Goal: Information Seeking & Learning: Learn about a topic

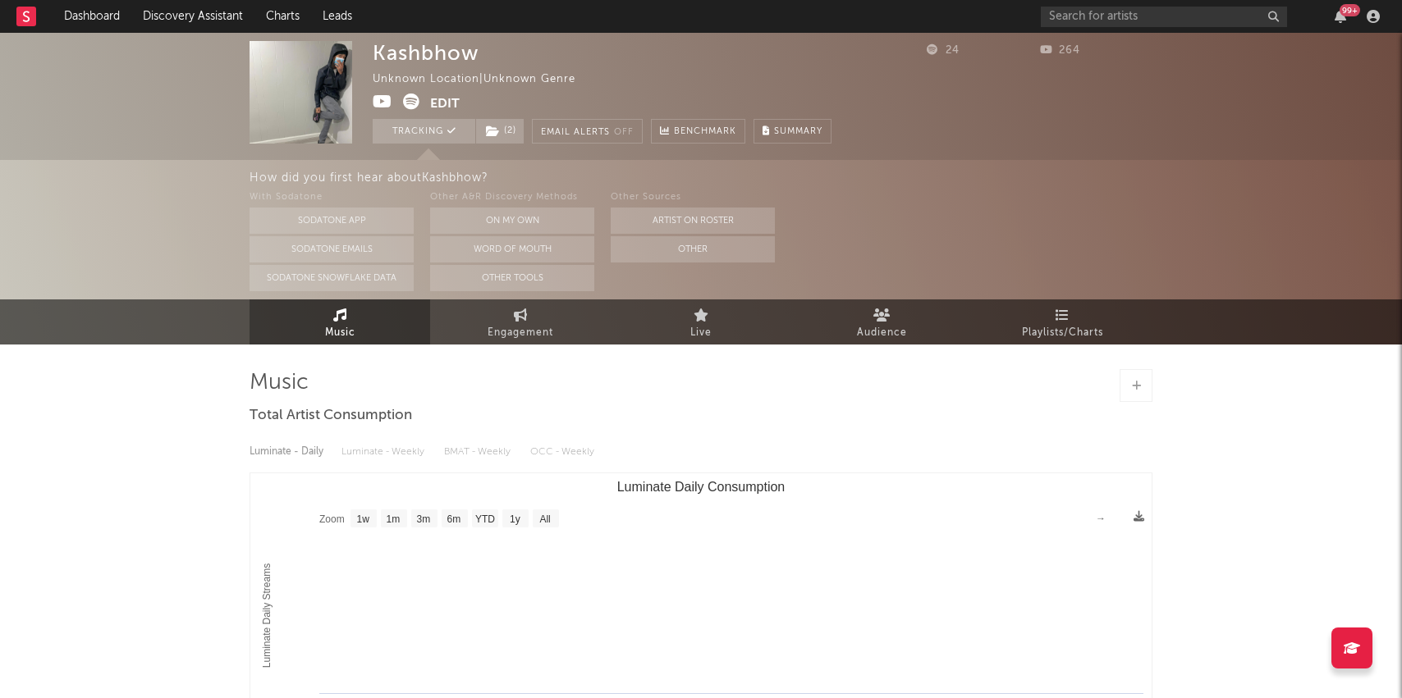
select select "1w"
click at [195, 9] on link "Discovery Assistant" at bounding box center [192, 16] width 123 height 33
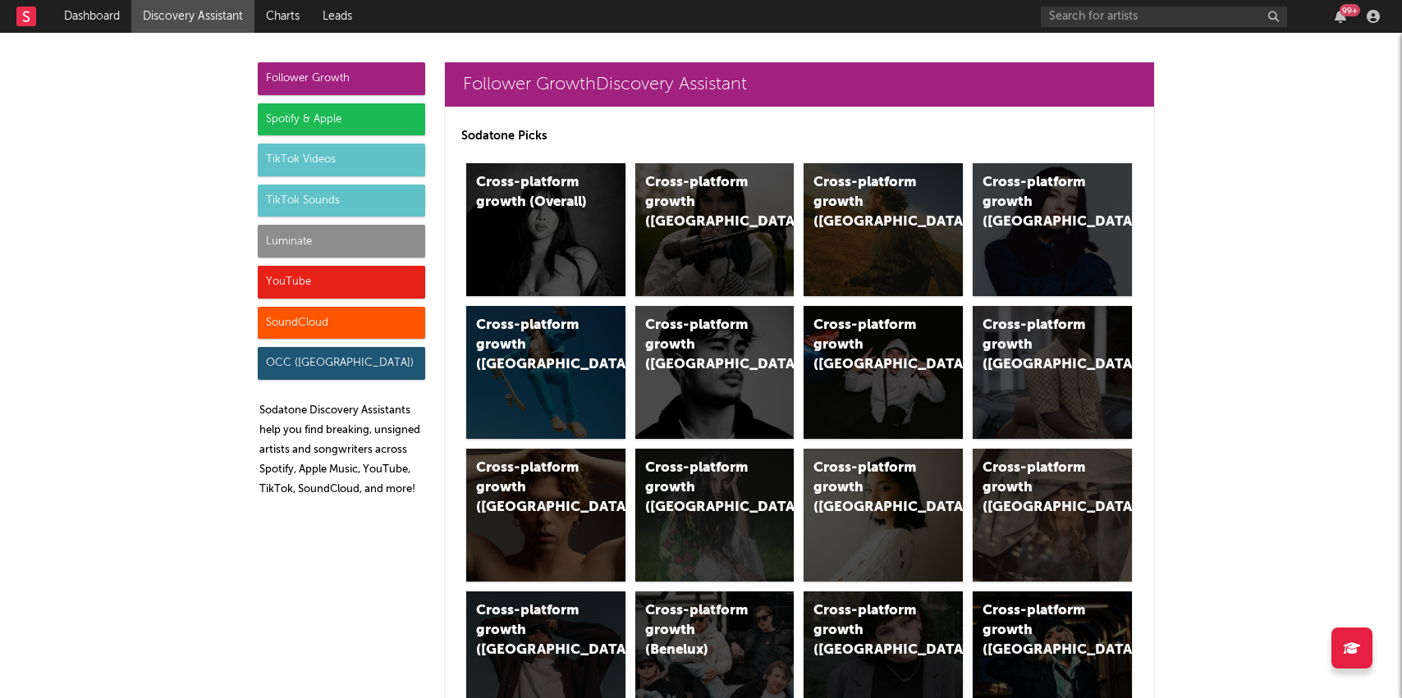
click at [320, 244] on div "Luminate" at bounding box center [341, 241] width 167 height 33
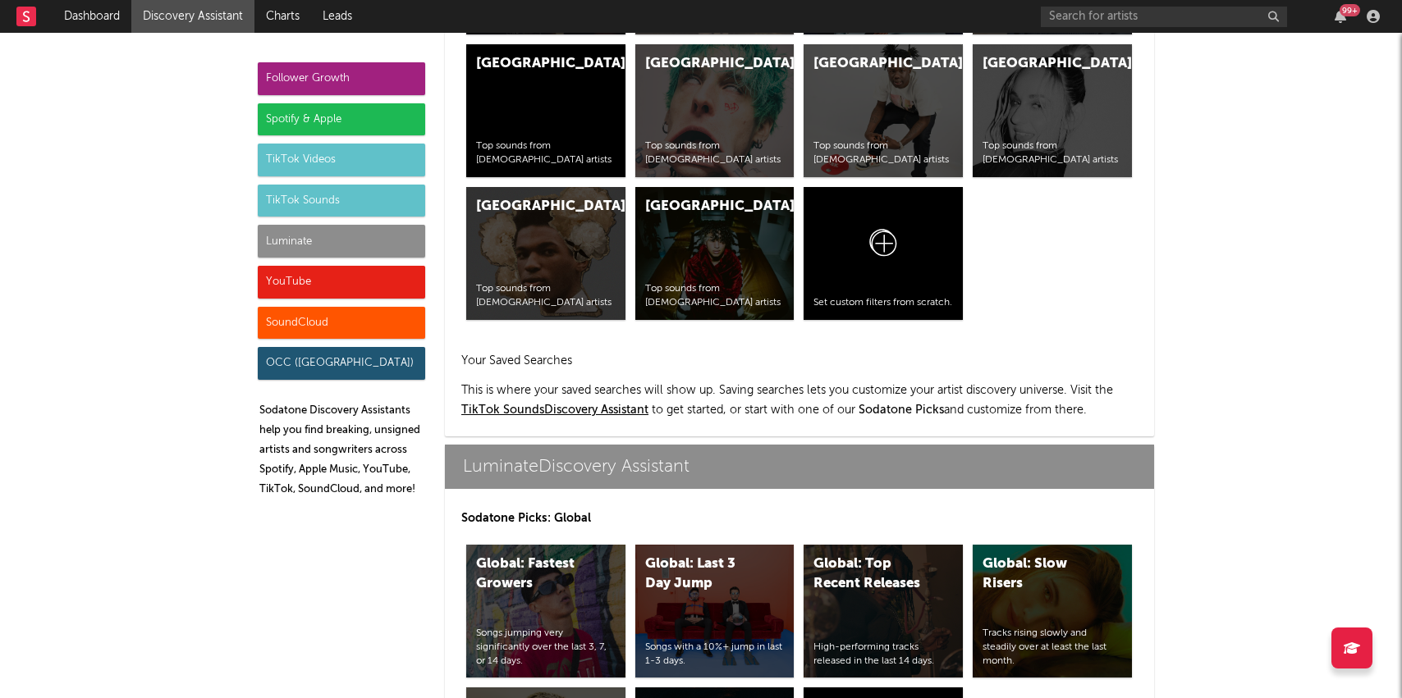
scroll to position [7285, 0]
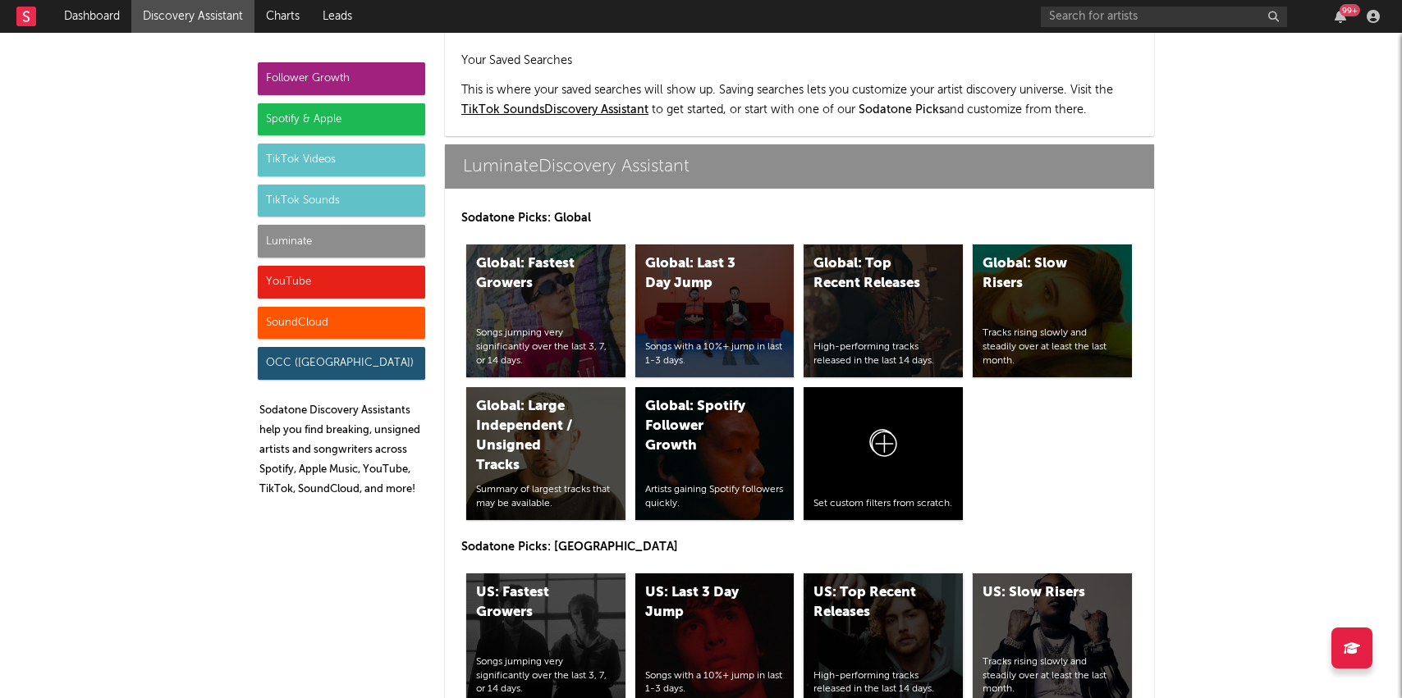
click at [841, 574] on div "US: Top Recent Releases High-performing tracks released in the last 14 days." at bounding box center [882, 640] width 159 height 133
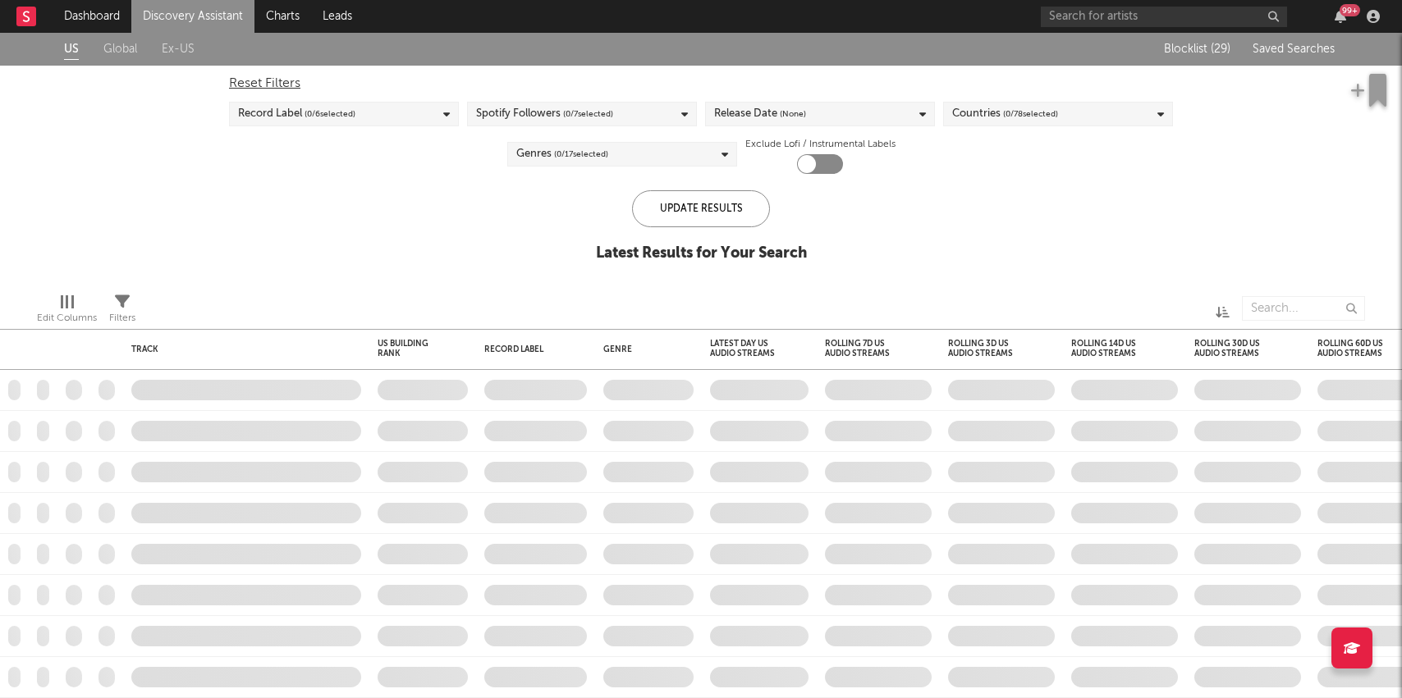
checkbox input "true"
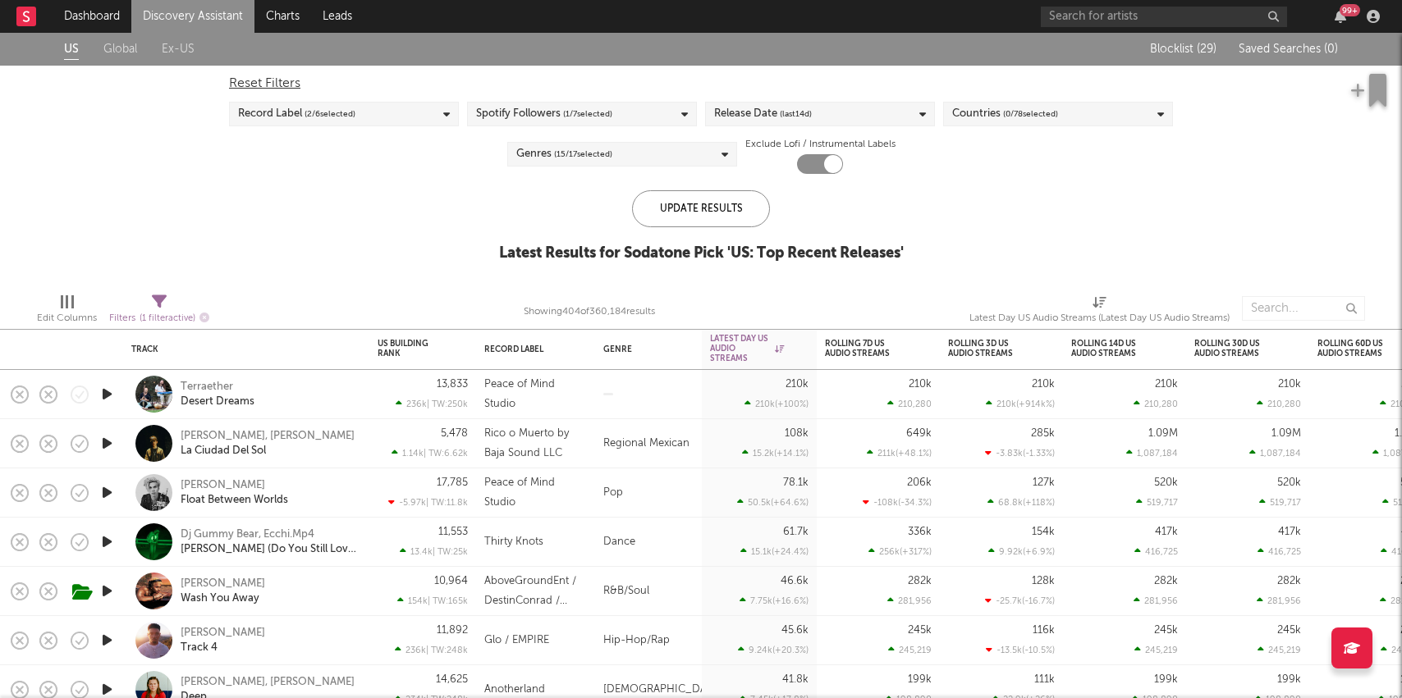
click at [197, 9] on link "Discovery Assistant" at bounding box center [192, 16] width 123 height 33
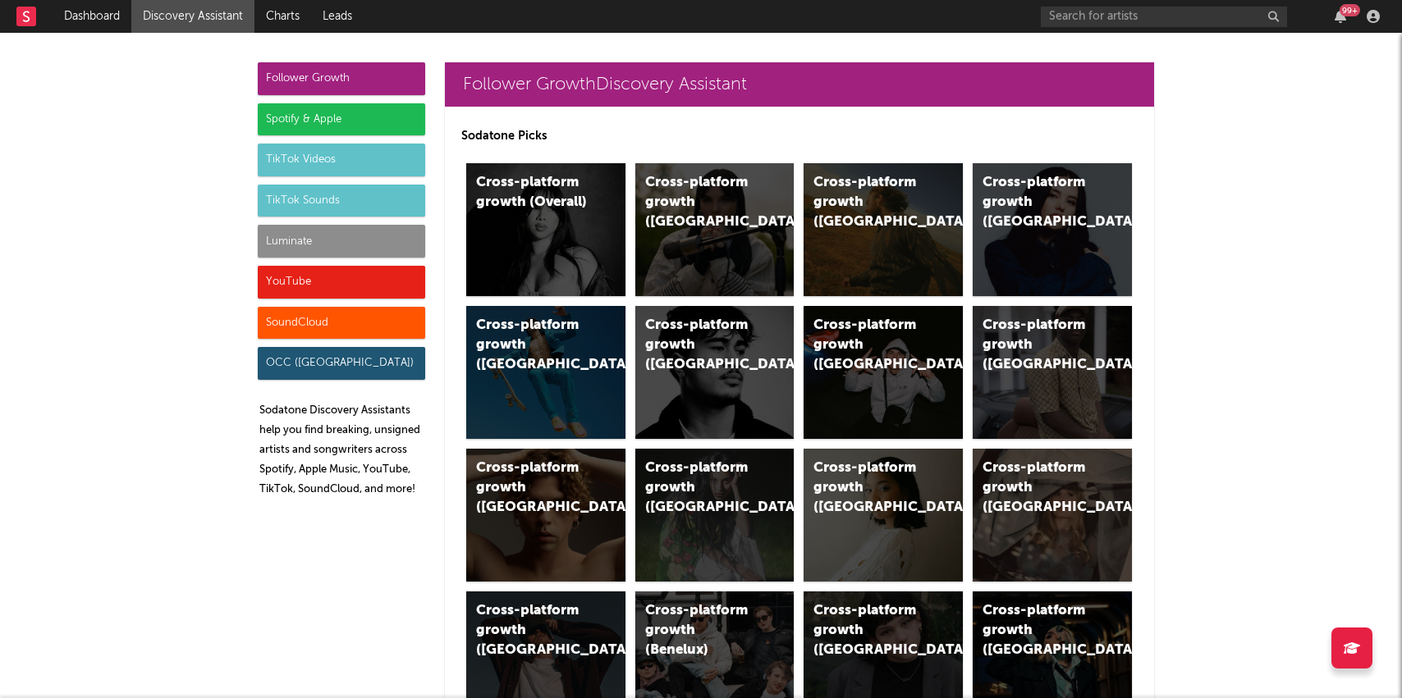
click at [348, 241] on div "Luminate" at bounding box center [341, 241] width 167 height 33
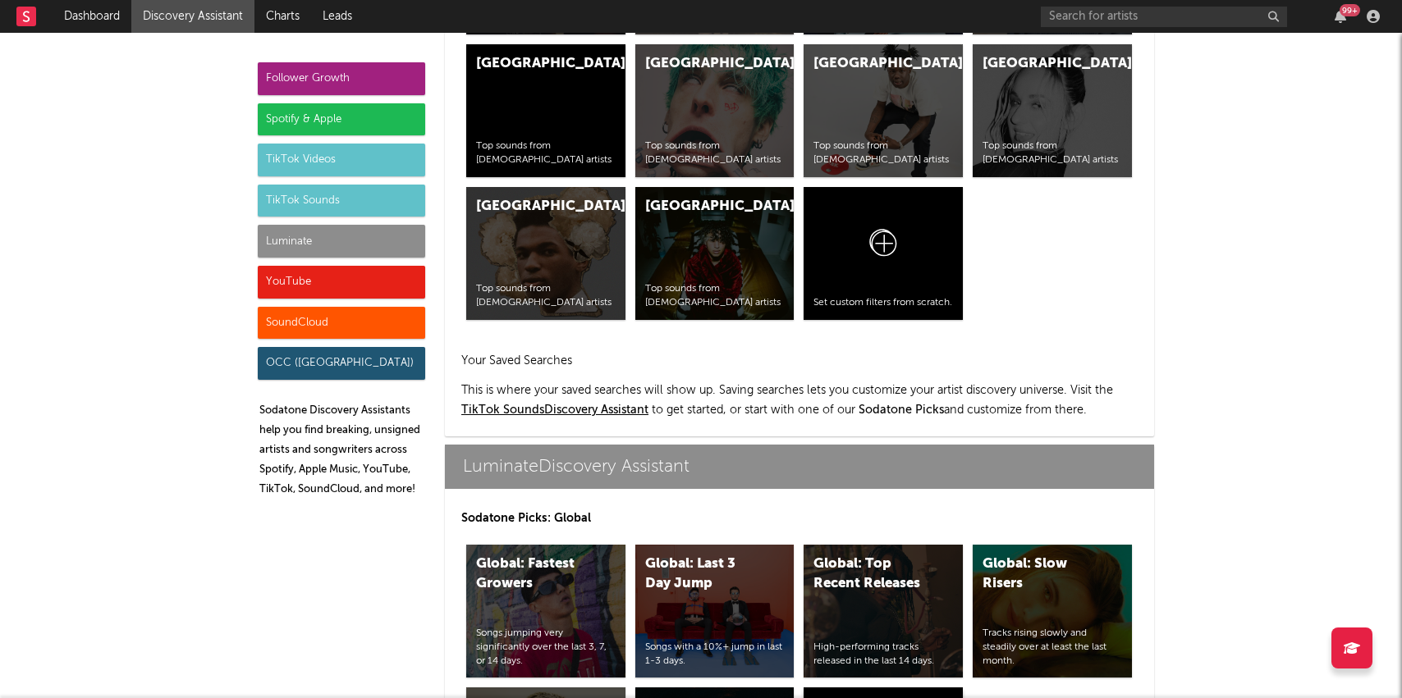
scroll to position [7285, 0]
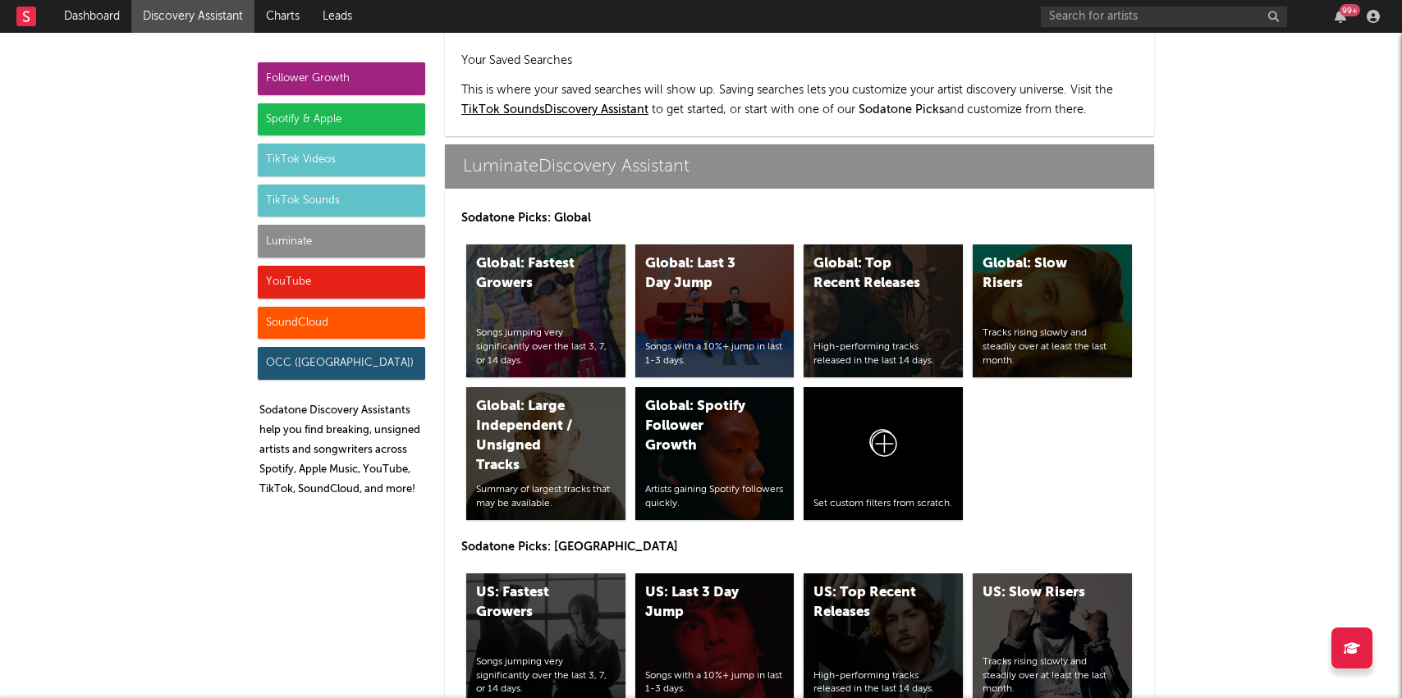
click at [884, 574] on div "US: Top Recent Releases High-performing tracks released in the last 14 days." at bounding box center [882, 640] width 159 height 133
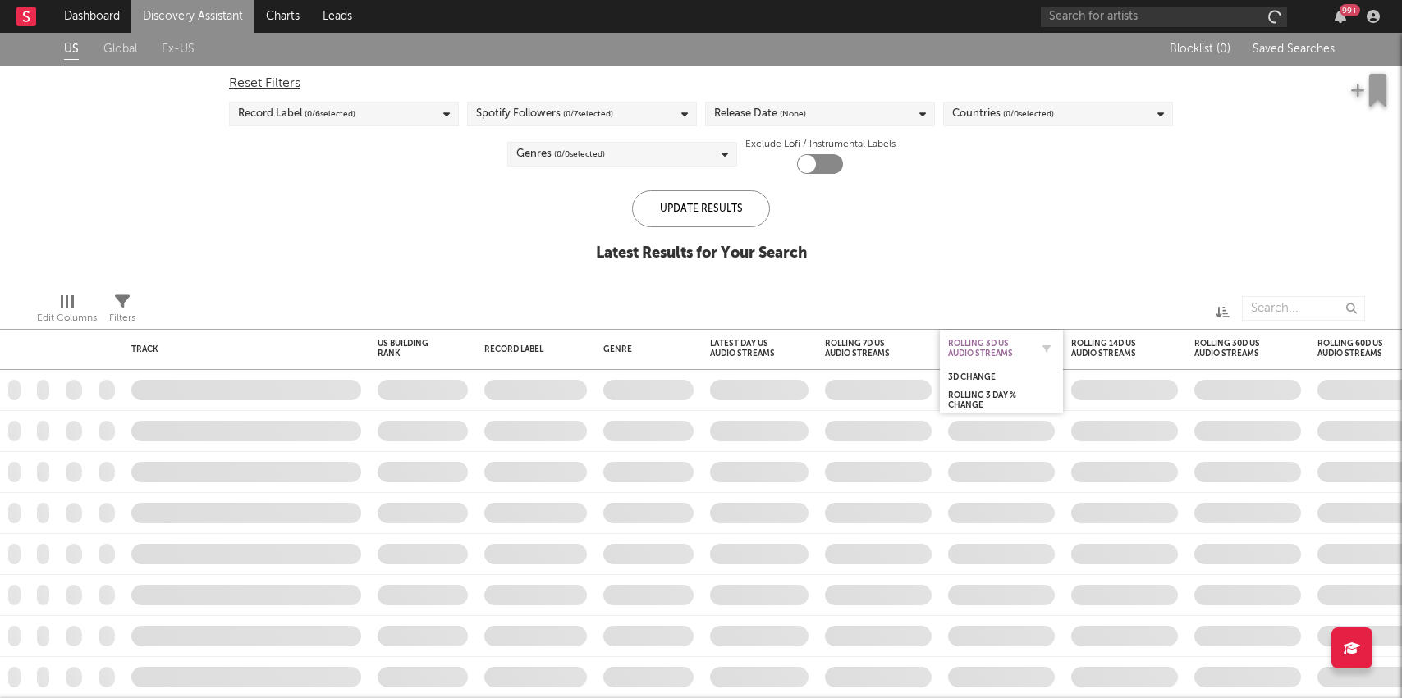
checkbox input "true"
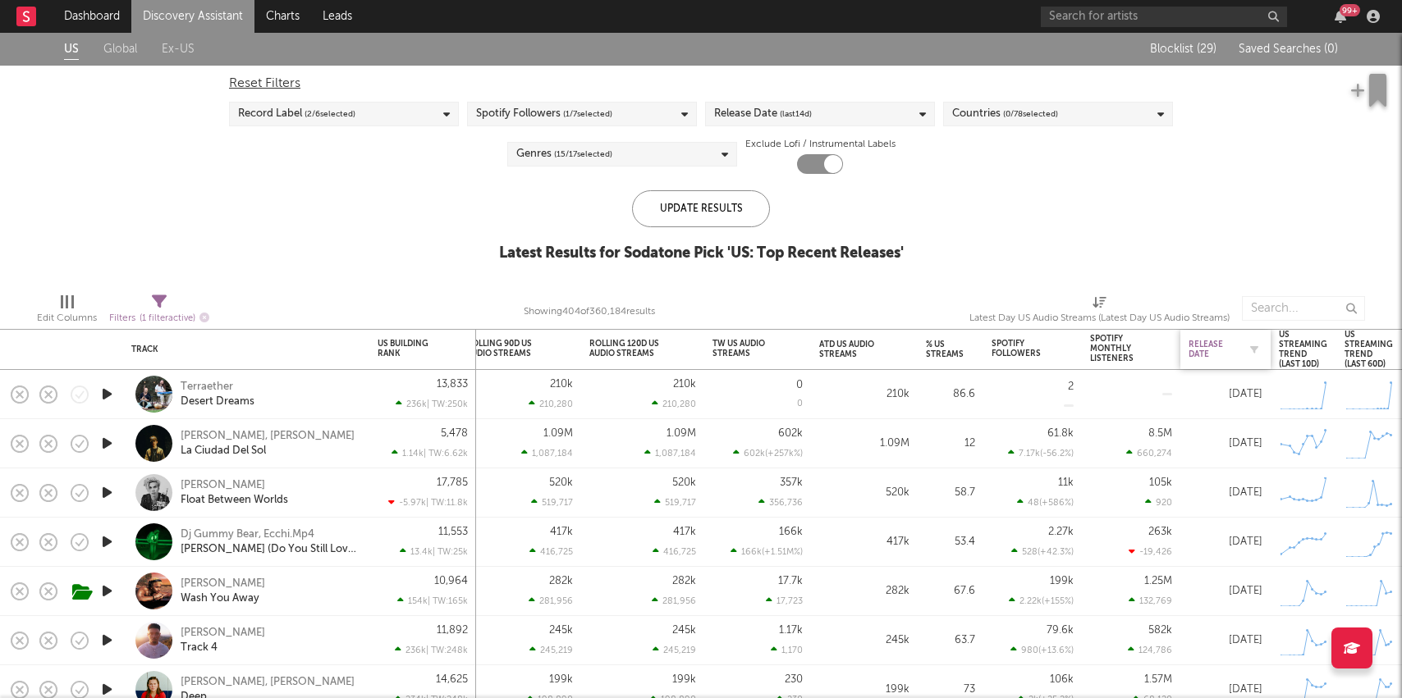
click at [1191, 346] on div "Release Date" at bounding box center [1212, 350] width 49 height 20
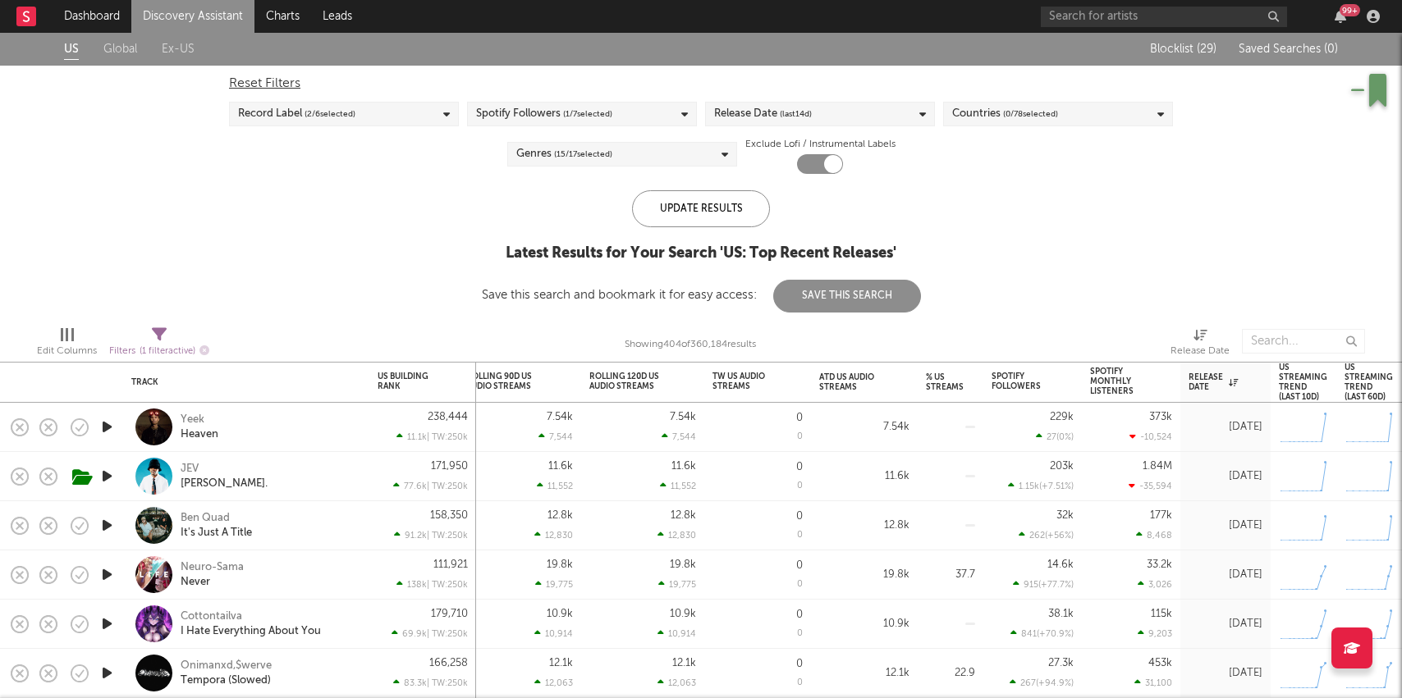
click at [111, 524] on icon "button" at bounding box center [106, 525] width 17 height 21
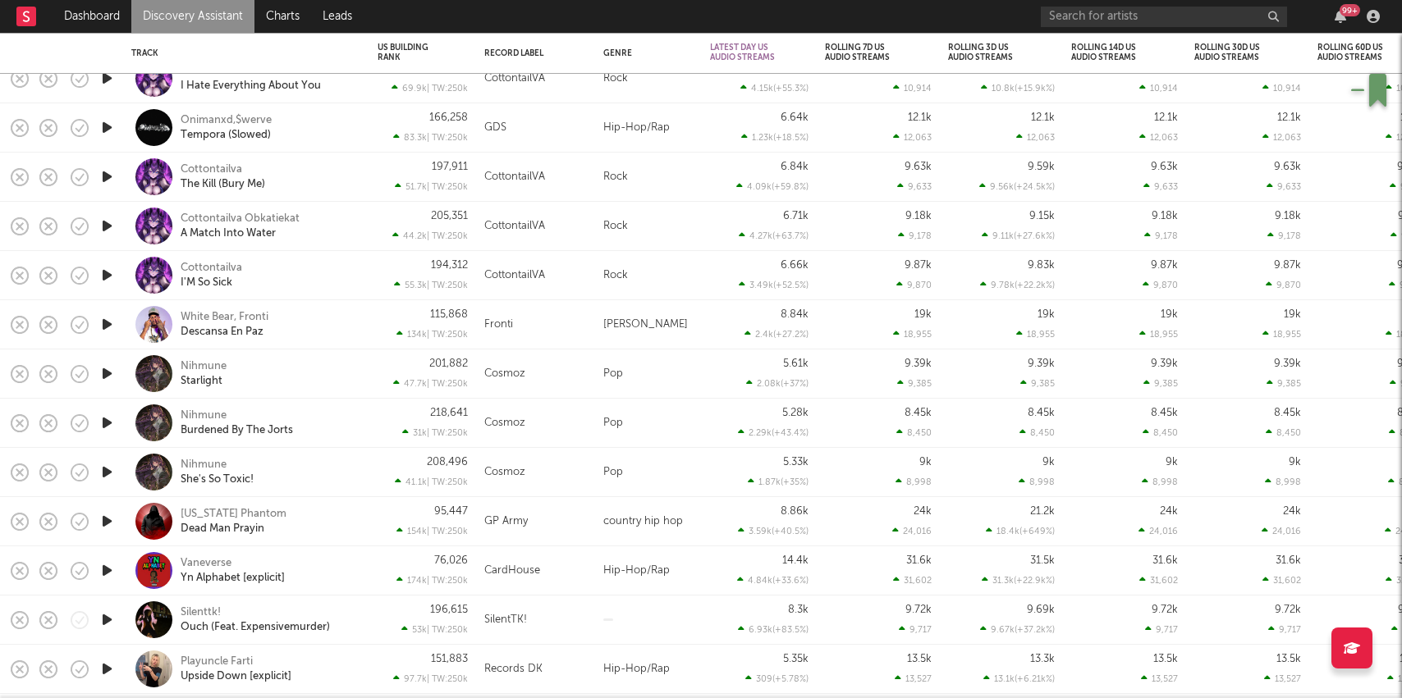
click at [106, 572] on icon "button" at bounding box center [106, 571] width 17 height 21
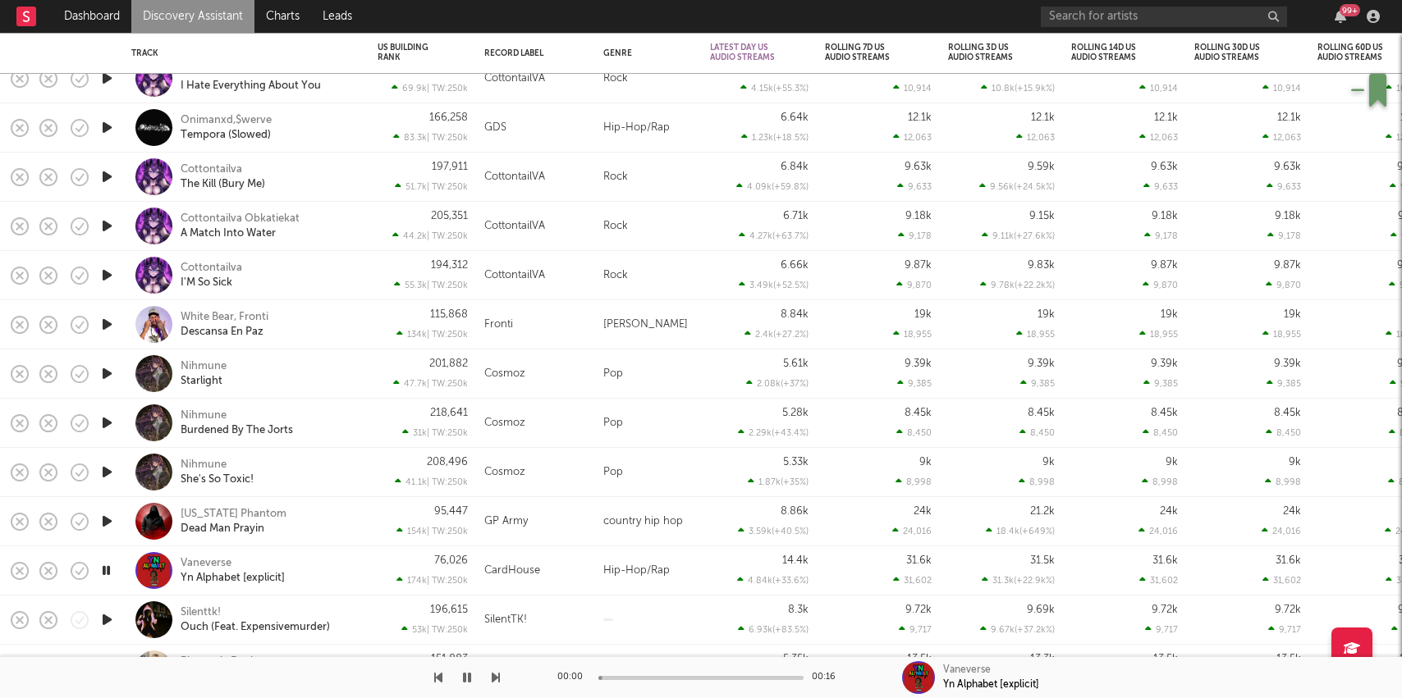
click at [351, 564] on div "Vaneverse Yn Alphabet [explicit]" at bounding box center [269, 571] width 176 height 30
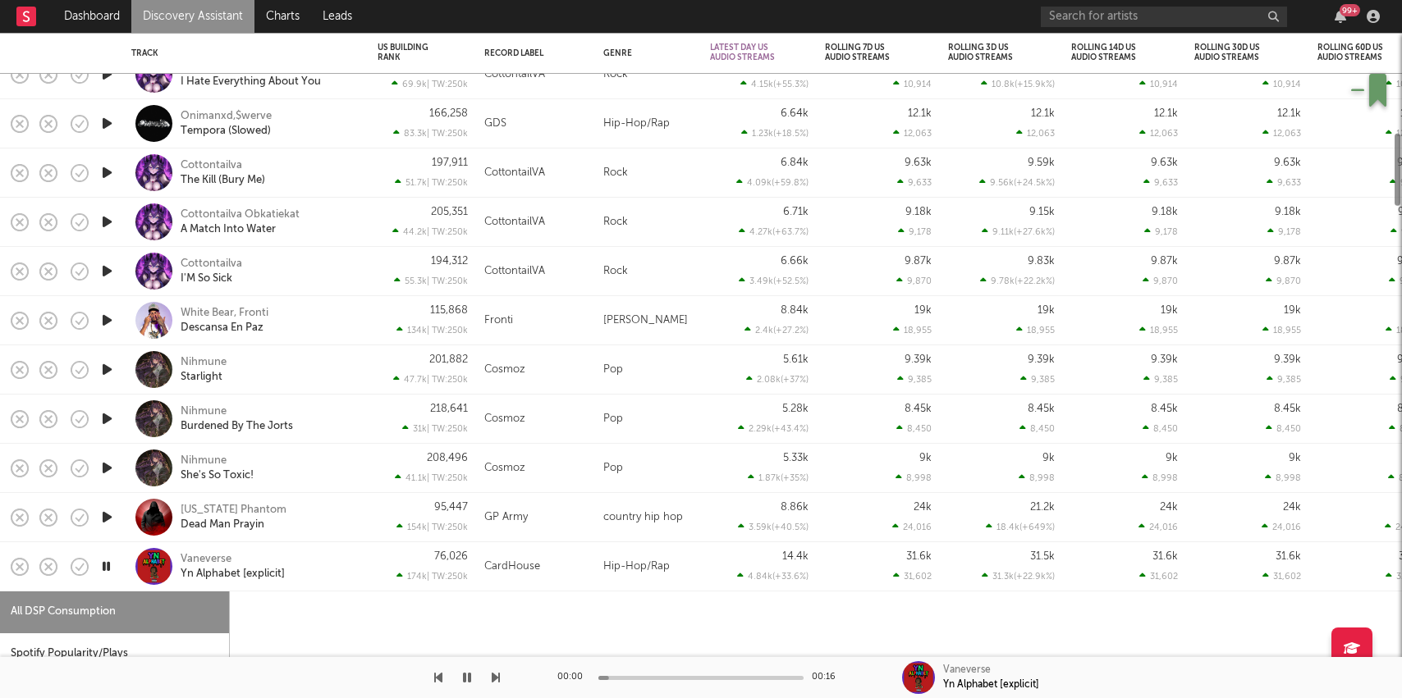
select select "1w"
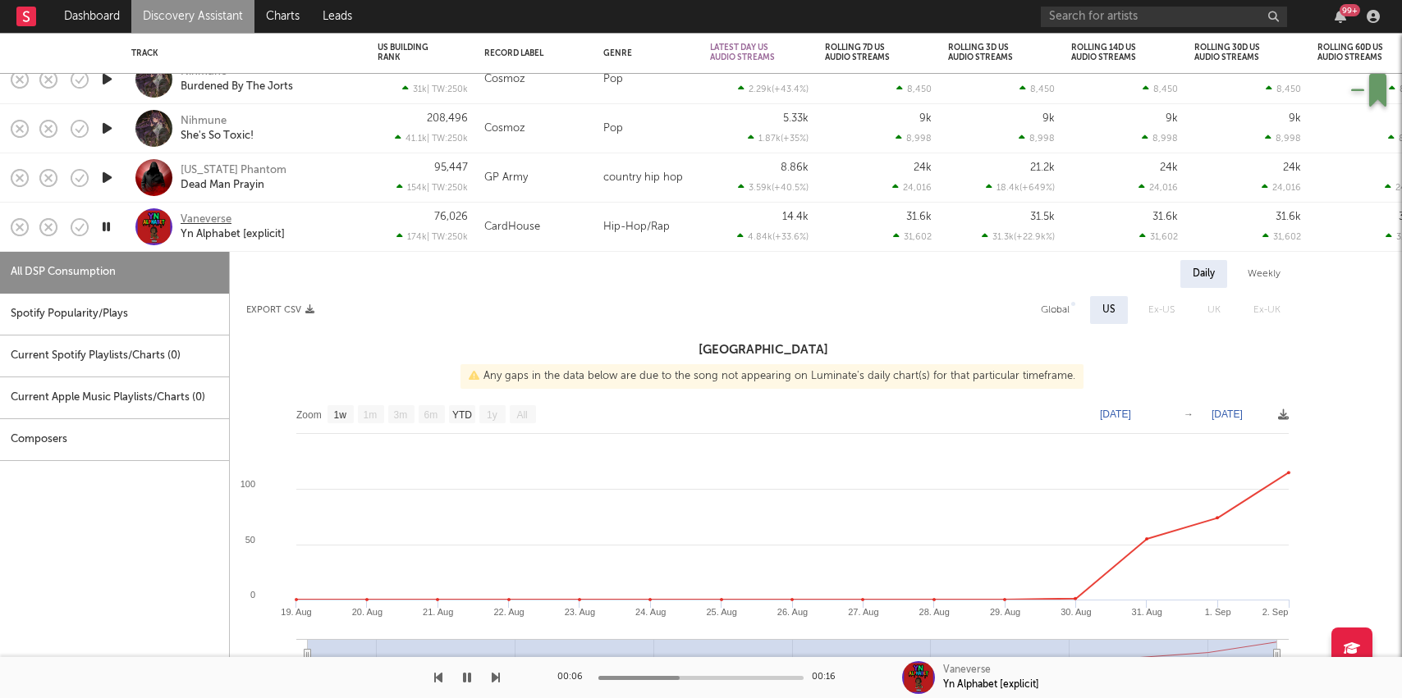
click at [207, 215] on div "Vaneverse" at bounding box center [206, 220] width 51 height 15
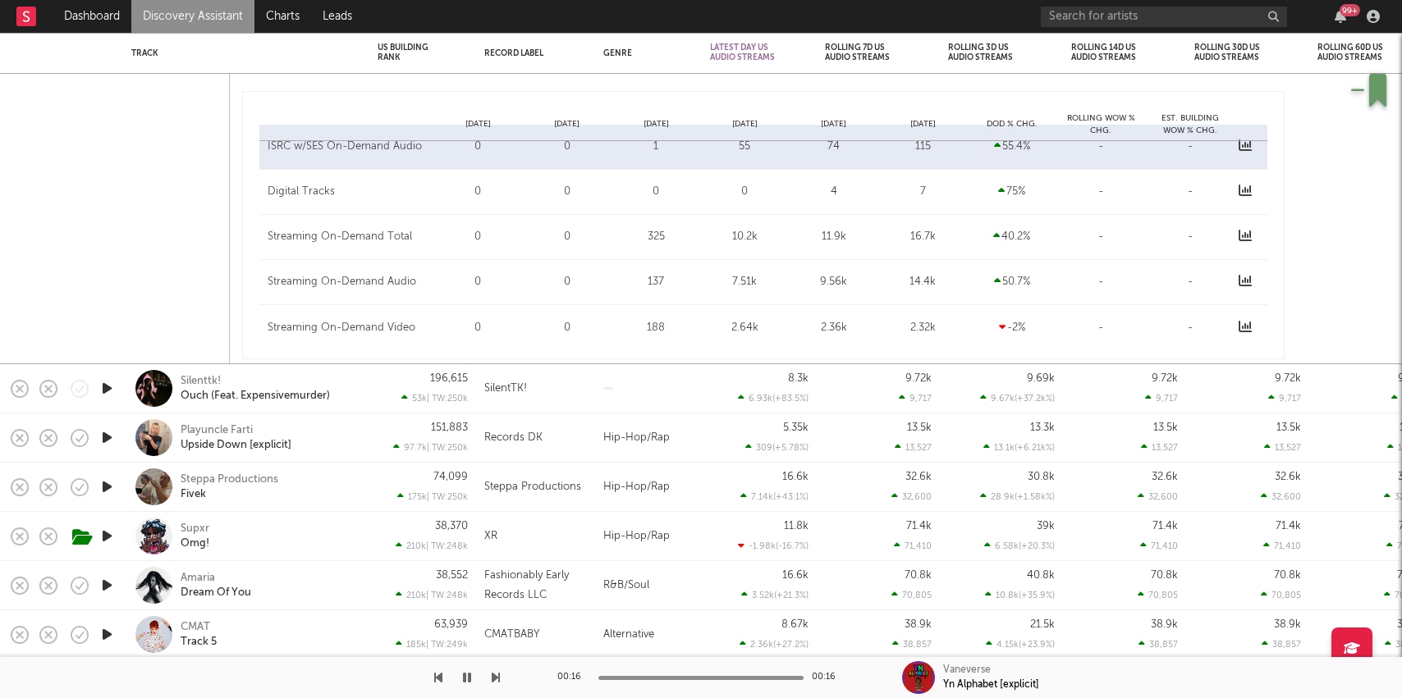
click at [101, 483] on icon "button" at bounding box center [106, 487] width 17 height 21
click at [227, 478] on div "Steppa Productions" at bounding box center [230, 480] width 98 height 15
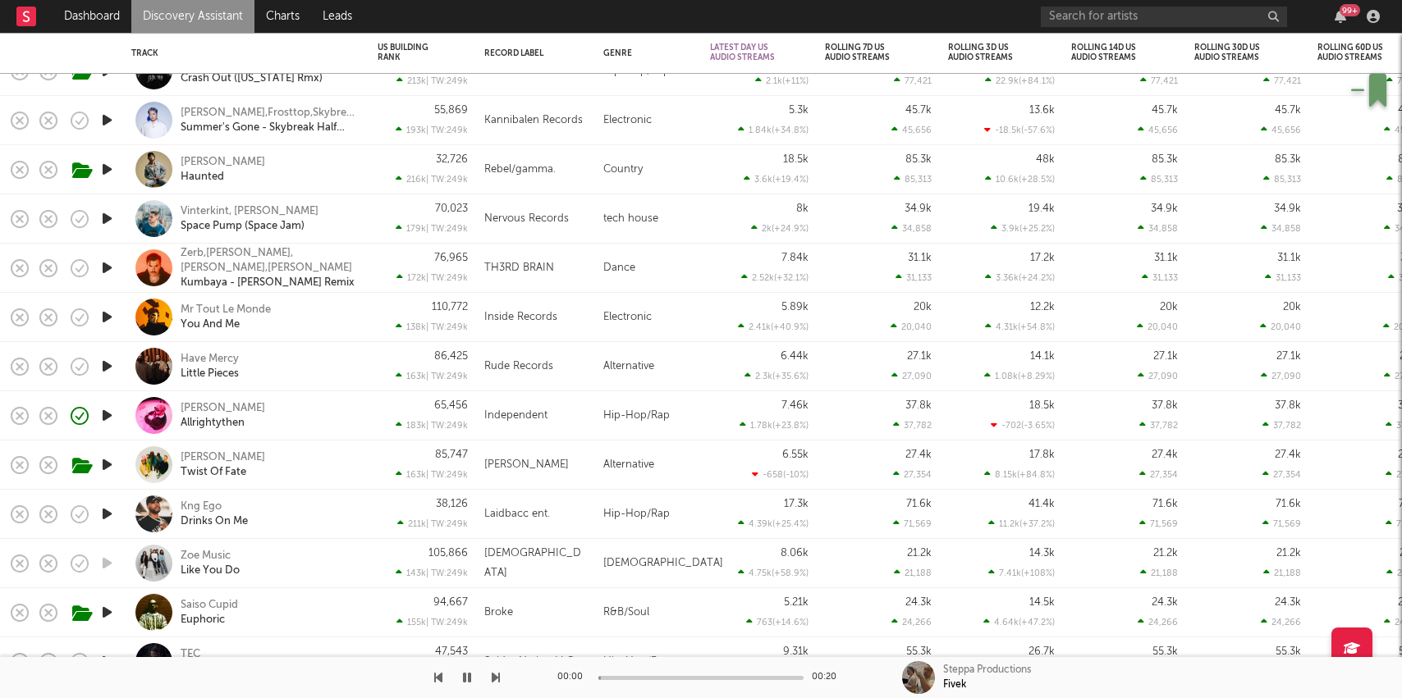
click at [108, 417] on icon "button" at bounding box center [106, 415] width 17 height 21
click at [108, 417] on icon "button" at bounding box center [106, 415] width 16 height 21
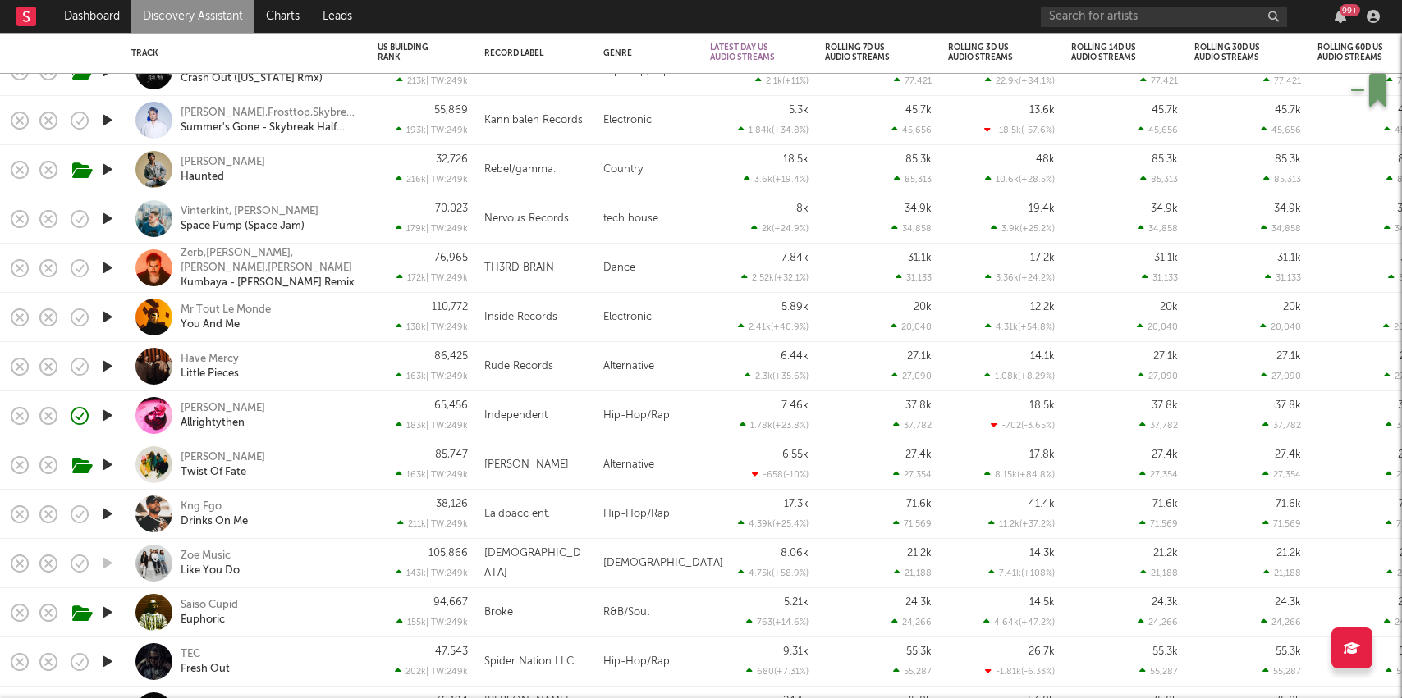
click at [108, 417] on icon "button" at bounding box center [106, 415] width 17 height 21
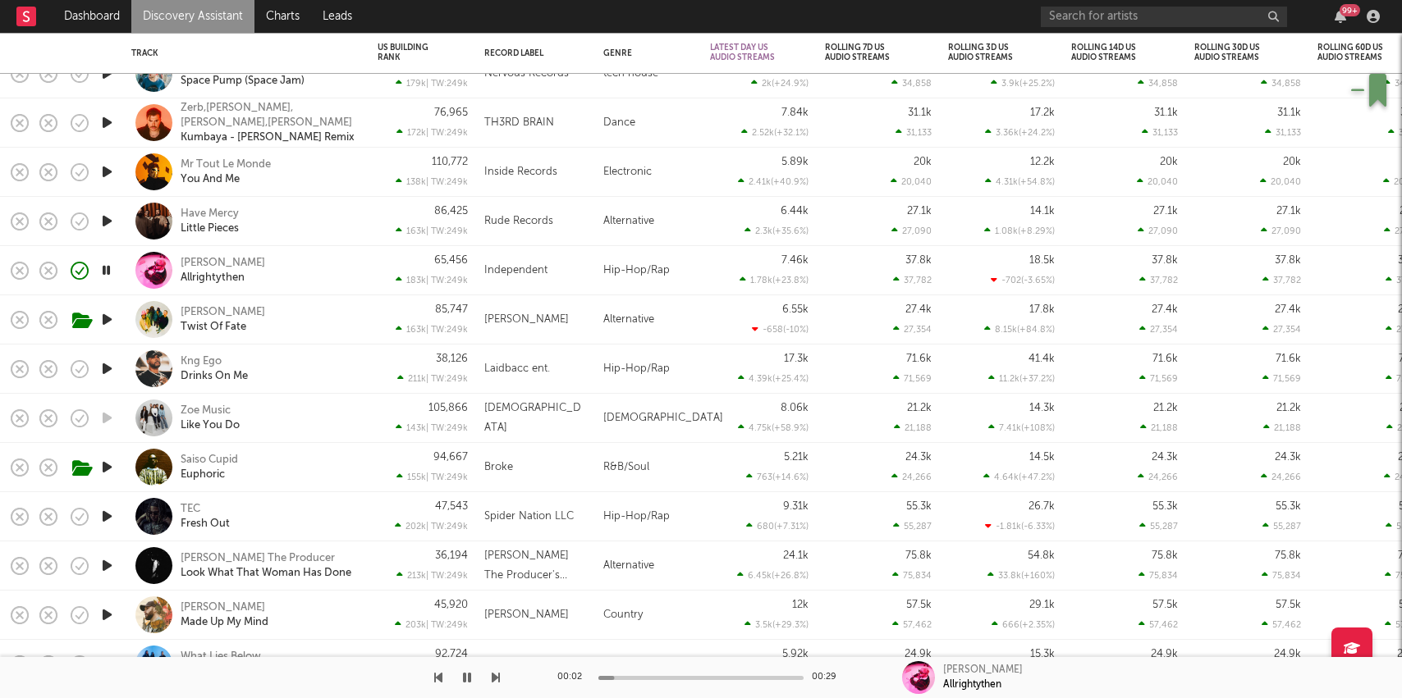
click at [309, 260] on div "Marty Allrightythen" at bounding box center [269, 271] width 176 height 30
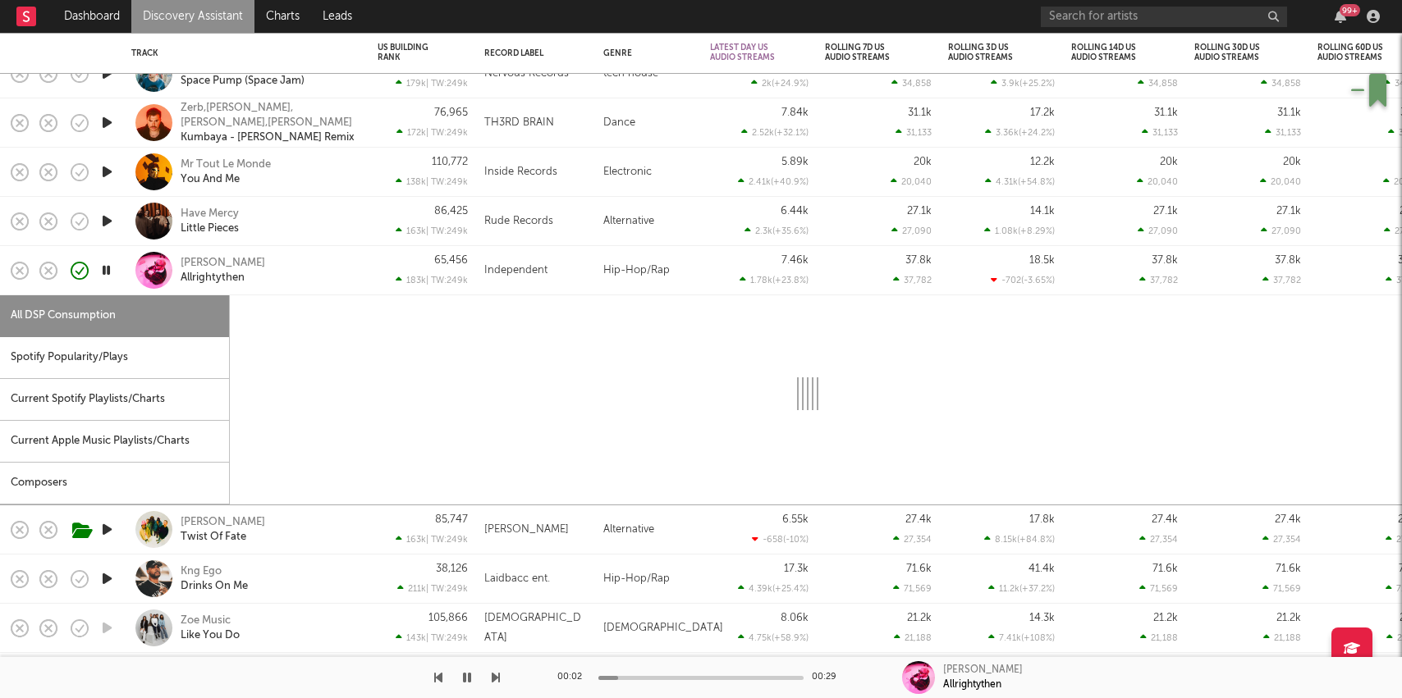
select select "1w"
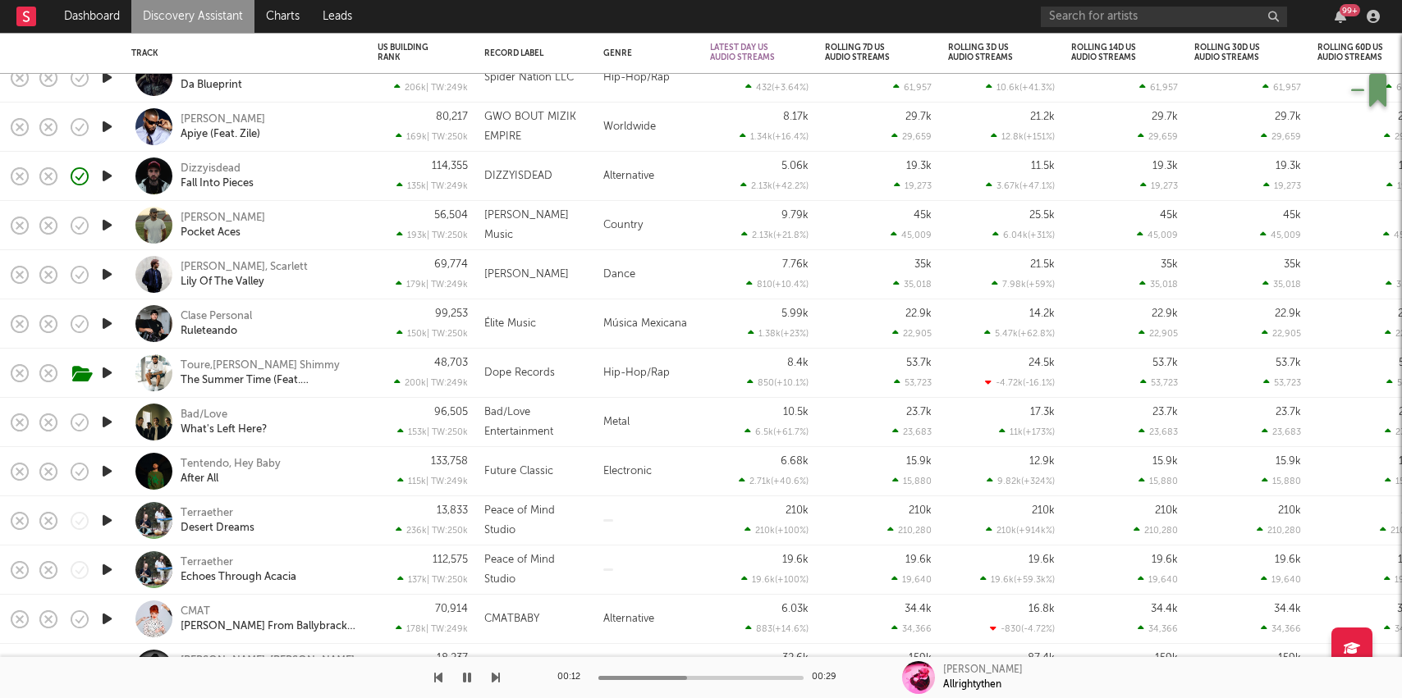
click at [108, 126] on icon "button" at bounding box center [106, 127] width 17 height 21
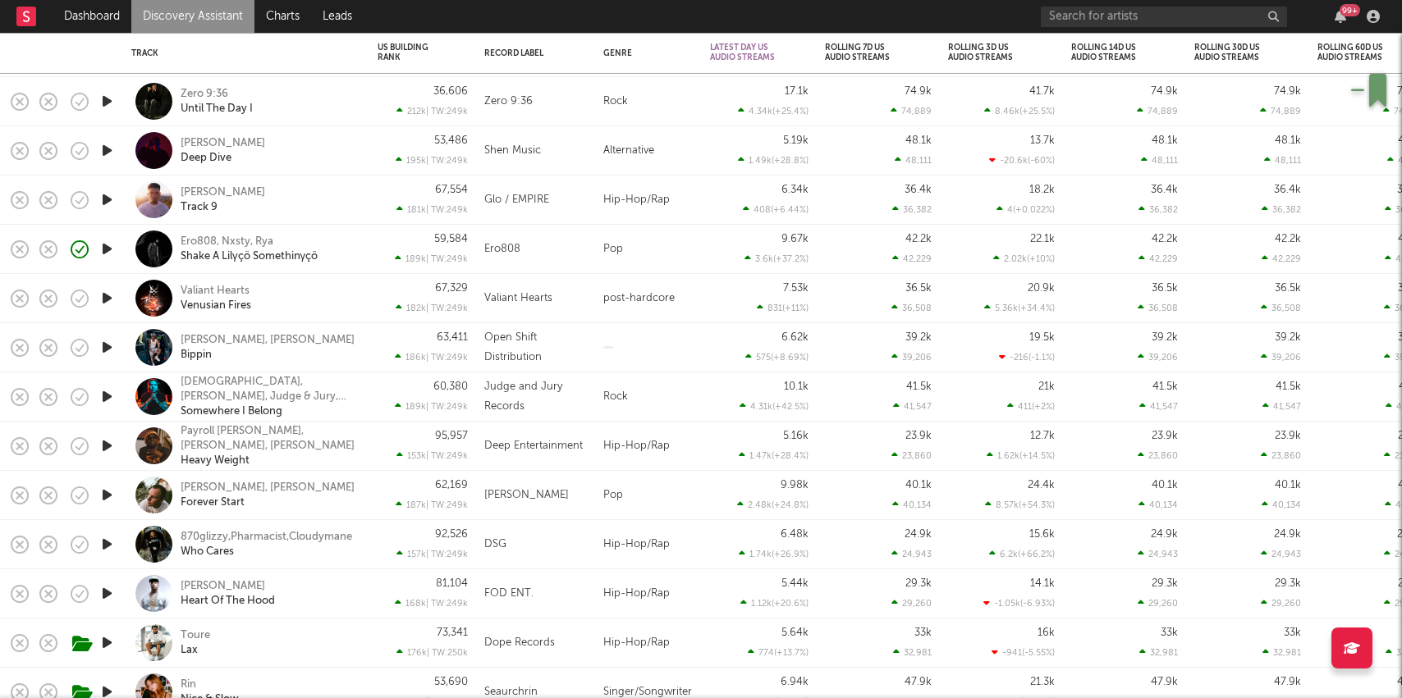
click at [107, 354] on icon "button" at bounding box center [106, 347] width 17 height 21
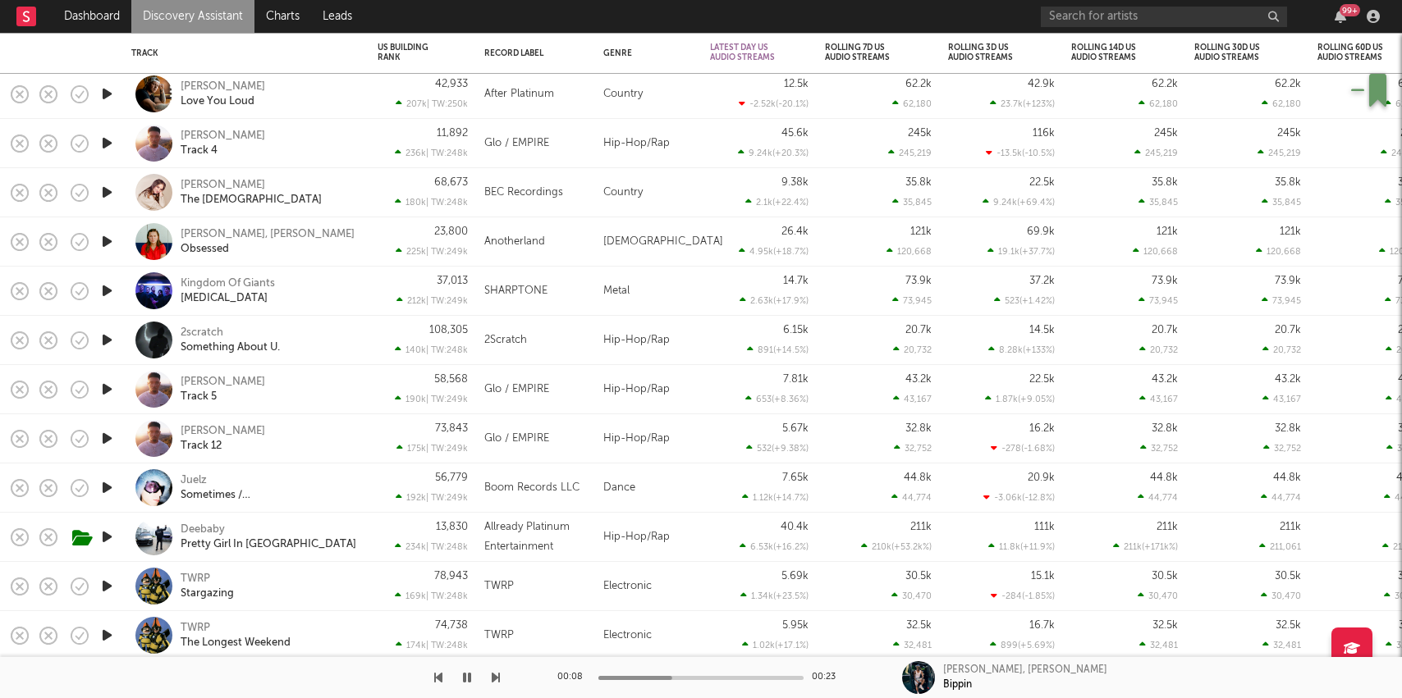
click at [107, 339] on icon "button" at bounding box center [106, 340] width 17 height 21
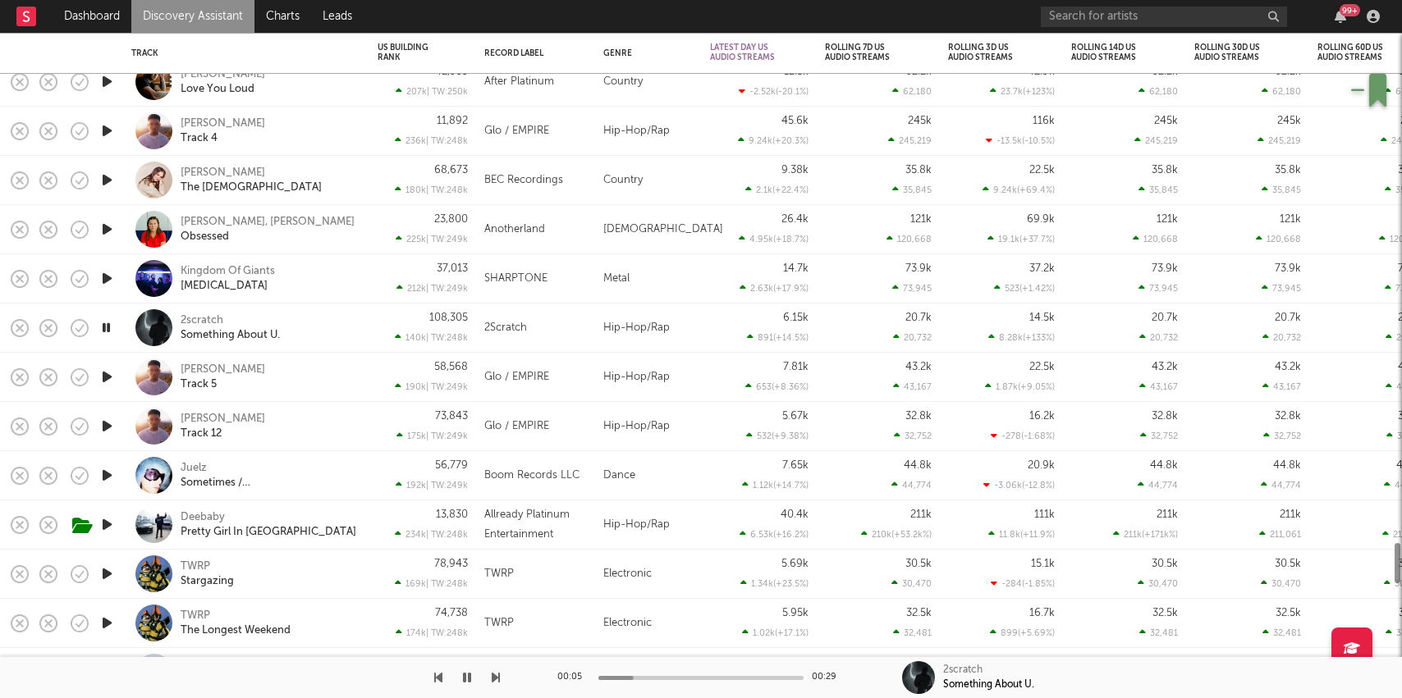
click at [353, 336] on div "2scratch Something About U." at bounding box center [269, 329] width 176 height 30
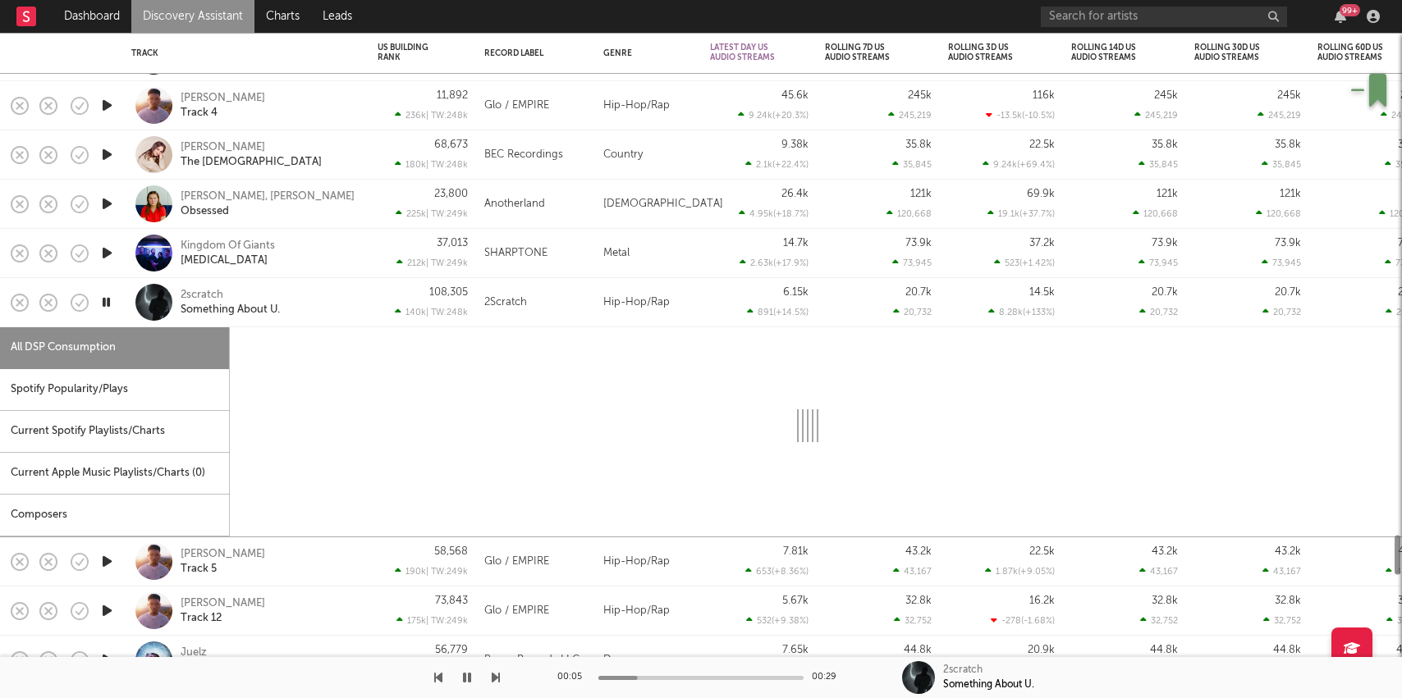
select select "1w"
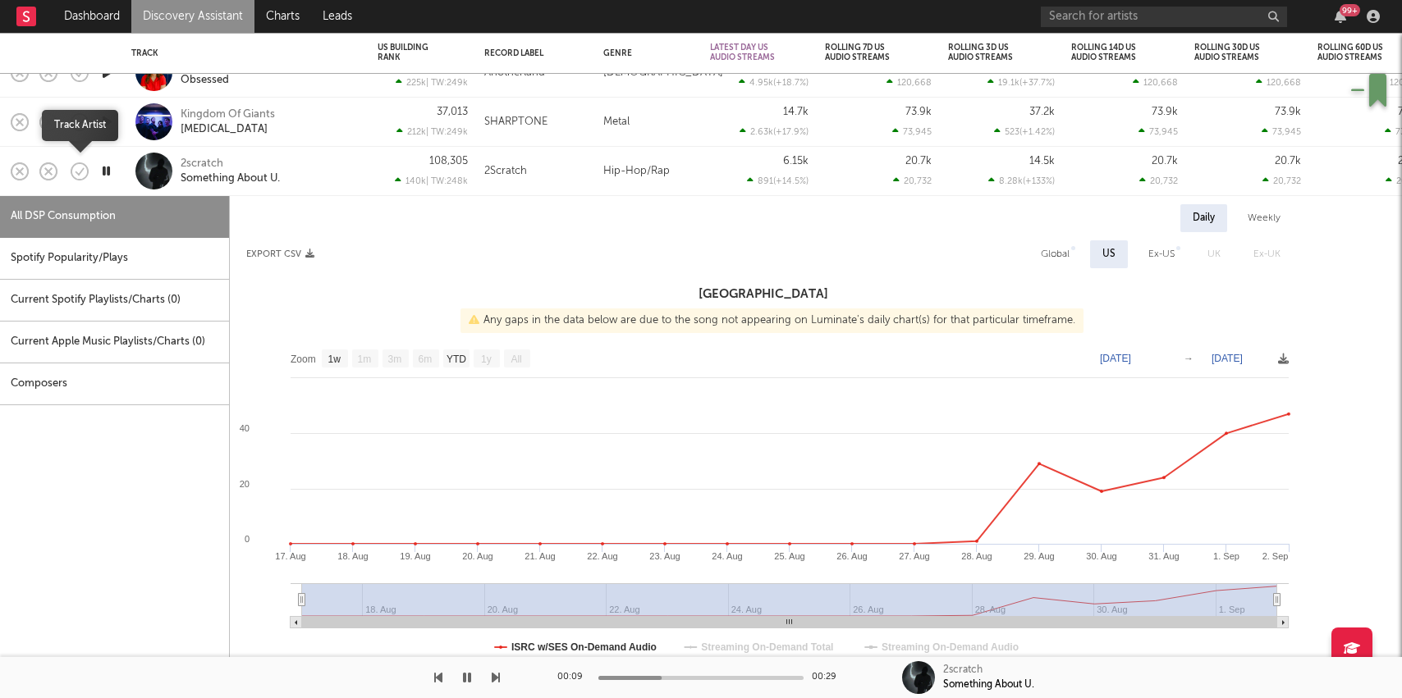
click at [82, 178] on icon "button" at bounding box center [79, 171] width 17 height 17
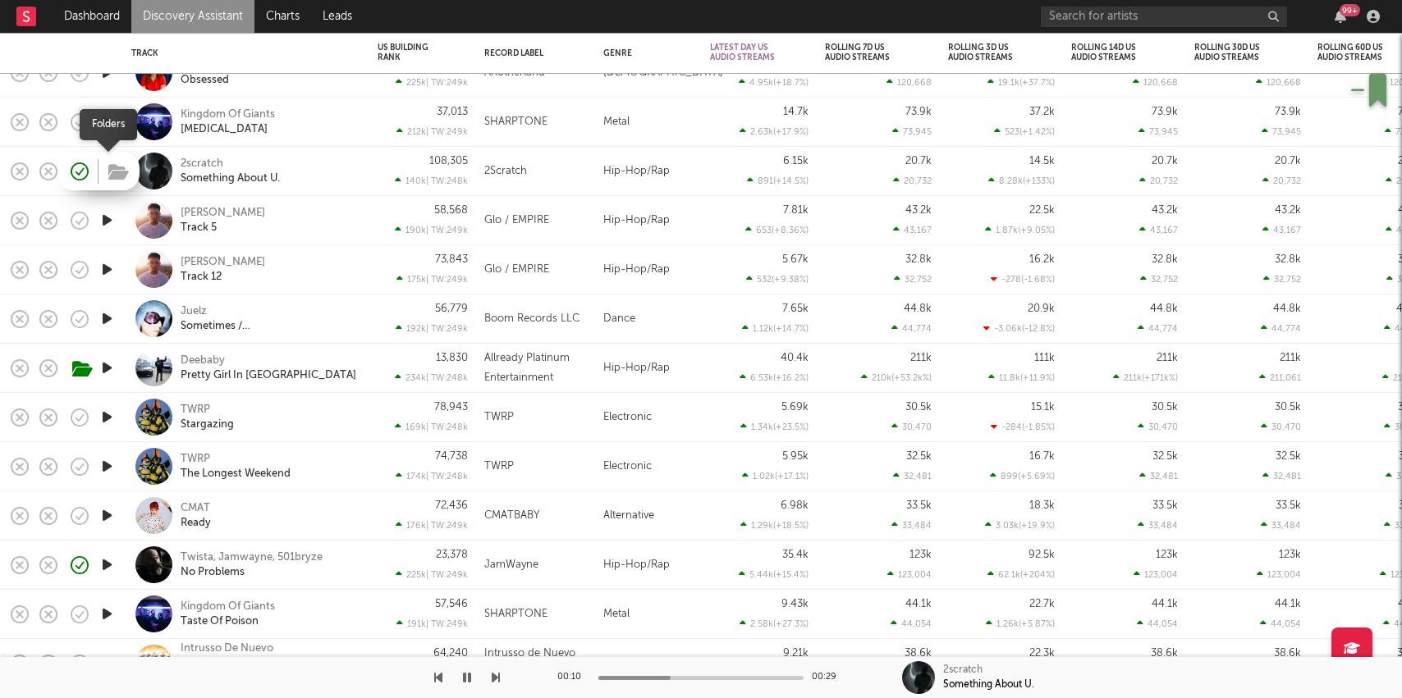
click at [111, 172] on icon "button" at bounding box center [118, 172] width 21 height 18
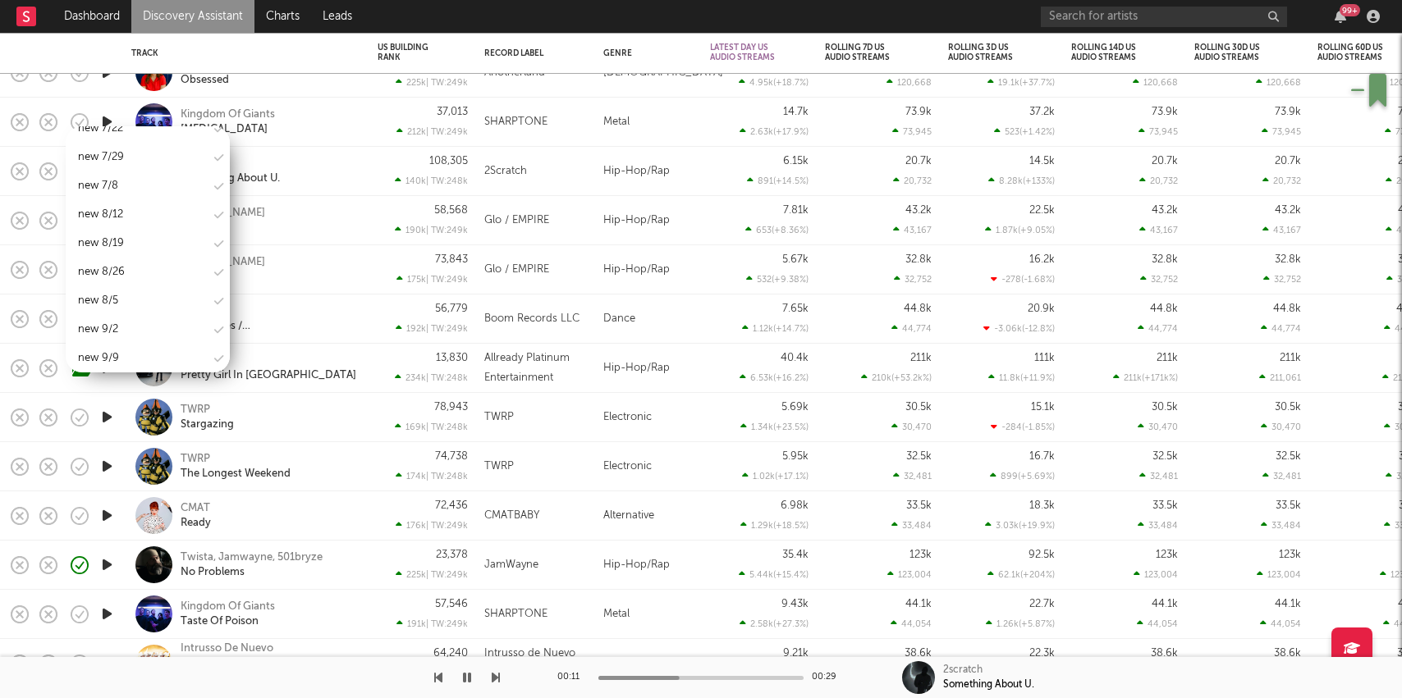
scroll to position [2092, 0]
click at [121, 323] on div "new 9/9" at bounding box center [148, 335] width 164 height 25
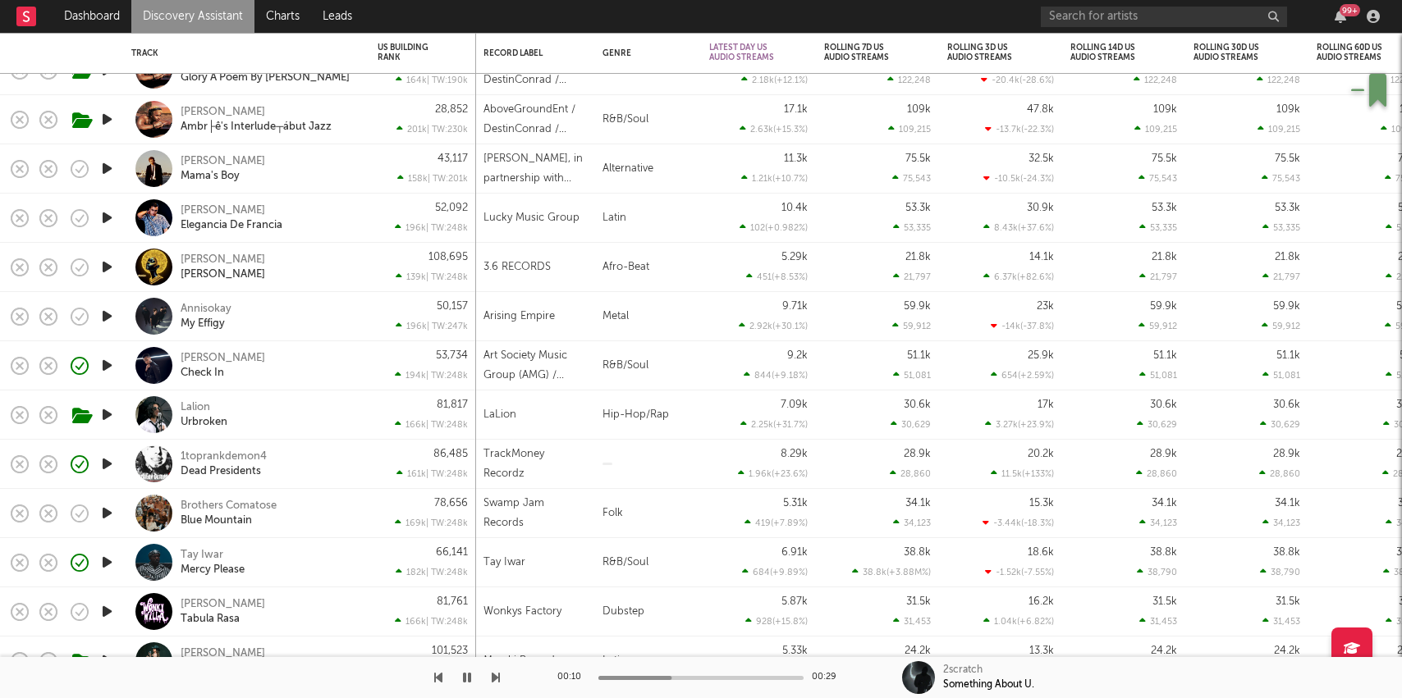
click at [106, 412] on icon "button" at bounding box center [106, 415] width 17 height 21
click at [328, 357] on div "Kevin Ross Check In" at bounding box center [269, 366] width 176 height 30
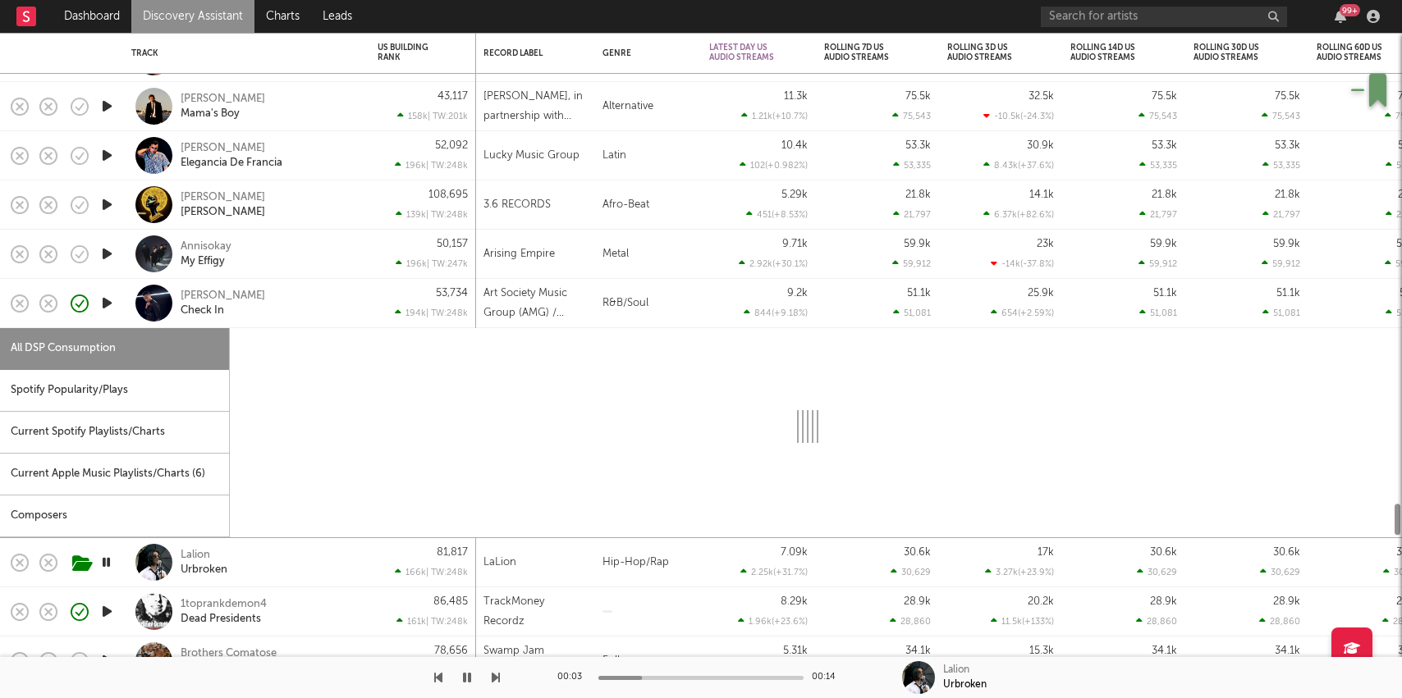
select select "1w"
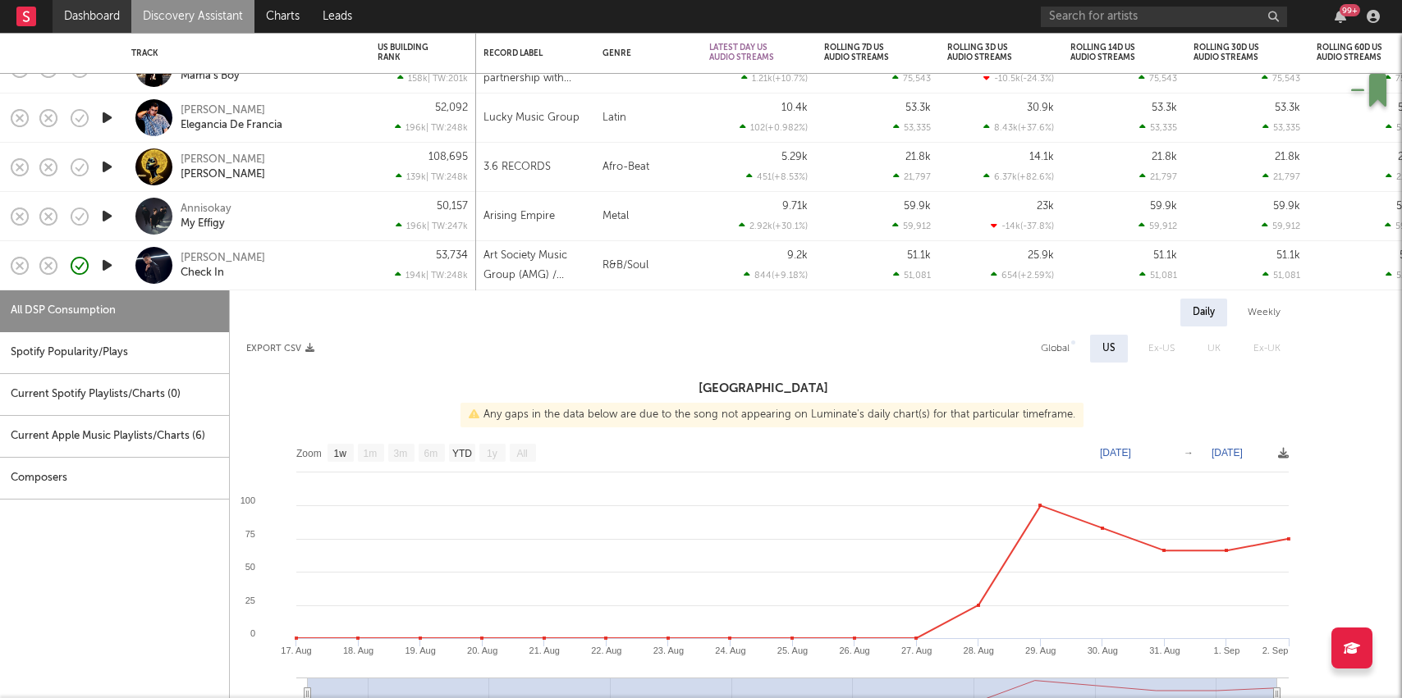
click at [90, 25] on link "Dashboard" at bounding box center [92, 16] width 79 height 33
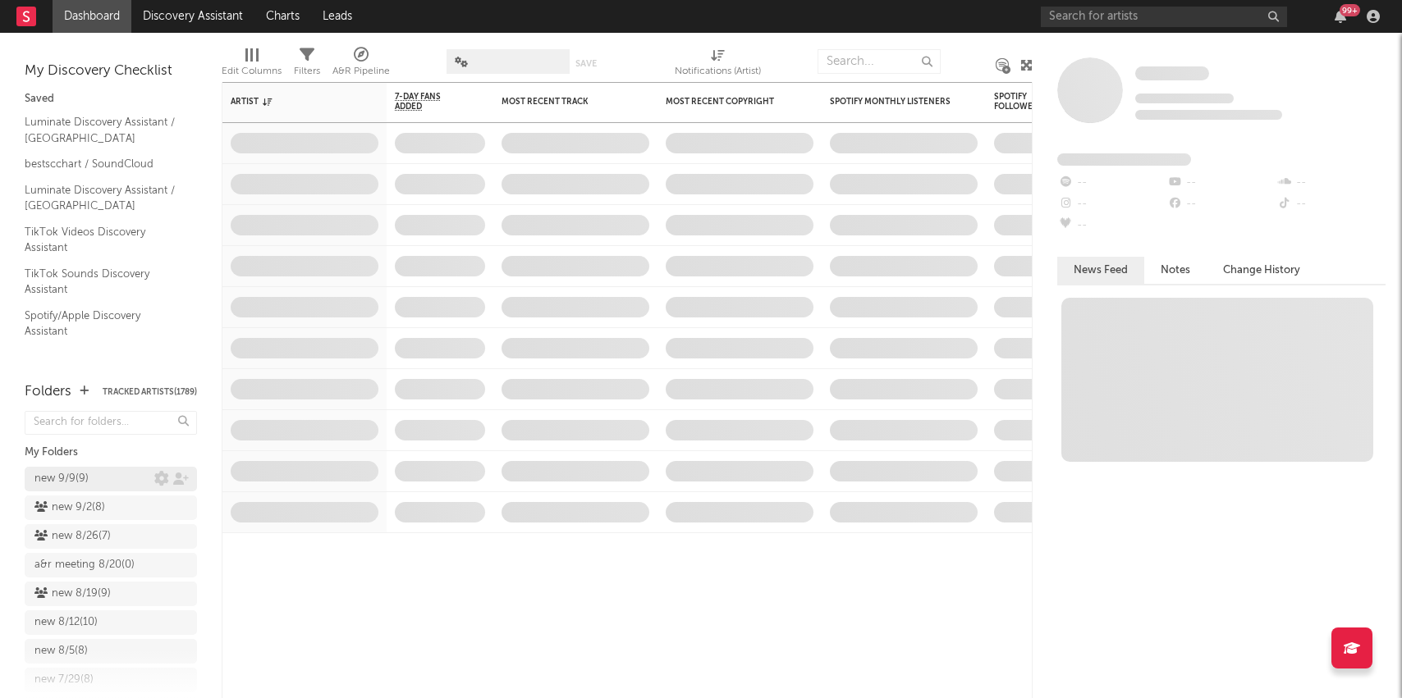
click at [82, 471] on div "new 9/9 ( 9 )" at bounding box center [61, 479] width 54 height 20
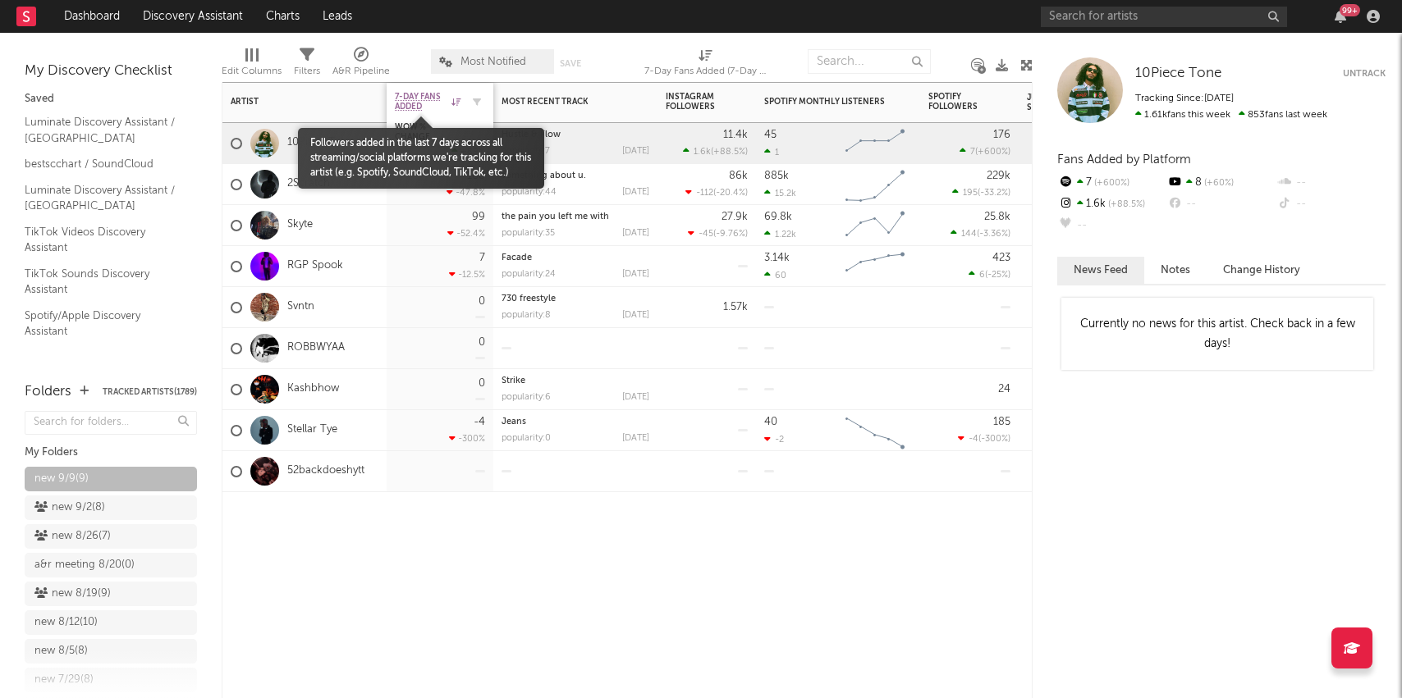
click at [411, 92] on span "7-Day Fans Added" at bounding box center [421, 102] width 53 height 20
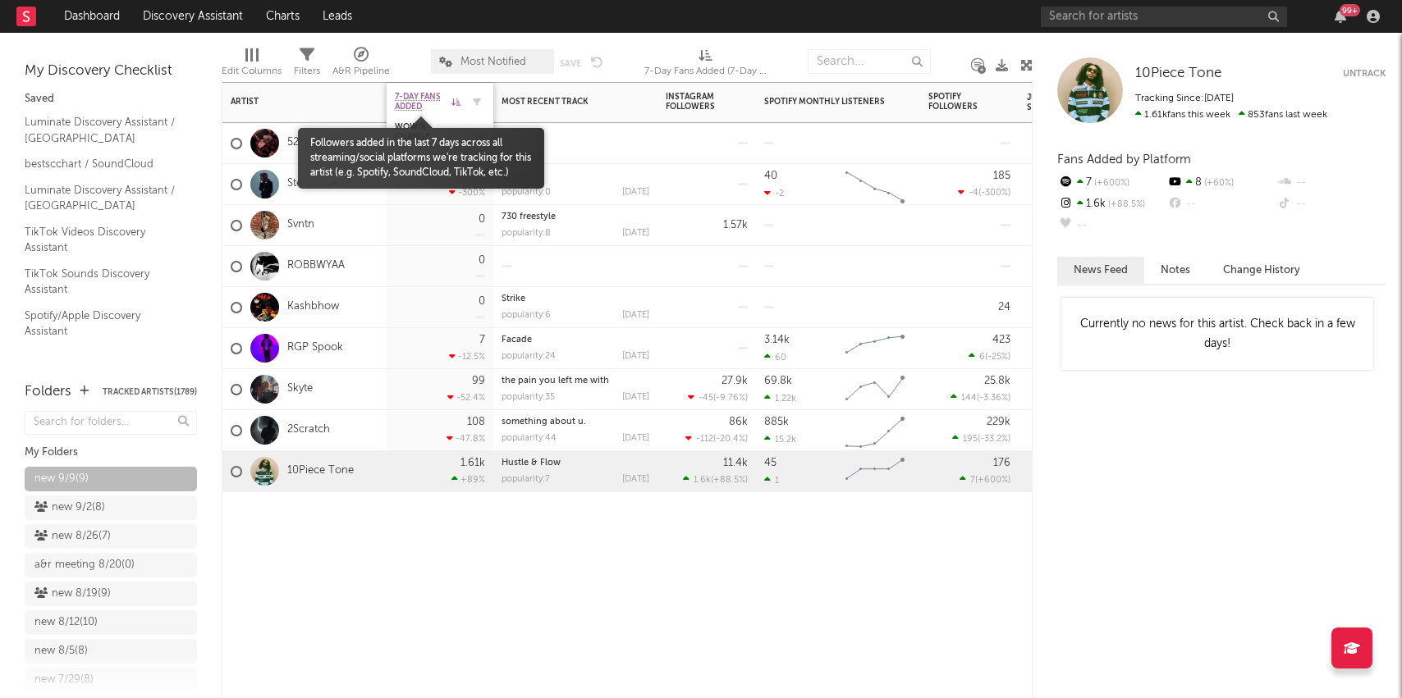
click at [414, 105] on span "7-Day Fans Added" at bounding box center [421, 102] width 53 height 20
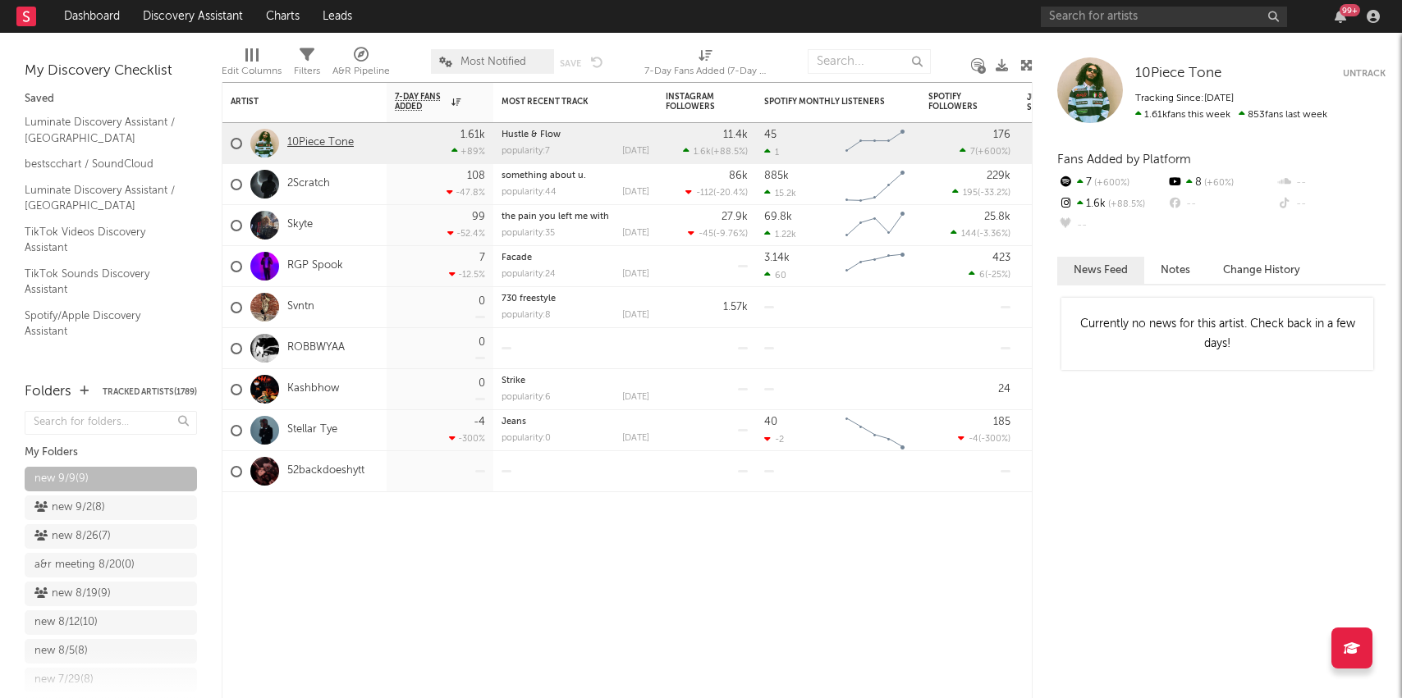
click at [323, 143] on link "10Piece Tone" at bounding box center [320, 143] width 66 height 14
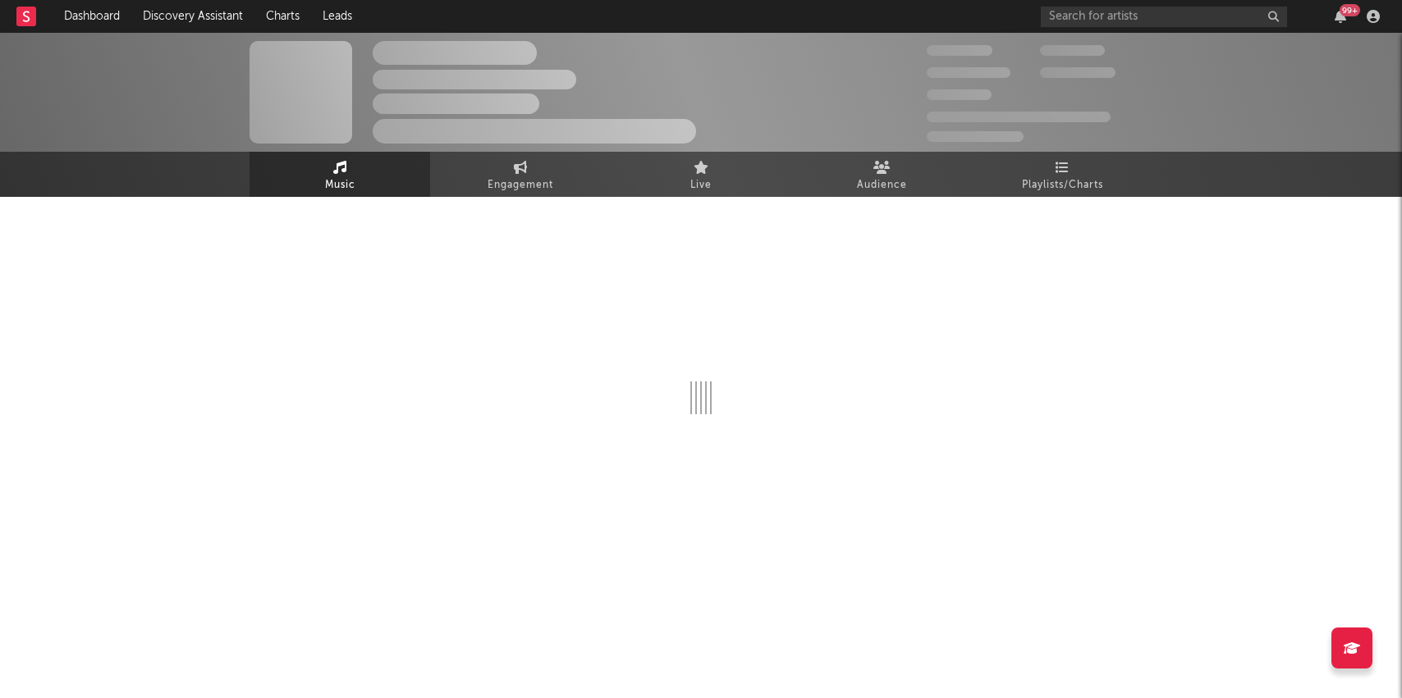
select select "1w"
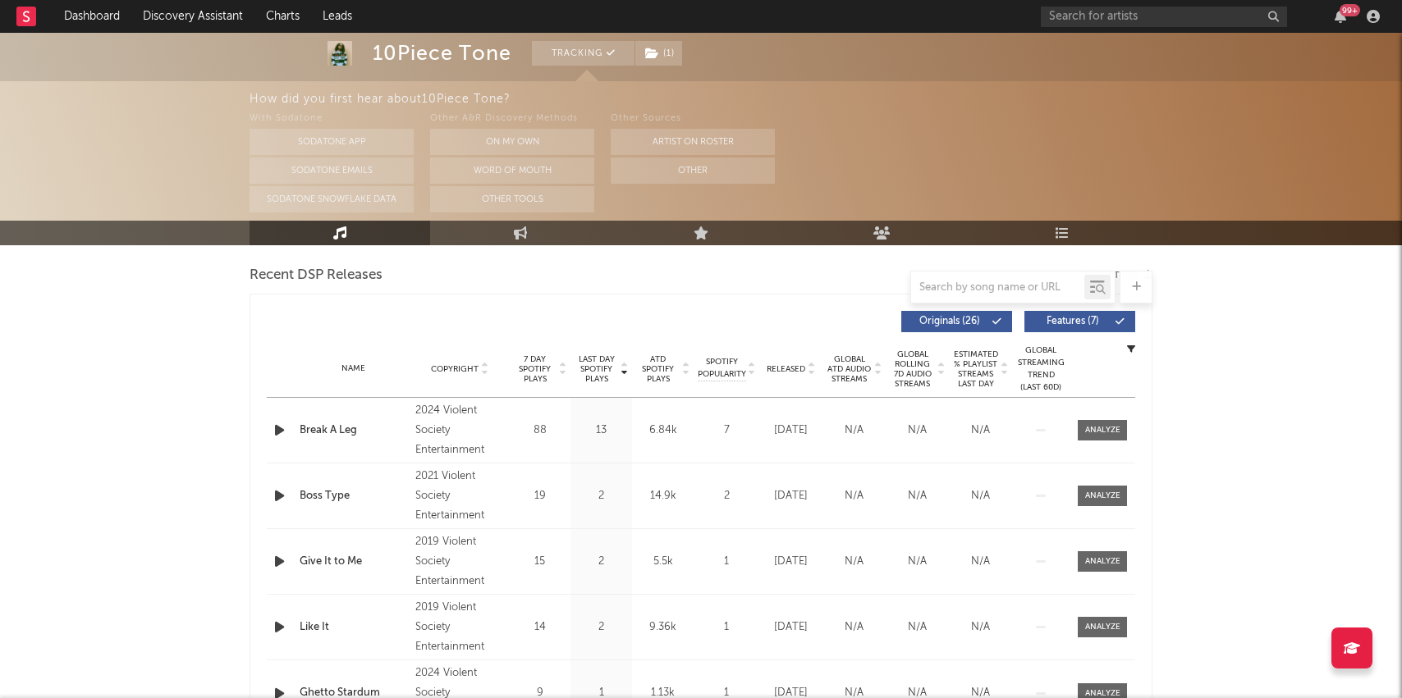
scroll to position [571, 0]
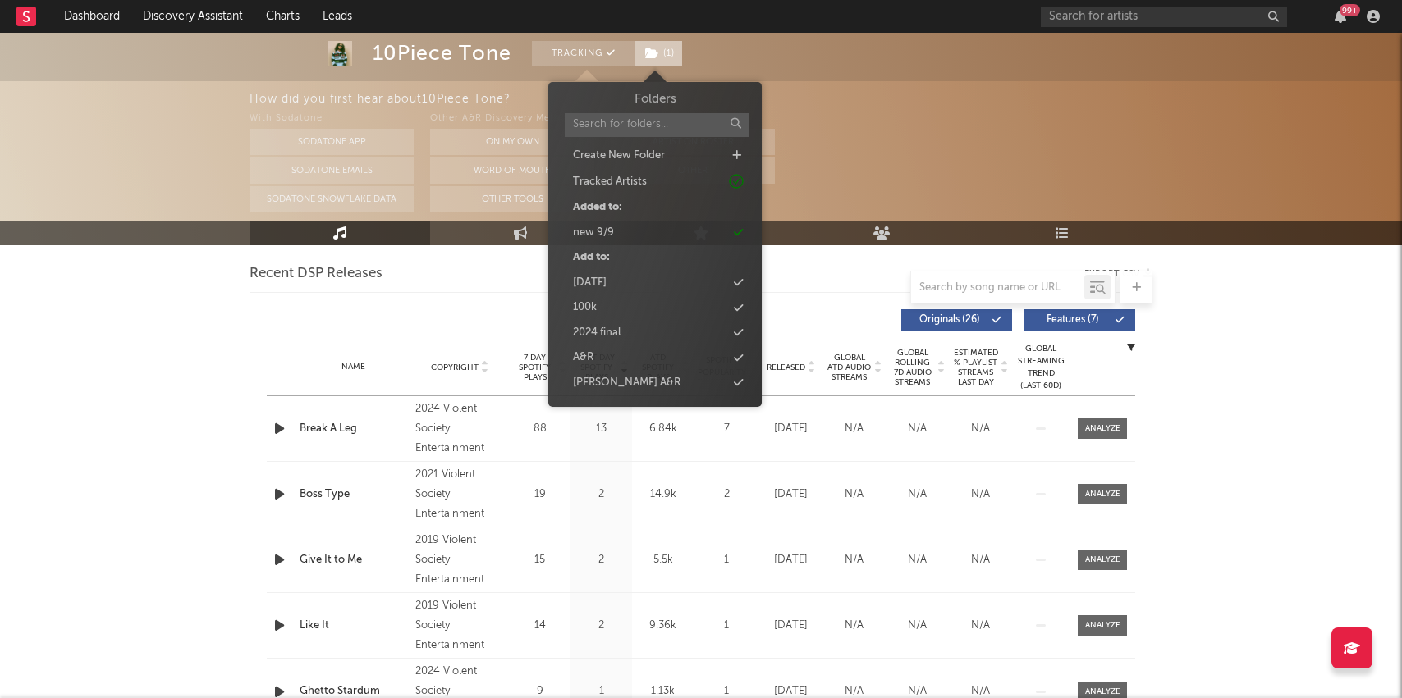
click at [671, 57] on span "( 1 )" at bounding box center [658, 53] width 48 height 25
click at [628, 232] on div "new 9/9" at bounding box center [655, 232] width 189 height 21
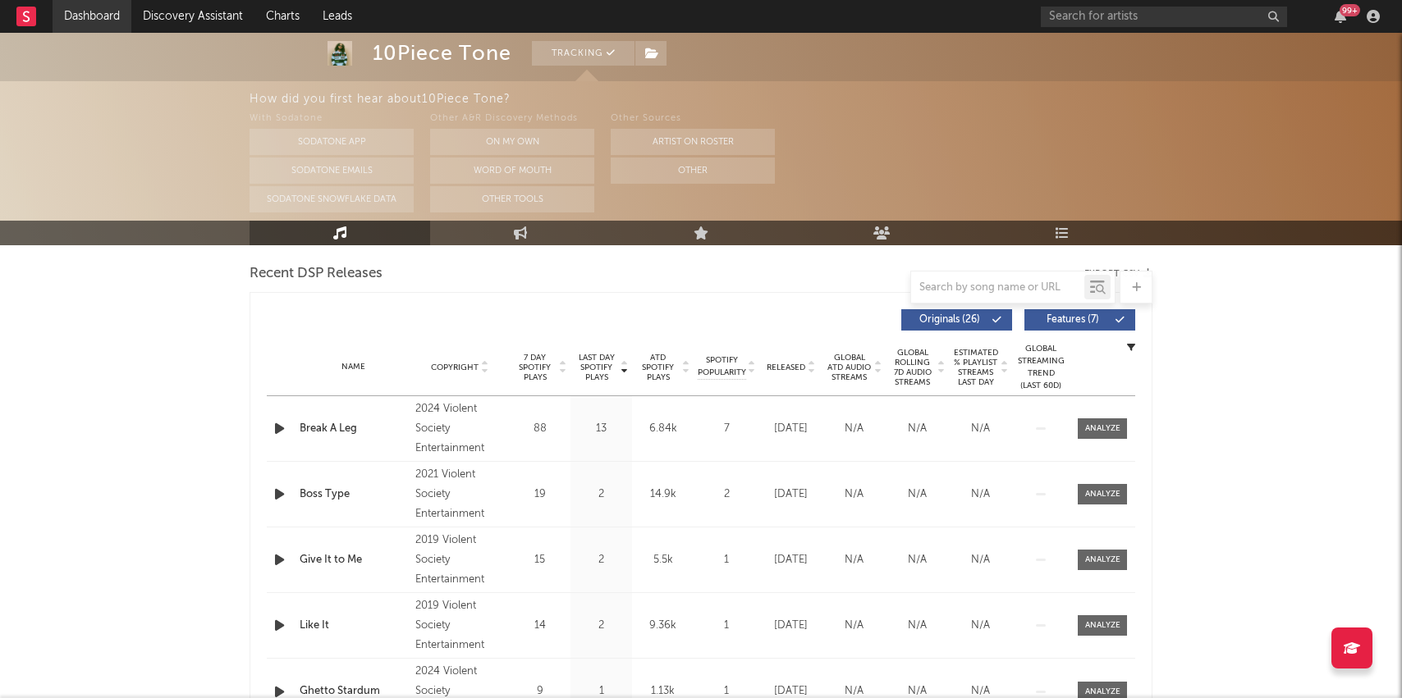
click at [72, 10] on link "Dashboard" at bounding box center [92, 16] width 79 height 33
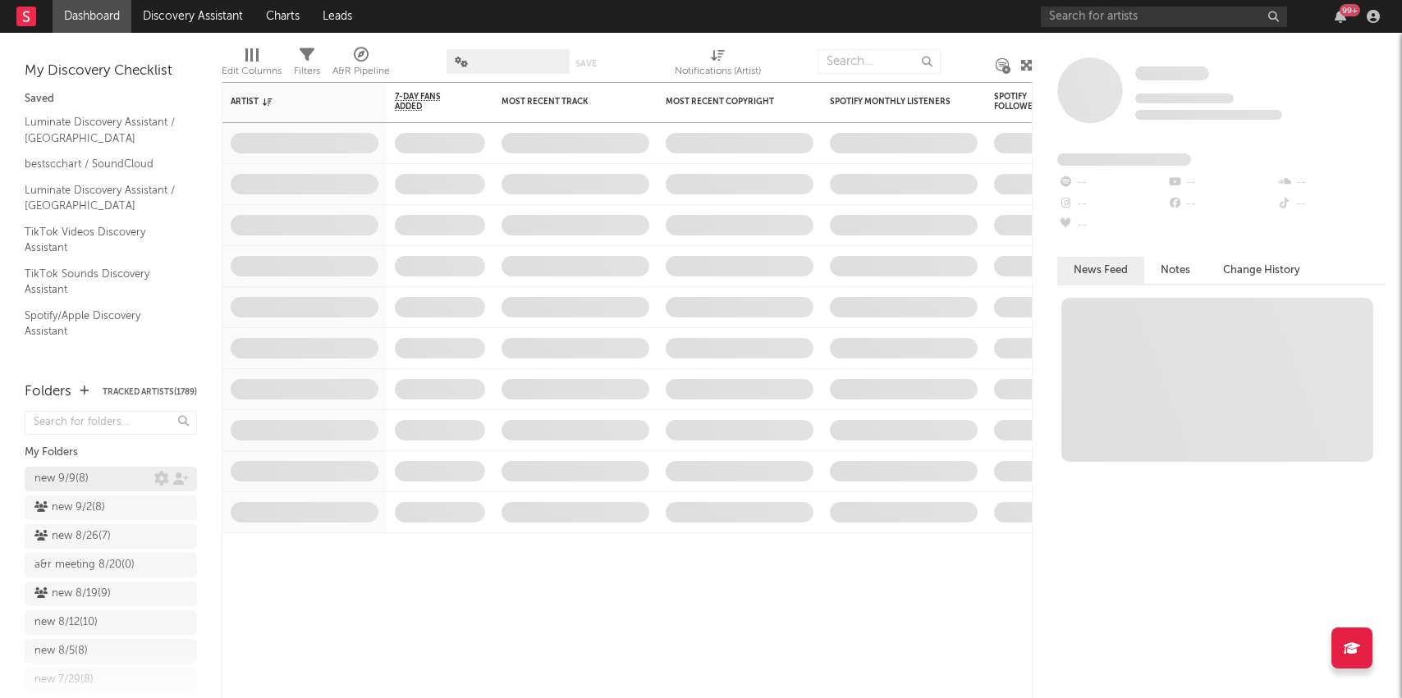
click at [93, 474] on div "new 9/9 ( 8 )" at bounding box center [94, 479] width 120 height 20
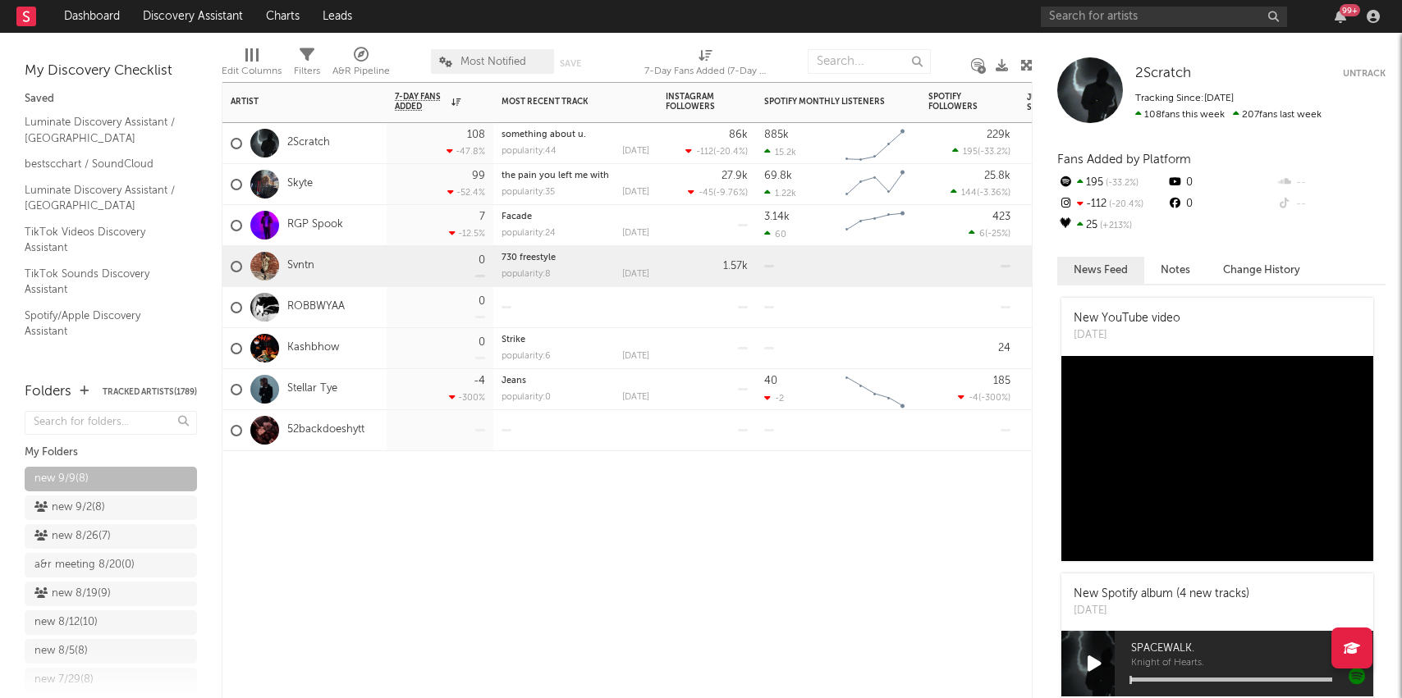
click at [292, 257] on div "Svntn" at bounding box center [273, 267] width 84 height 48
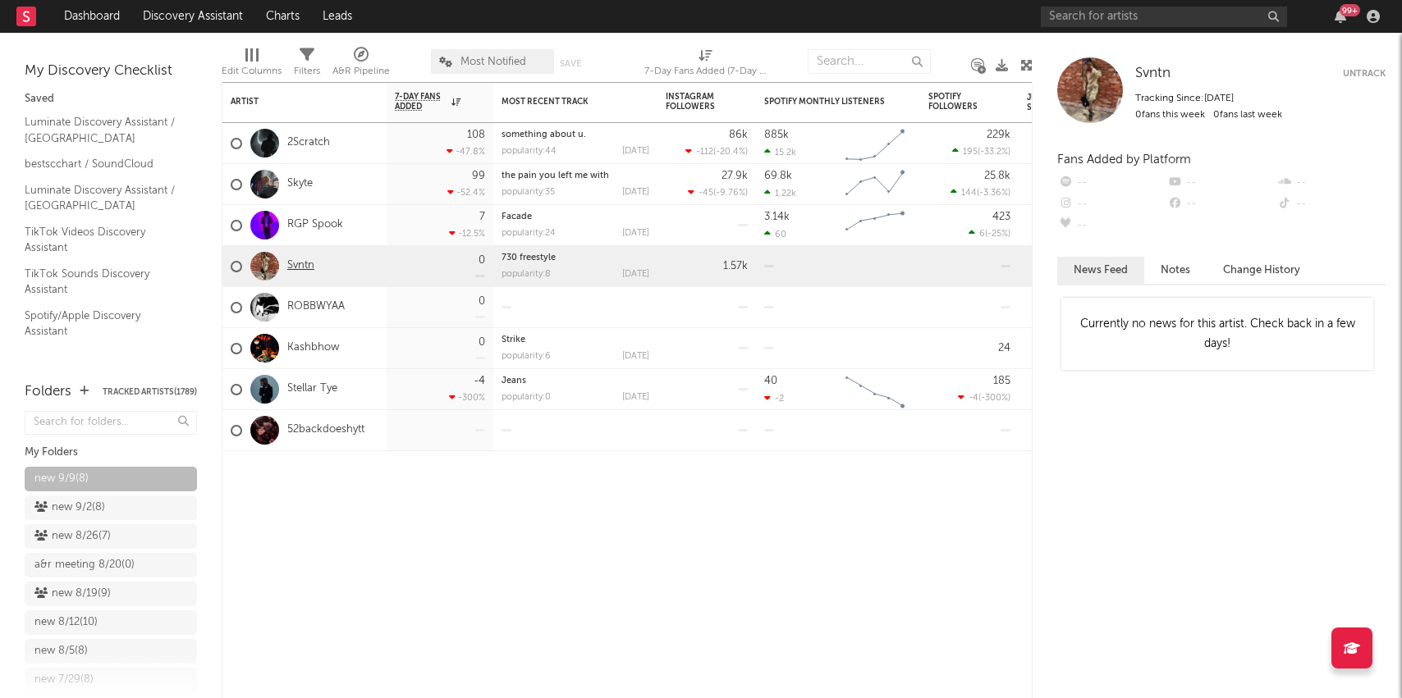
click at [291, 269] on link "Svntn" at bounding box center [300, 266] width 27 height 14
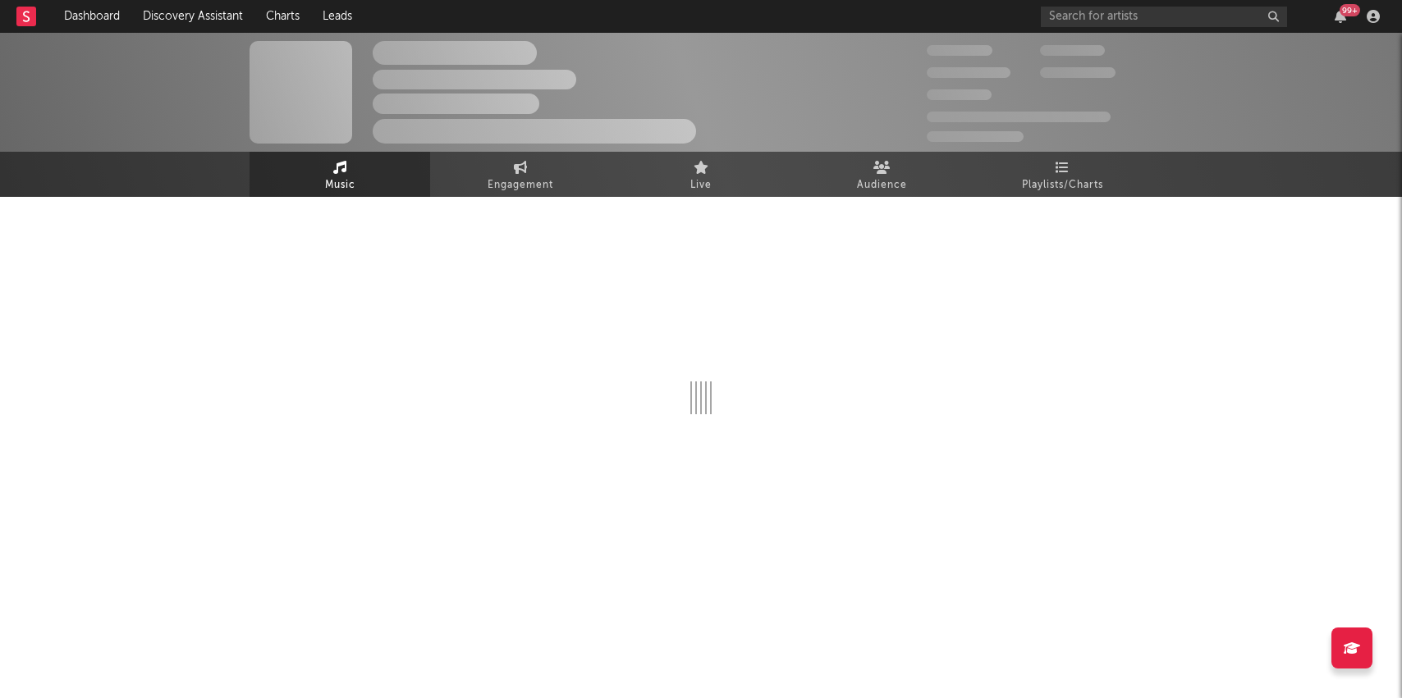
select select "1w"
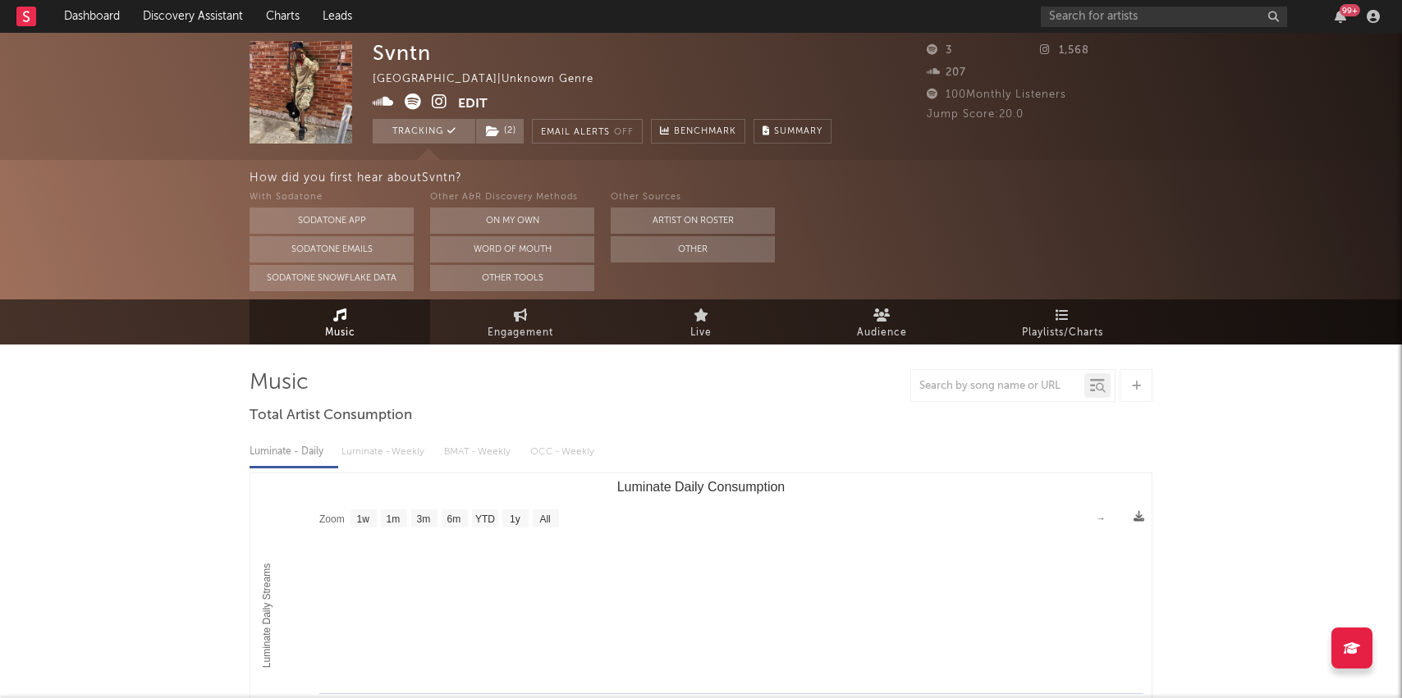
click at [441, 103] on icon at bounding box center [440, 102] width 16 height 16
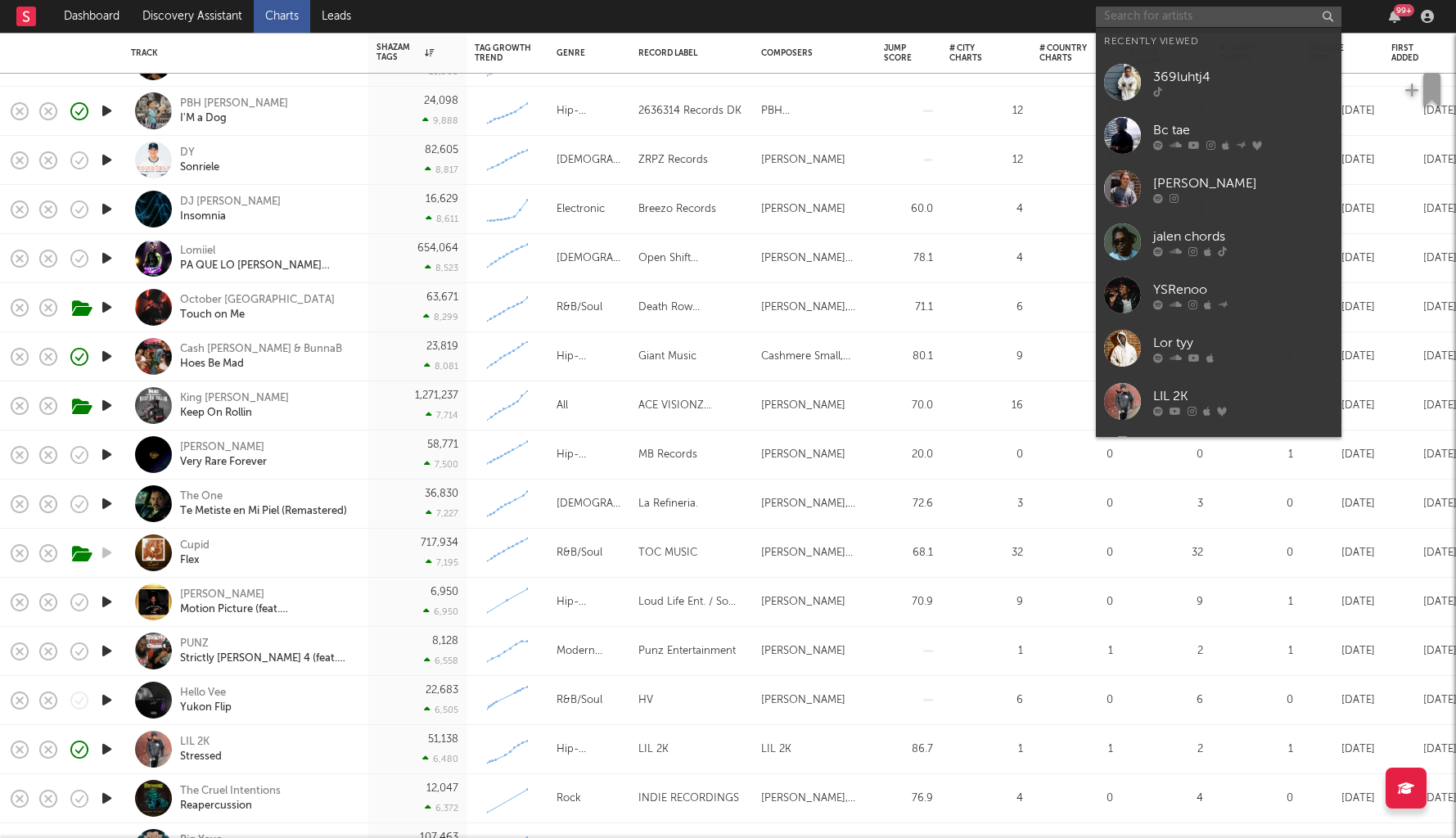
click at [1140, 9] on input "text" at bounding box center [1219, 17] width 245 height 21
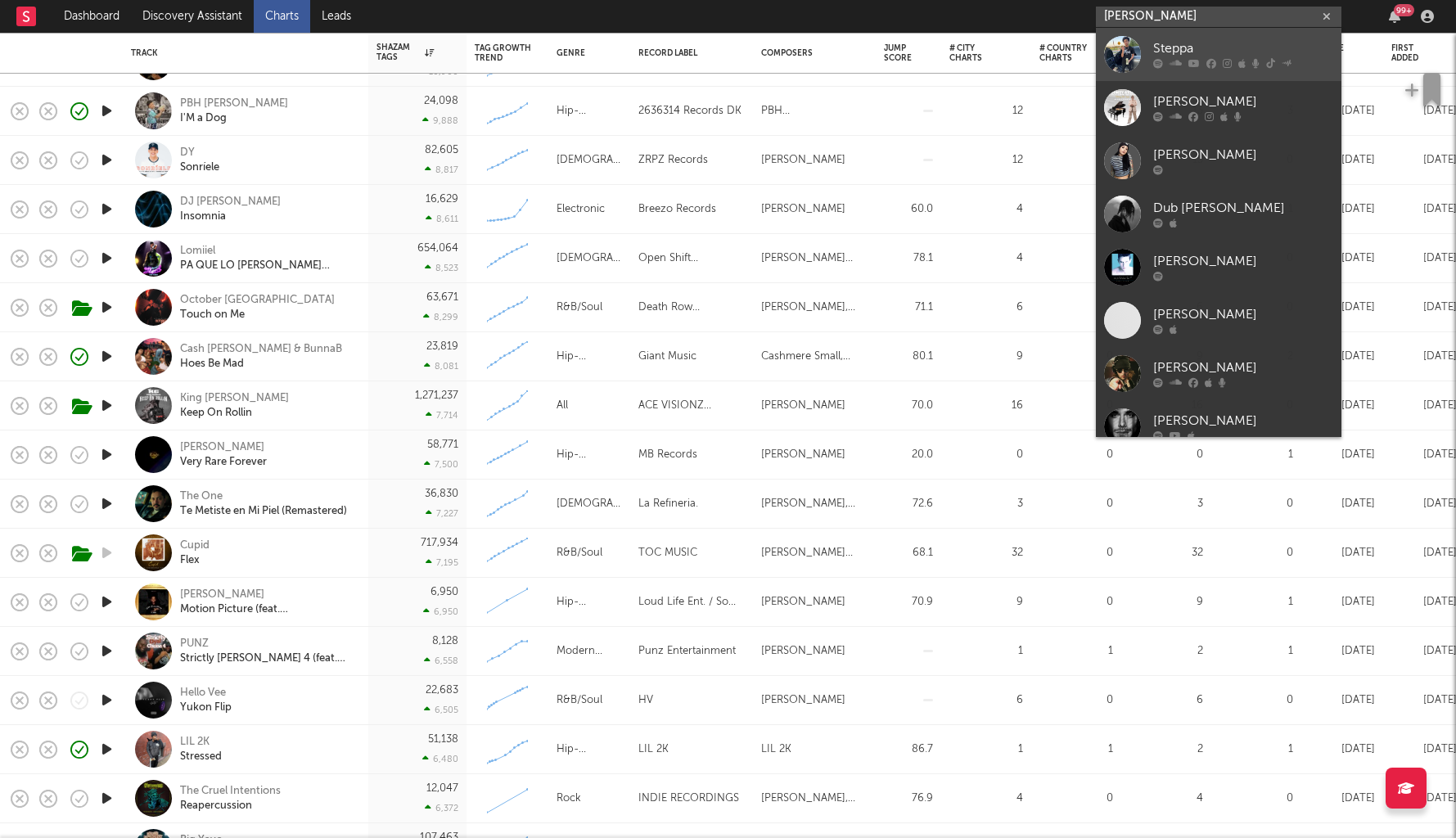
type input "stepp"
click at [1174, 60] on icon at bounding box center [1176, 64] width 12 height 10
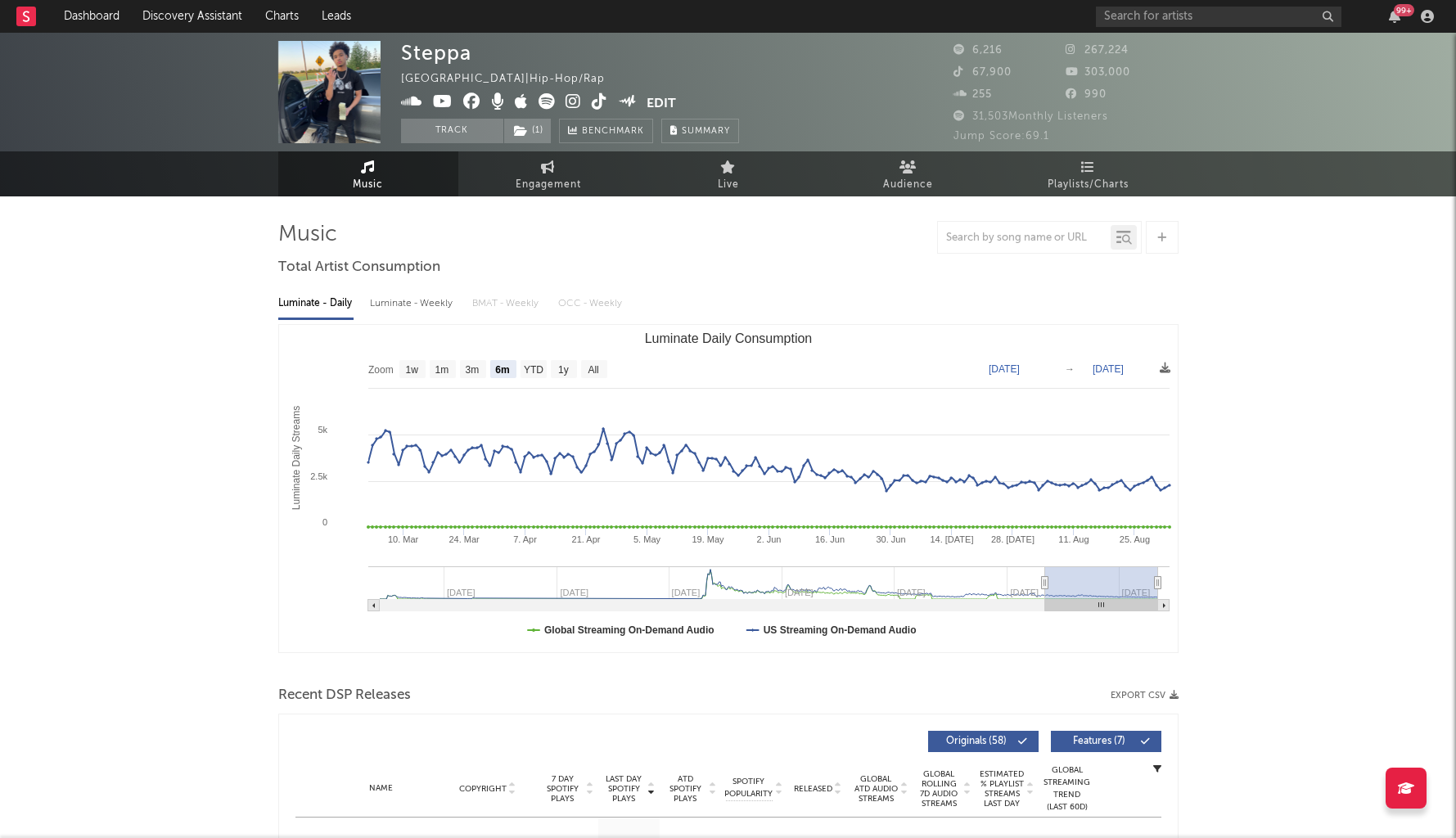
select select "6m"
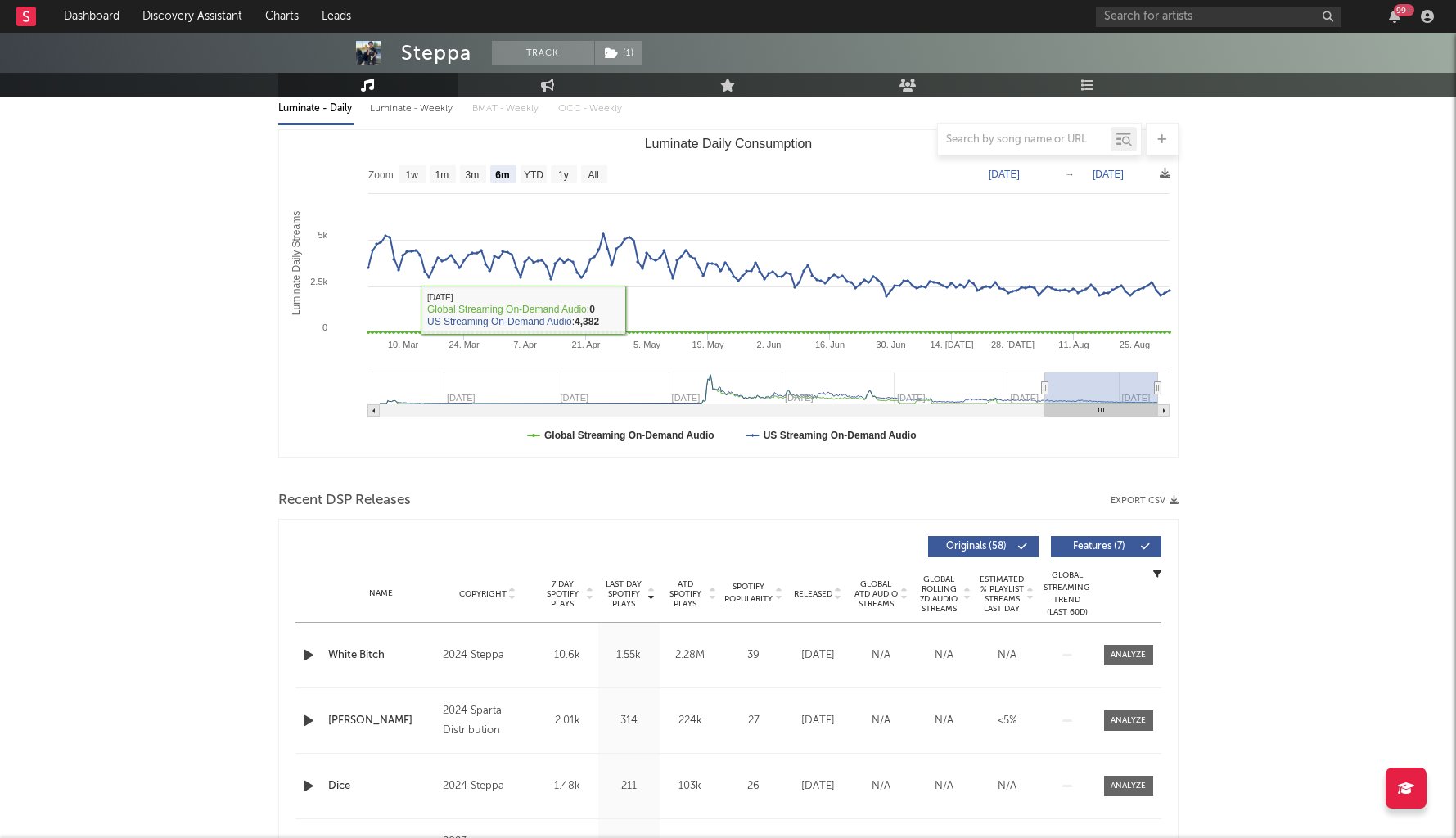
scroll to position [195, 0]
click at [299, 662] on icon "button" at bounding box center [307, 656] width 17 height 21
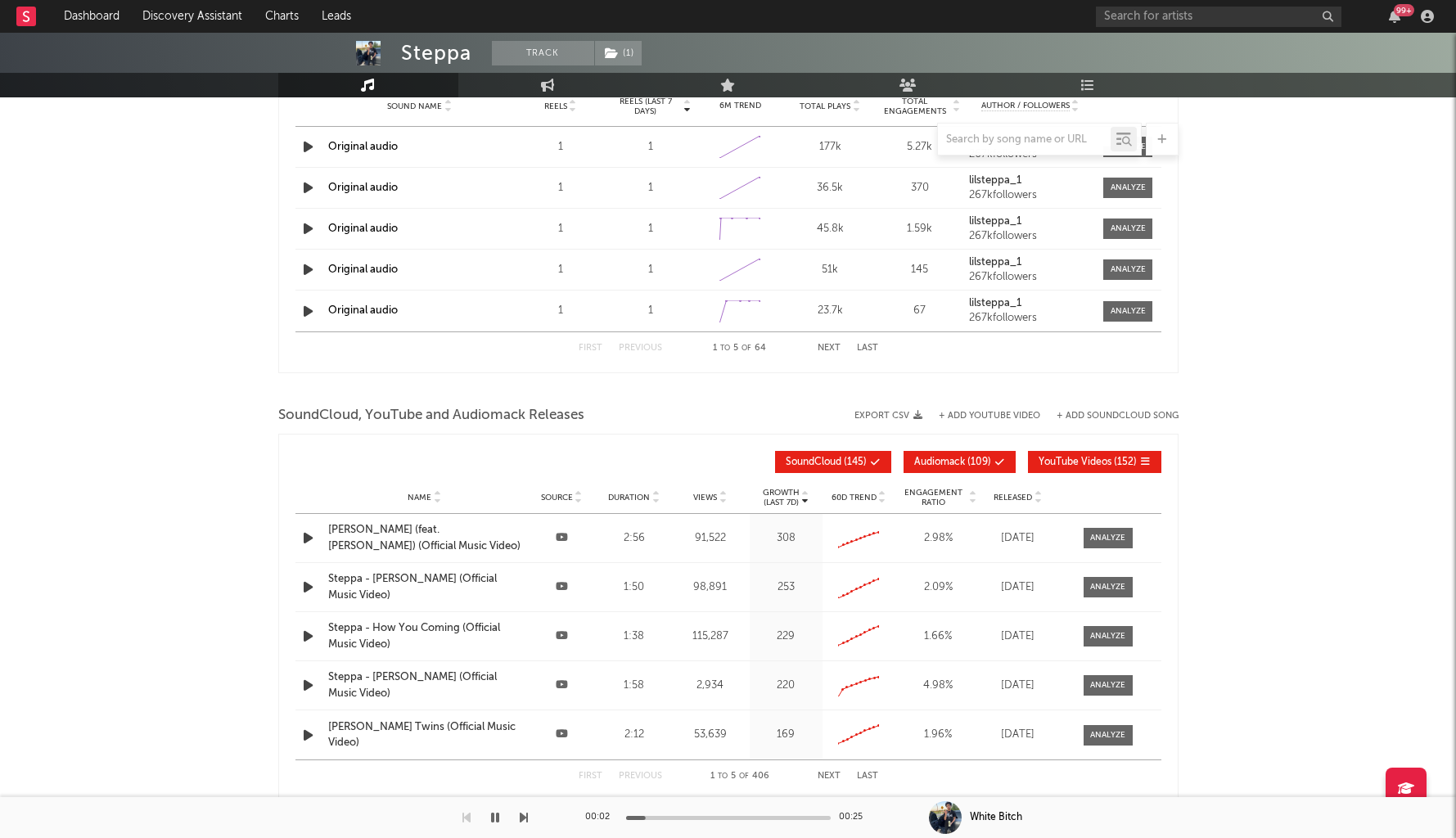
scroll to position [1668, 0]
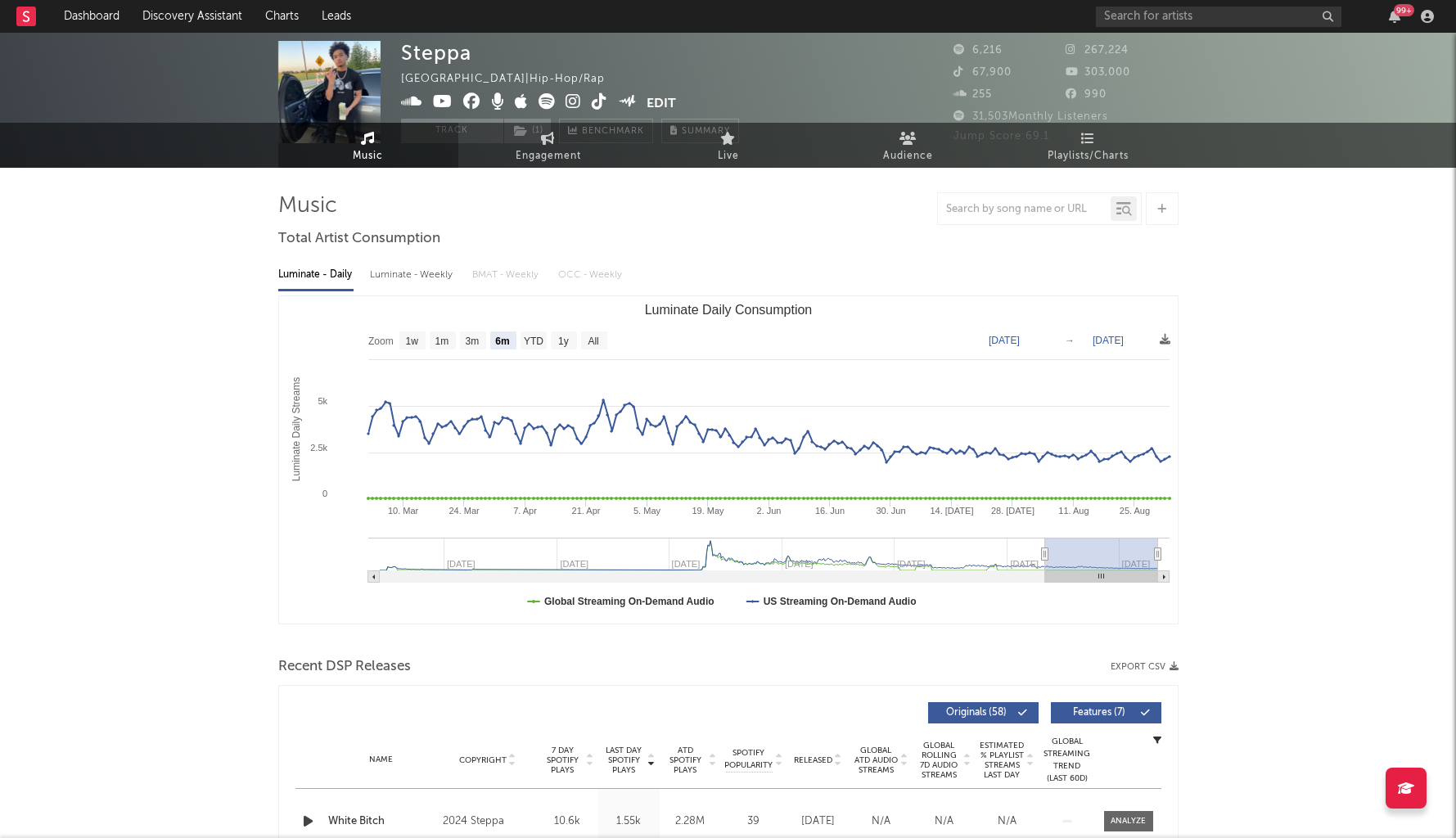
scroll to position [0, 0]
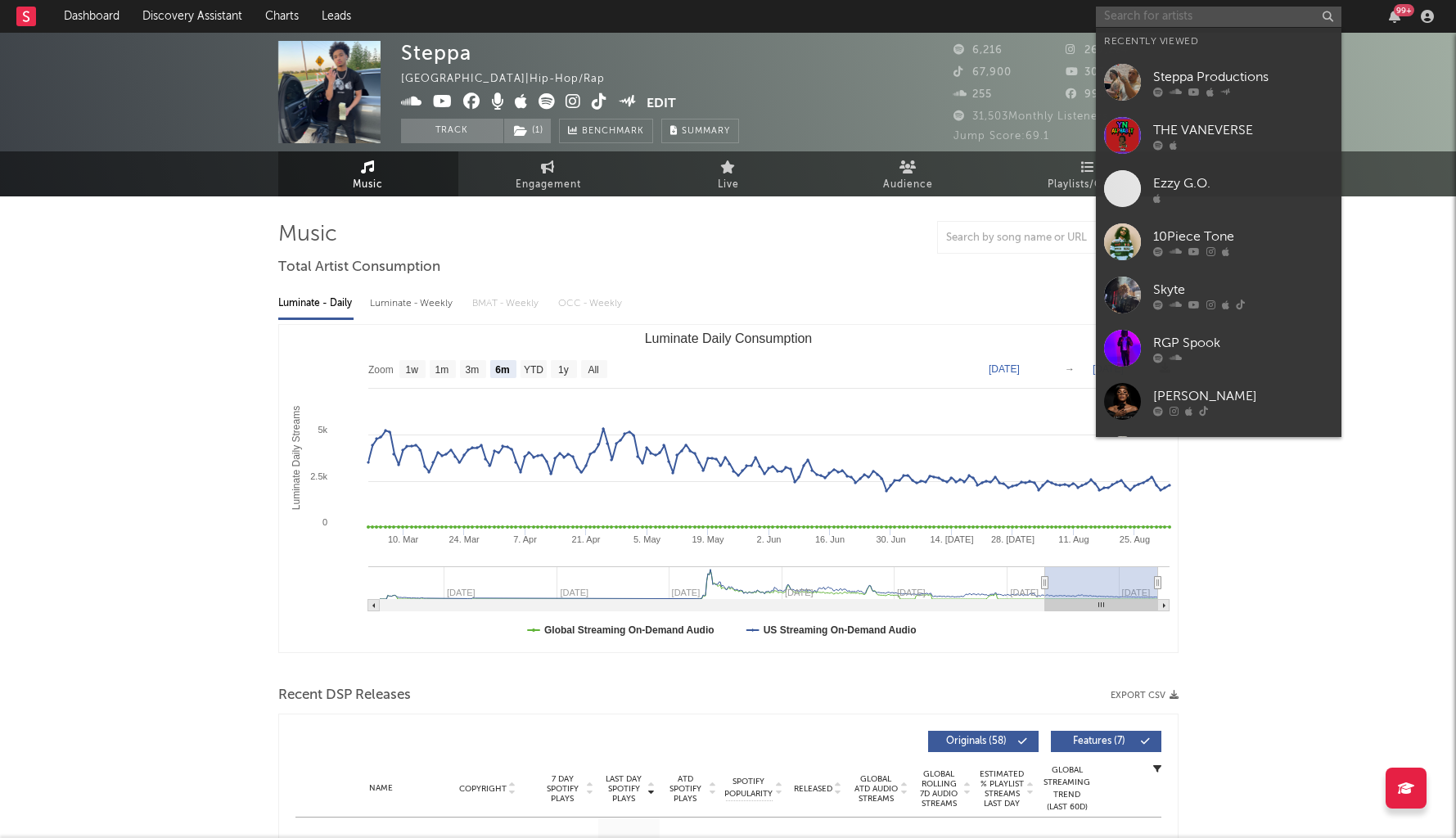
click at [1127, 9] on input "text" at bounding box center [1219, 17] width 245 height 21
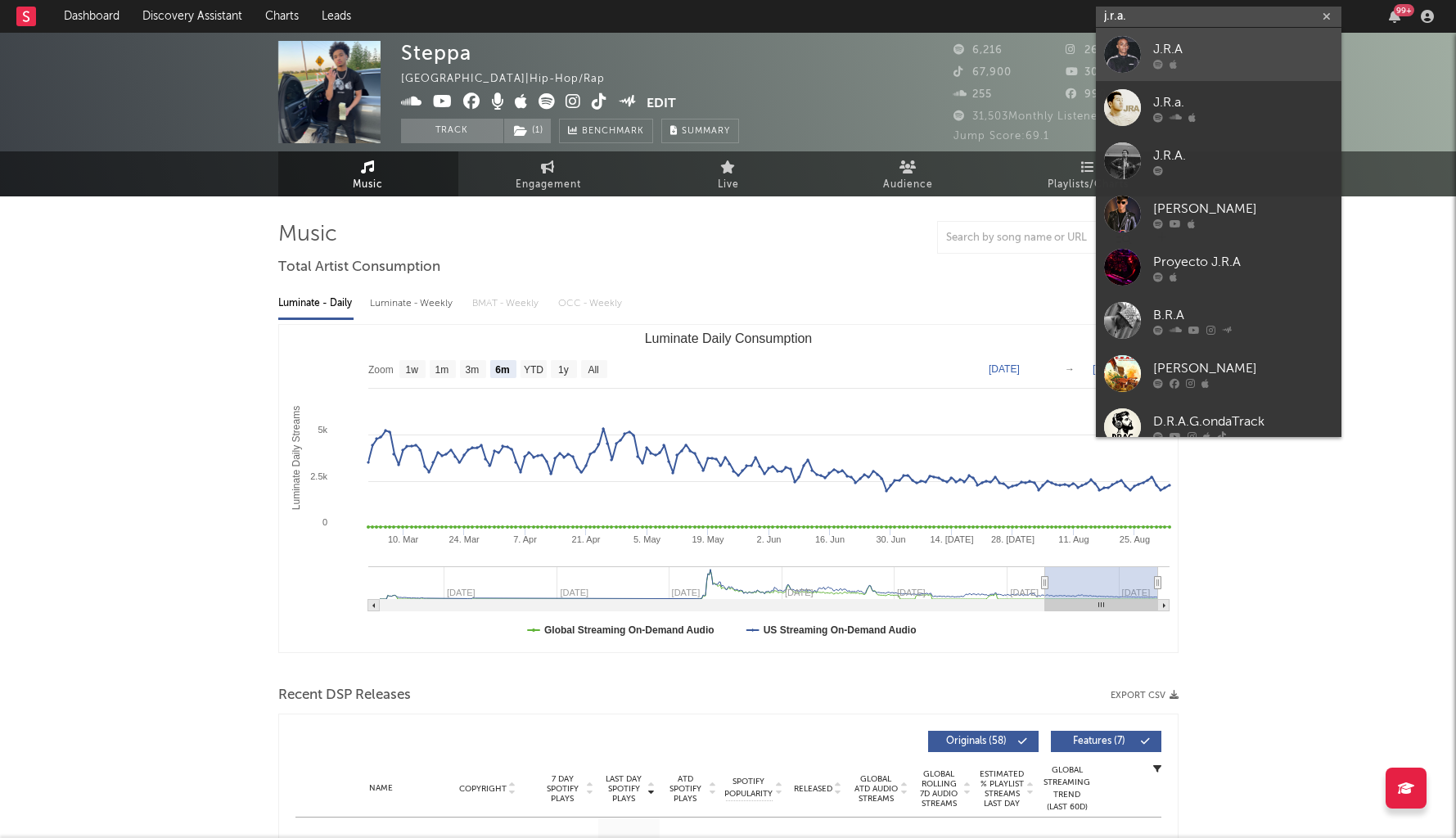
type input "j.r.a."
click at [1176, 68] on div at bounding box center [1243, 64] width 181 height 10
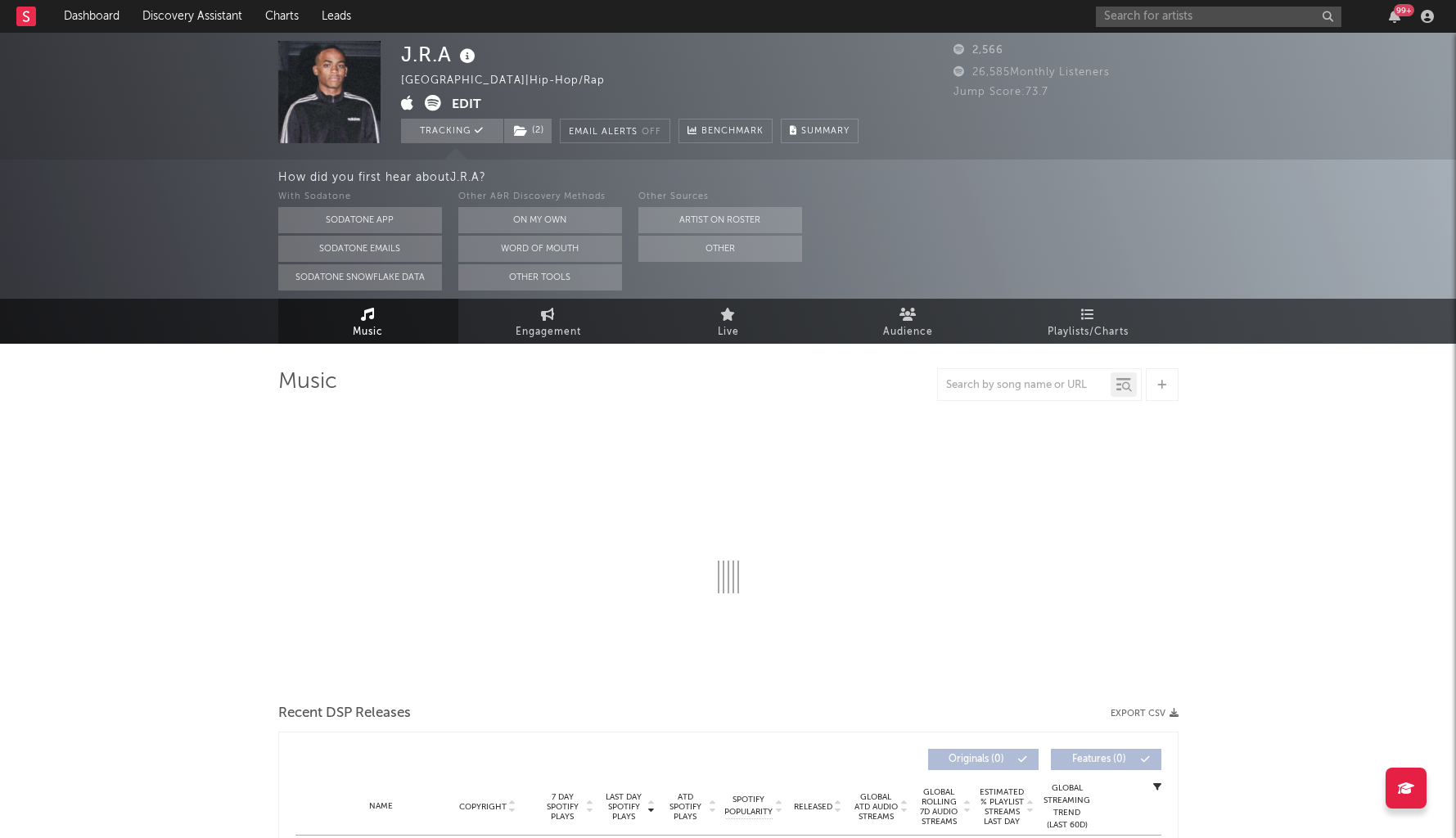
select select "1w"
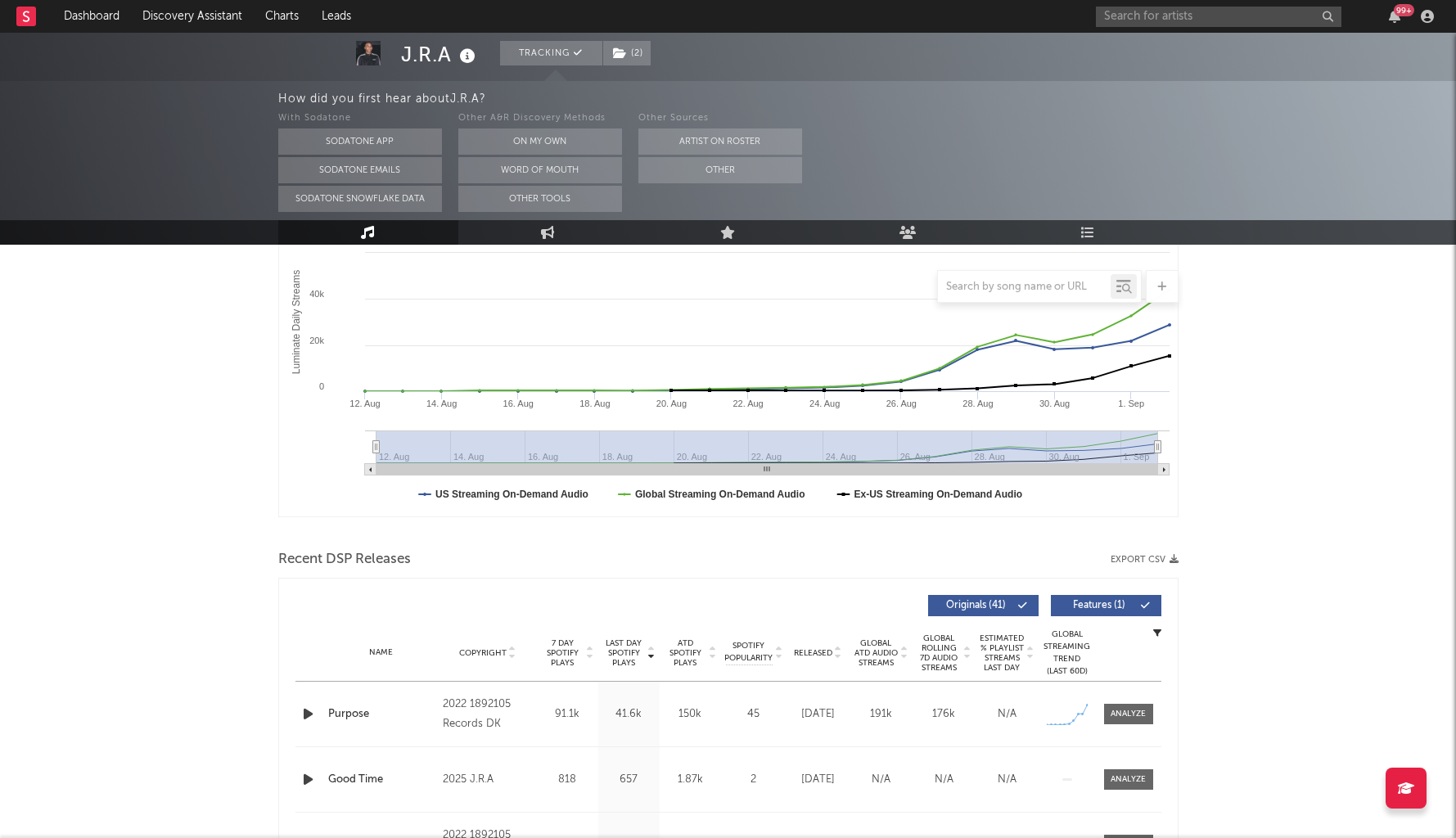
scroll to position [574, 0]
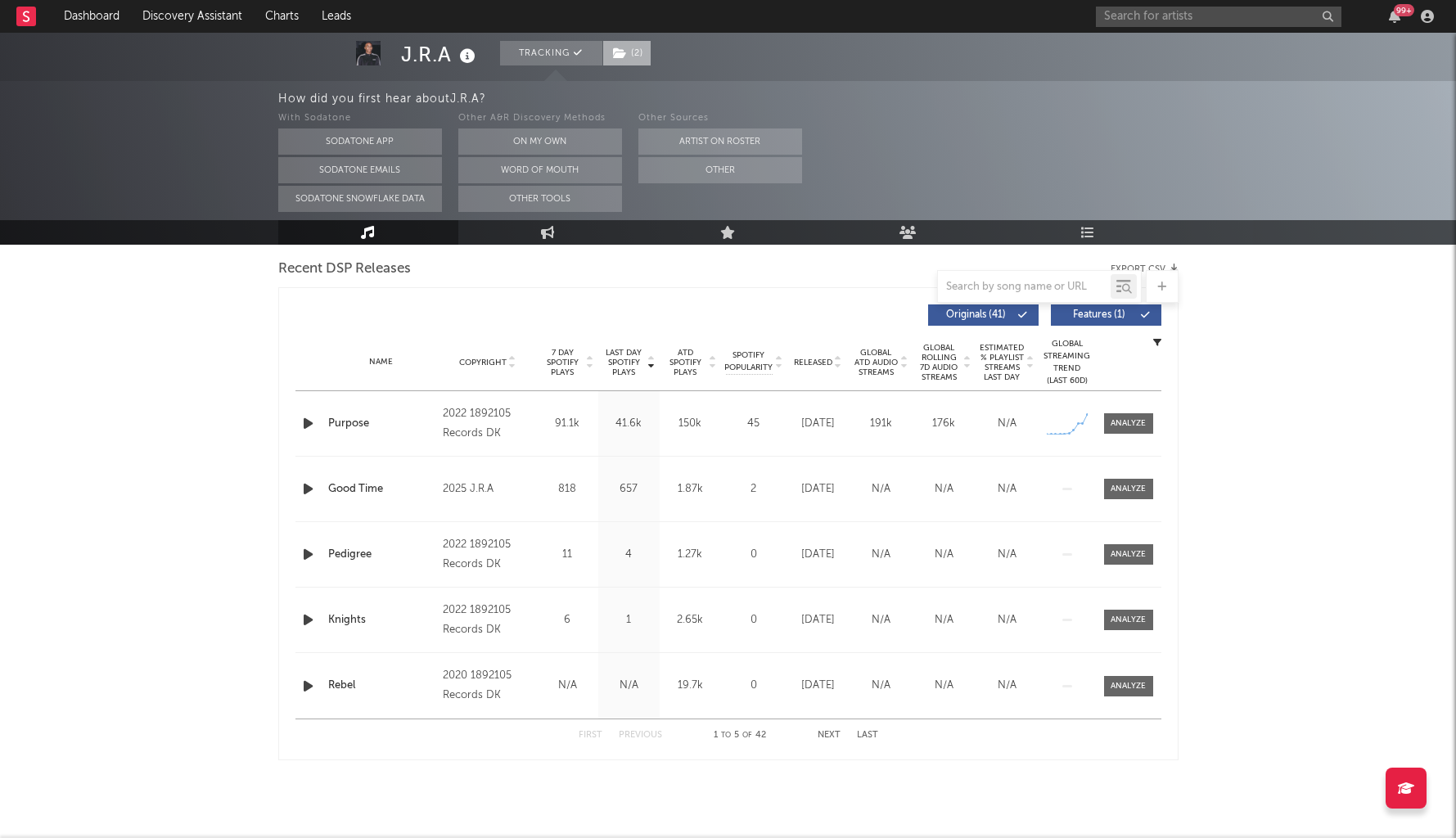
click at [636, 62] on span "( 2 )" at bounding box center [626, 53] width 49 height 25
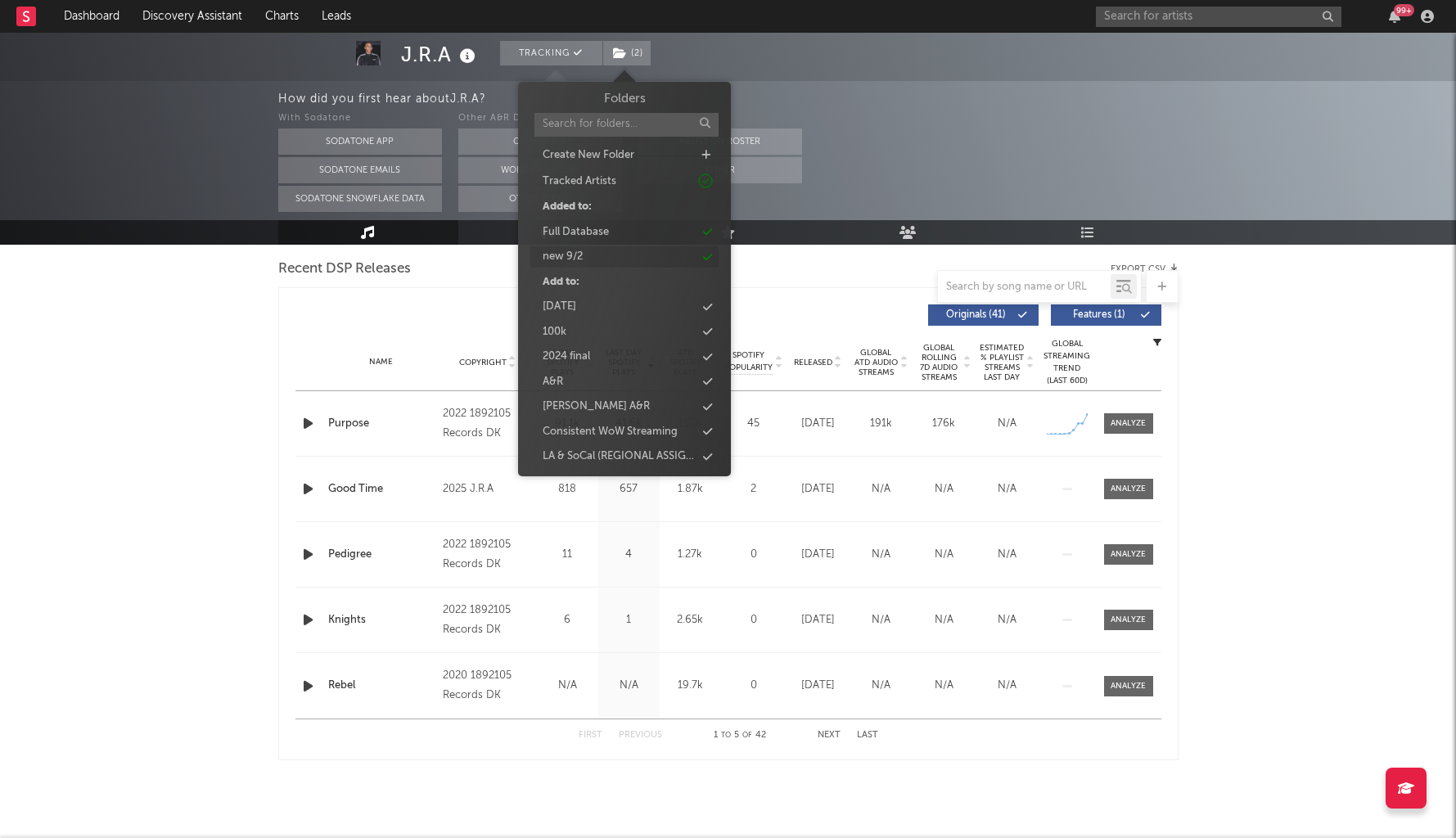
scroll to position [64, 0]
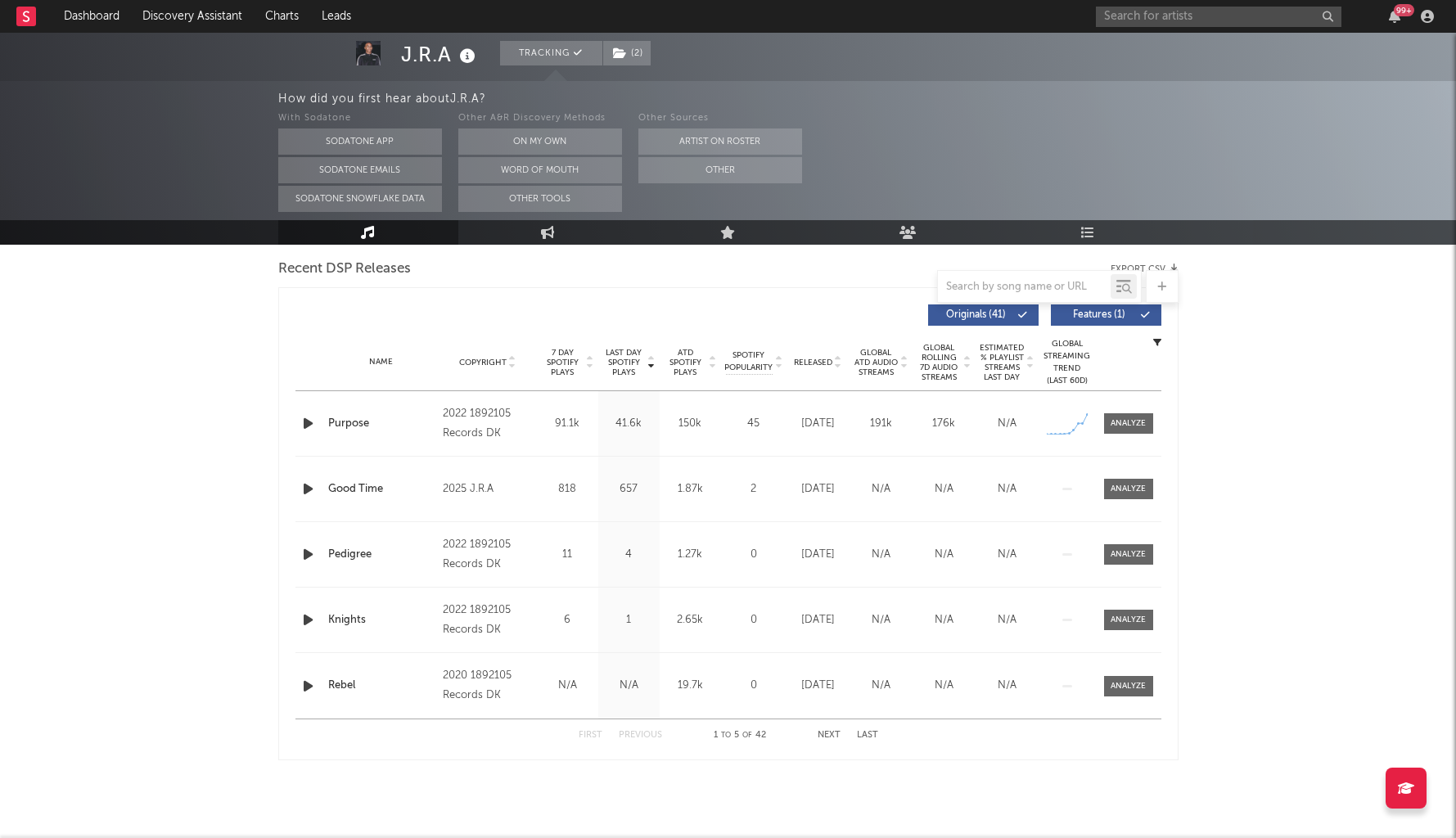
click at [189, 440] on div "J.R.A Tracking ( 2 ) United States | Hip-Hop/Rap Edit Tracking ( 2 ) Email Aler…" at bounding box center [728, 149] width 1456 height 1380
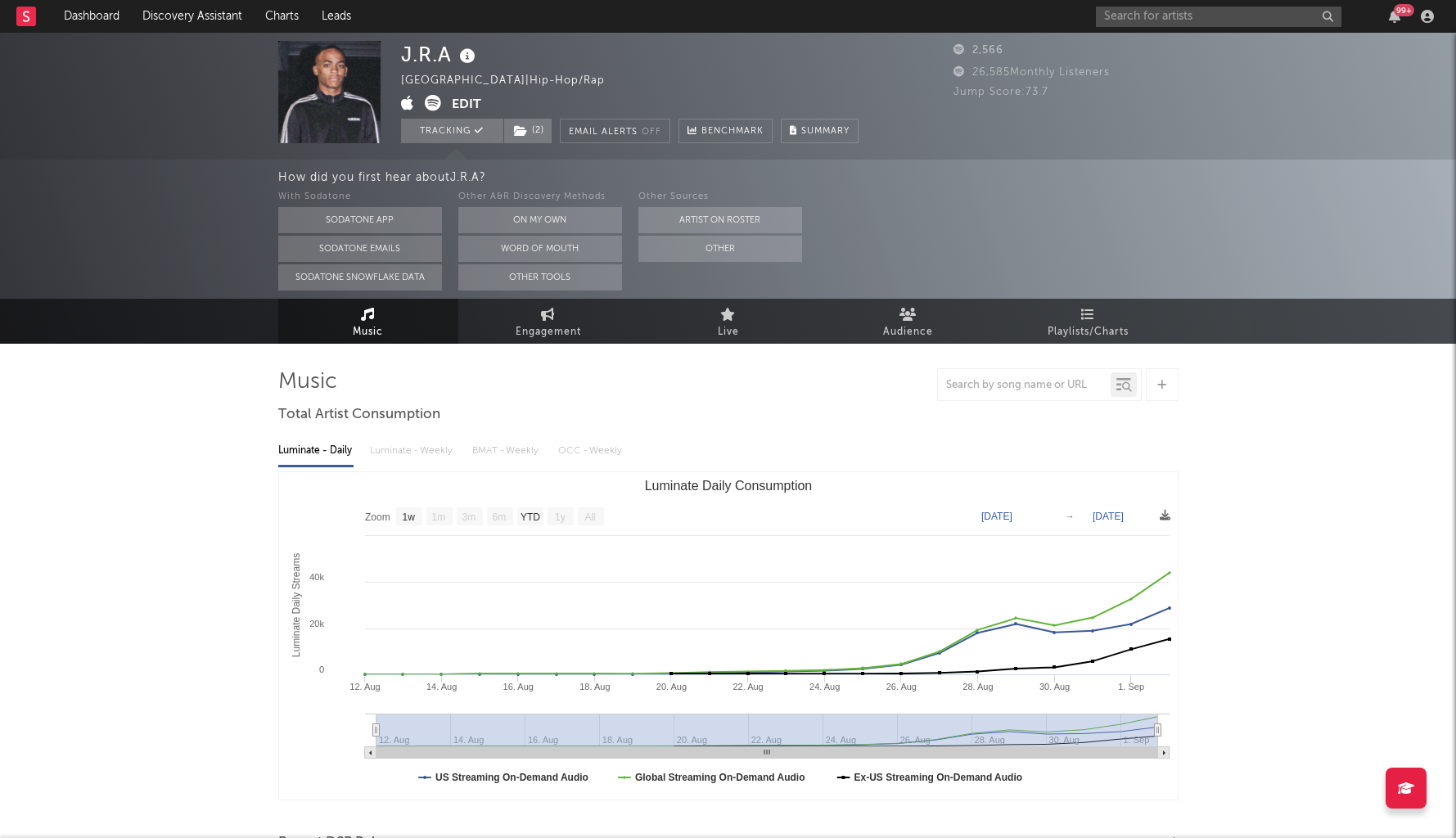
click at [200, 40] on div "J.R.A United States | Hip-Hop/Rap Edit Tracking ( 2 ) Email Alerts Off Benchmar…" at bounding box center [728, 96] width 1456 height 127
click at [187, 21] on link "Discovery Assistant" at bounding box center [191, 16] width 123 height 33
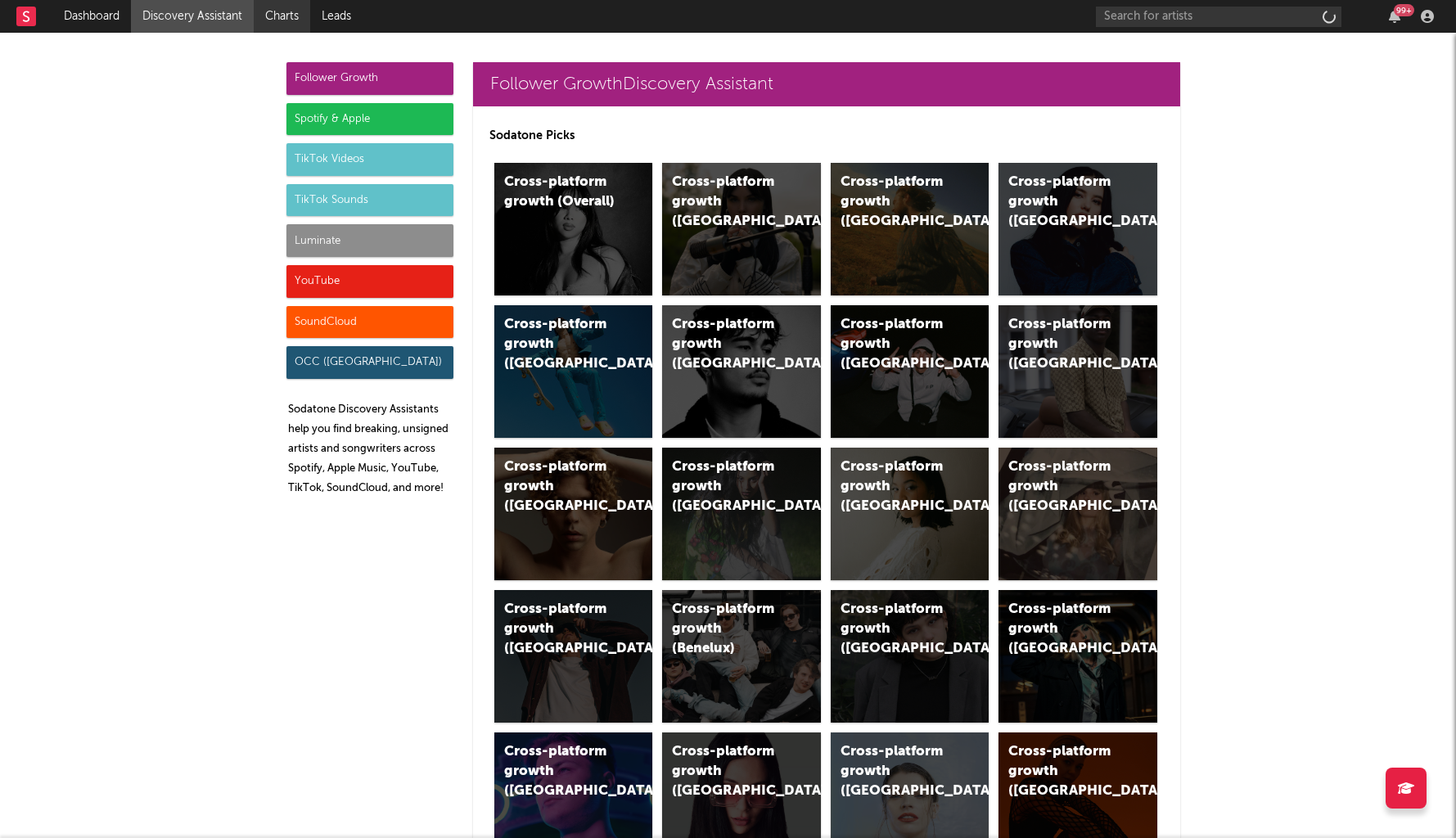
click at [299, 12] on link "Charts" at bounding box center [281, 16] width 57 height 33
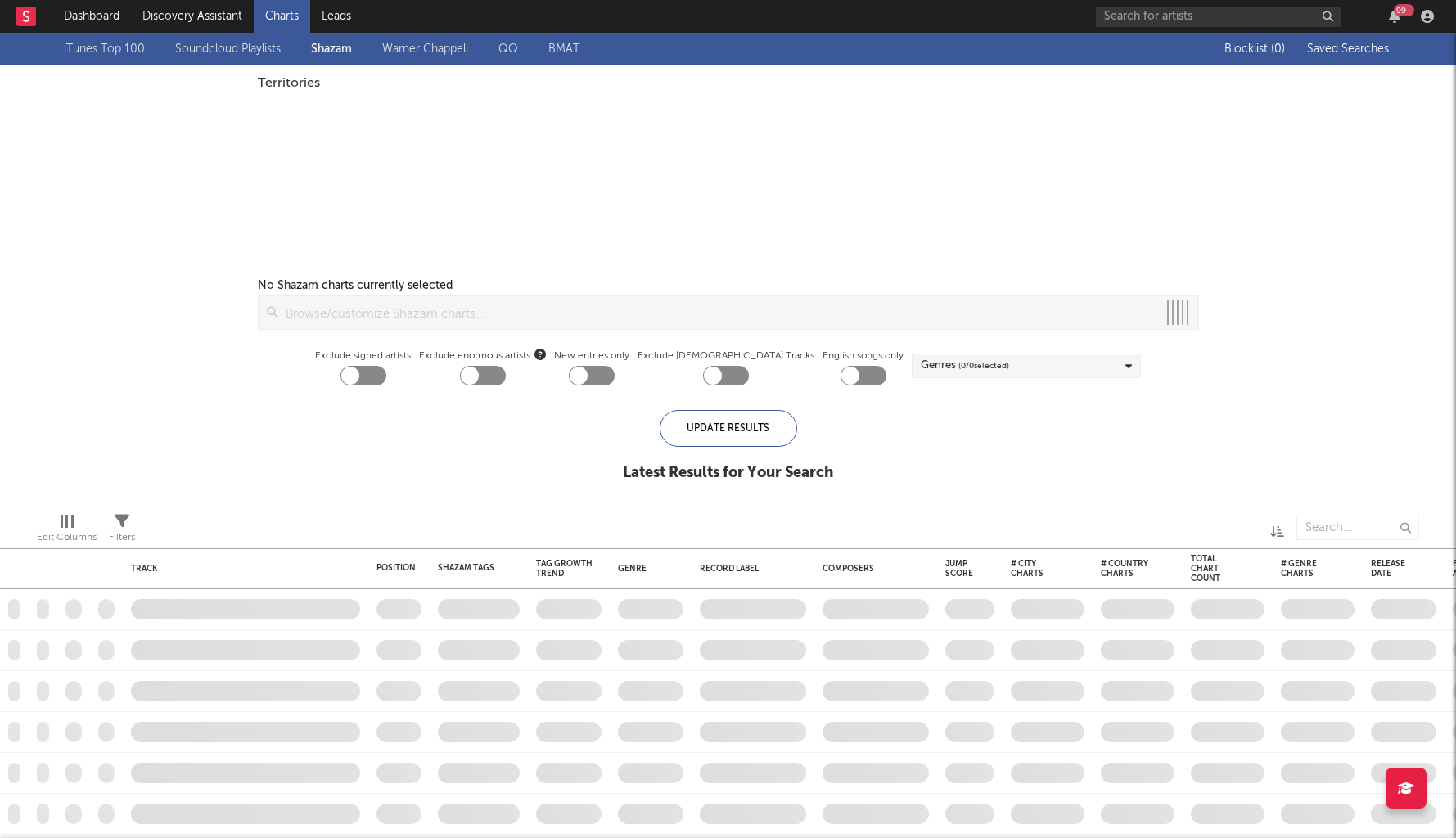
checkbox input "true"
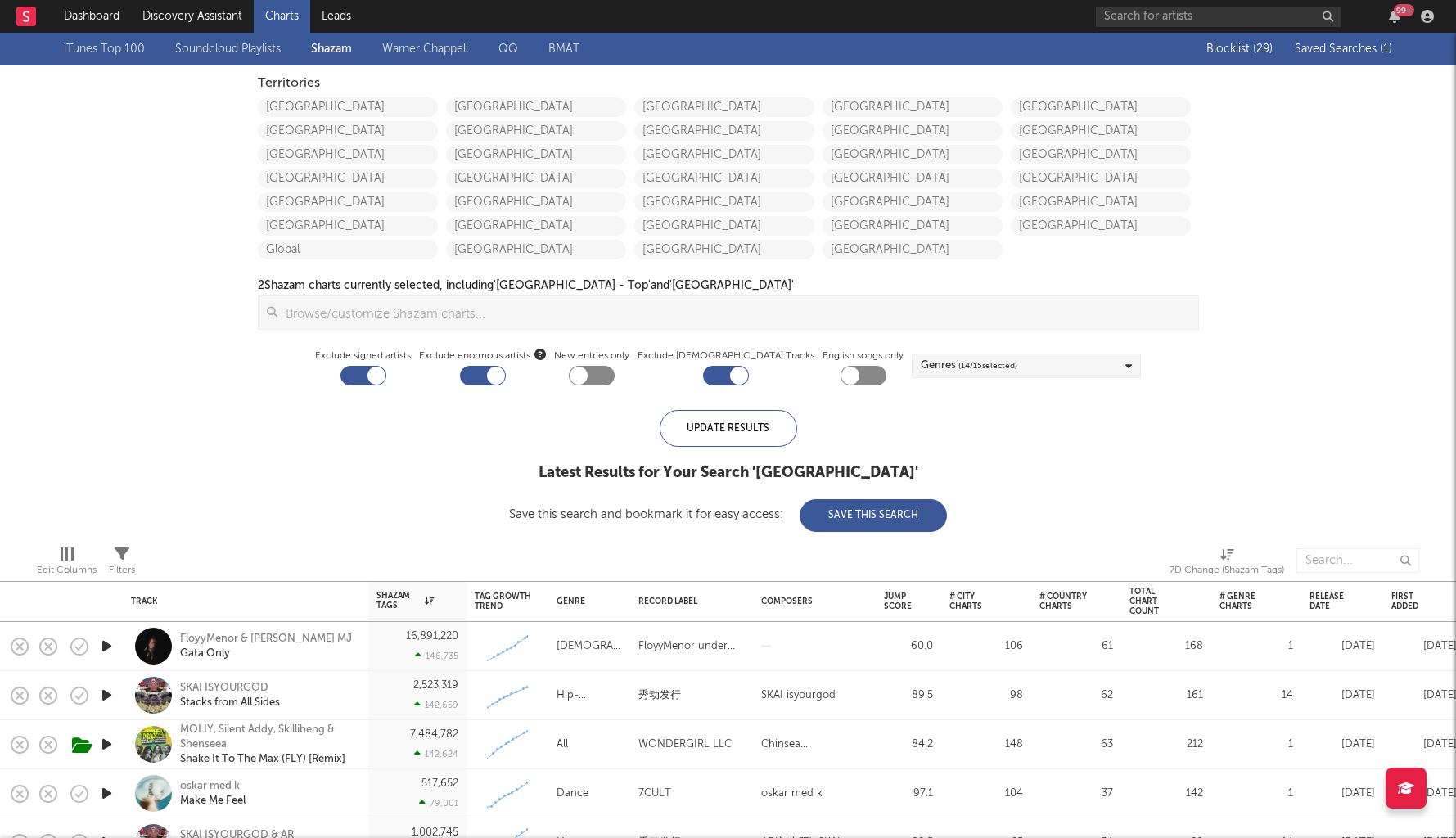
click at [1326, 50] on span "Saved Searches ( 1 )" at bounding box center [1343, 48] width 98 height 11
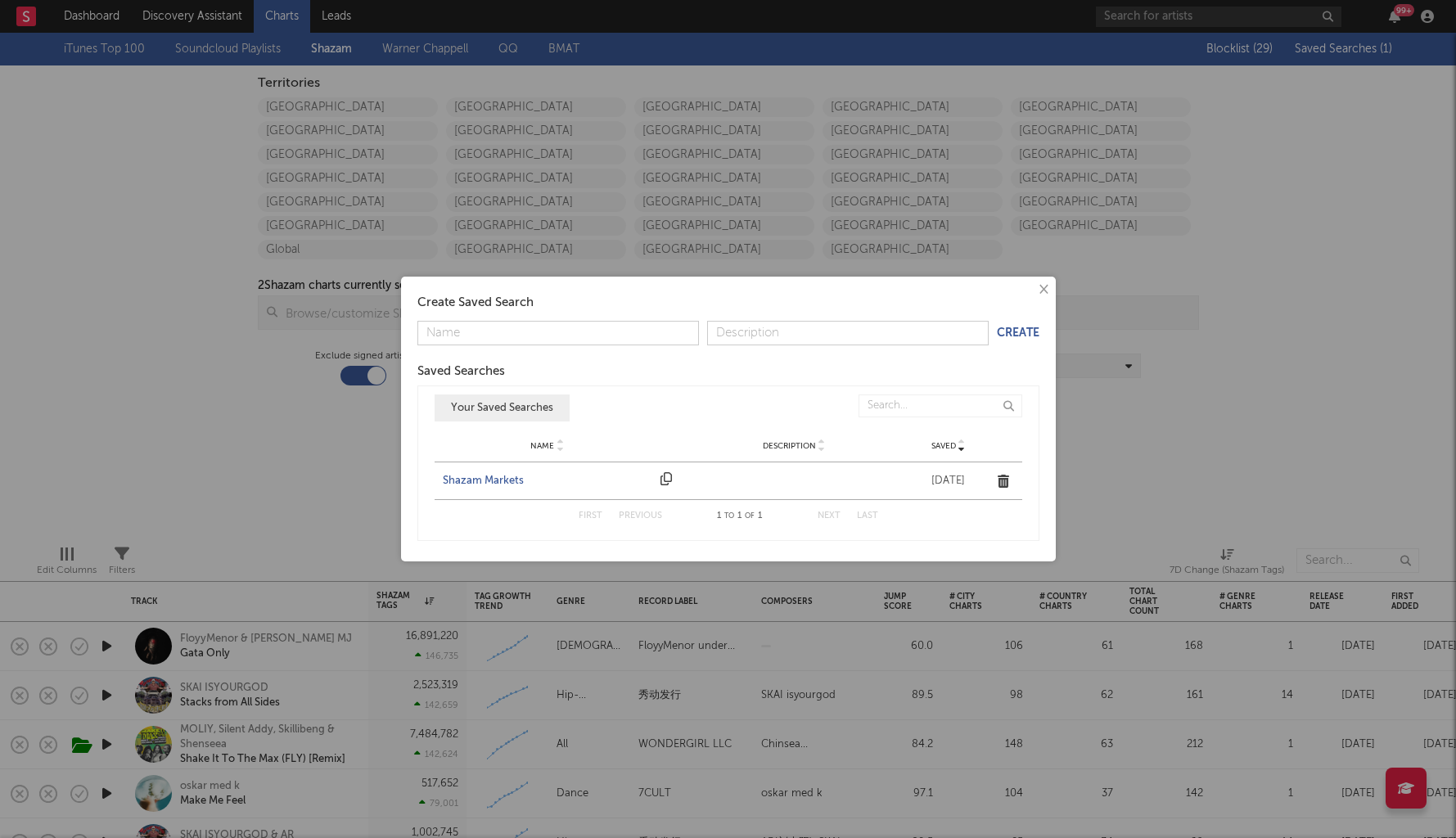
click at [509, 481] on div "Shazam Markets" at bounding box center [547, 481] width 210 height 16
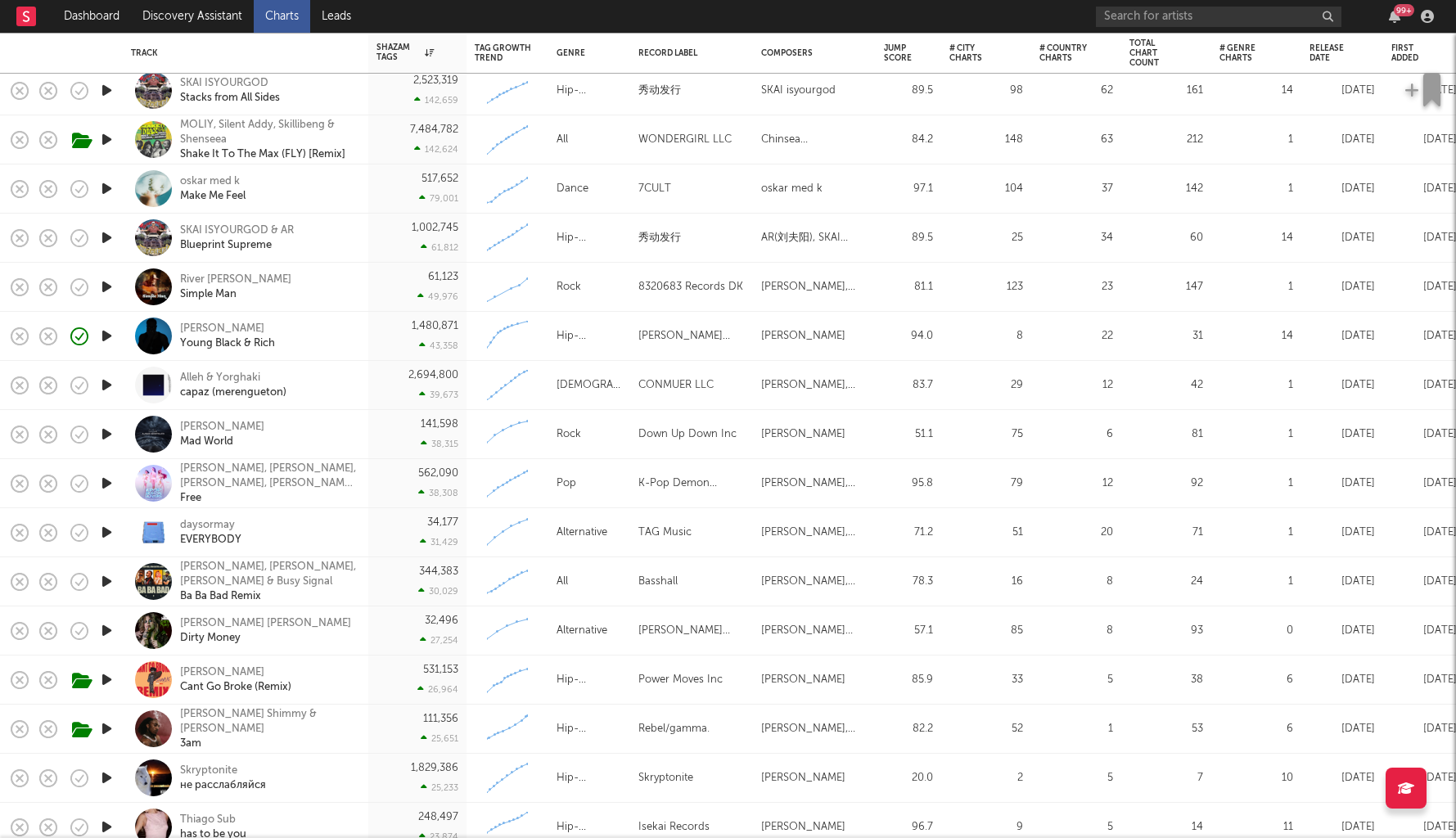
click at [101, 628] on icon "button" at bounding box center [106, 630] width 17 height 21
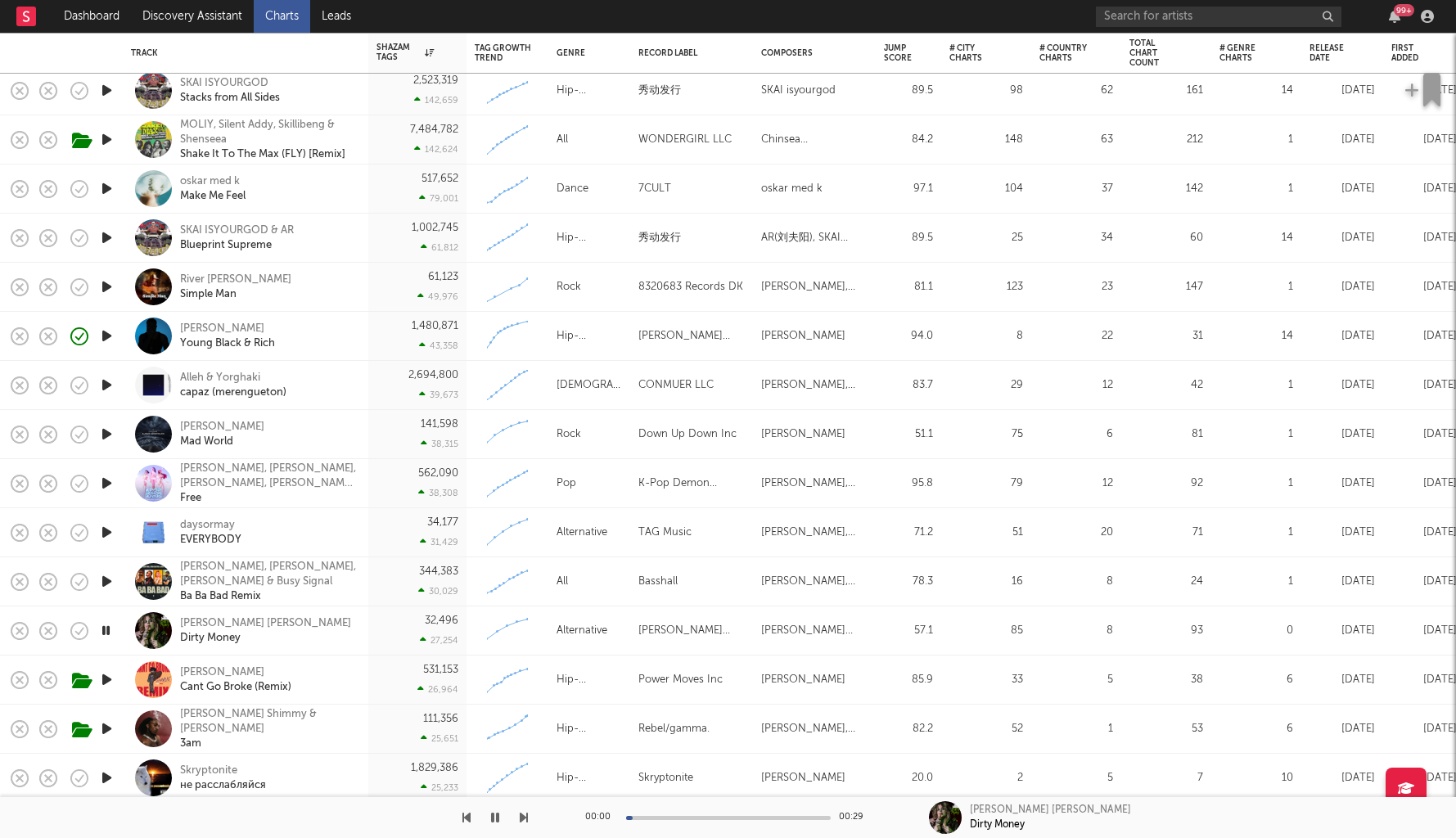
click at [696, 696] on div "00:00 00:29" at bounding box center [728, 817] width 286 height 41
click at [696, 696] on div at bounding box center [728, 818] width 204 height 4
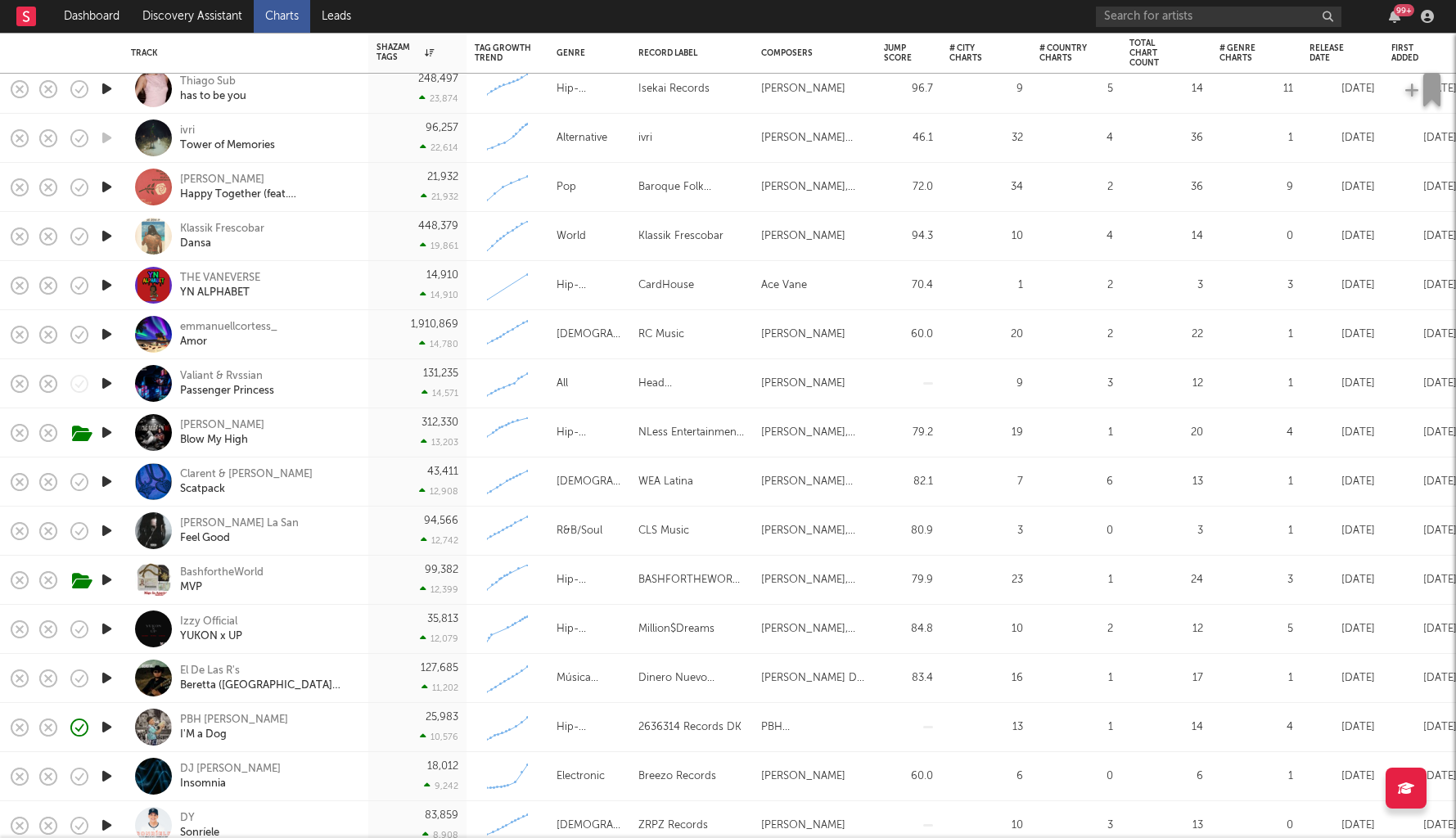
click at [108, 482] on icon "button" at bounding box center [106, 482] width 17 height 21
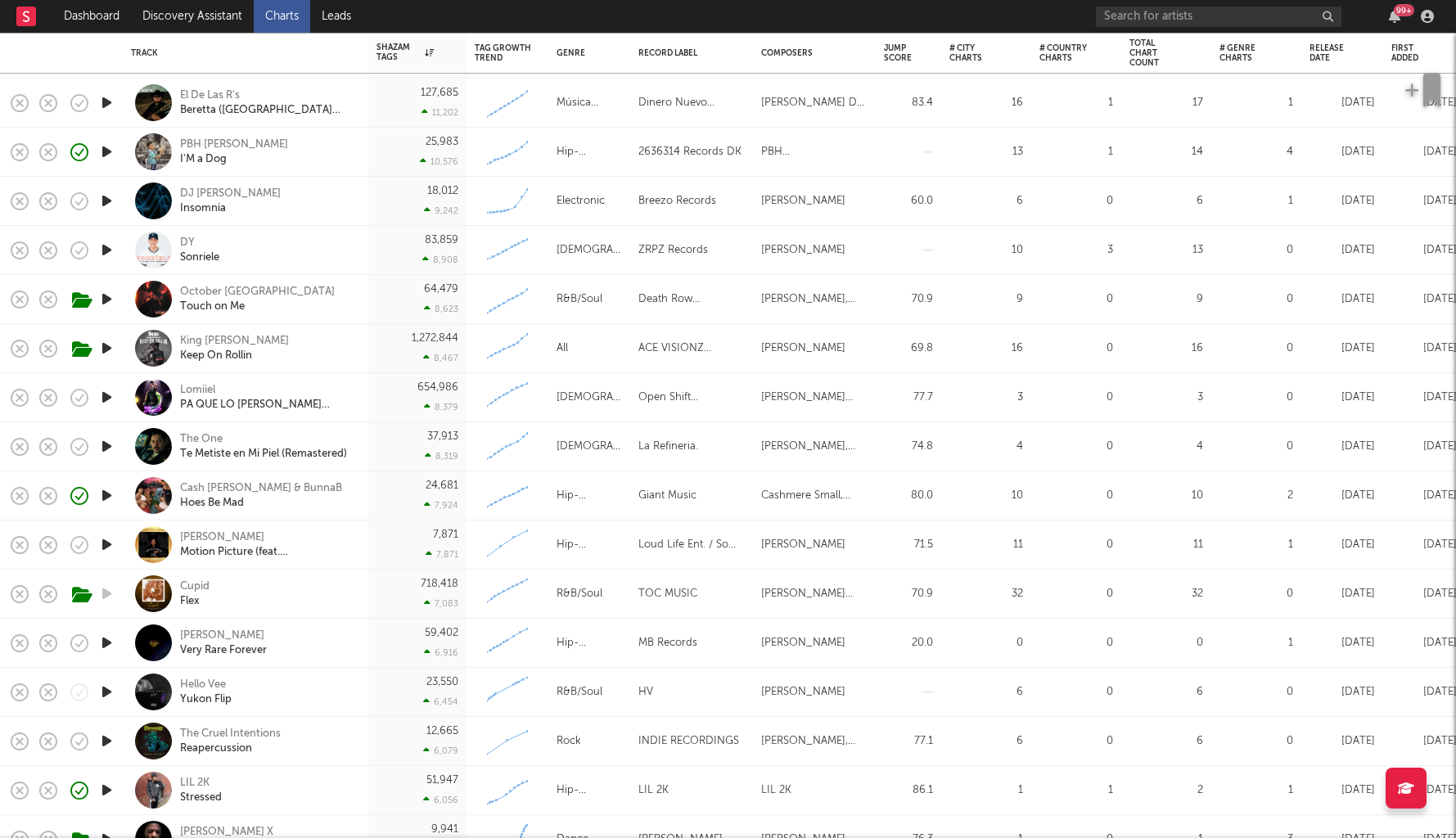
click at [102, 639] on icon "button" at bounding box center [106, 642] width 17 height 21
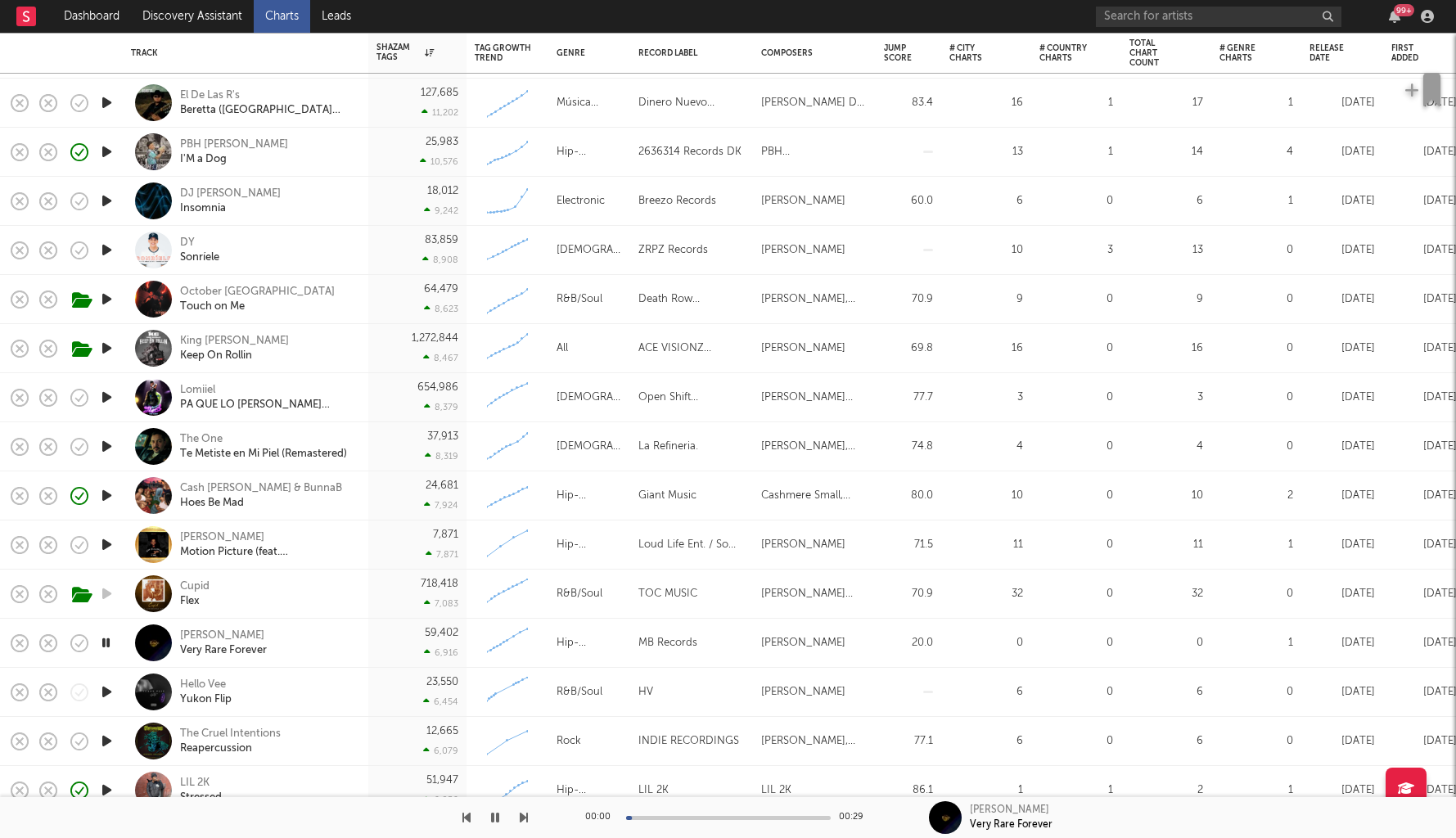
click at [346, 642] on div "Marye Very Rare Forever" at bounding box center [268, 643] width 176 height 30
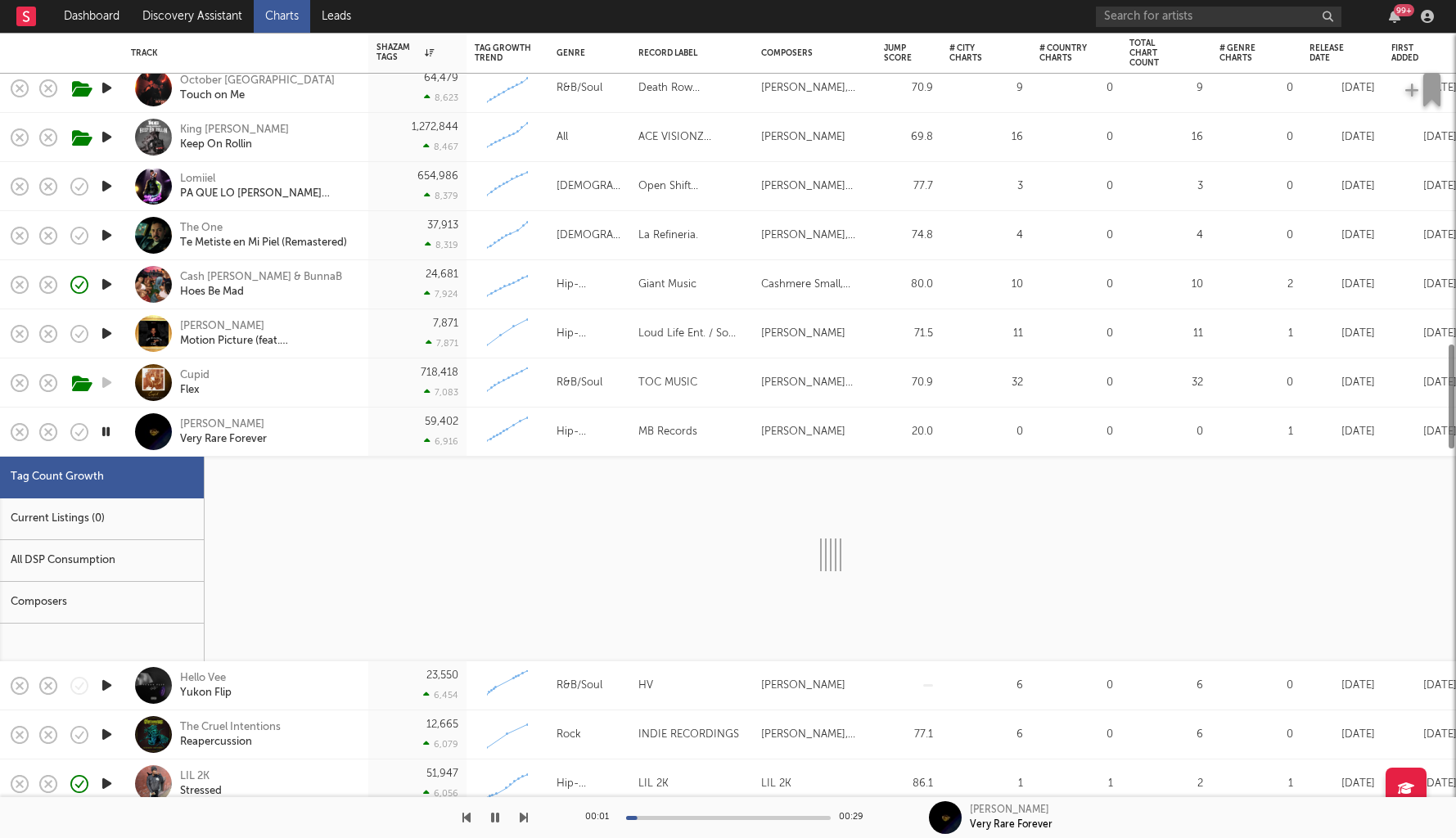
select select "3m"
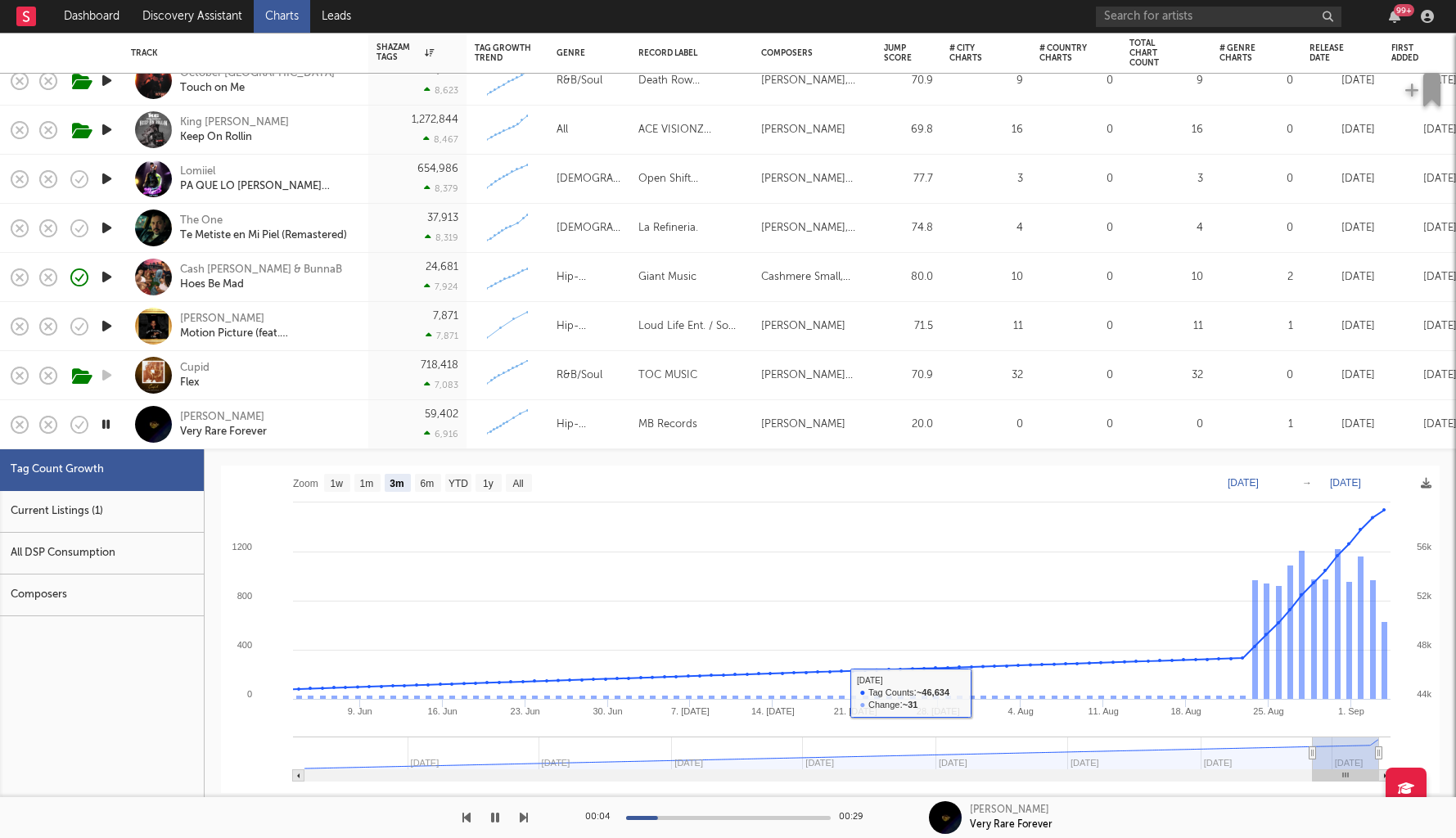
click at [711, 696] on div at bounding box center [728, 818] width 204 height 4
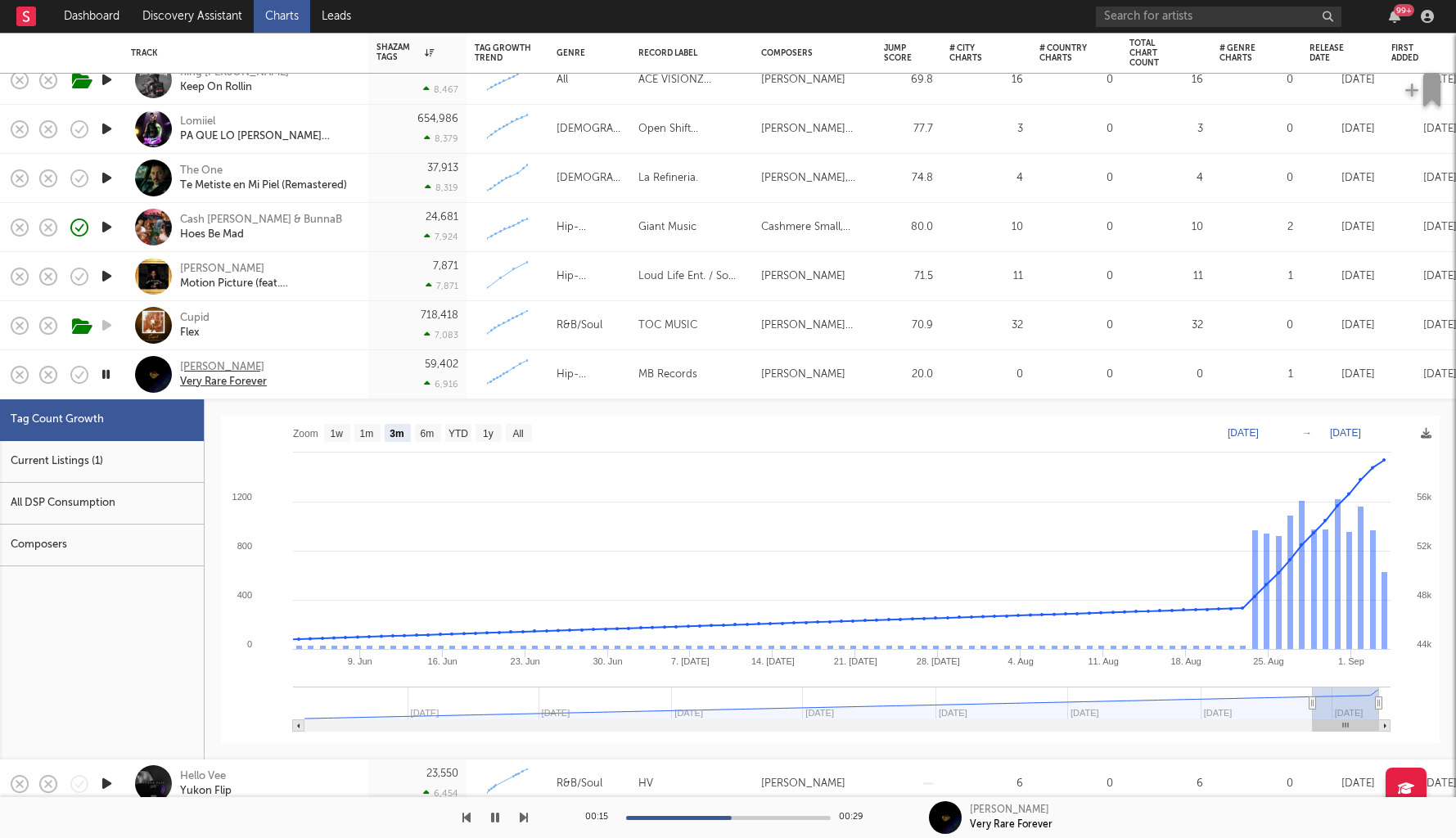
click at [194, 367] on div "[PERSON_NAME]" at bounding box center [223, 367] width 87 height 15
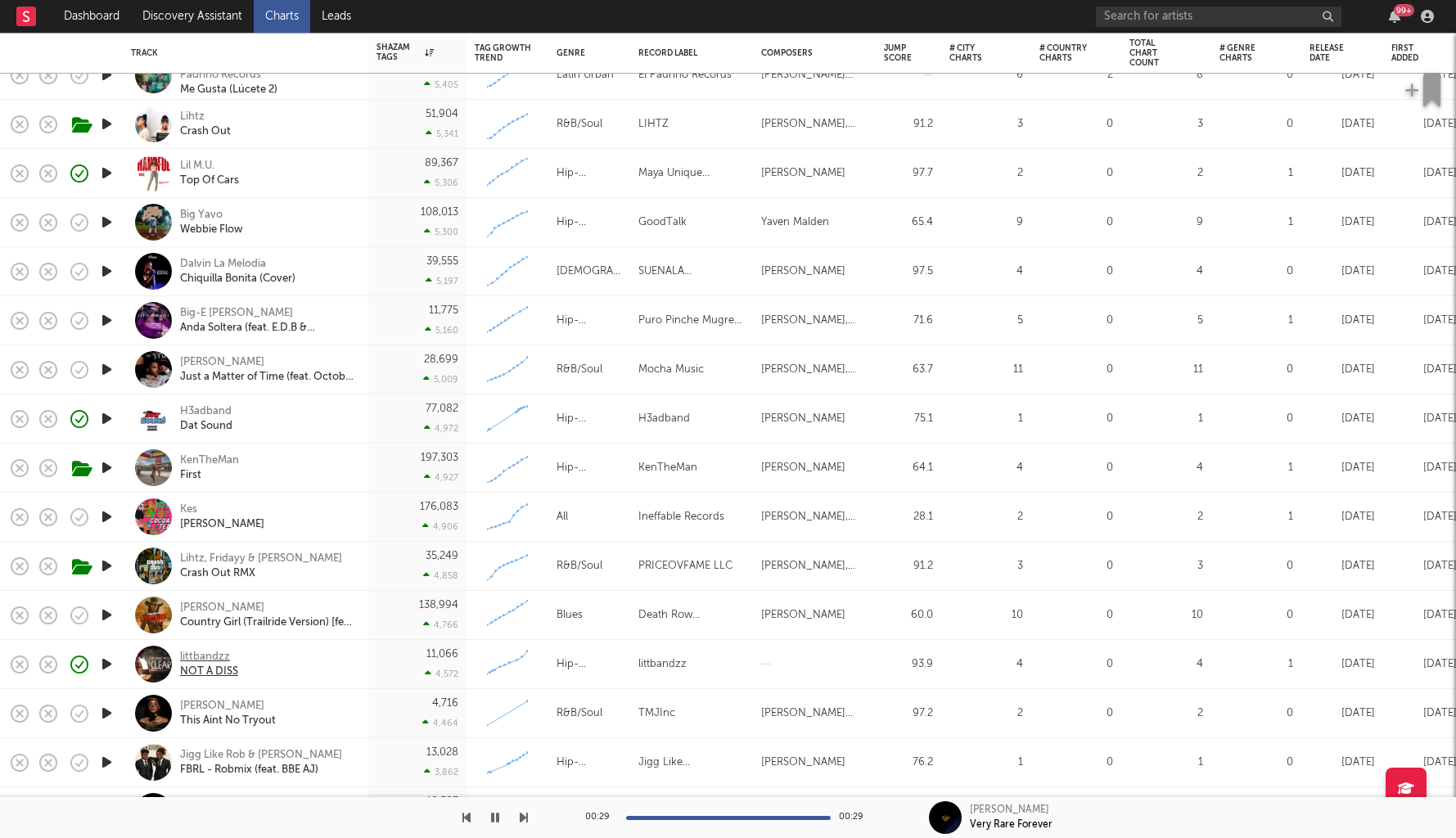
click at [185, 650] on div "littbandzz" at bounding box center [209, 657] width 58 height 15
click at [105, 696] on icon "button" at bounding box center [106, 713] width 17 height 21
click at [404, 696] on div "4,716 4,464" at bounding box center [418, 713] width 82 height 48
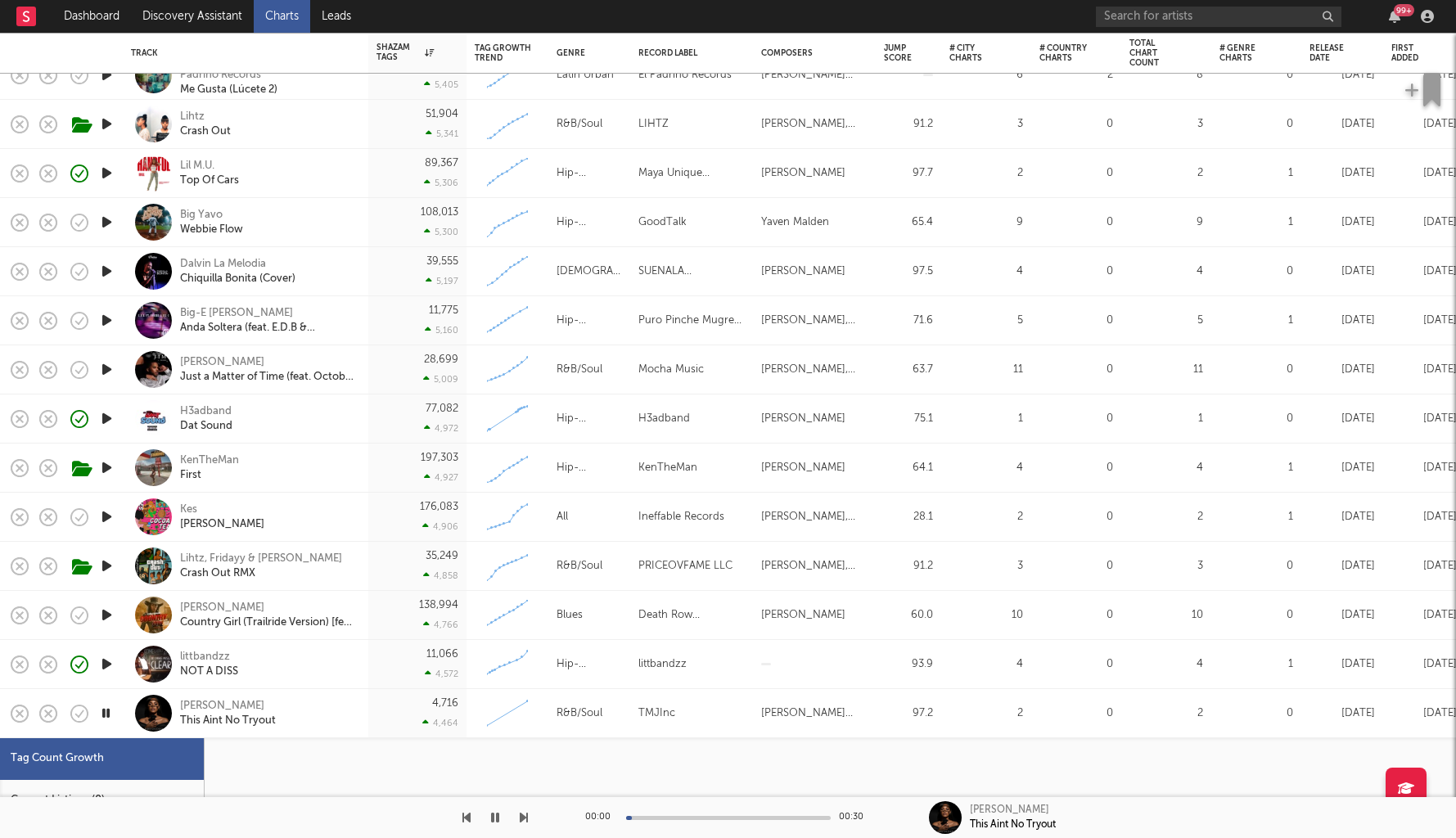
select select "1w"
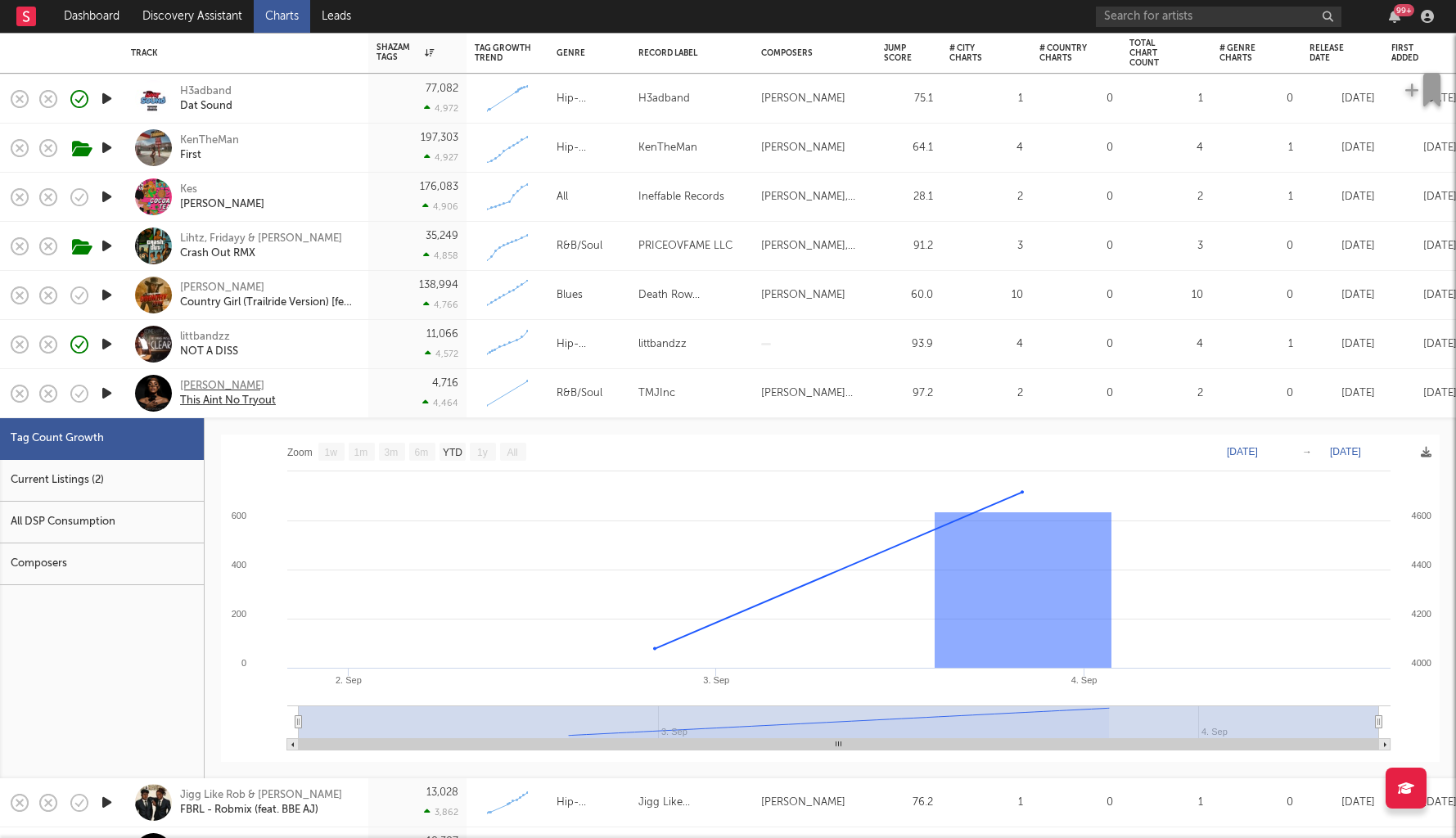
click at [206, 386] on div "[PERSON_NAME]" at bounding box center [228, 386] width 96 height 15
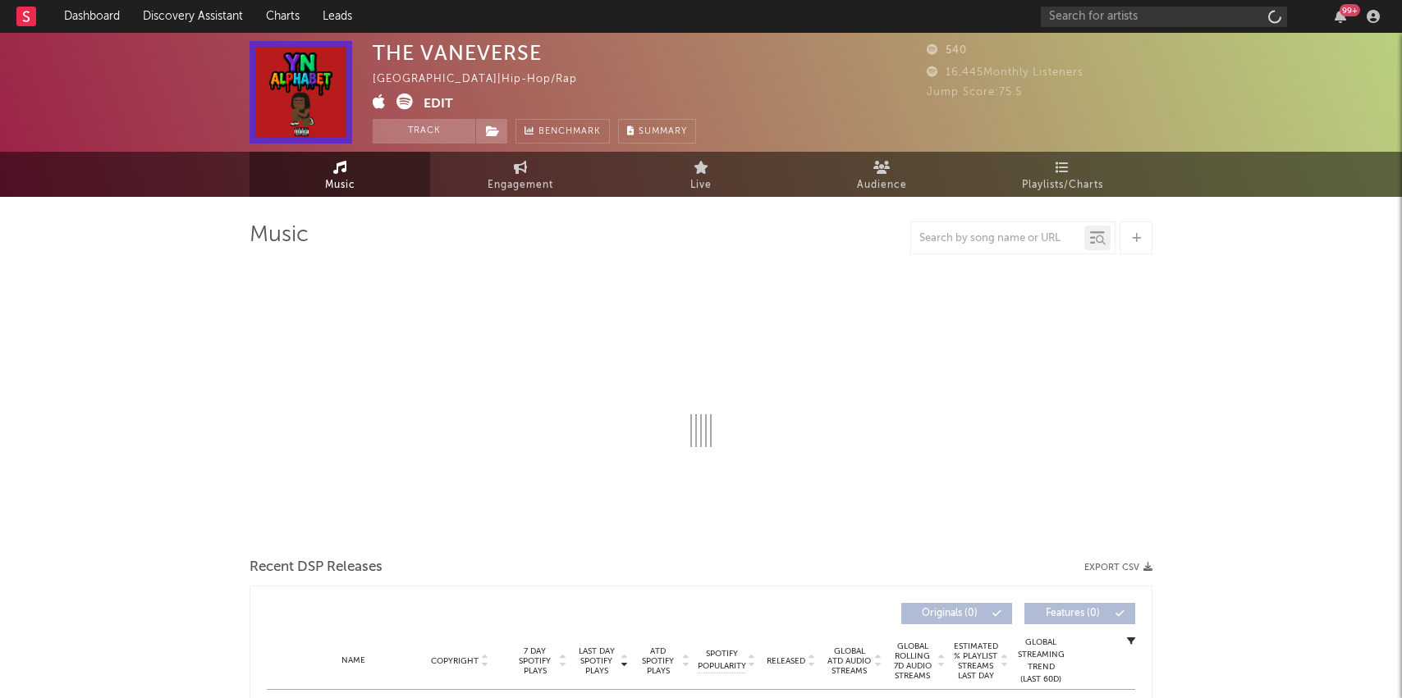
select select "1w"
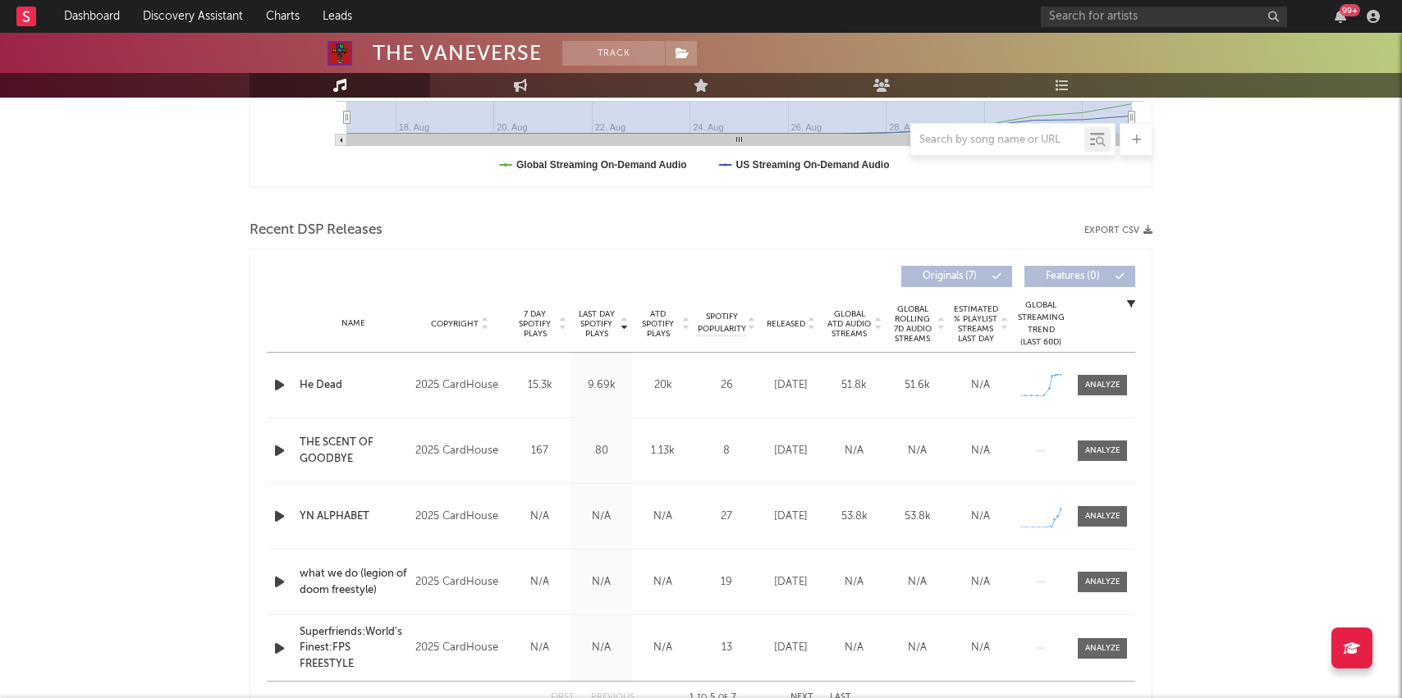
scroll to position [478, 0]
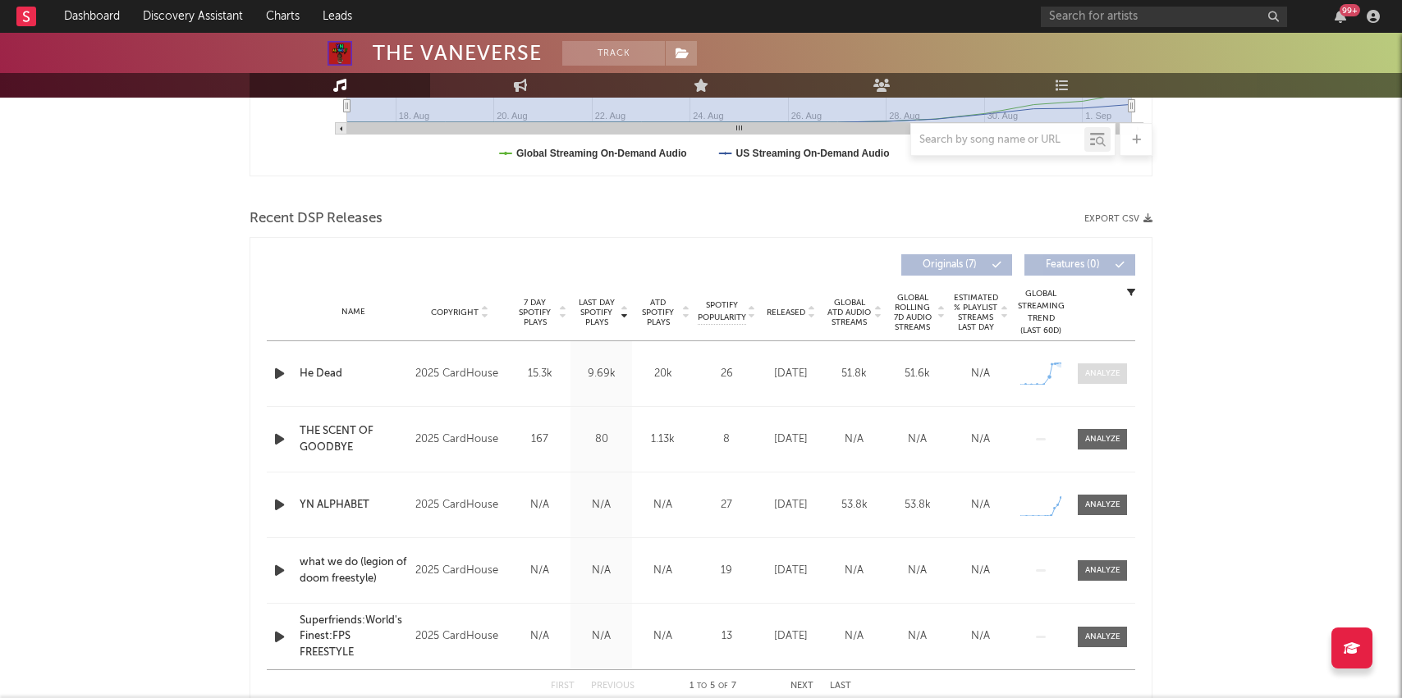
click at [1115, 364] on span at bounding box center [1102, 374] width 49 height 21
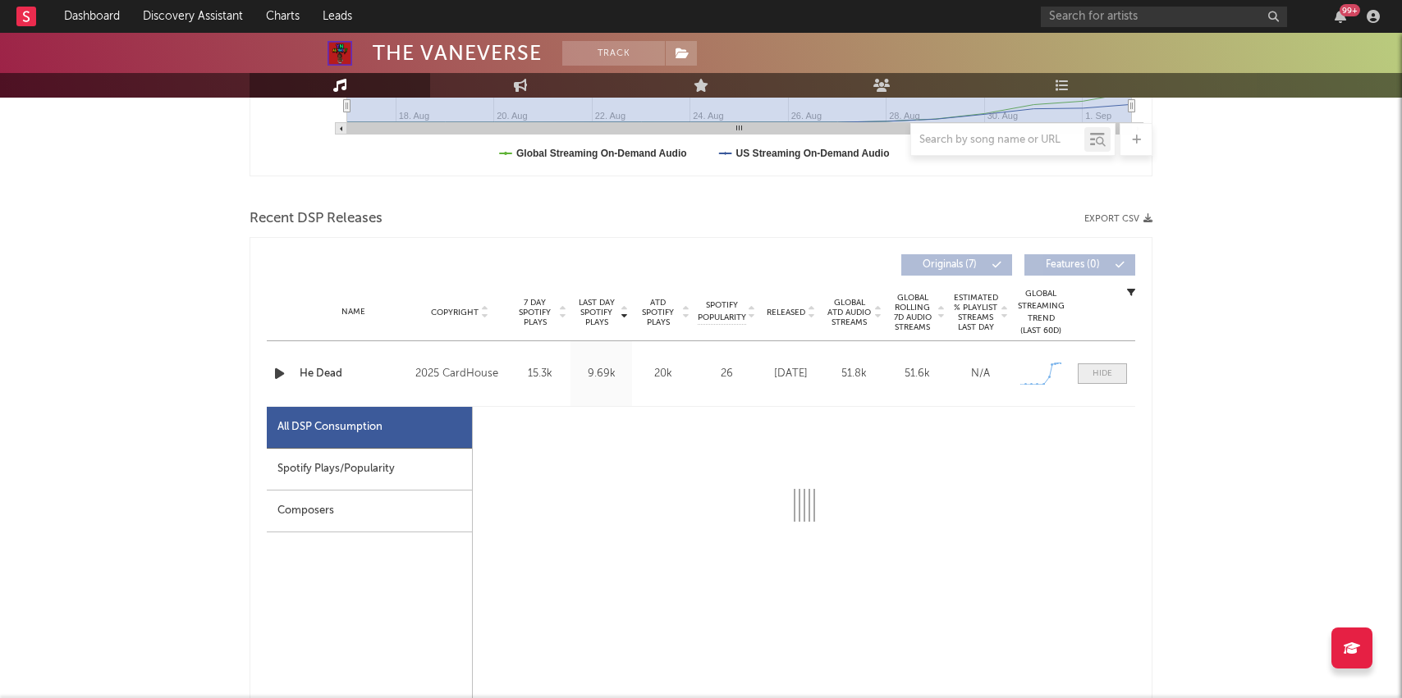
select select "1w"
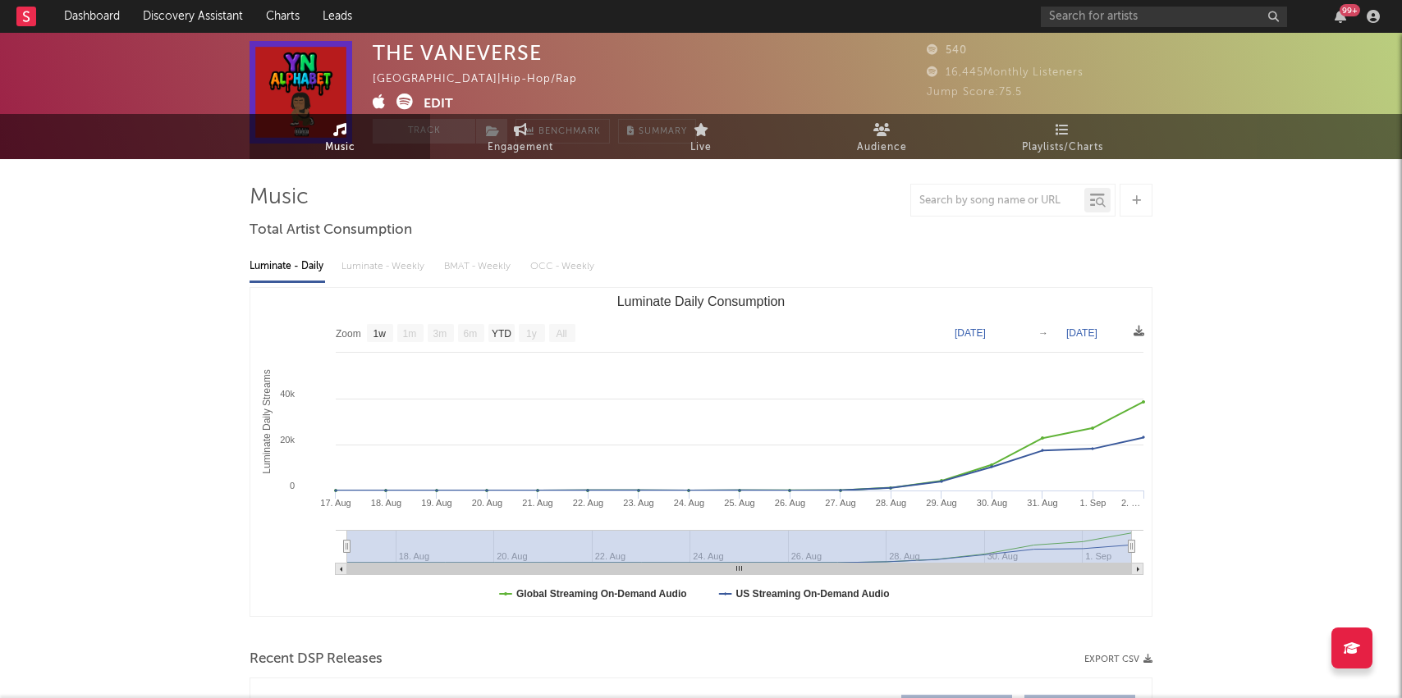
scroll to position [0, 0]
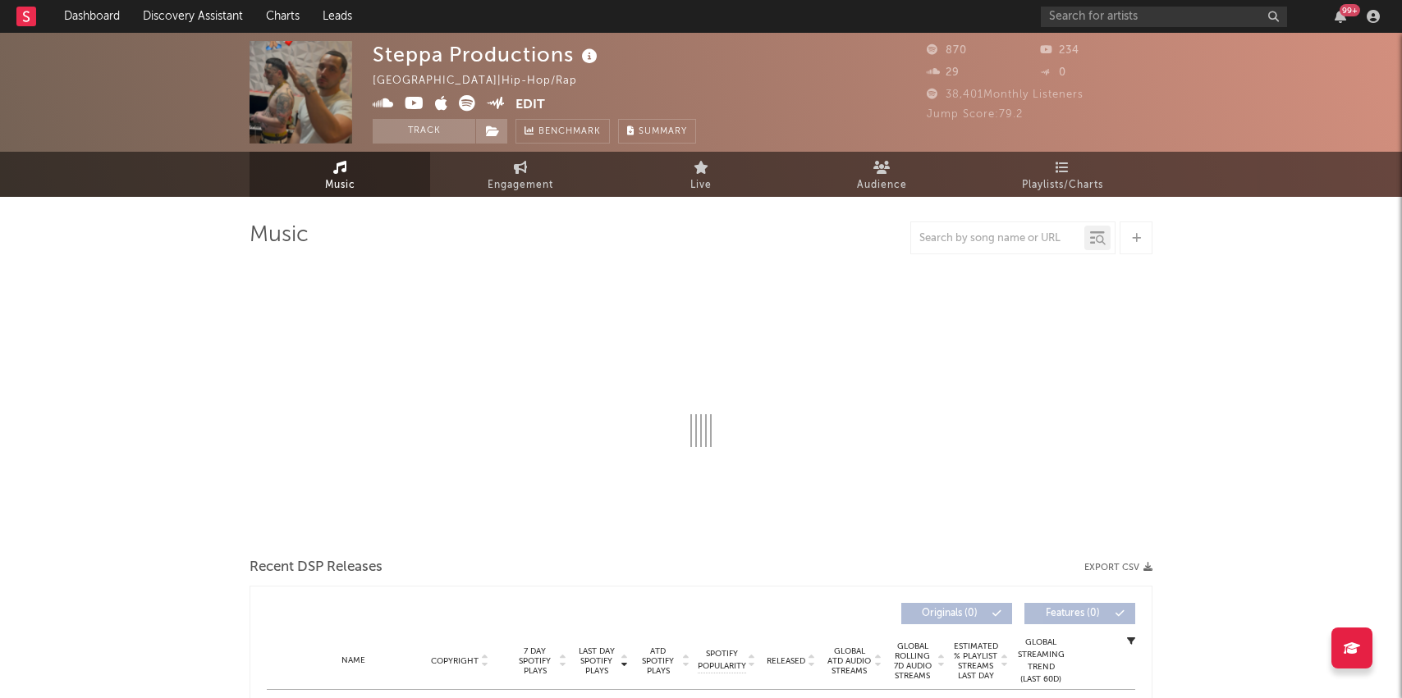
select select "1w"
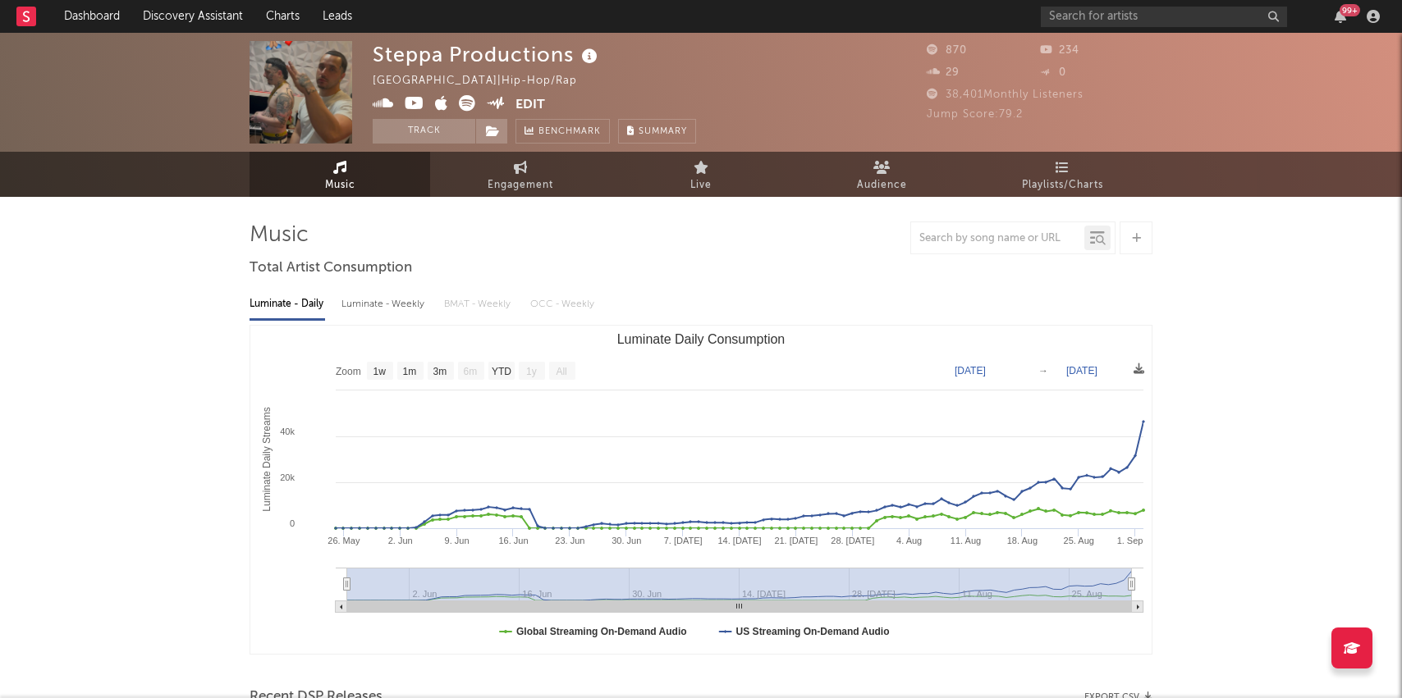
click at [410, 102] on icon at bounding box center [415, 103] width 20 height 16
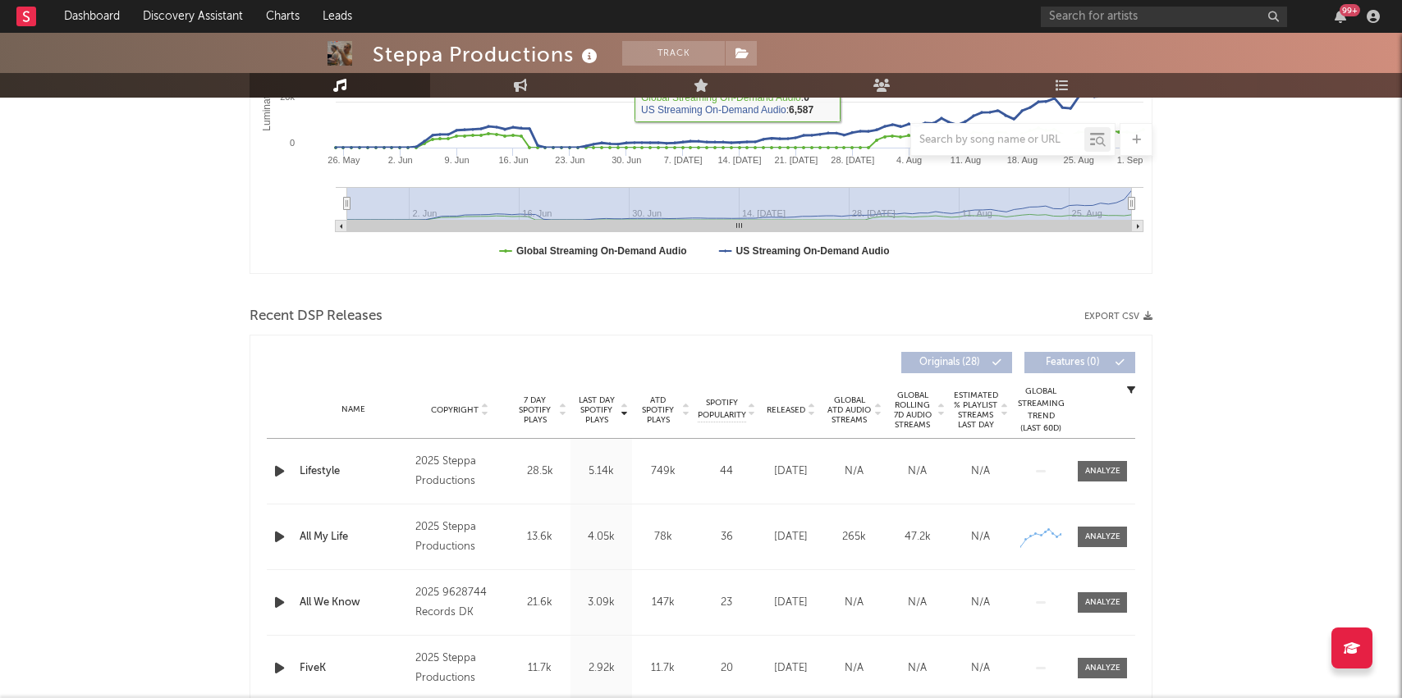
scroll to position [565, 0]
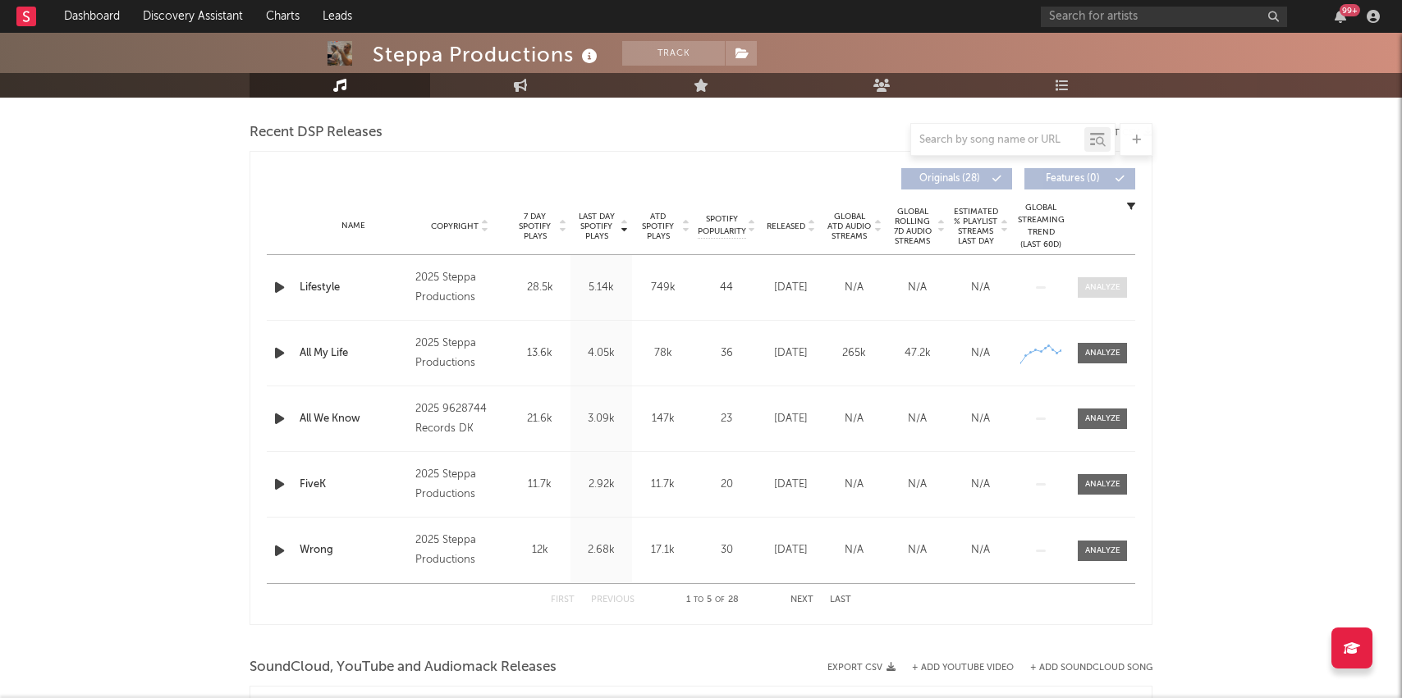
click at [1091, 280] on span at bounding box center [1102, 287] width 49 height 21
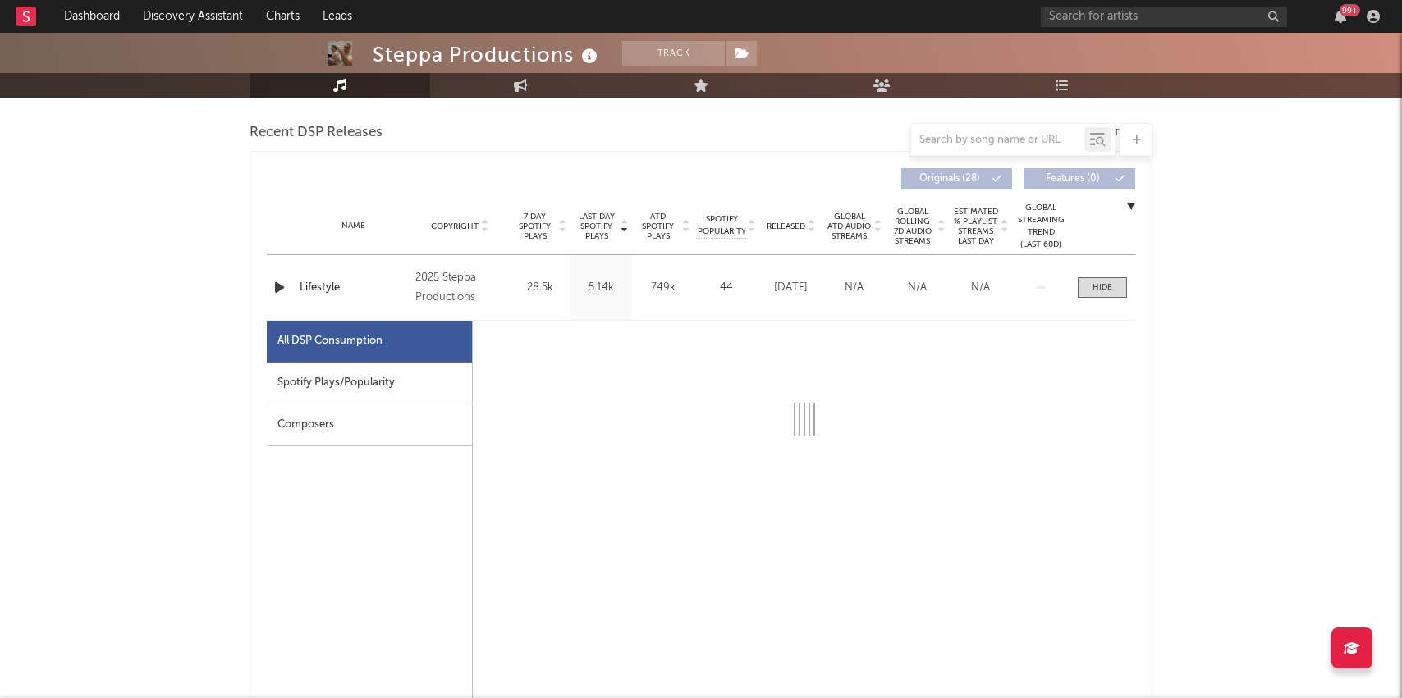
select select "1w"
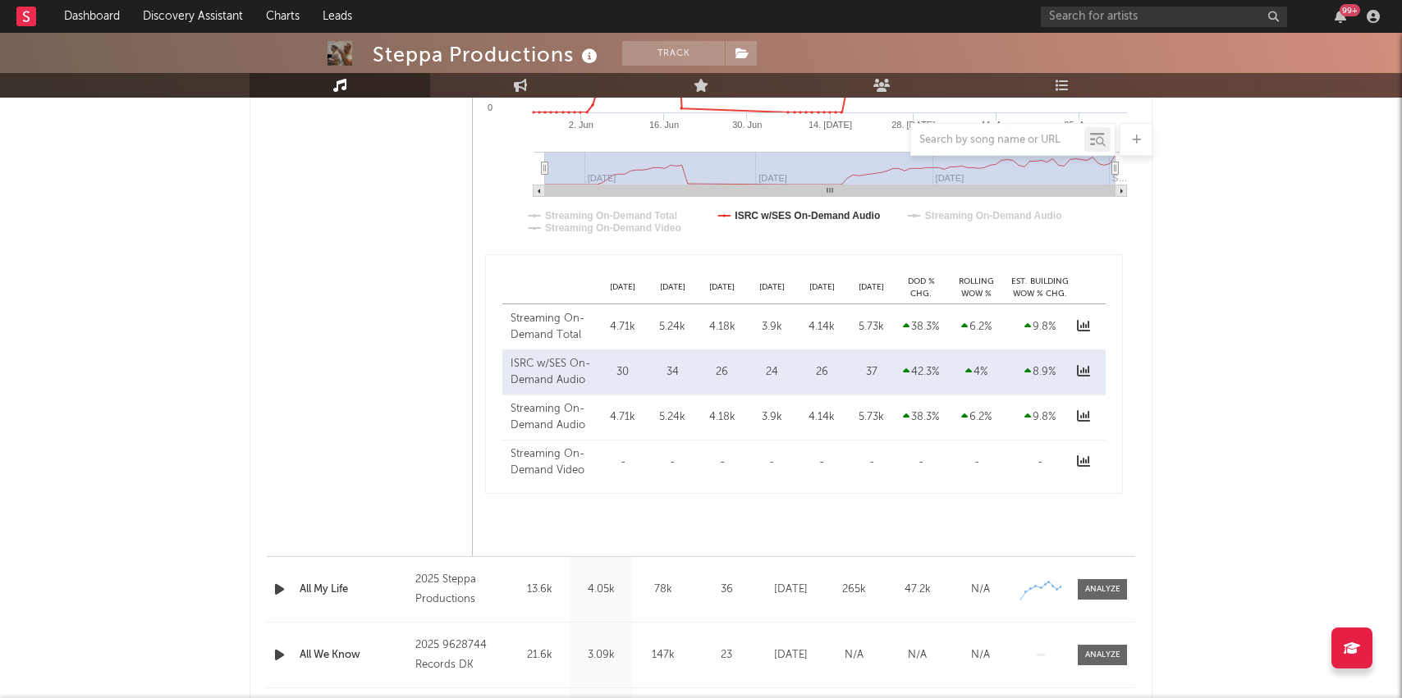
scroll to position [1113, 0]
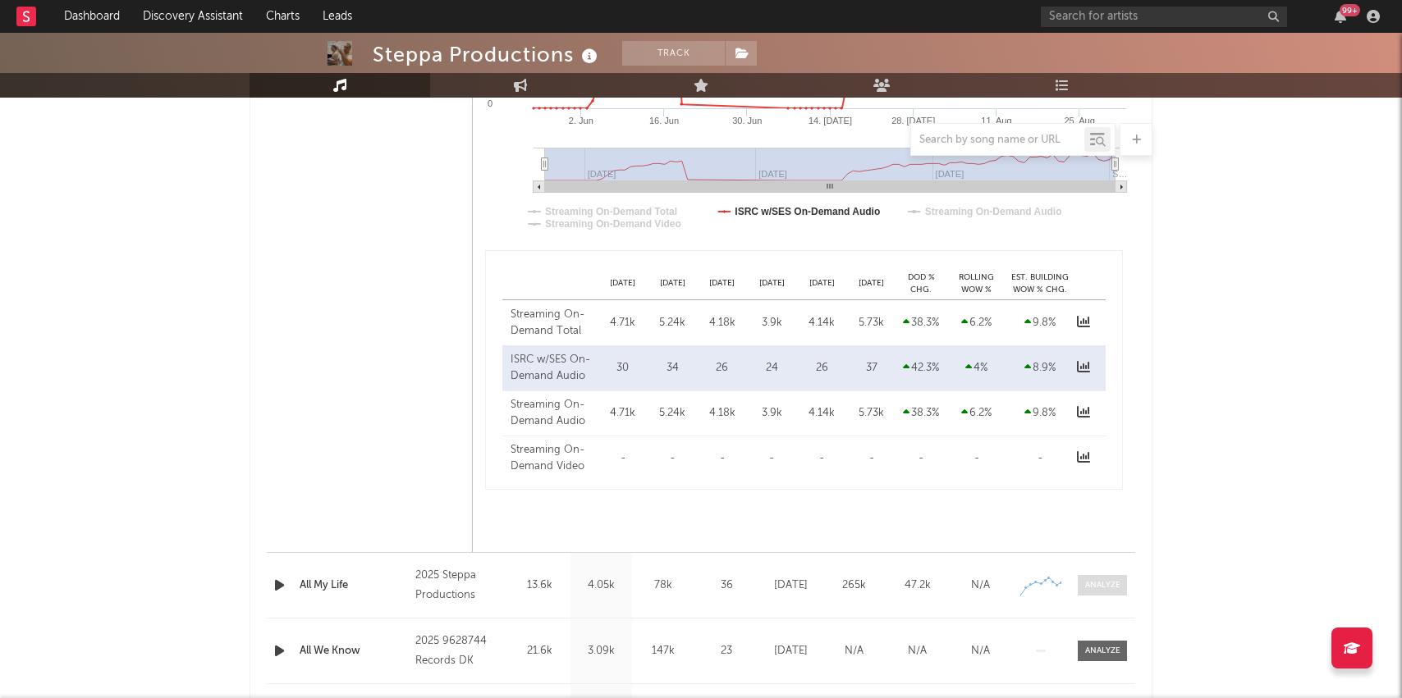
click at [1107, 584] on div at bounding box center [1102, 585] width 35 height 12
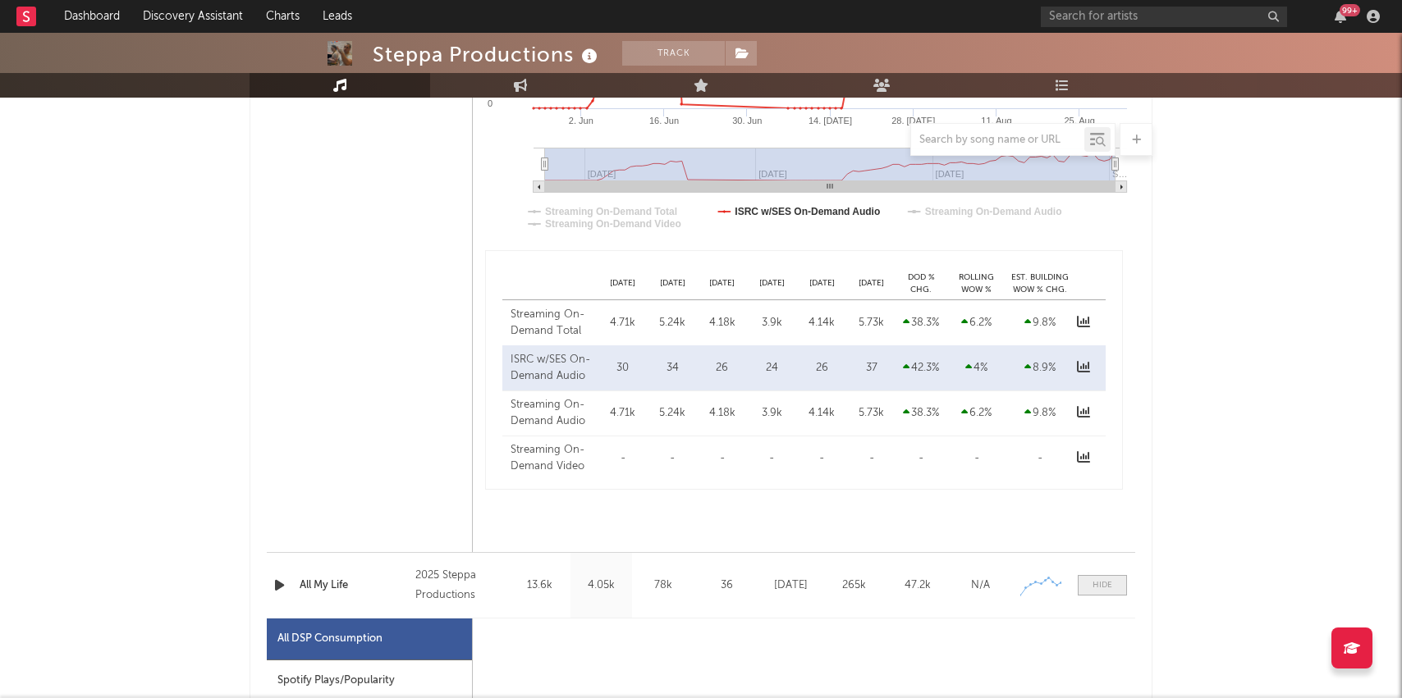
select select "1w"
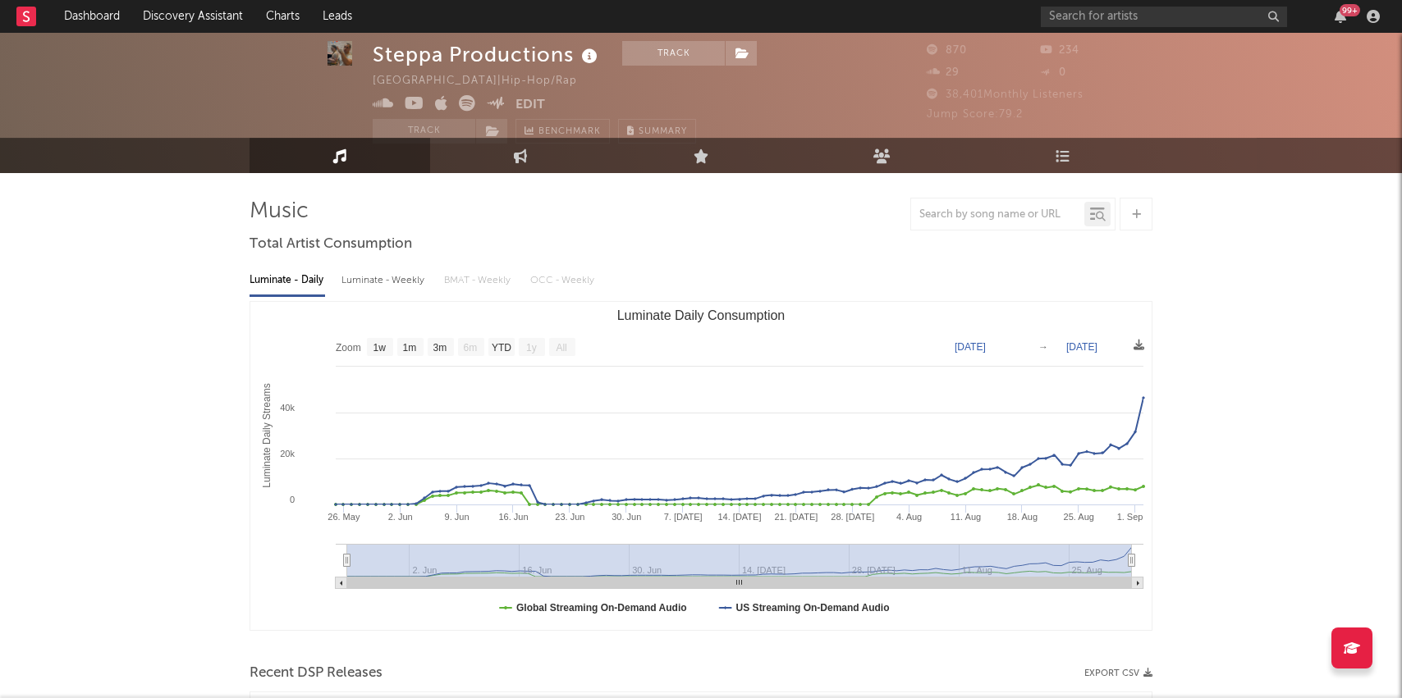
scroll to position [0, 0]
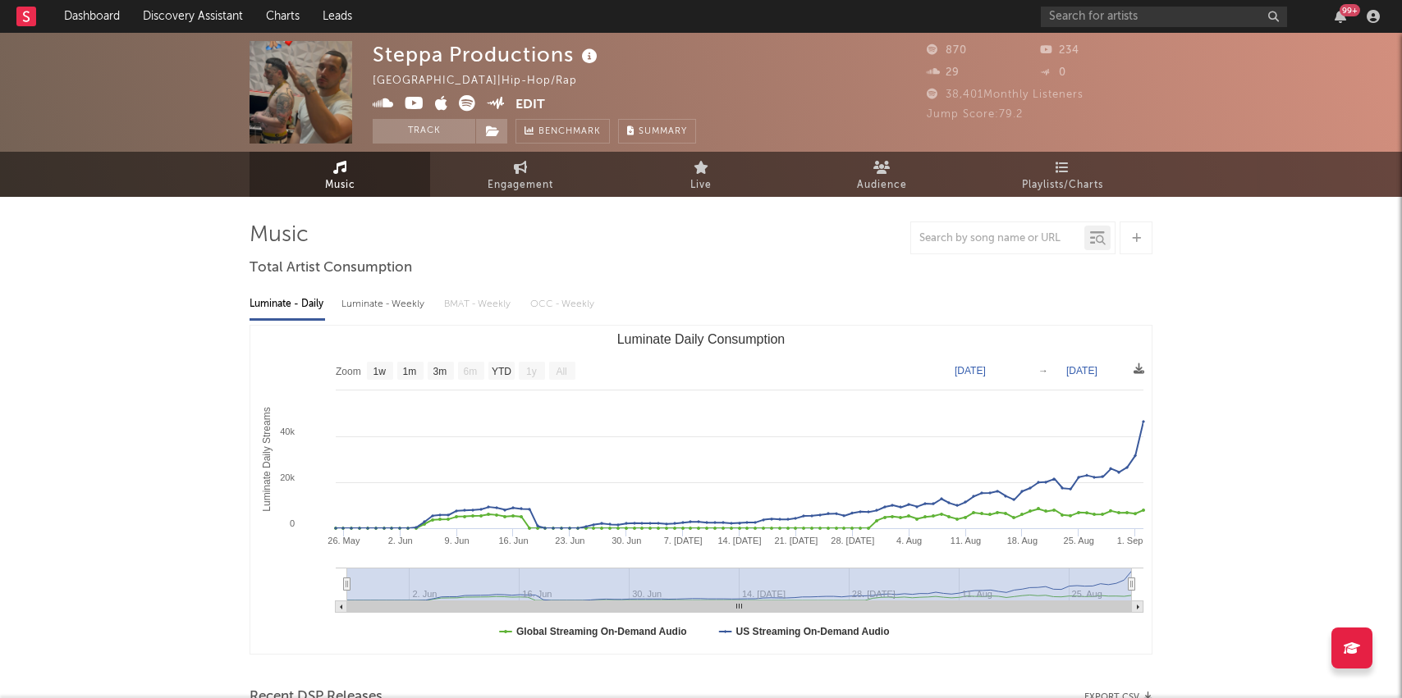
click at [383, 103] on icon at bounding box center [383, 103] width 21 height 16
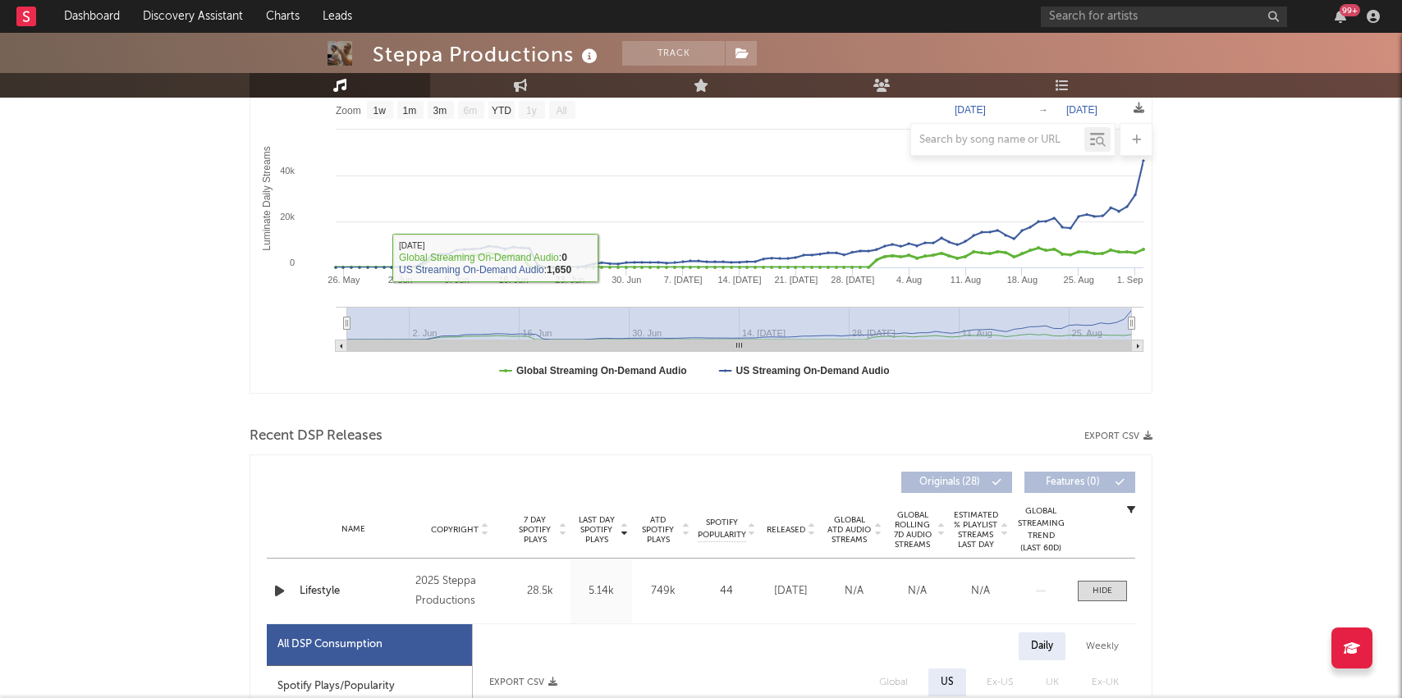
scroll to position [433, 0]
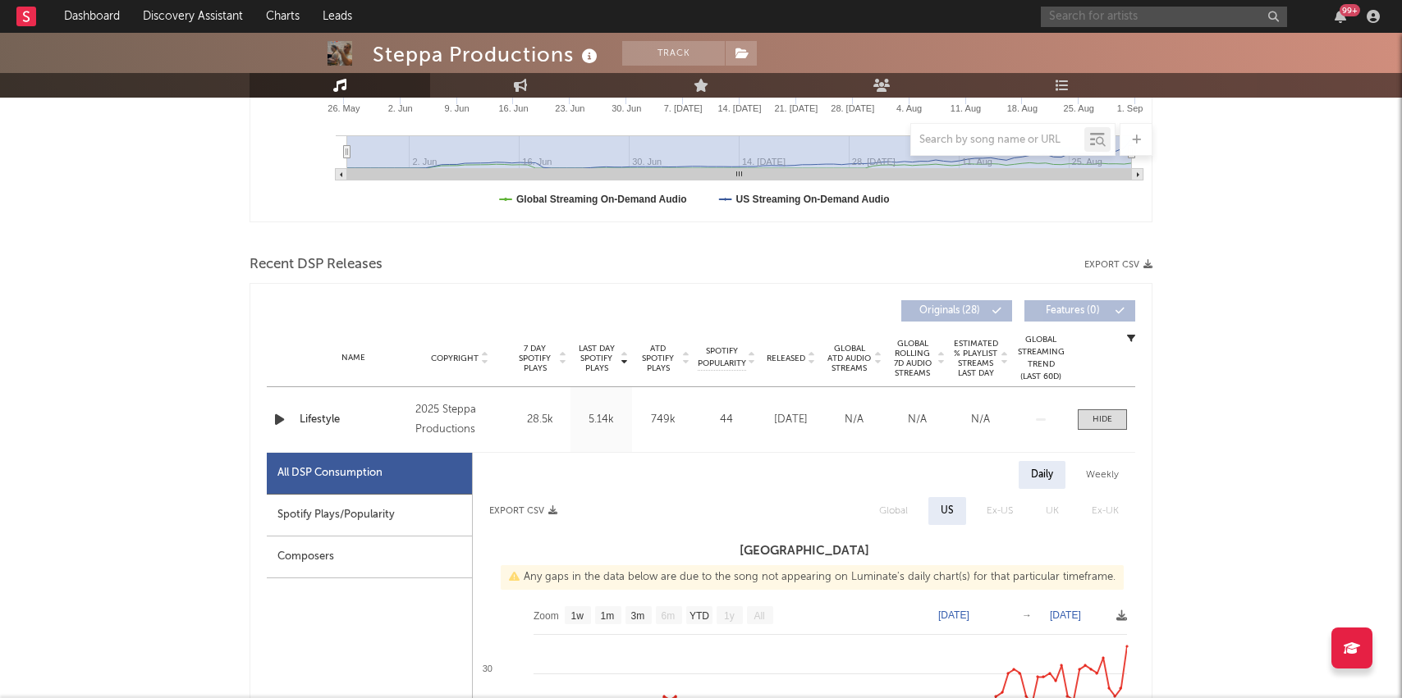
click at [1073, 19] on input "text" at bounding box center [1164, 17] width 246 height 21
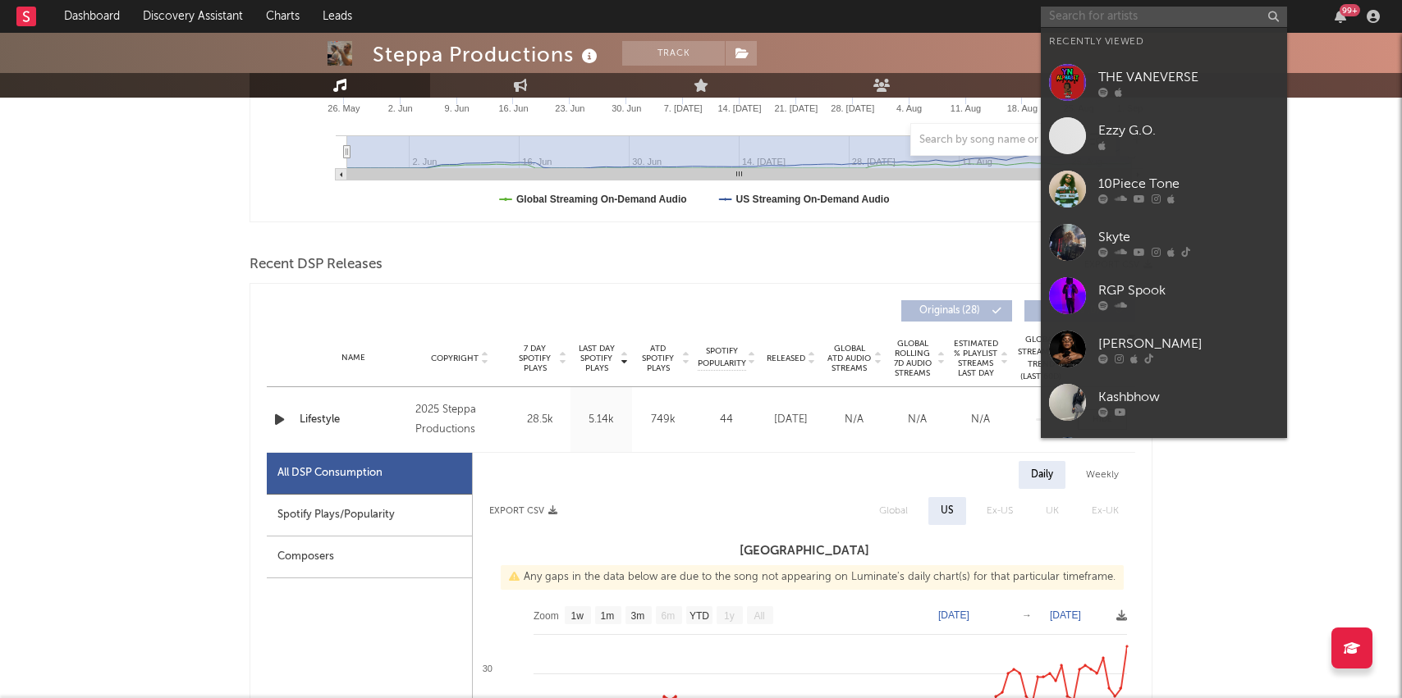
paste input "https://www.youtube.com/watch?v=YeRTSiWM4iA"
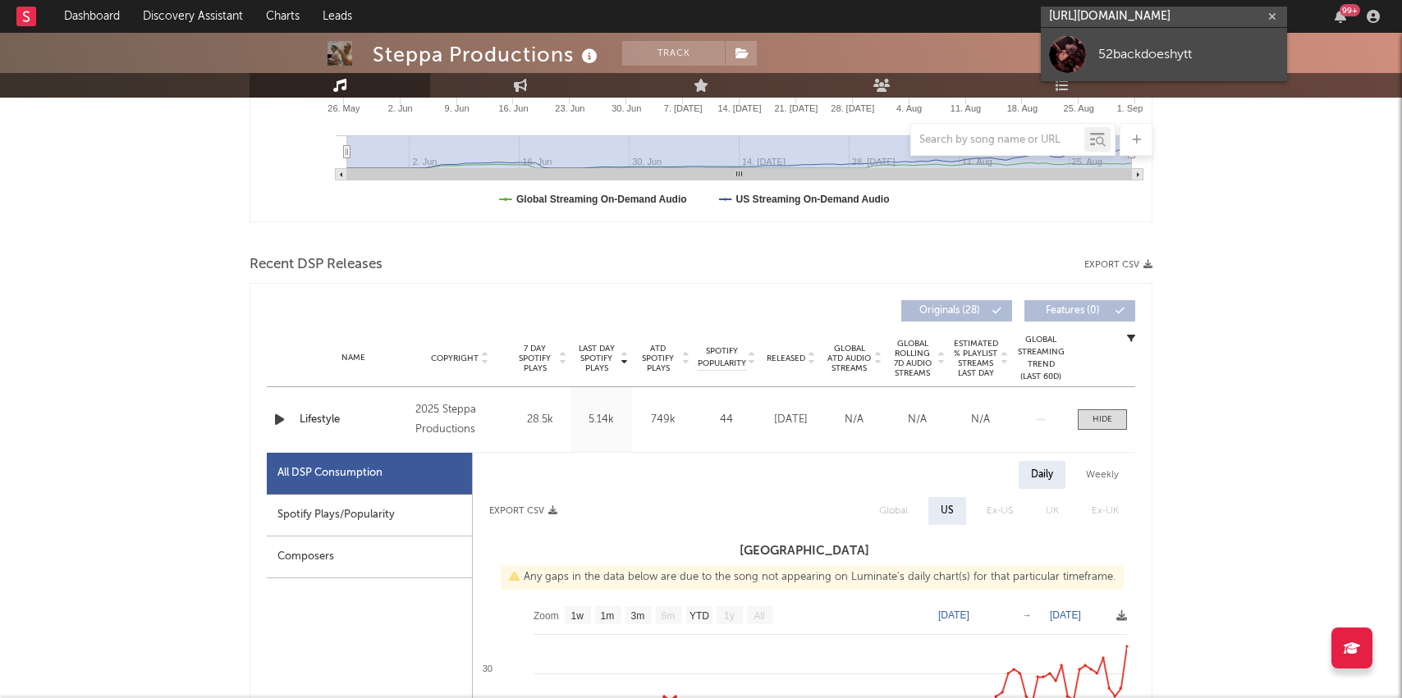
type input "https://www.youtube.com/watch?v=YeRTSiWM4iA"
click at [1115, 48] on div "52backdoeshytt" at bounding box center [1188, 54] width 181 height 20
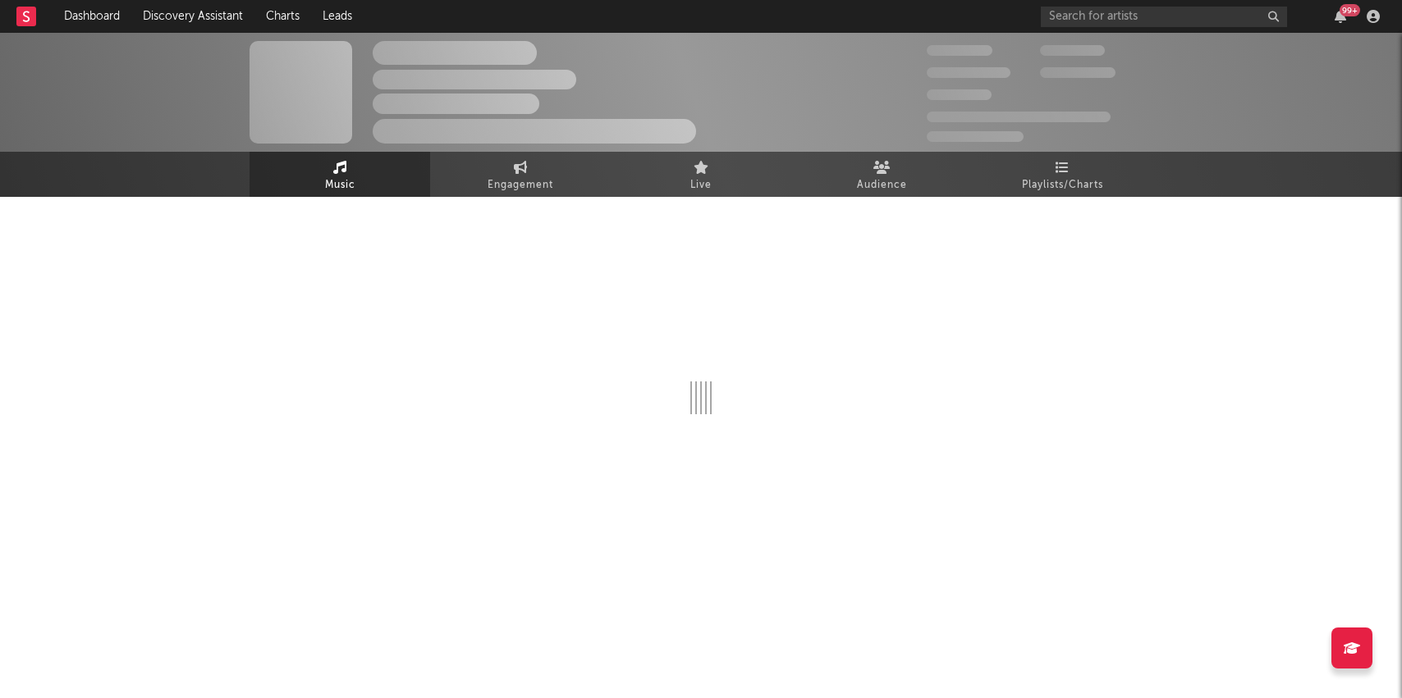
select select "1w"
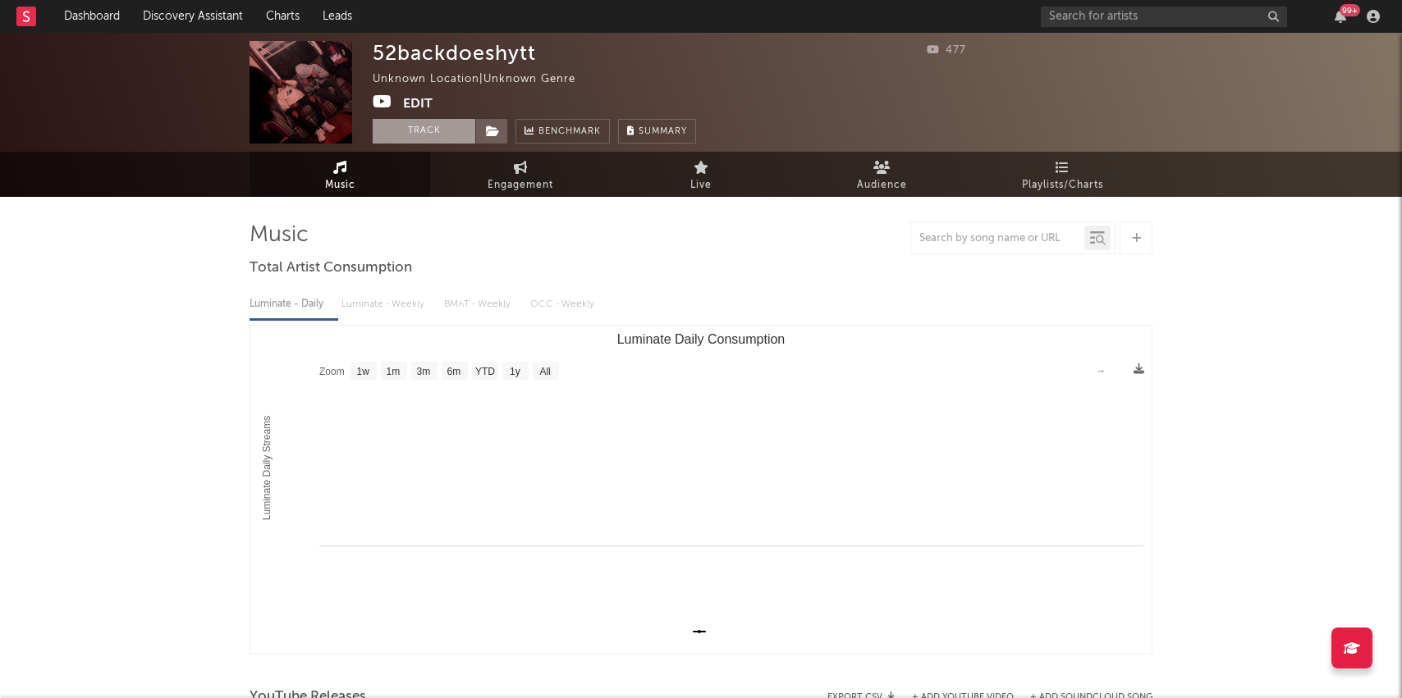
click at [423, 127] on button "Track" at bounding box center [424, 131] width 103 height 25
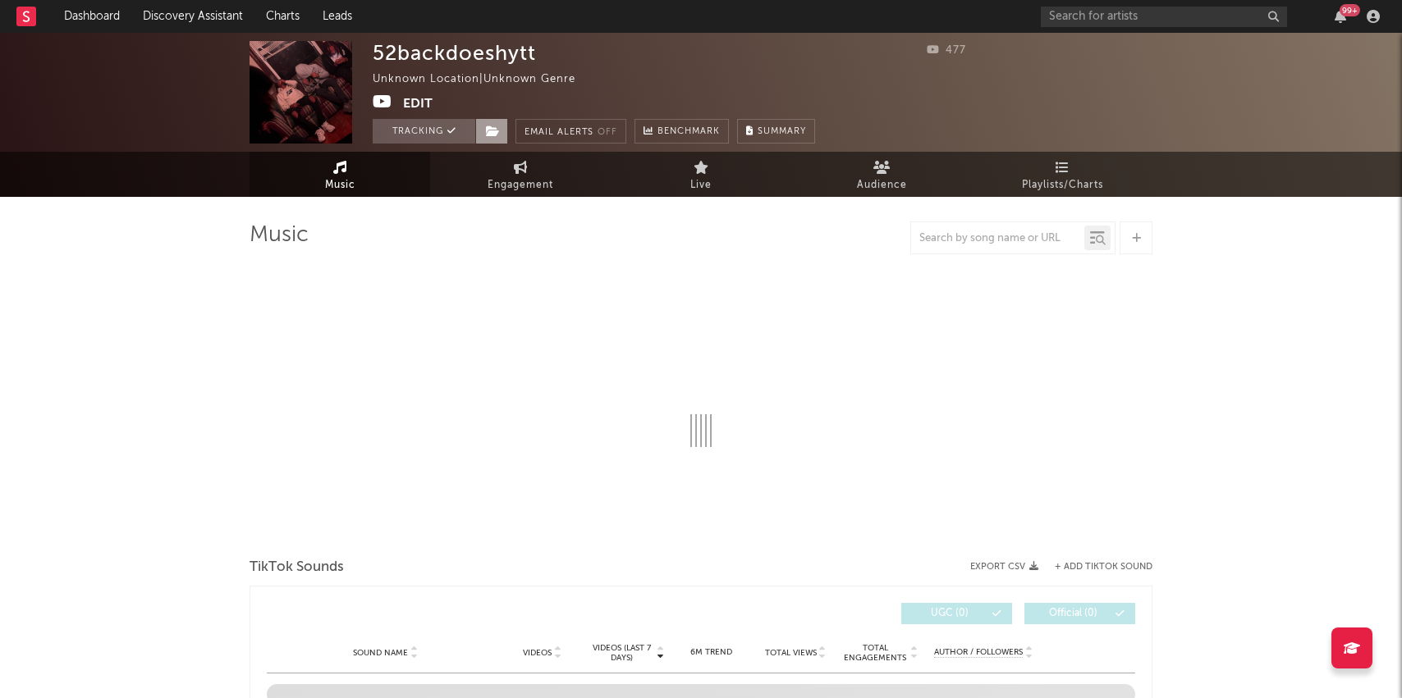
select select "1w"
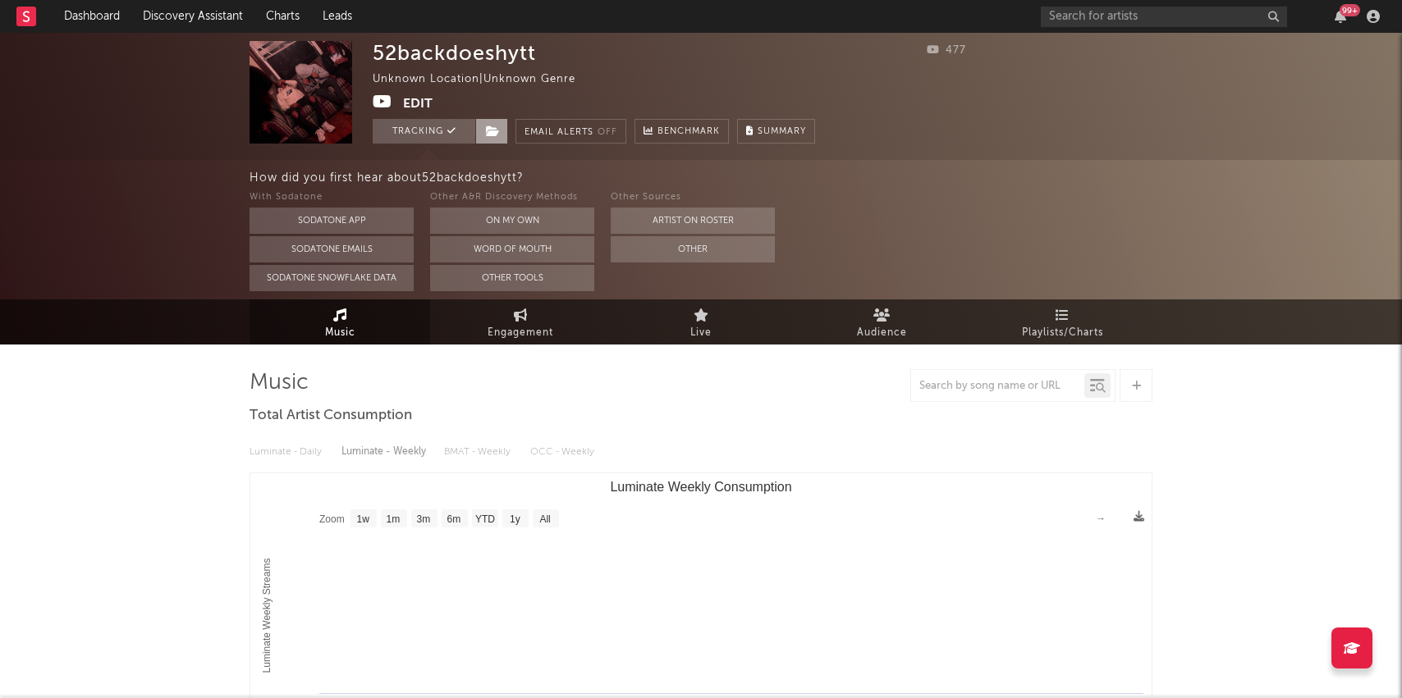
click at [495, 126] on icon at bounding box center [493, 131] width 14 height 11
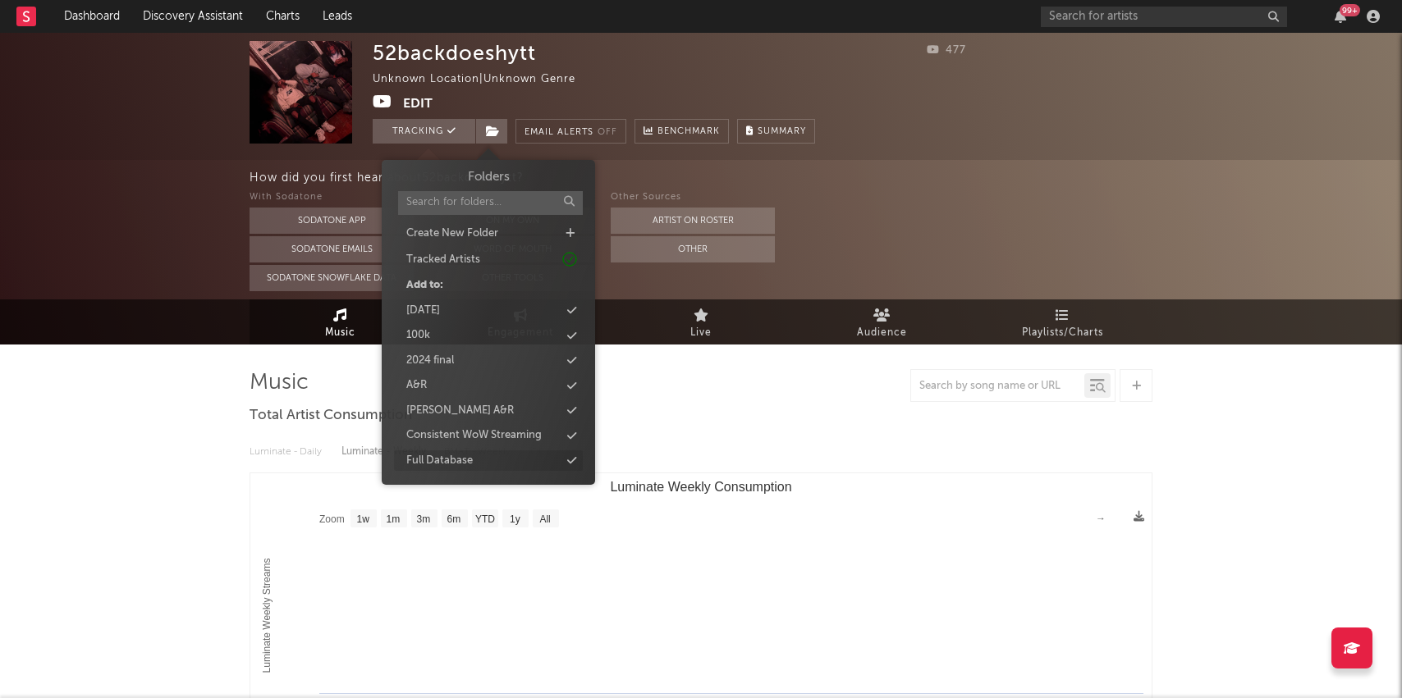
click at [455, 455] on div "Full Database" at bounding box center [439, 461] width 66 height 16
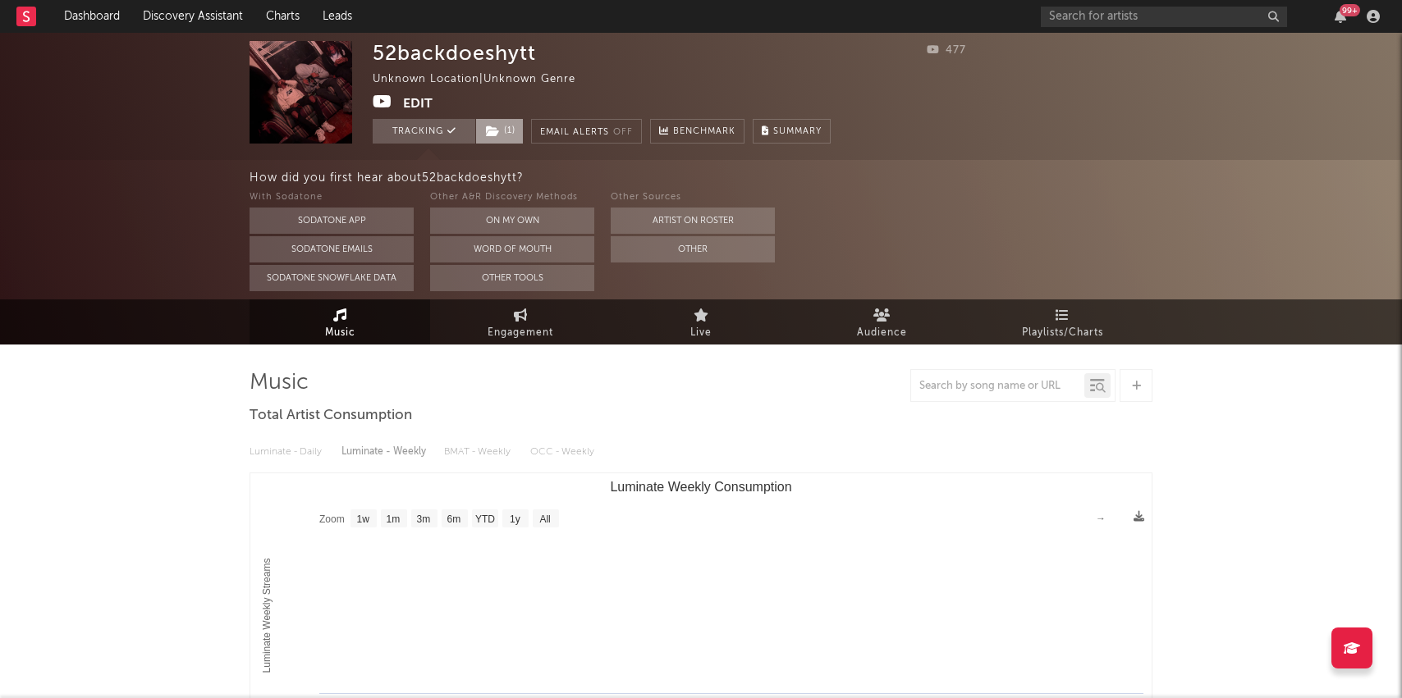
click at [509, 126] on span "( 1 )" at bounding box center [499, 131] width 48 height 25
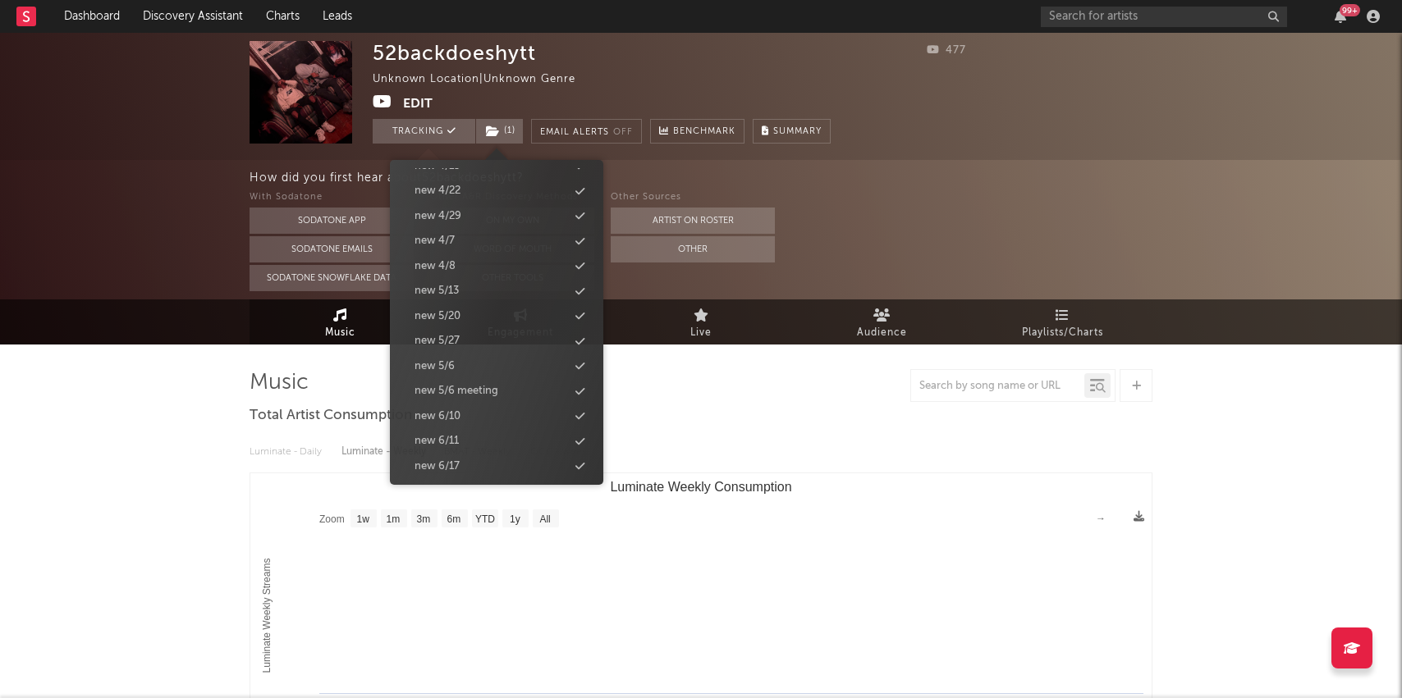
scroll to position [1651, 0]
click at [494, 355] on div "new 9/9" at bounding box center [496, 362] width 189 height 21
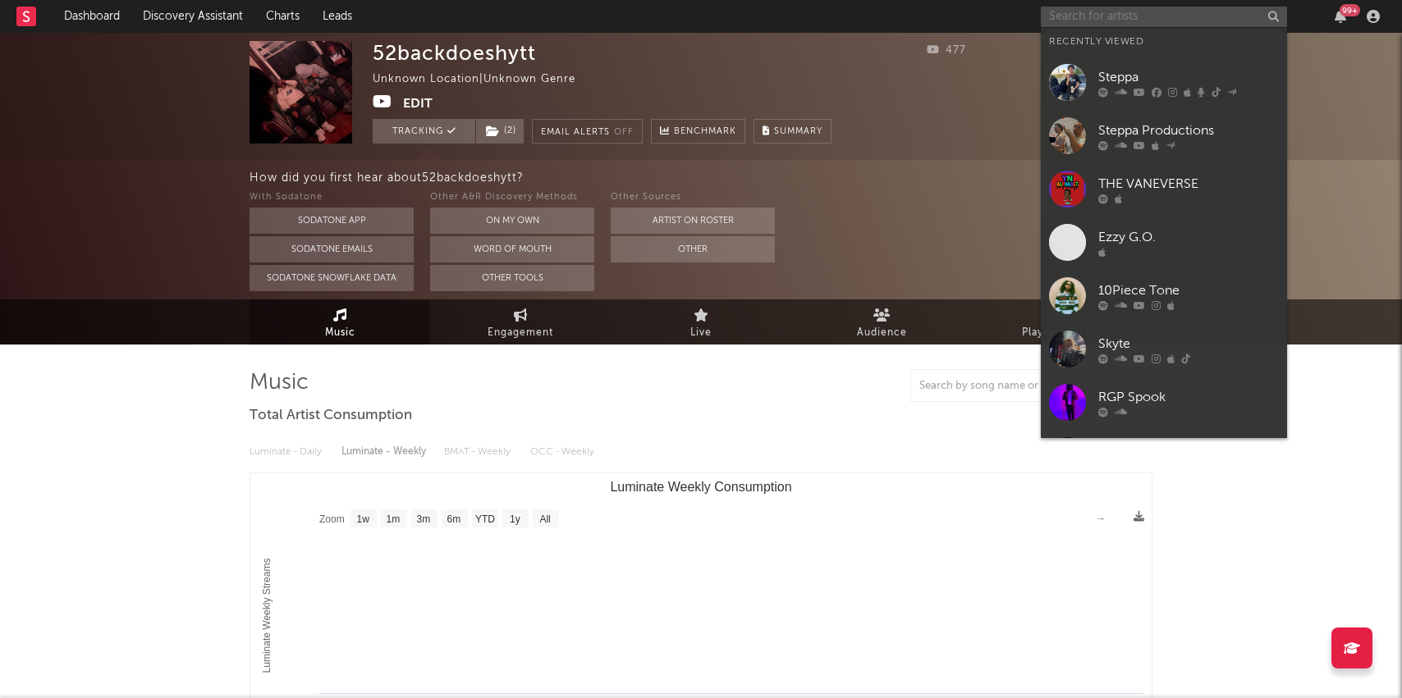
click at [1080, 10] on input "text" at bounding box center [1164, 17] width 246 height 21
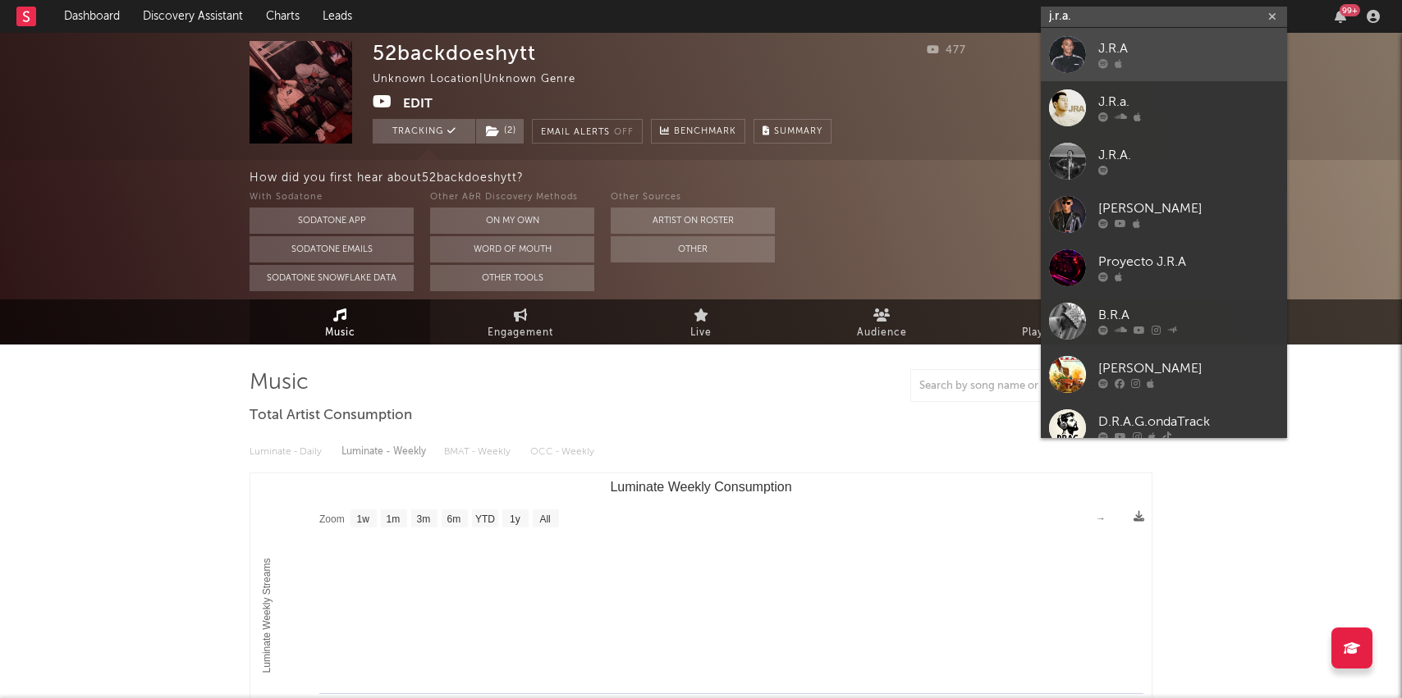
type input "j.r.a."
click at [1085, 54] on div at bounding box center [1067, 54] width 37 height 37
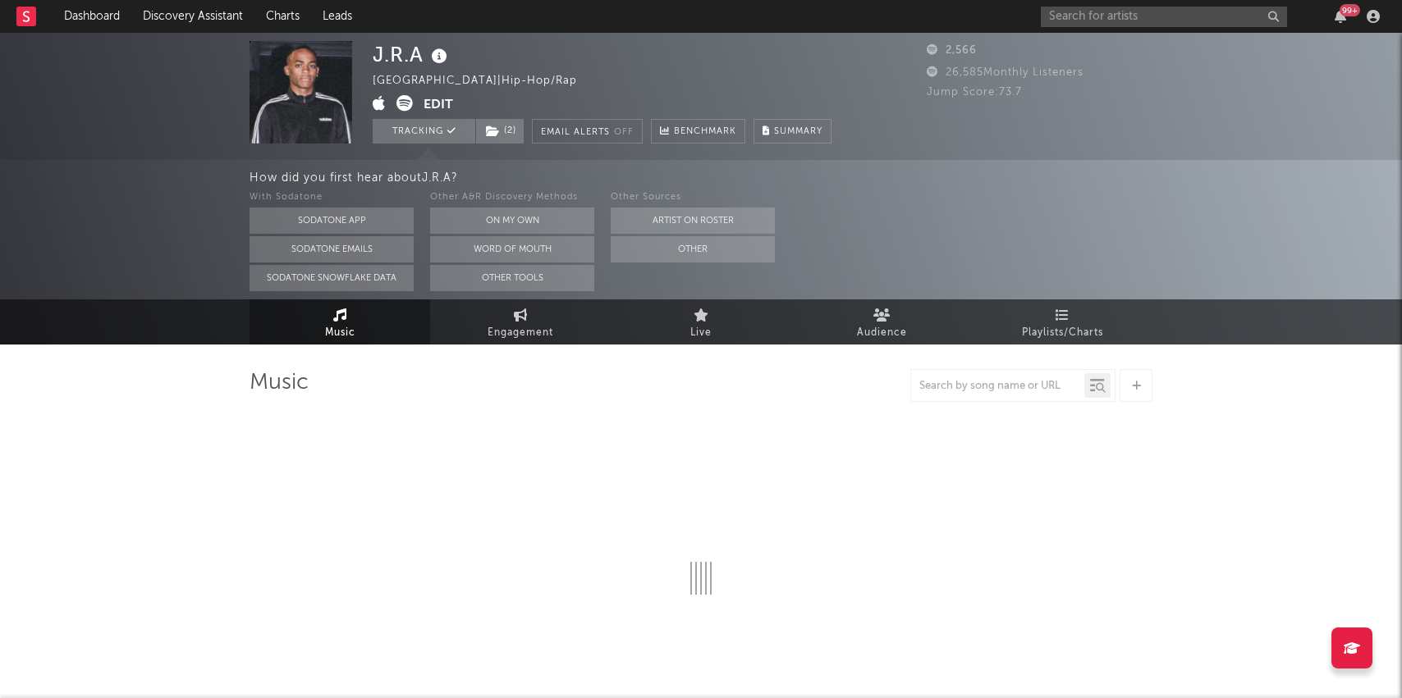
select select "1w"
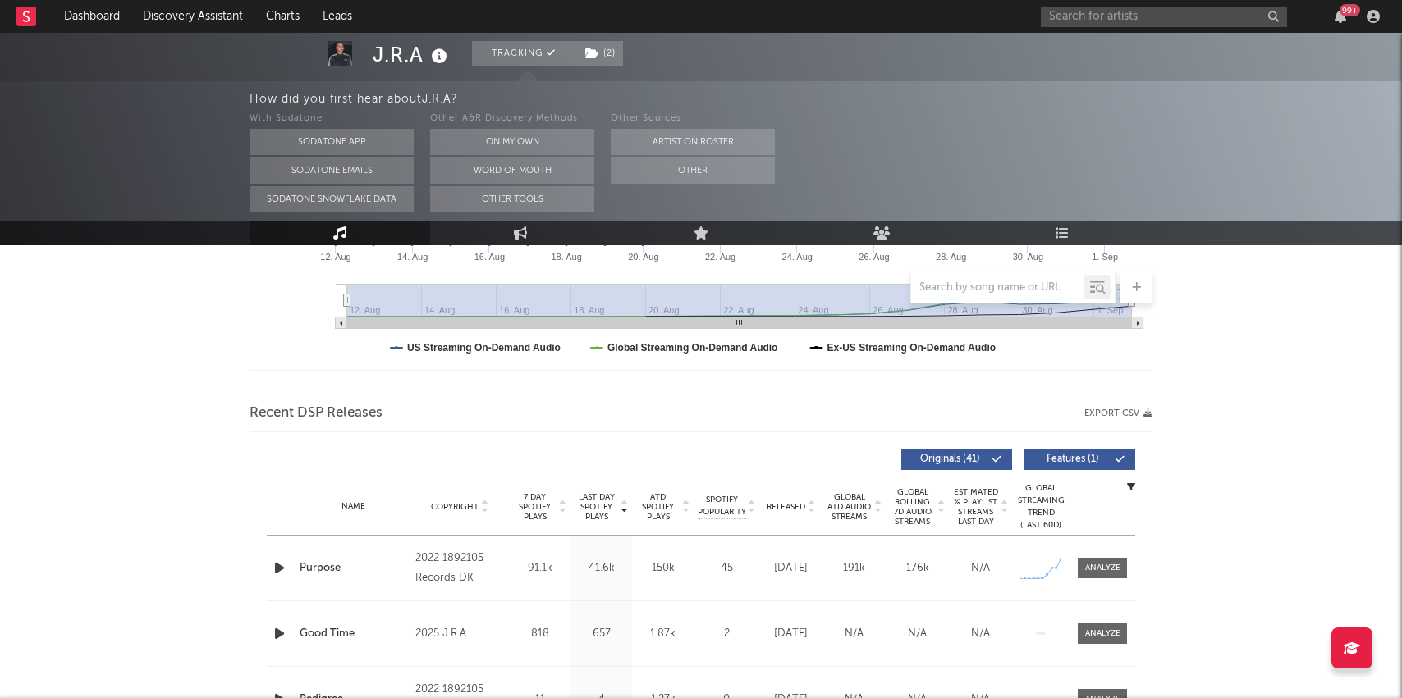
scroll to position [434, 0]
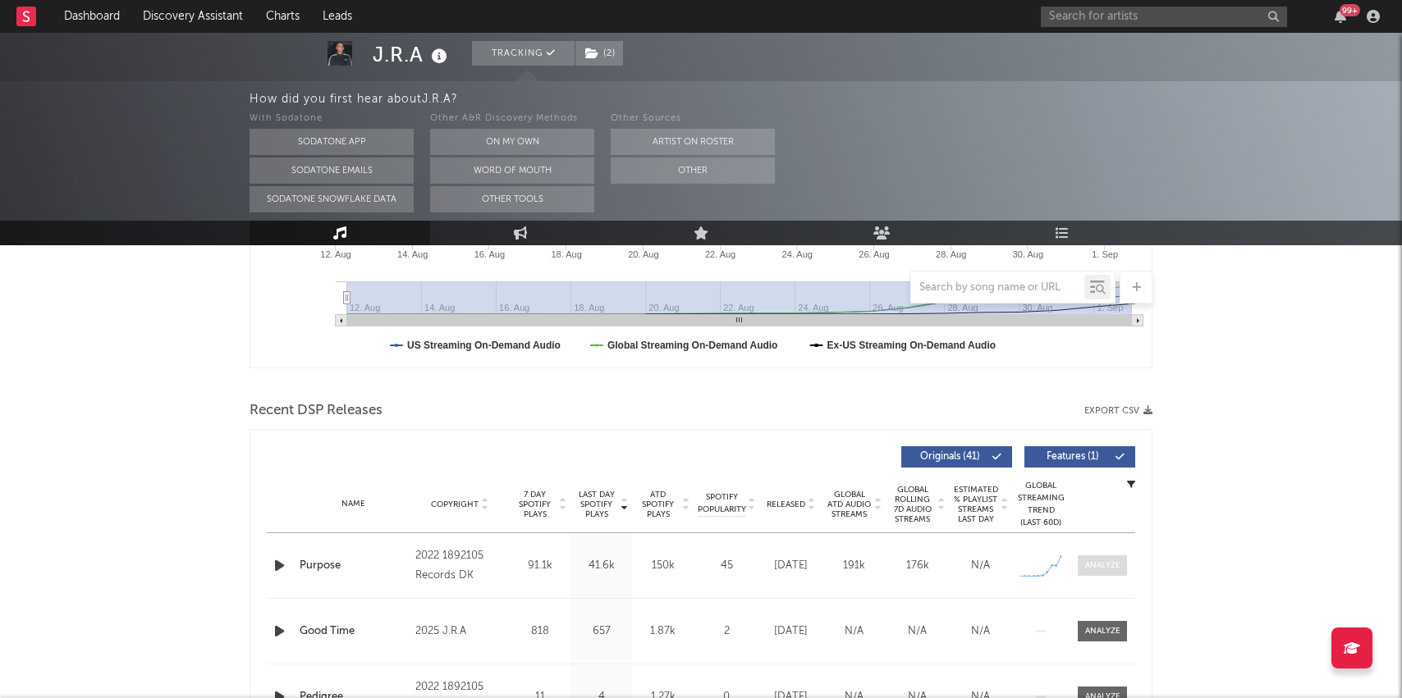
click at [1099, 561] on div at bounding box center [1102, 566] width 35 height 12
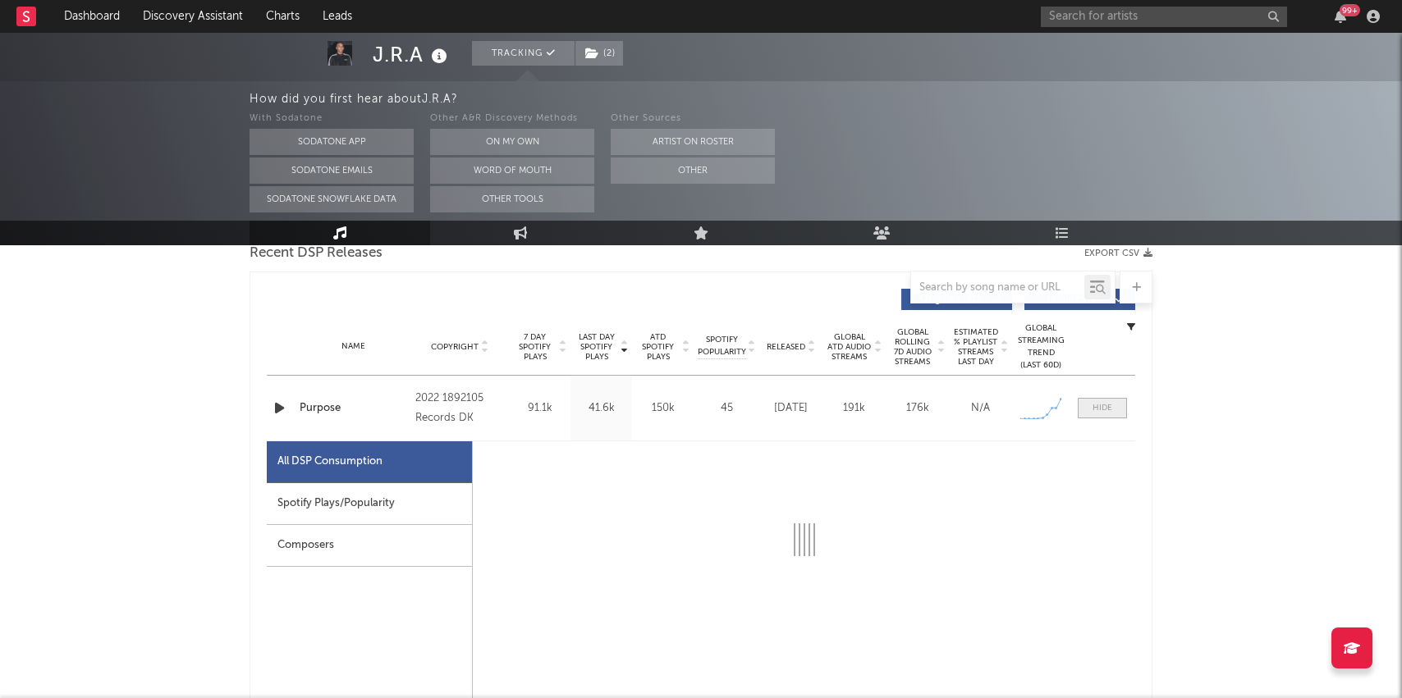
select select "1w"
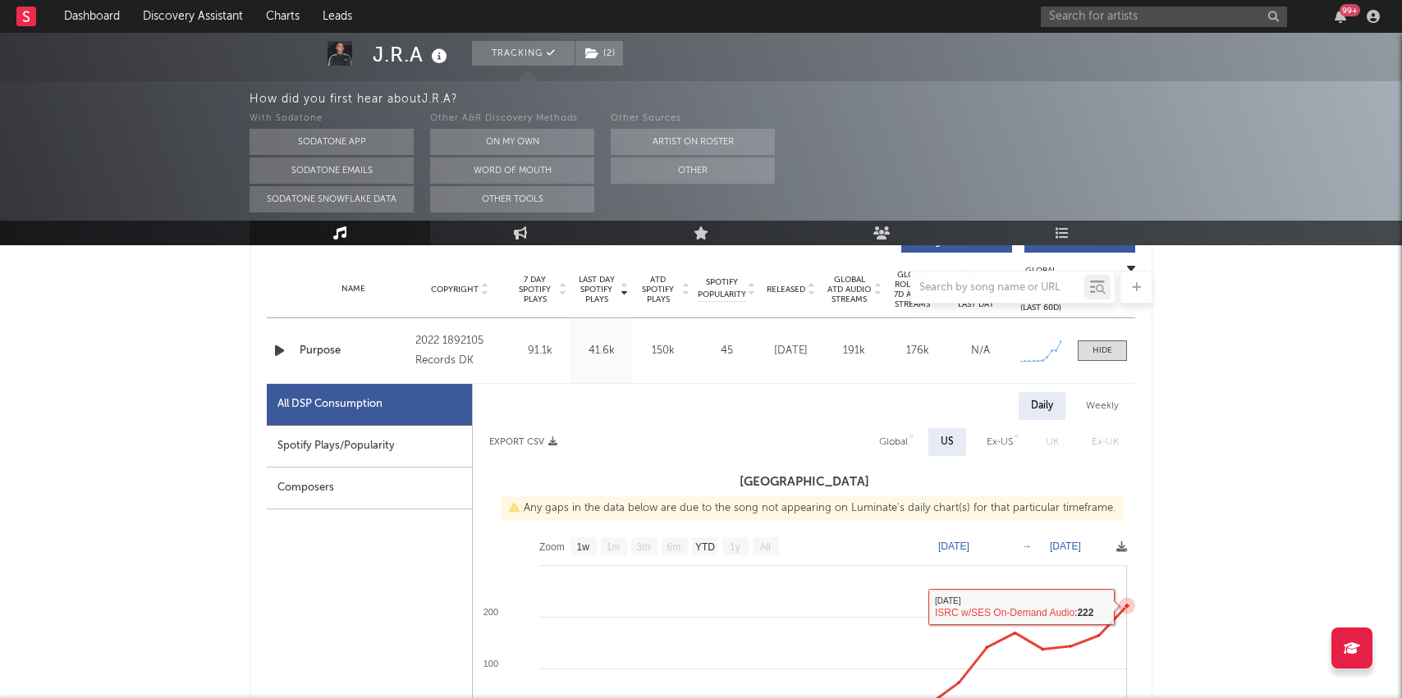
scroll to position [0, 0]
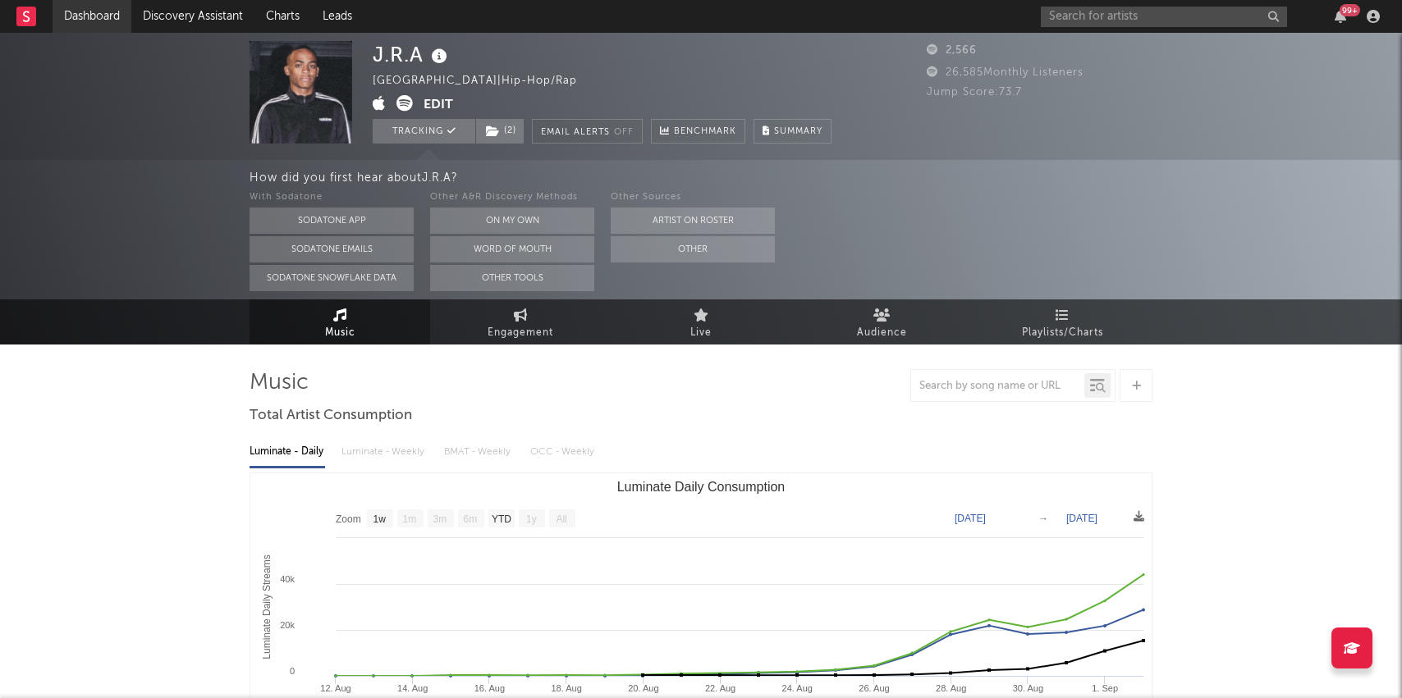
click at [72, 11] on link "Dashboard" at bounding box center [92, 16] width 79 height 33
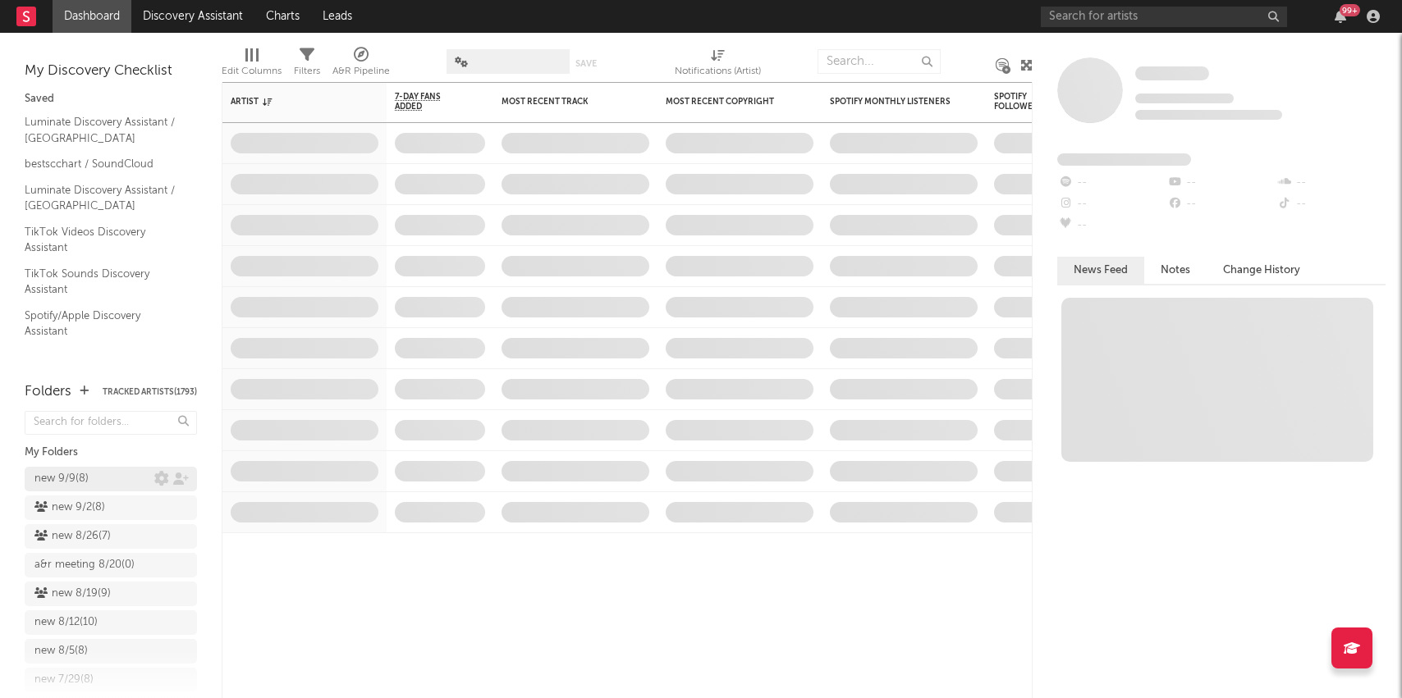
click at [71, 478] on div "new 9/9 ( 8 )" at bounding box center [61, 479] width 54 height 20
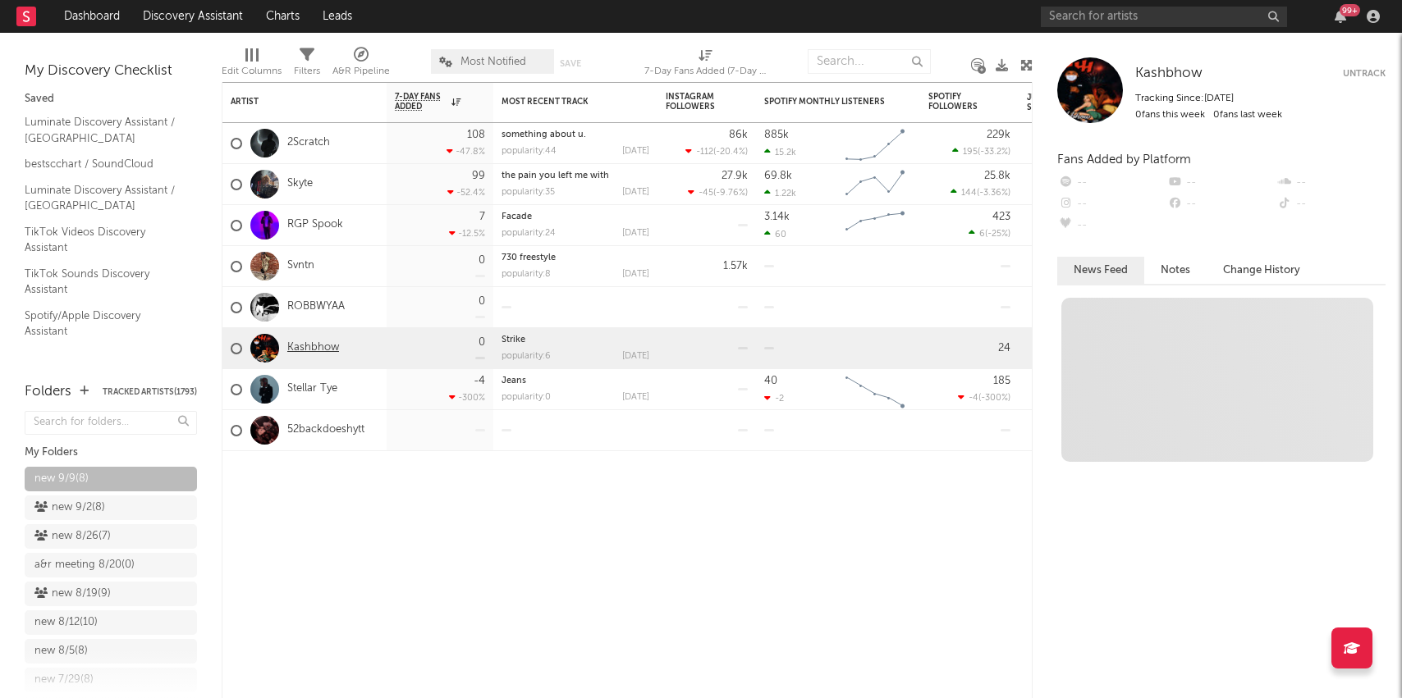
click at [296, 342] on link "Kashbhow" at bounding box center [313, 348] width 52 height 14
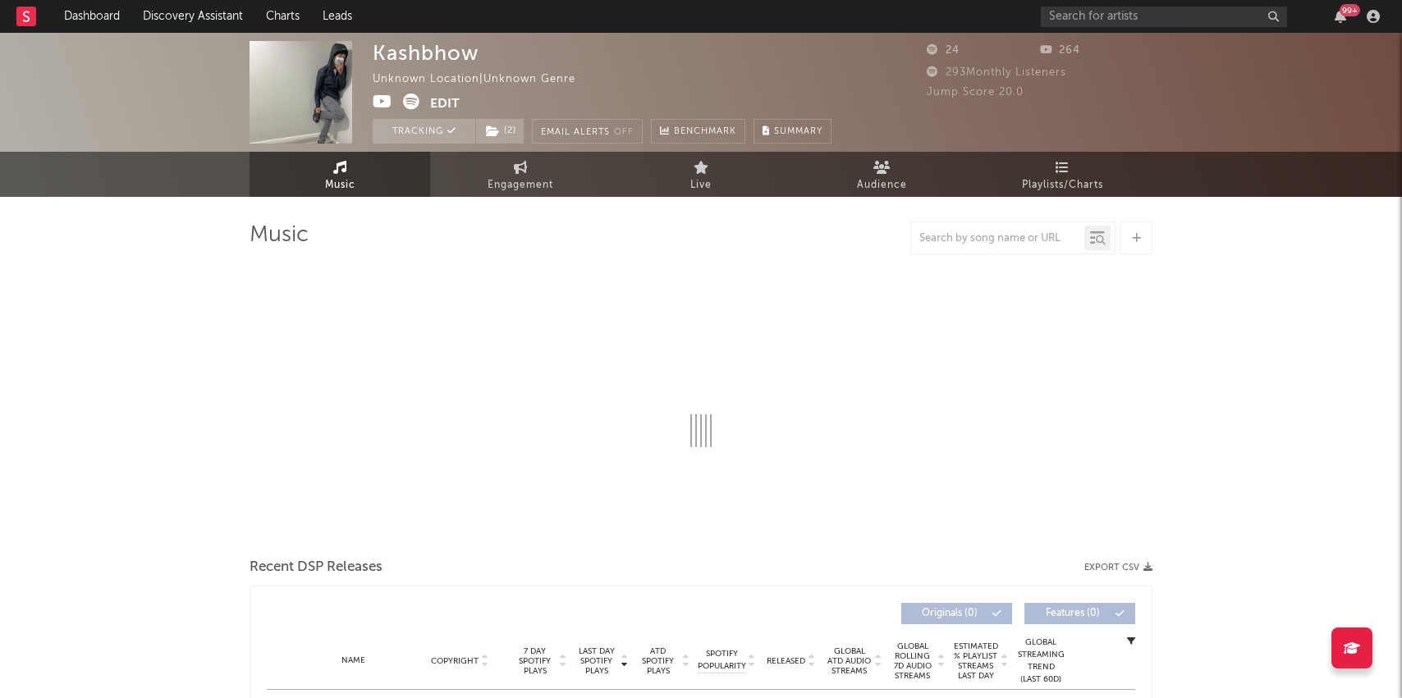
select select "1w"
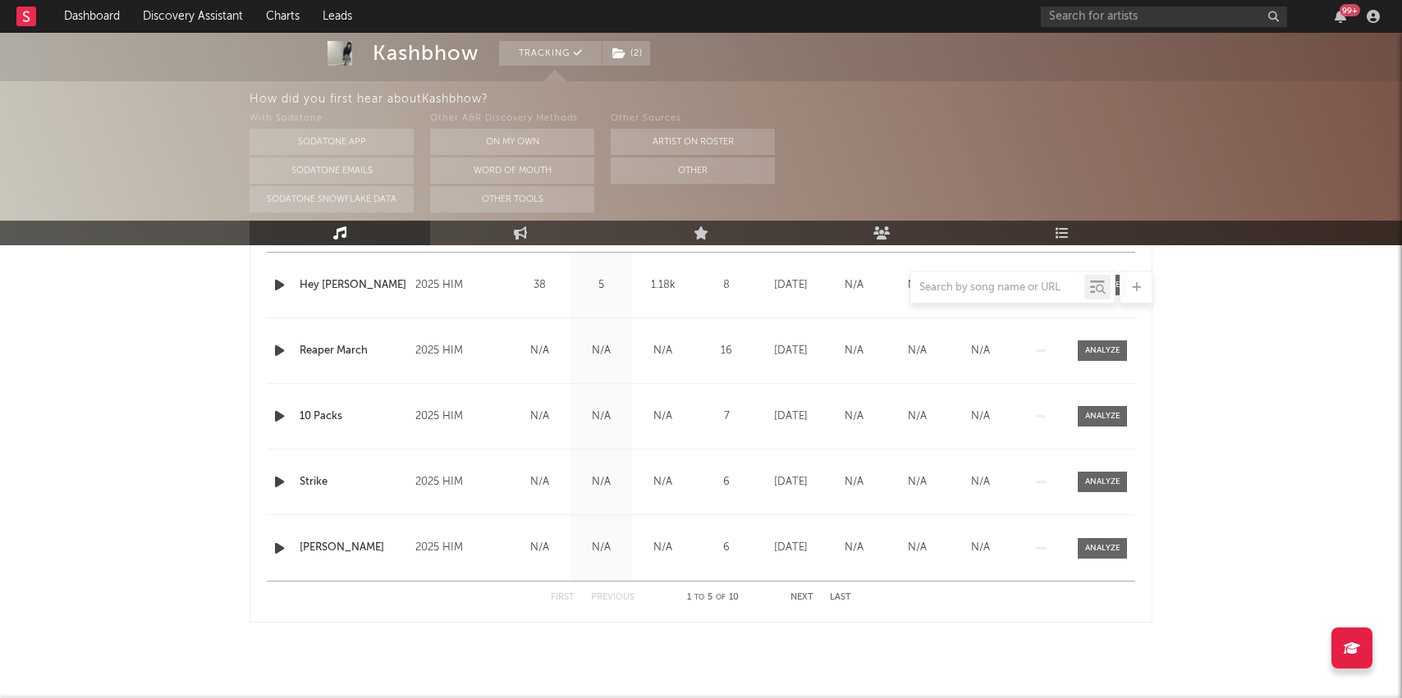
scroll to position [717, 0]
click at [280, 277] on div at bounding box center [700, 287] width 903 height 33
click at [276, 285] on div at bounding box center [700, 287] width 903 height 33
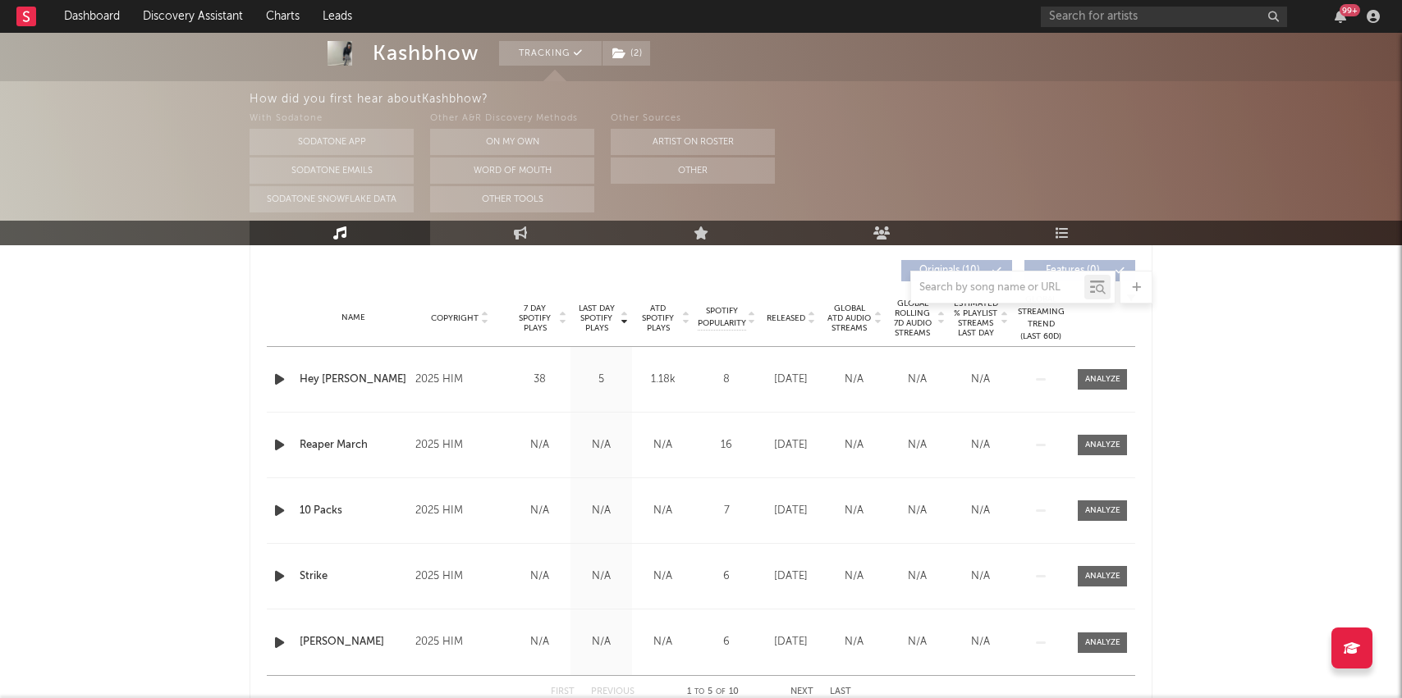
scroll to position [622, 0]
click at [276, 378] on icon "button" at bounding box center [279, 378] width 17 height 21
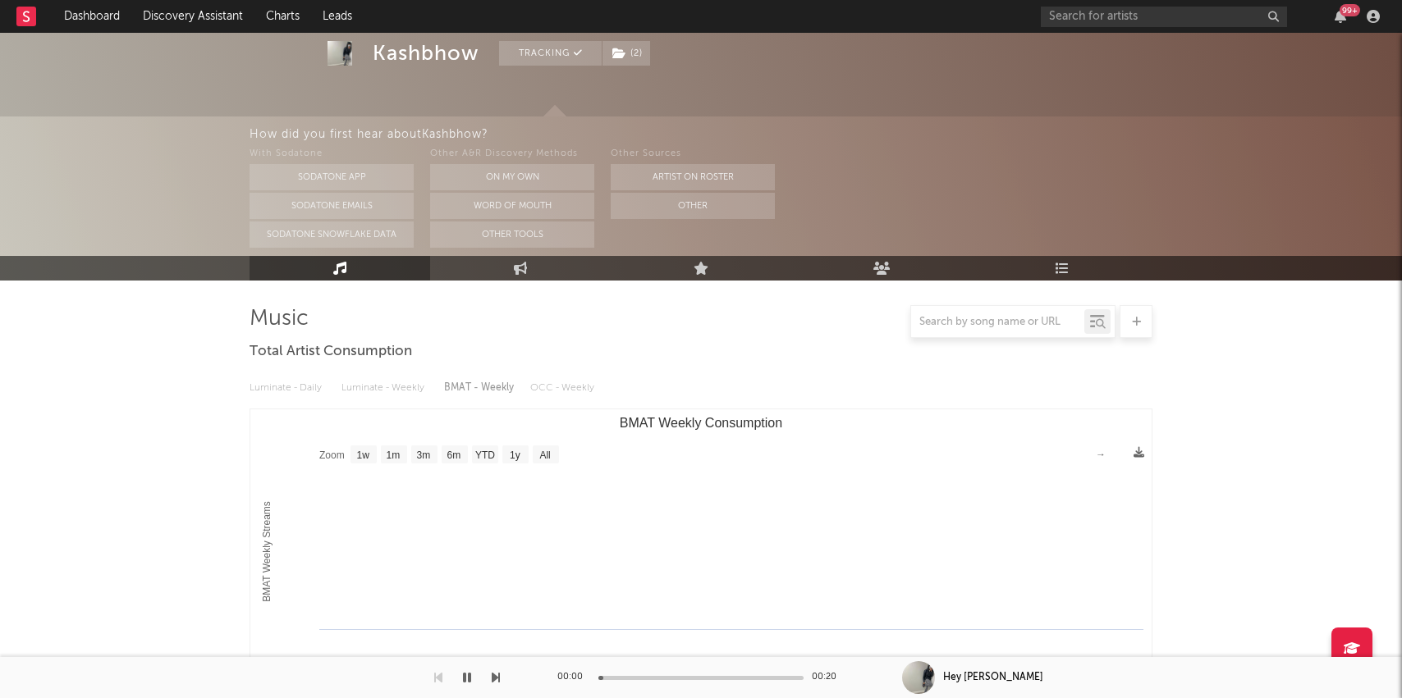
scroll to position [0, 0]
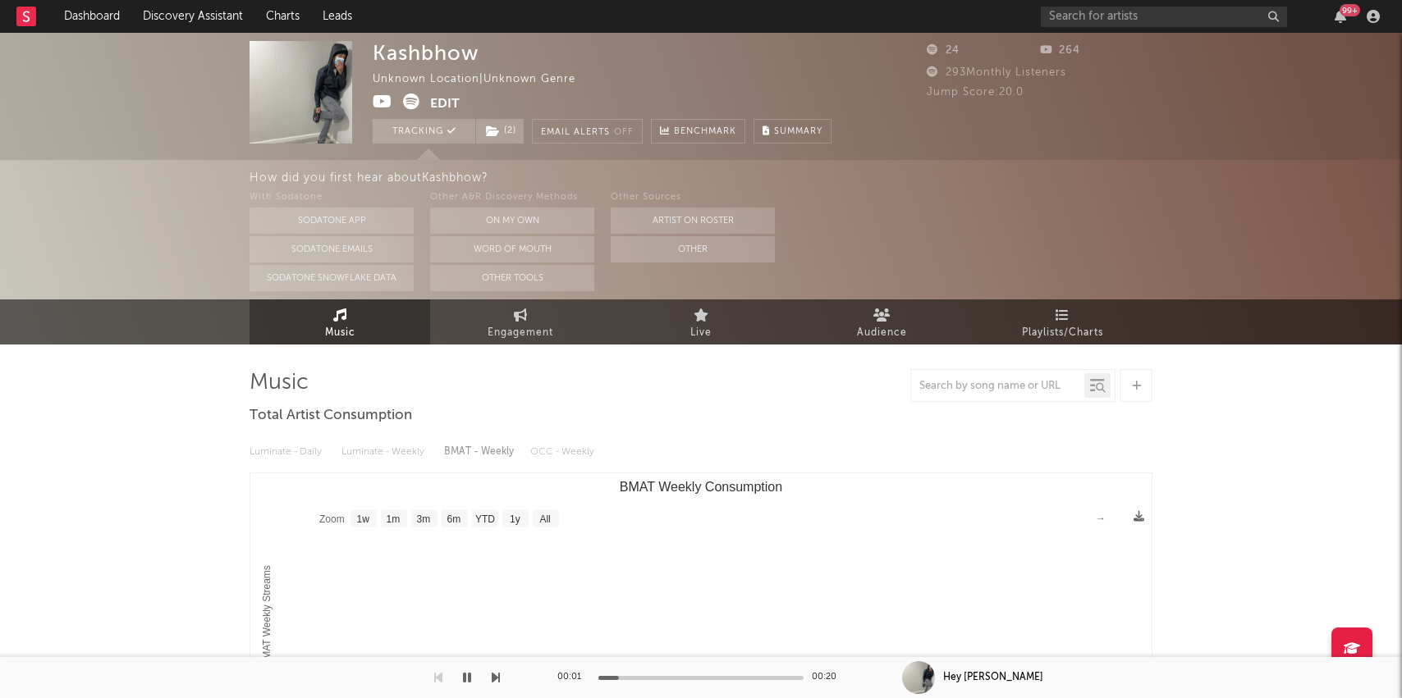
click at [380, 103] on icon at bounding box center [383, 102] width 20 height 16
click at [502, 124] on span "( 2 )" at bounding box center [499, 131] width 49 height 25
click at [721, 71] on div "Kashbhow Unknown Location | Unknown Genre Edit Tracking ( 2 ) Email Alerts Off …" at bounding box center [602, 92] width 459 height 103
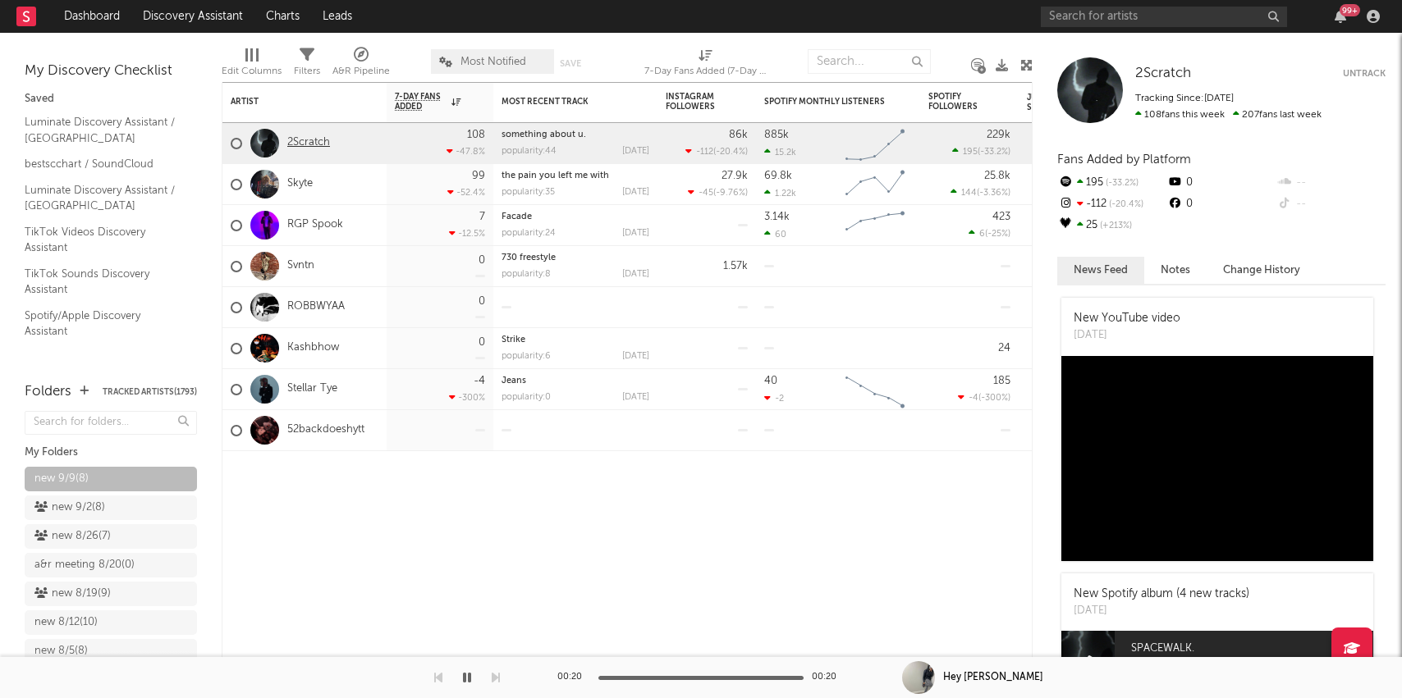
click at [304, 144] on link "2Scratch" at bounding box center [308, 143] width 43 height 14
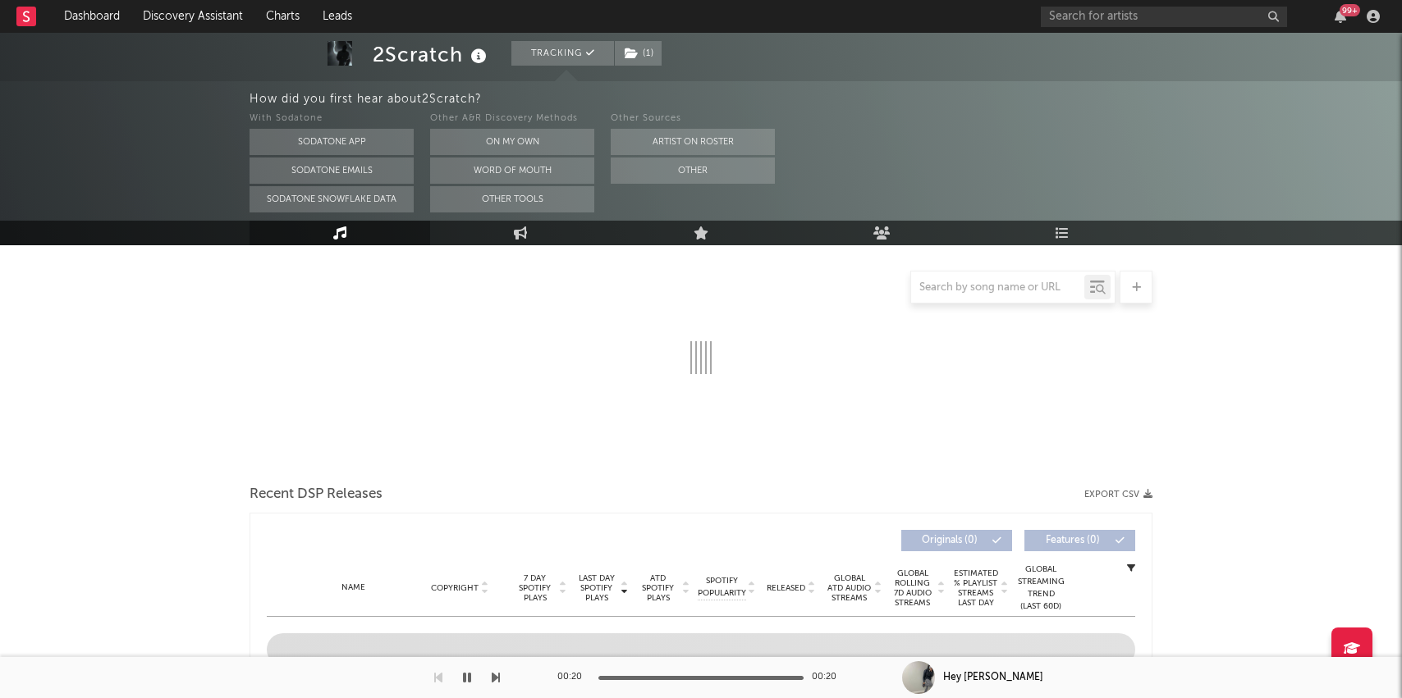
select select "6m"
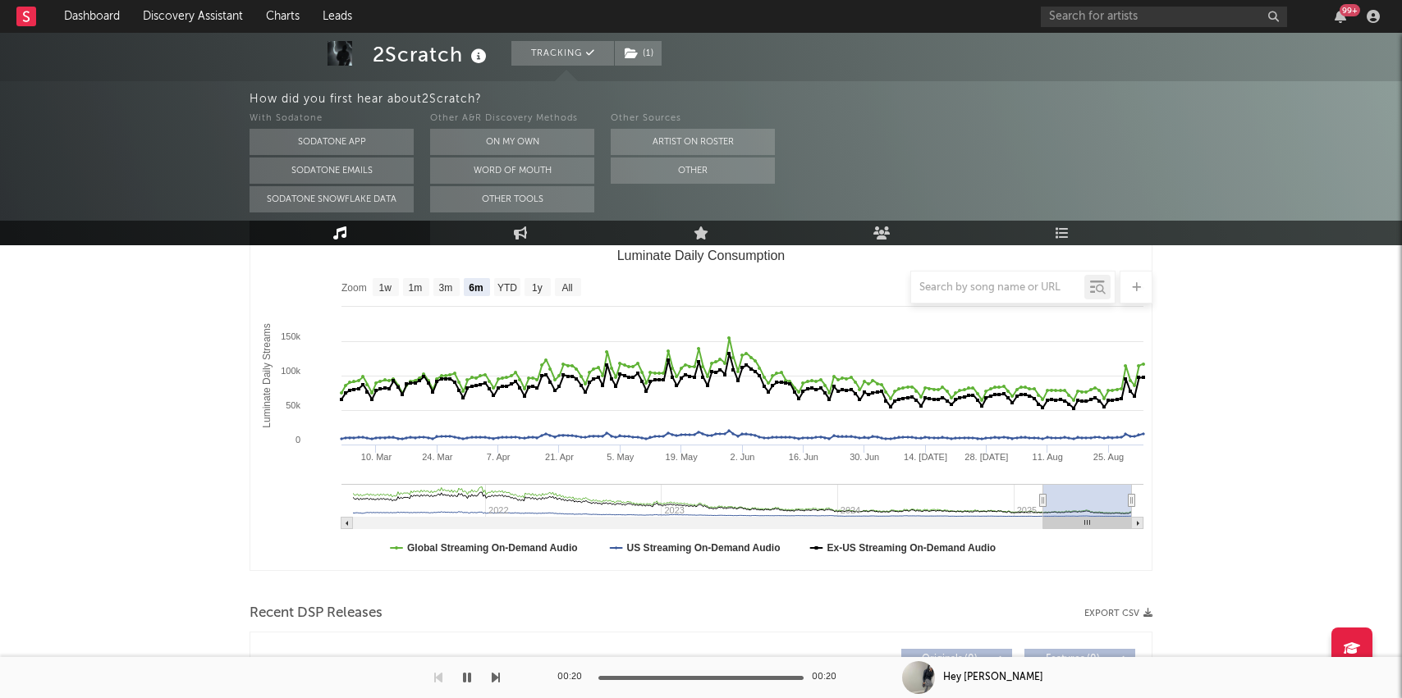
select select "6m"
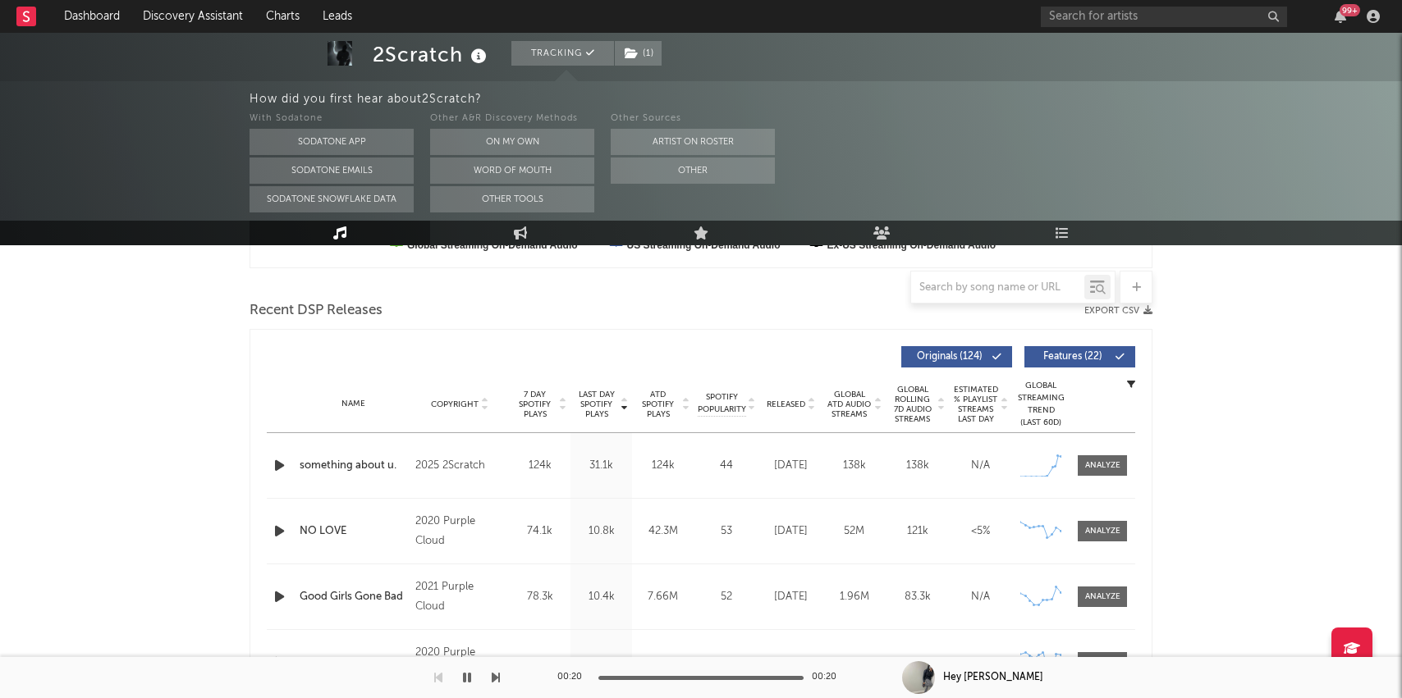
click at [278, 469] on icon "button" at bounding box center [279, 465] width 17 height 21
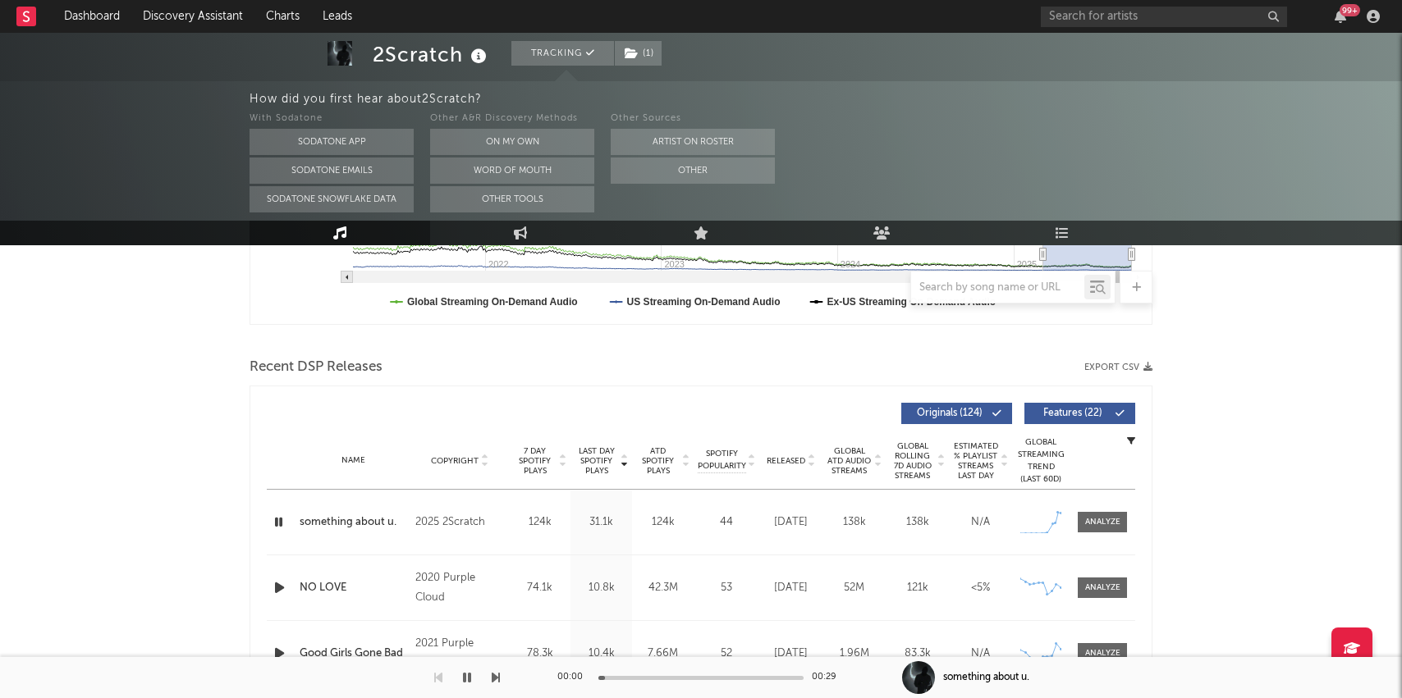
scroll to position [487, 0]
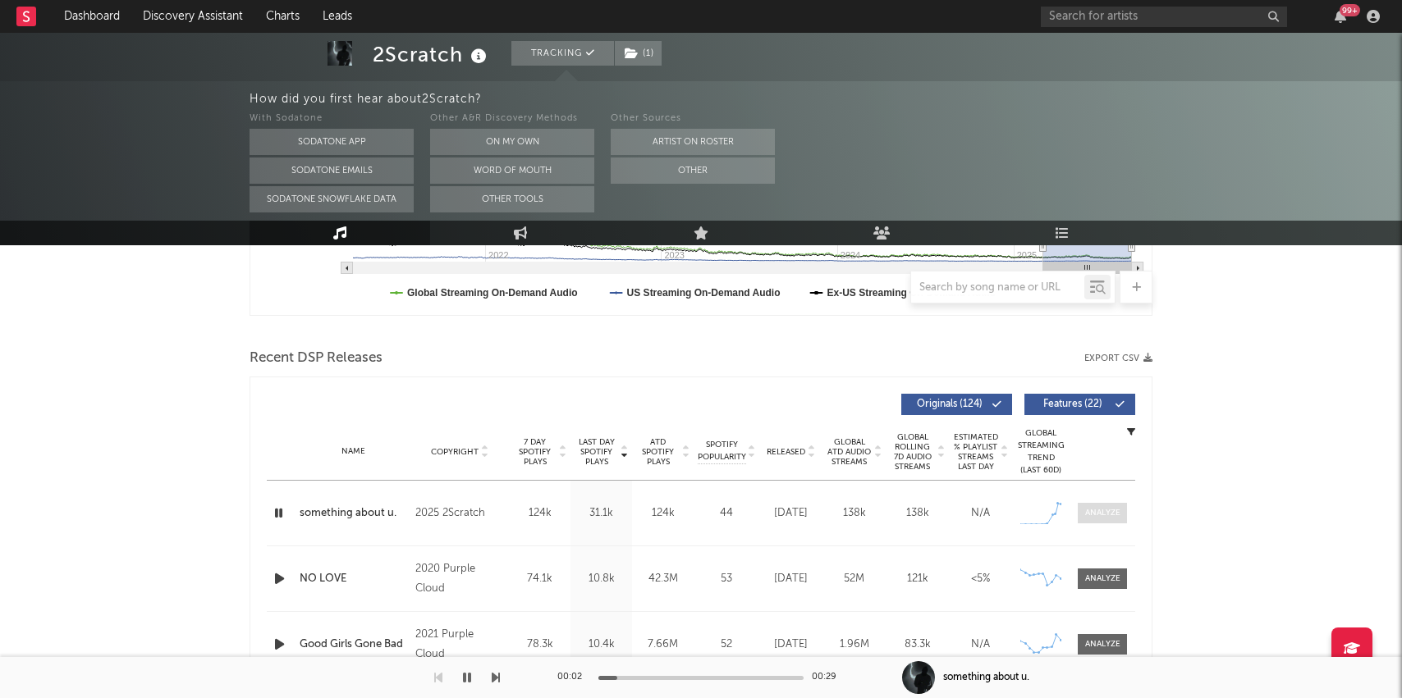
click at [1101, 509] on div at bounding box center [1102, 513] width 35 height 12
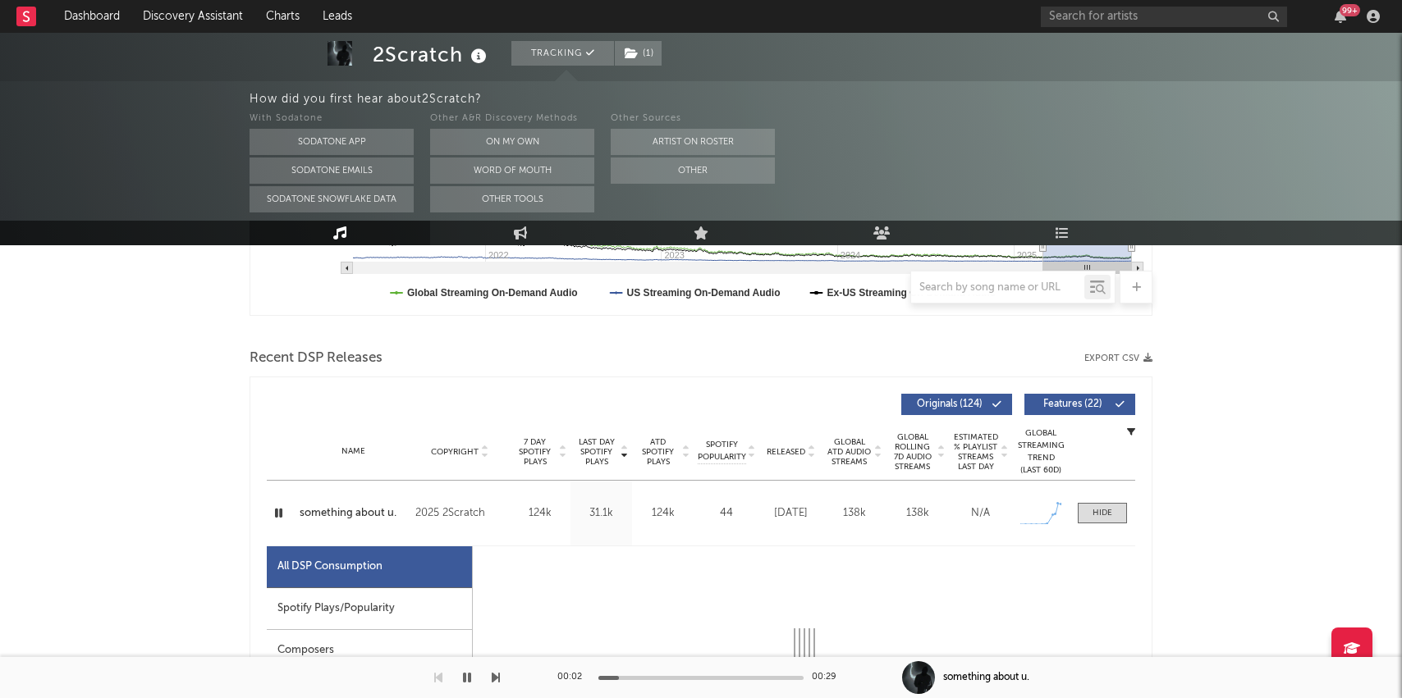
select select "1w"
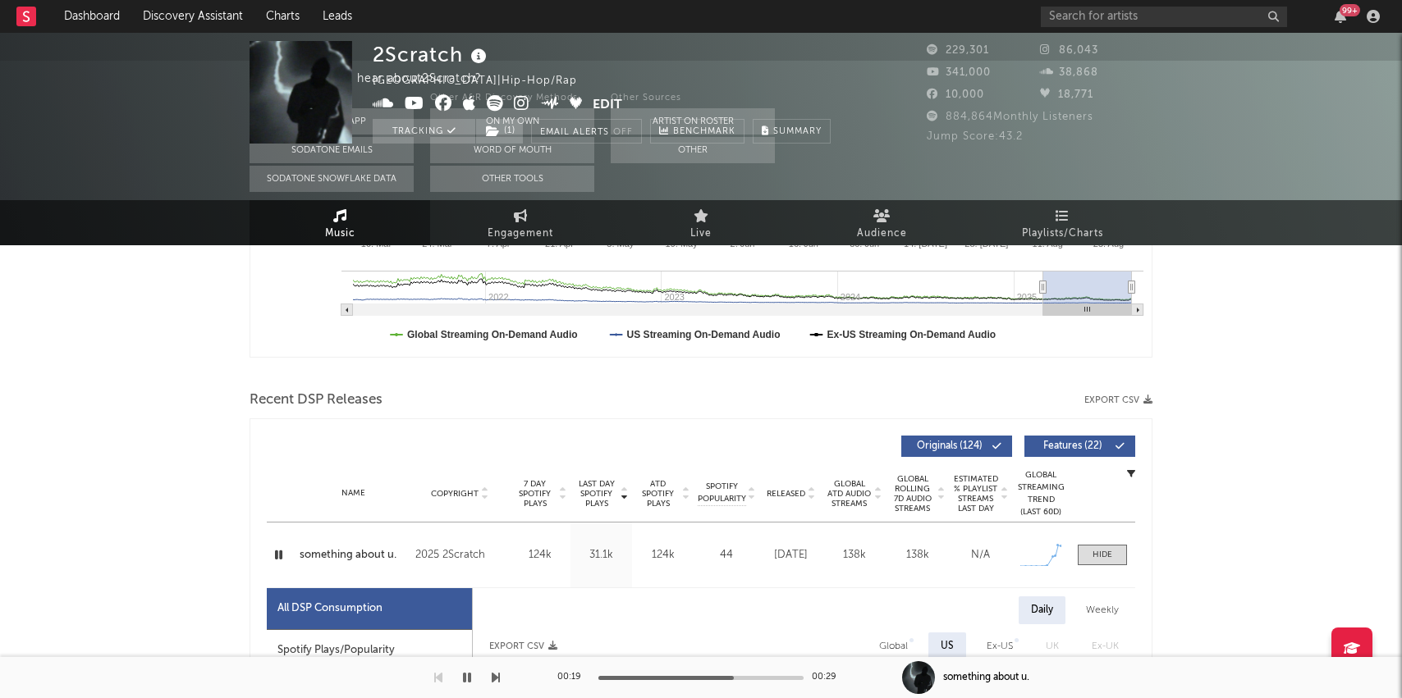
scroll to position [0, 0]
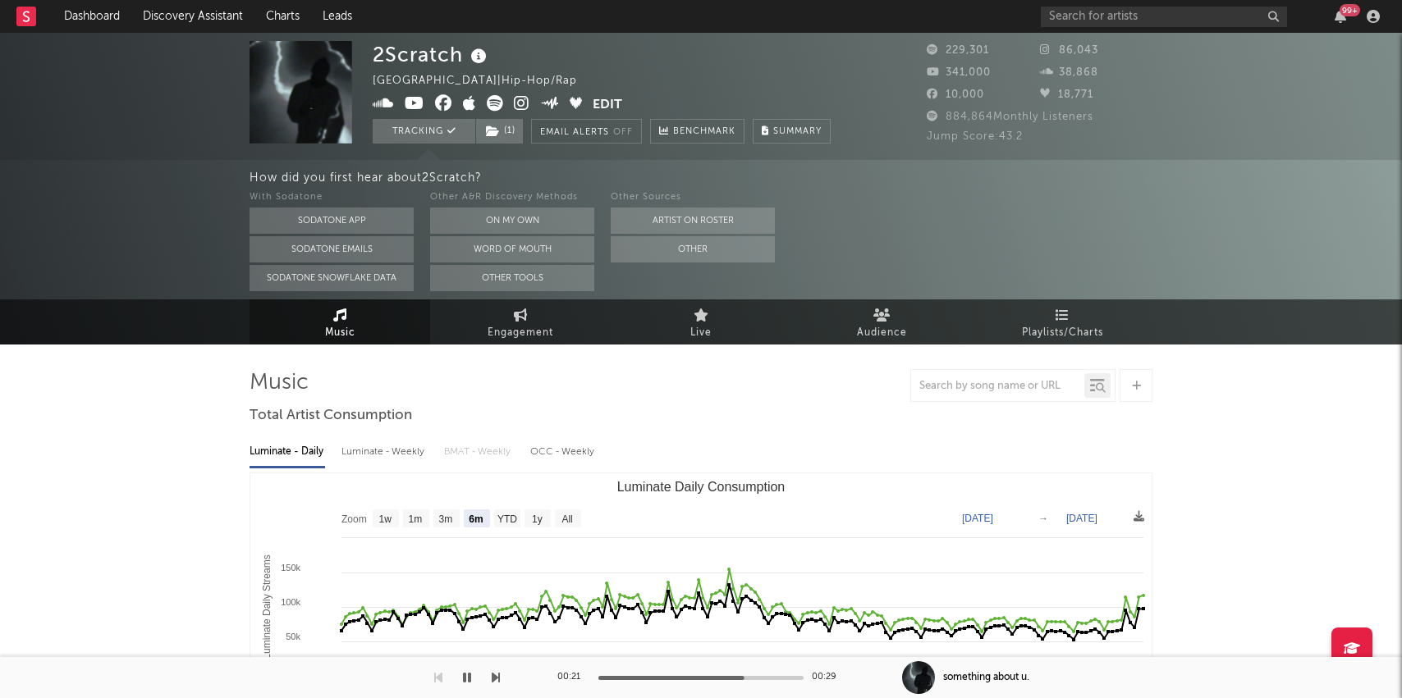
click at [419, 102] on icon at bounding box center [415, 103] width 20 height 16
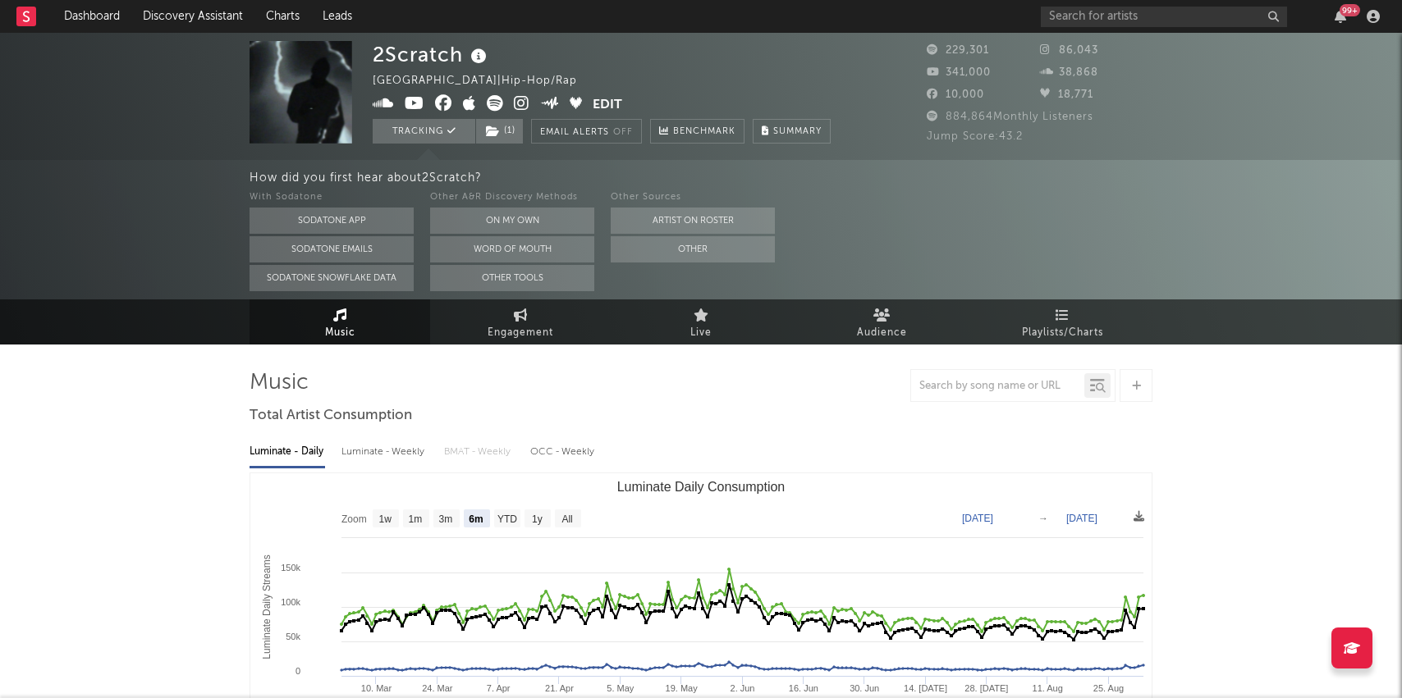
click at [505, 144] on div "2Scratch Germany | Hip-Hop/Rap Edit Tracking ( 1 ) Email Alerts Off Benchmark S…" at bounding box center [701, 96] width 1402 height 127
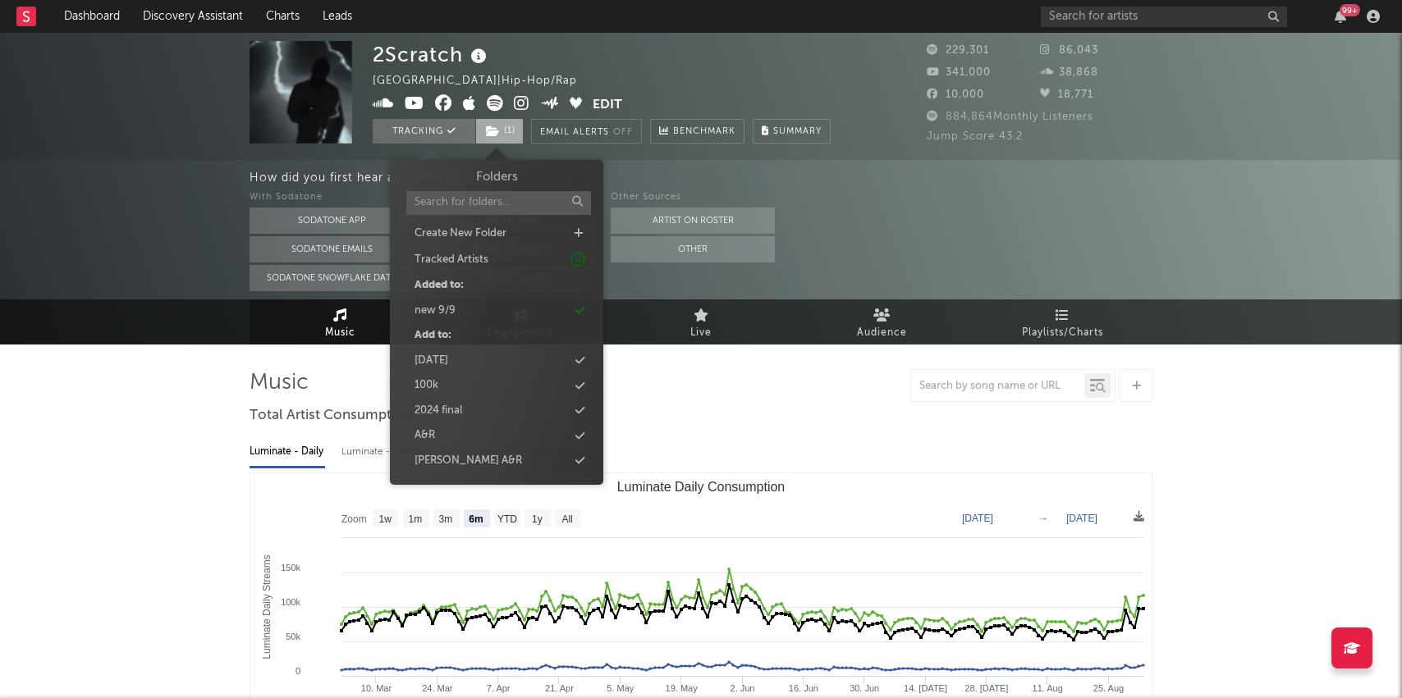
click at [500, 136] on span "( 1 )" at bounding box center [499, 131] width 48 height 25
click at [483, 310] on div "new 9/9" at bounding box center [496, 310] width 189 height 21
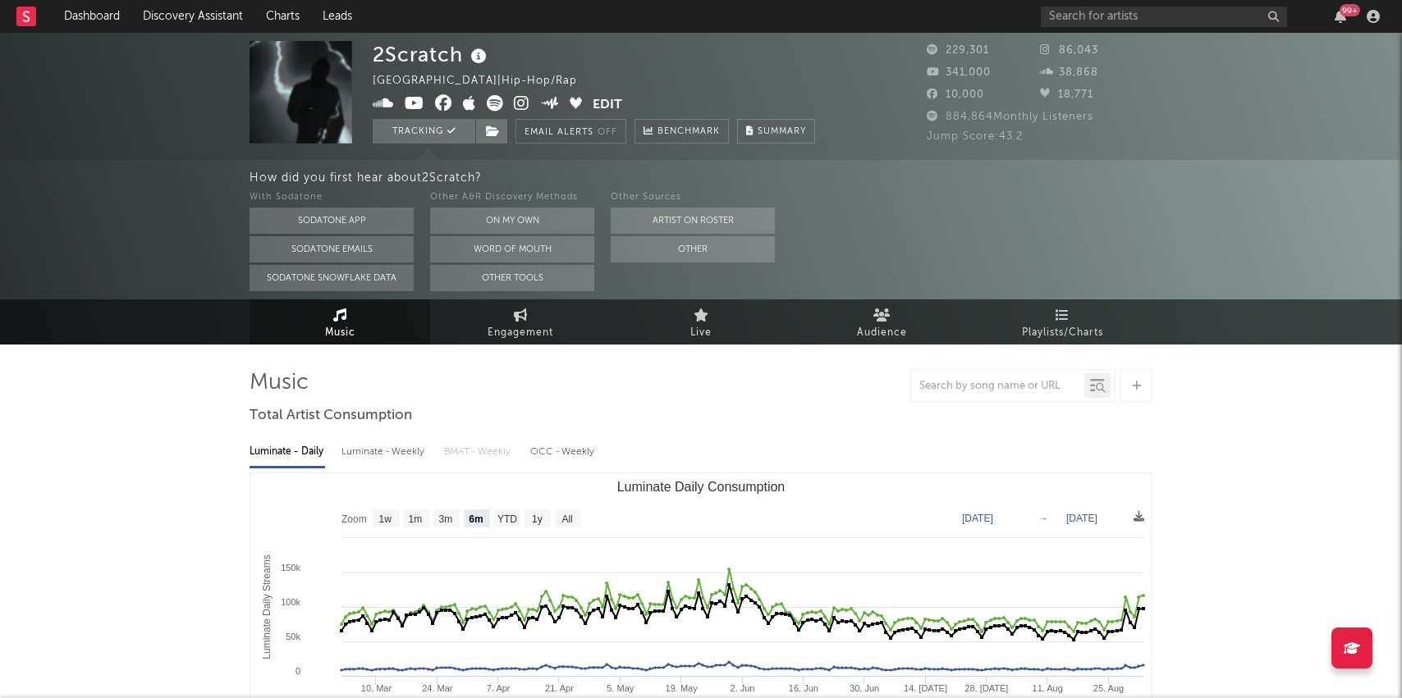
click at [119, 187] on div "How did you first hear about 2Scratch ? With Sodatone Sodatone App Sodatone Ema…" at bounding box center [701, 230] width 1402 height 140
click at [70, 16] on link "Dashboard" at bounding box center [92, 16] width 79 height 33
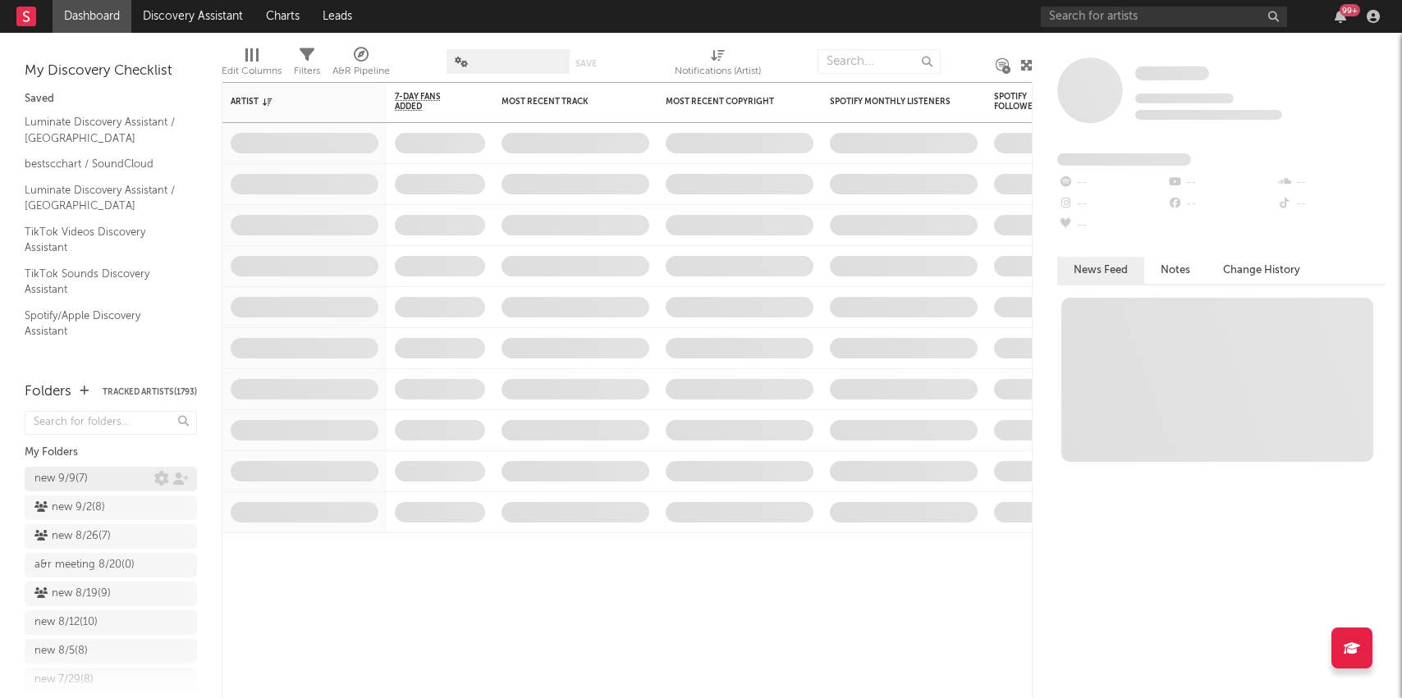
click at [97, 477] on div "new 9/9 ( 7 )" at bounding box center [94, 479] width 120 height 20
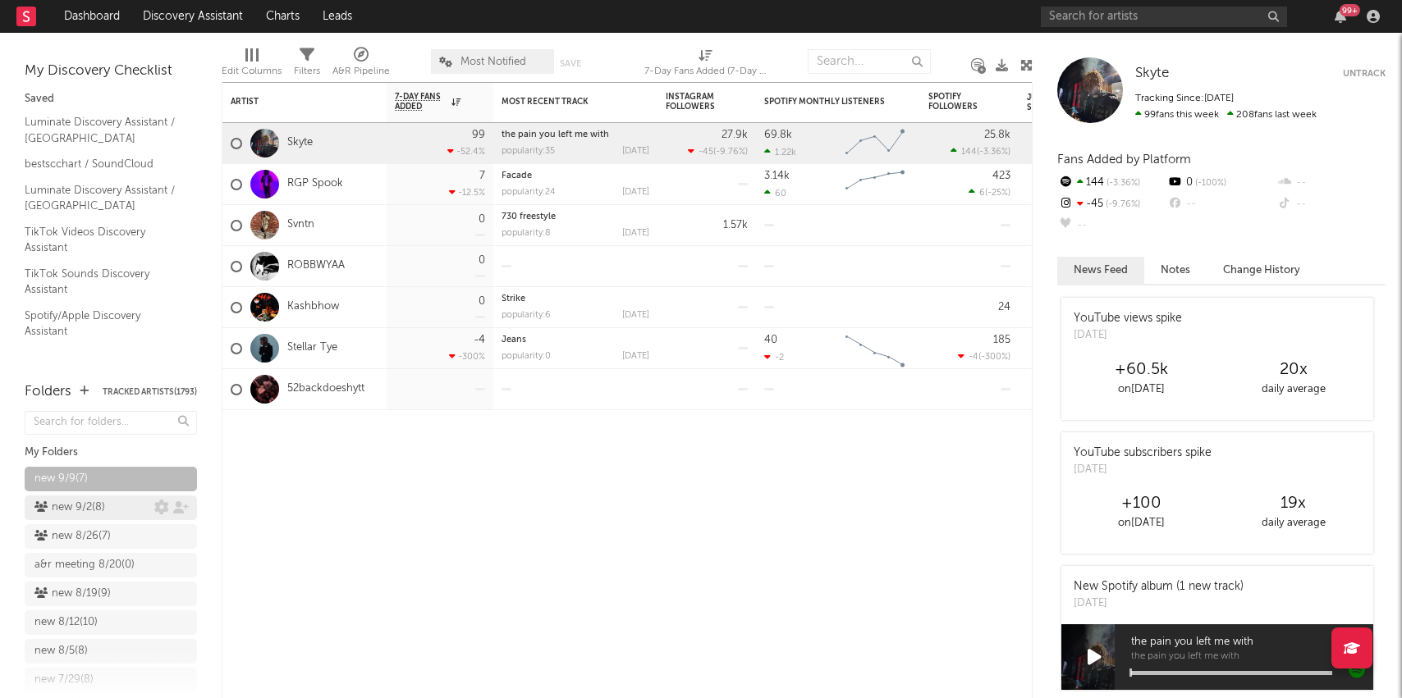
click at [103, 503] on div "new 9/2 ( 8 )" at bounding box center [69, 508] width 71 height 20
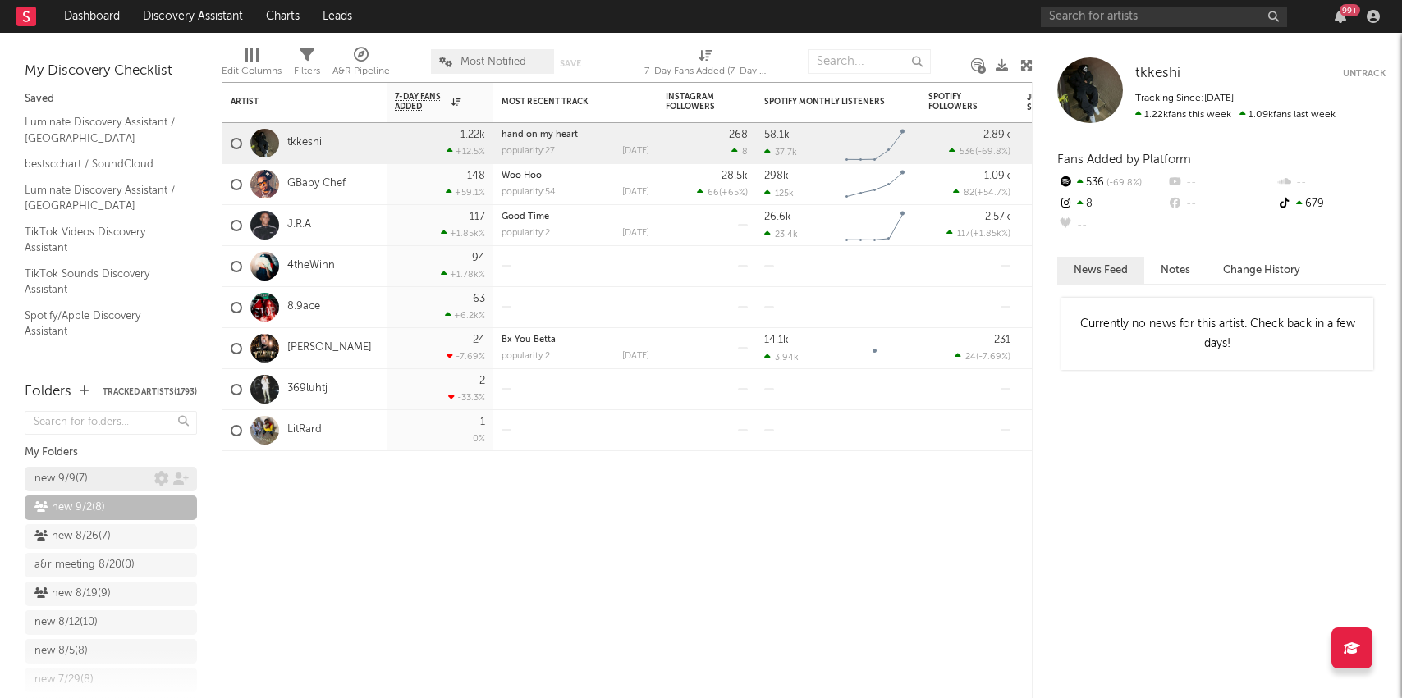
click at [101, 473] on div "new 9/9 ( 7 )" at bounding box center [94, 479] width 120 height 20
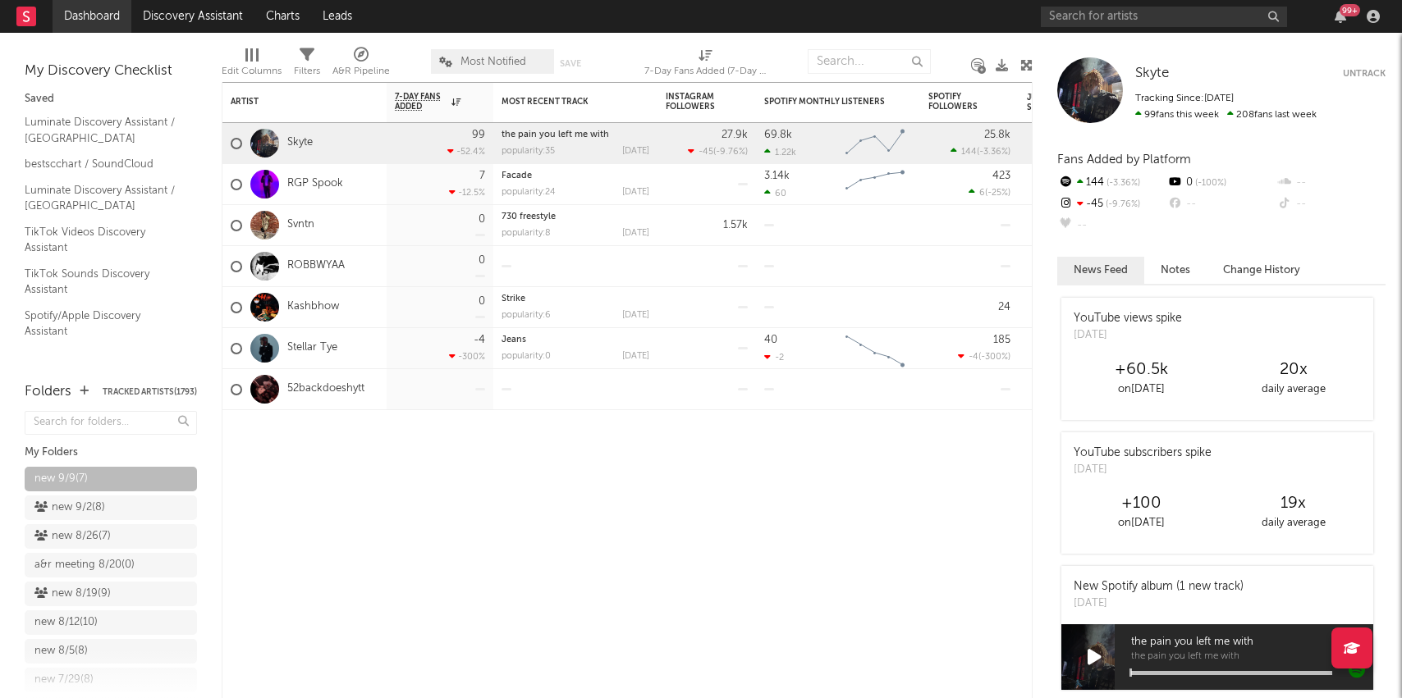
click at [80, 16] on link "Dashboard" at bounding box center [92, 16] width 79 height 33
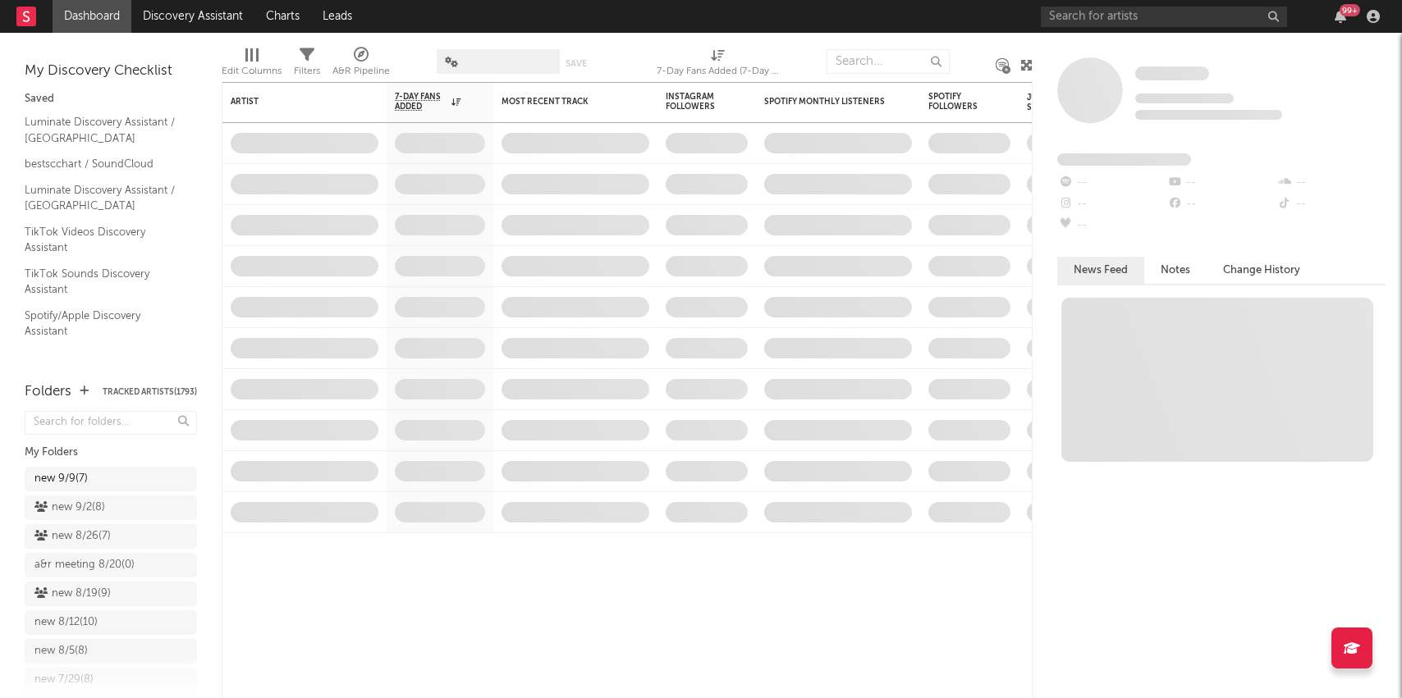
click at [70, 475] on div "new 9/9 ( 7 )" at bounding box center [111, 479] width 172 height 25
click at [144, 471] on div "new 9/9 ( 7 )" at bounding box center [94, 479] width 120 height 20
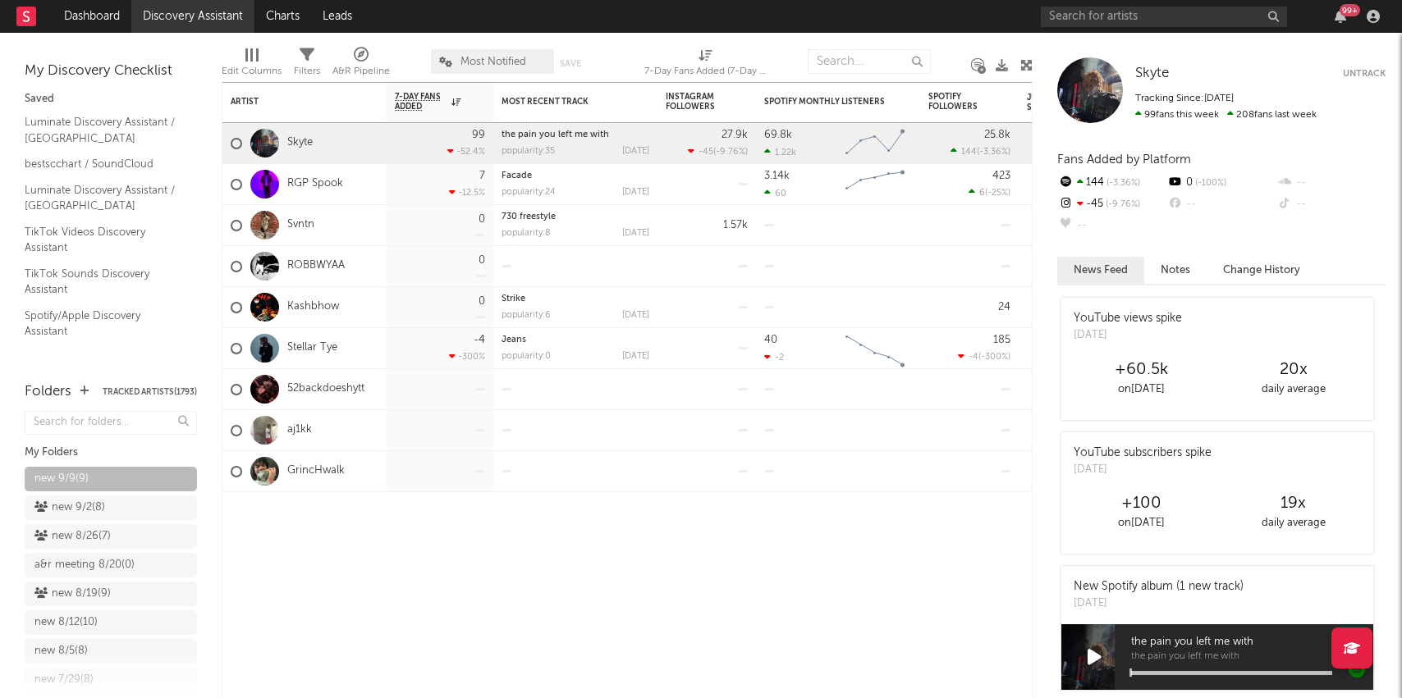
click at [209, 20] on link "Discovery Assistant" at bounding box center [192, 16] width 123 height 33
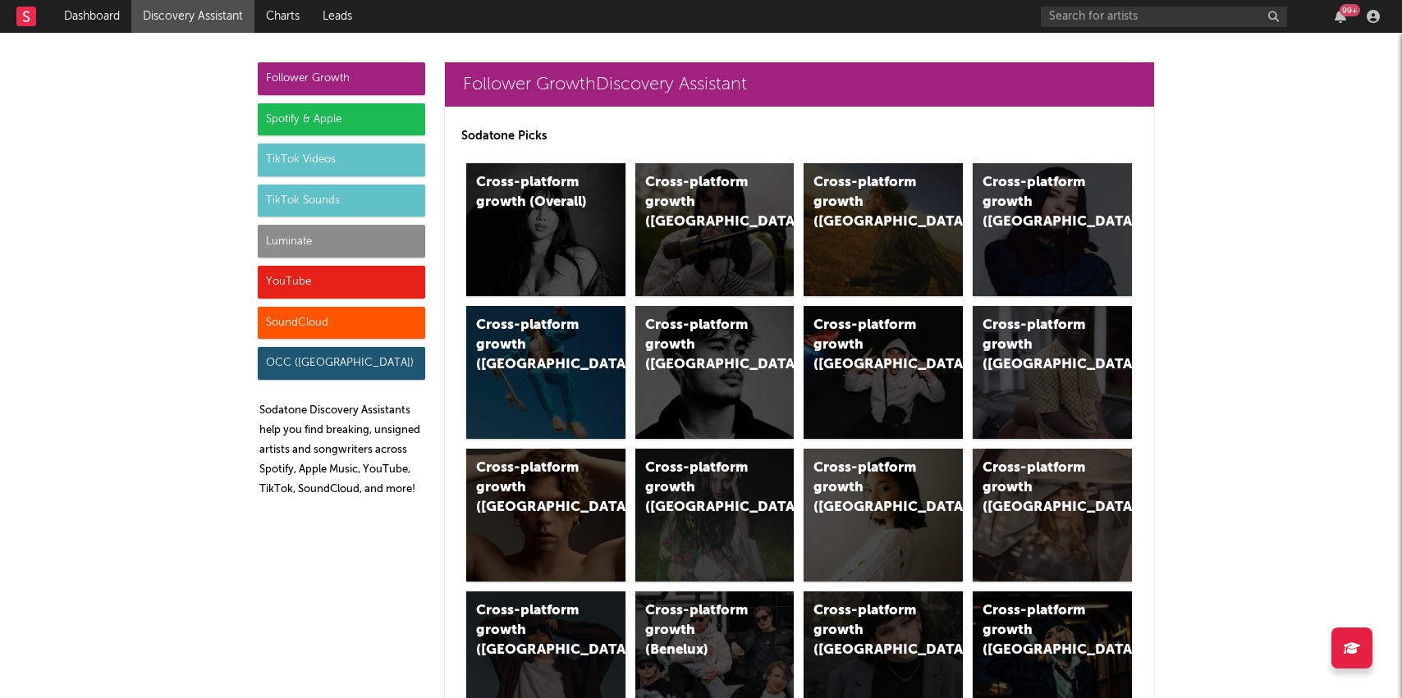
click at [350, 237] on div "Luminate" at bounding box center [341, 241] width 167 height 33
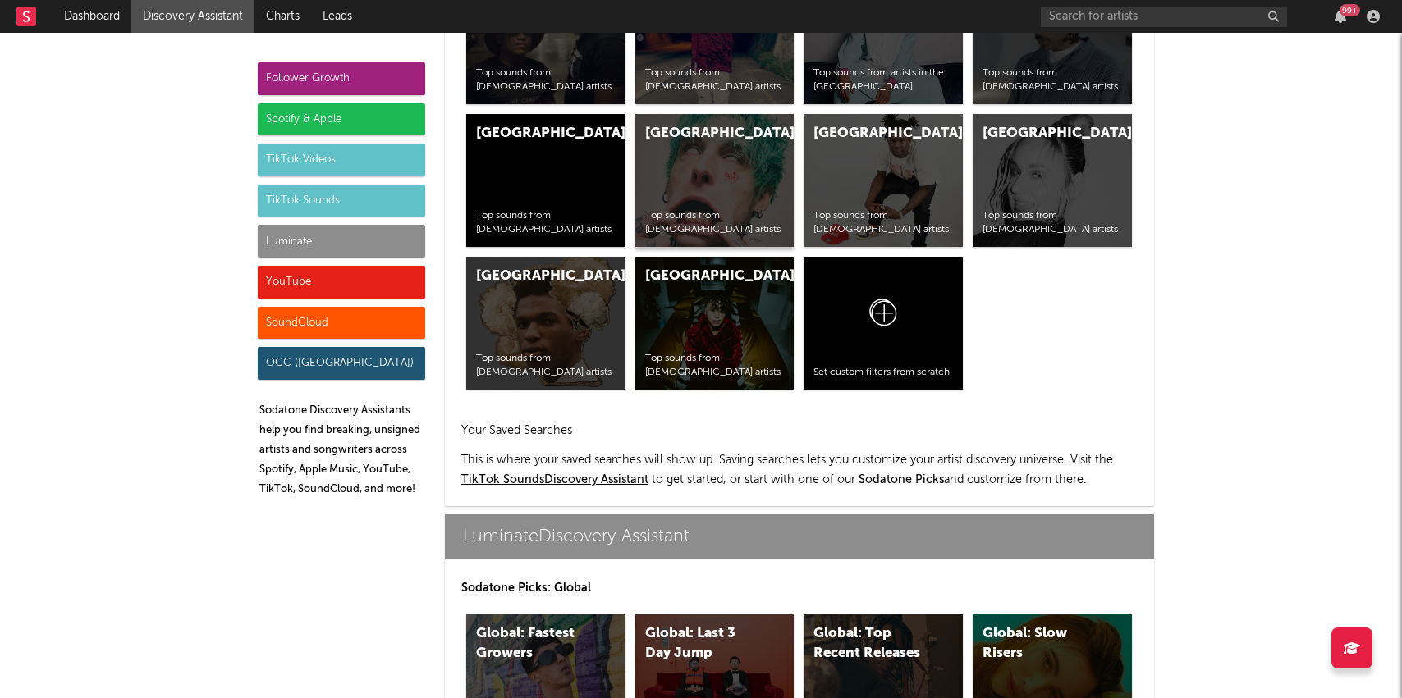
scroll to position [7285, 0]
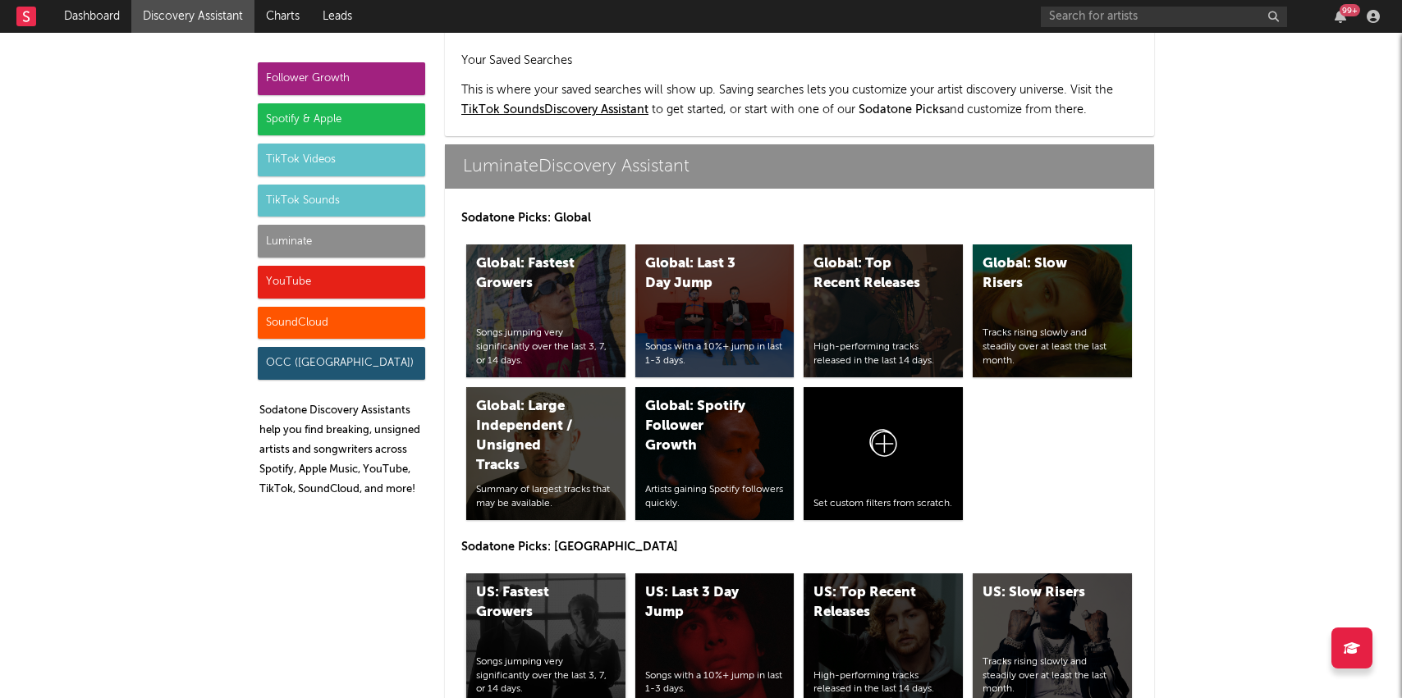
click at [486, 574] on div "US: Fastest Growers Songs jumping very significantly over the last 3, 7, or 14 …" at bounding box center [545, 640] width 159 height 133
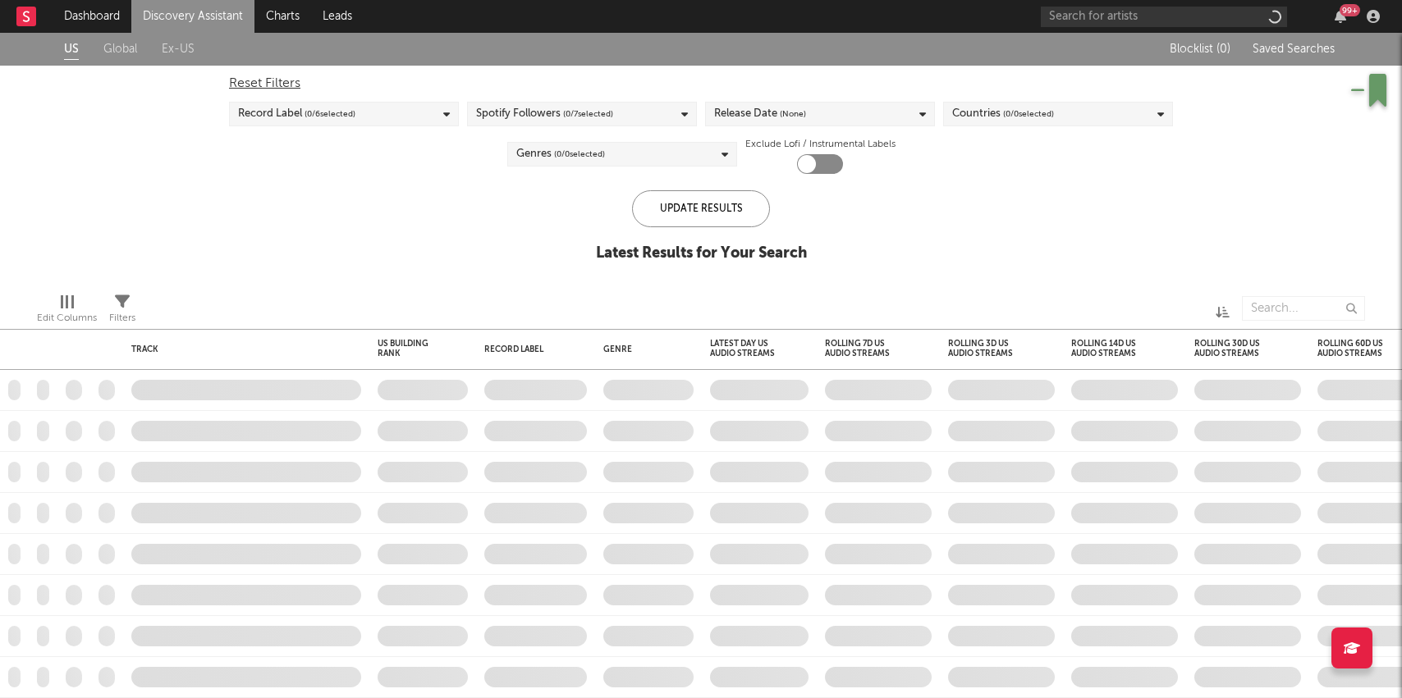
checkbox input "true"
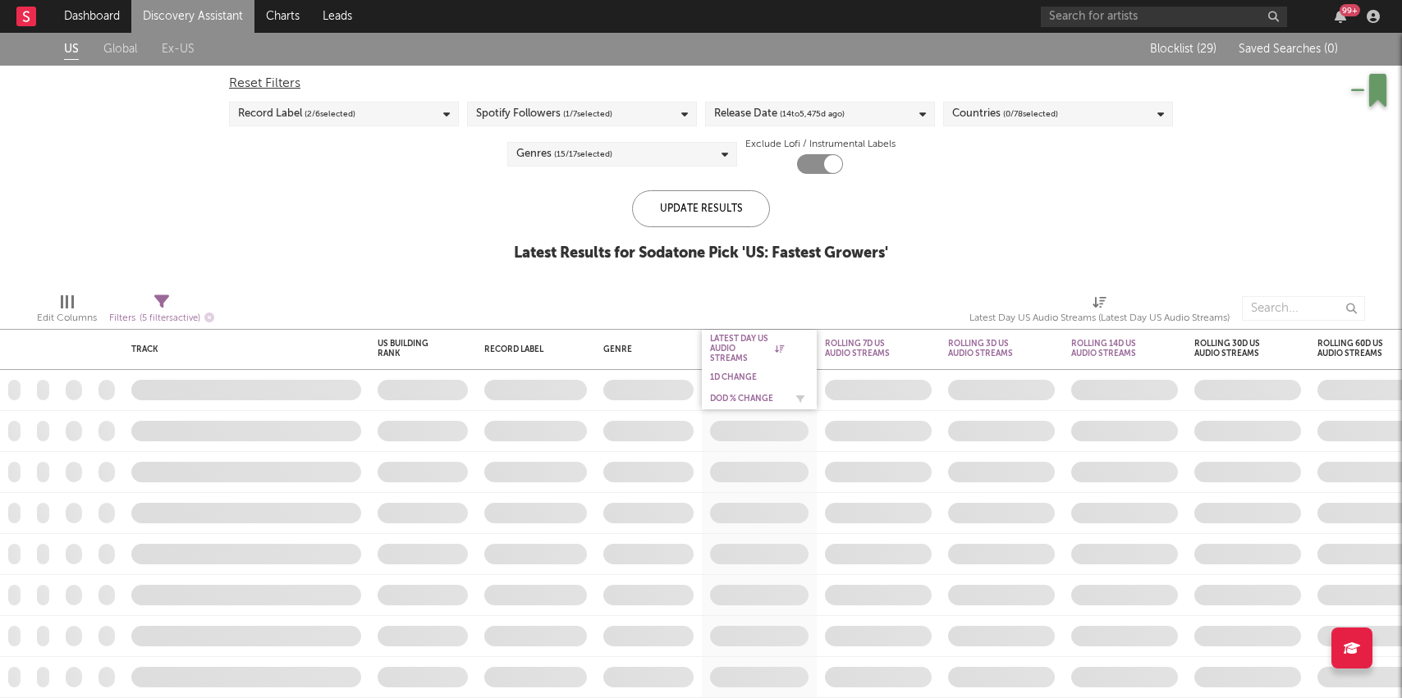
click at [737, 396] on div "DoD % Change" at bounding box center [747, 399] width 74 height 10
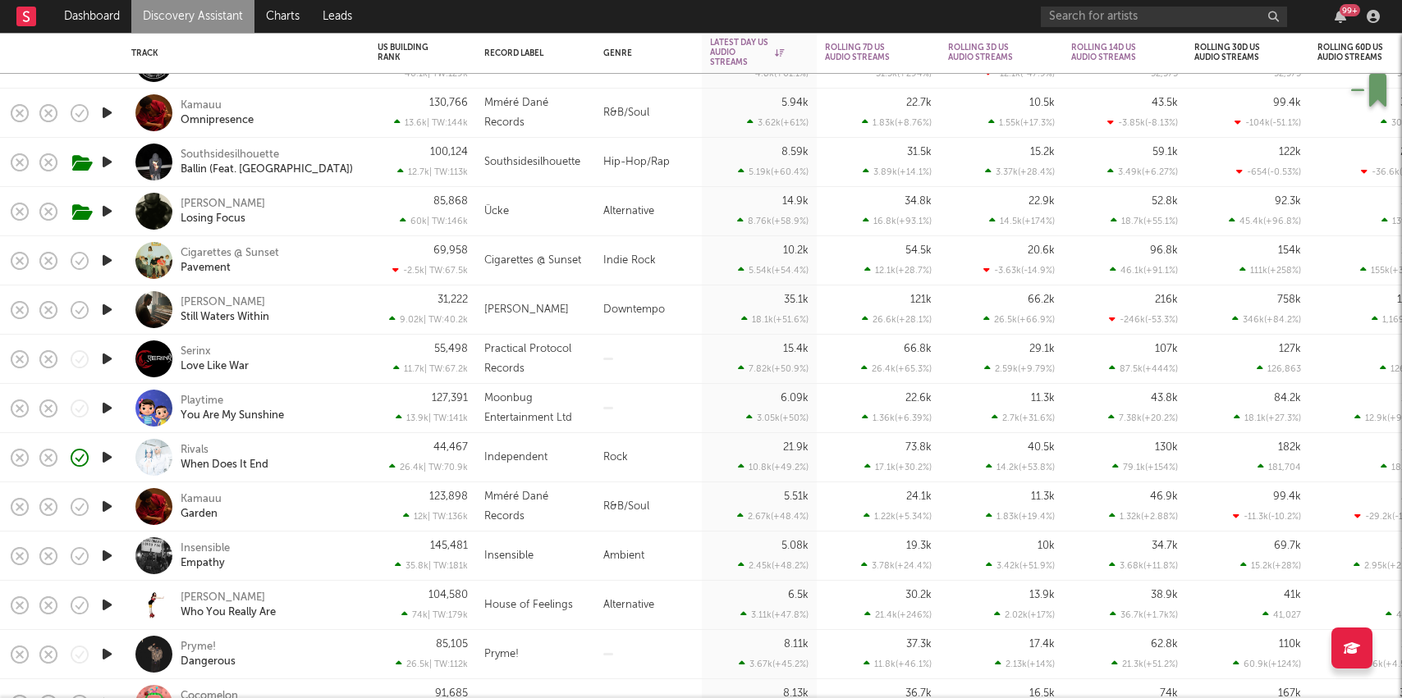
click at [108, 501] on icon "button" at bounding box center [106, 507] width 17 height 21
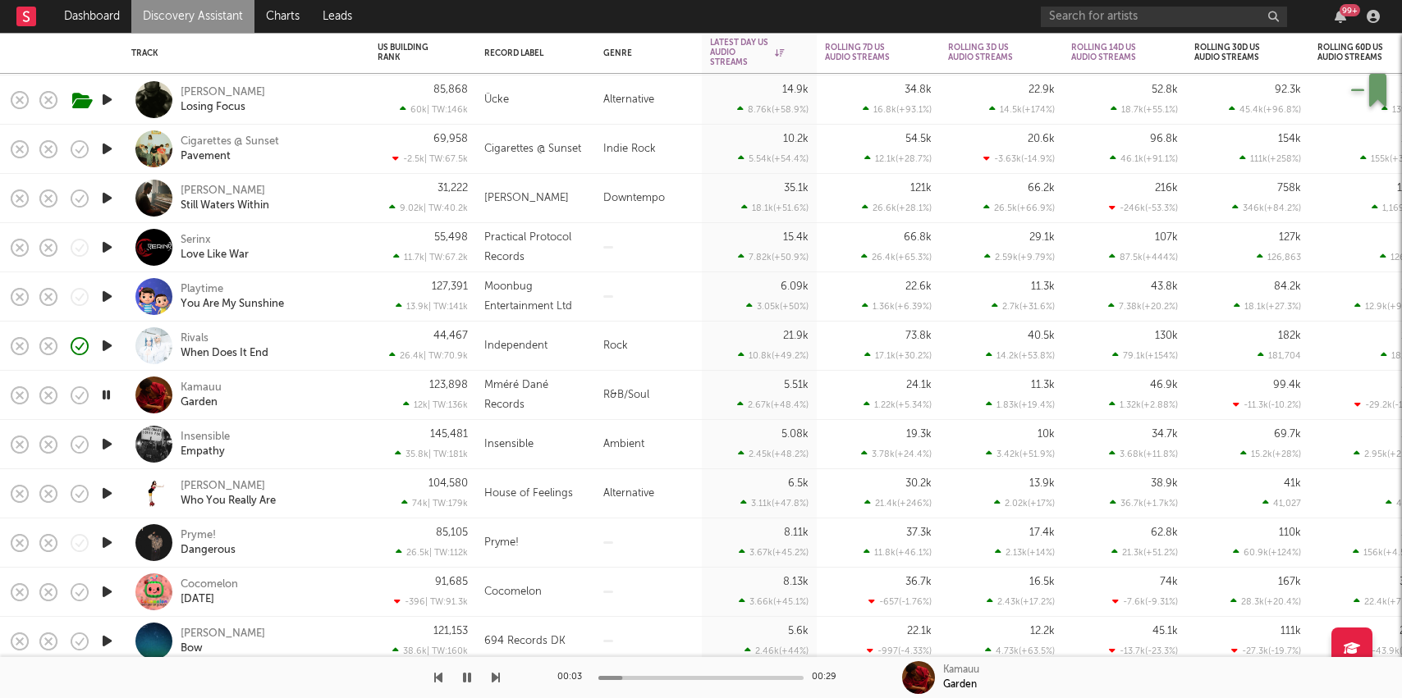
click at [311, 405] on div "Kamauu Garden" at bounding box center [269, 396] width 176 height 30
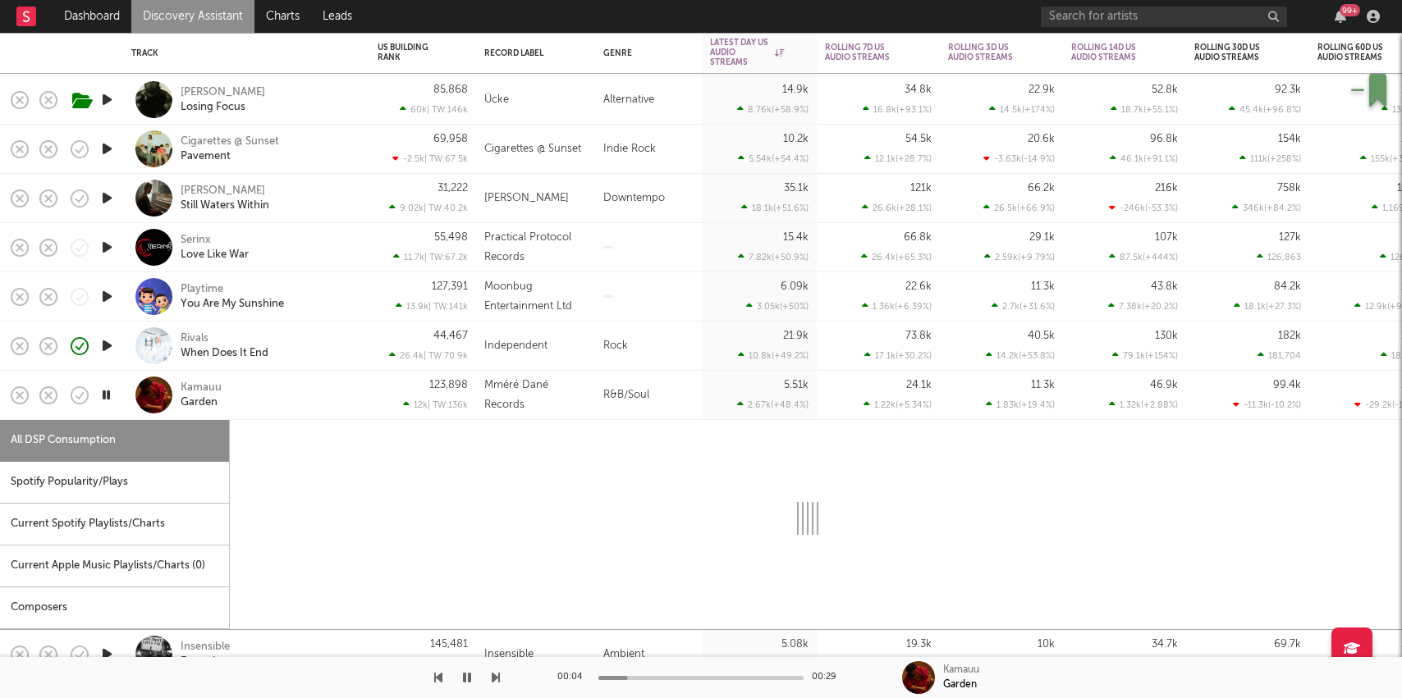
select select "6m"
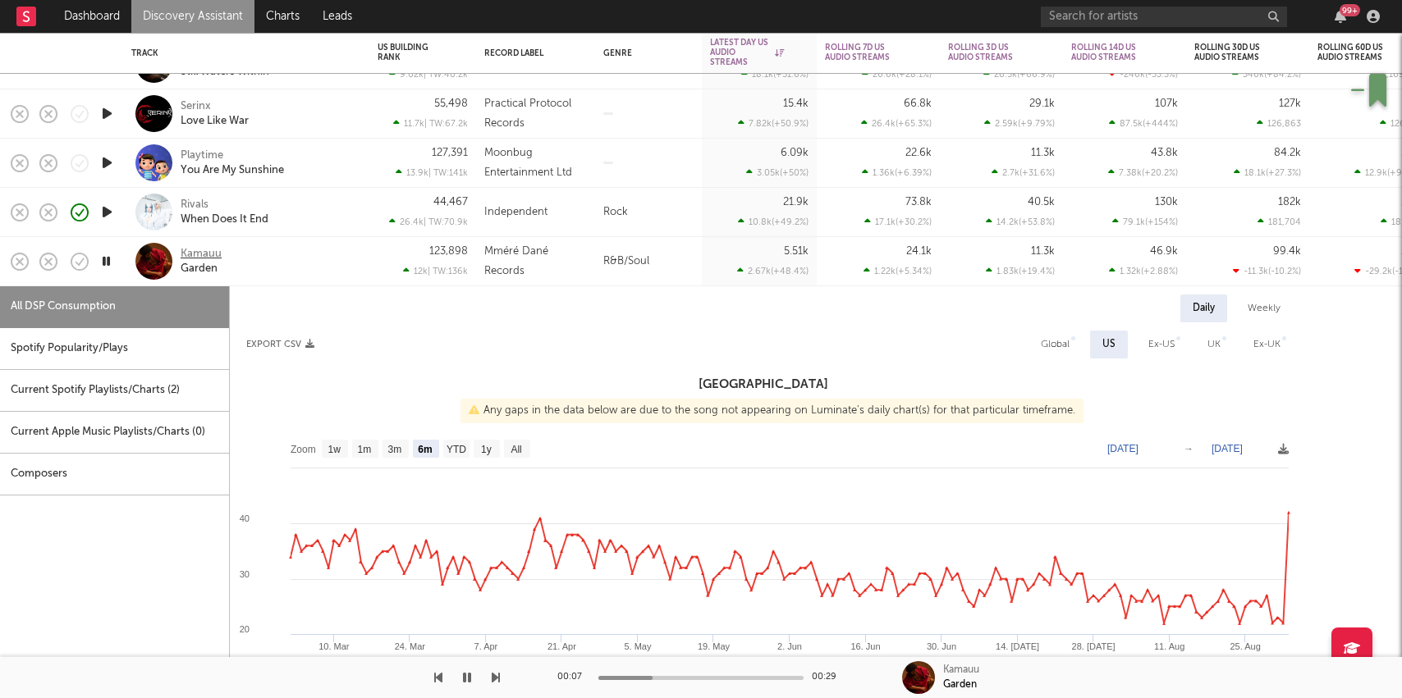
click at [196, 254] on div "Kamauu" at bounding box center [201, 254] width 41 height 15
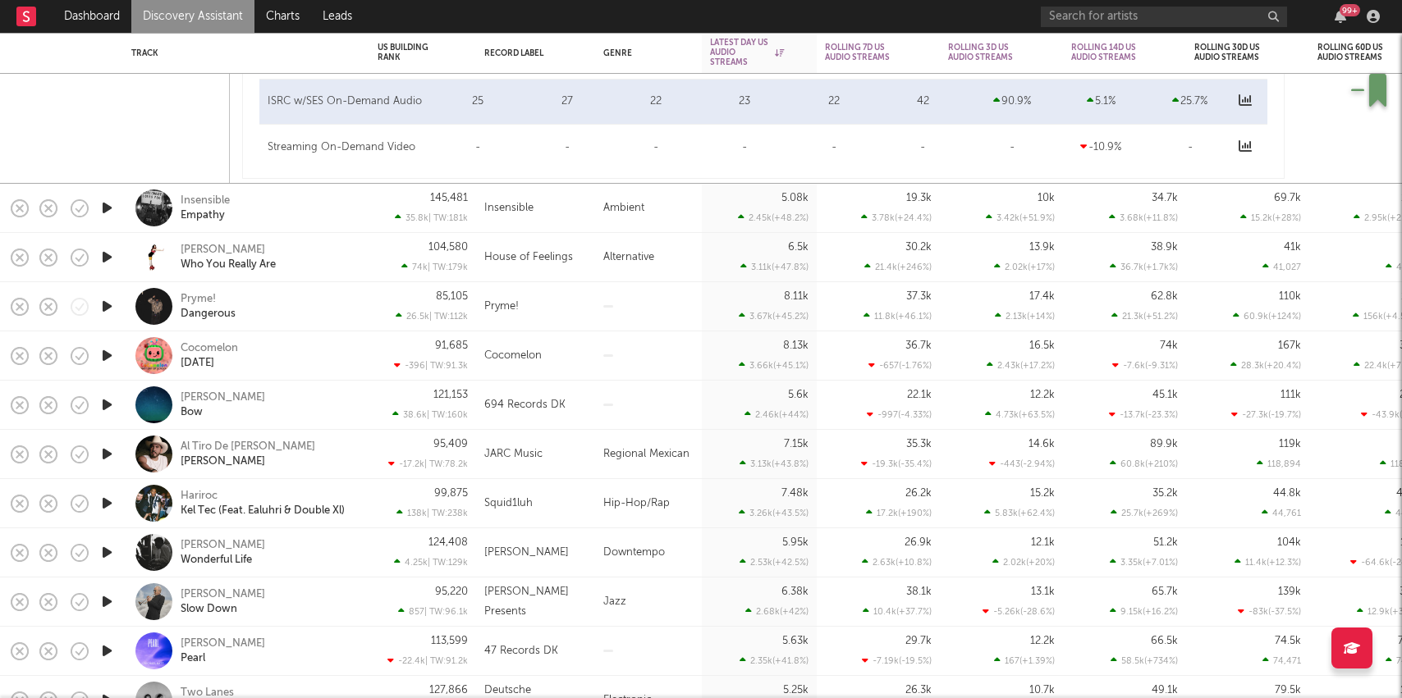
click at [103, 408] on icon "button" at bounding box center [106, 405] width 17 height 21
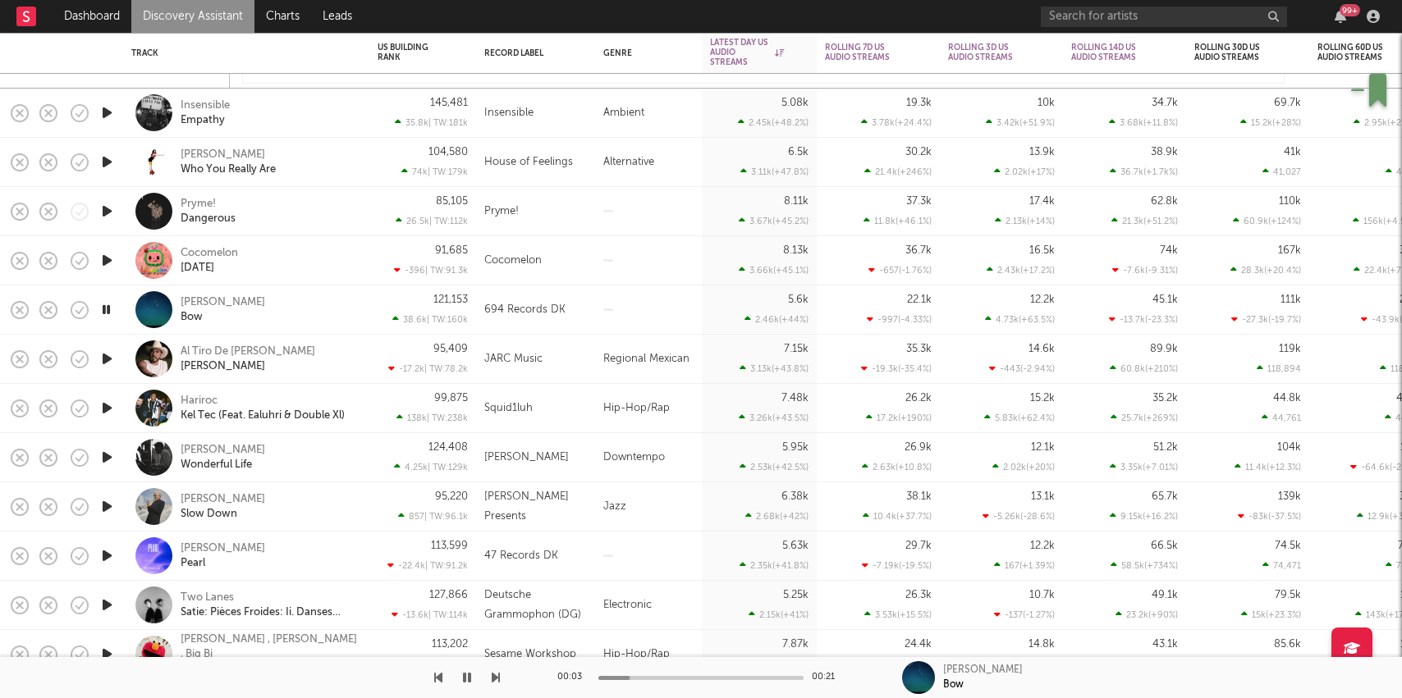
click at [103, 408] on icon "button" at bounding box center [106, 408] width 17 height 21
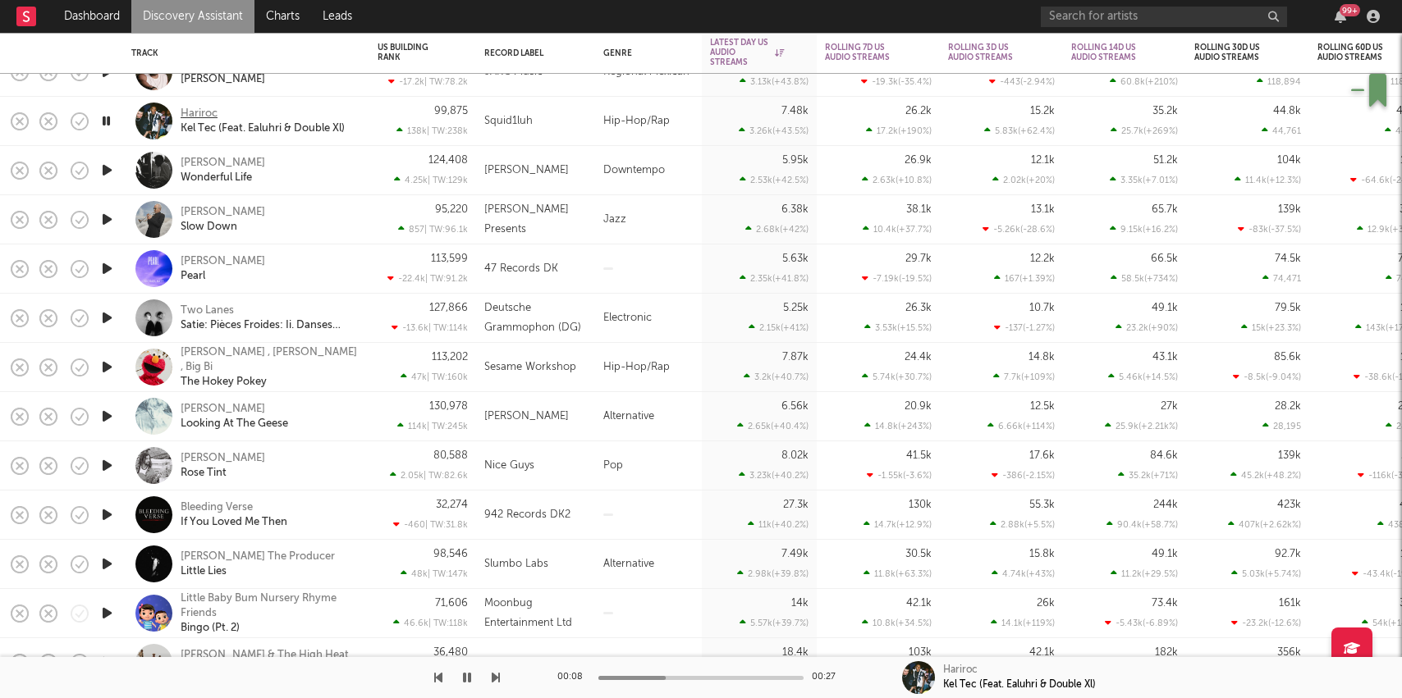
click at [183, 115] on div "Hariroc" at bounding box center [199, 114] width 37 height 15
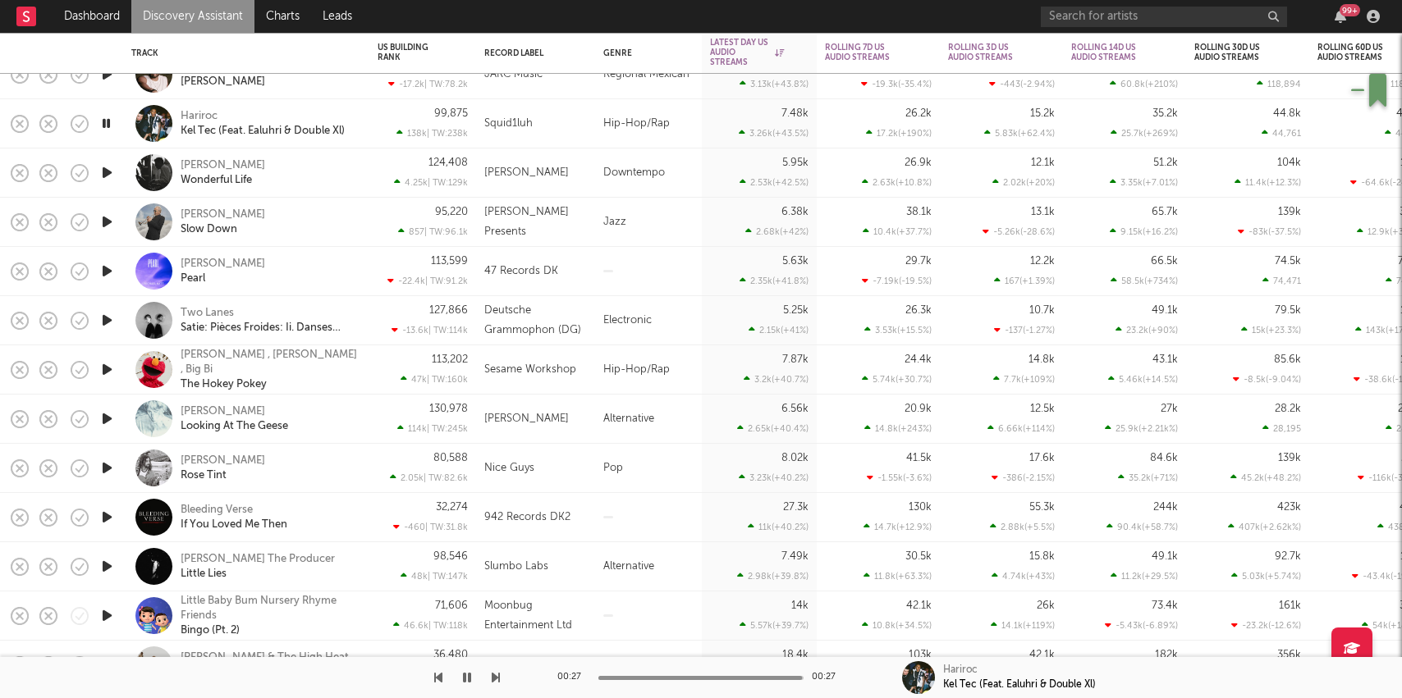
click at [419, 125] on div "99,875 138k | TW: 238k" at bounding box center [423, 123] width 90 height 48
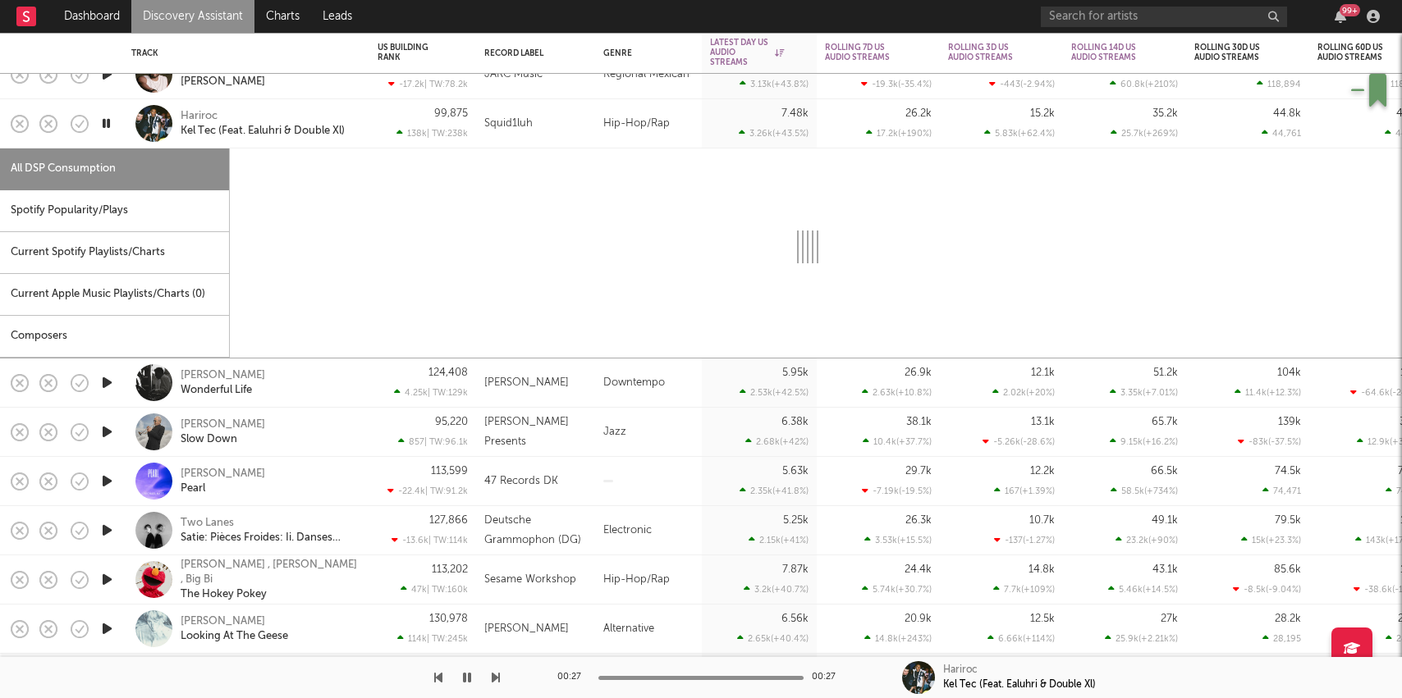
select select "1w"
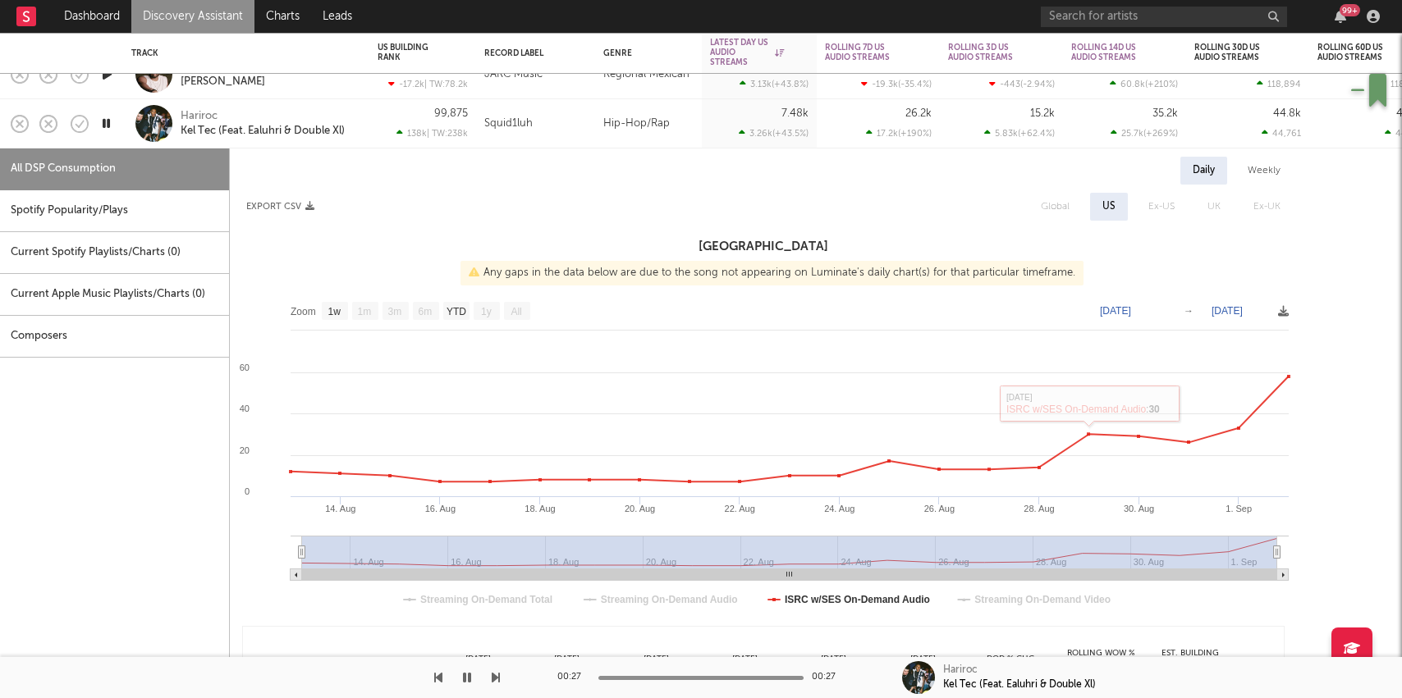
click at [1312, 407] on div "Daily Weekly Export CSV Global US Ex-US UK Ex-UK United States Any gaps in the …" at bounding box center [808, 503] width 1156 height 693
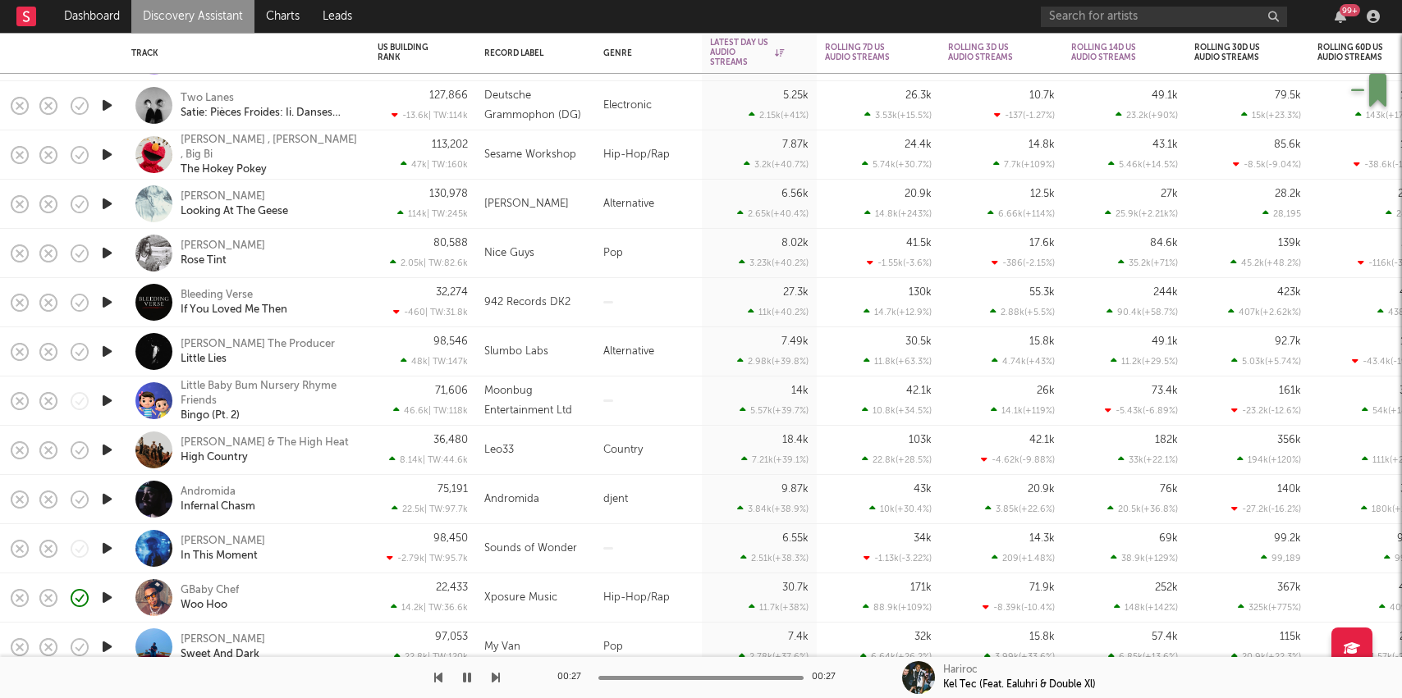
click at [295, 601] on div "GBaby Chef Woo Hoo" at bounding box center [269, 599] width 176 height 30
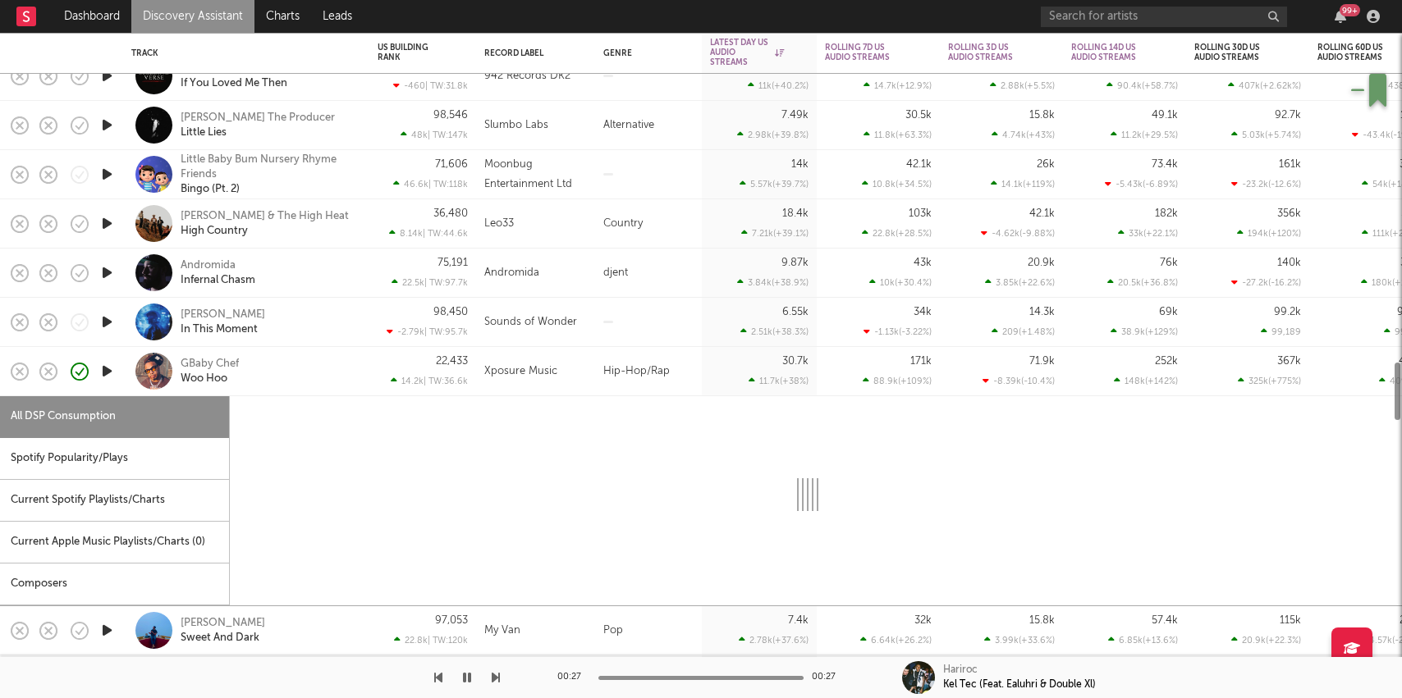
select select "1w"
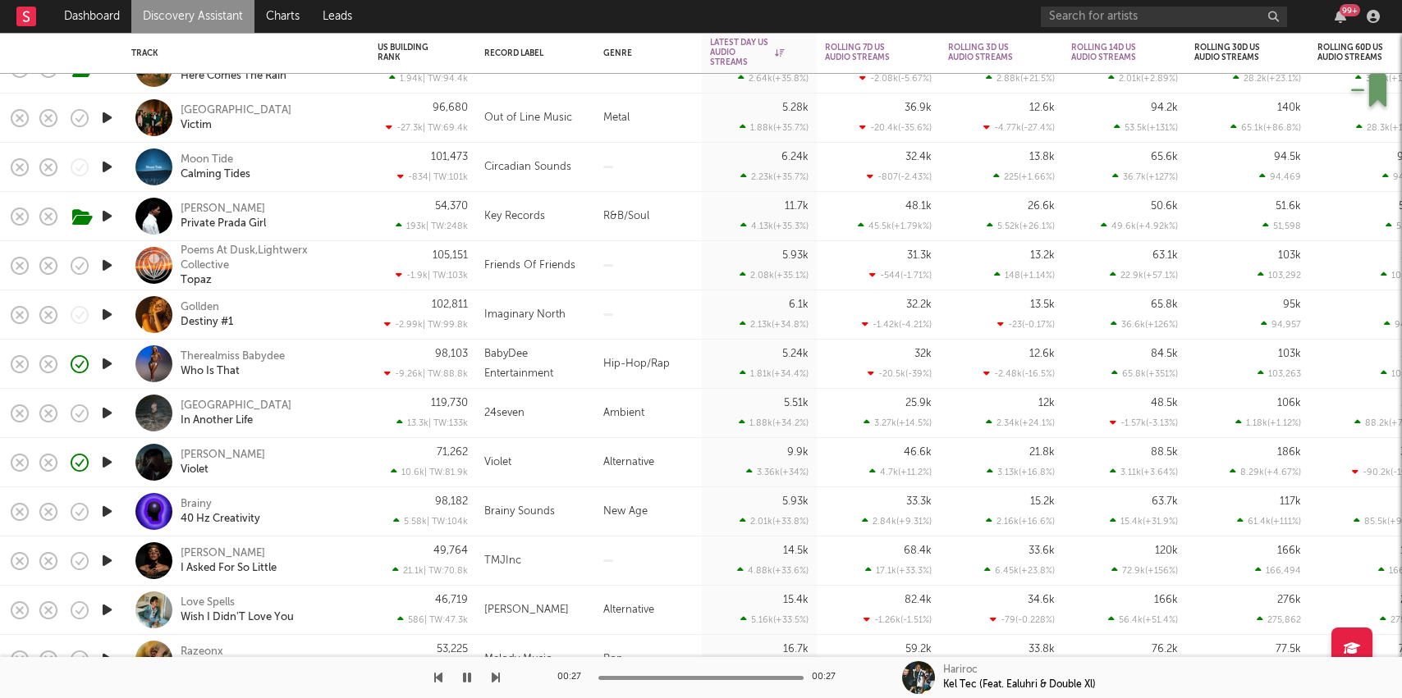
click at [116, 366] on icon "button" at bounding box center [106, 364] width 17 height 21
click at [318, 366] on div "Therealmiss Babydee Who Is That" at bounding box center [269, 365] width 176 height 30
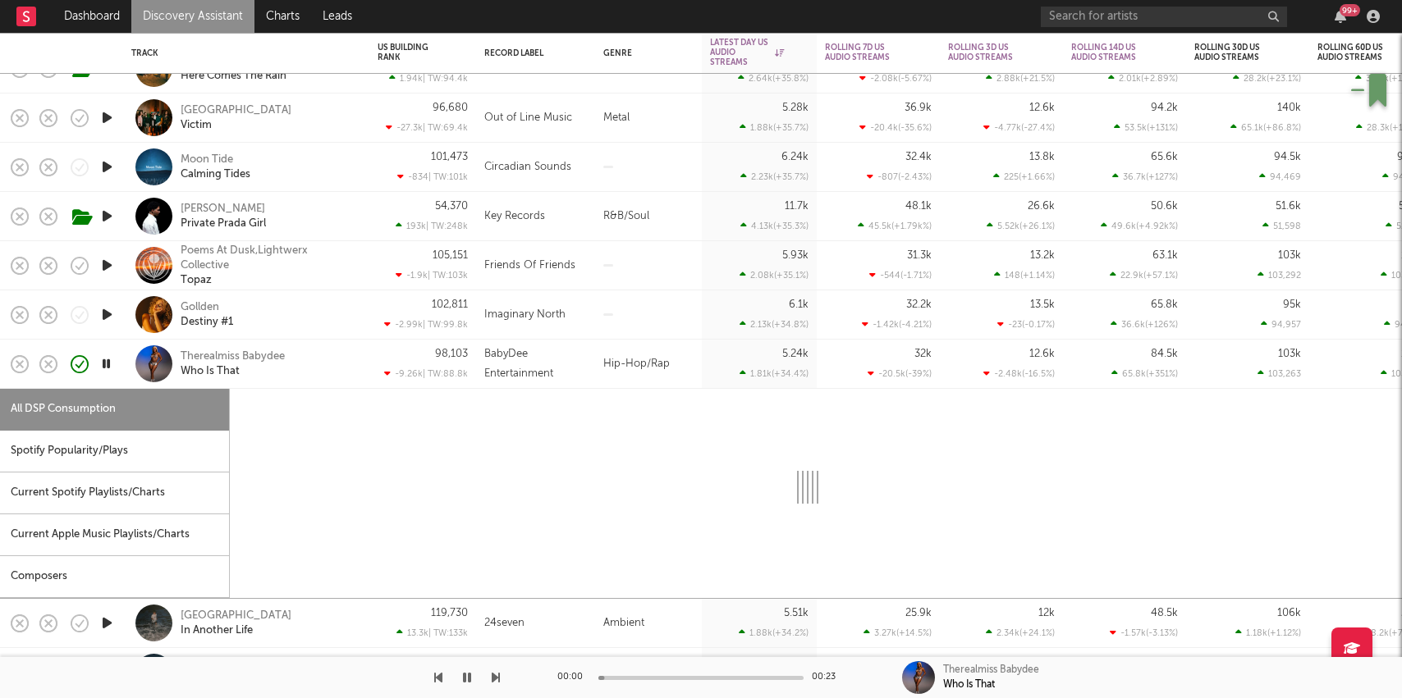
select select "1w"
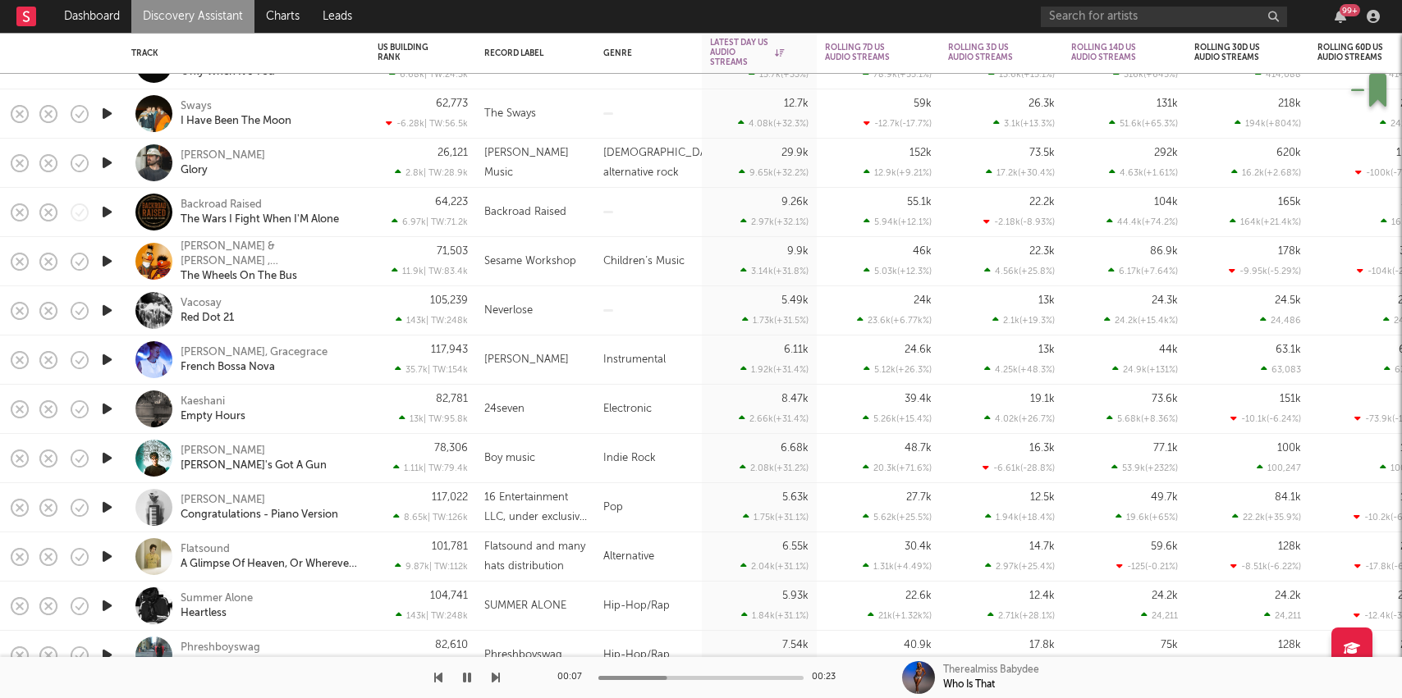
click at [108, 312] on icon "button" at bounding box center [106, 310] width 17 height 21
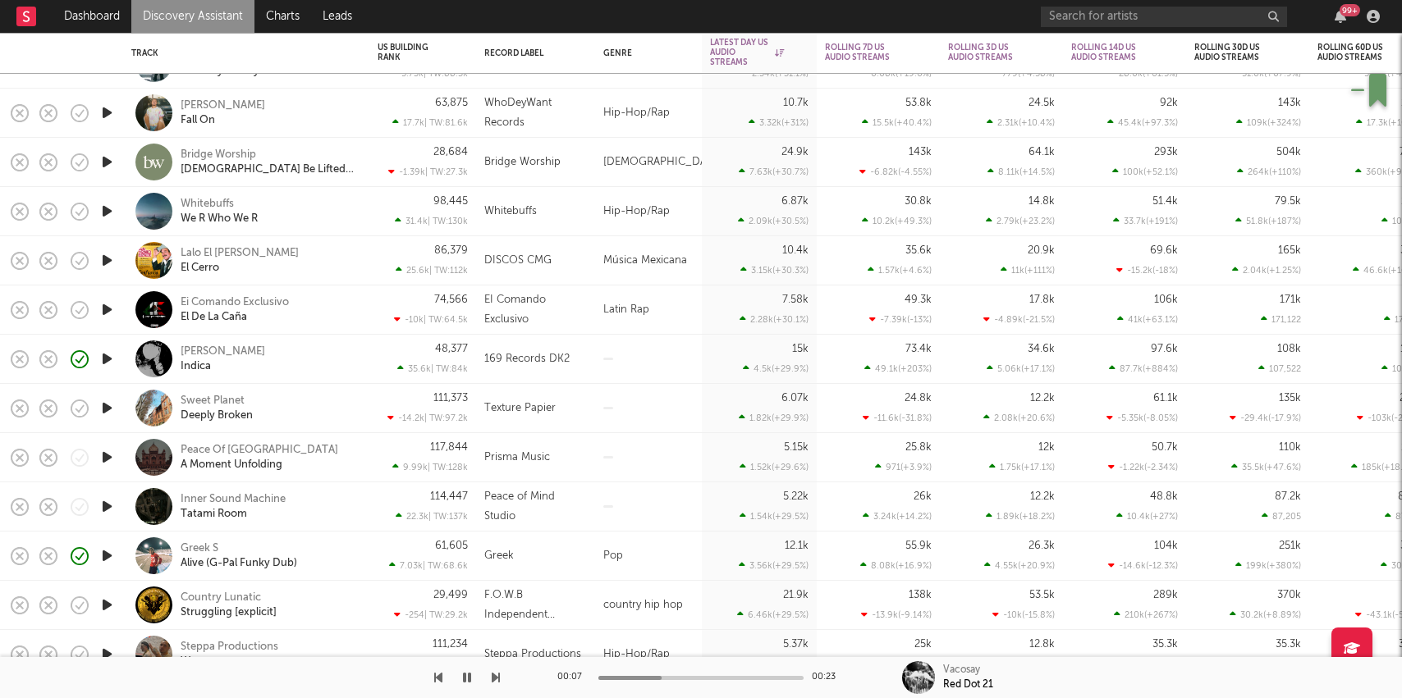
click at [107, 210] on icon "button" at bounding box center [106, 211] width 17 height 21
click at [320, 208] on div "Whitebuffs We R Who We R" at bounding box center [269, 212] width 176 height 30
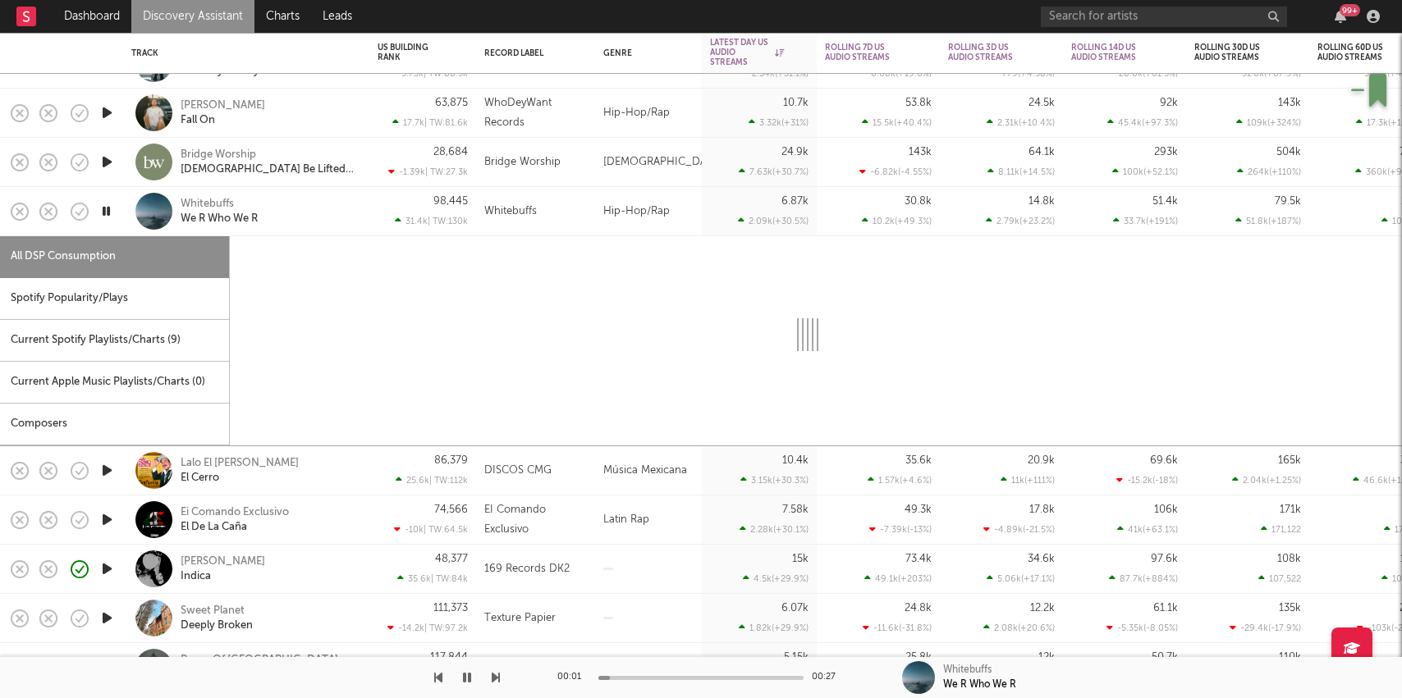
select select "1w"
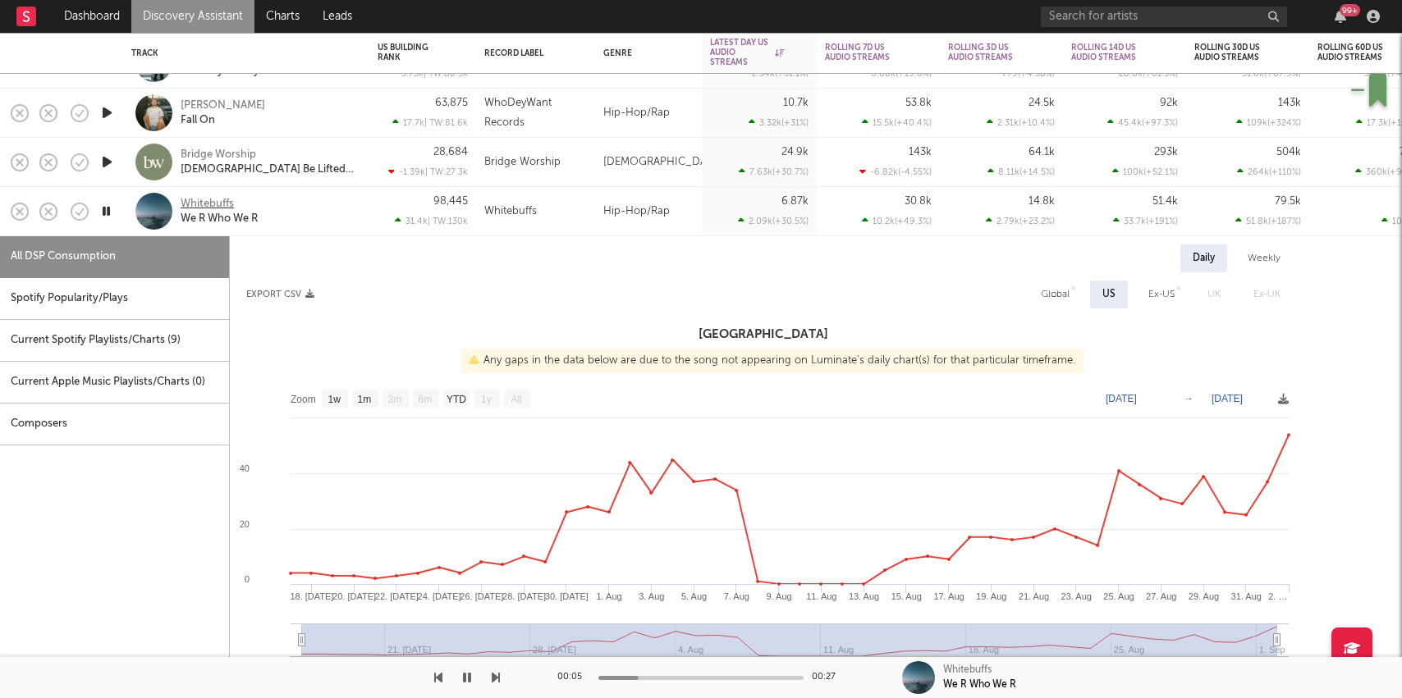
click at [207, 198] on div "Whitebuffs" at bounding box center [207, 204] width 53 height 15
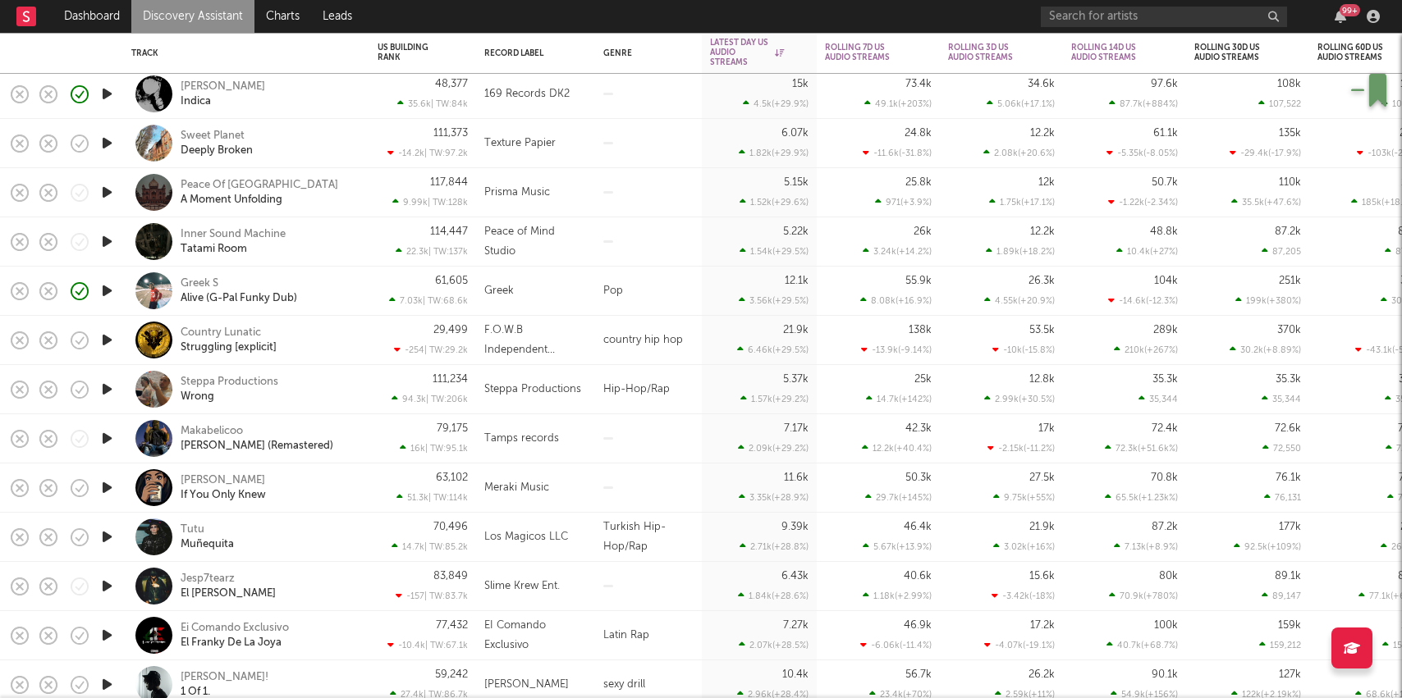
click at [105, 488] on icon "button" at bounding box center [106, 488] width 17 height 21
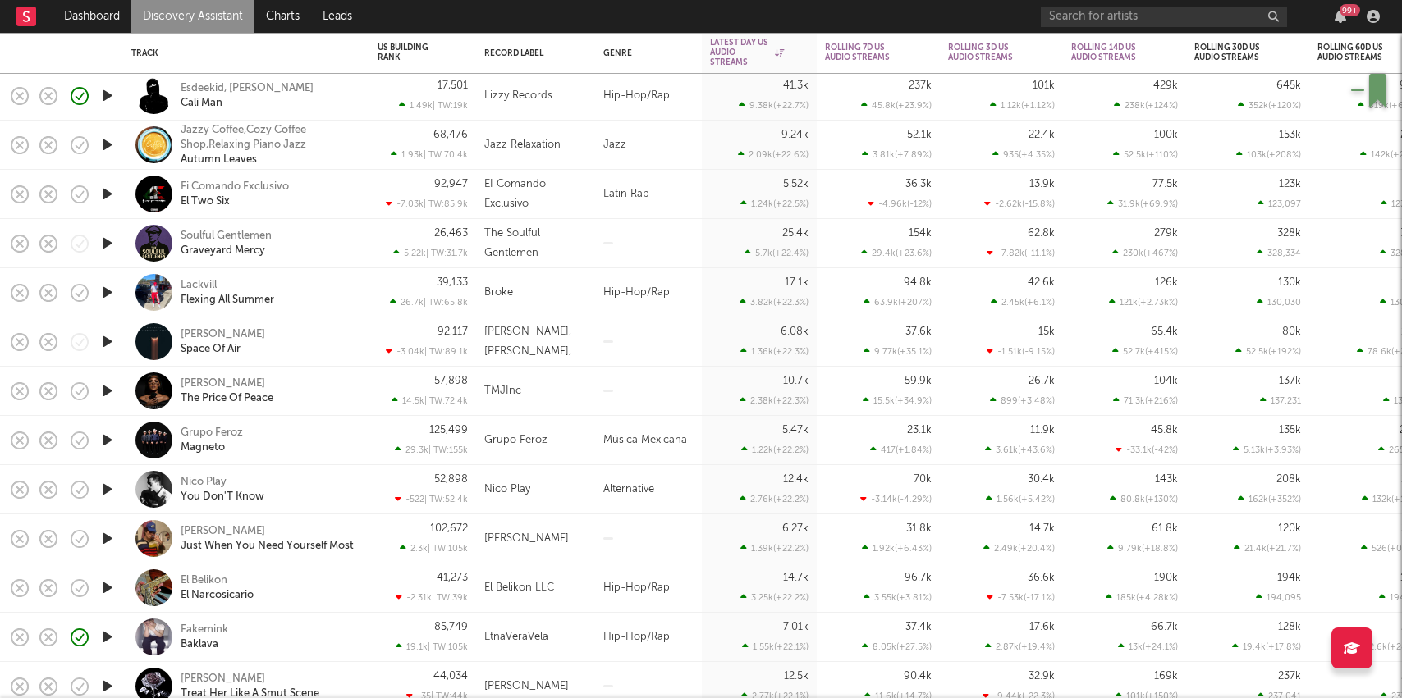
click at [102, 540] on icon "button" at bounding box center [106, 539] width 17 height 21
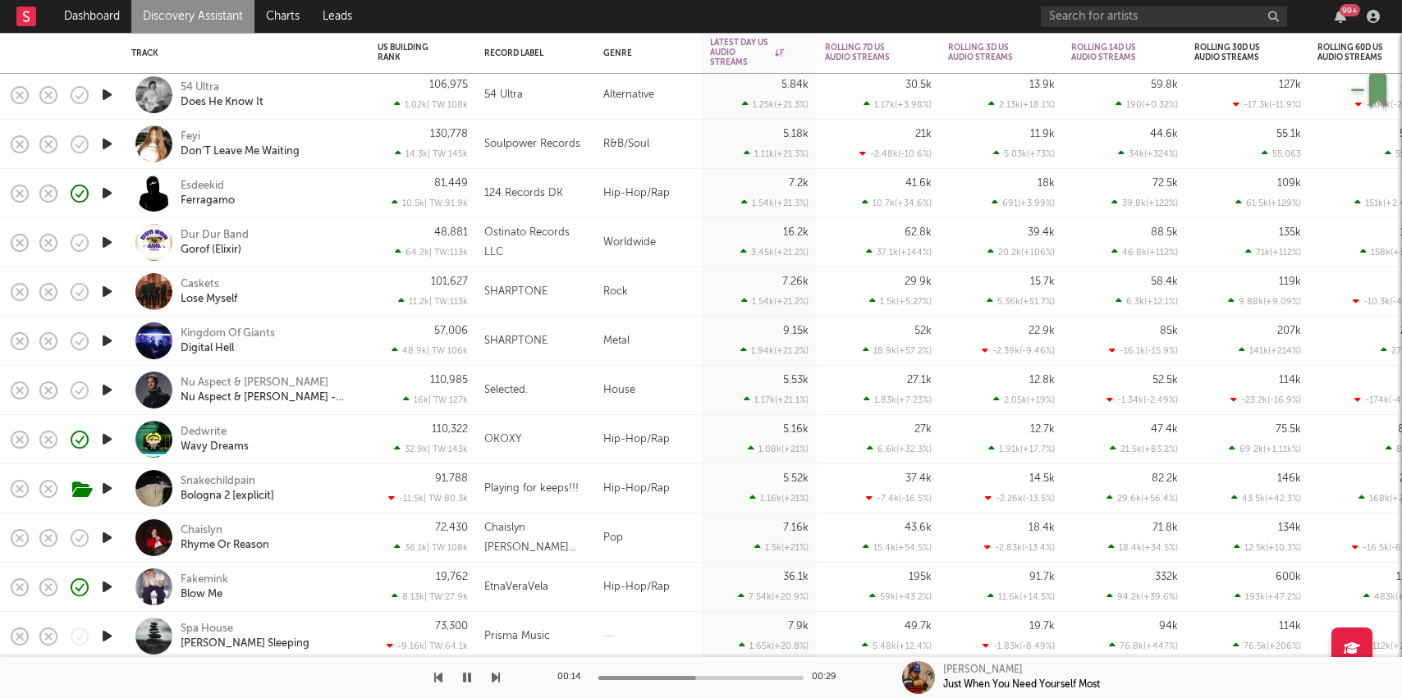
click at [108, 437] on icon "button" at bounding box center [106, 439] width 17 height 21
click at [323, 439] on div "Dedwrite Wavy Dreams" at bounding box center [269, 440] width 176 height 30
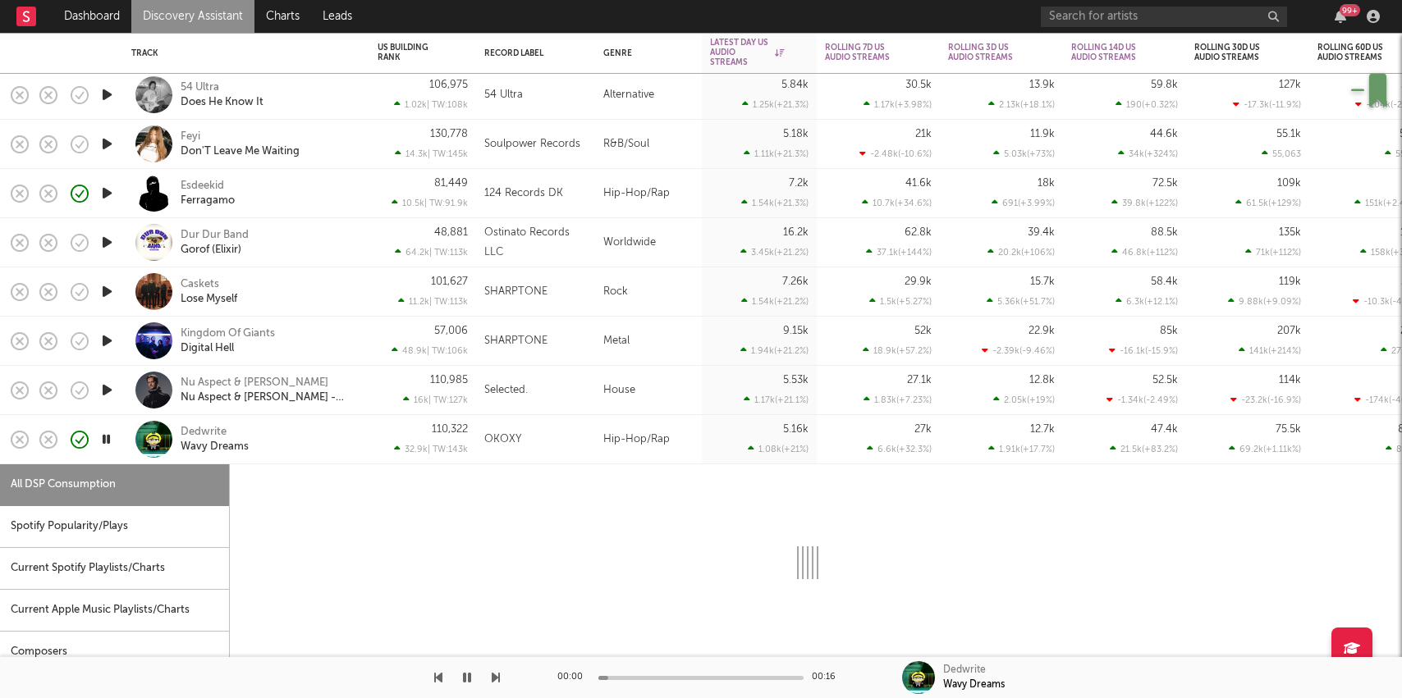
select select "1w"
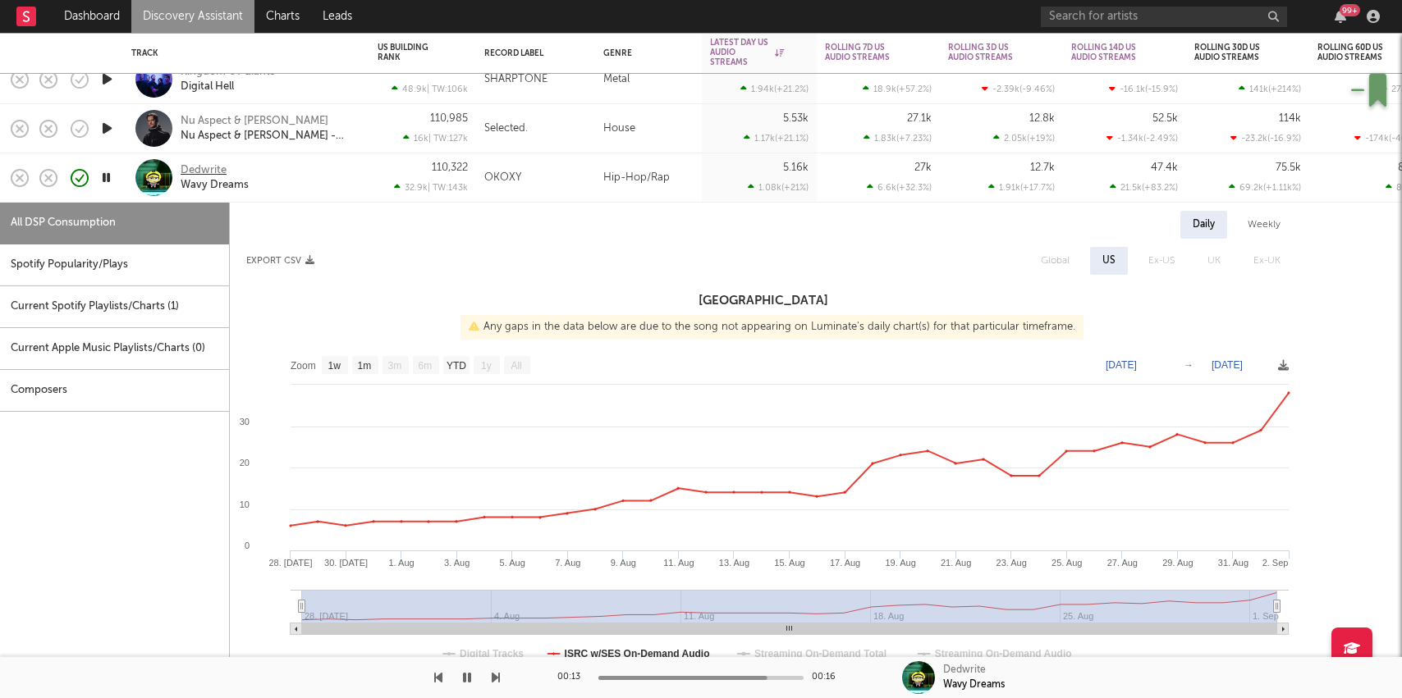
click at [199, 170] on div "Dedwrite" at bounding box center [204, 170] width 46 height 15
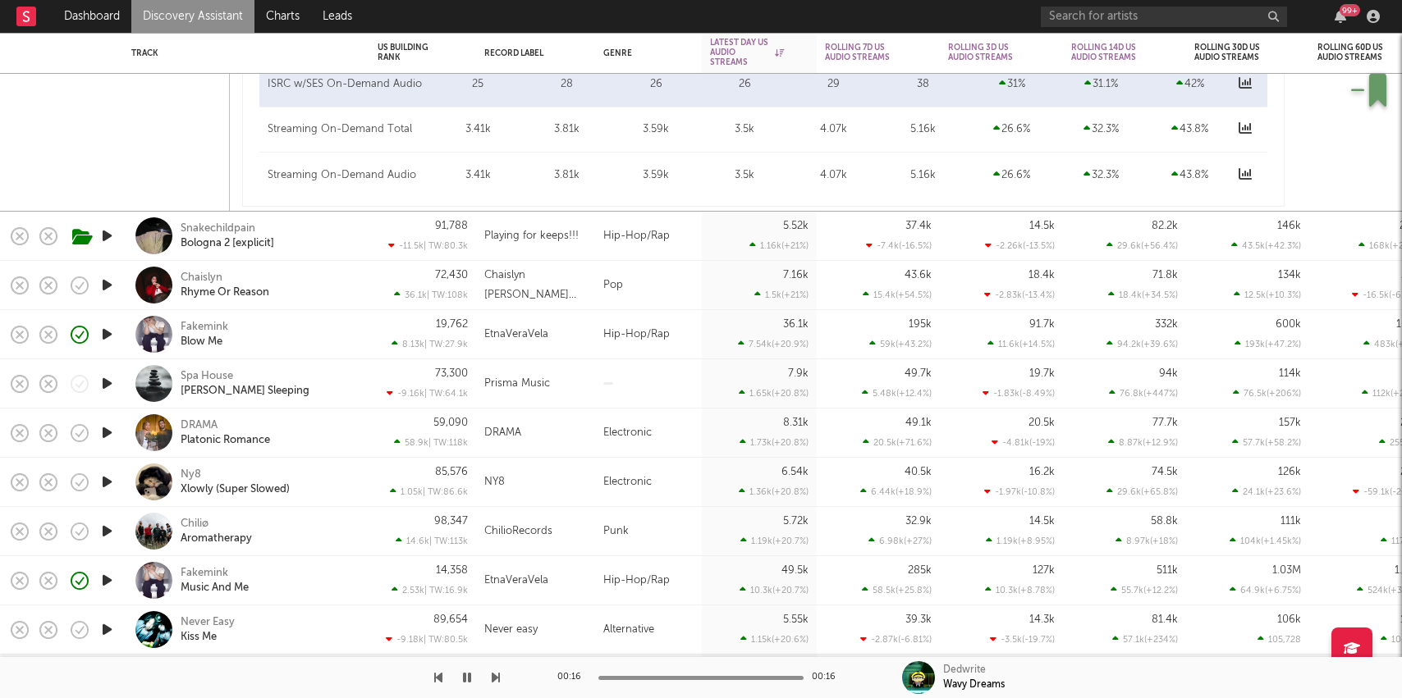
click at [106, 282] on icon "button" at bounding box center [106, 285] width 17 height 21
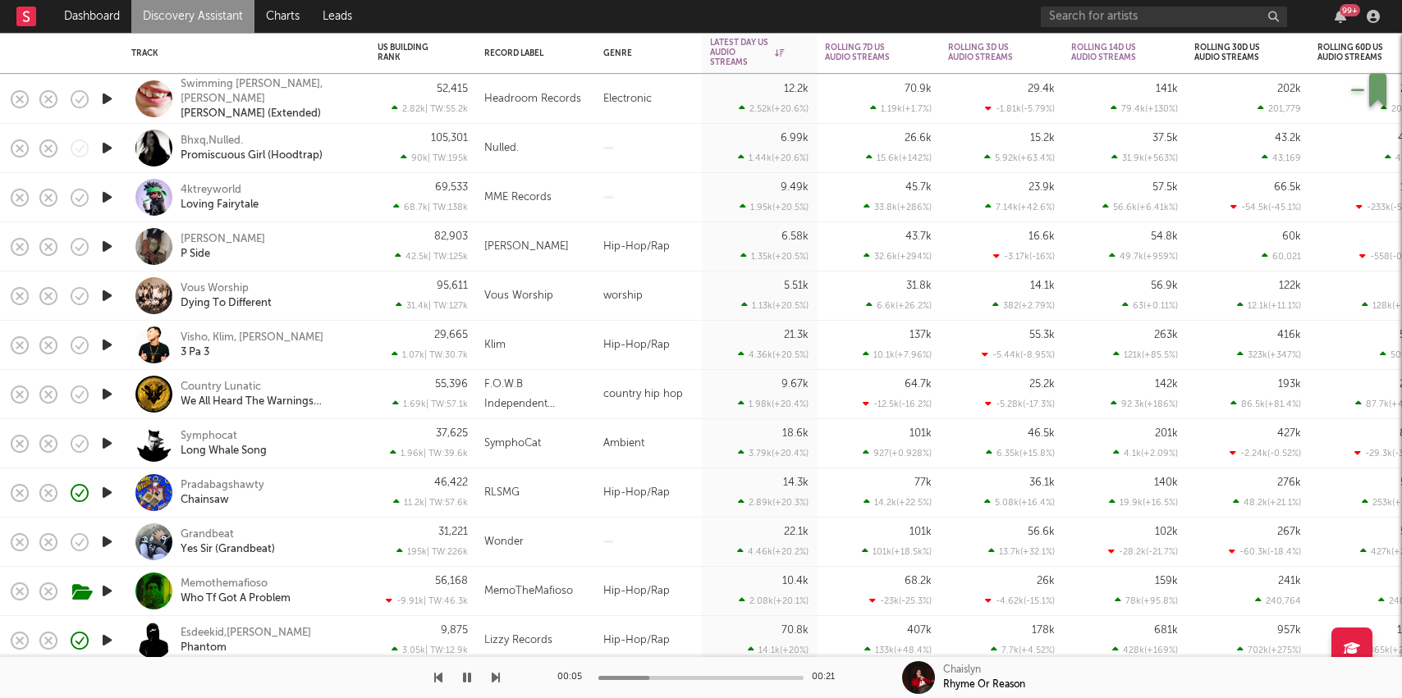
click at [112, 149] on icon "button" at bounding box center [106, 148] width 17 height 21
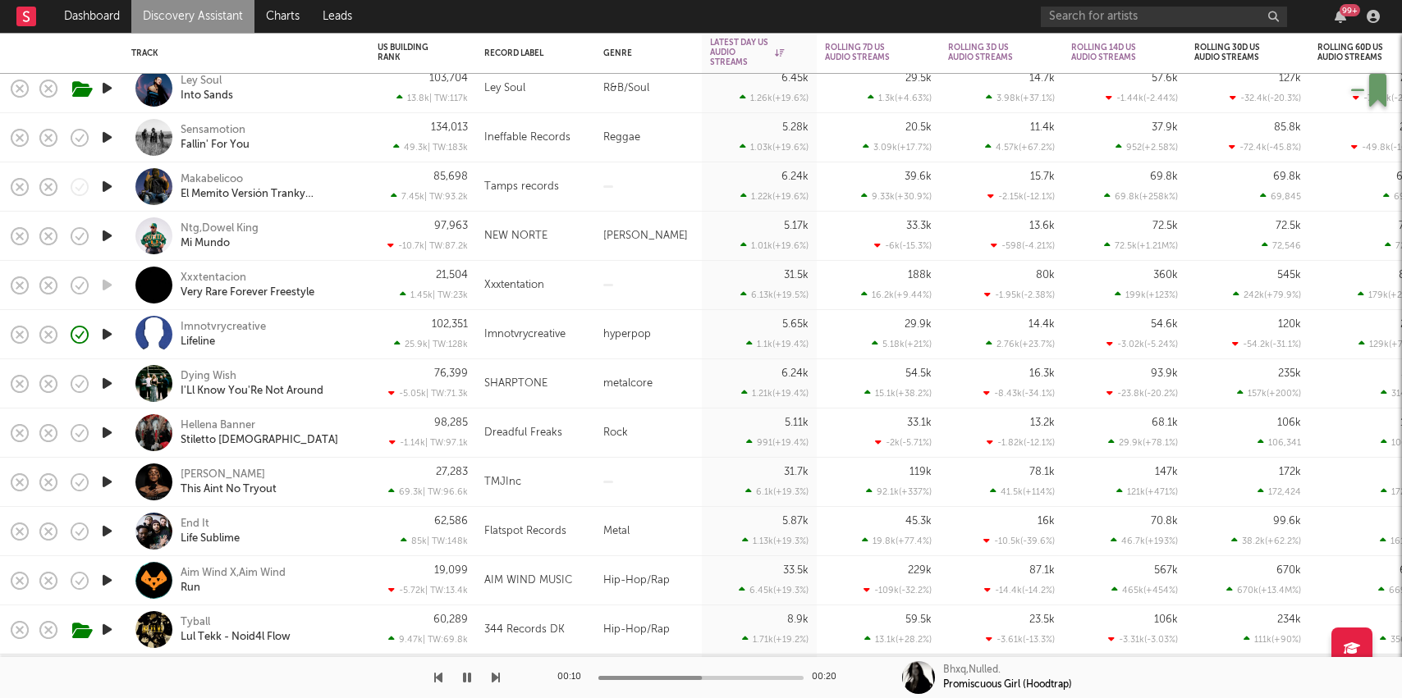
click at [341, 349] on div "Imnotvrycreative Lifeline" at bounding box center [246, 334] width 230 height 48
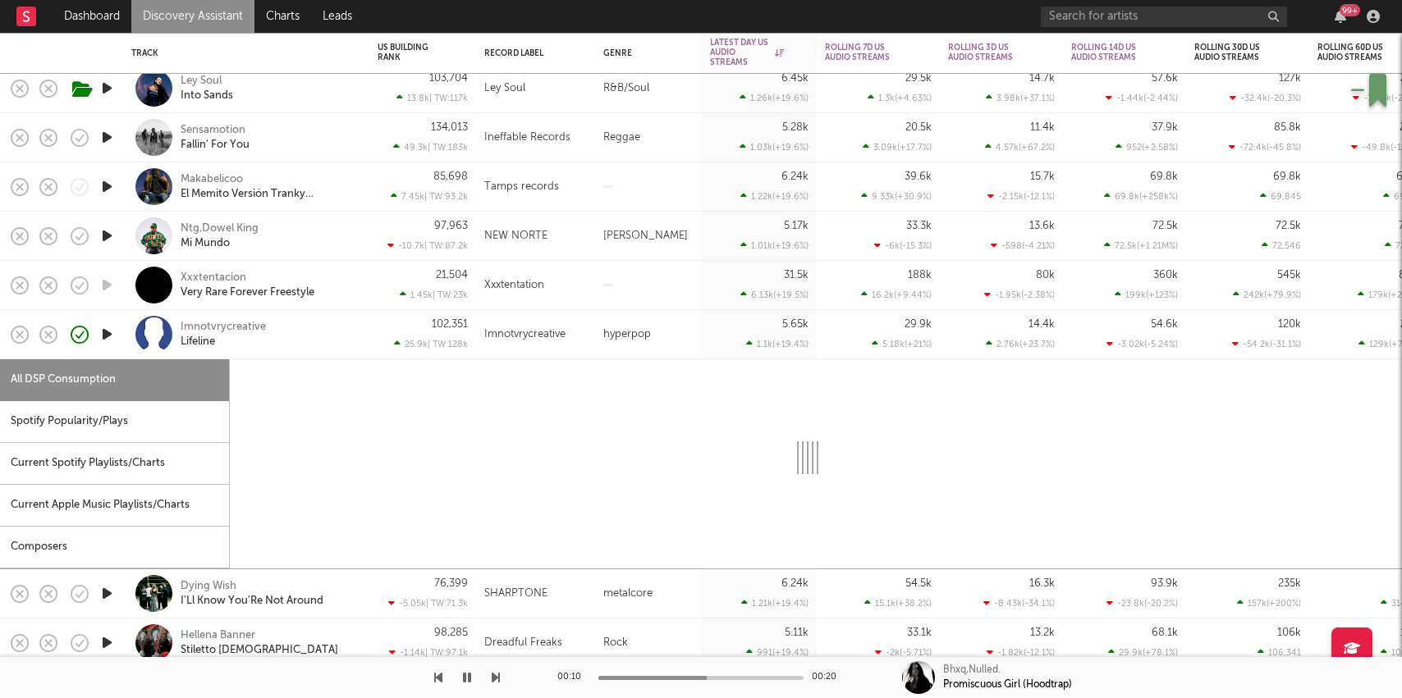
select select "1w"
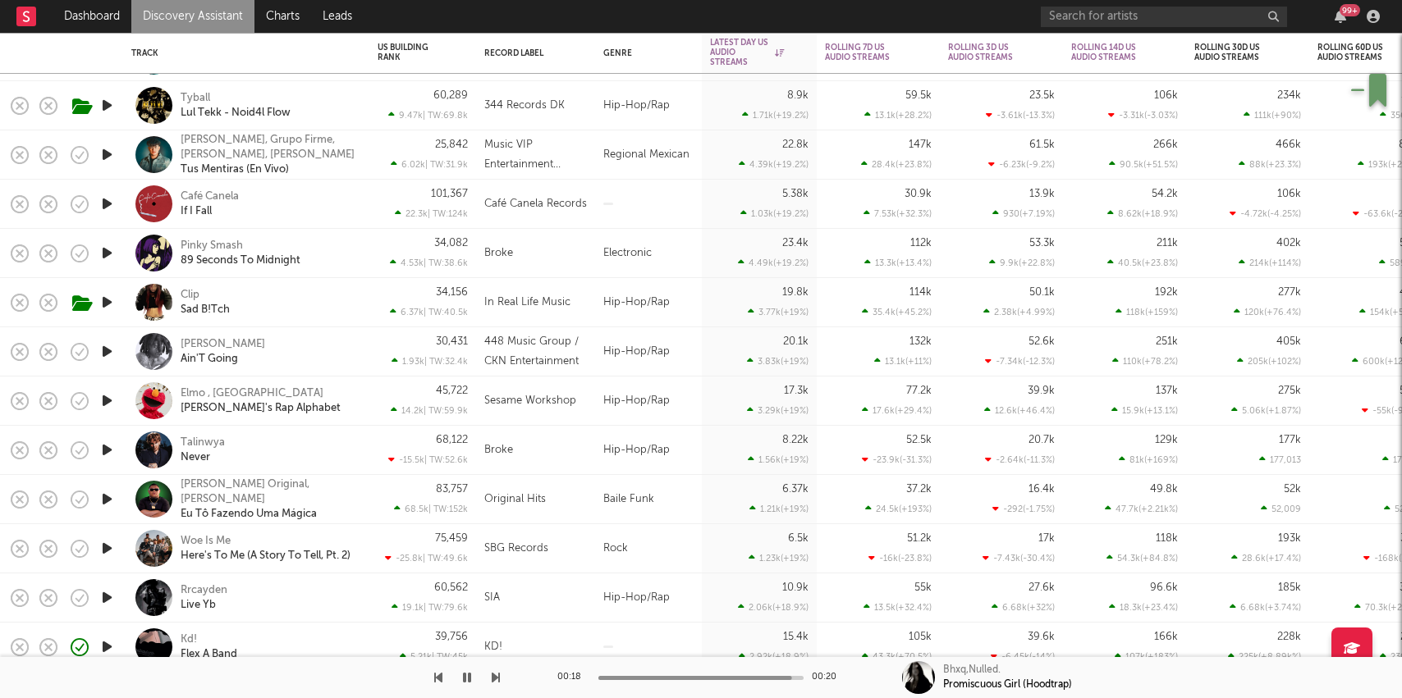
click at [328, 306] on div "Clip Sad B!Tch" at bounding box center [269, 303] width 176 height 30
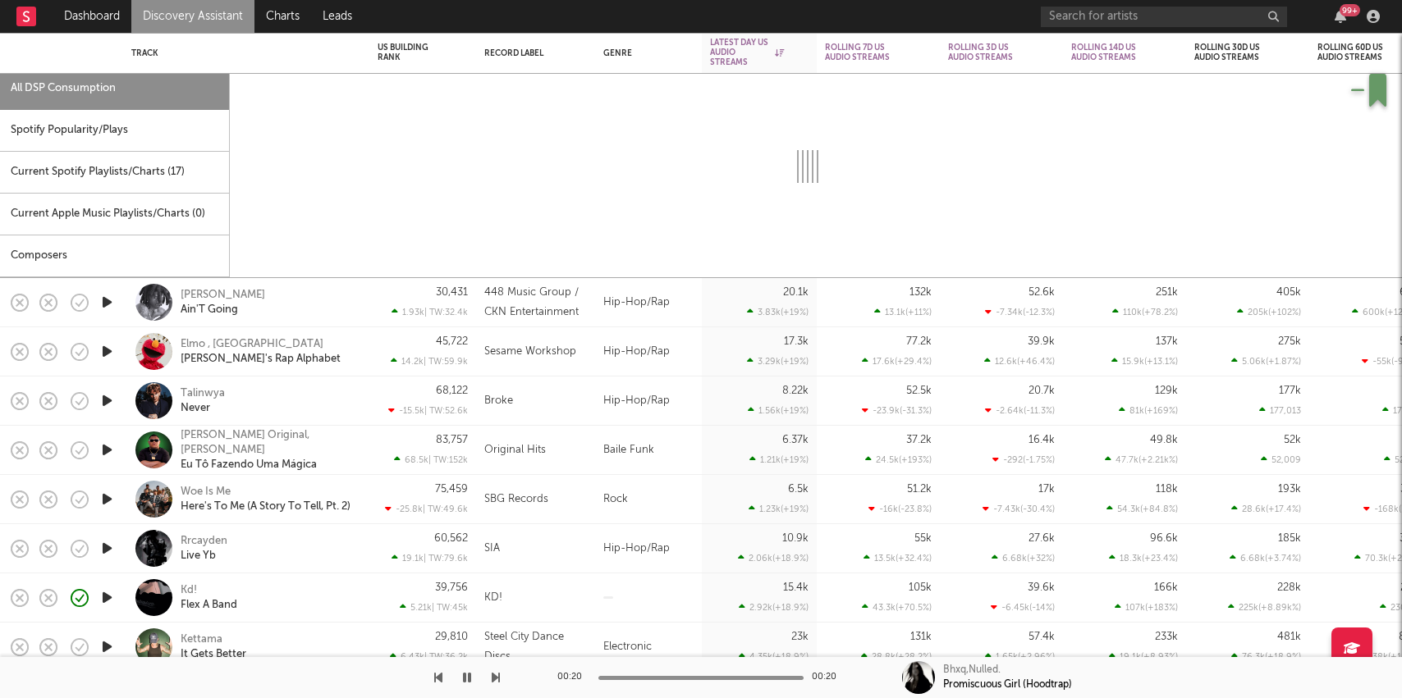
select select "6m"
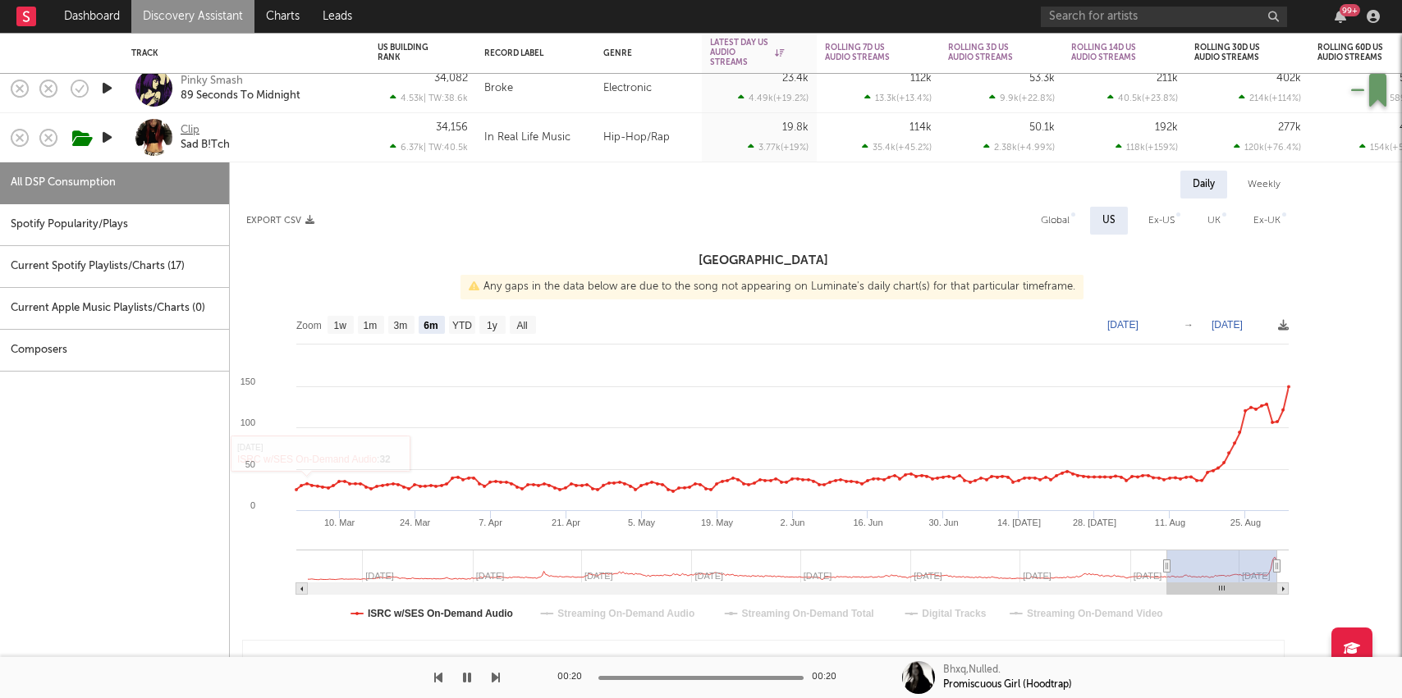
click at [185, 131] on div "Clip" at bounding box center [190, 130] width 19 height 15
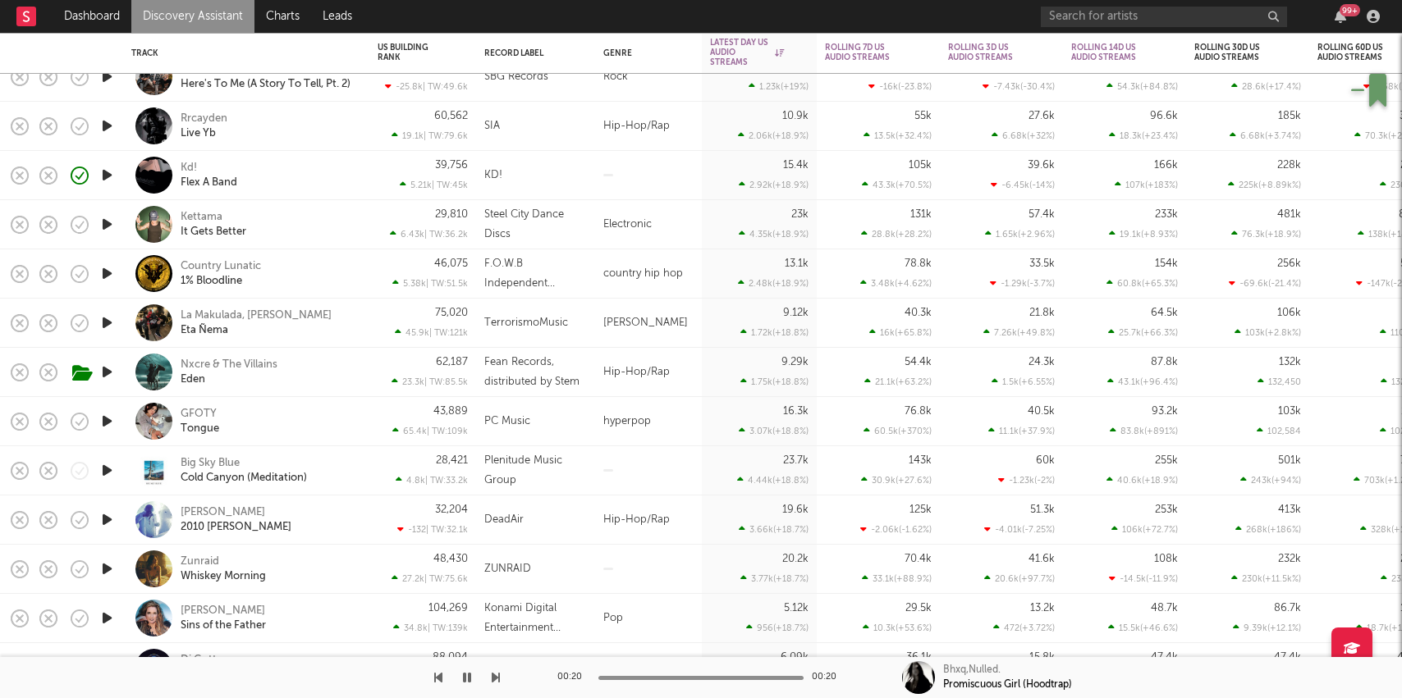
click at [103, 419] on icon "button" at bounding box center [106, 421] width 17 height 21
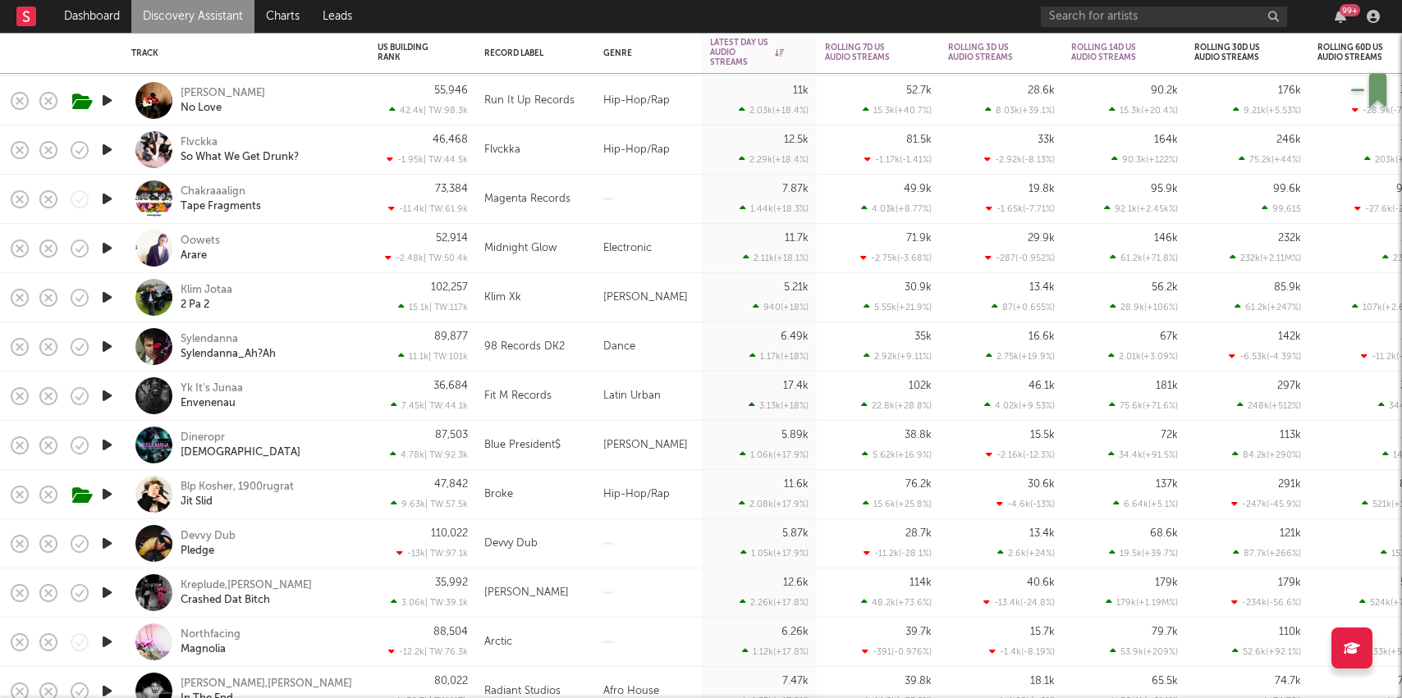
click at [109, 146] on icon "button" at bounding box center [106, 150] width 17 height 21
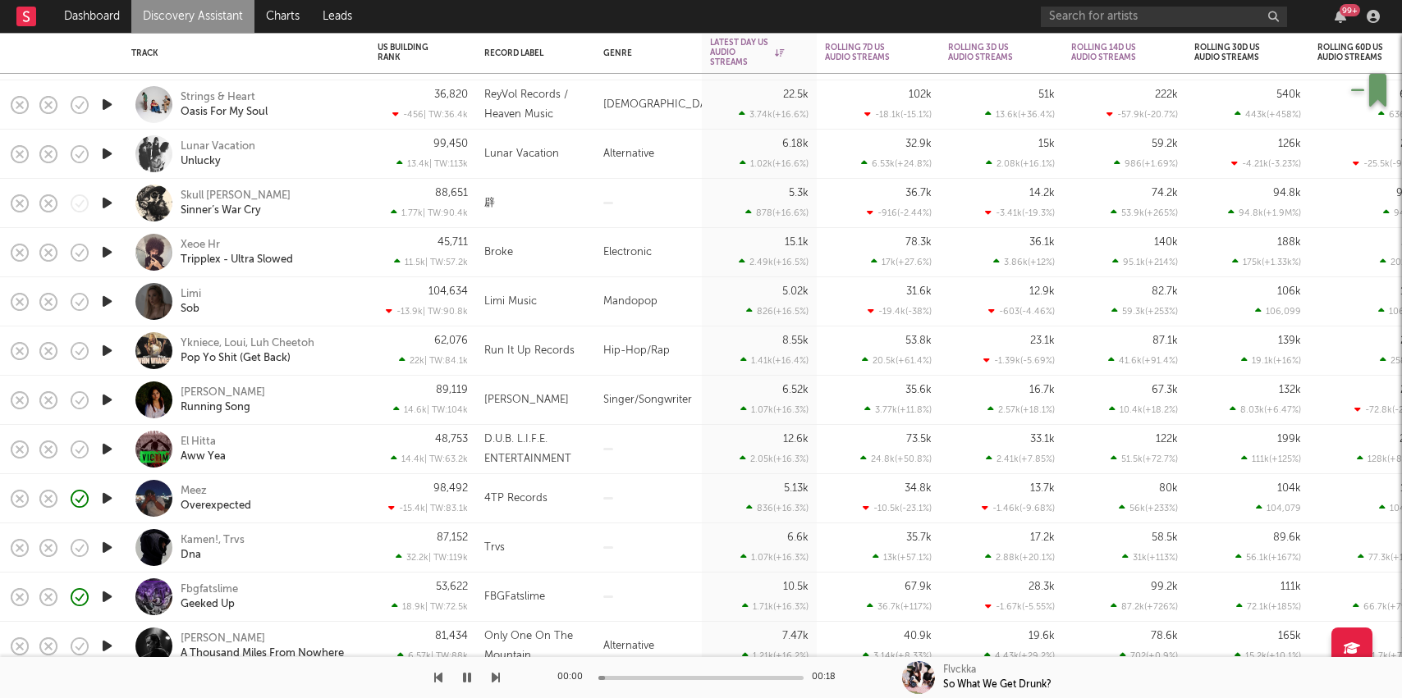
click at [353, 149] on div "Lunar Vacation Unlucky" at bounding box center [269, 155] width 176 height 30
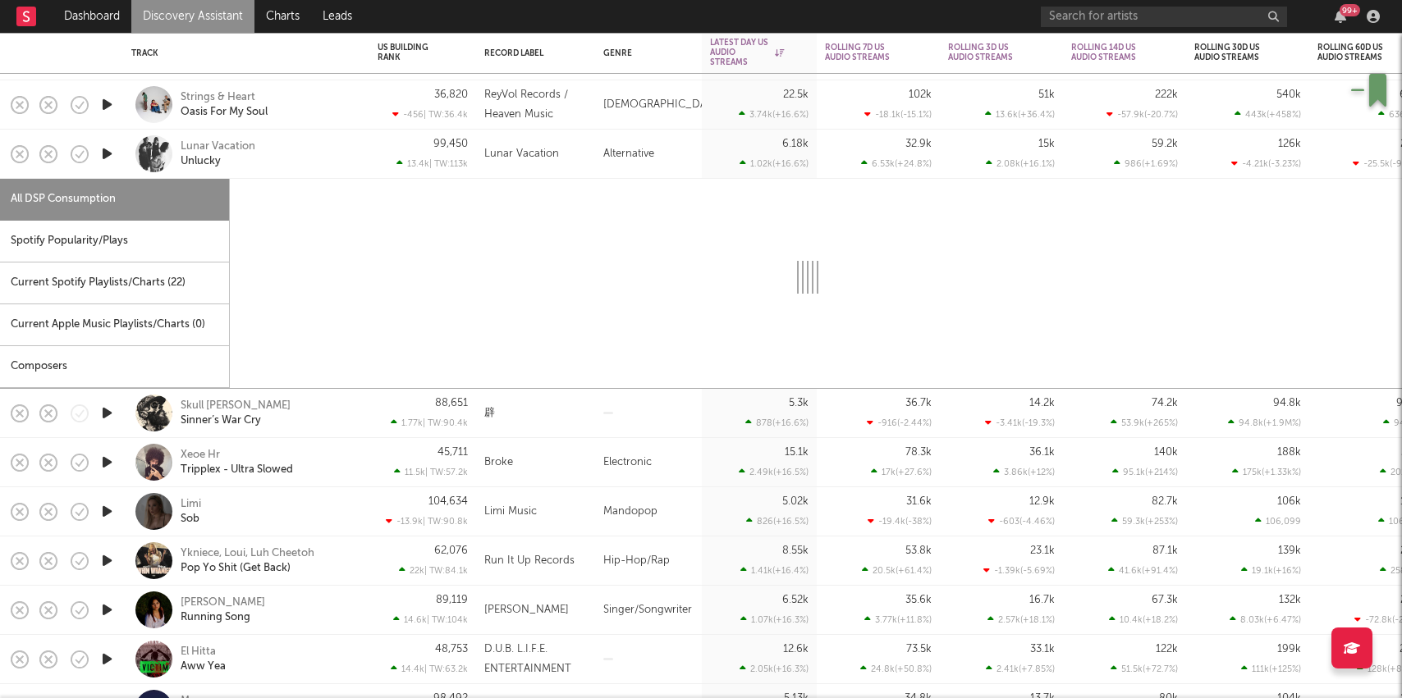
select select "6m"
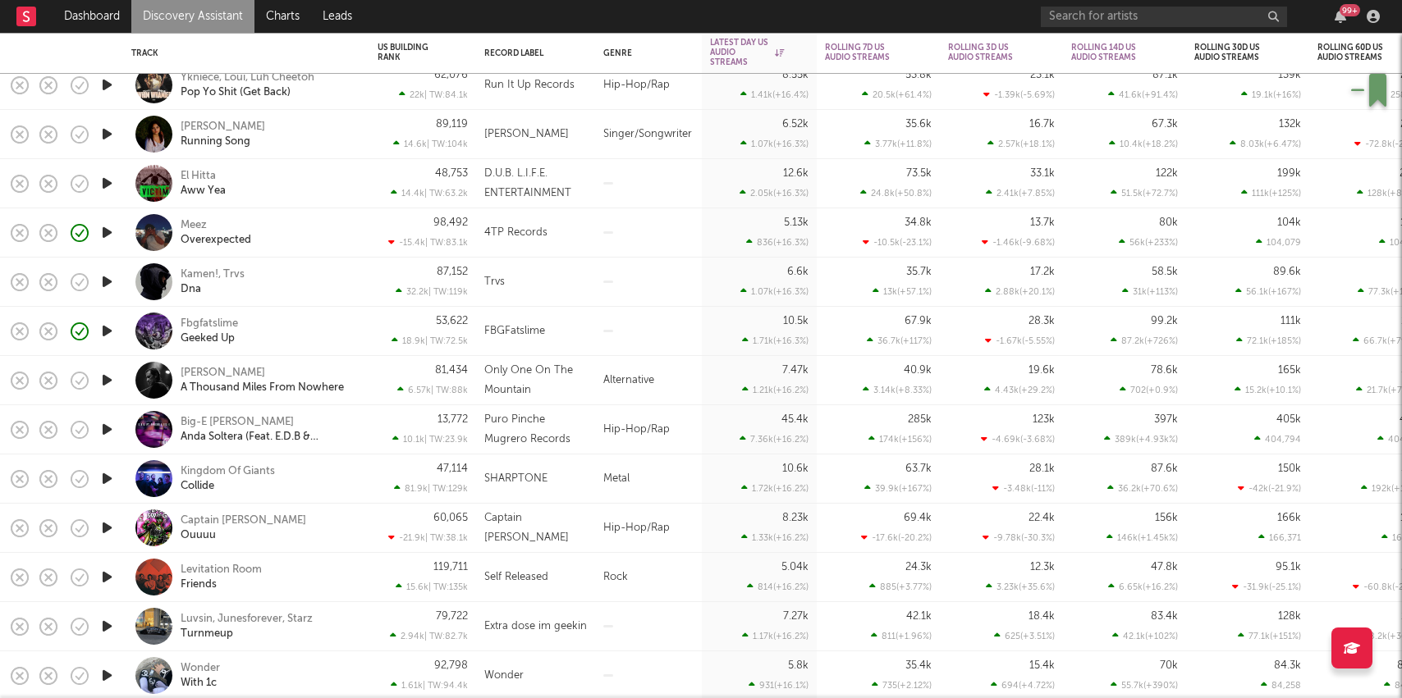
click at [306, 243] on div "Meez Overexpected" at bounding box center [269, 233] width 176 height 30
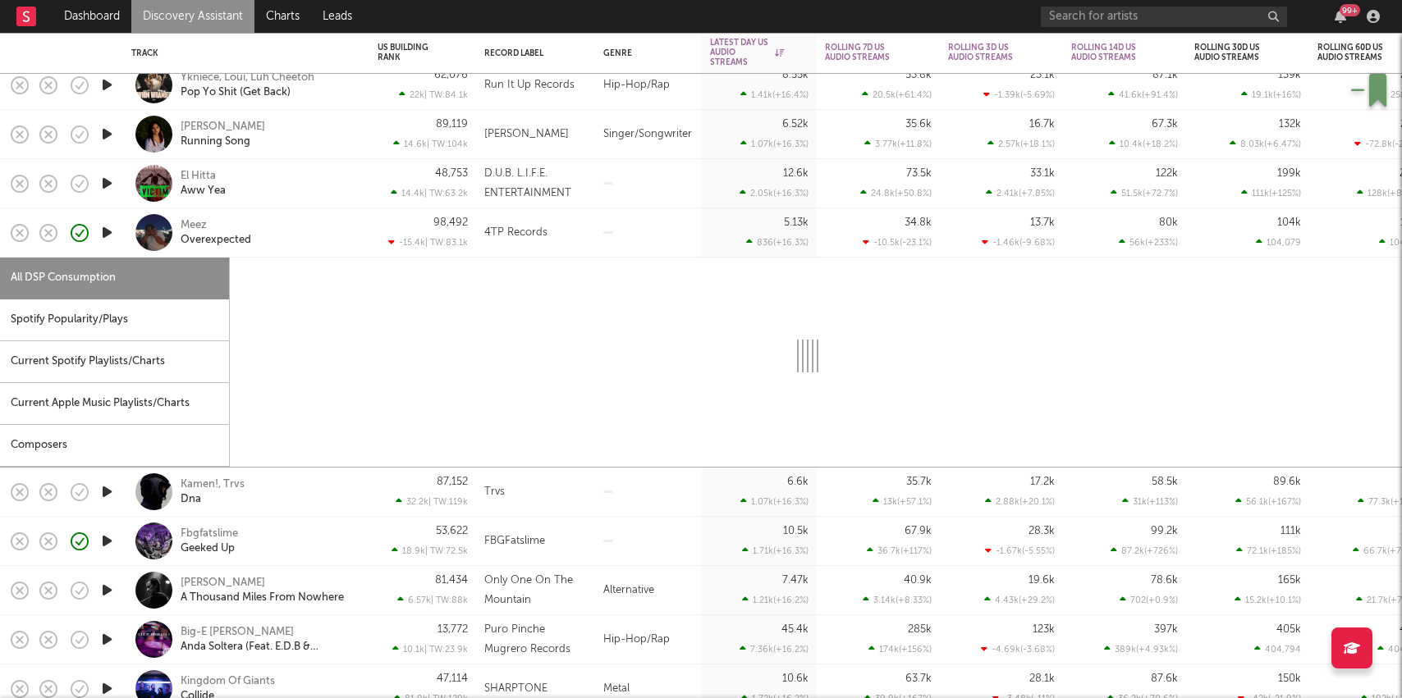
select select "6m"
select select "1w"
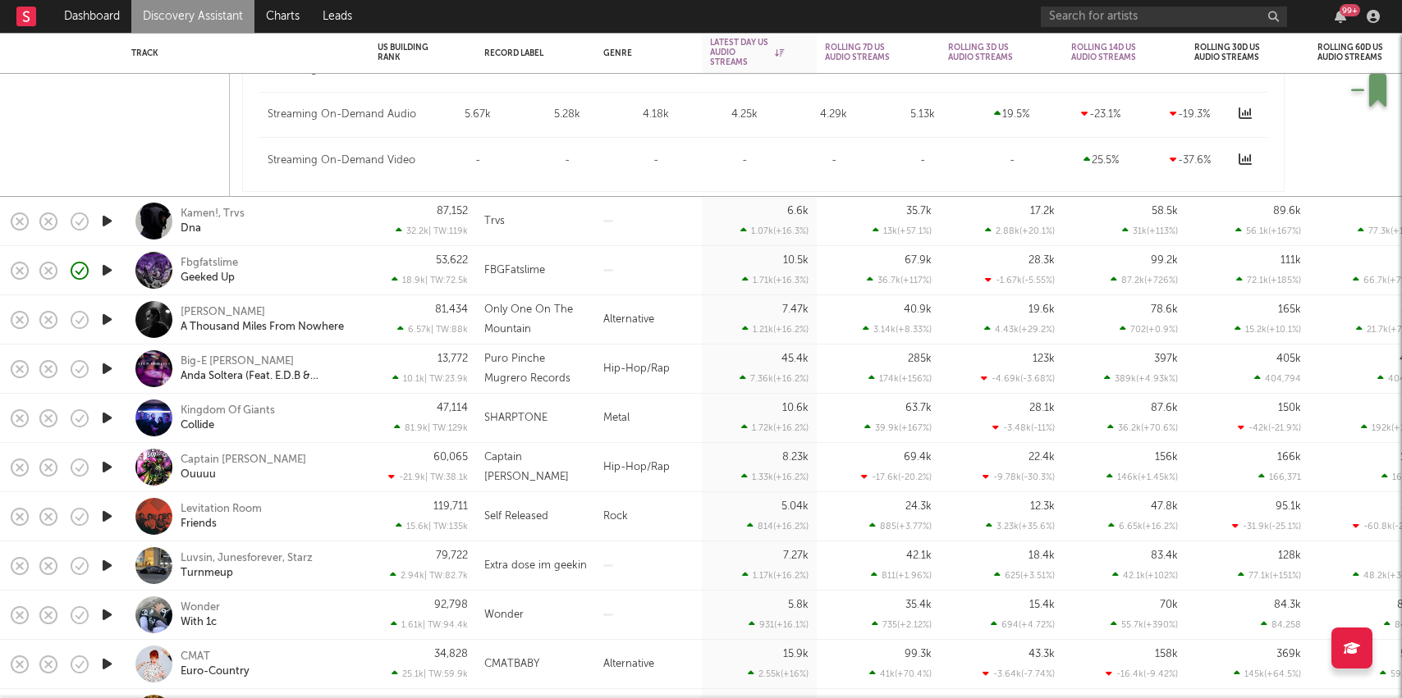
click at [341, 461] on div "Captain Swag Ouuuu" at bounding box center [269, 468] width 176 height 30
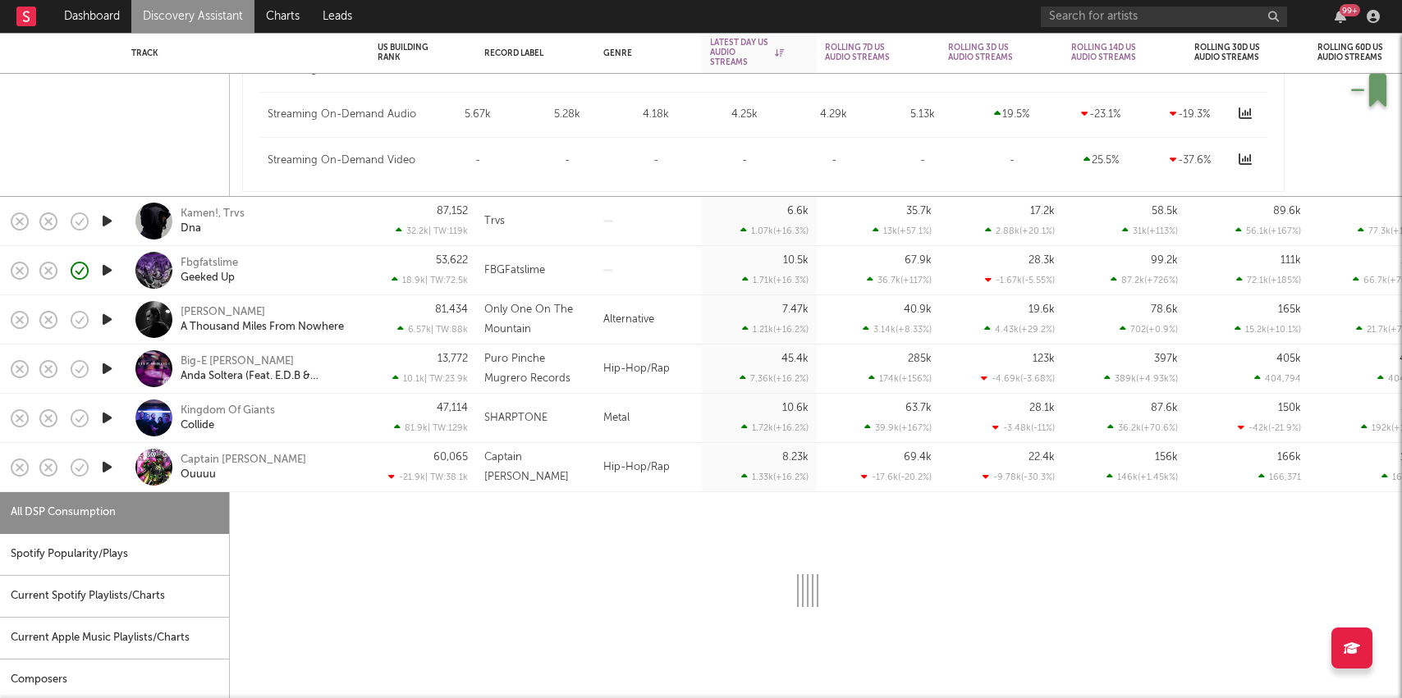
select select "1w"
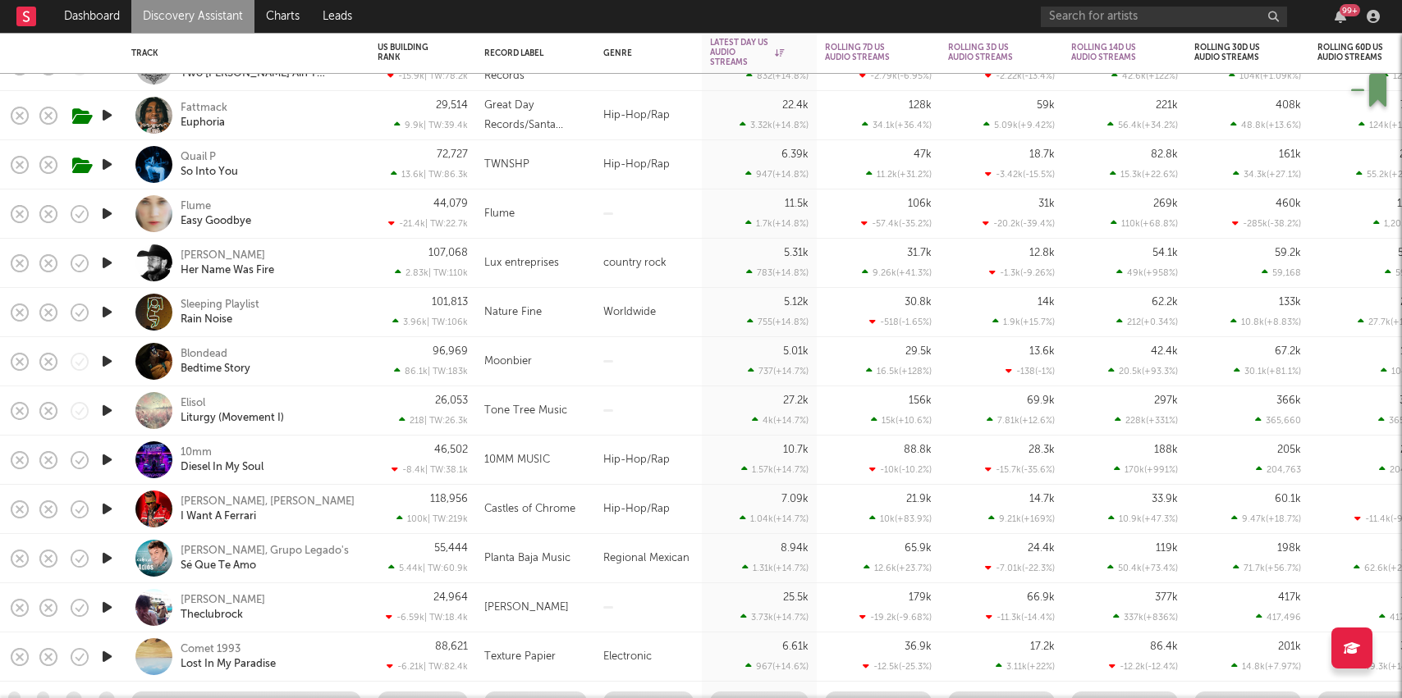
click at [109, 451] on icon "button" at bounding box center [106, 460] width 17 height 21
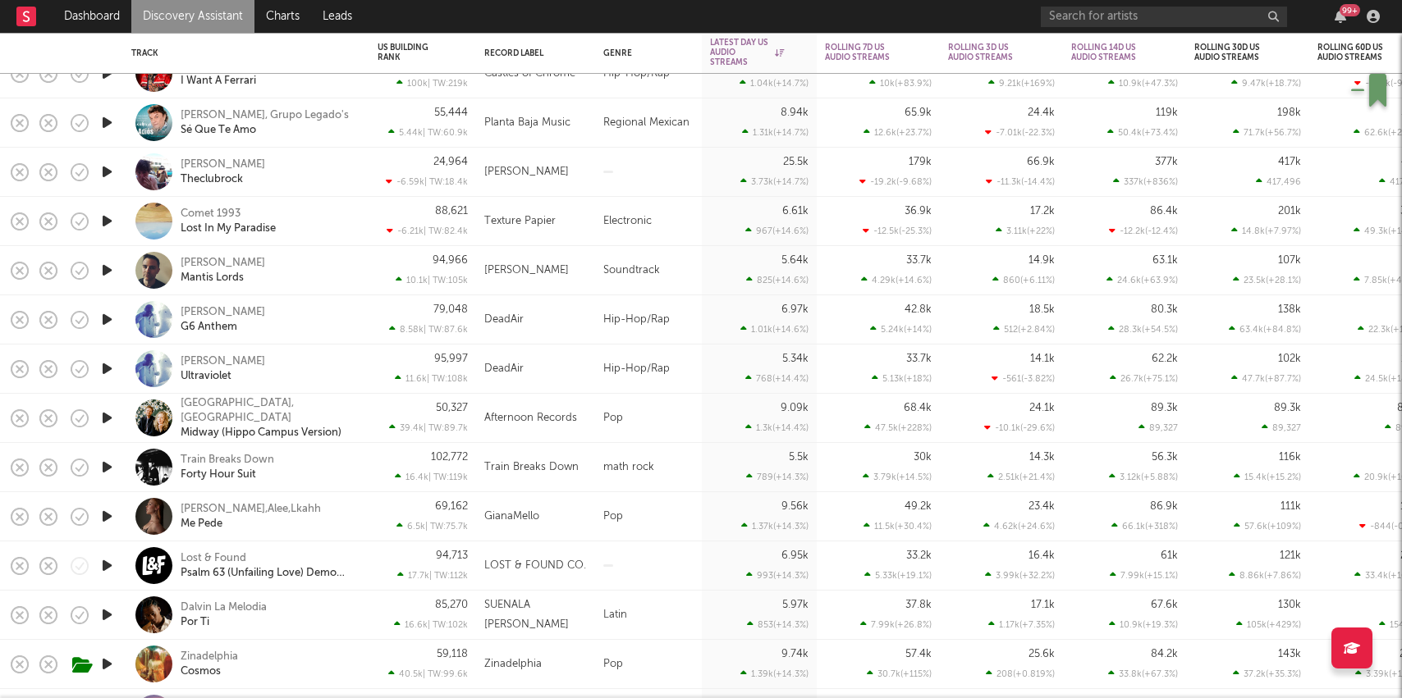
click at [98, 326] on icon "button" at bounding box center [106, 319] width 17 height 21
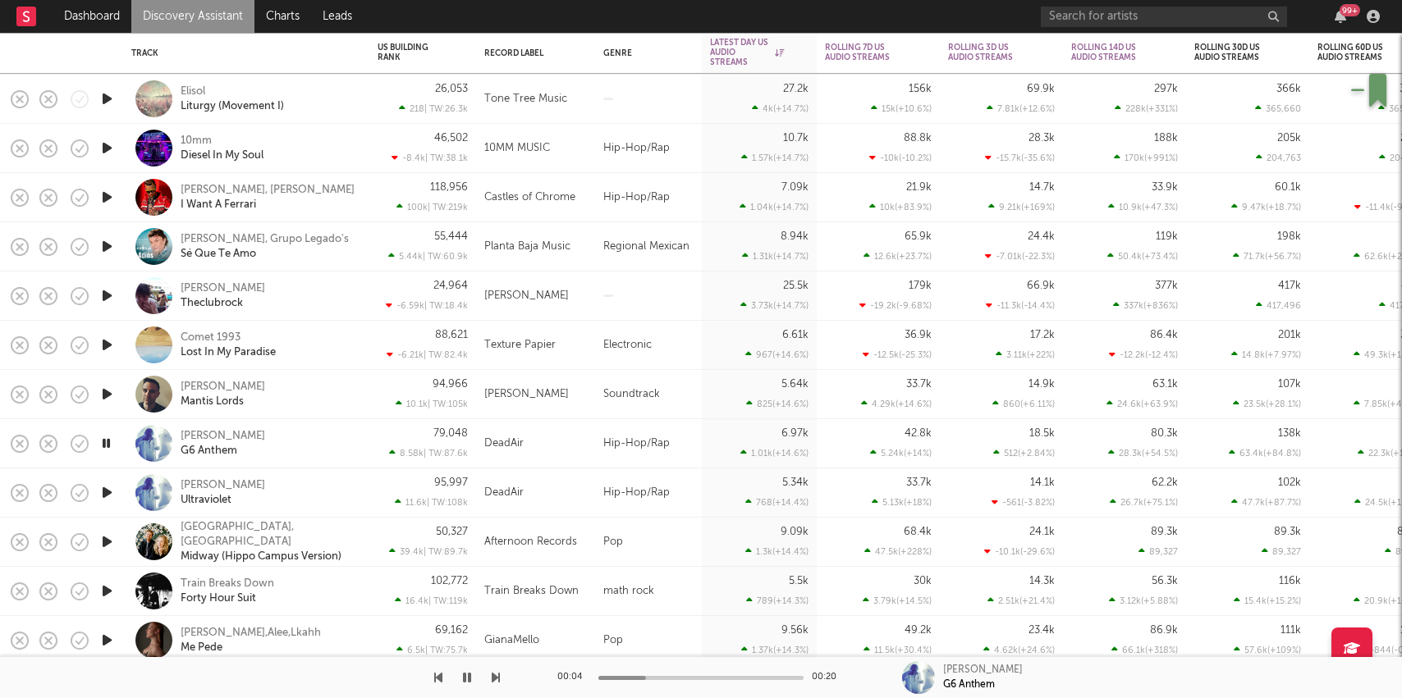
click at [110, 149] on icon "button" at bounding box center [106, 148] width 17 height 21
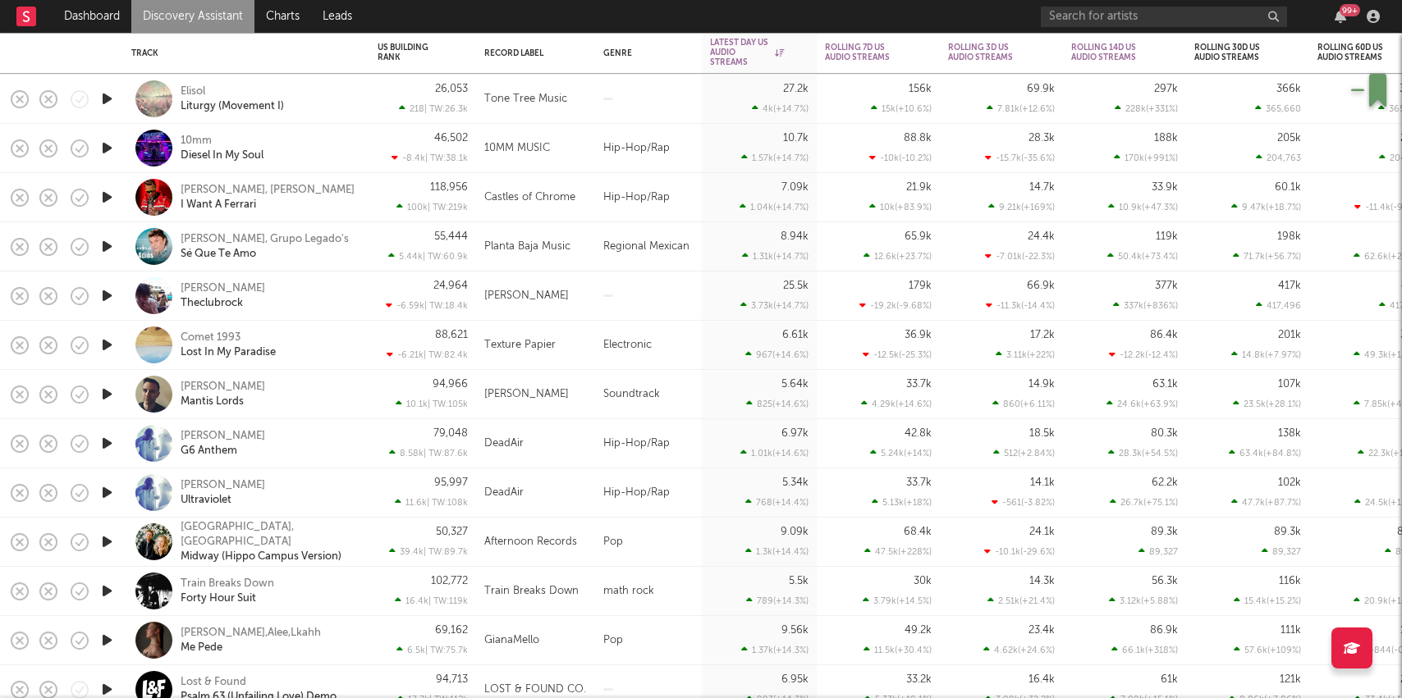
click at [109, 443] on icon "button" at bounding box center [106, 443] width 17 height 21
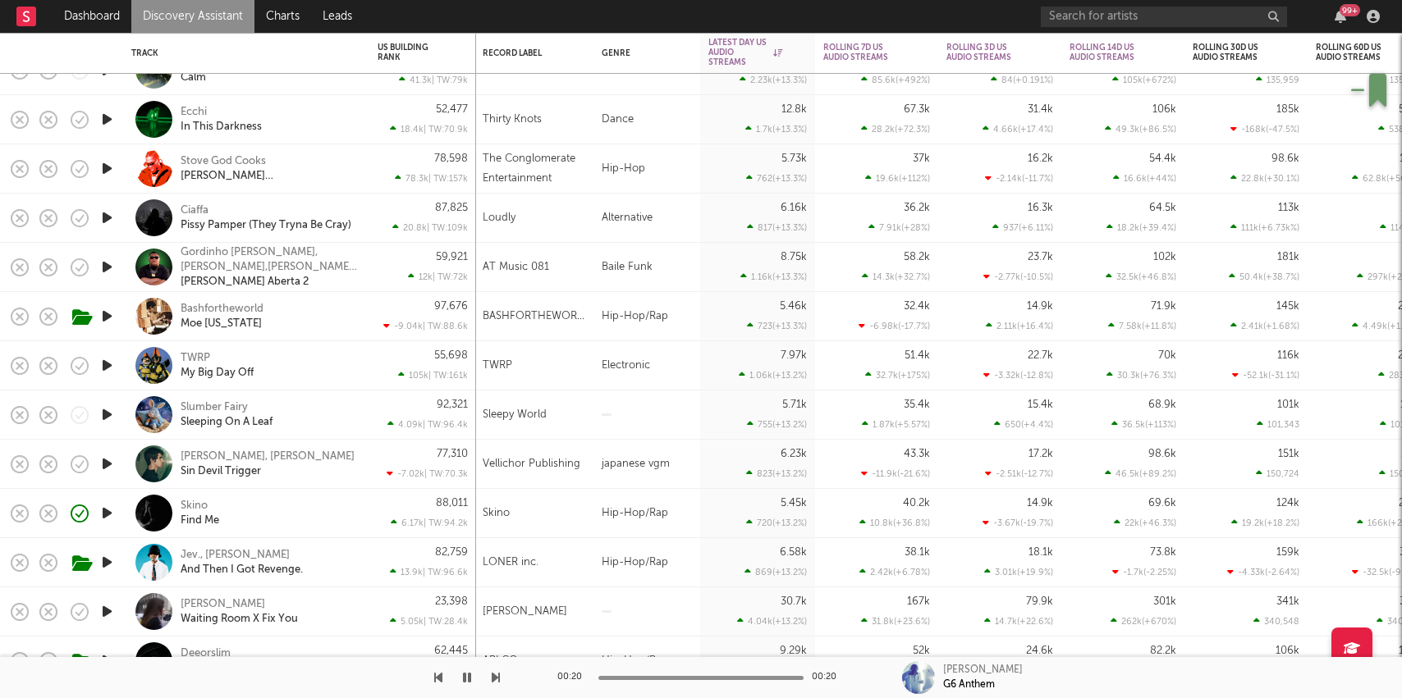
click at [108, 519] on icon "button" at bounding box center [106, 513] width 17 height 21
click at [319, 512] on div "Skino Find Me" at bounding box center [269, 514] width 176 height 30
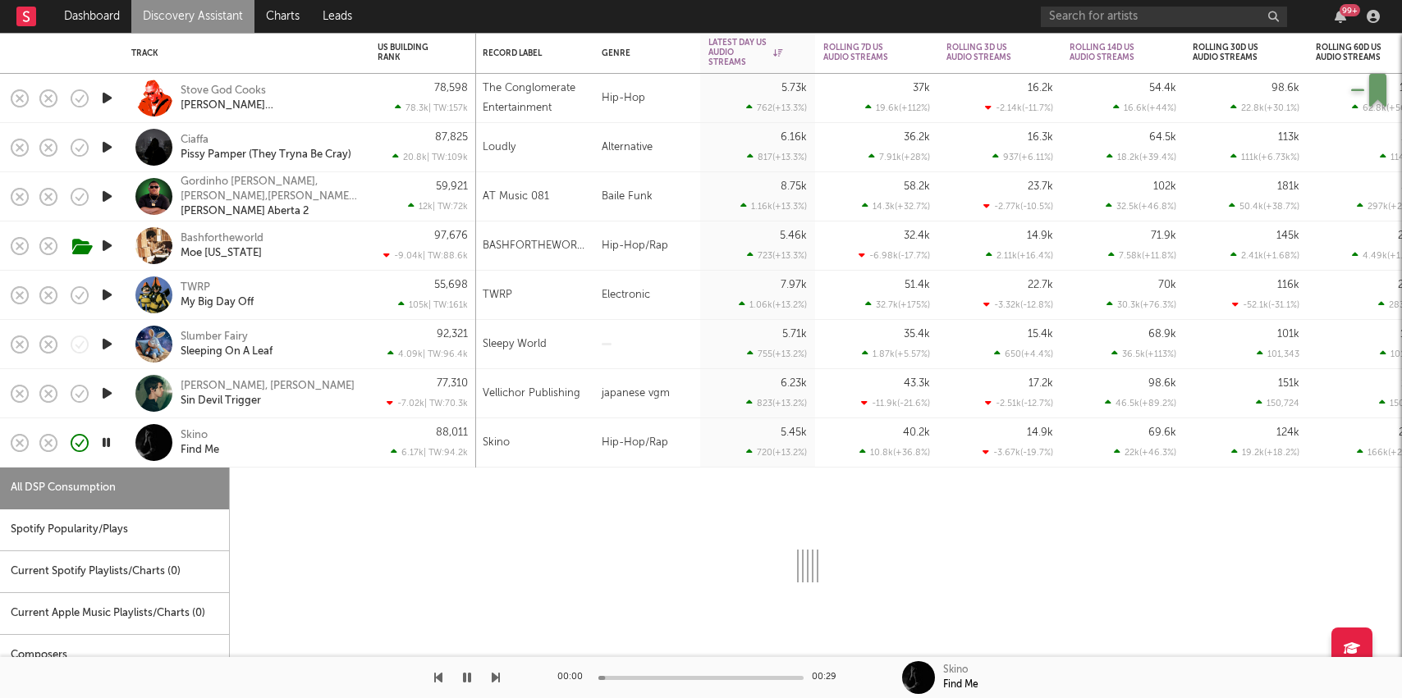
select select "1w"
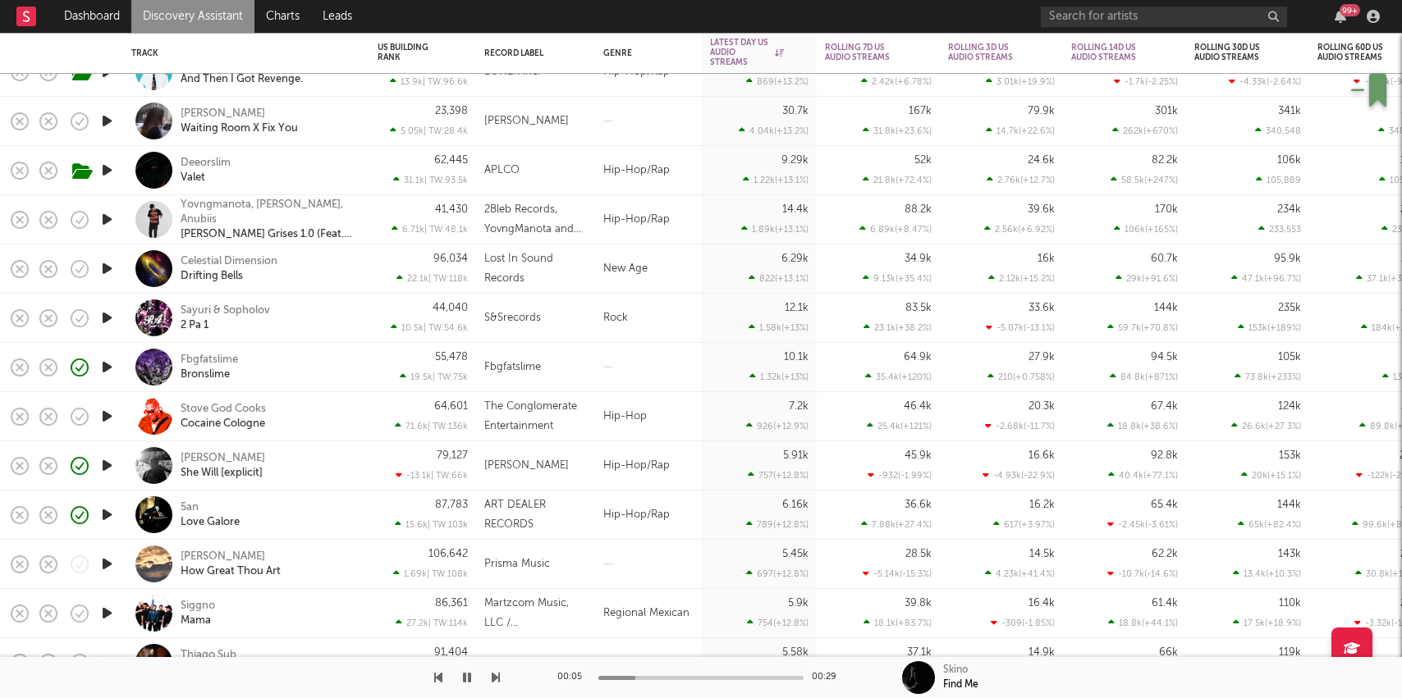
click at [108, 165] on icon "button" at bounding box center [106, 170] width 17 height 21
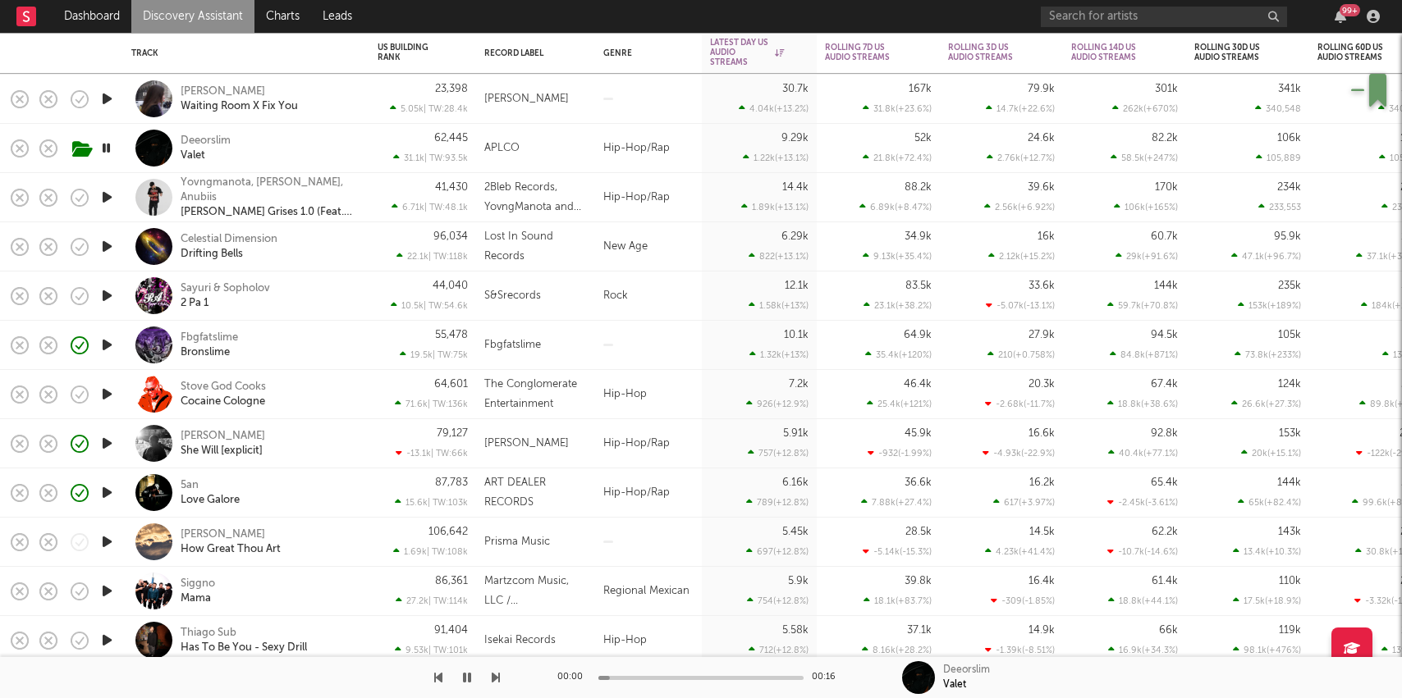
click at [278, 145] on div "Deeorslim Valet" at bounding box center [269, 149] width 176 height 30
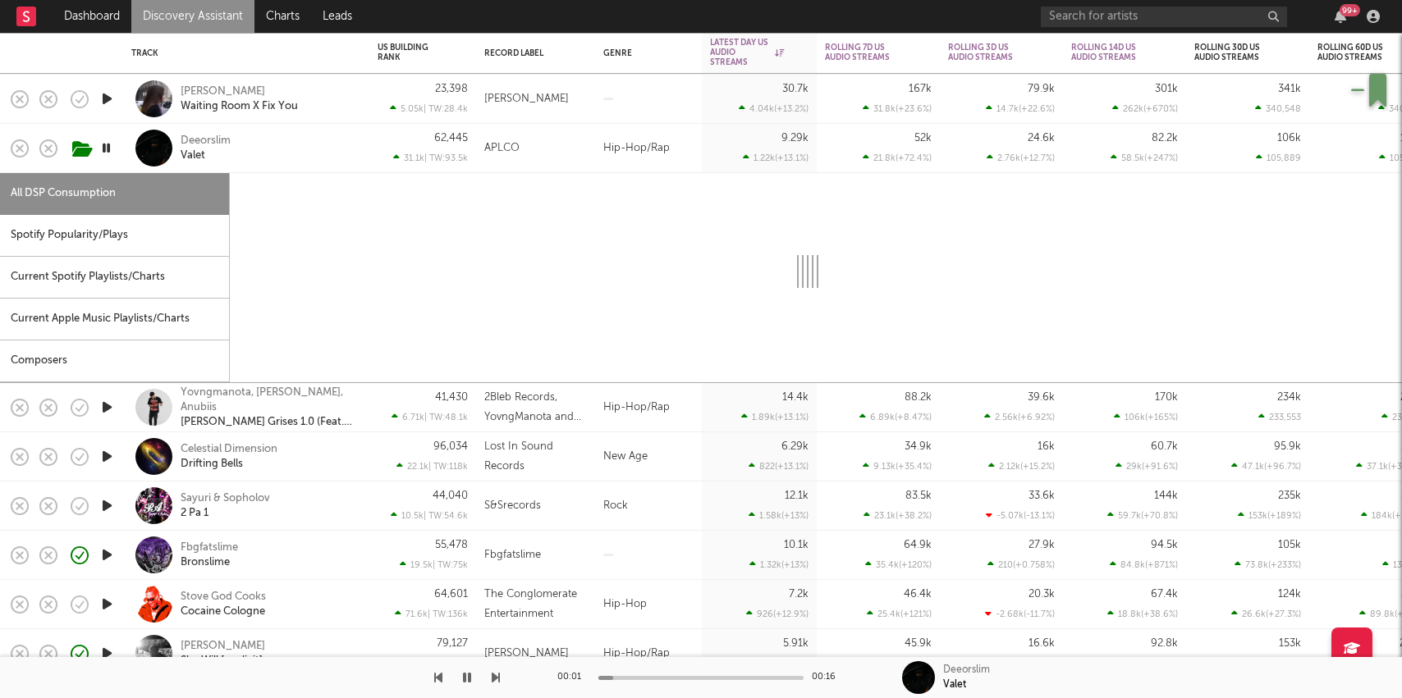
select select "1w"
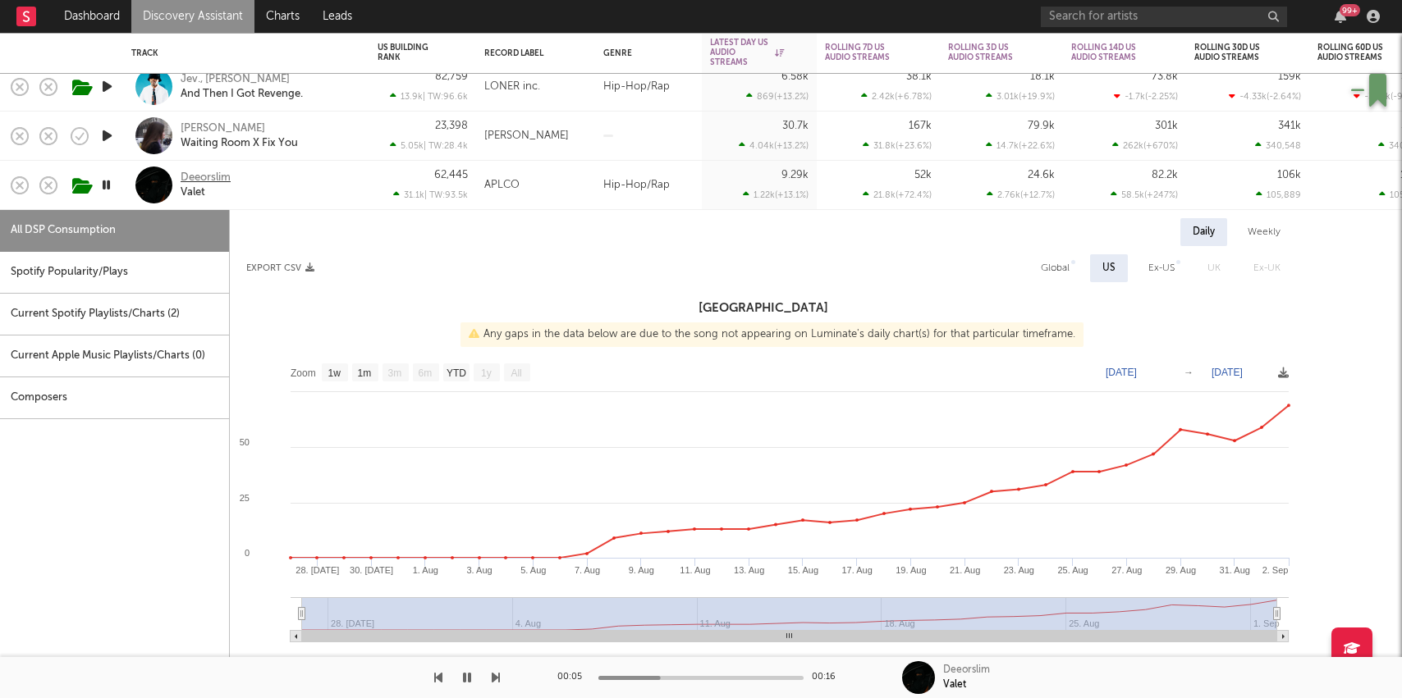
click at [217, 178] on div "Deeorslim" at bounding box center [206, 178] width 50 height 15
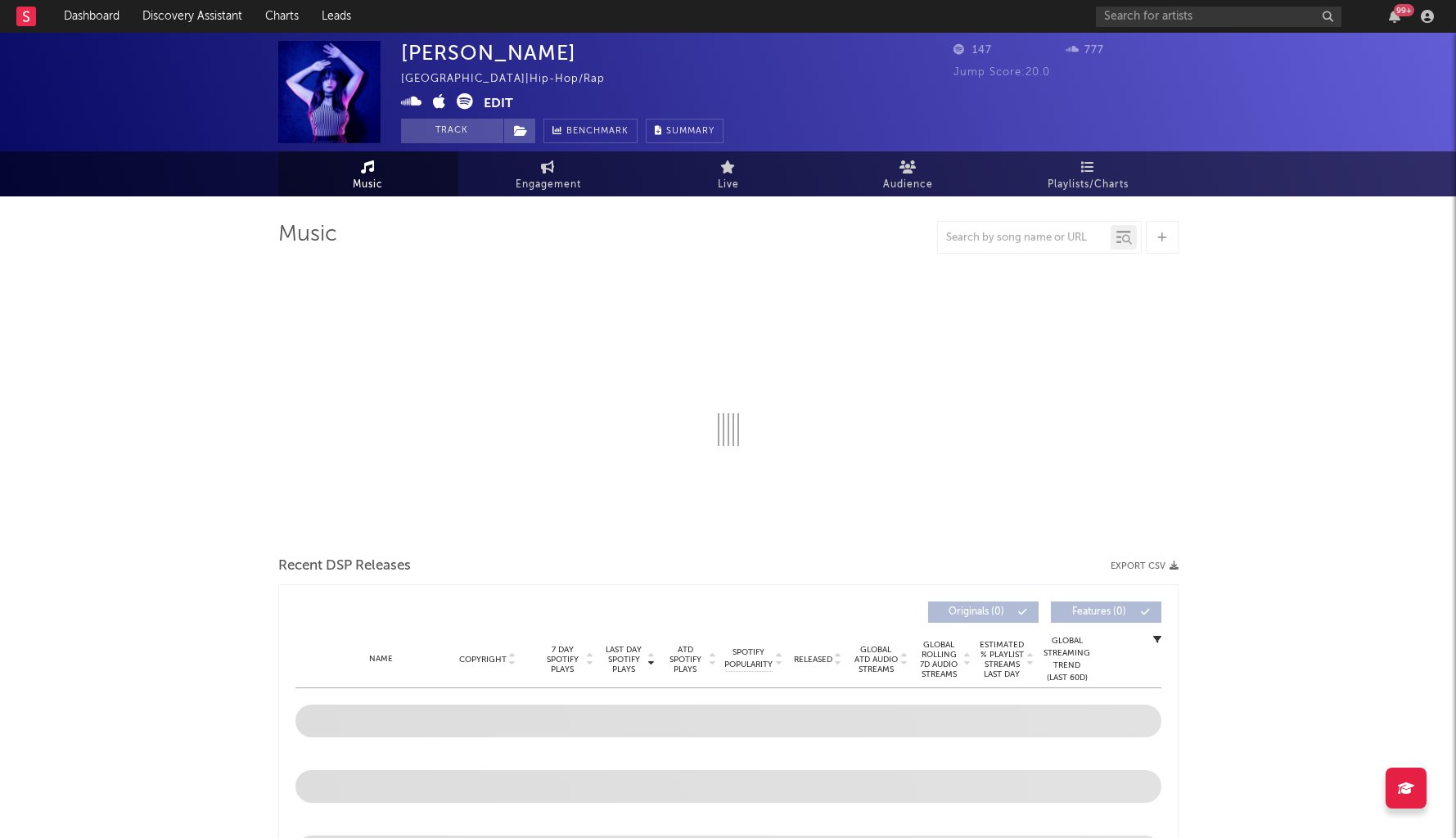
select select "1w"
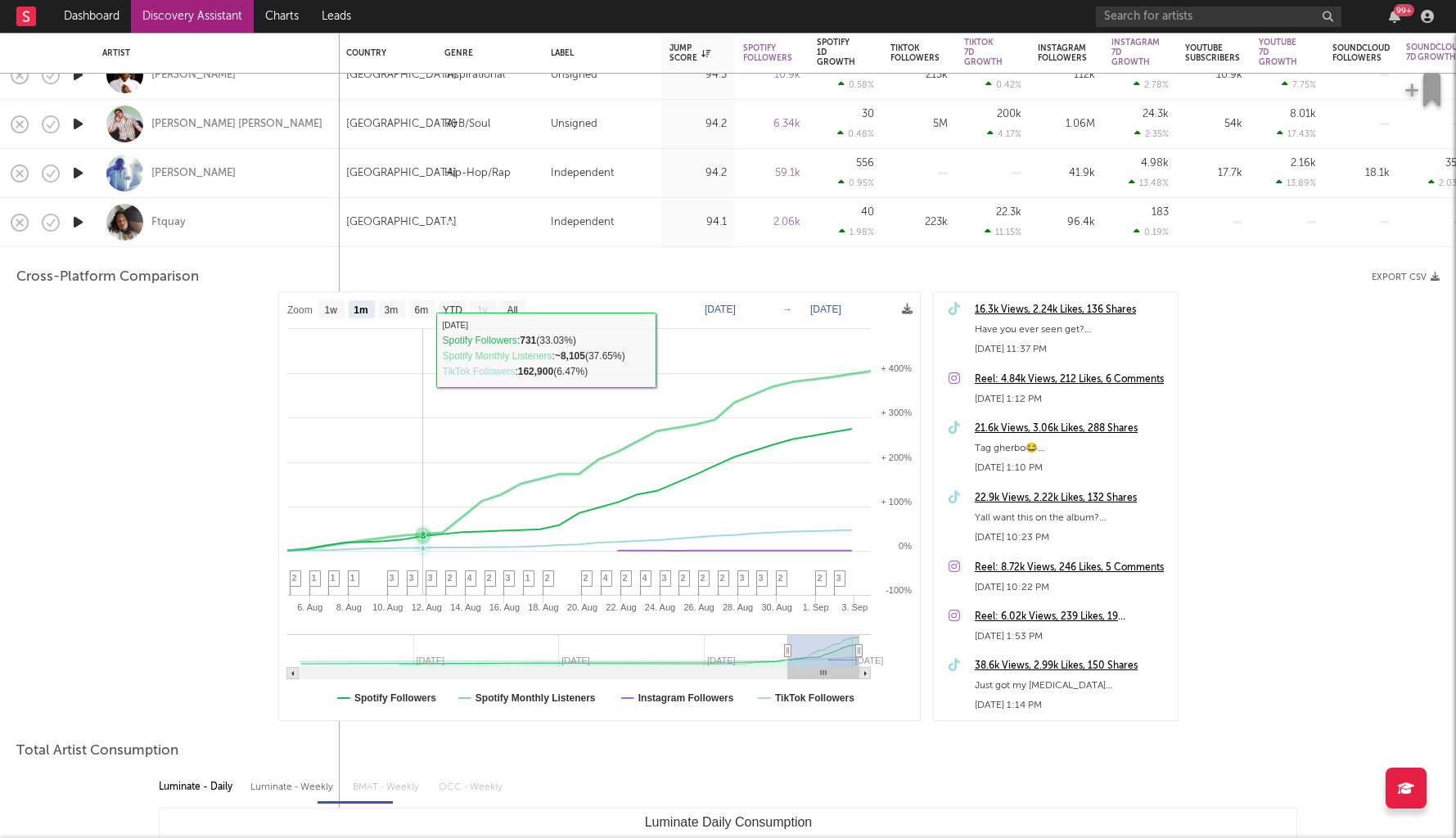
select select "1m"
select select "1w"
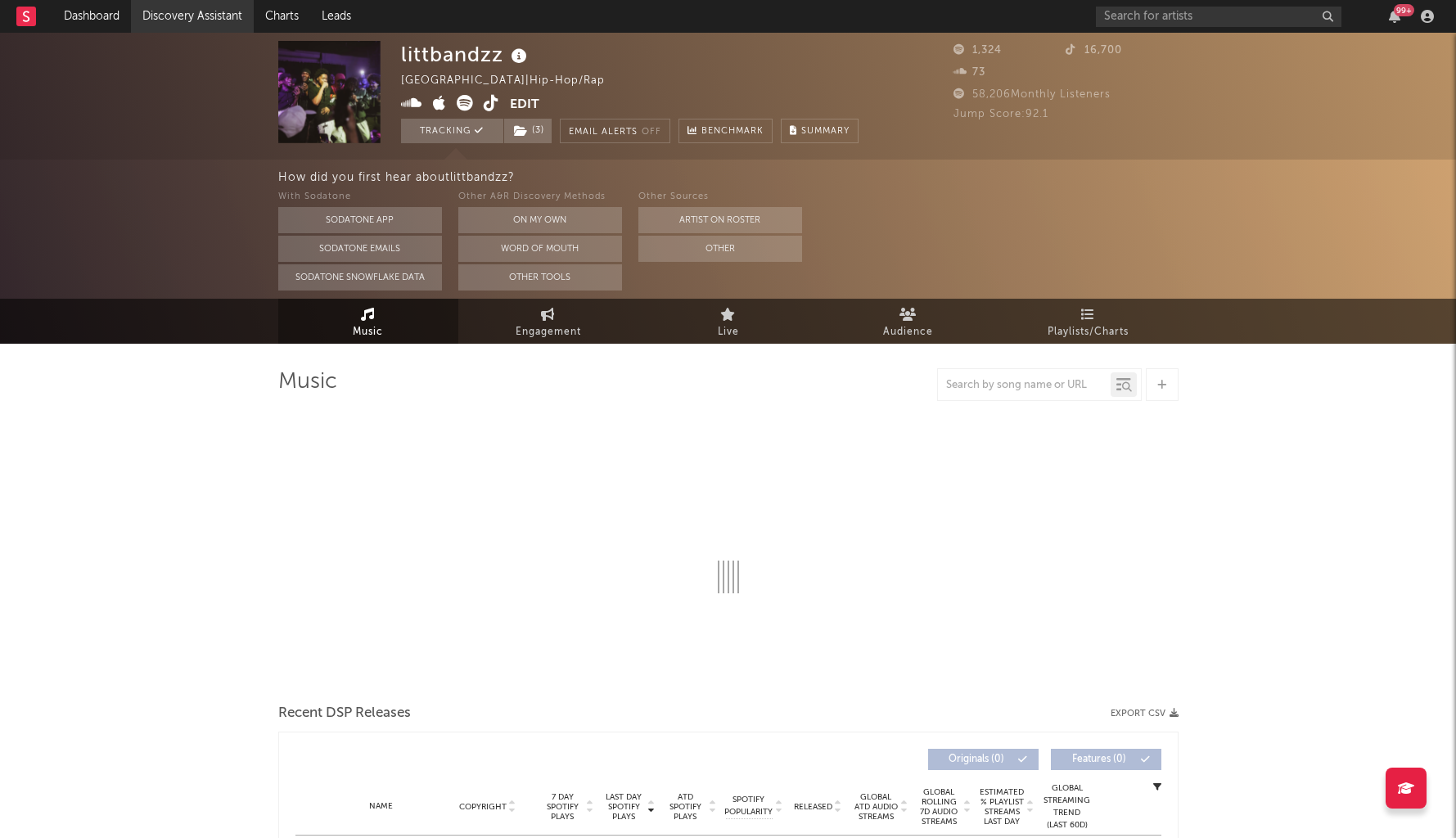
select select "1w"
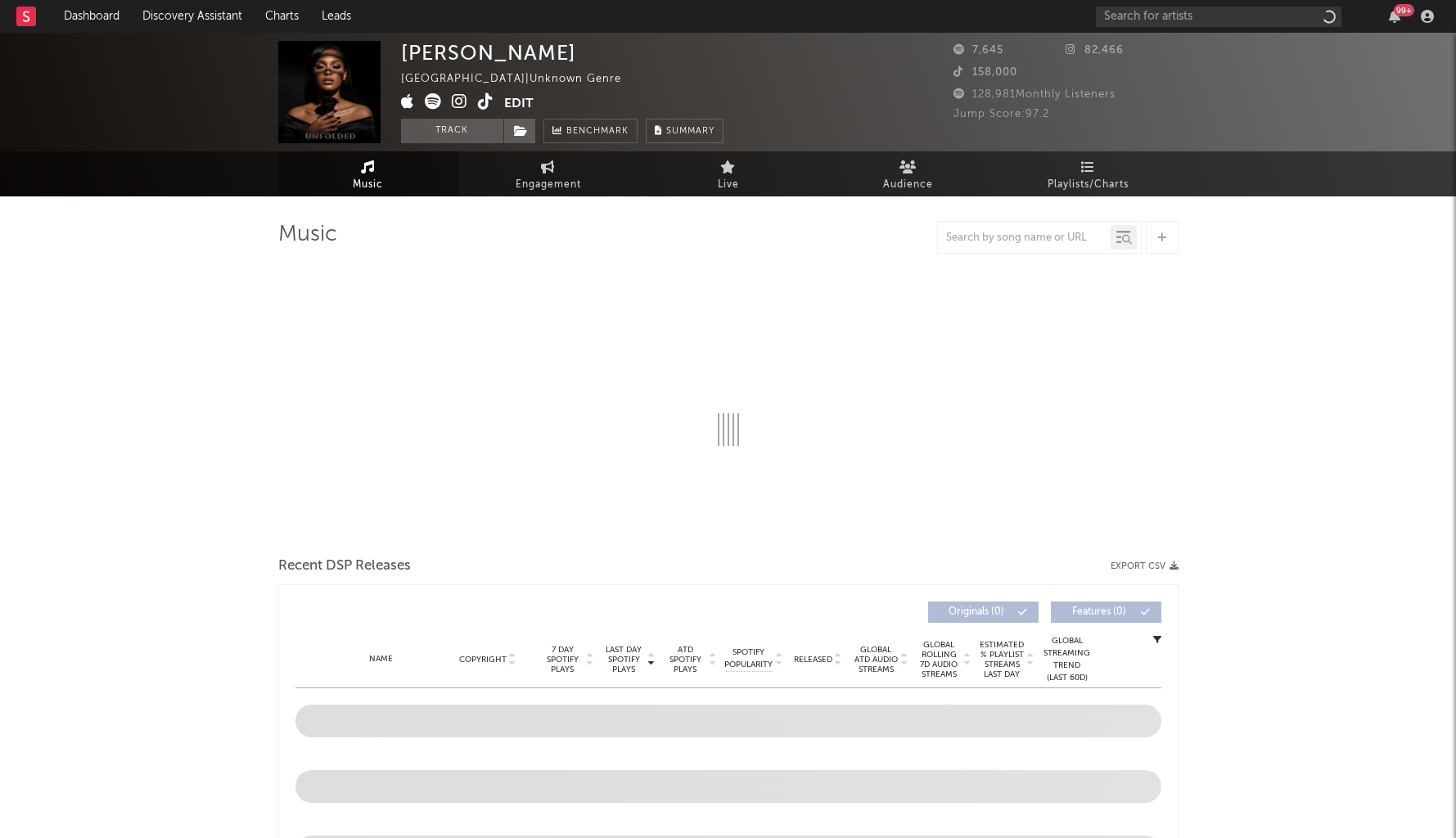
select select "1w"
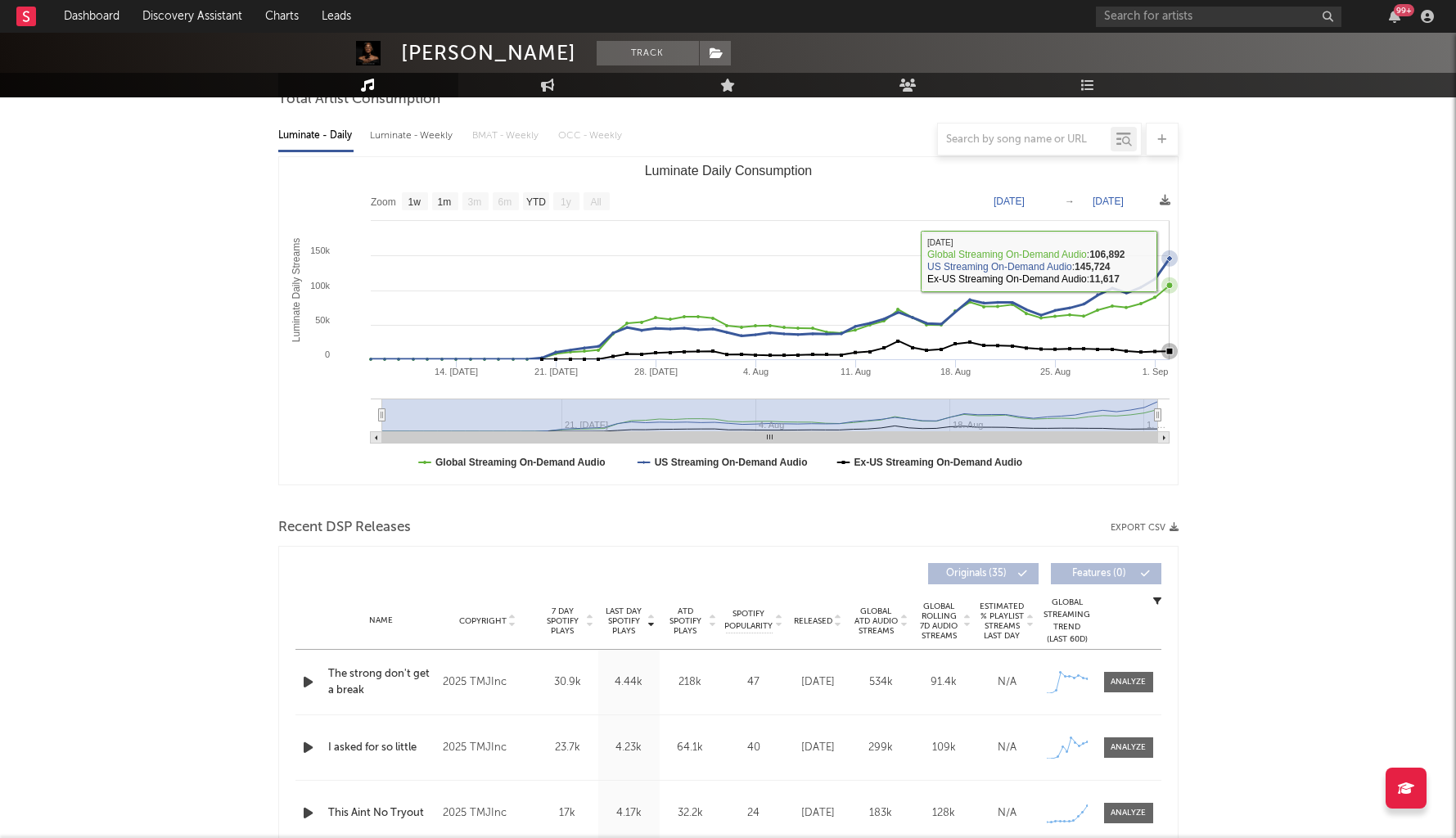
scroll to position [389, 0]
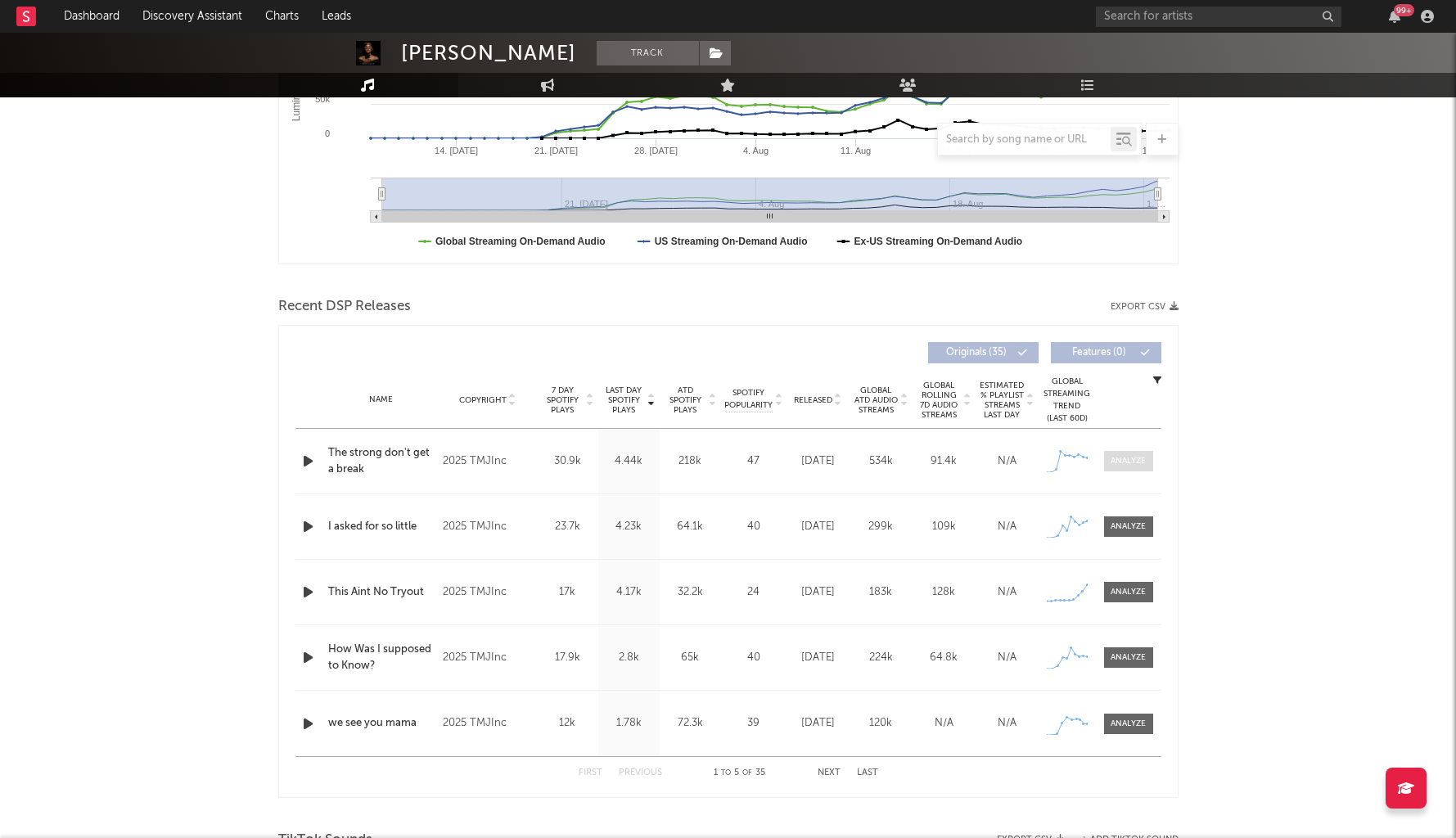
click at [1129, 464] on div at bounding box center [1128, 461] width 35 height 12
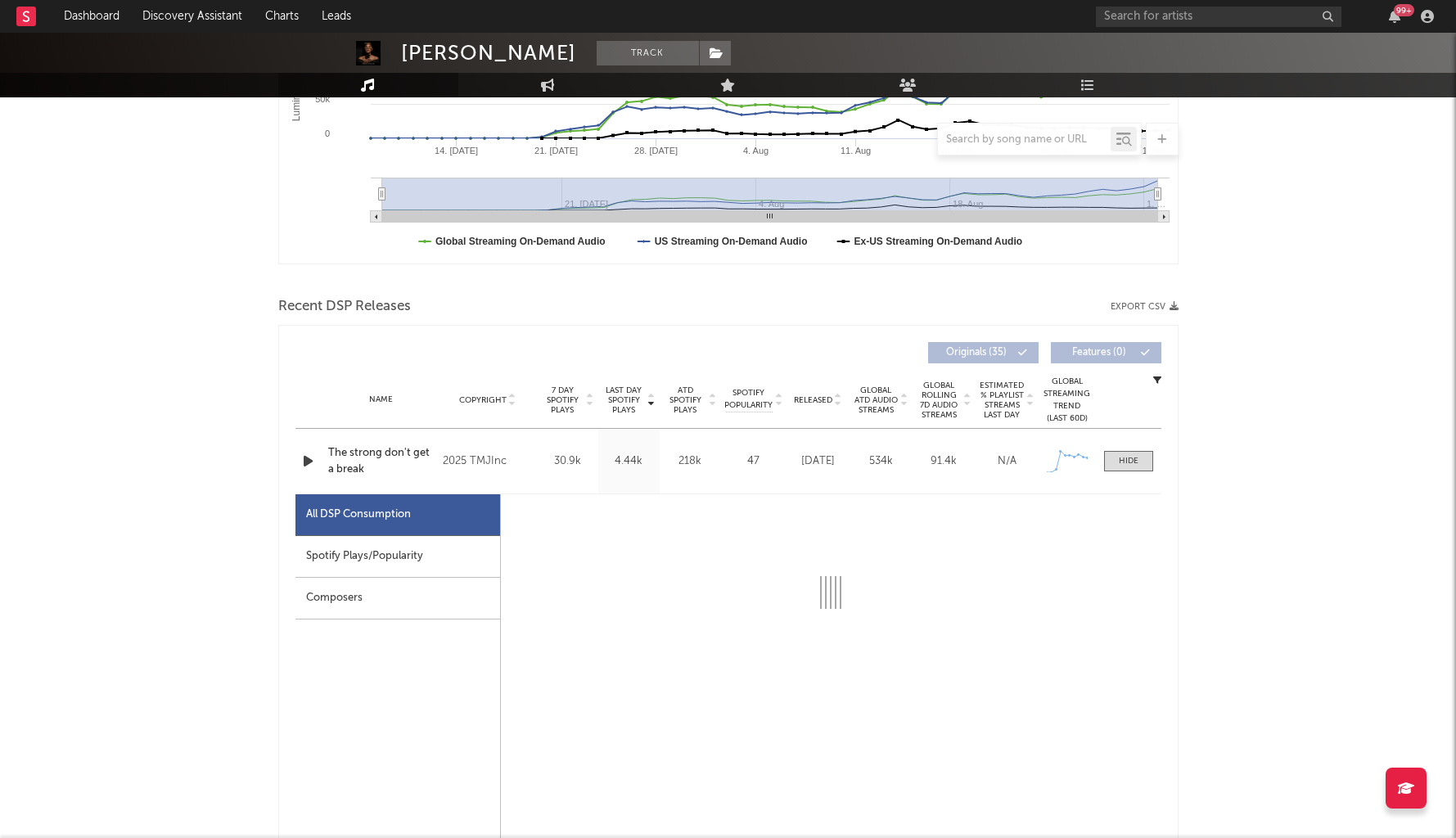
select select "1w"
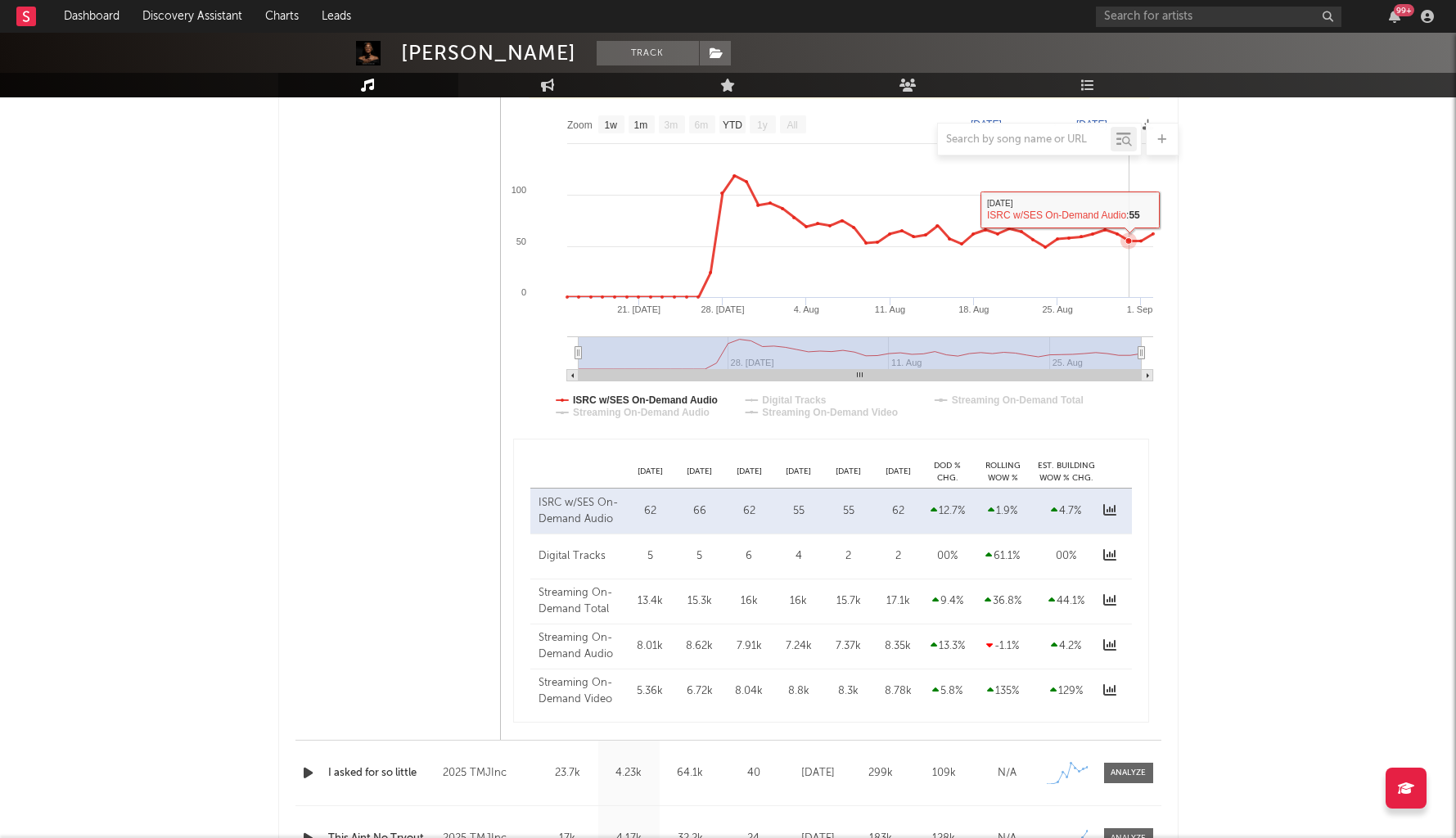
scroll to position [1033, 0]
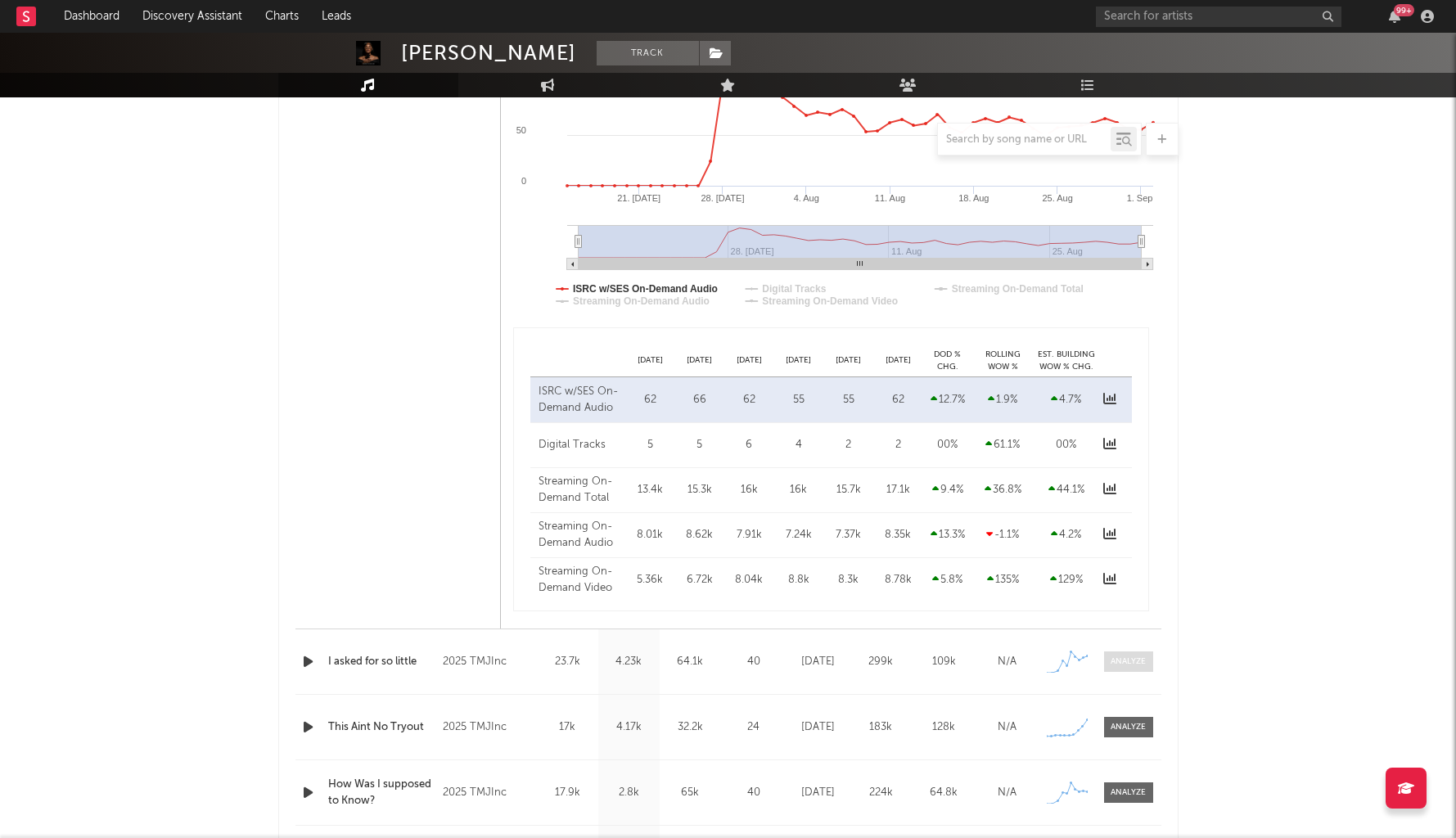
click at [1117, 659] on div at bounding box center [1128, 661] width 35 height 12
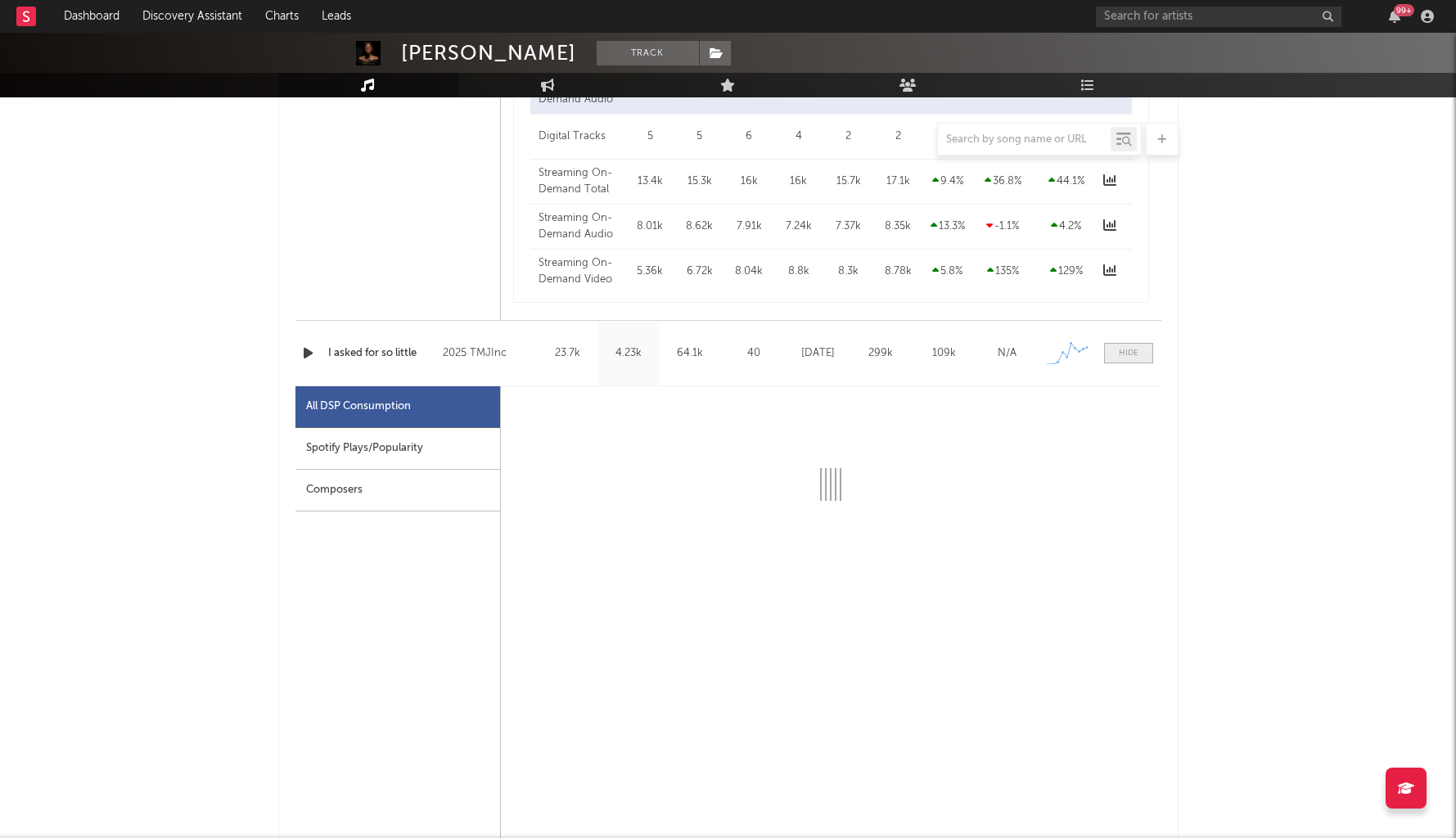
select select "1w"
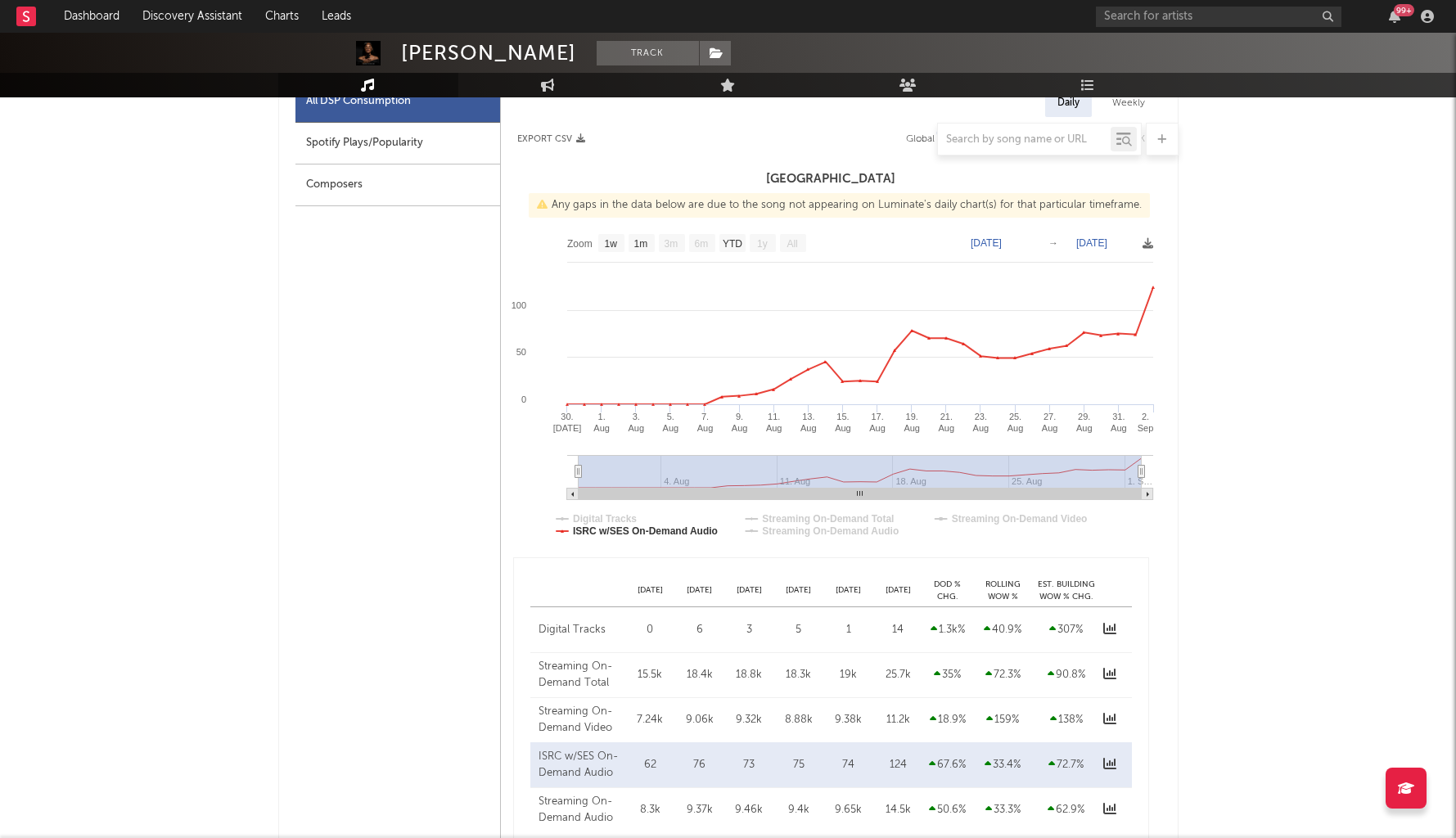
scroll to position [2308, 0]
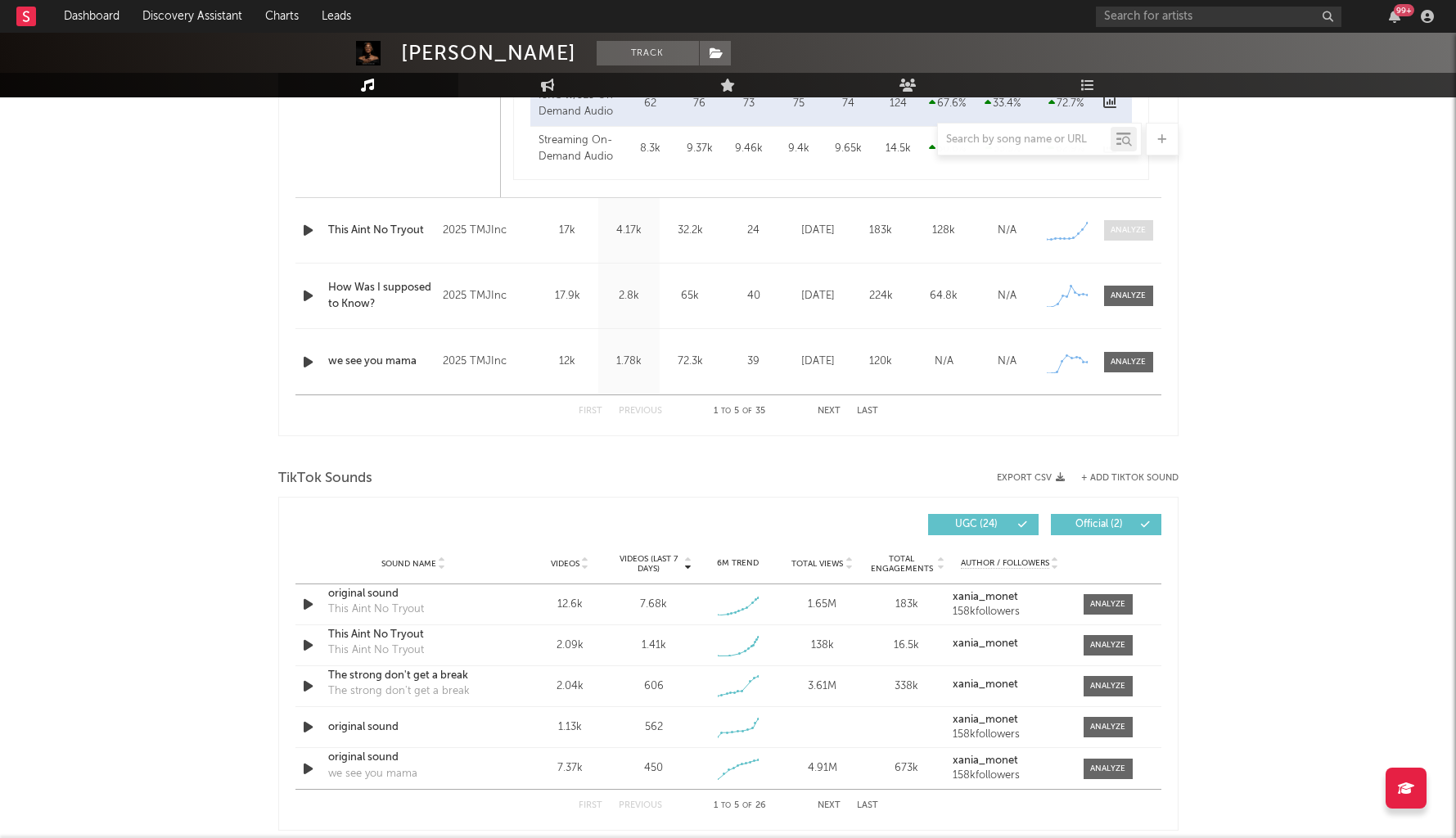
click at [1136, 228] on div at bounding box center [1128, 230] width 35 height 12
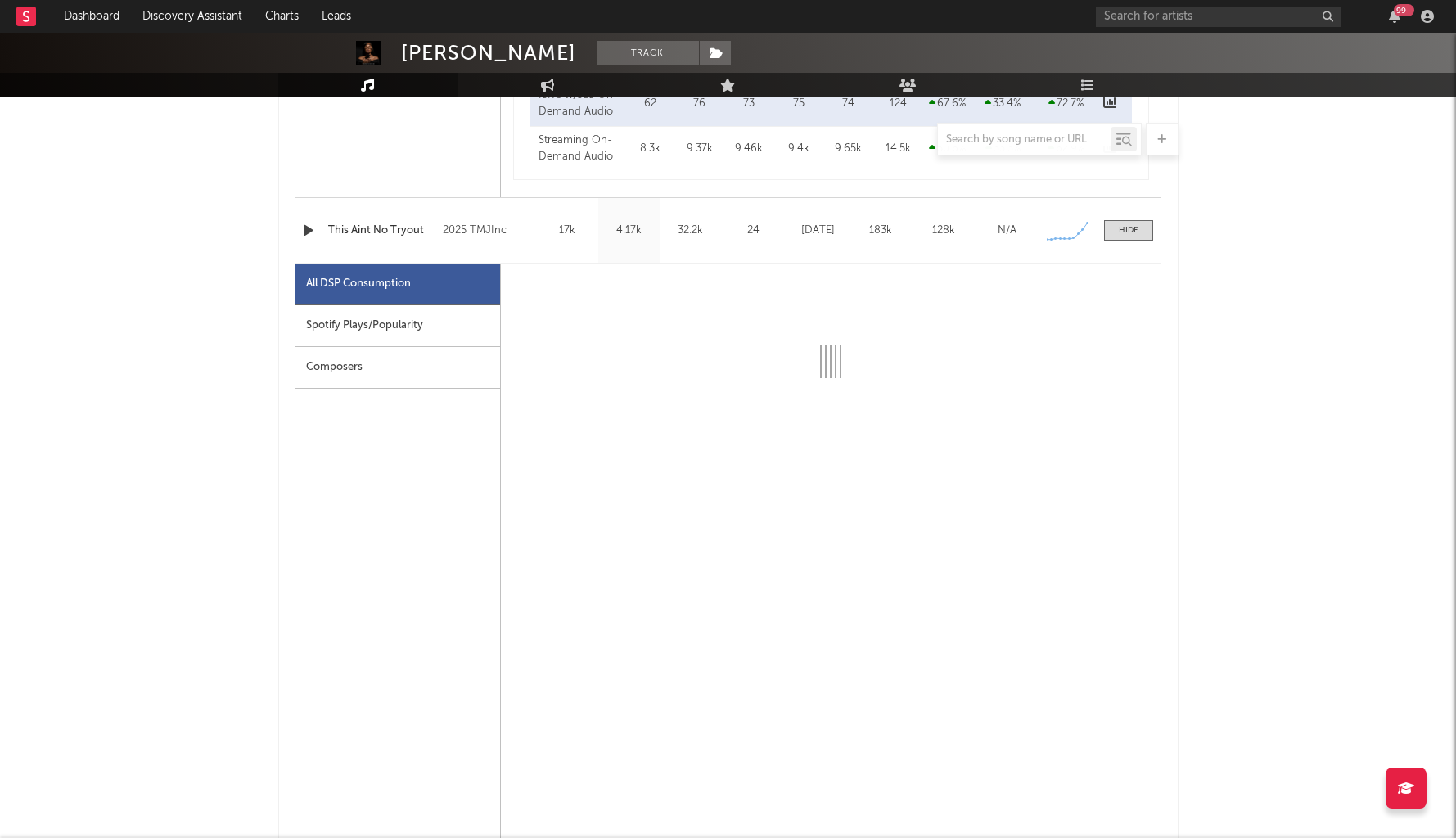
select select "1w"
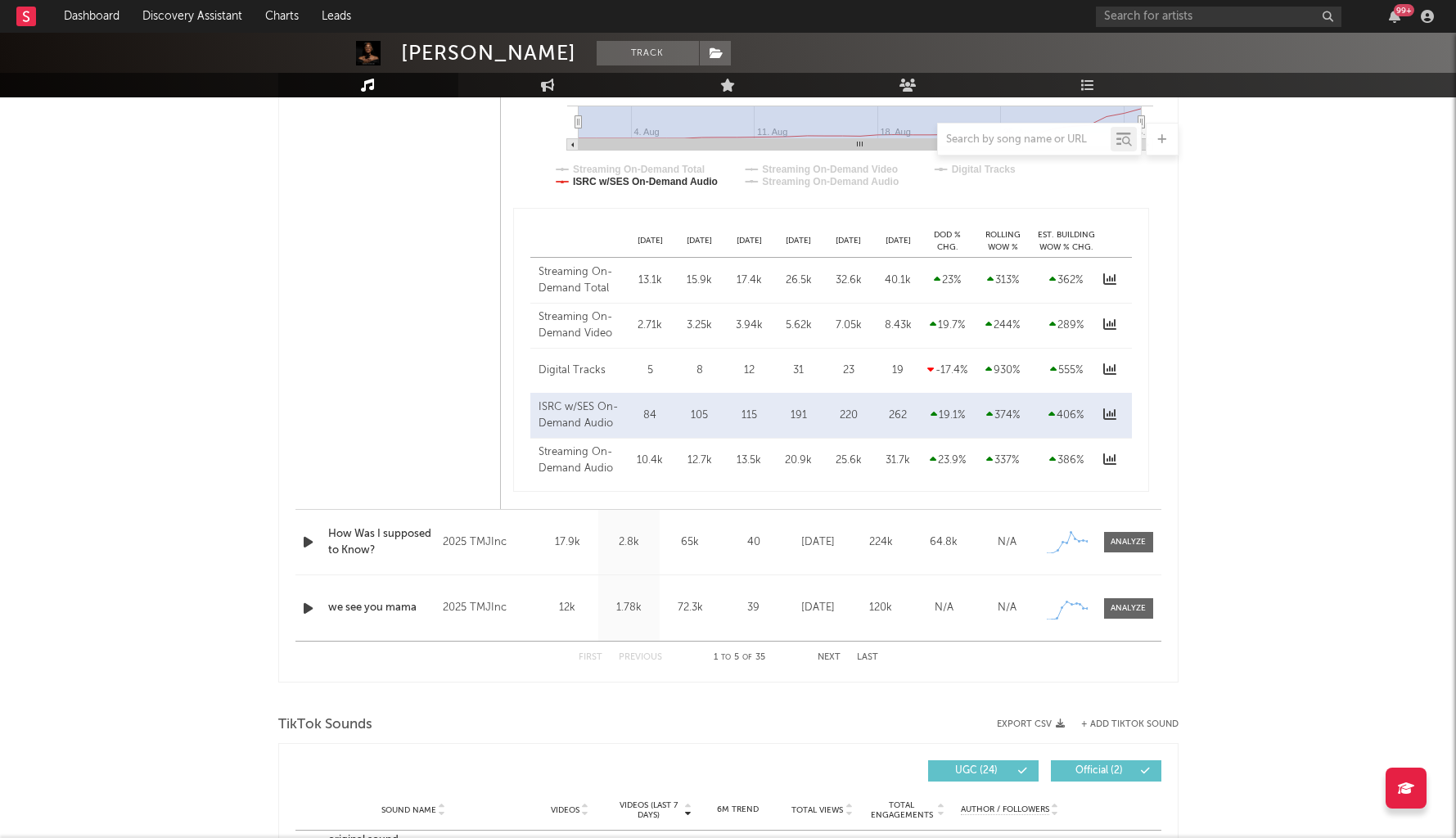
scroll to position [3157, 0]
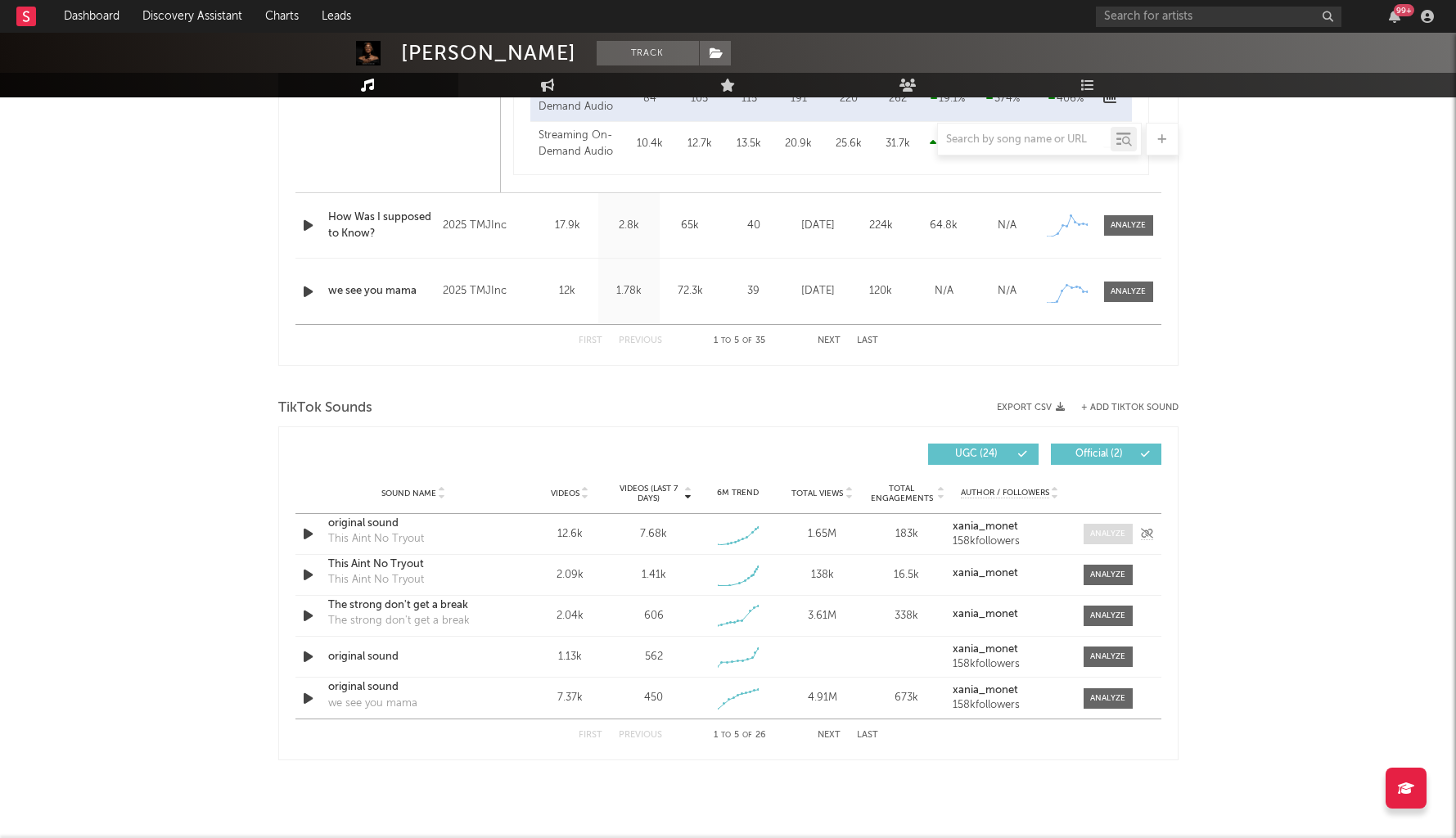
click at [1103, 534] on div at bounding box center [1107, 534] width 35 height 12
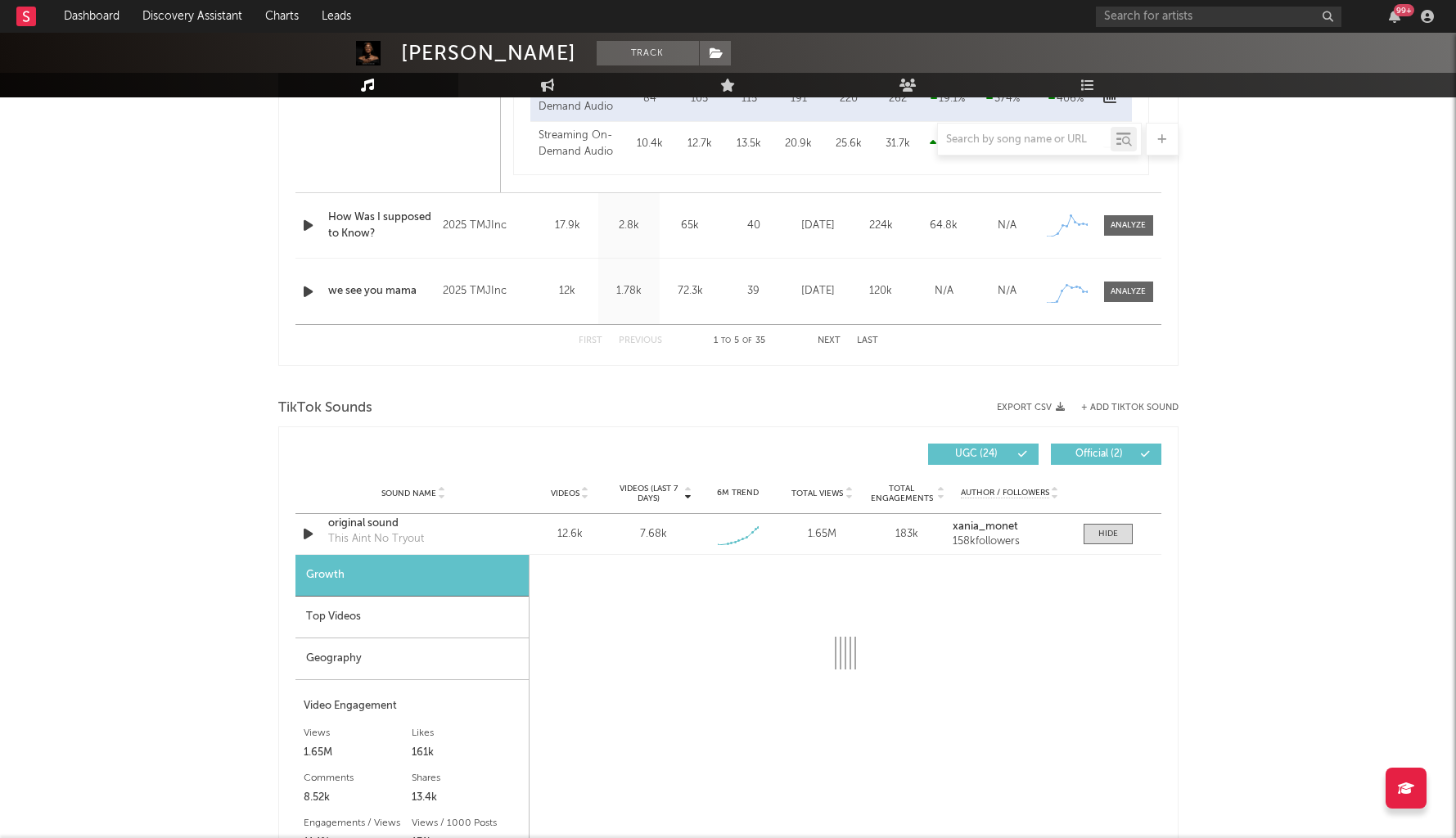
select select "1w"
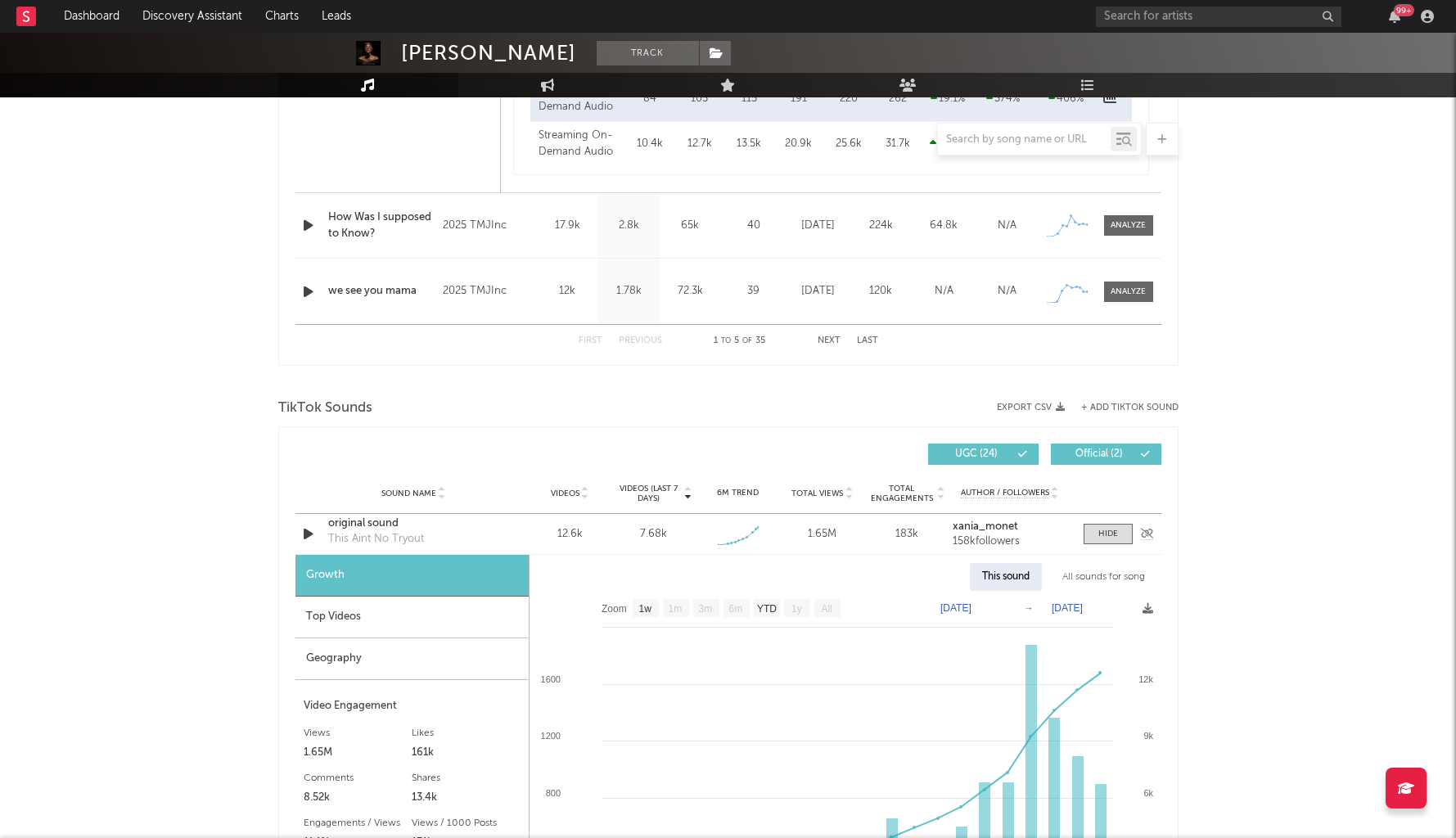
click at [390, 524] on div "original sound" at bounding box center [414, 524] width 172 height 16
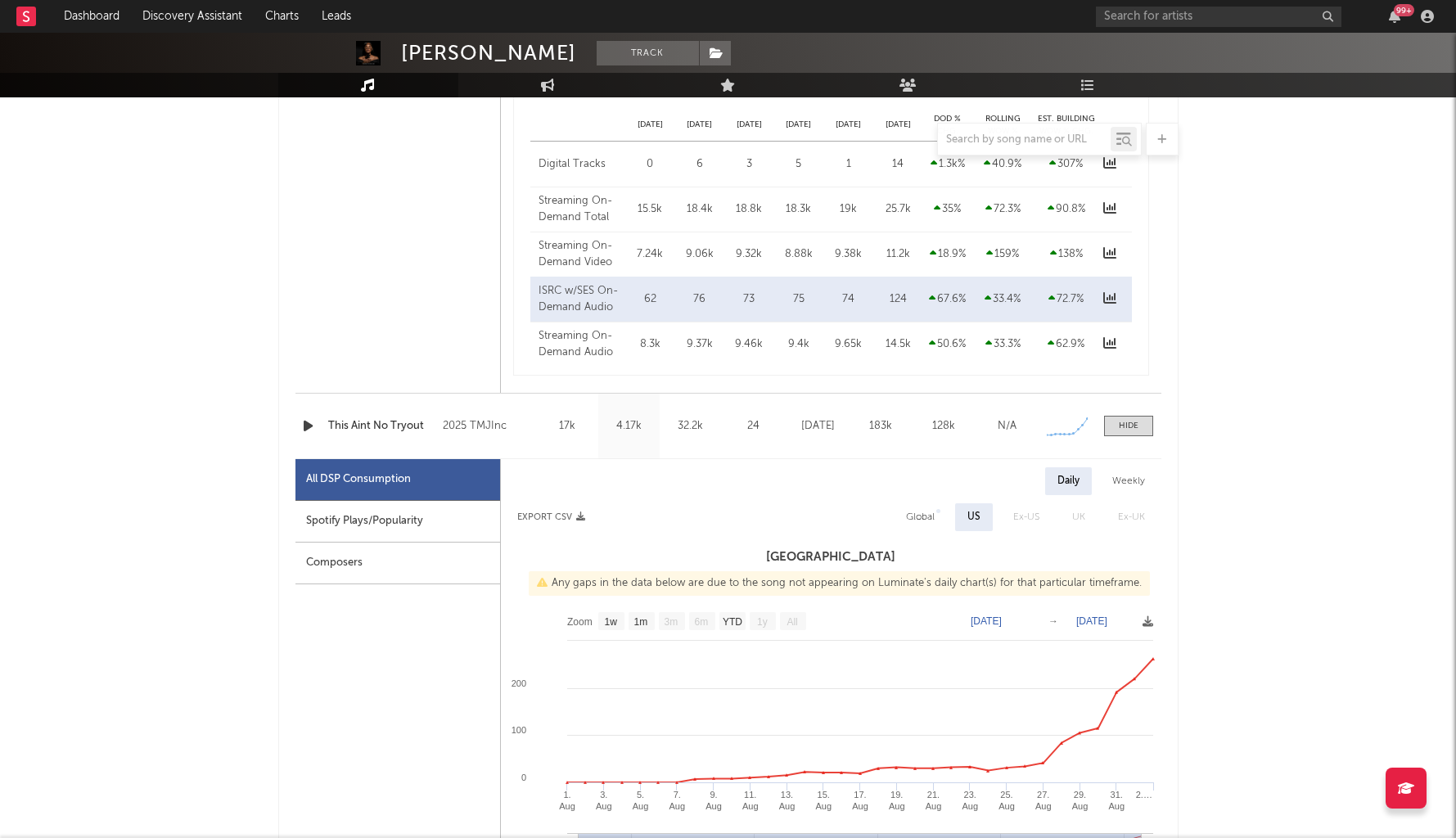
scroll to position [2108, 0]
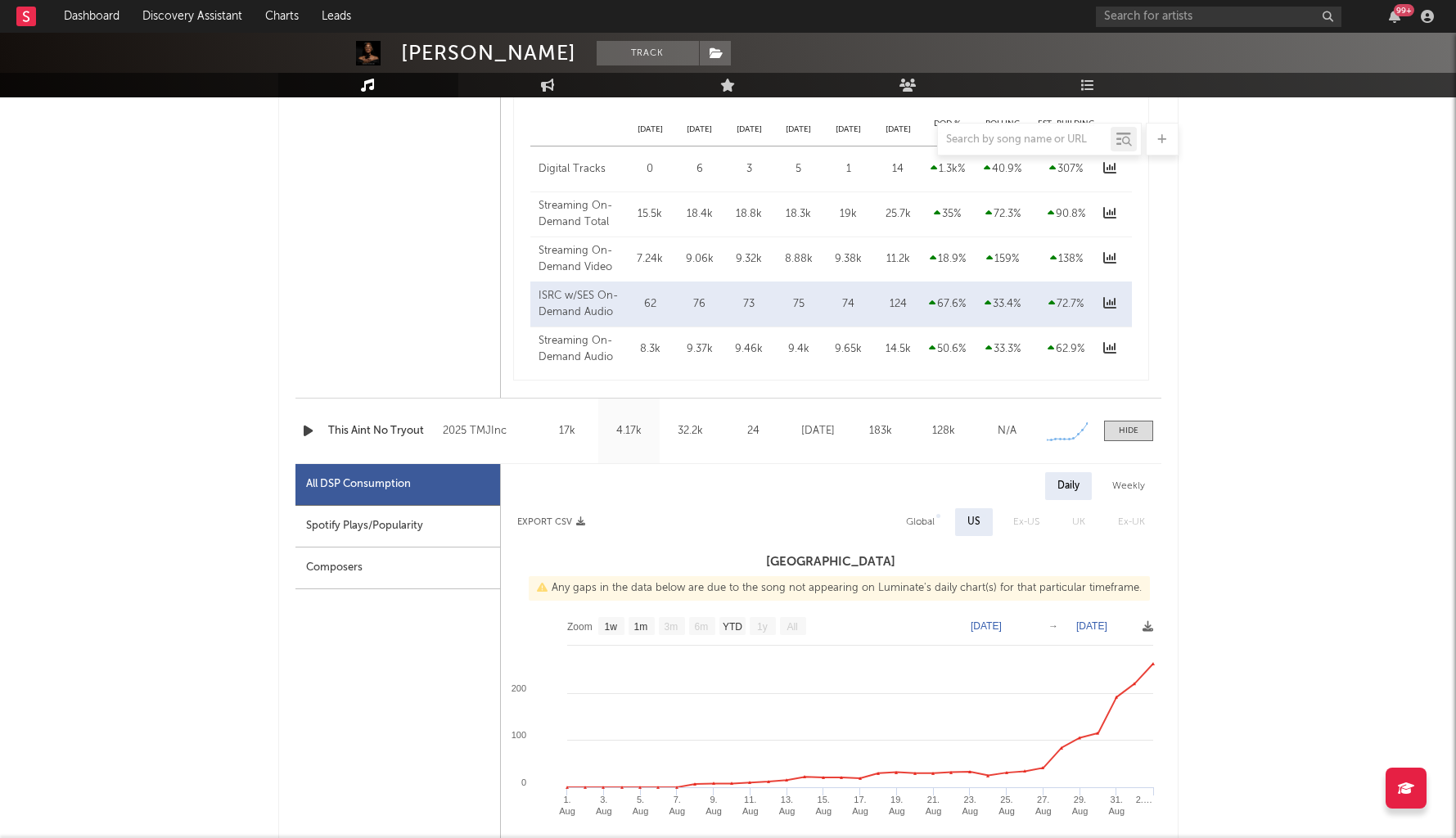
click at [304, 427] on icon "button" at bounding box center [307, 431] width 17 height 21
click at [203, 21] on link "Discovery Assistant" at bounding box center [191, 16] width 123 height 33
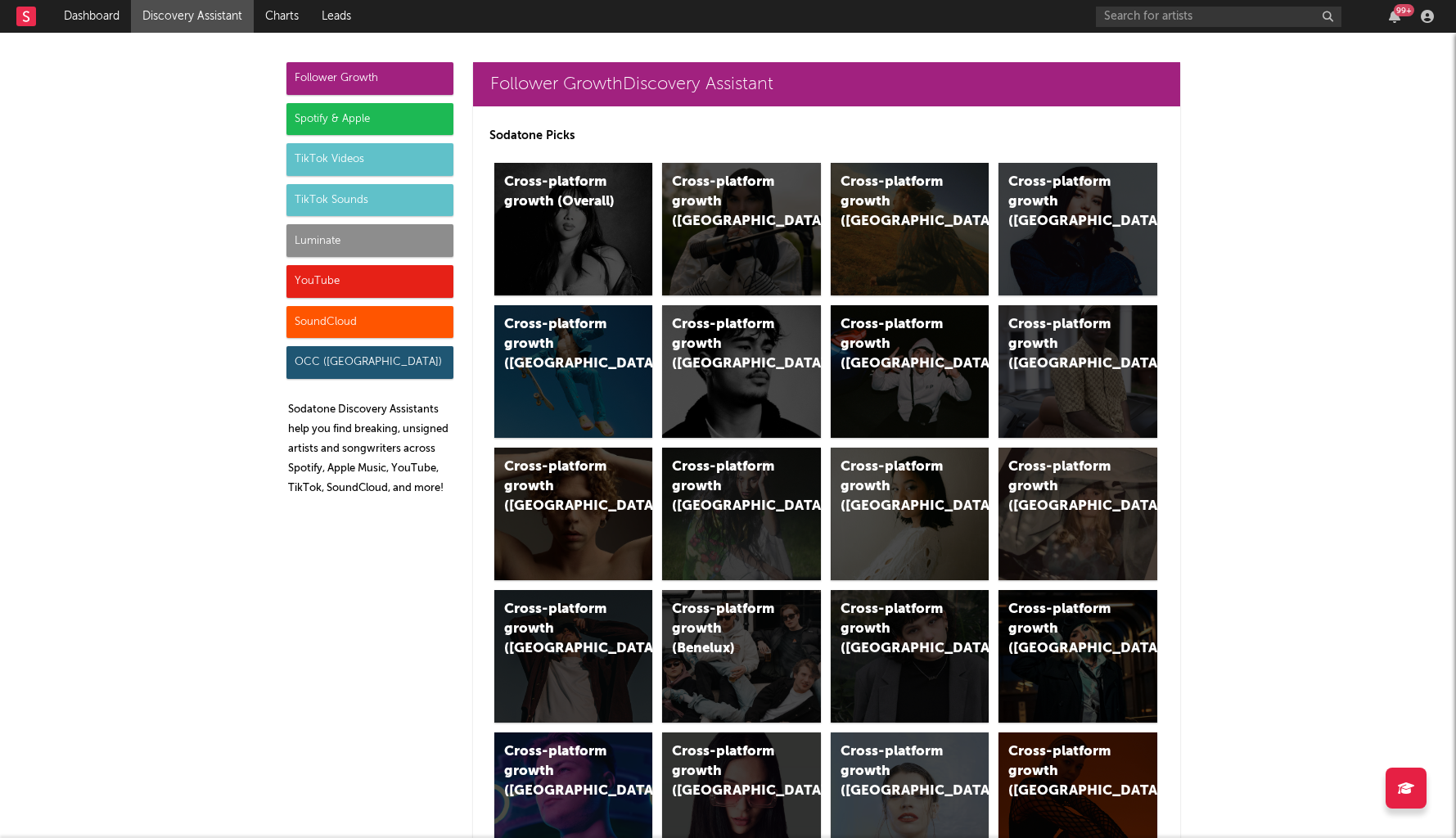
click at [351, 247] on div "Luminate" at bounding box center [369, 240] width 167 height 33
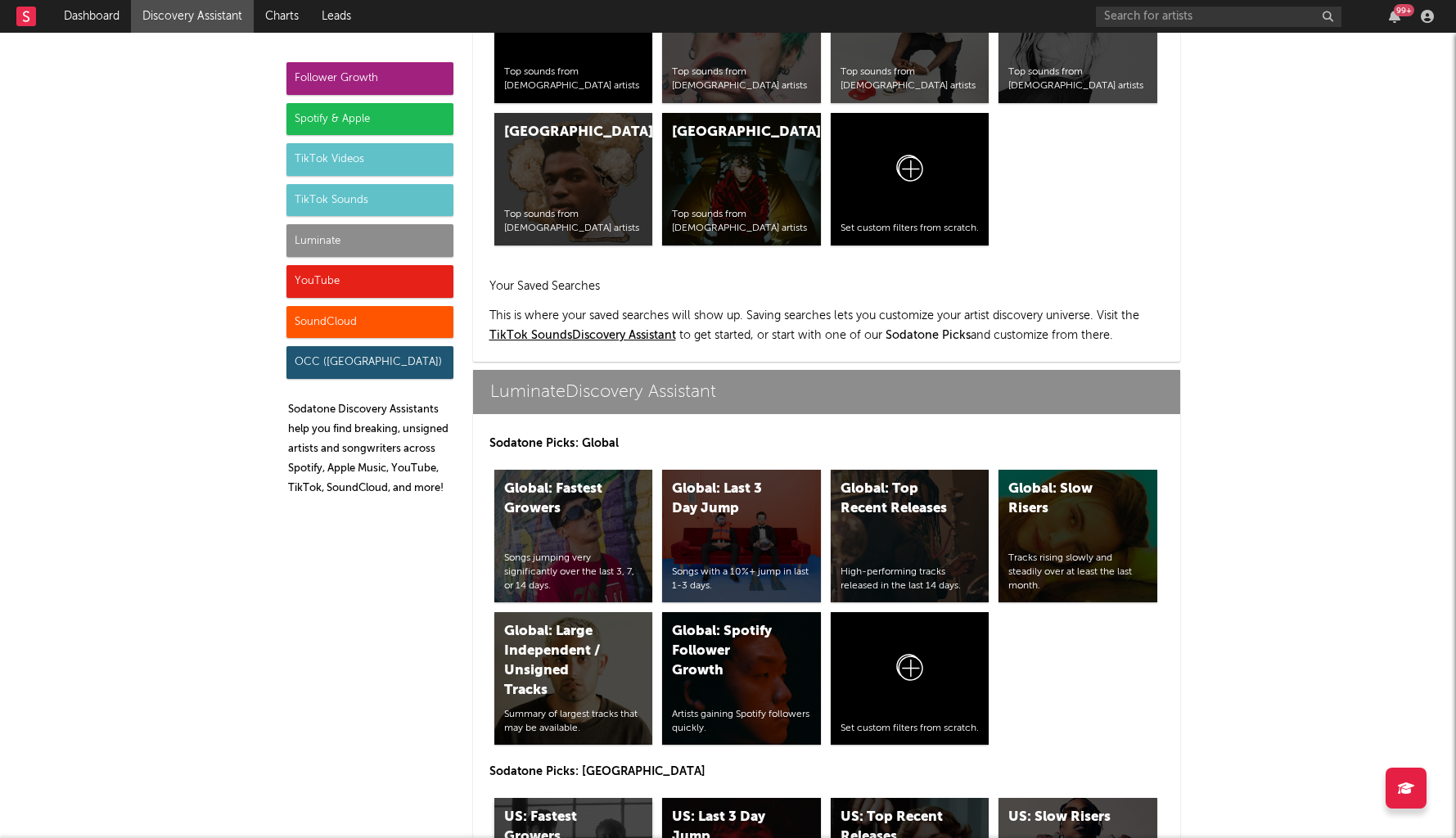
scroll to position [7268, 0]
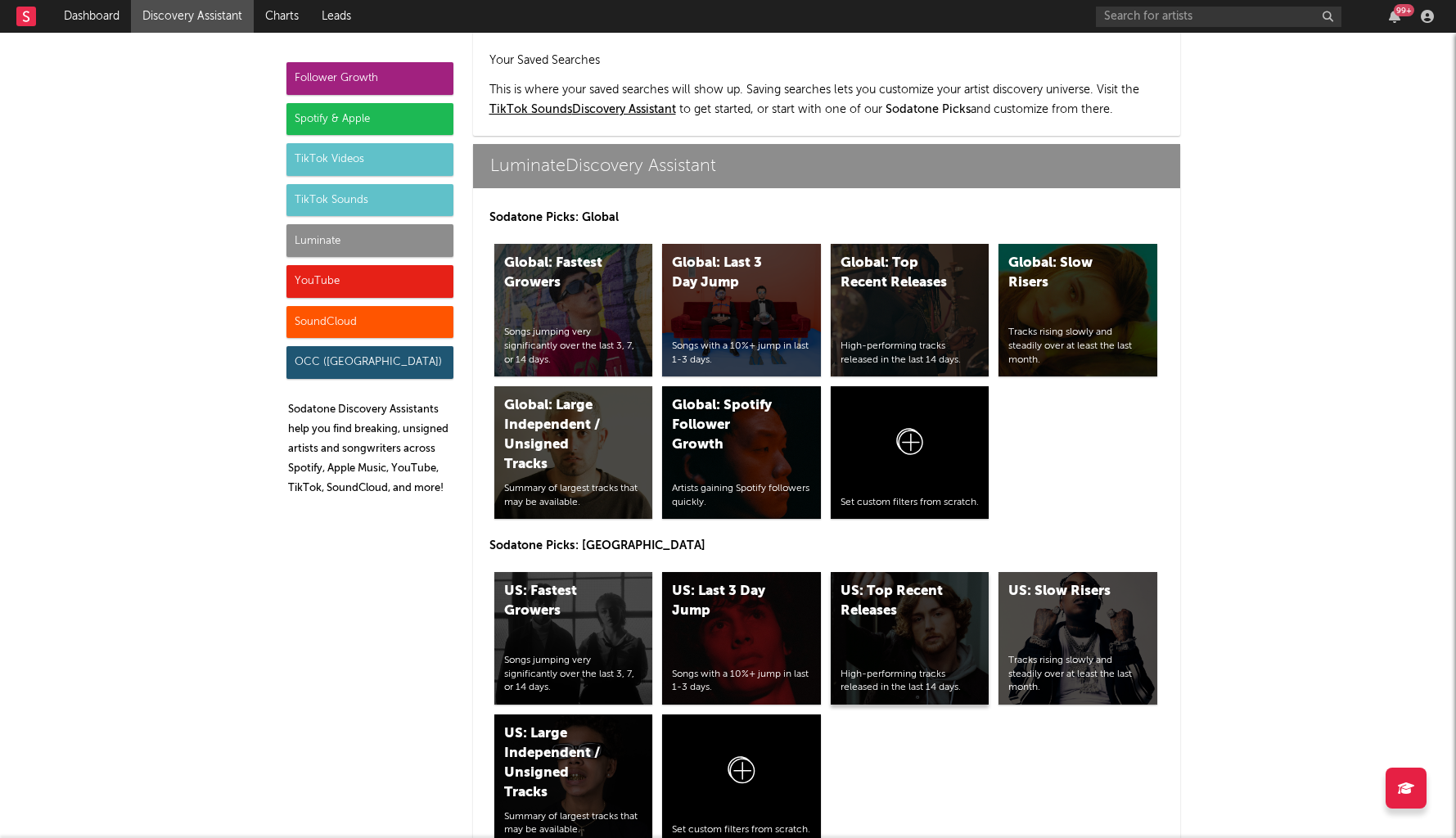
click at [876, 583] on div "US: Top Recent Releases" at bounding box center [897, 602] width 112 height 39
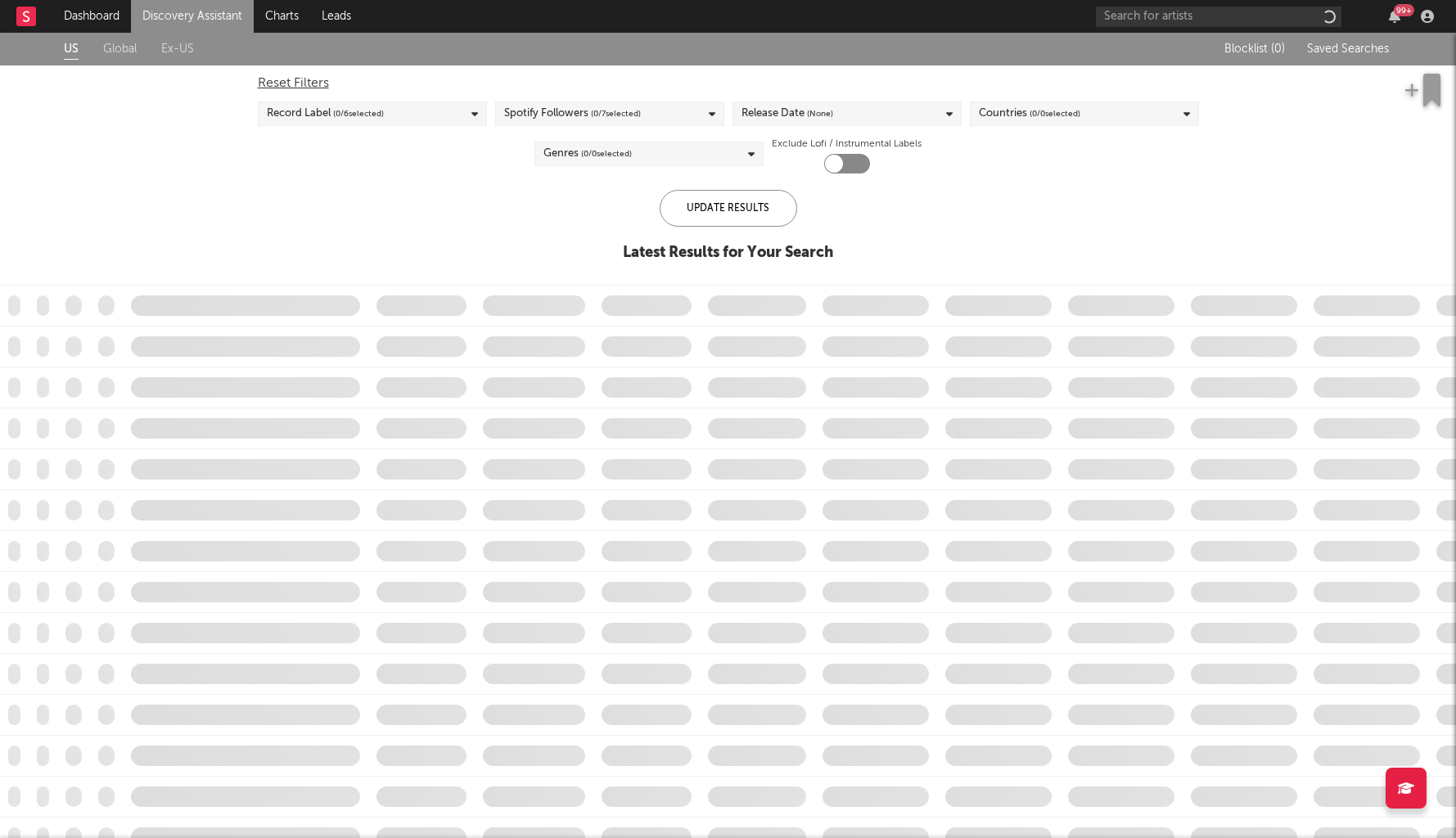
checkbox input "true"
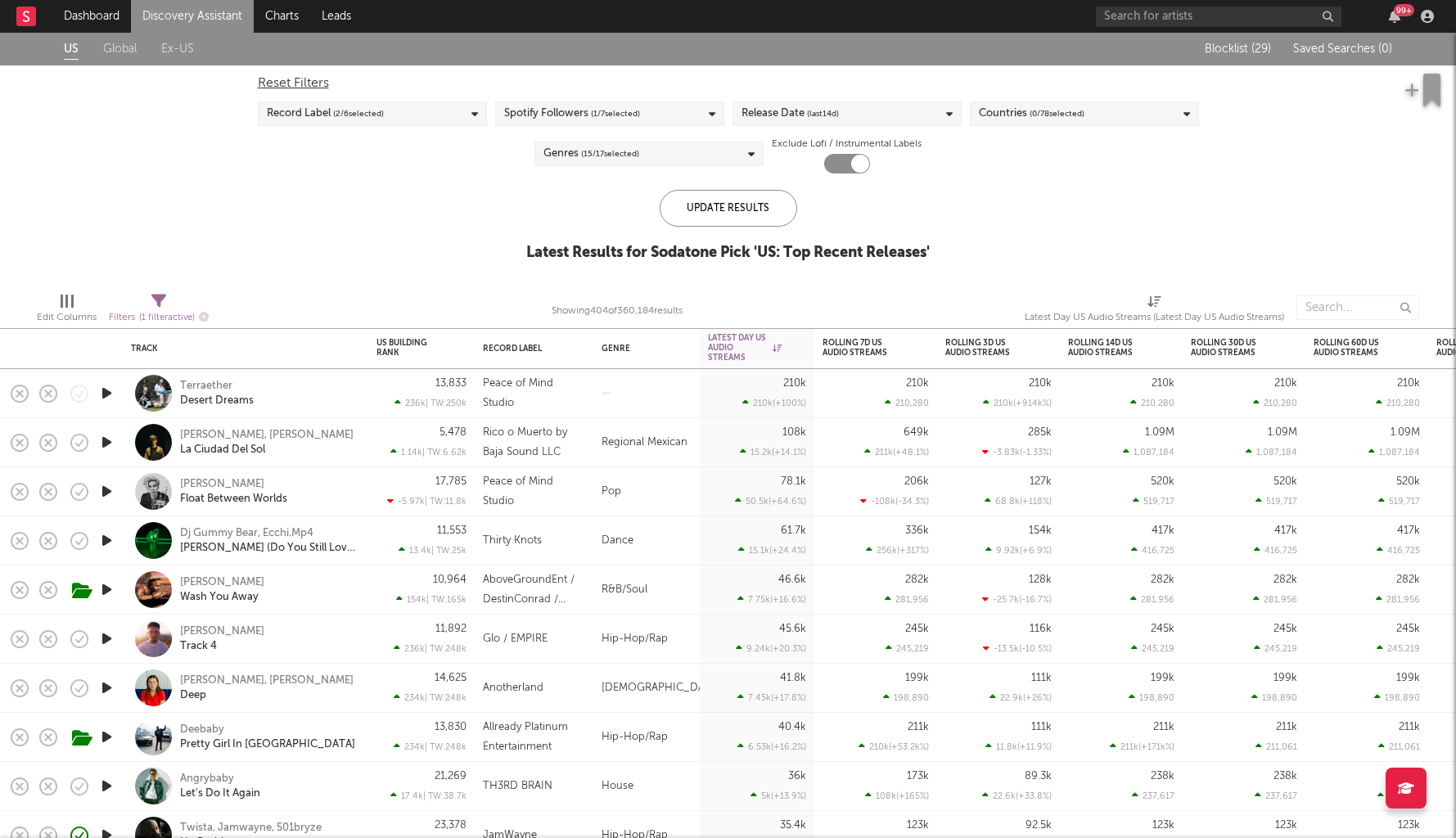
click at [108, 391] on icon "button" at bounding box center [106, 393] width 17 height 21
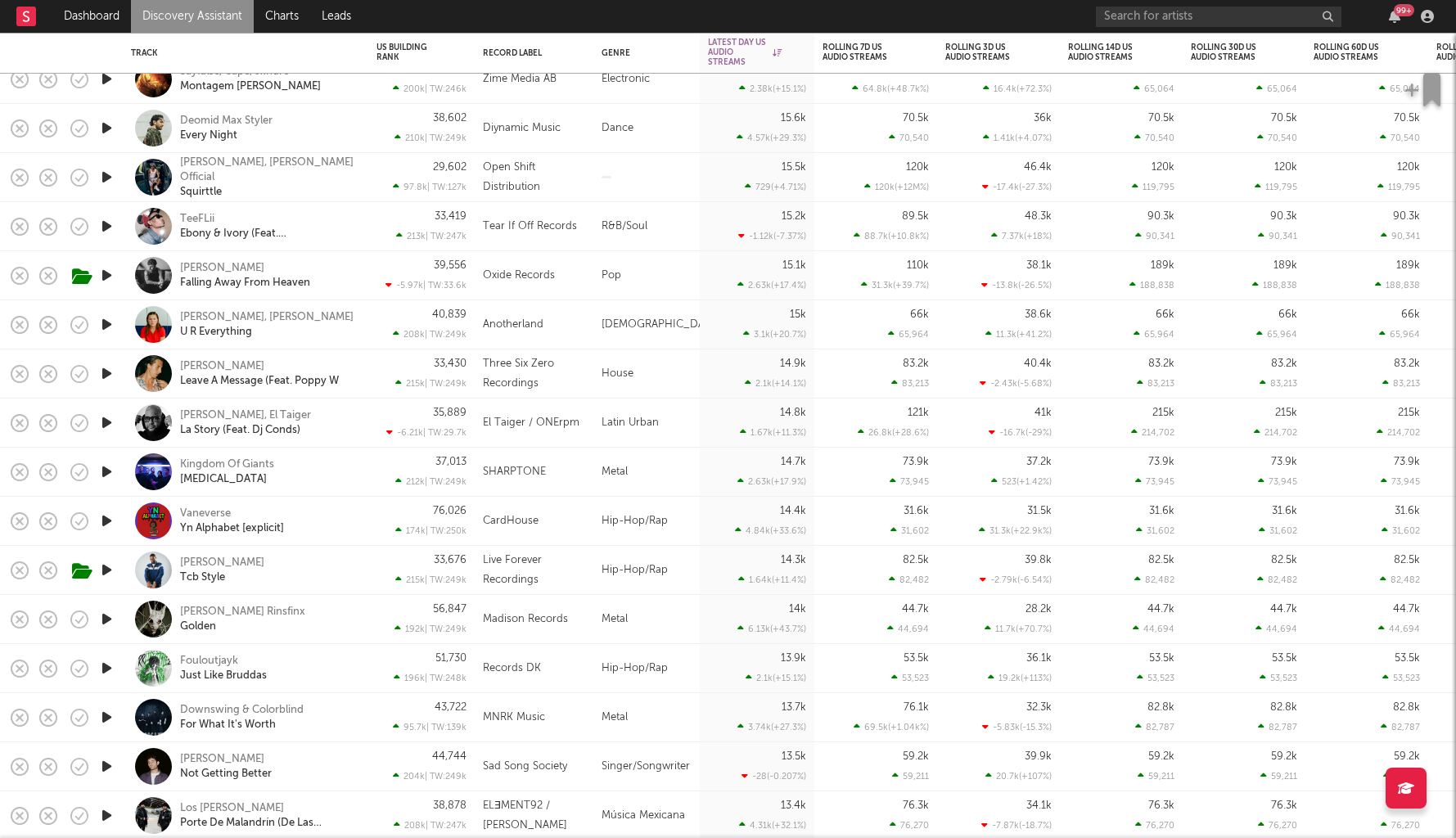
click at [100, 670] on icon "button" at bounding box center [106, 668] width 17 height 21
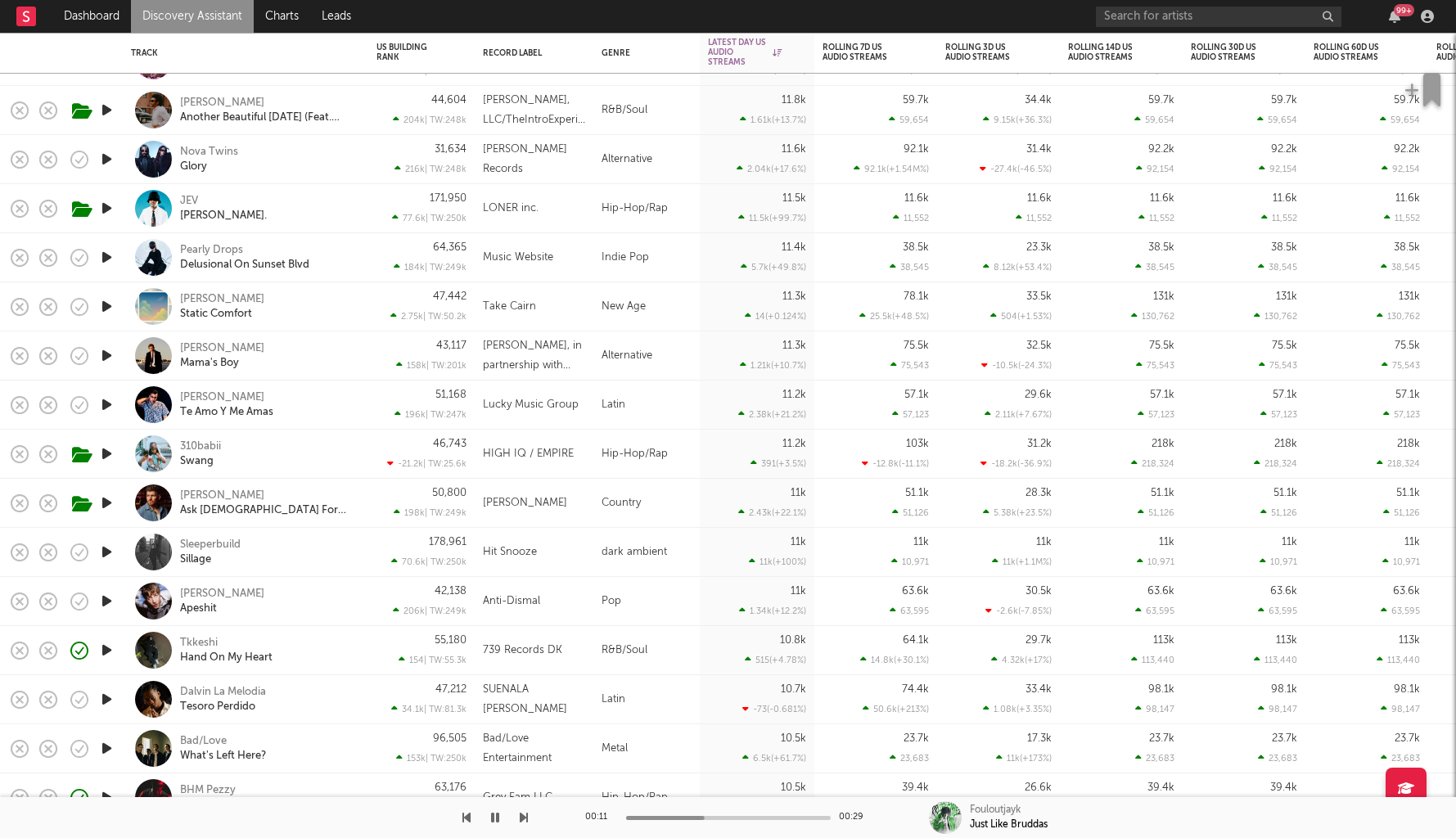
click at [338, 650] on div "Tkkeshi Hand On My Heart" at bounding box center [268, 651] width 176 height 30
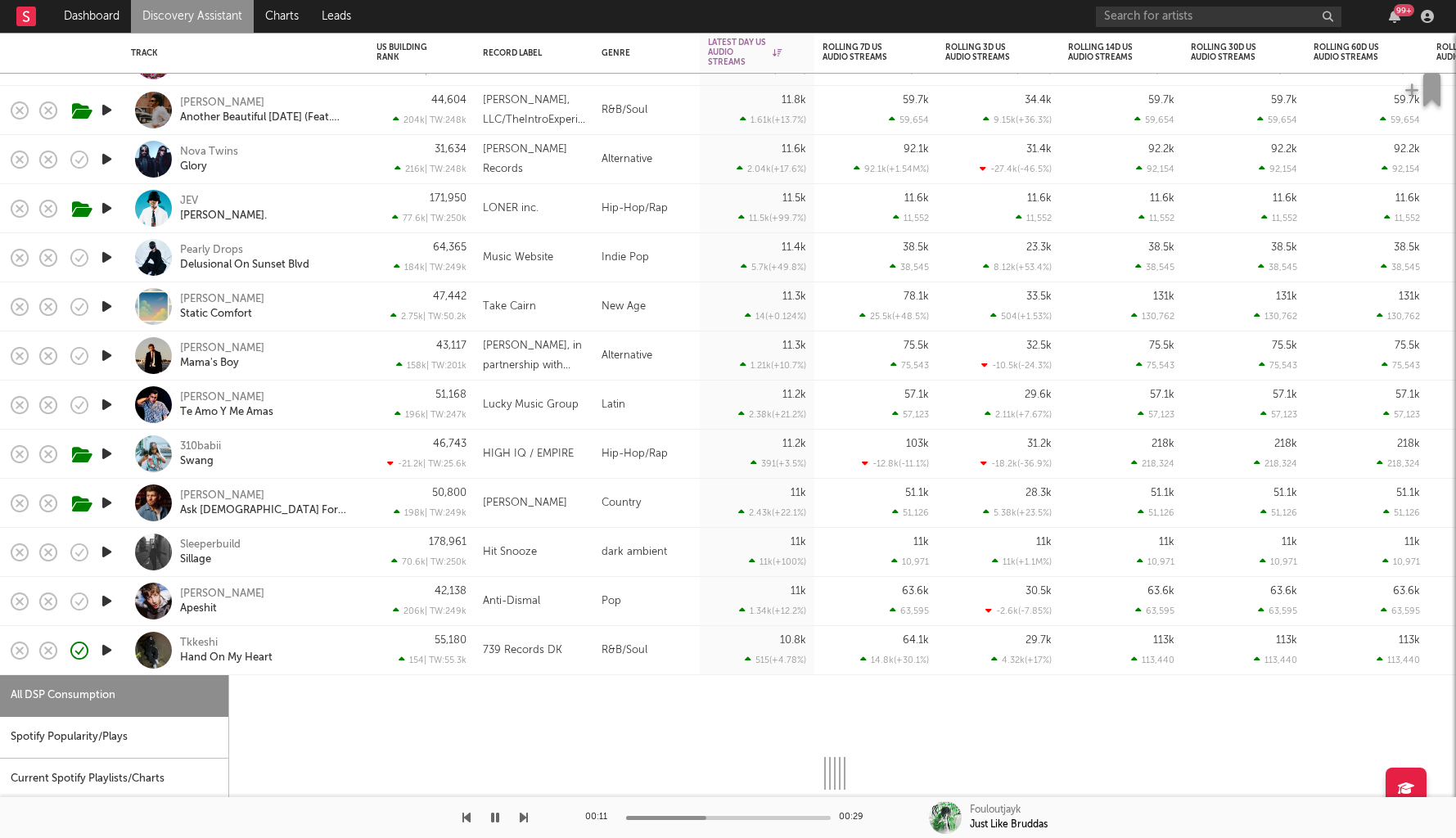
select select "1w"
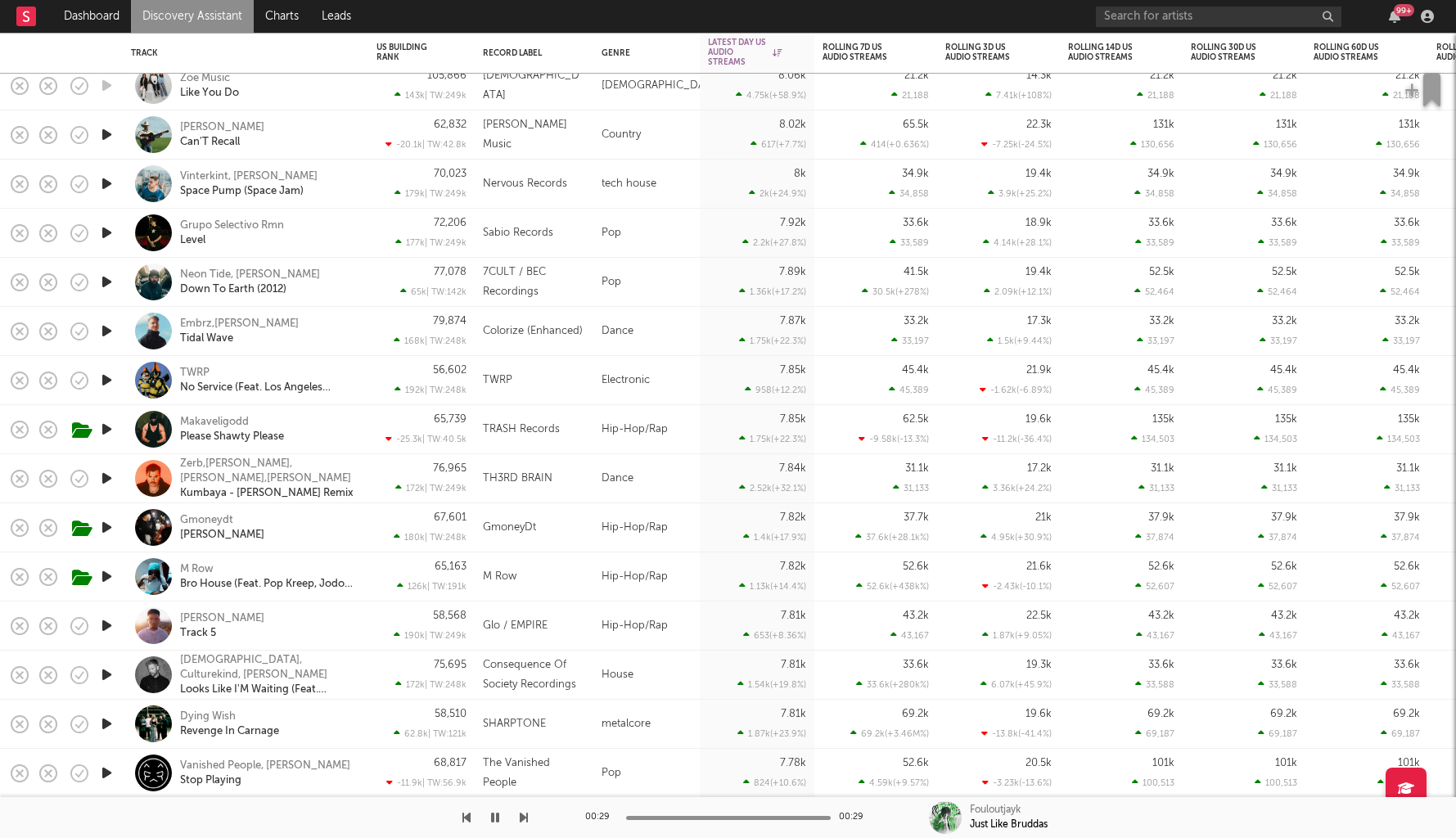
click at [106, 352] on div at bounding box center [106, 331] width 33 height 49
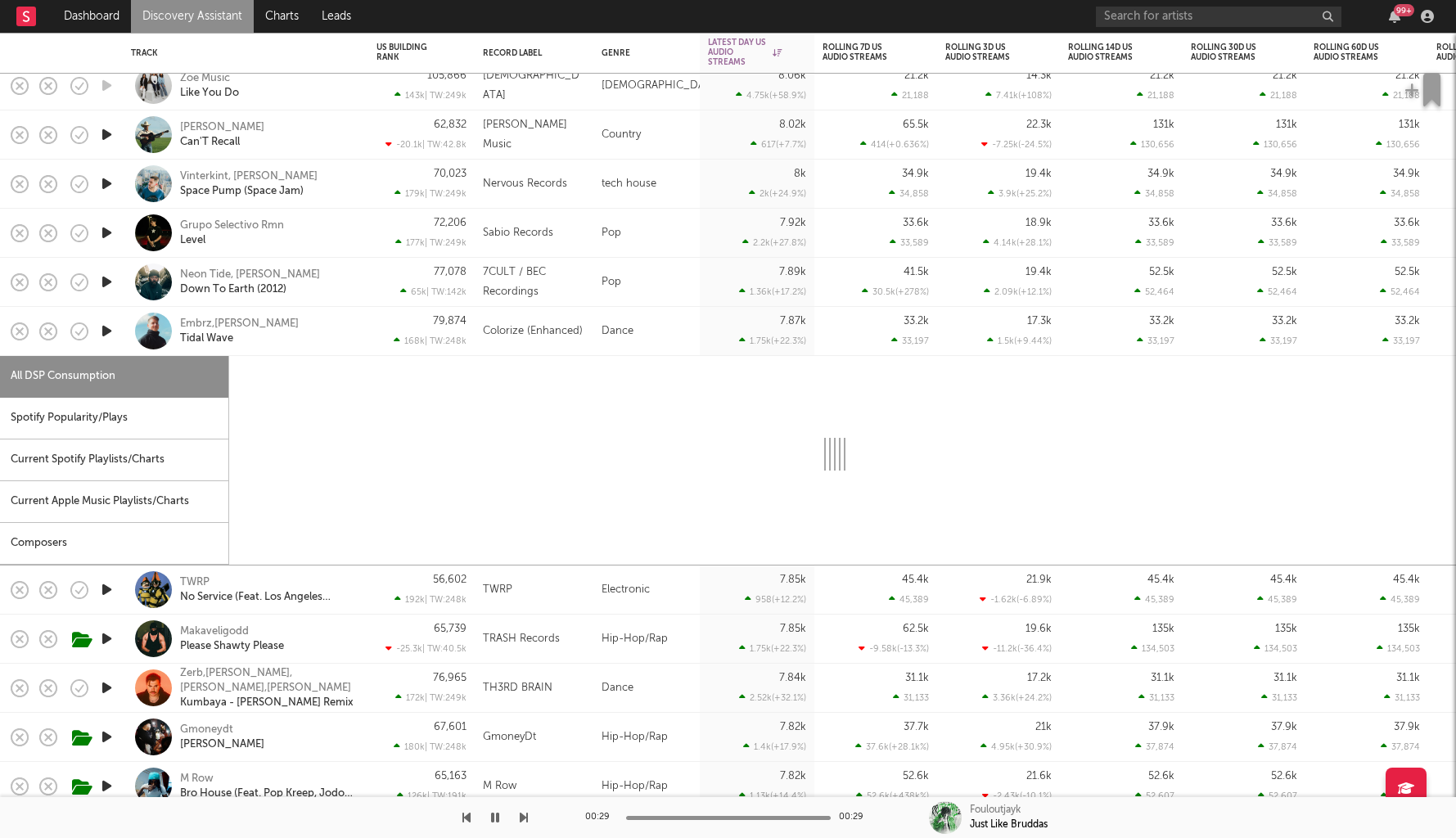
select select "1w"
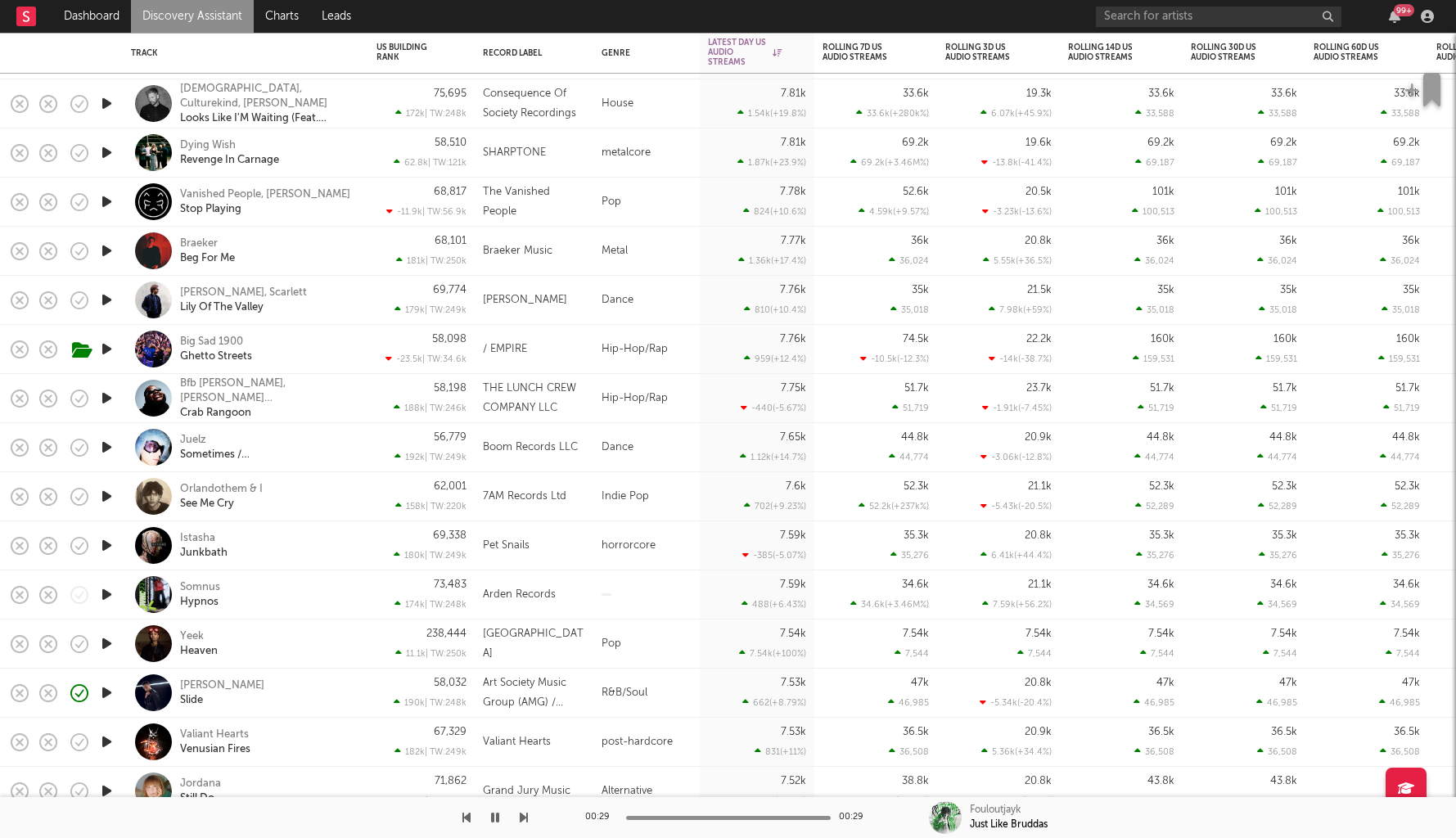
click at [106, 543] on icon "button" at bounding box center [106, 546] width 17 height 21
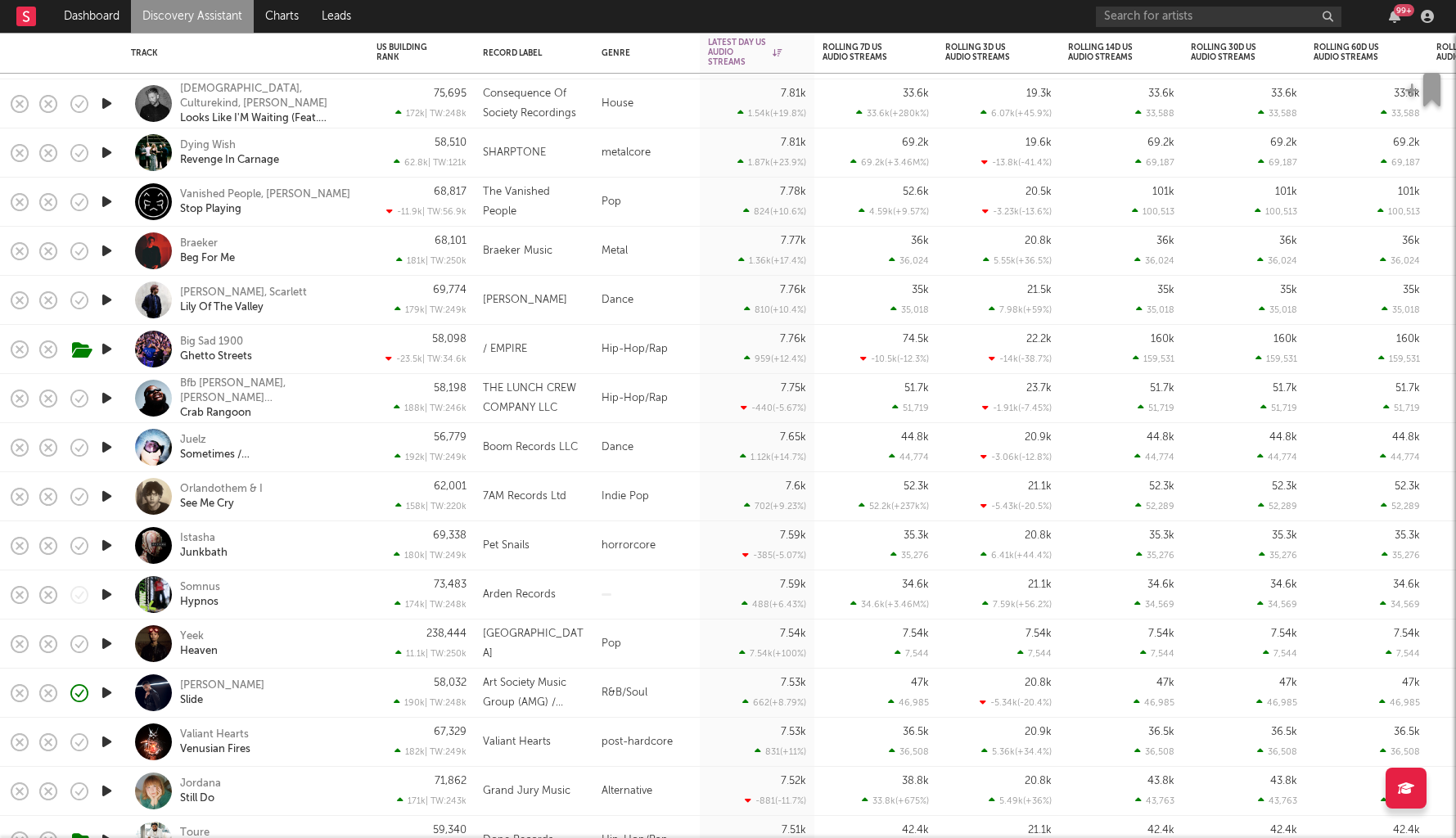
click at [193, 23] on link "Discovery Assistant" at bounding box center [191, 16] width 123 height 33
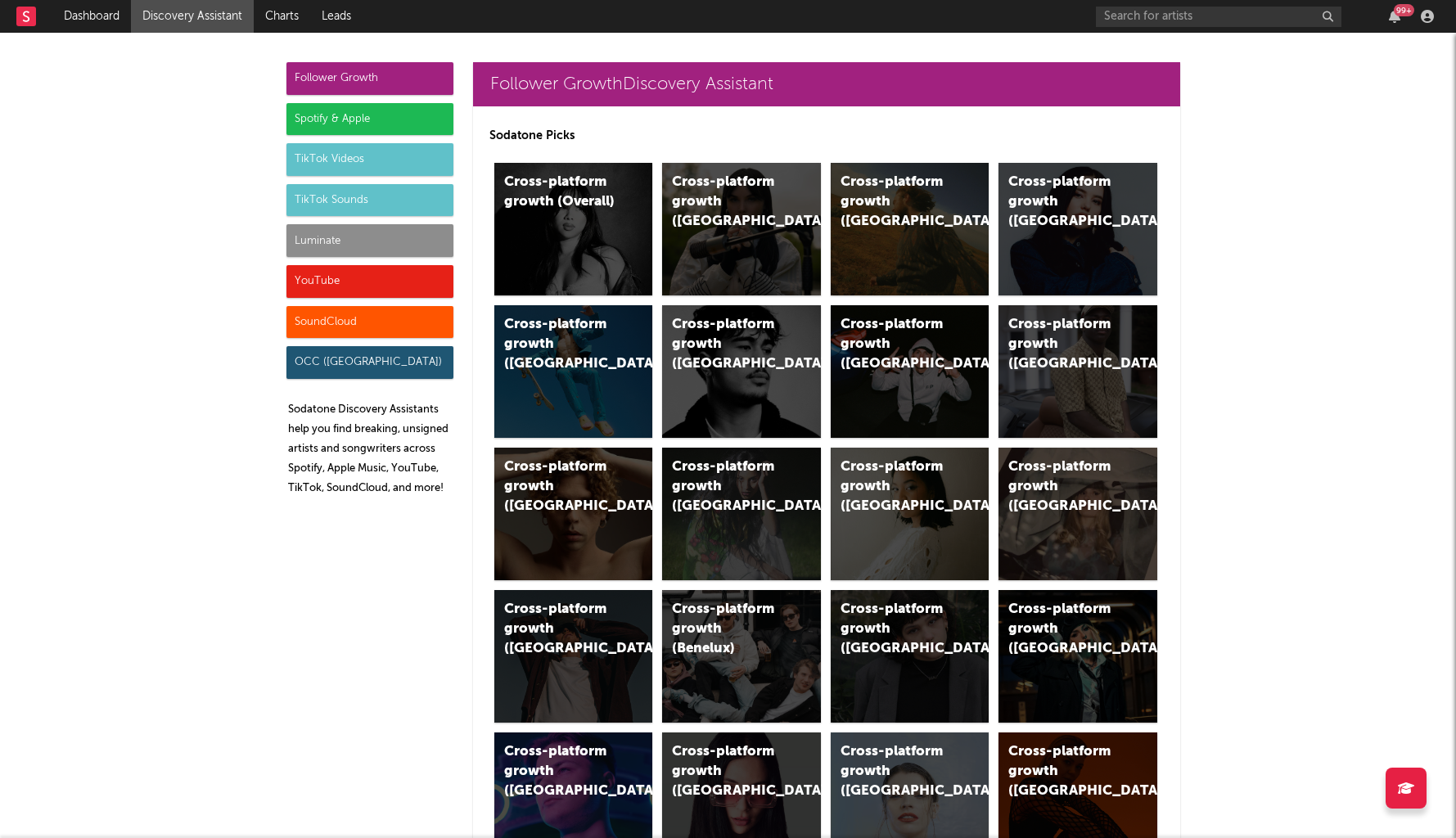
click at [404, 242] on div "Luminate" at bounding box center [369, 240] width 167 height 33
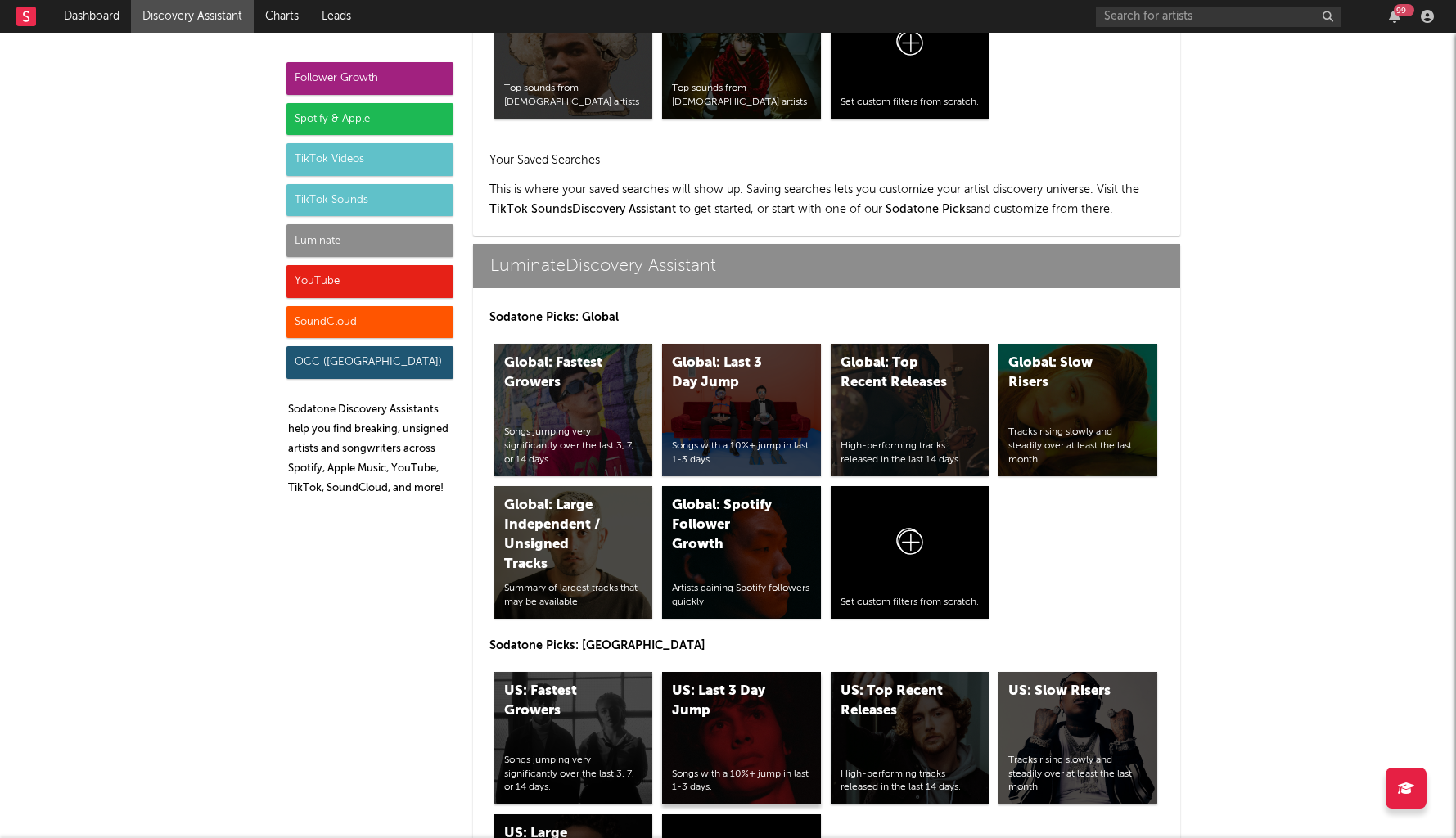
scroll to position [7268, 0]
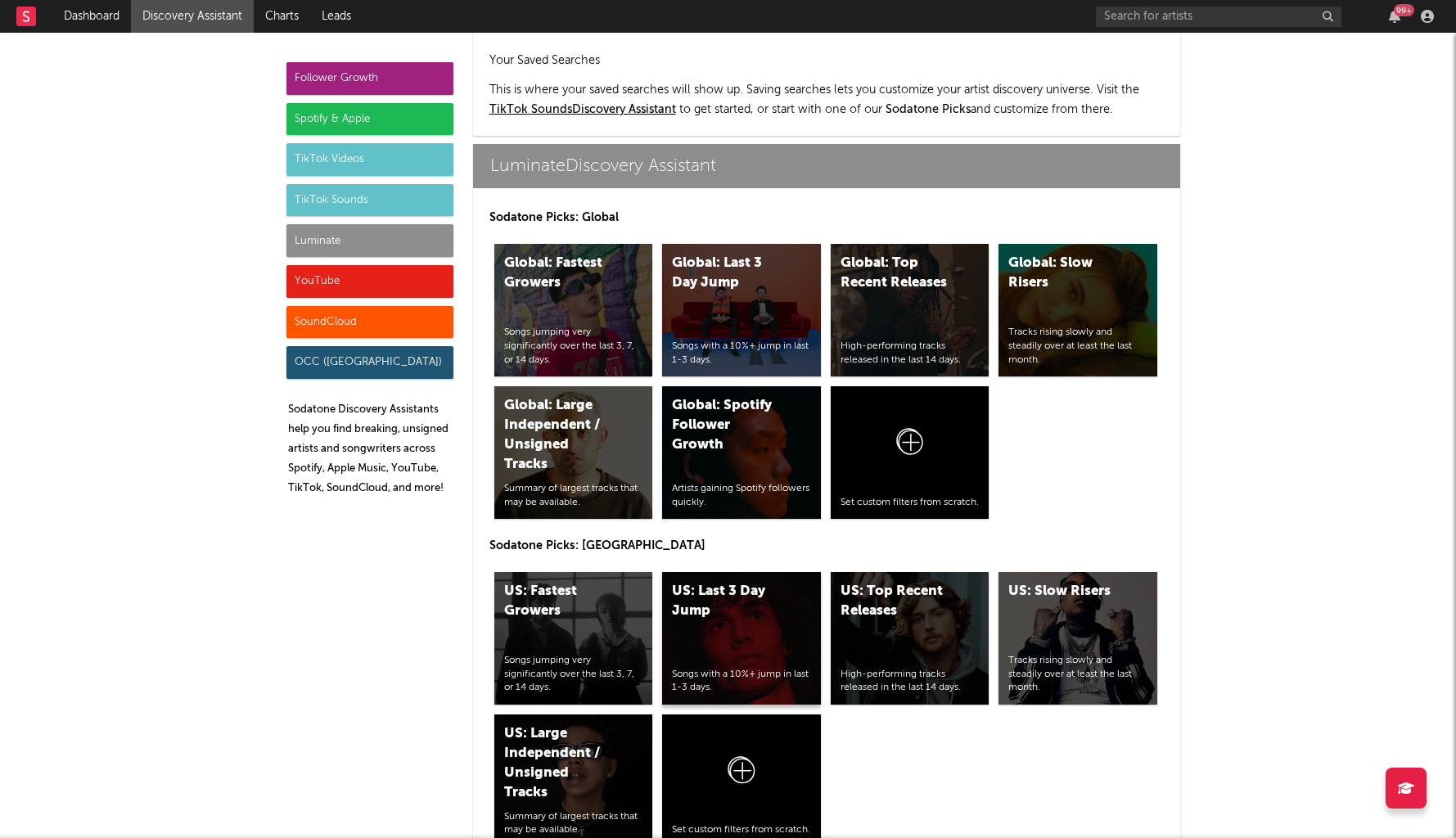
click at [720, 573] on div "US: Last 3 Day Jump Songs with a 10%+ jump in last 1-3 days." at bounding box center [741, 638] width 159 height 133
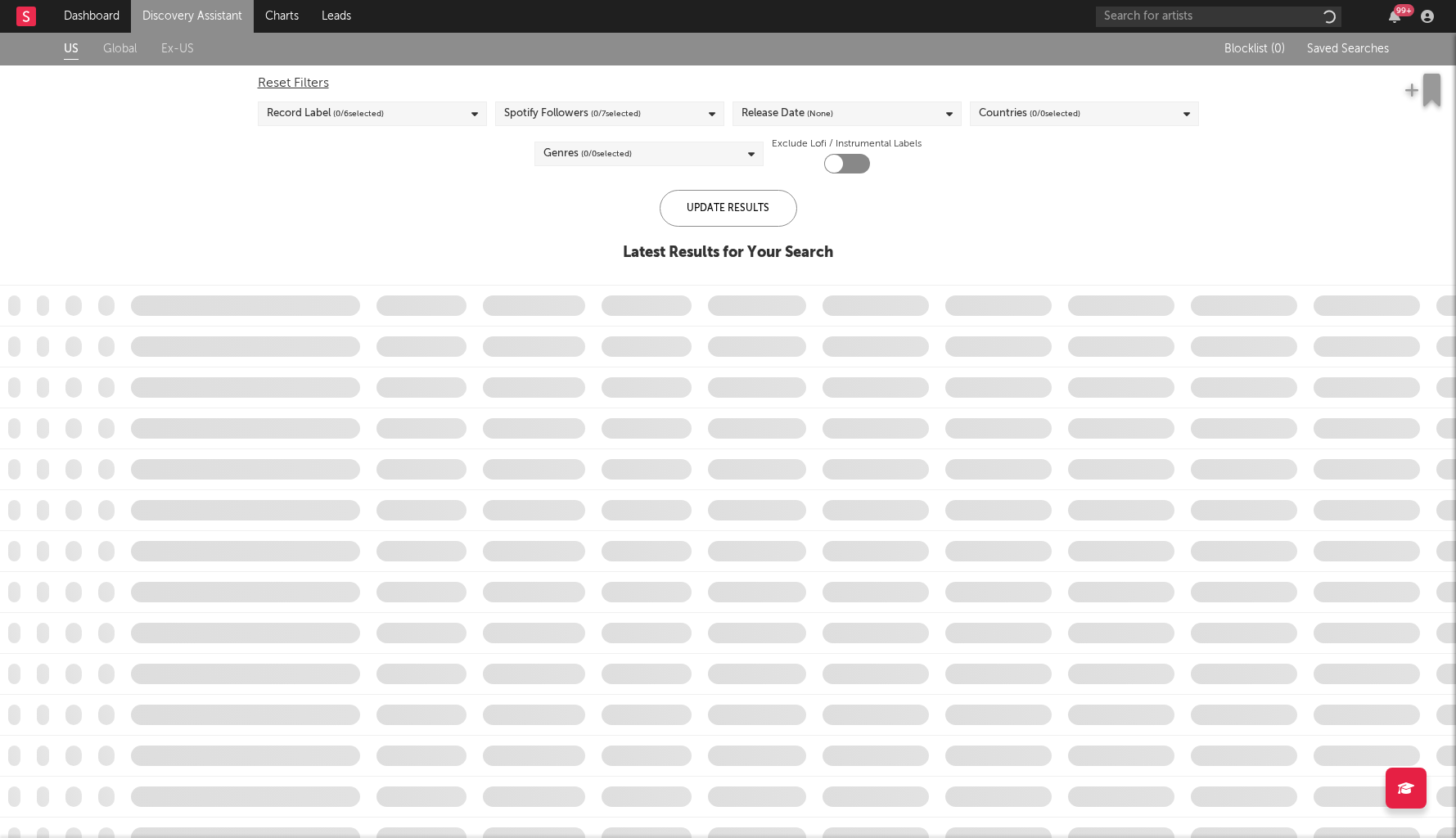
checkbox input "true"
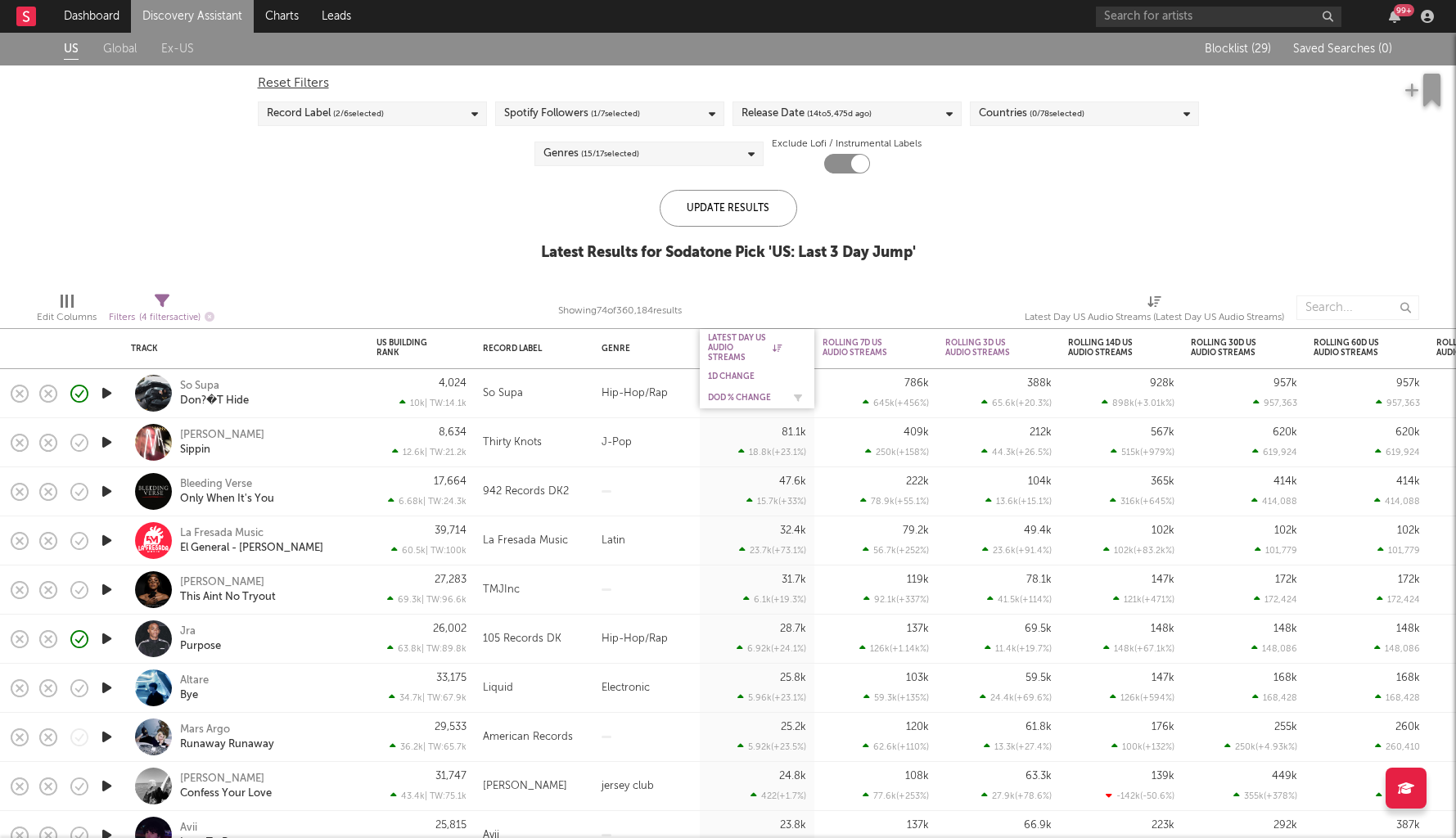
click at [746, 396] on div "DoD % Change" at bounding box center [745, 398] width 74 height 10
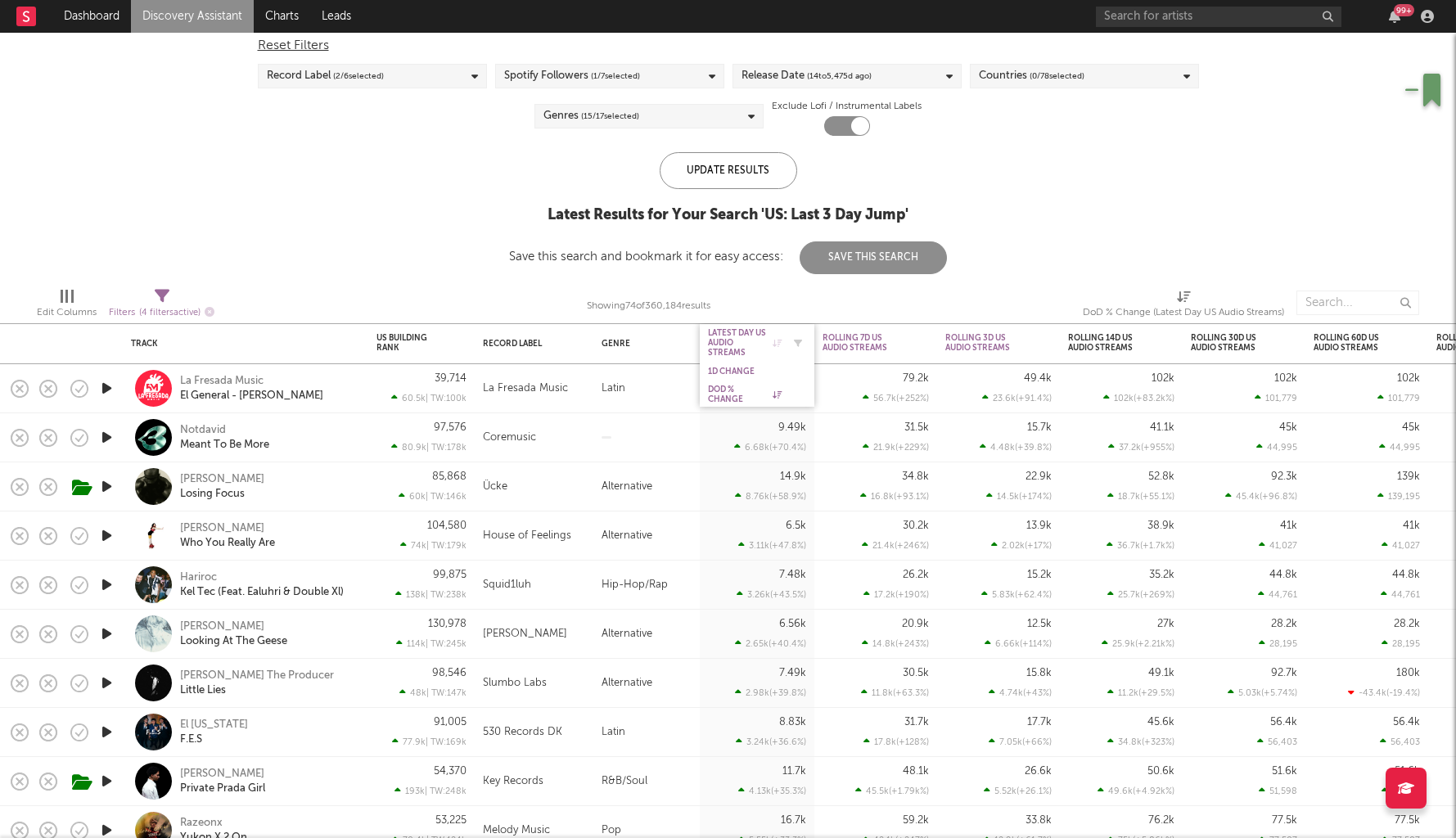
click at [732, 337] on div "Latest Day US Audio Streams" at bounding box center [745, 343] width 74 height 30
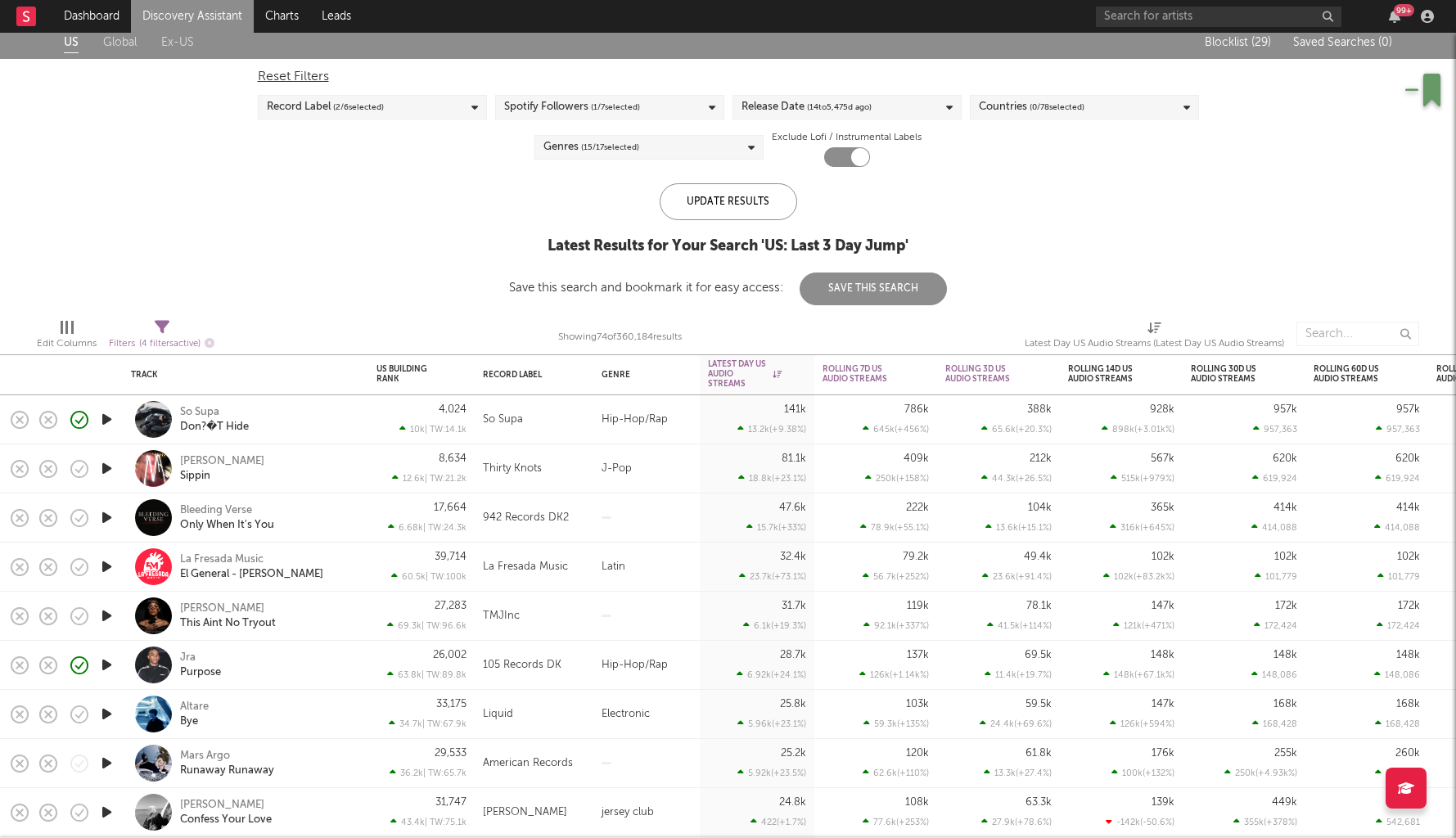
click at [106, 521] on icon "button" at bounding box center [106, 518] width 17 height 21
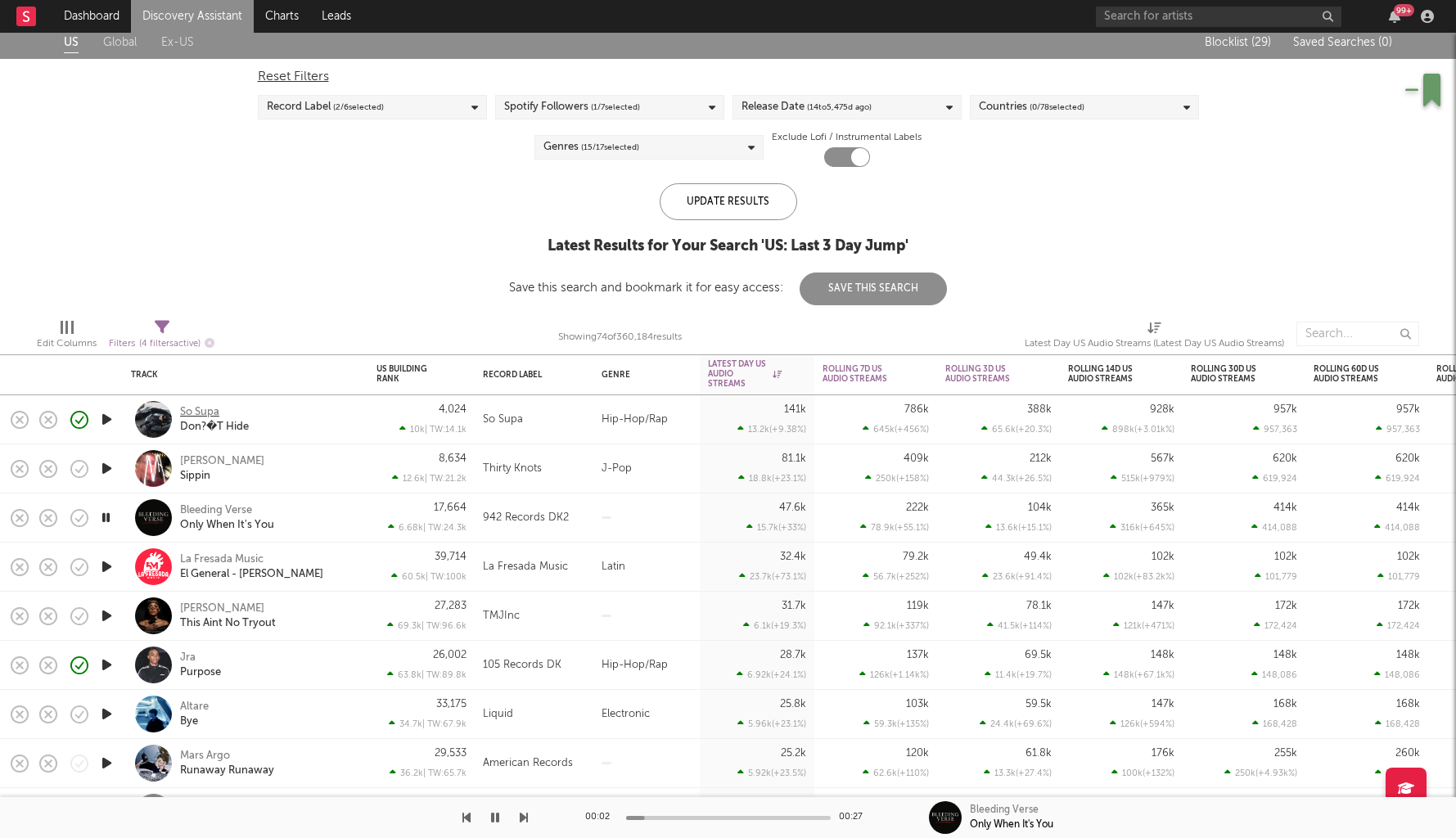
click at [208, 411] on div "So Supa" at bounding box center [199, 412] width 39 height 15
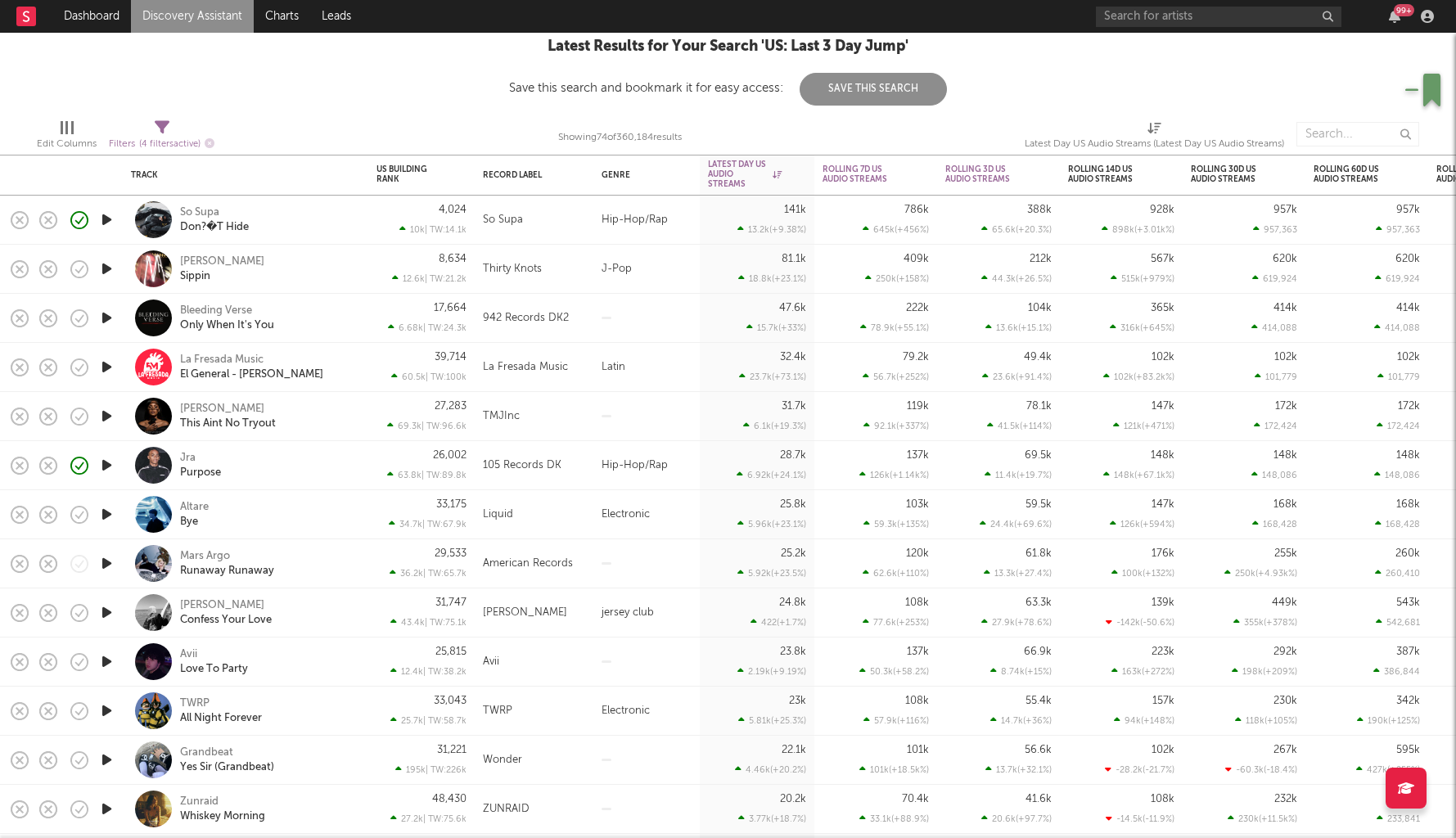
click at [97, 613] on div at bounding box center [106, 613] width 33 height 49
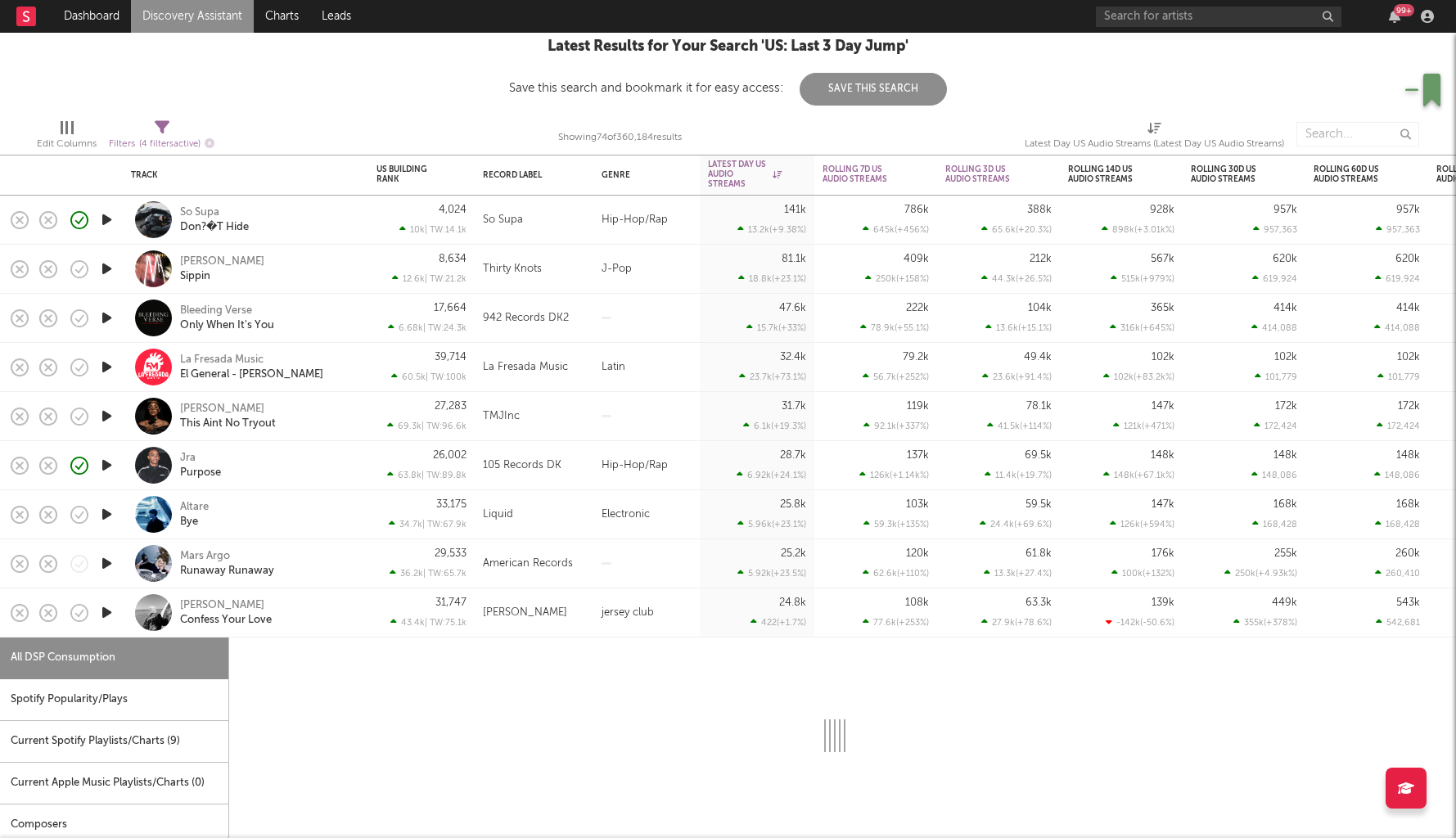
select select "1w"
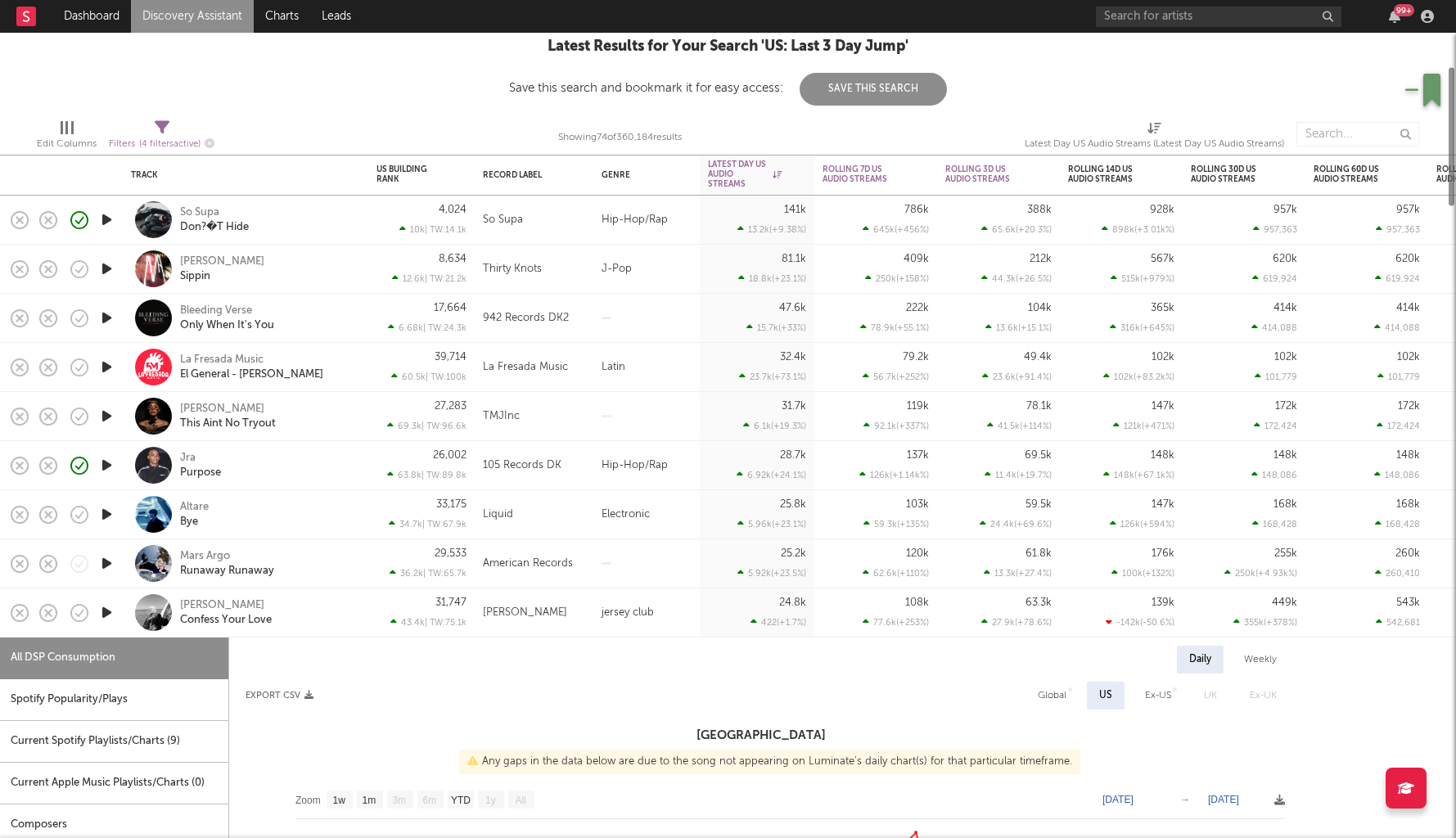
click at [103, 613] on icon "button" at bounding box center [106, 613] width 17 height 21
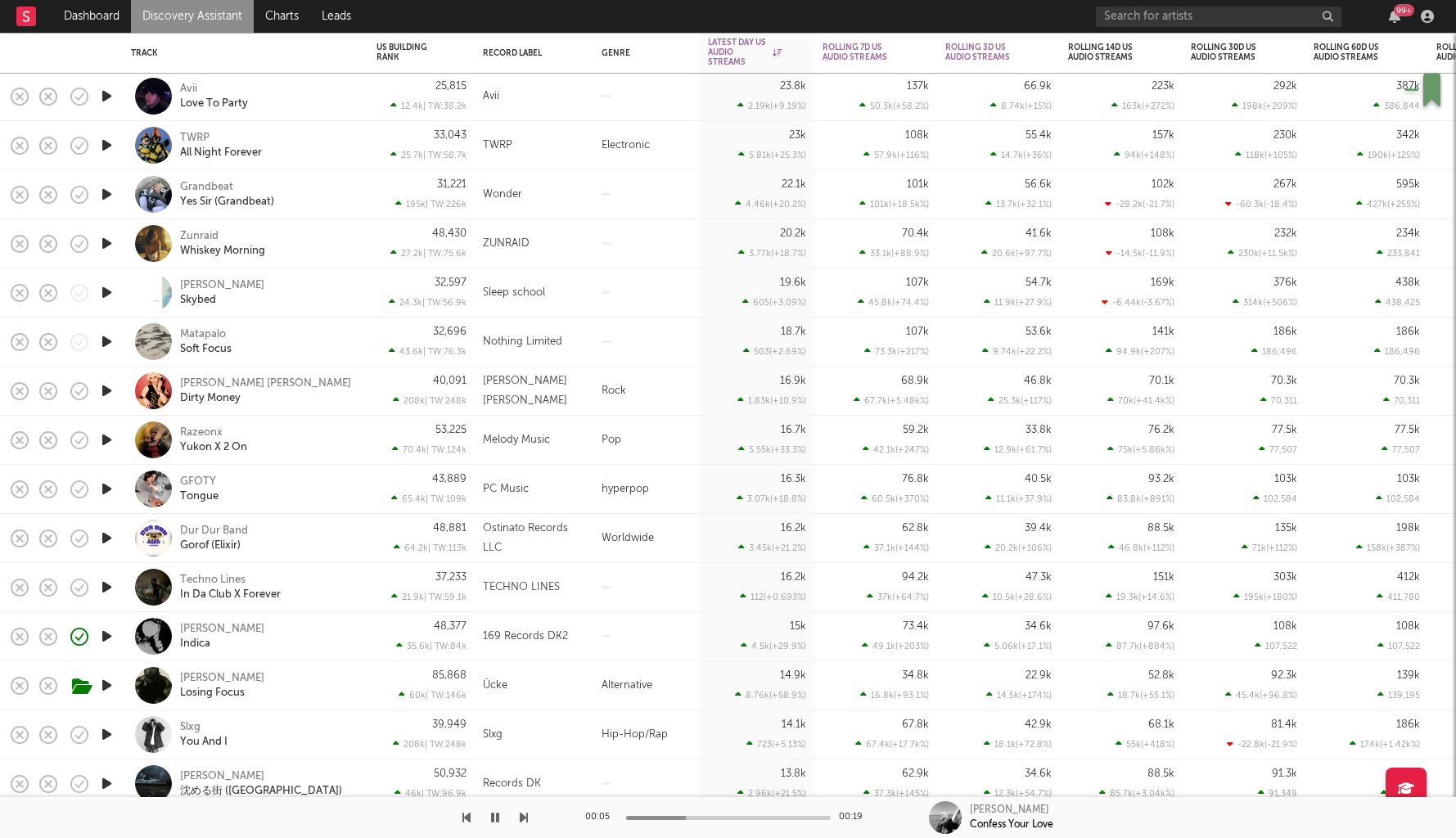
click at [331, 641] on div "Kai Raxx Indica" at bounding box center [268, 637] width 176 height 30
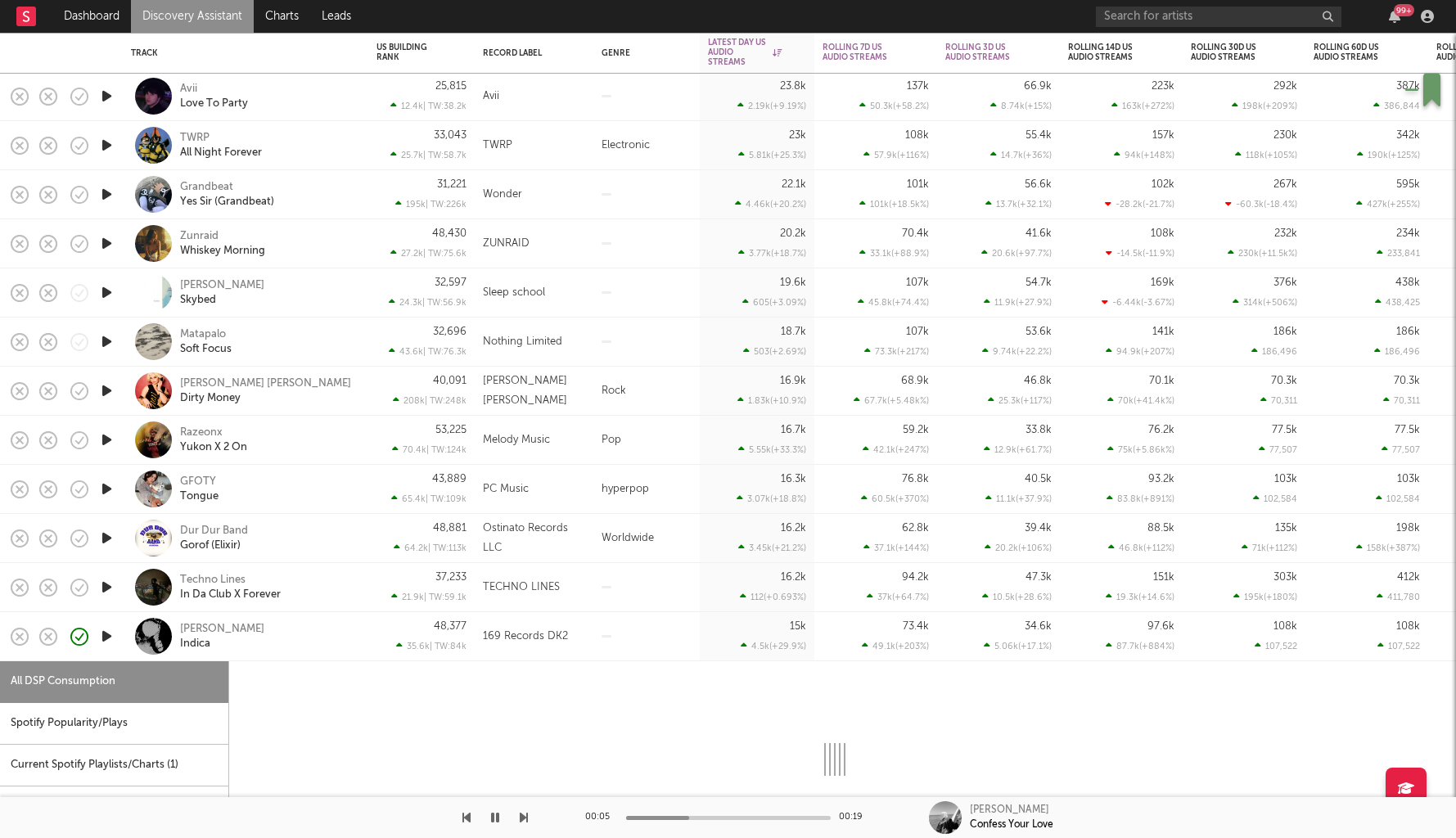
select select "1w"
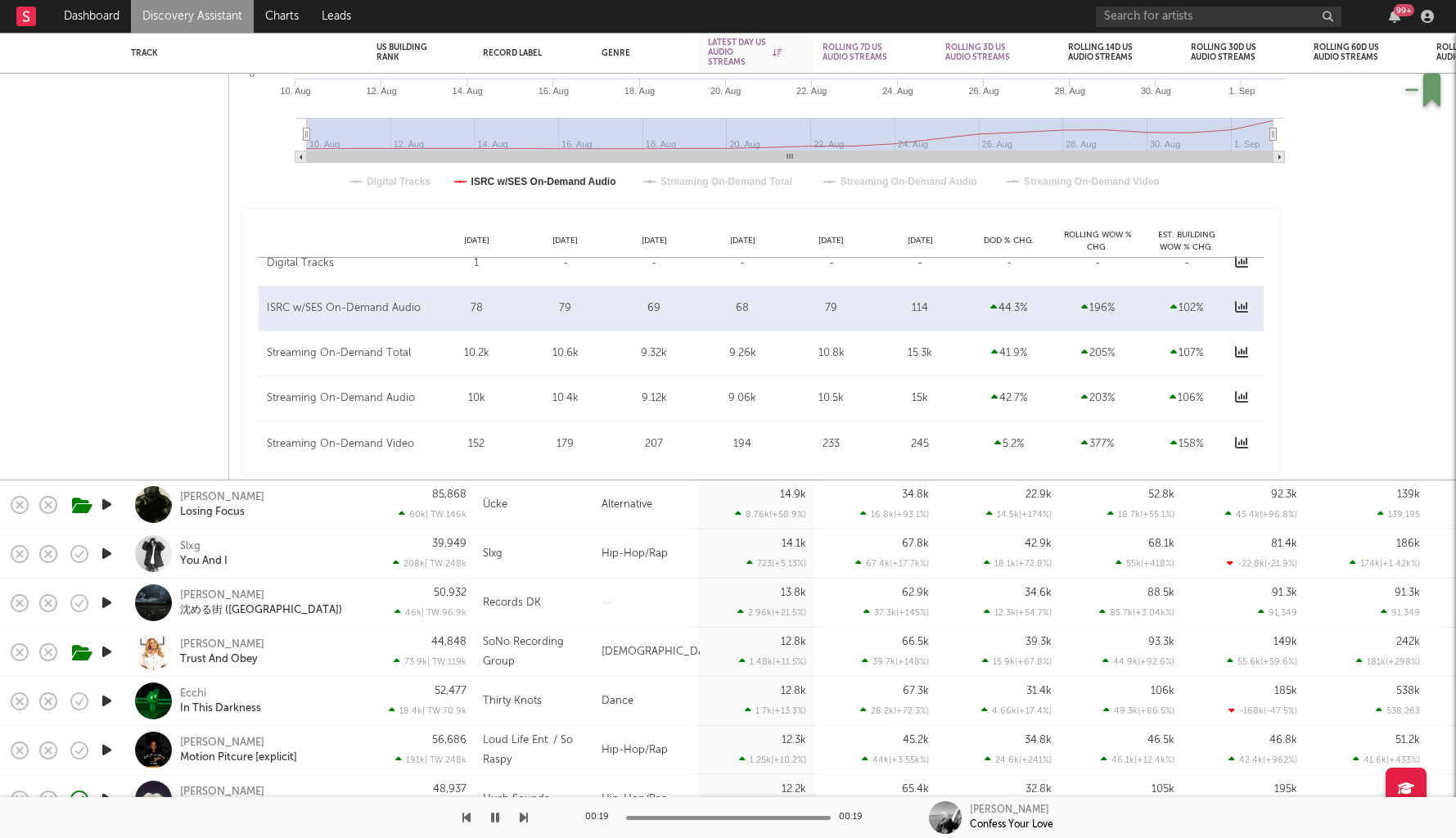
click at [103, 559] on icon "button" at bounding box center [106, 554] width 17 height 21
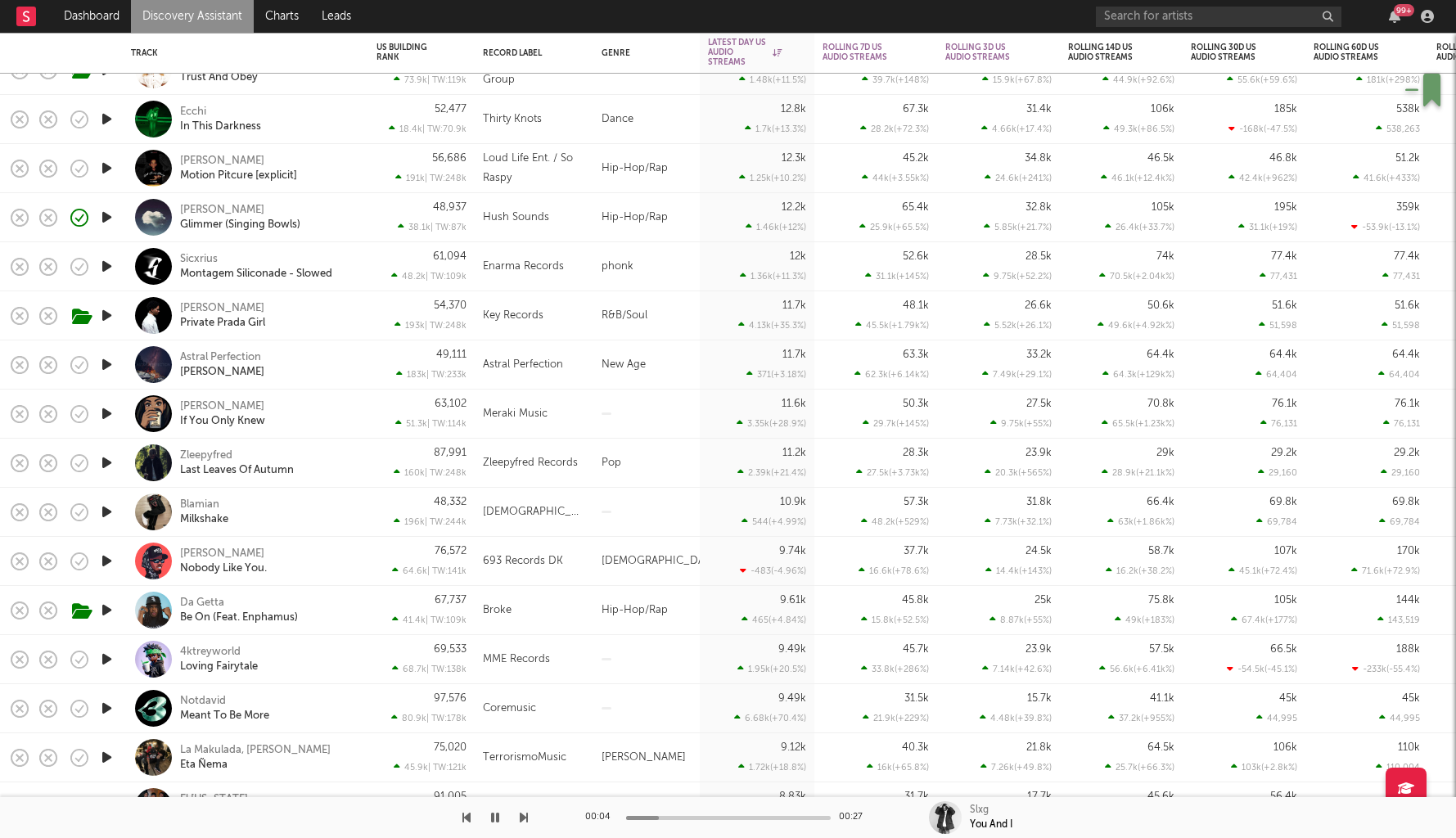
click at [114, 514] on icon "button" at bounding box center [106, 512] width 17 height 21
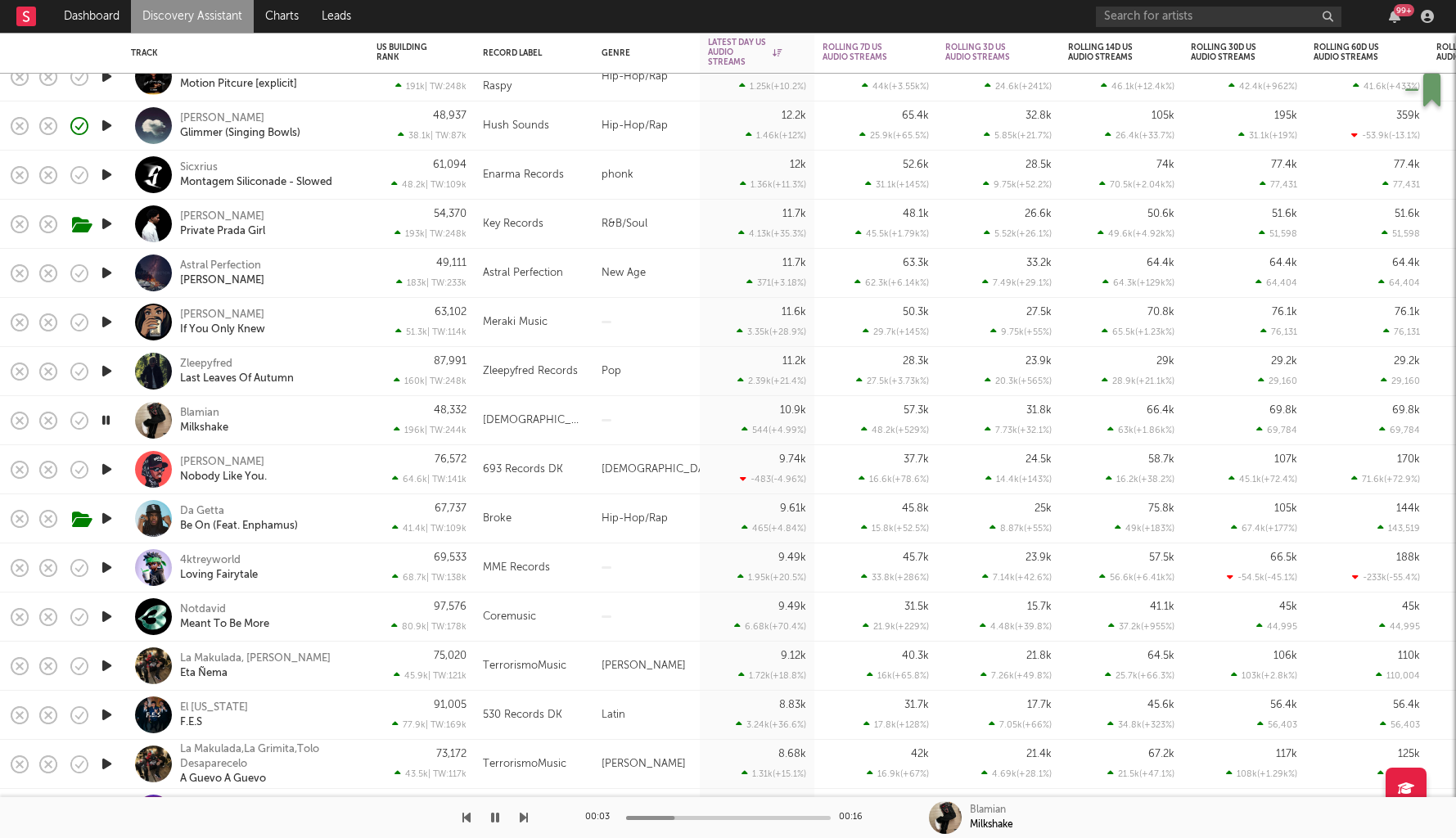
click at [302, 426] on div "Blamian Milkshake" at bounding box center [268, 421] width 176 height 30
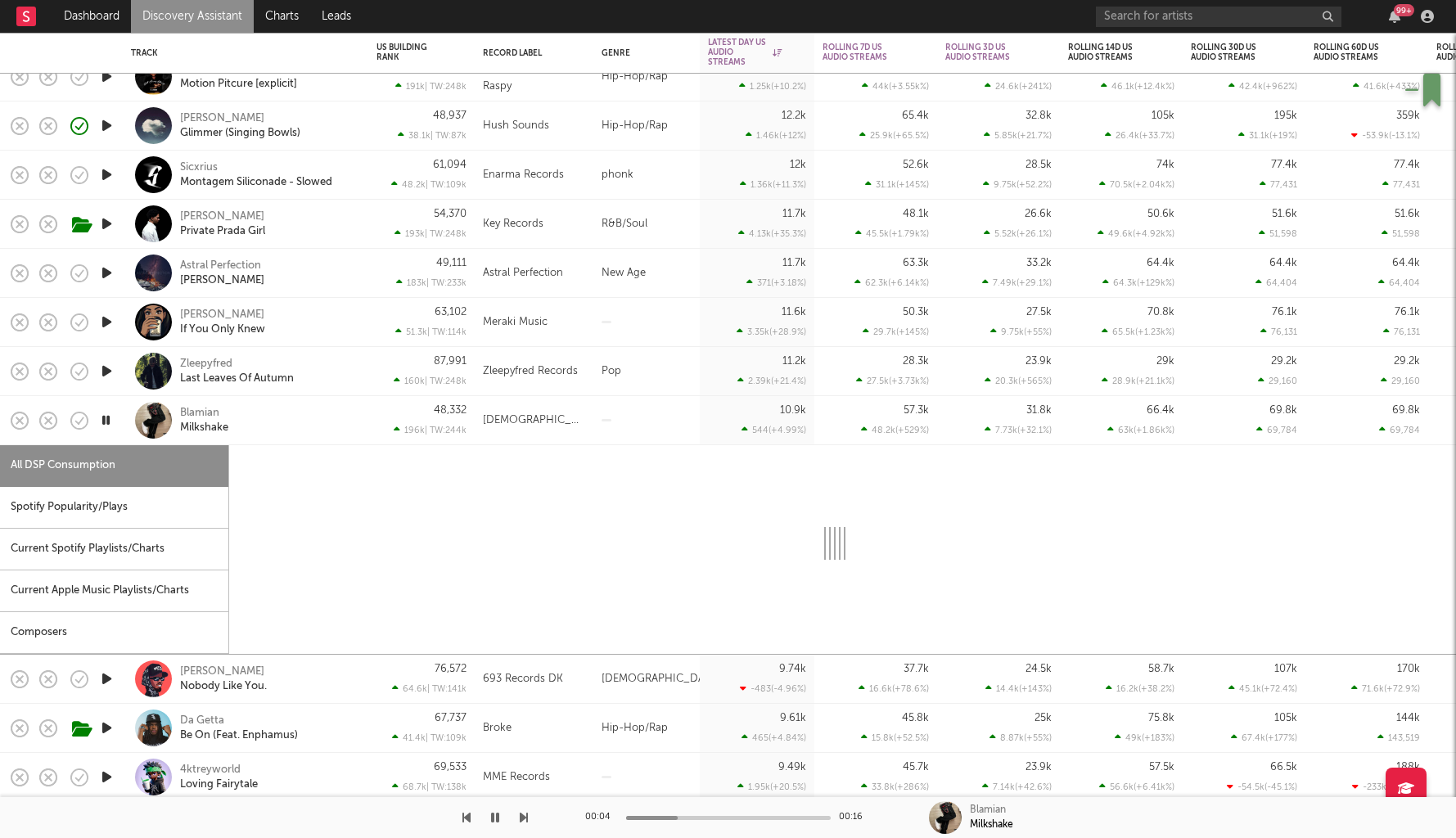
select select "1w"
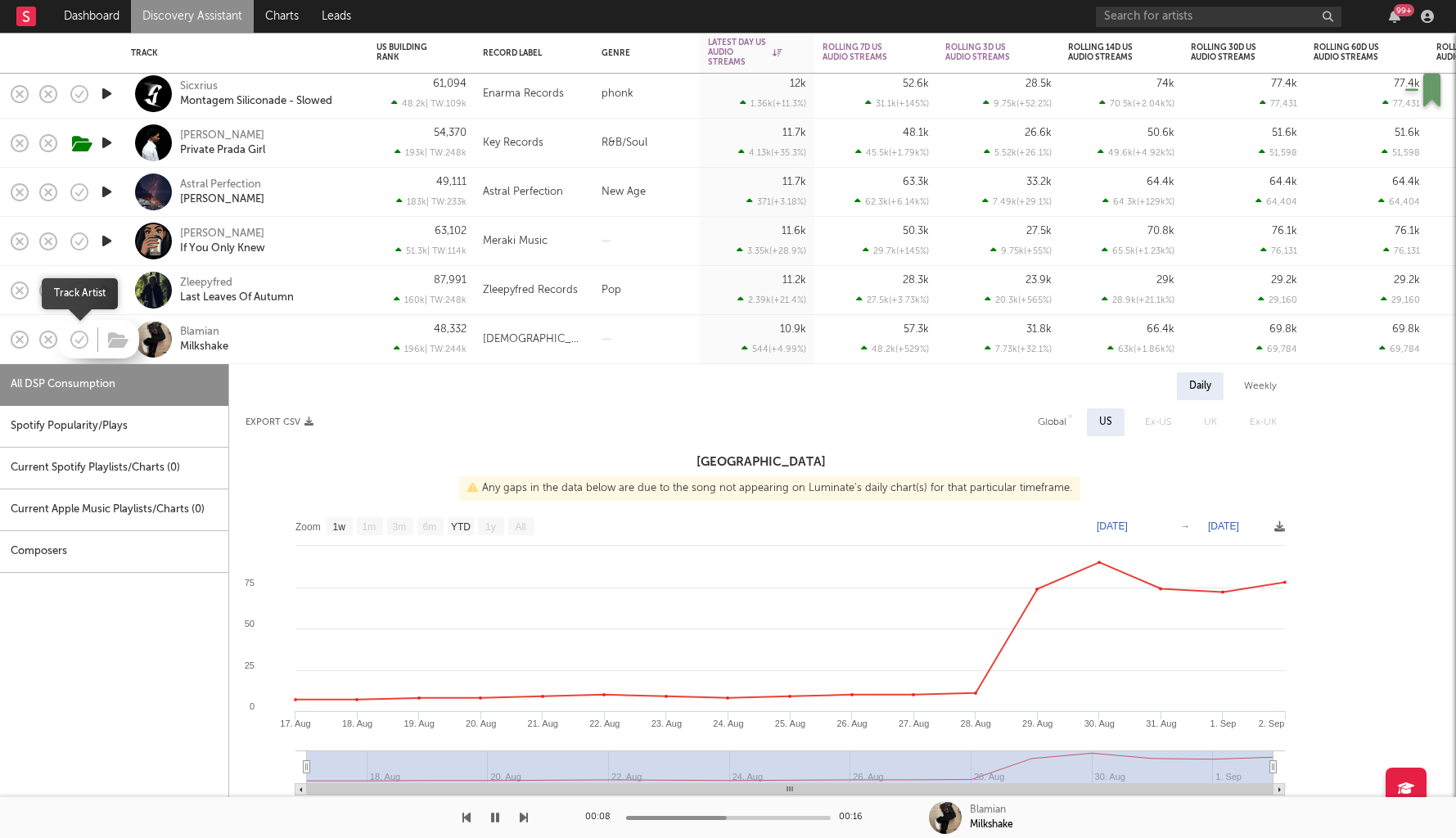
click at [70, 340] on icon "button" at bounding box center [79, 339] width 23 height 23
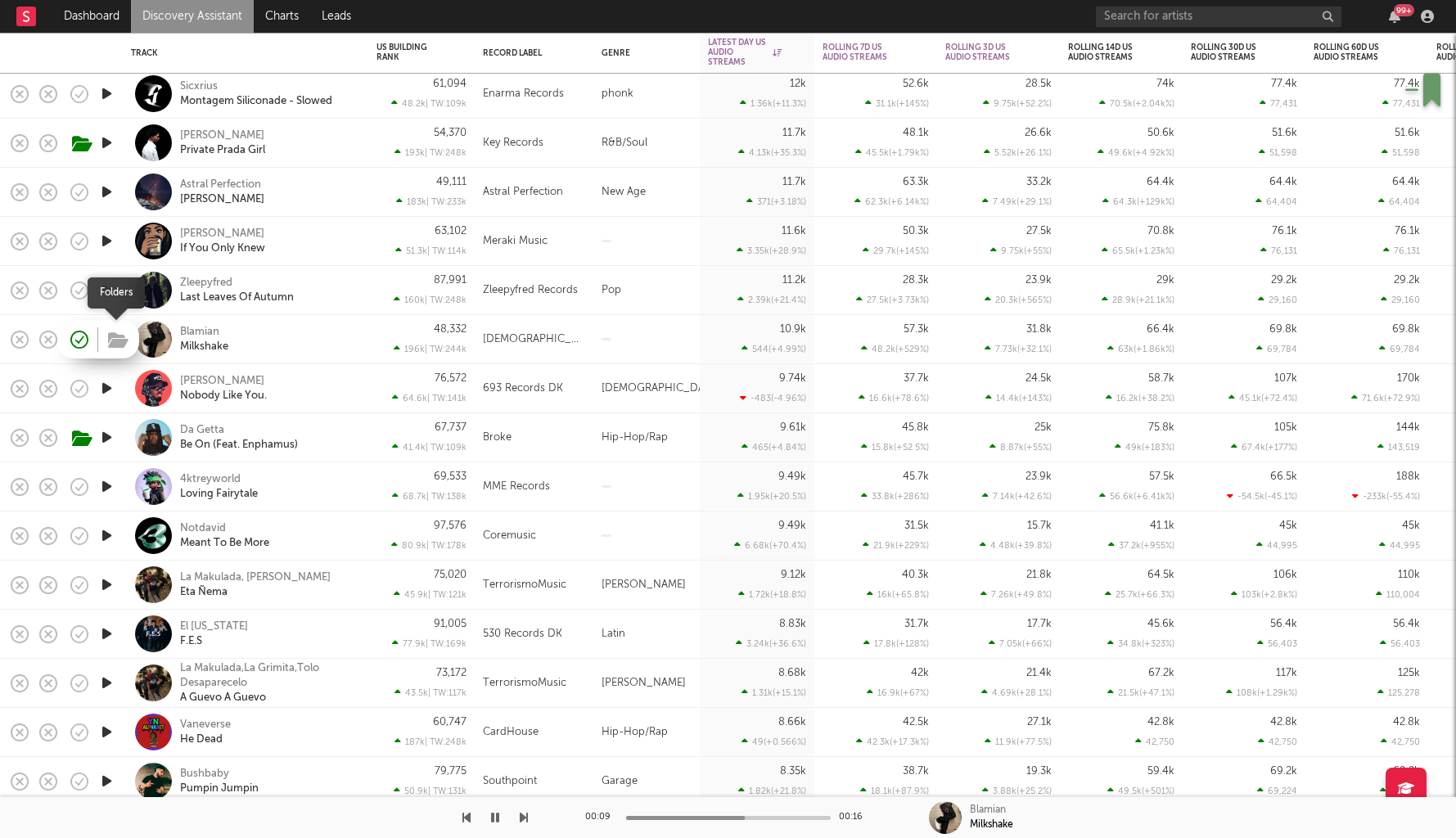
click at [115, 340] on icon "button" at bounding box center [118, 340] width 21 height 18
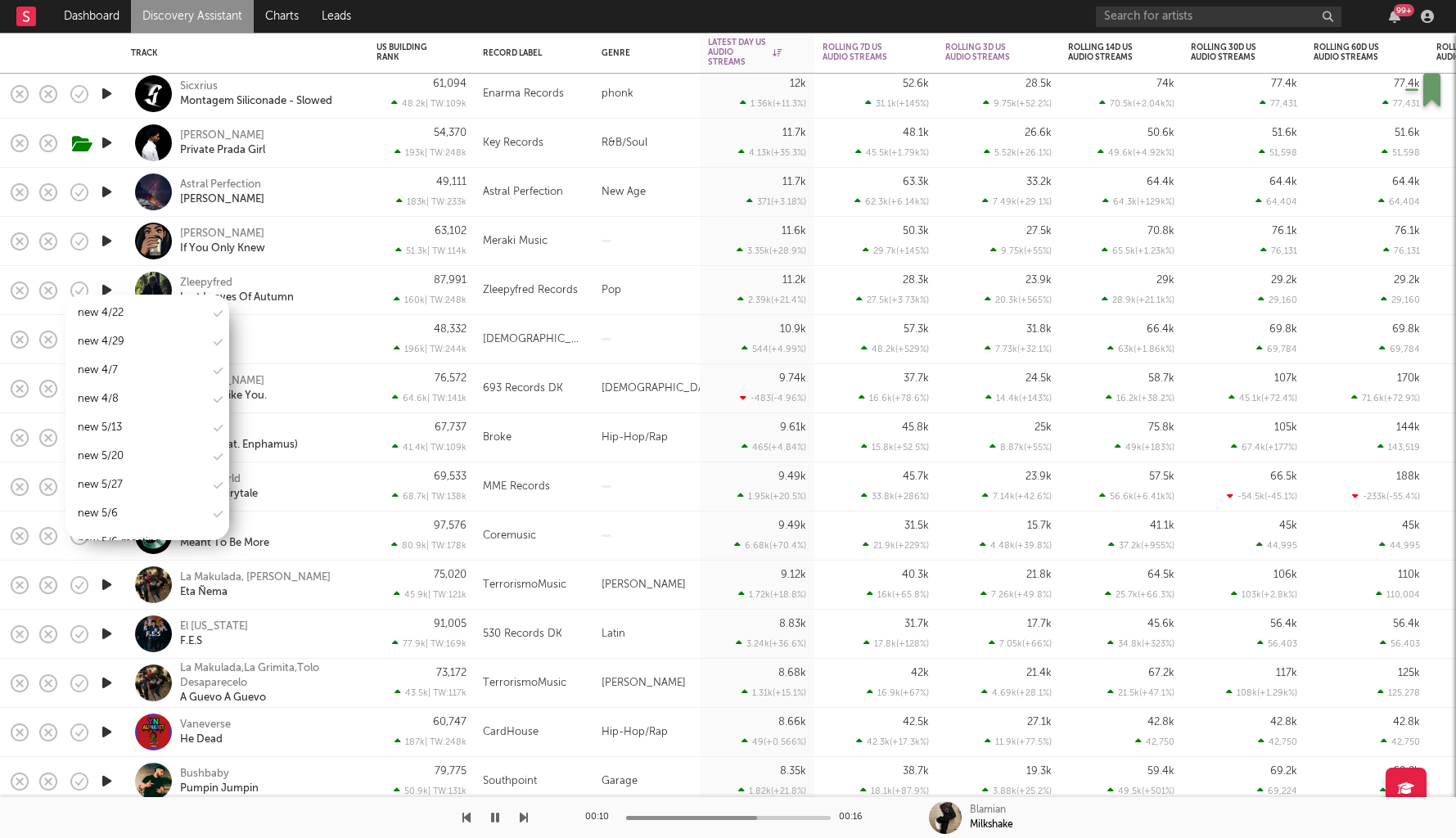
scroll to position [2087, 0]
click at [111, 493] on div "new 9/9" at bounding box center [98, 503] width 41 height 20
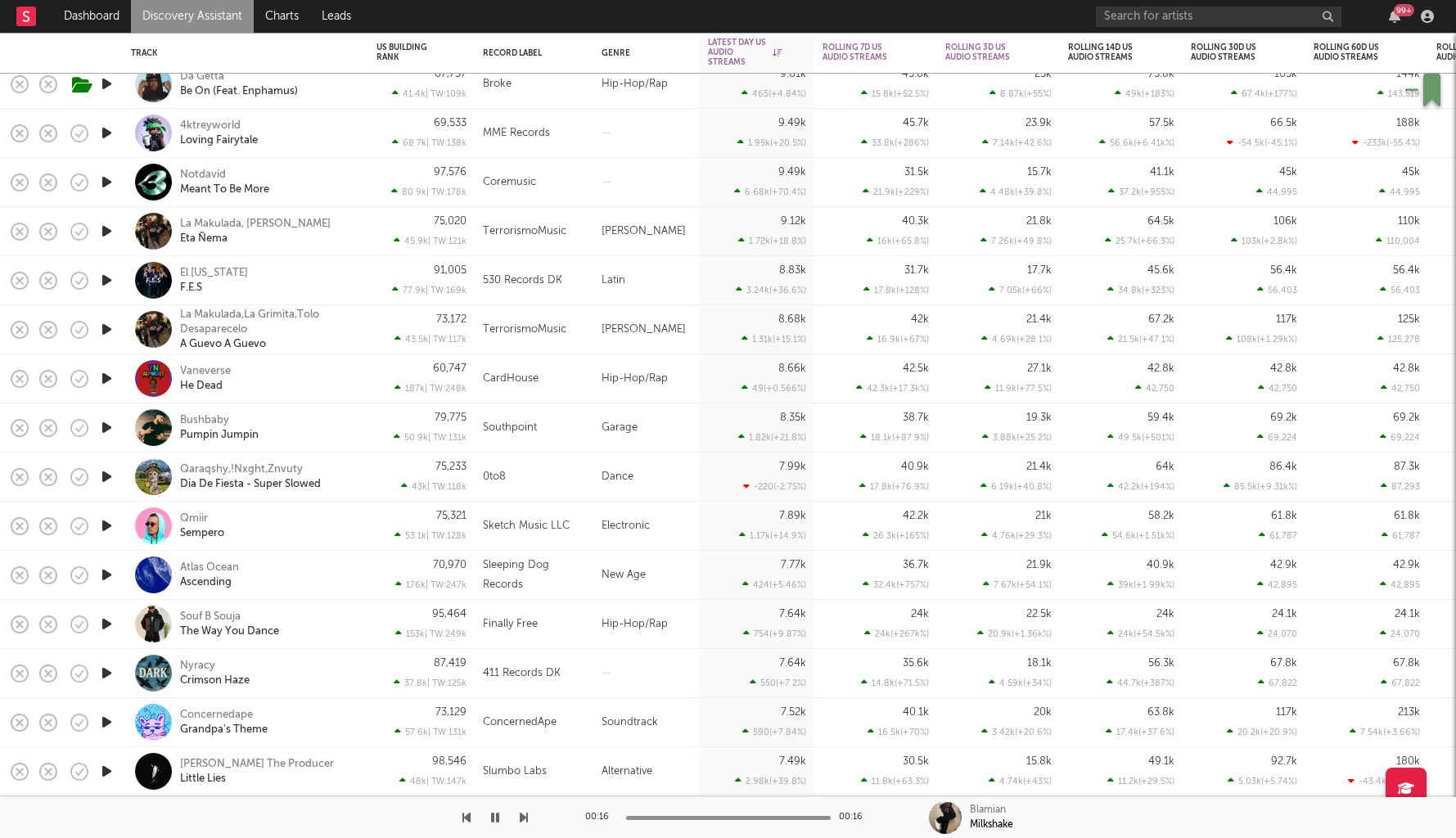
click at [103, 673] on icon "button" at bounding box center [106, 673] width 17 height 21
click at [111, 628] on icon "button" at bounding box center [106, 625] width 17 height 21
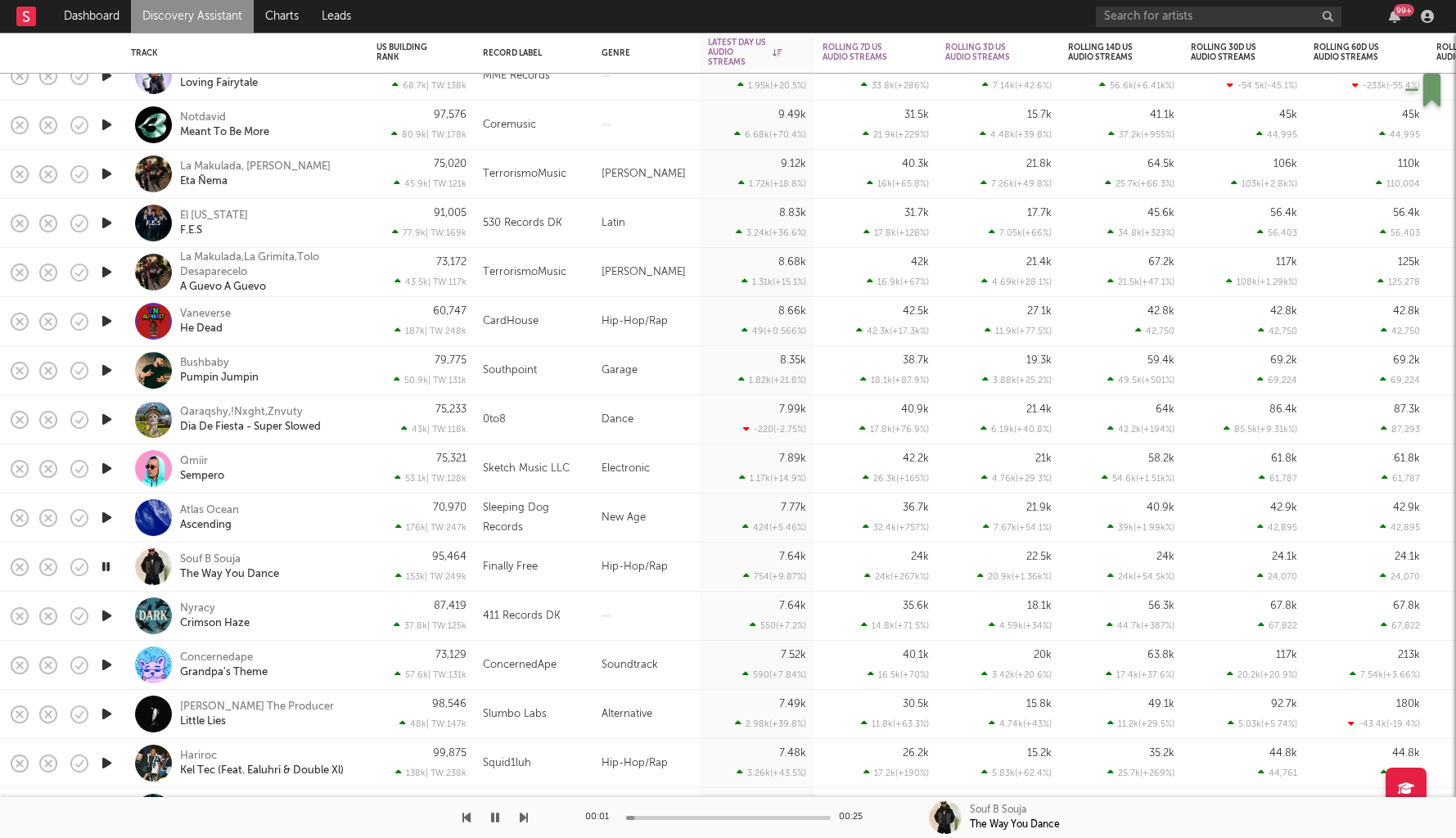
click at [335, 570] on div "Souf B Souja The Way You Dance" at bounding box center [268, 568] width 176 height 30
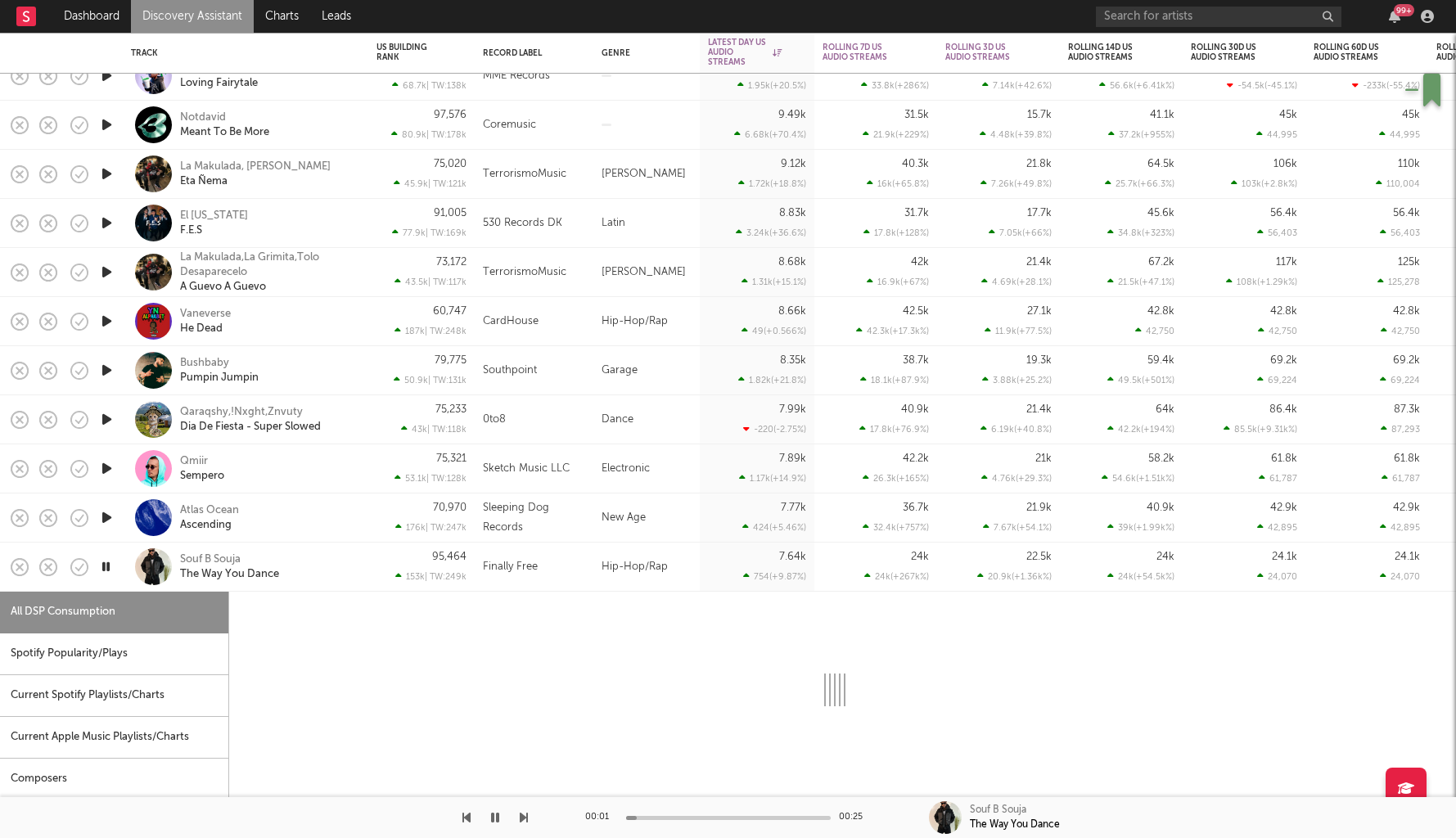
select select "1w"
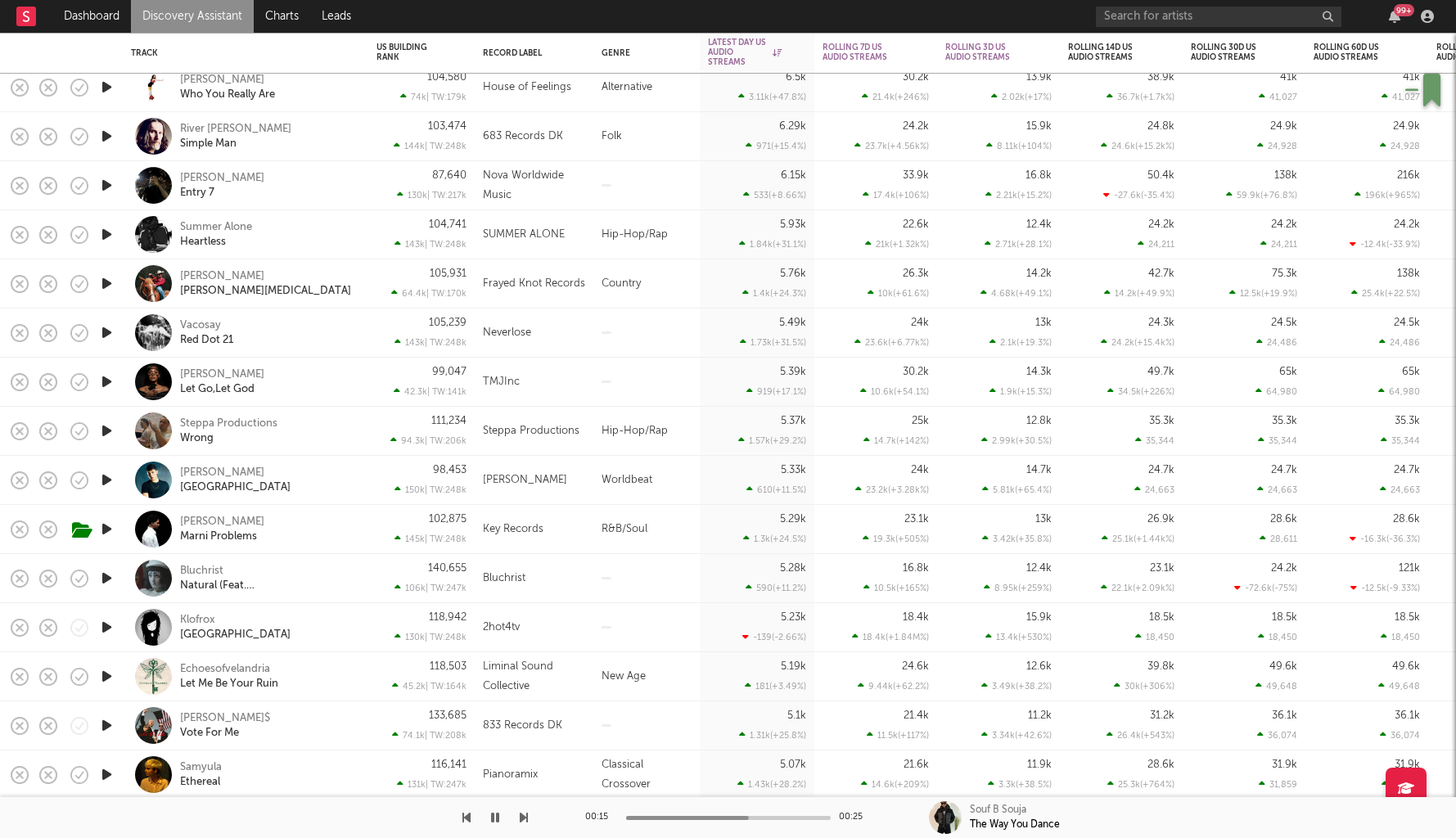
click at [108, 724] on icon "button" at bounding box center [106, 725] width 17 height 21
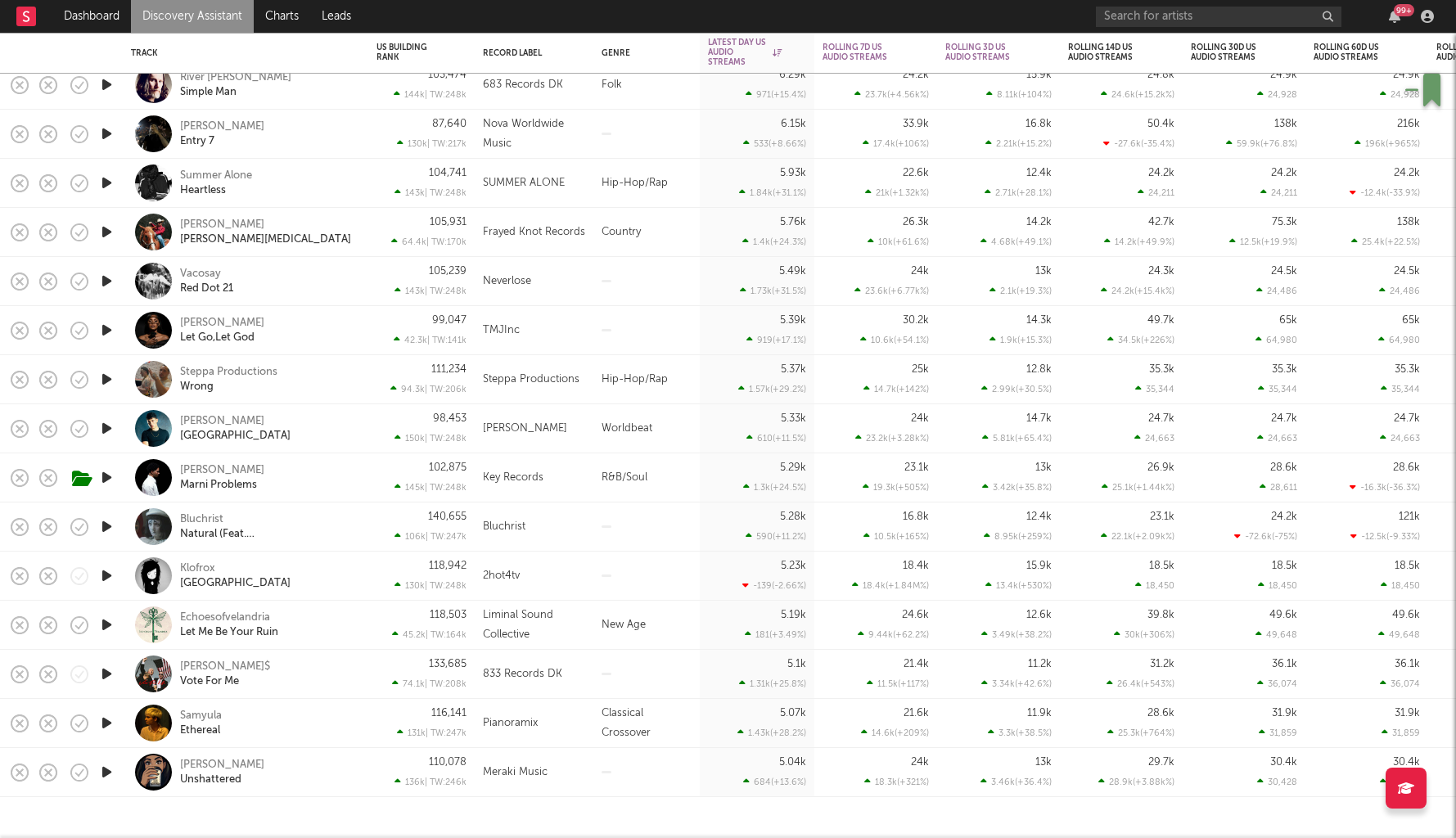
click at [176, 24] on link "Discovery Assistant" at bounding box center [191, 16] width 123 height 33
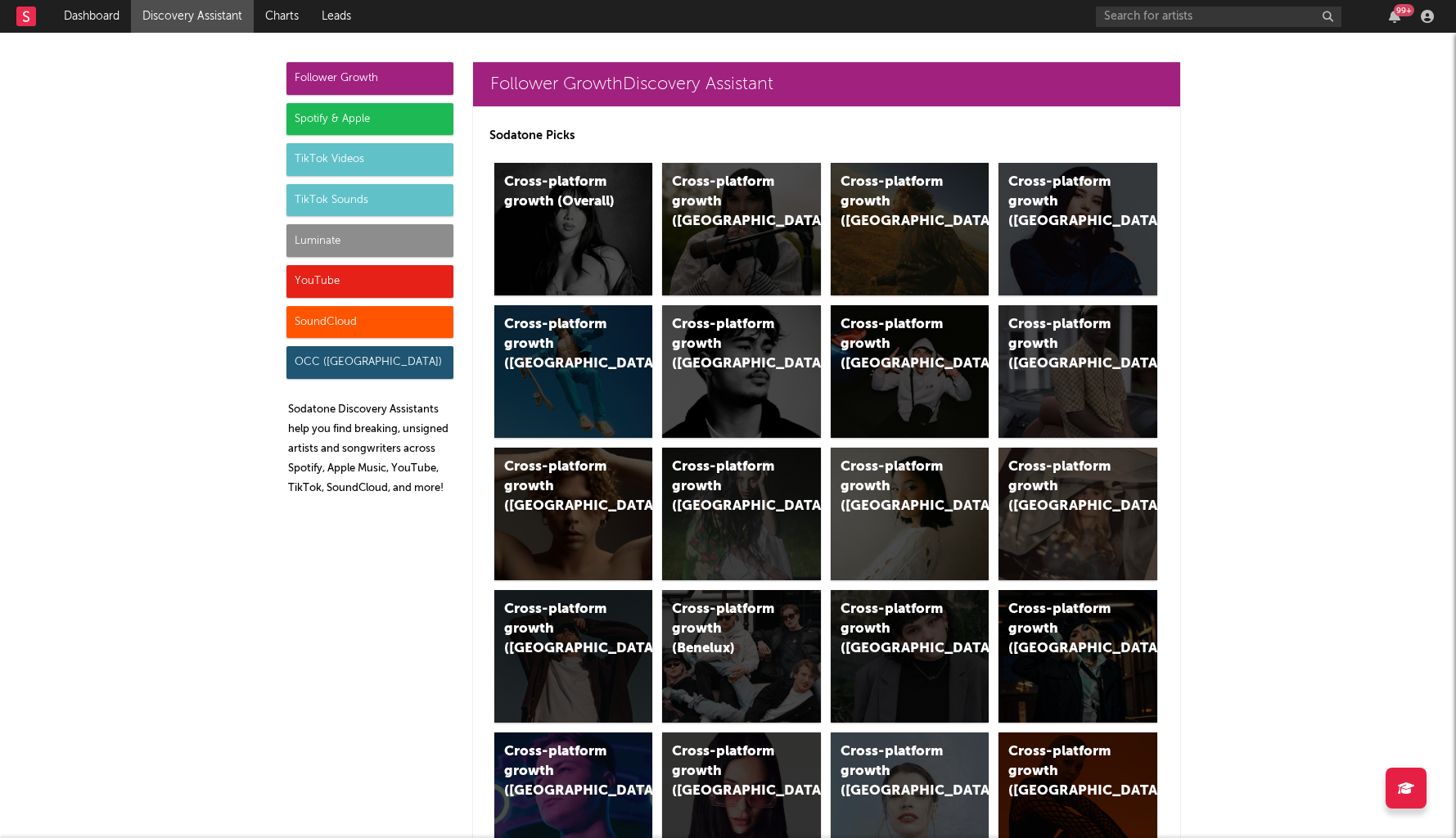
click at [362, 242] on div "Luminate" at bounding box center [369, 240] width 167 height 33
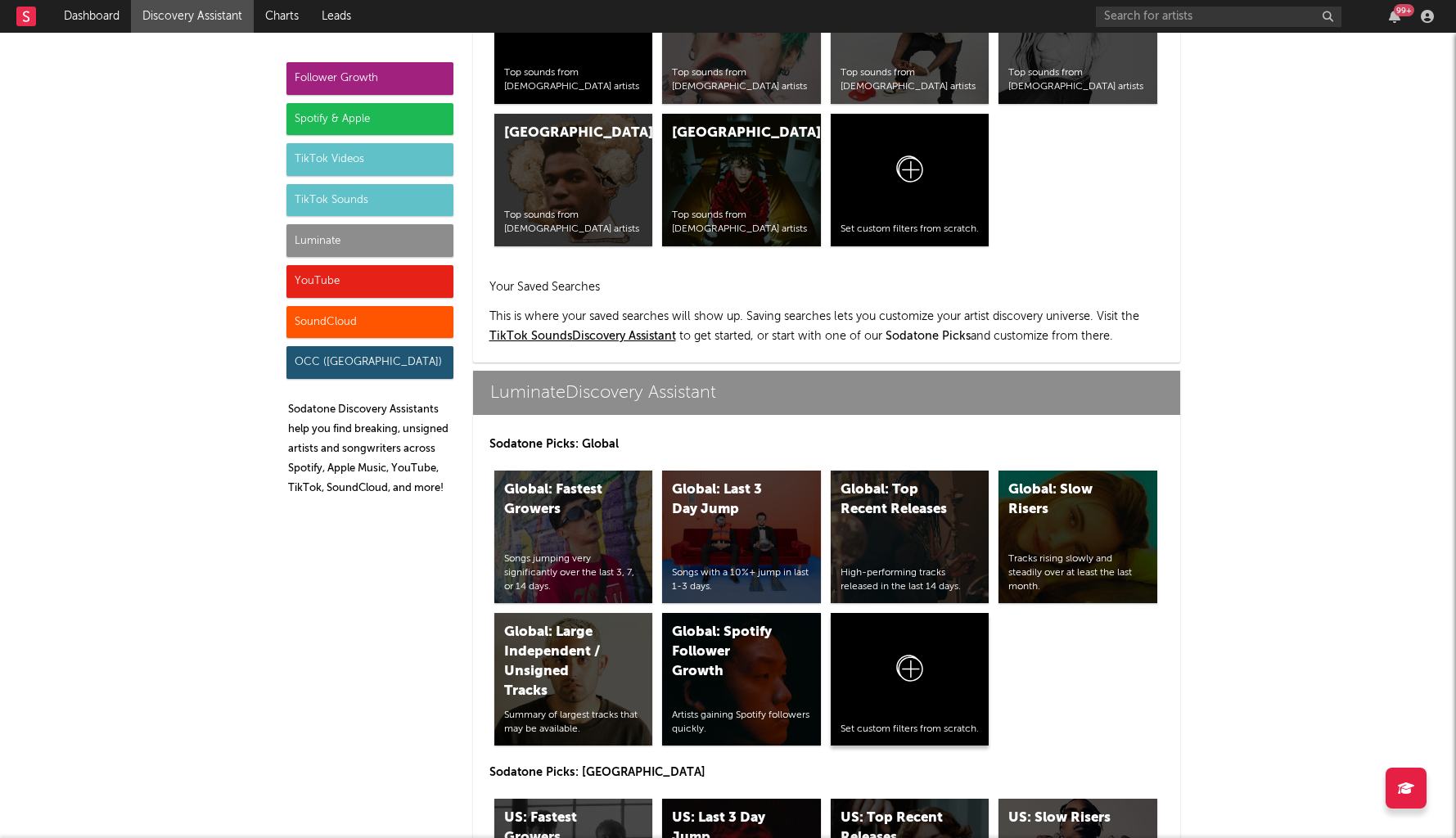
scroll to position [7268, 0]
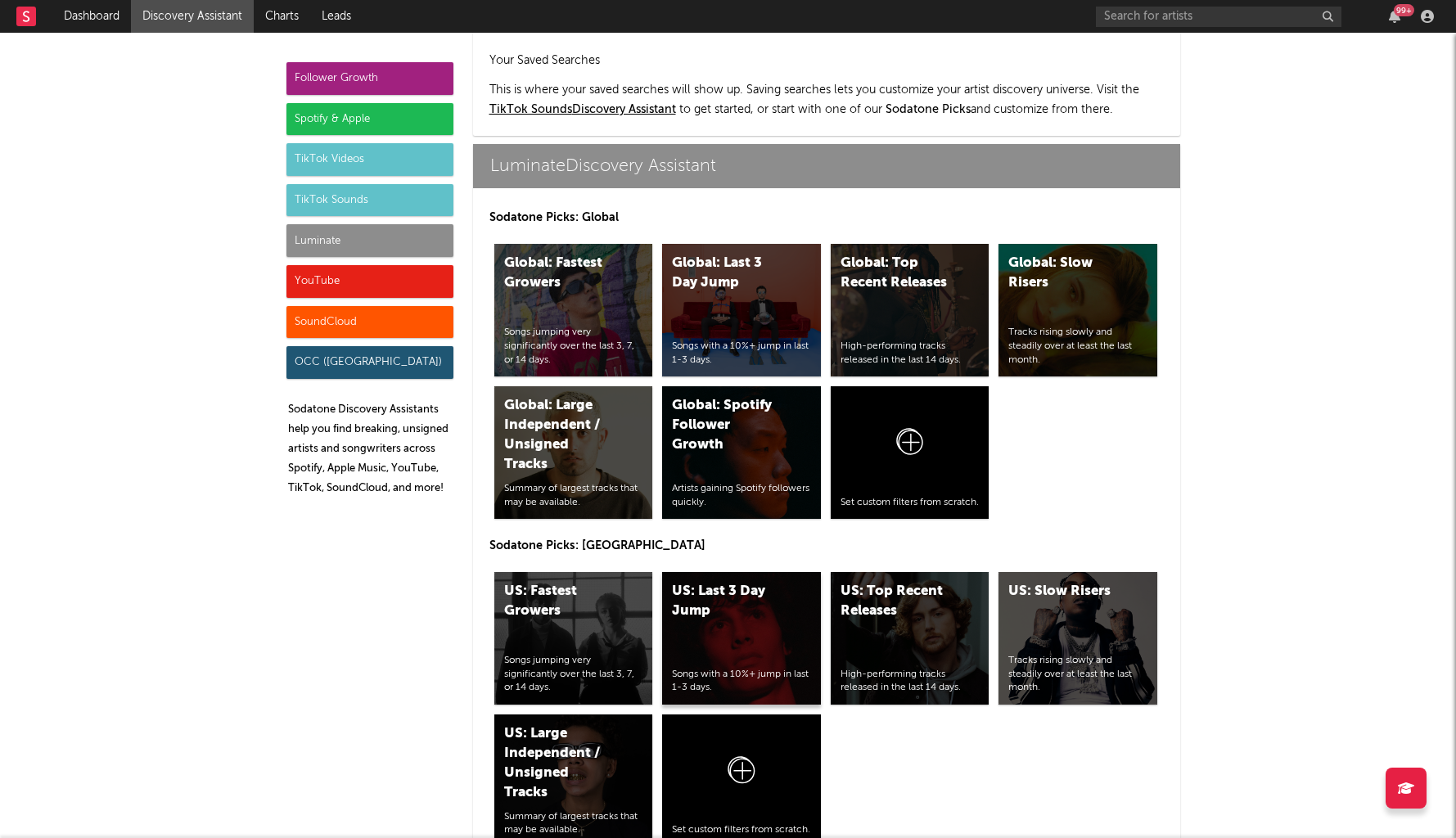
click at [745, 583] on div "US: Last 3 Day Jump" at bounding box center [728, 602] width 112 height 39
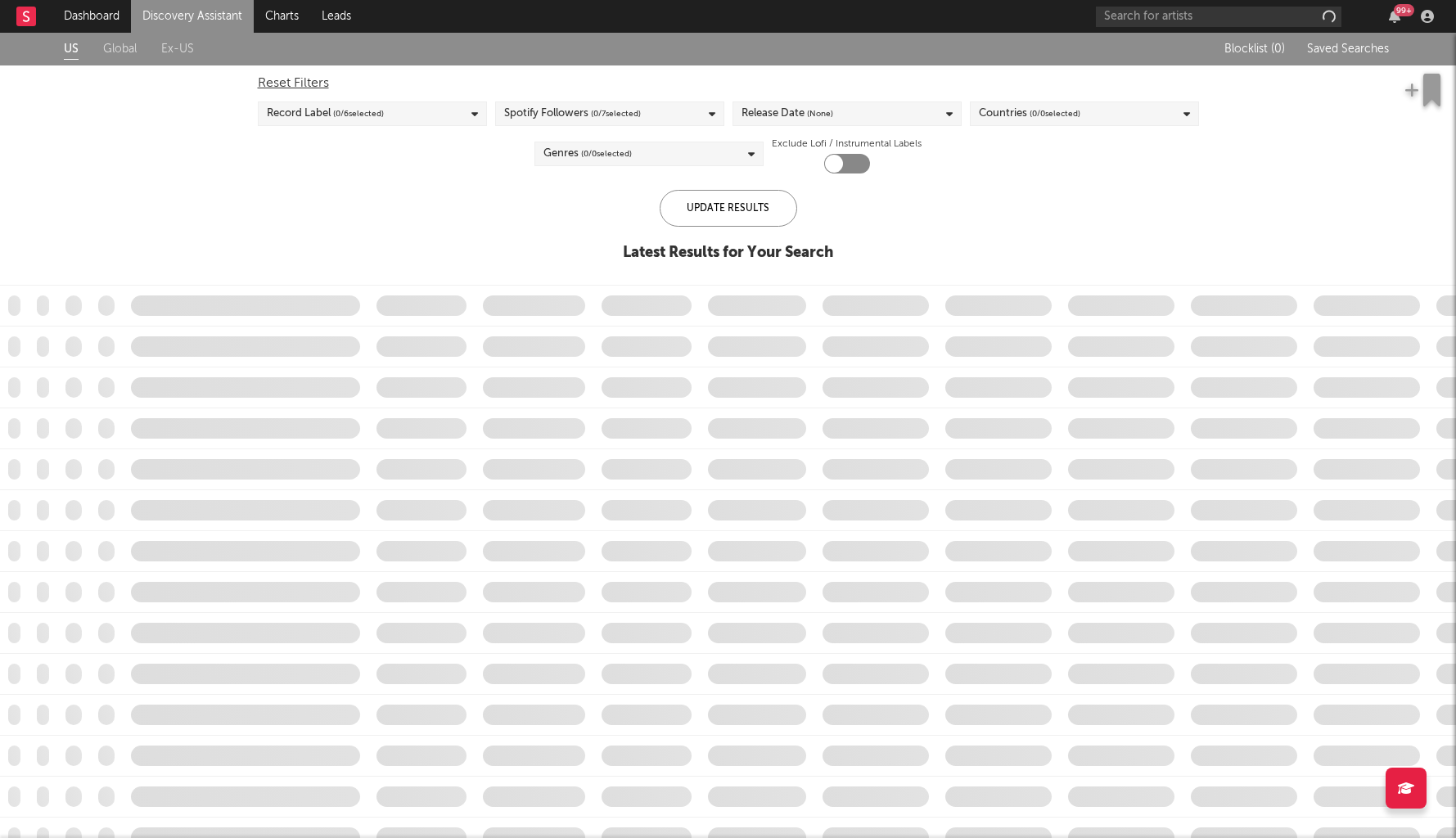
checkbox input "true"
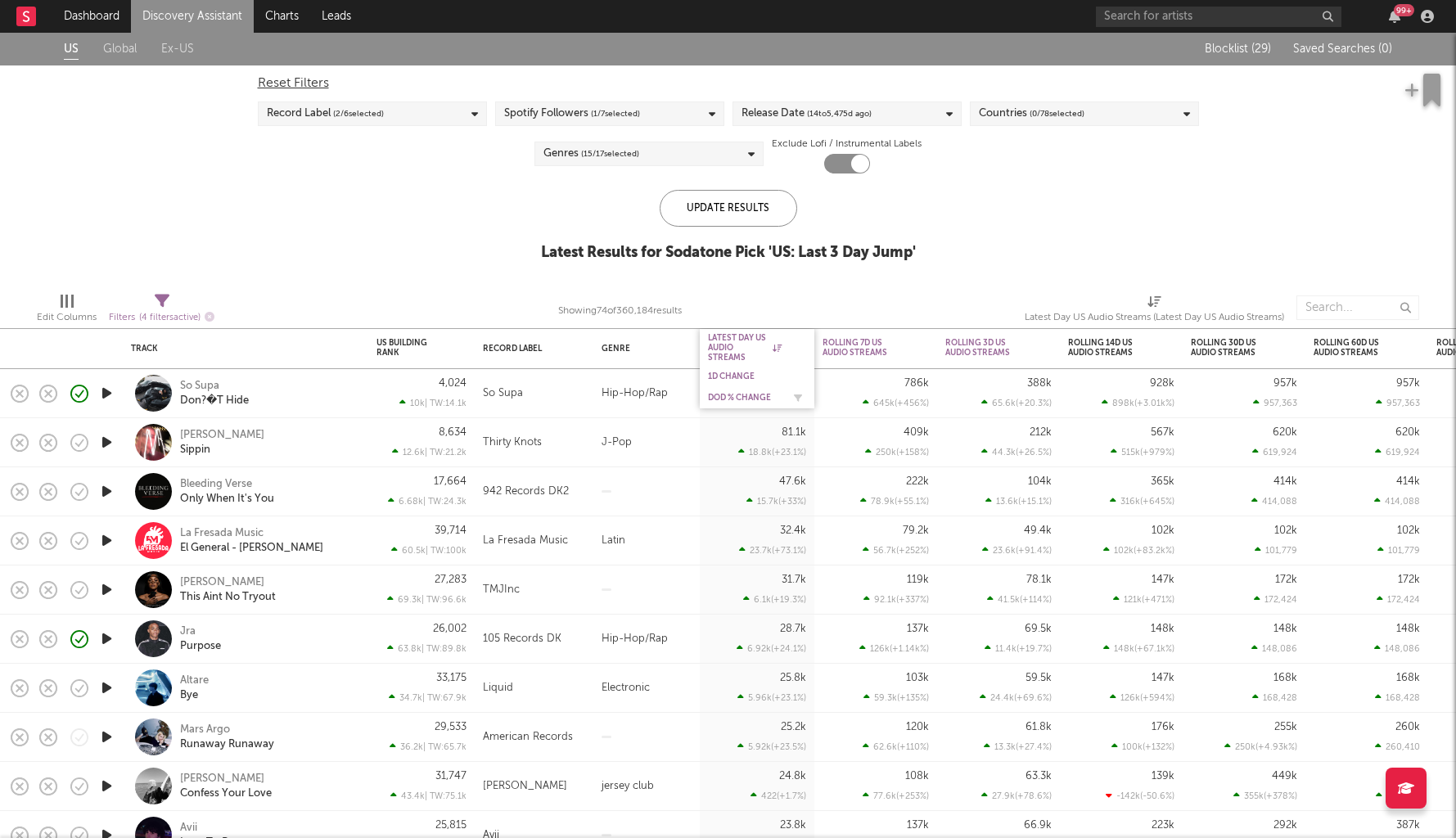
click at [728, 395] on div "DoD % Change" at bounding box center [745, 398] width 74 height 10
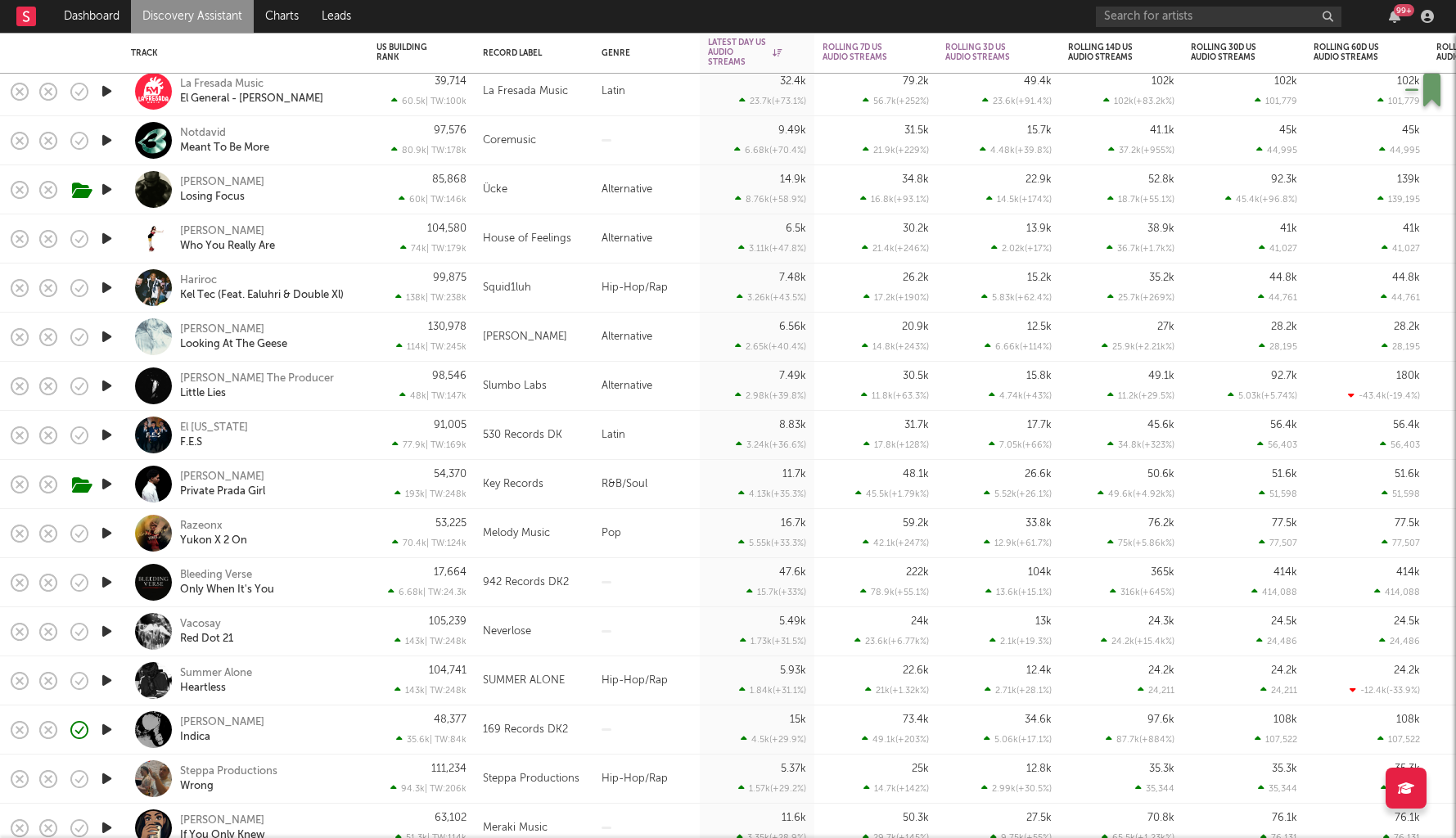
click at [107, 687] on icon "button" at bounding box center [106, 680] width 17 height 21
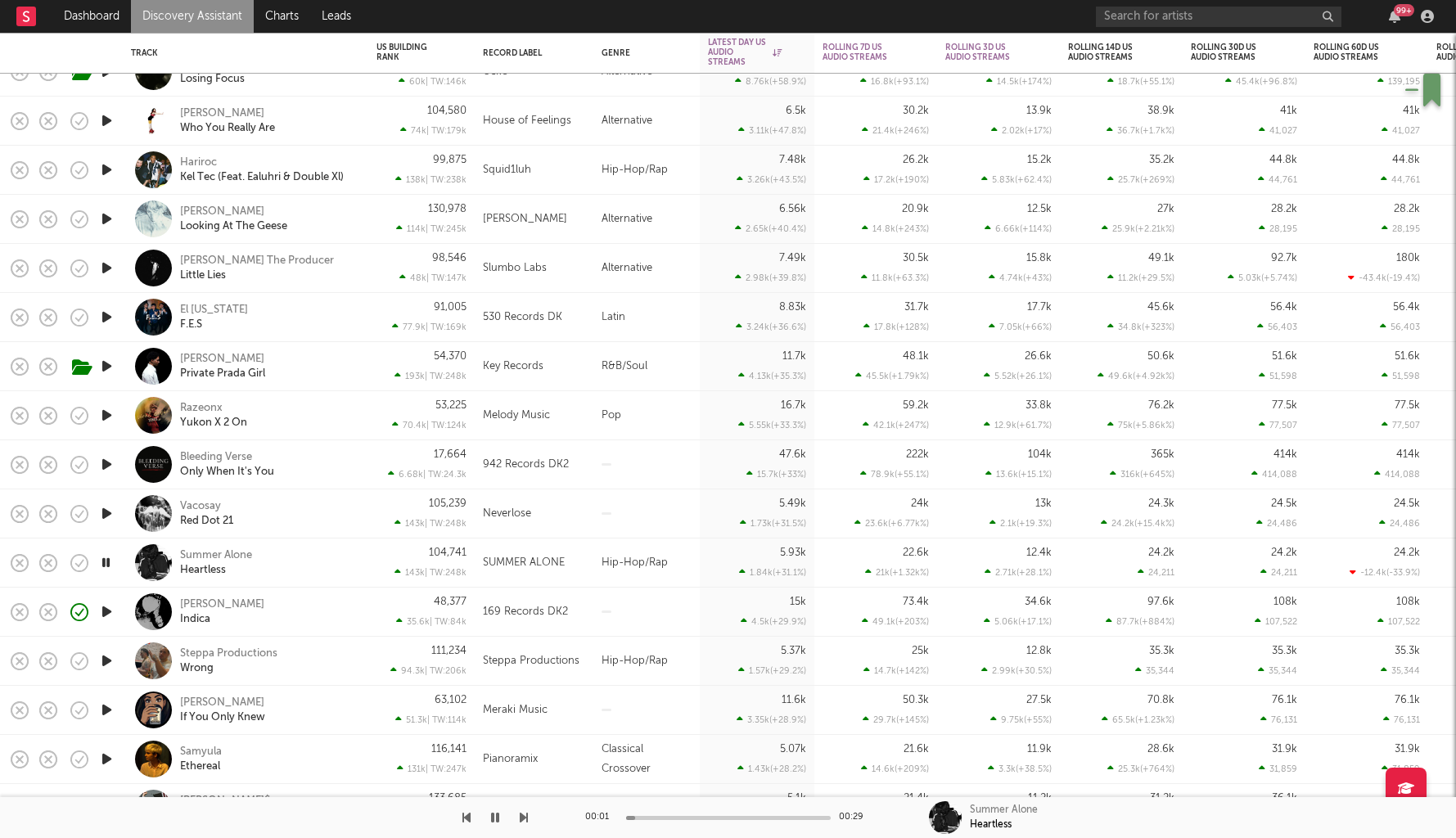
click at [303, 562] on div "Summer Alone Heartless" at bounding box center [268, 564] width 176 height 30
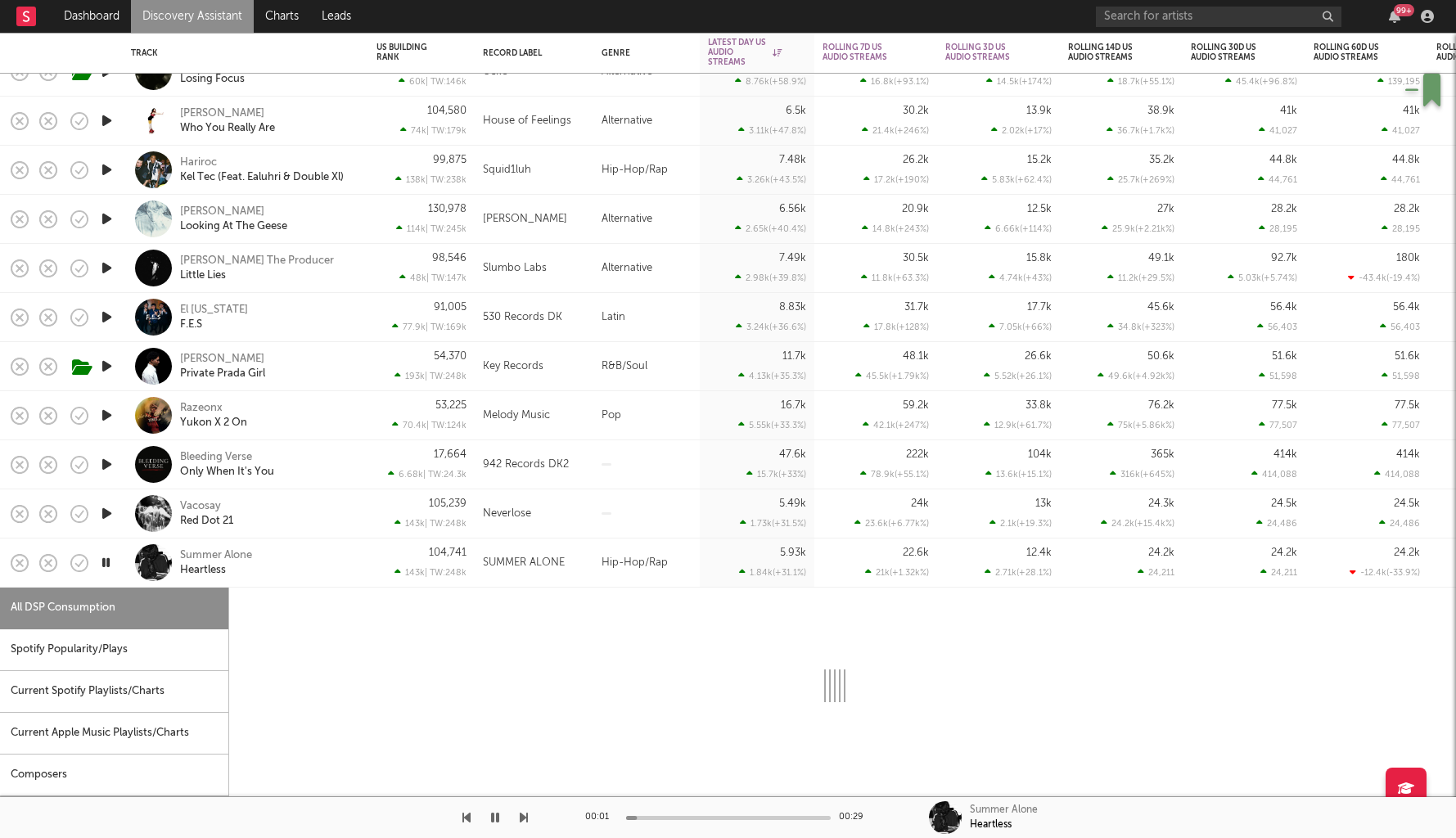
select select "1w"
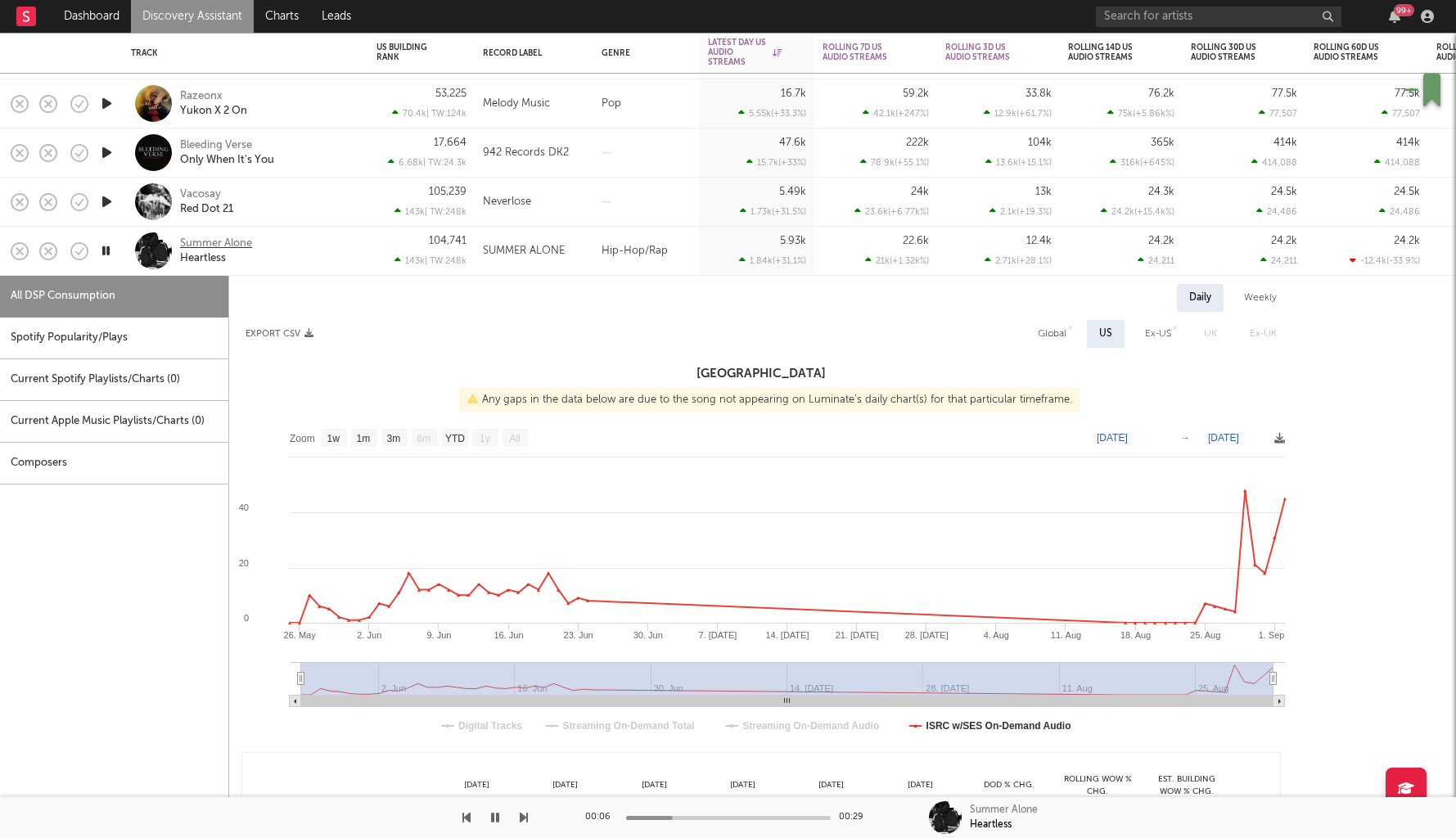
click at [184, 241] on div "Summer Alone" at bounding box center [216, 243] width 72 height 15
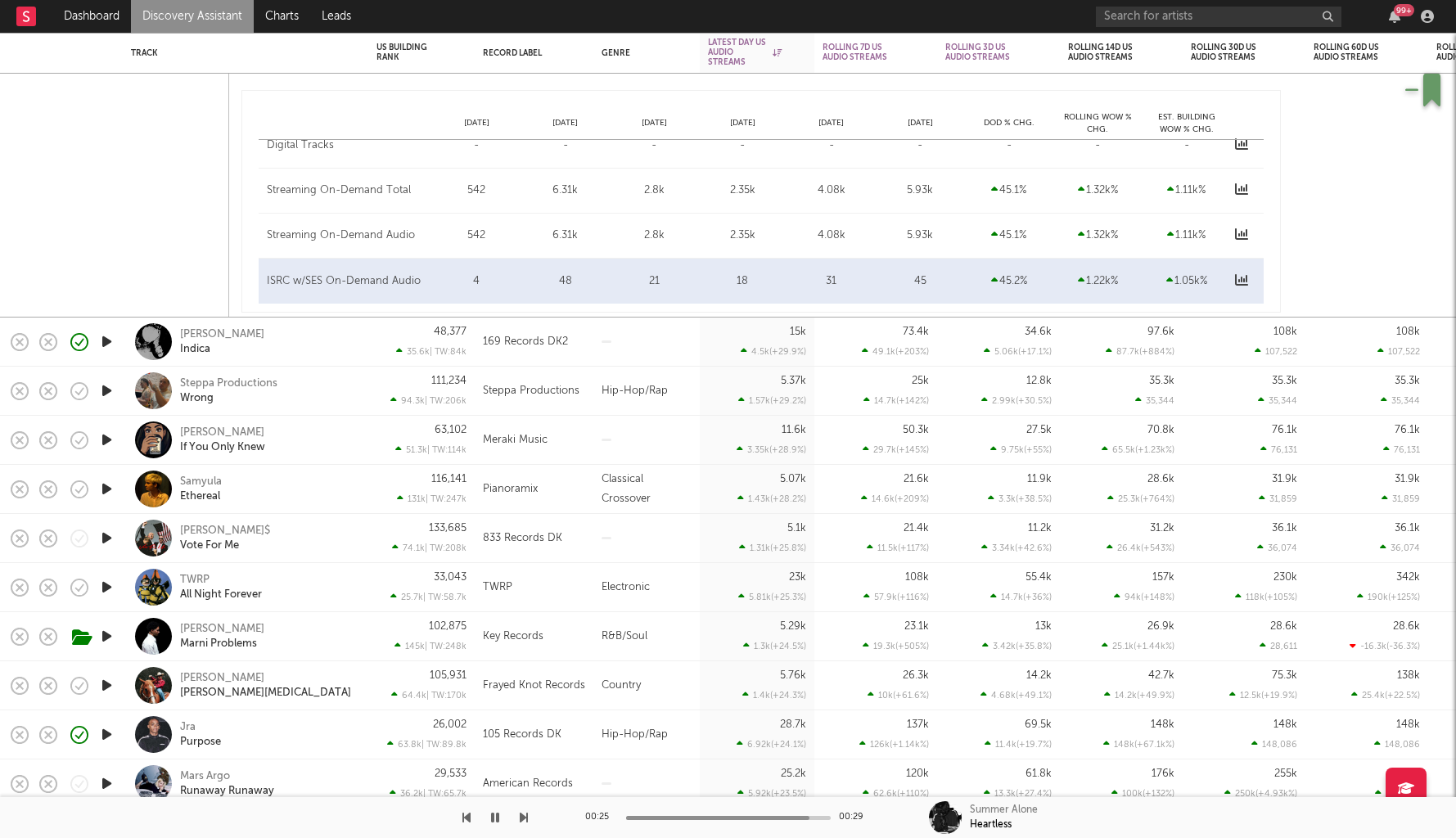
click at [106, 537] on icon "button" at bounding box center [106, 538] width 17 height 21
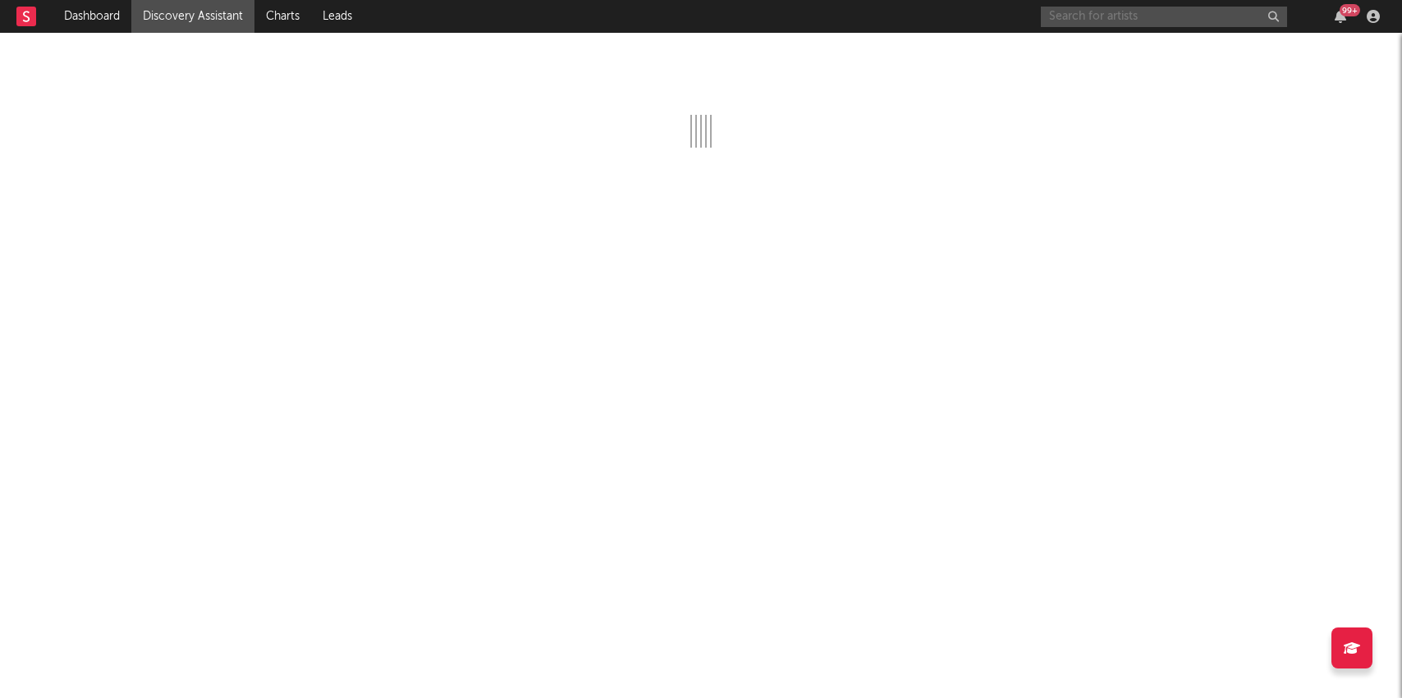
click at [1077, 22] on input "text" at bounding box center [1164, 17] width 246 height 21
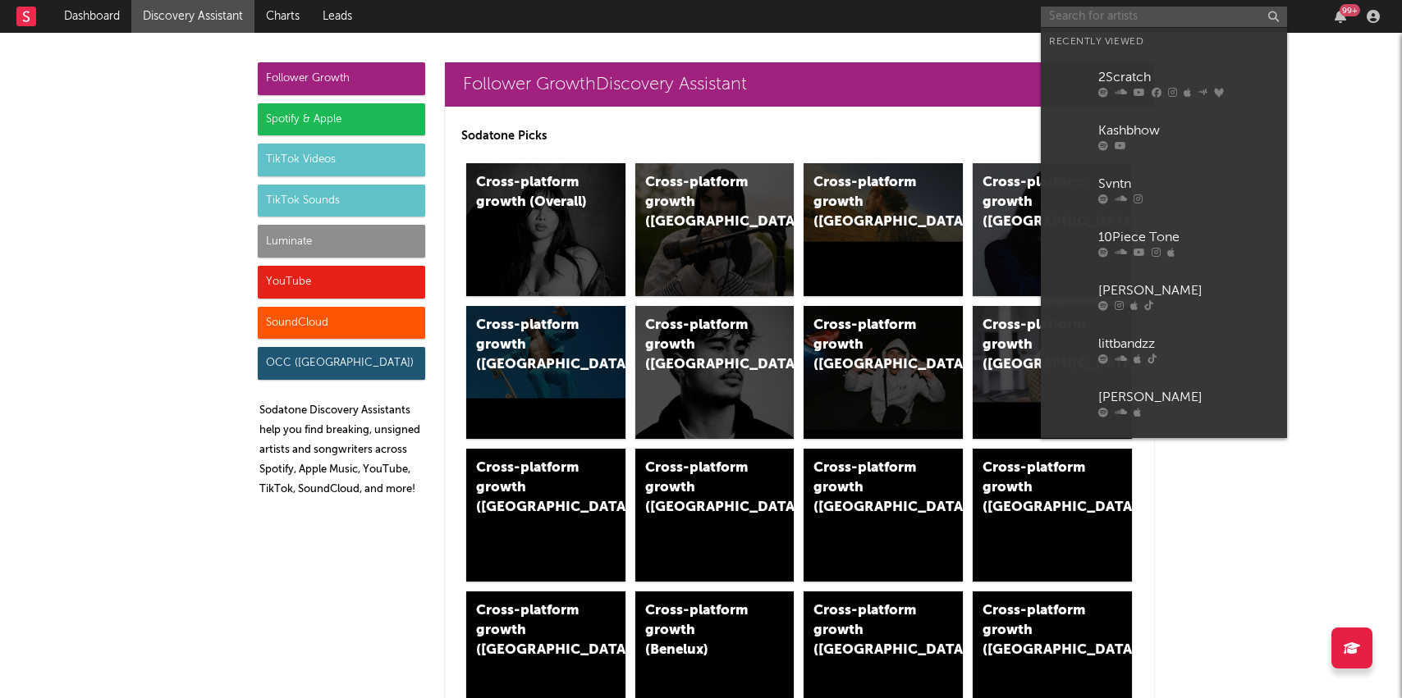
paste input "[URL][DOMAIN_NAME]"
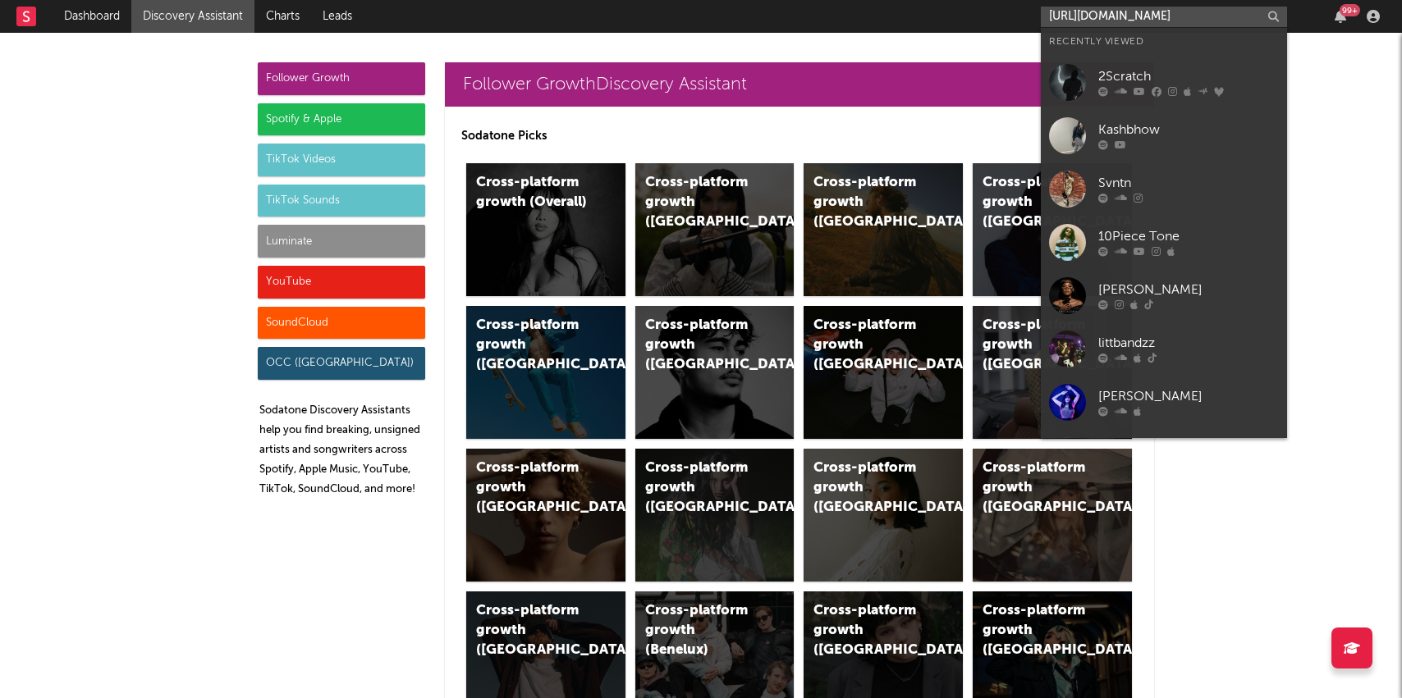
scroll to position [0, 61]
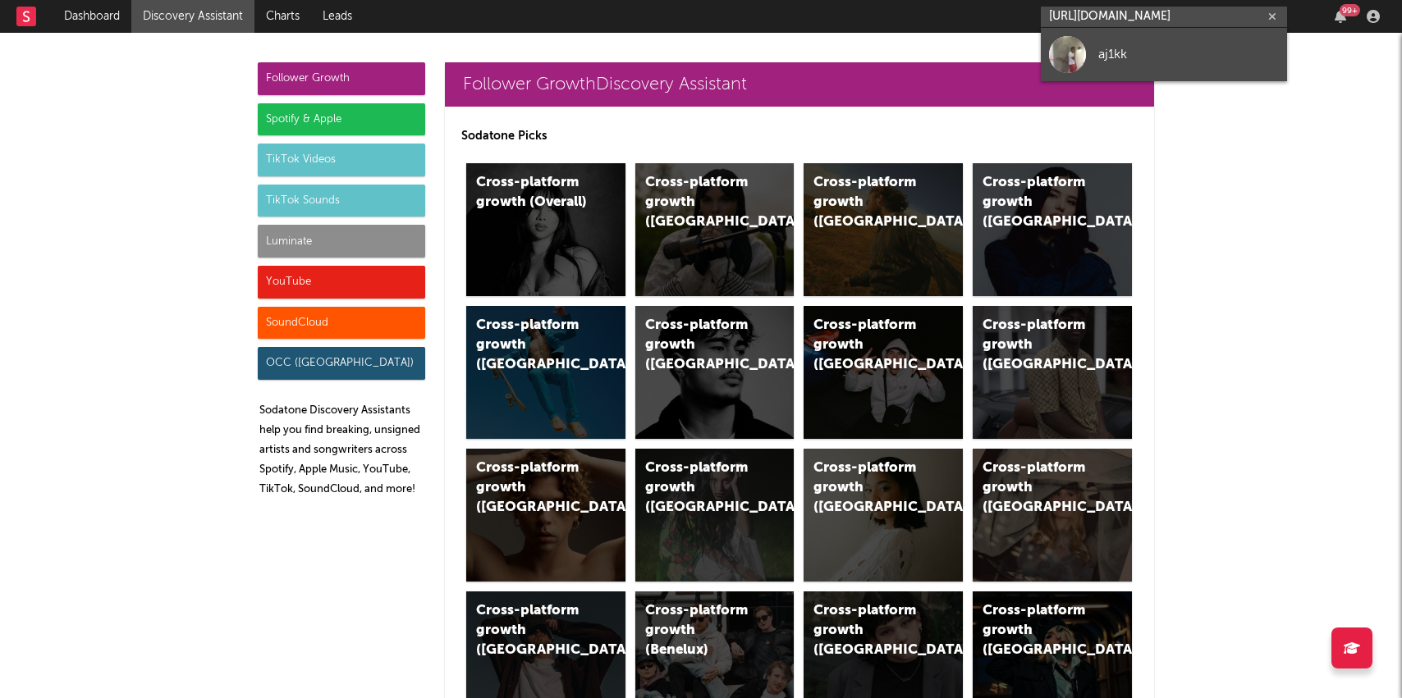
type input "[URL][DOMAIN_NAME]"
click at [1088, 66] on link "aj1kk" at bounding box center [1164, 54] width 246 height 53
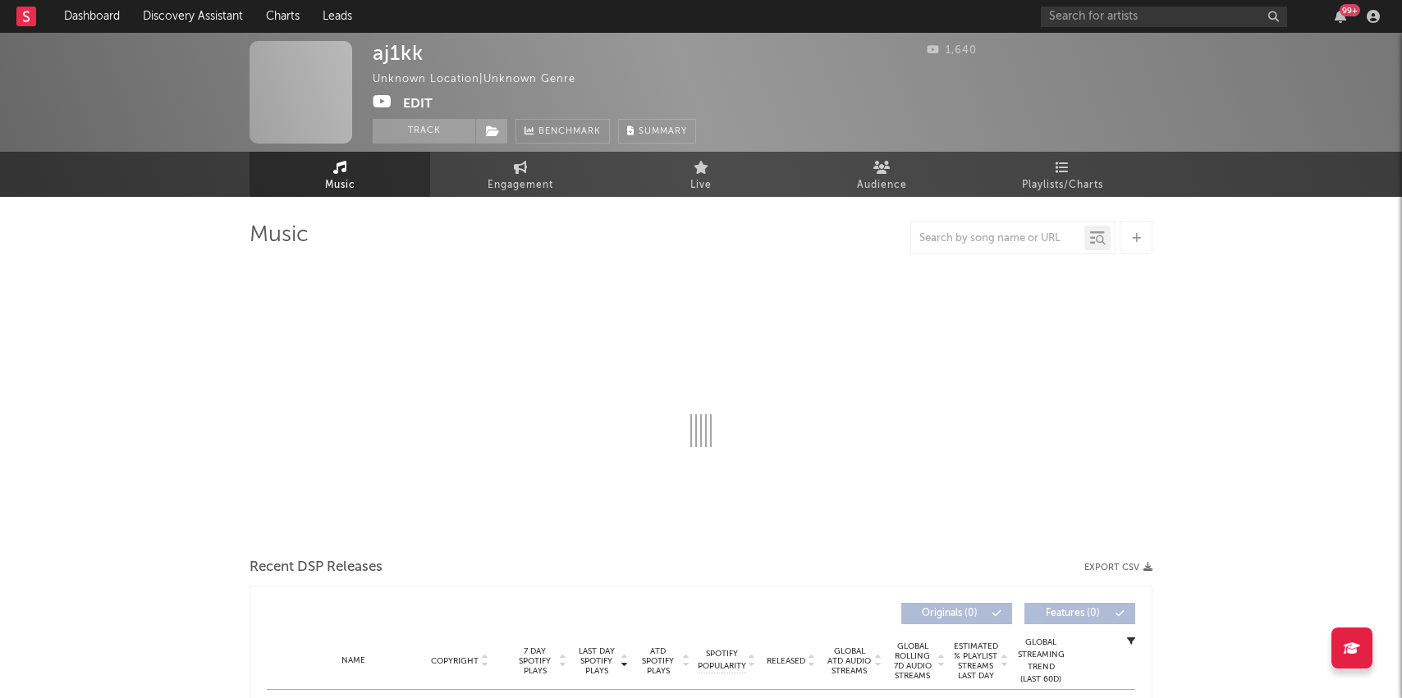
select select "1w"
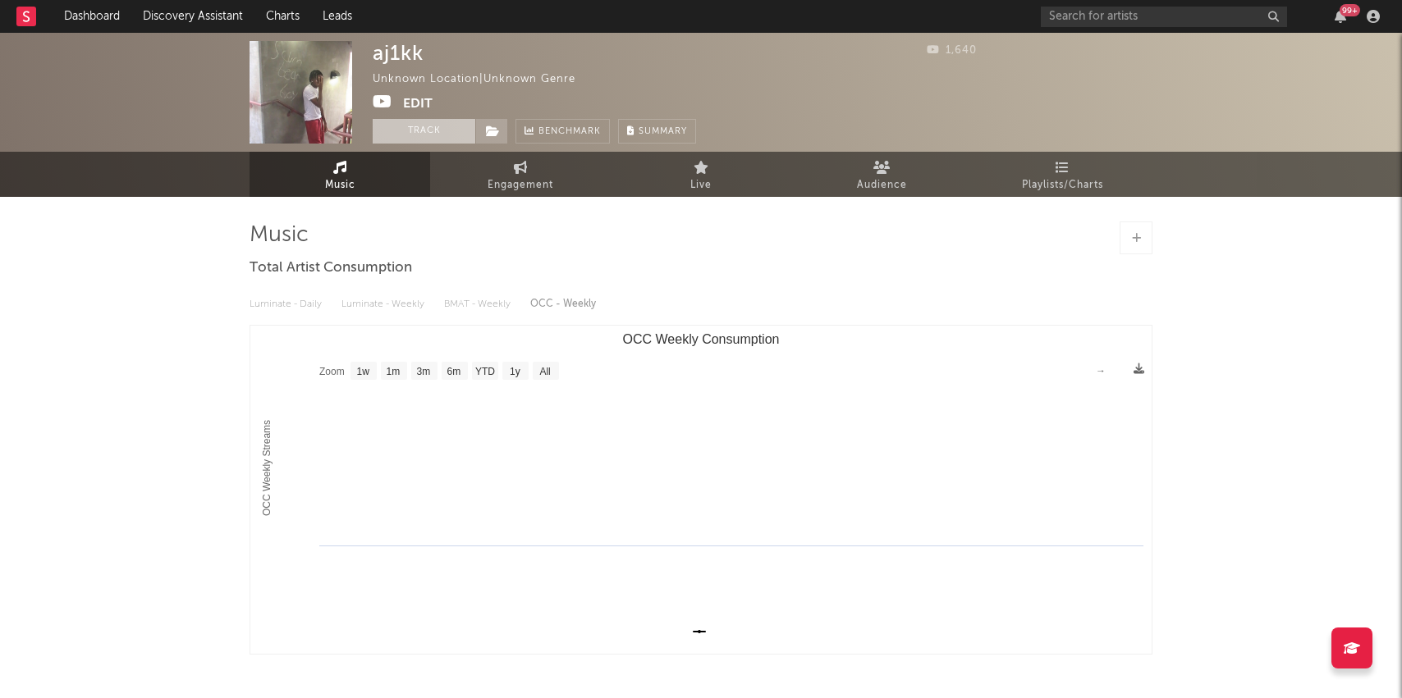
click at [387, 134] on button "Track" at bounding box center [424, 131] width 103 height 25
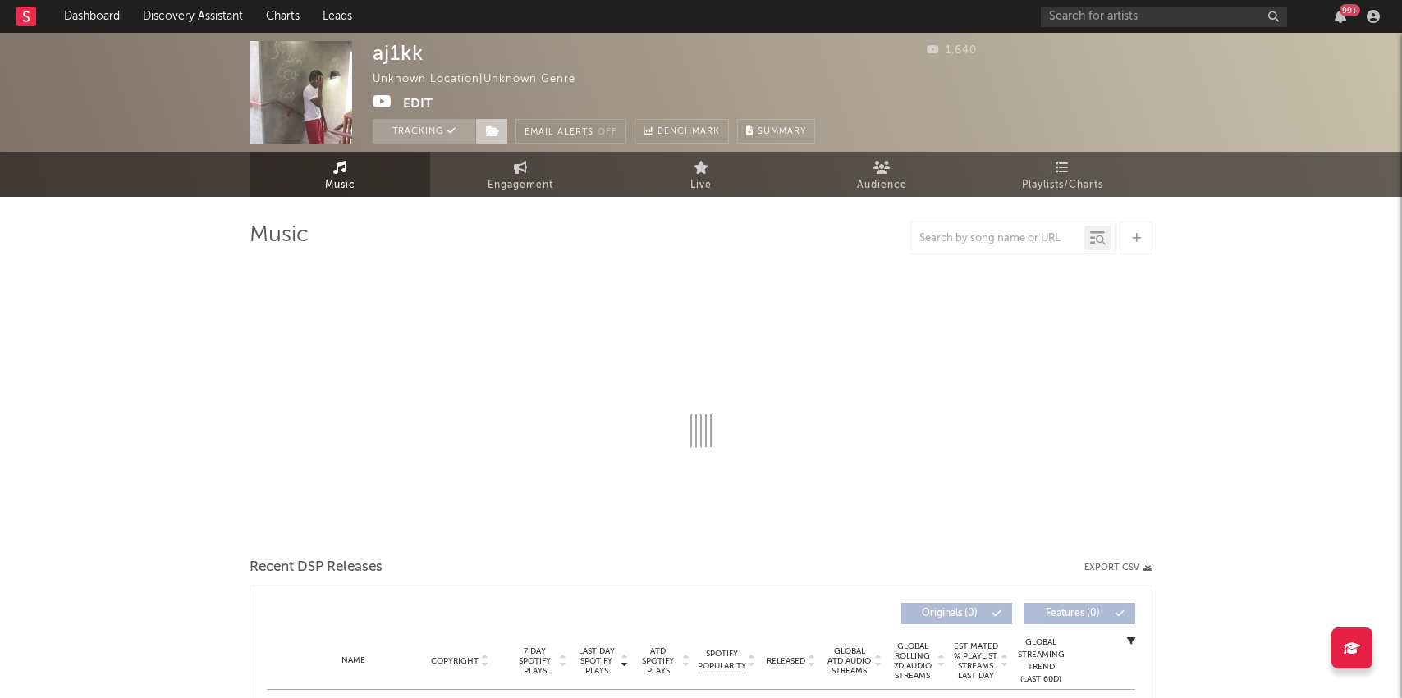
select select "1w"
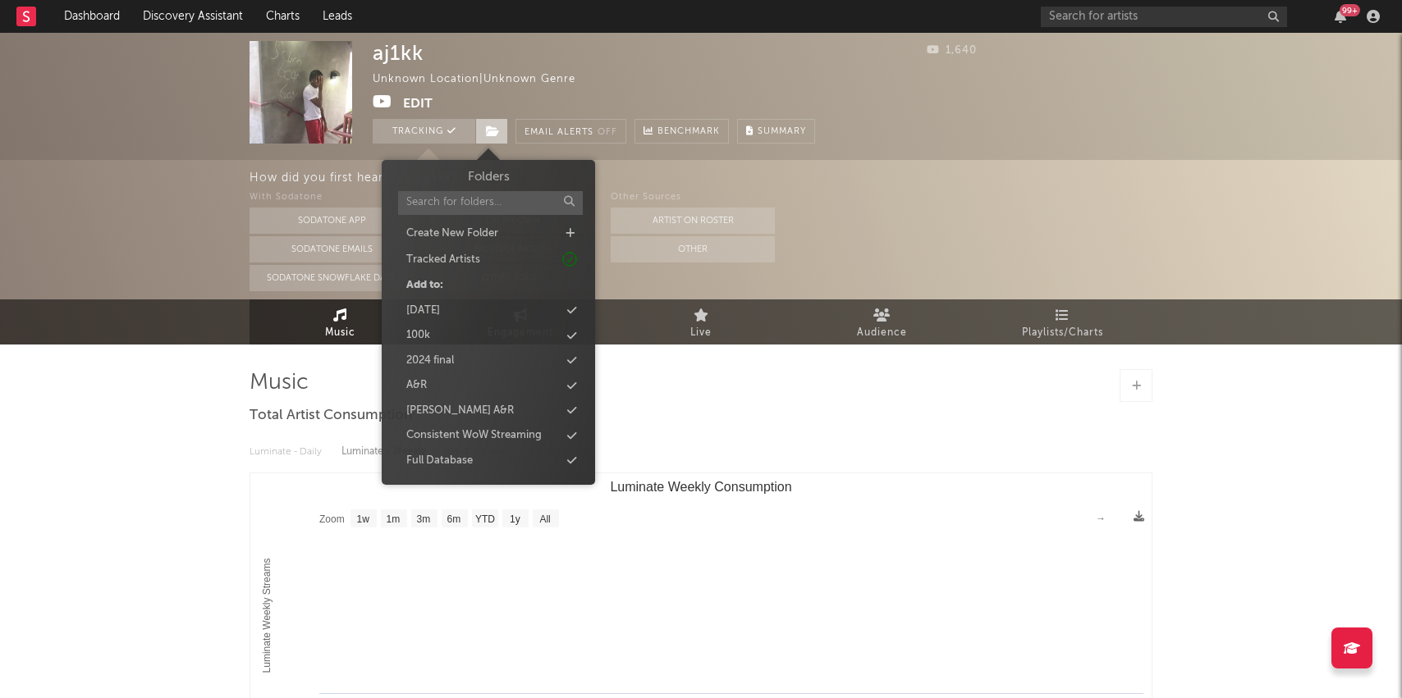
click at [492, 135] on icon at bounding box center [493, 131] width 14 height 11
click at [441, 457] on div "Full Database" at bounding box center [439, 461] width 66 height 16
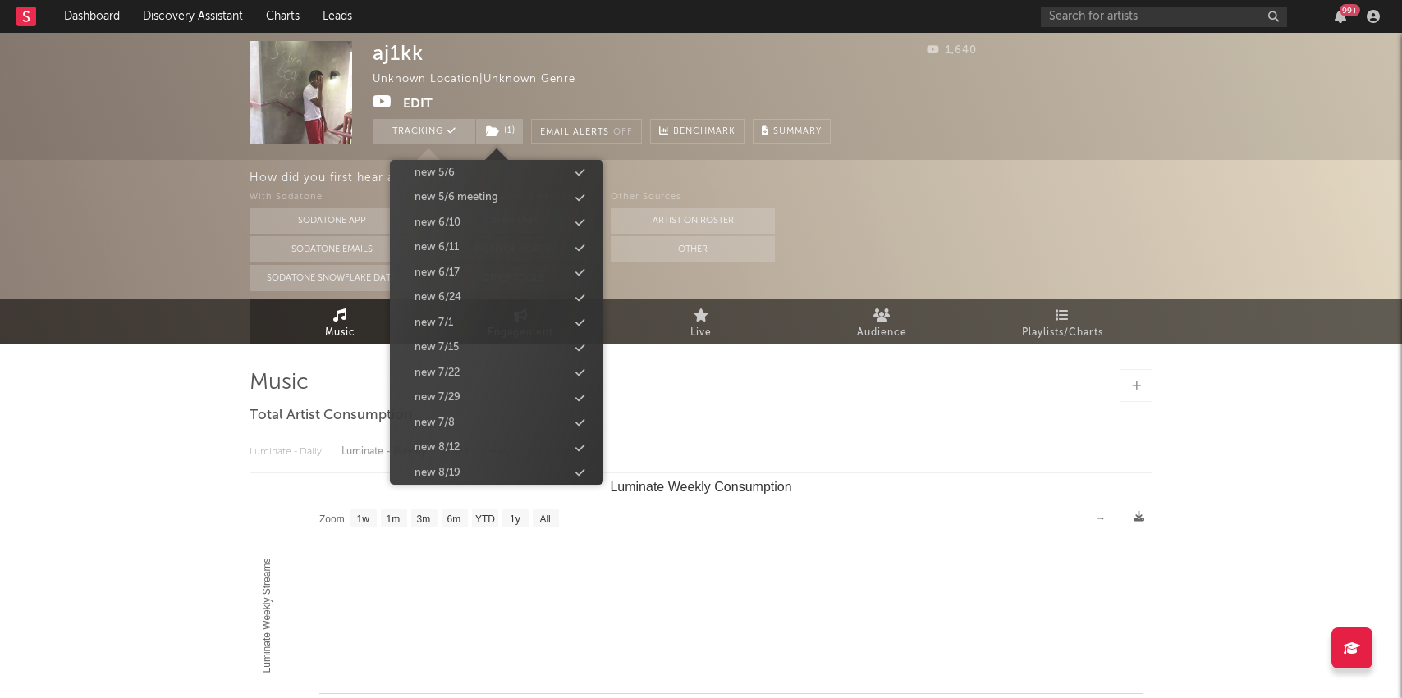
scroll to position [1651, 0]
click at [467, 365] on div "new 9/9" at bounding box center [496, 362] width 189 height 21
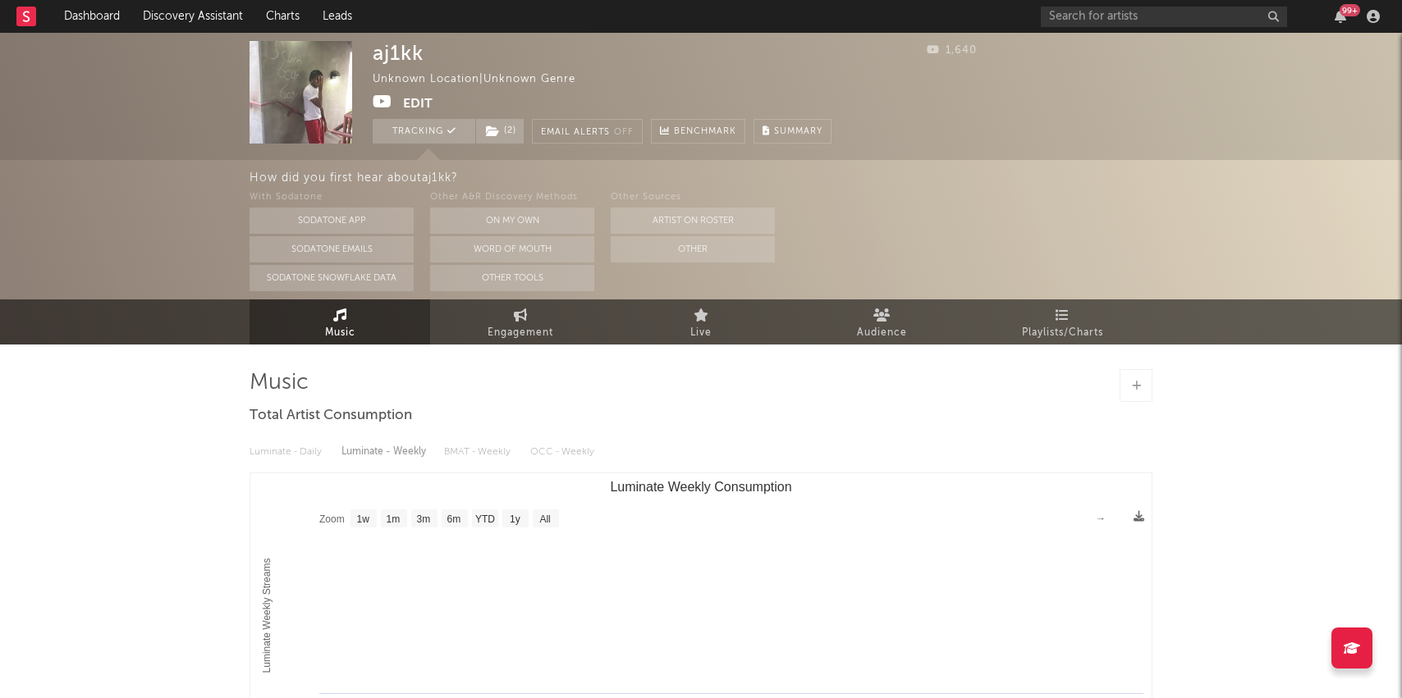
click at [89, 420] on div "aj1kk Unknown Location | Unknown Genre Edit Tracking ( 2 ) Email Alerts Off Ben…" at bounding box center [701, 492] width 1402 height 918
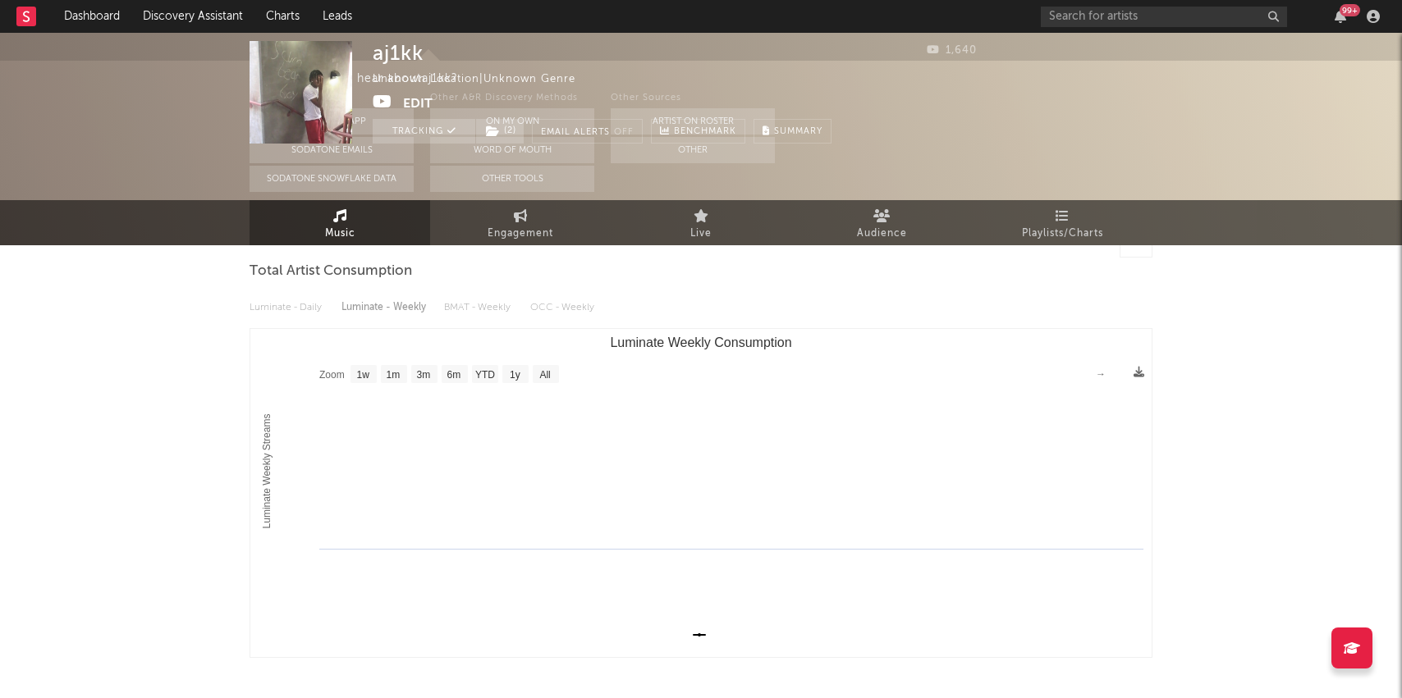
scroll to position [0, 0]
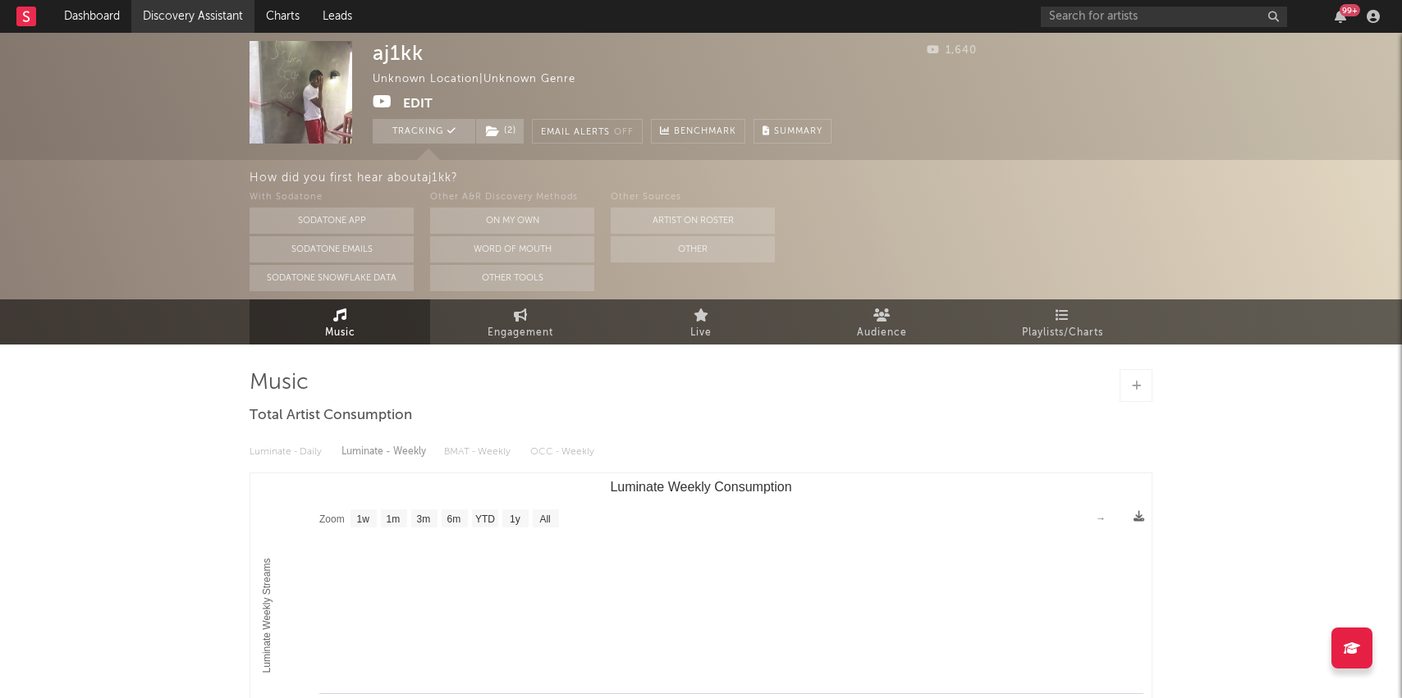
click at [158, 11] on link "Discovery Assistant" at bounding box center [192, 16] width 123 height 33
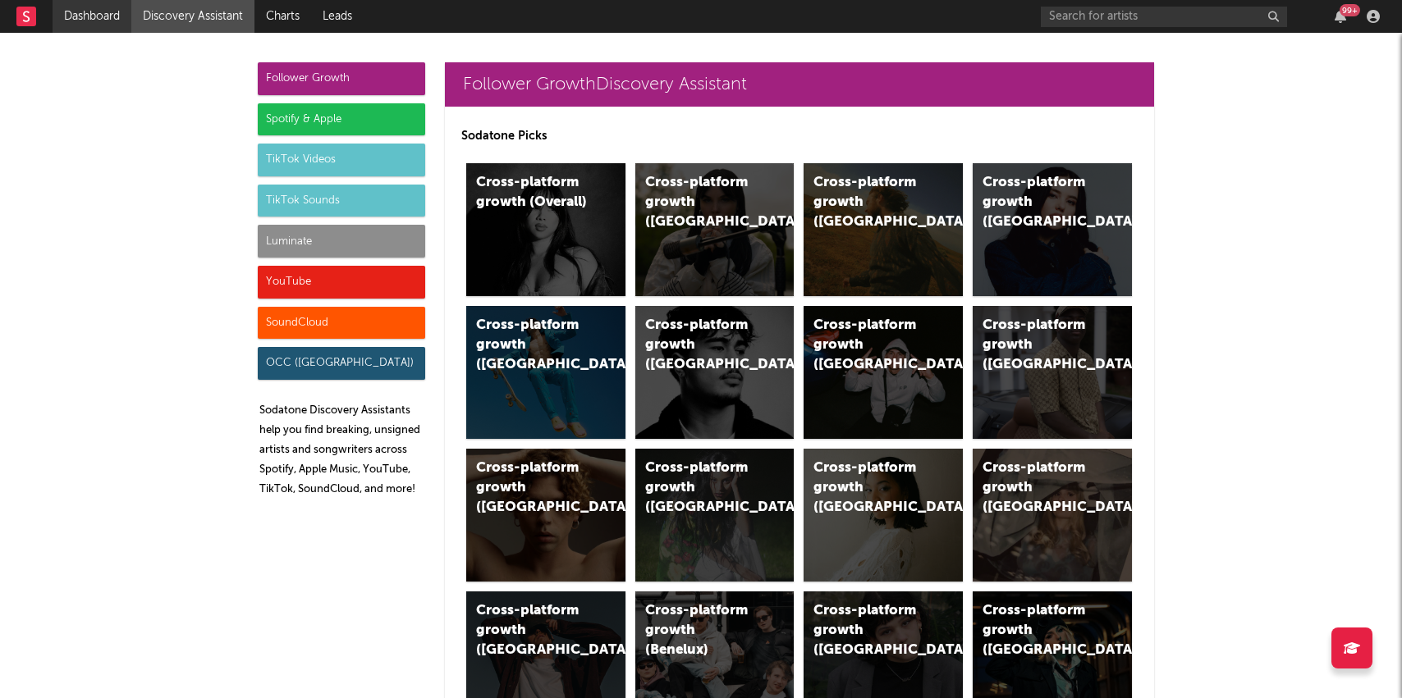
click at [96, 15] on link "Dashboard" at bounding box center [92, 16] width 79 height 33
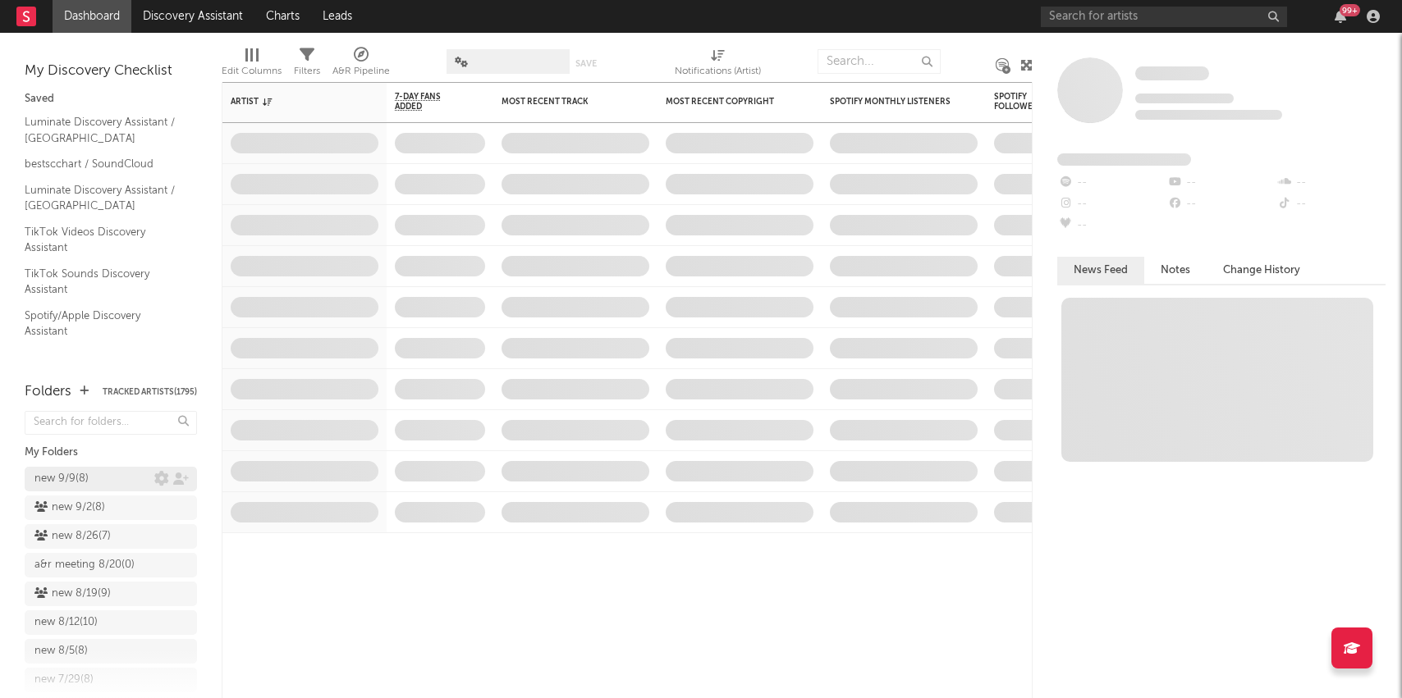
click at [64, 474] on div "new 9/9 ( 8 )" at bounding box center [61, 479] width 54 height 20
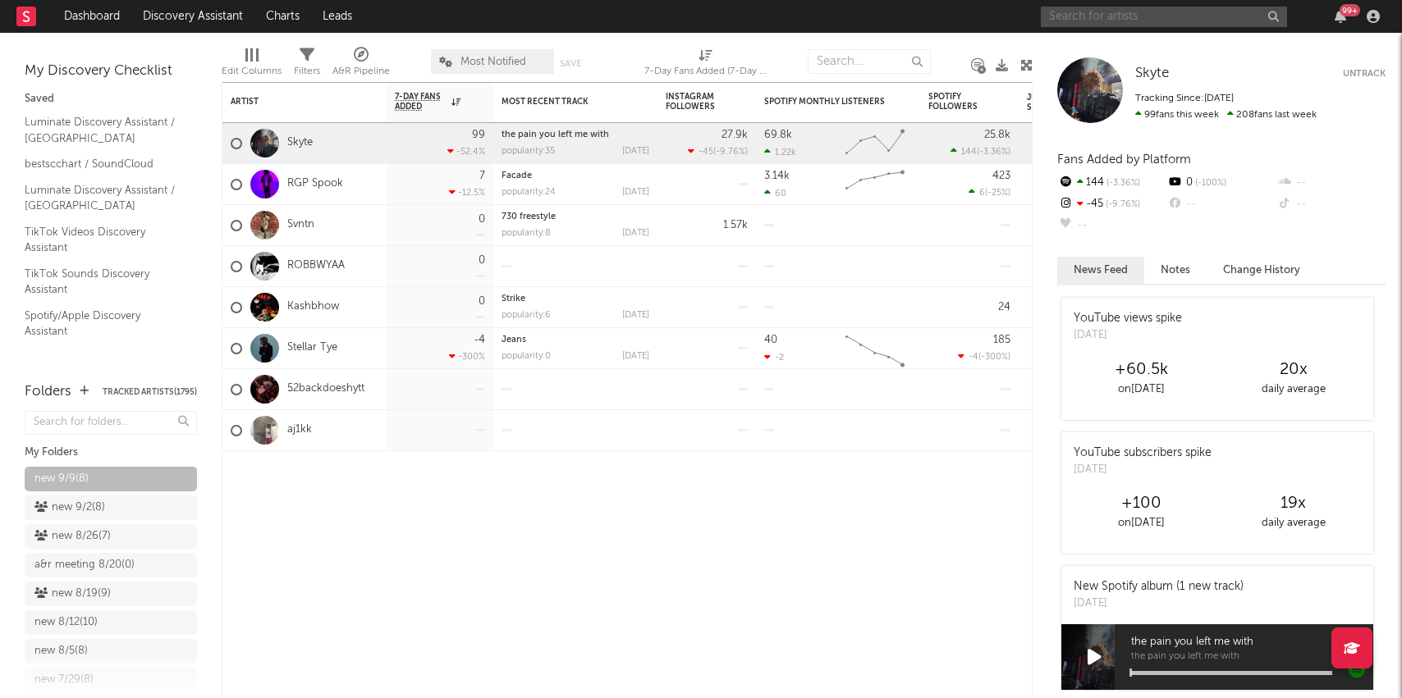
click at [1134, 16] on input "text" at bounding box center [1164, 17] width 246 height 21
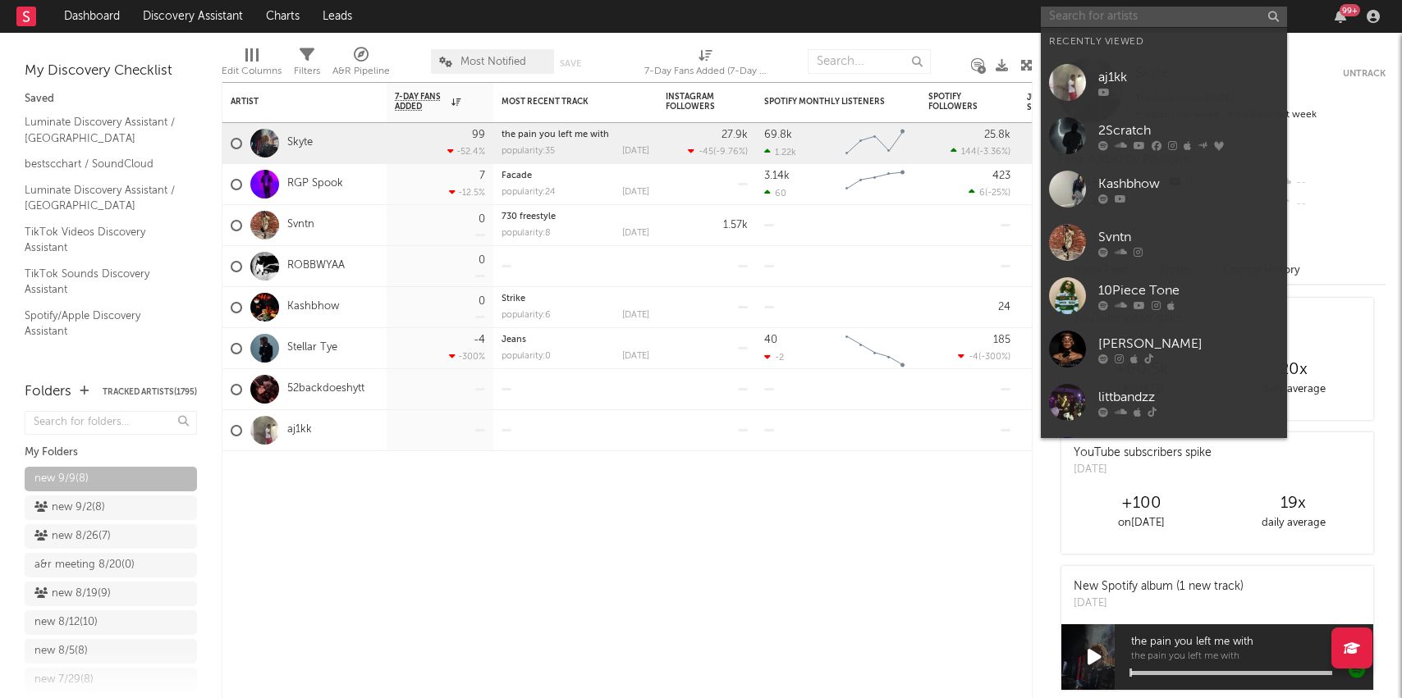
paste input "[URL][DOMAIN_NAME]"
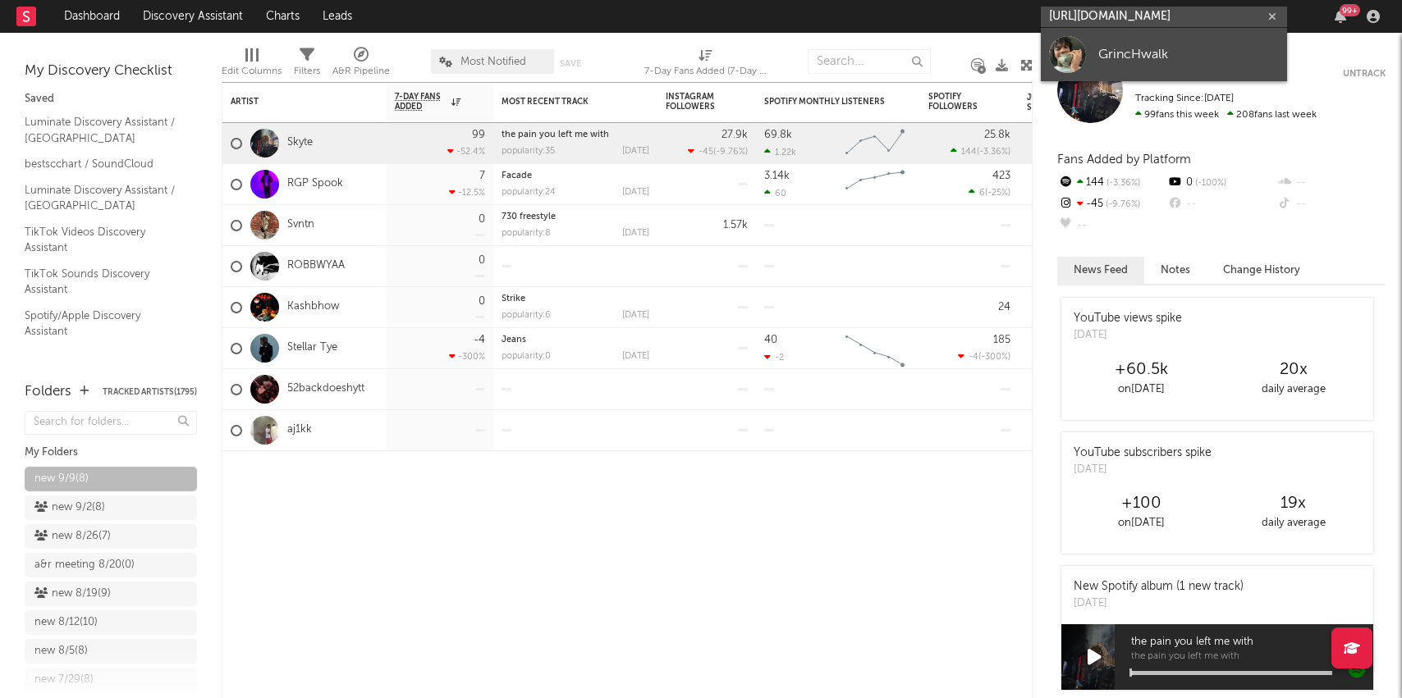
type input "[URL][DOMAIN_NAME]"
click at [1132, 43] on link "GrincHwalk" at bounding box center [1164, 54] width 246 height 53
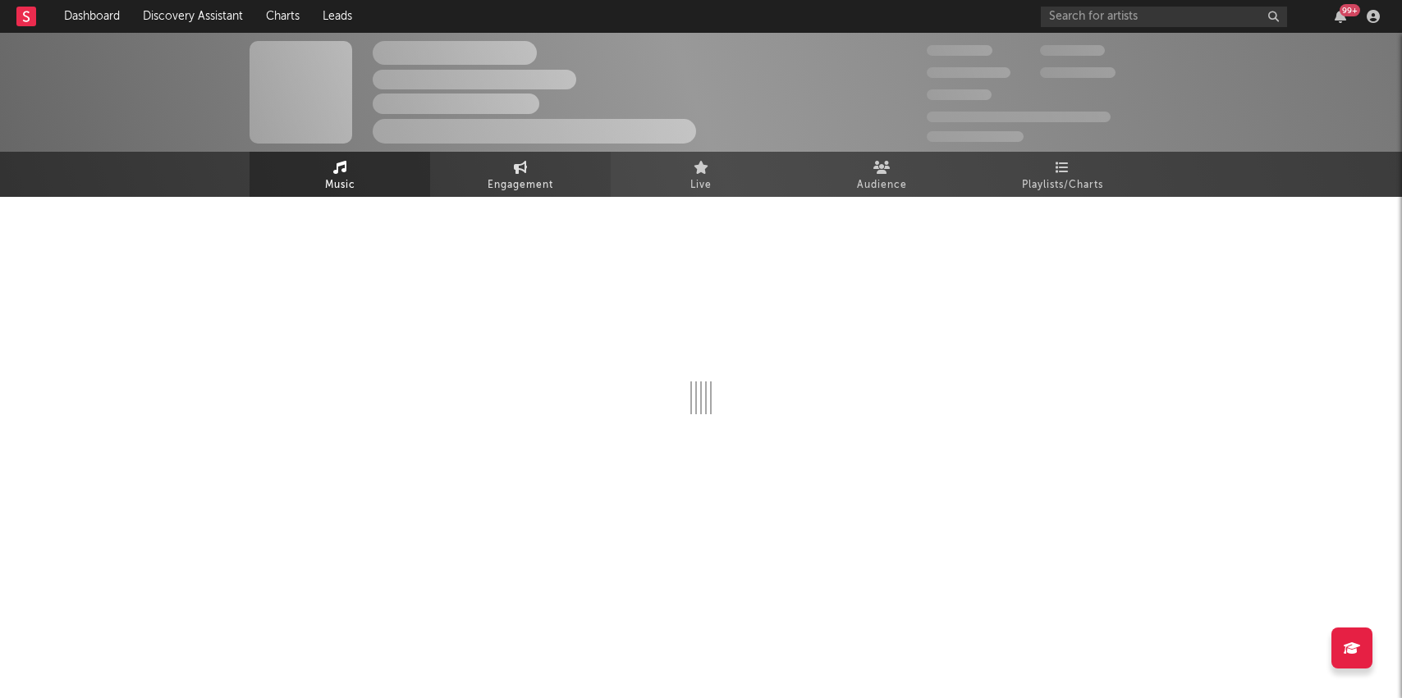
select select "1w"
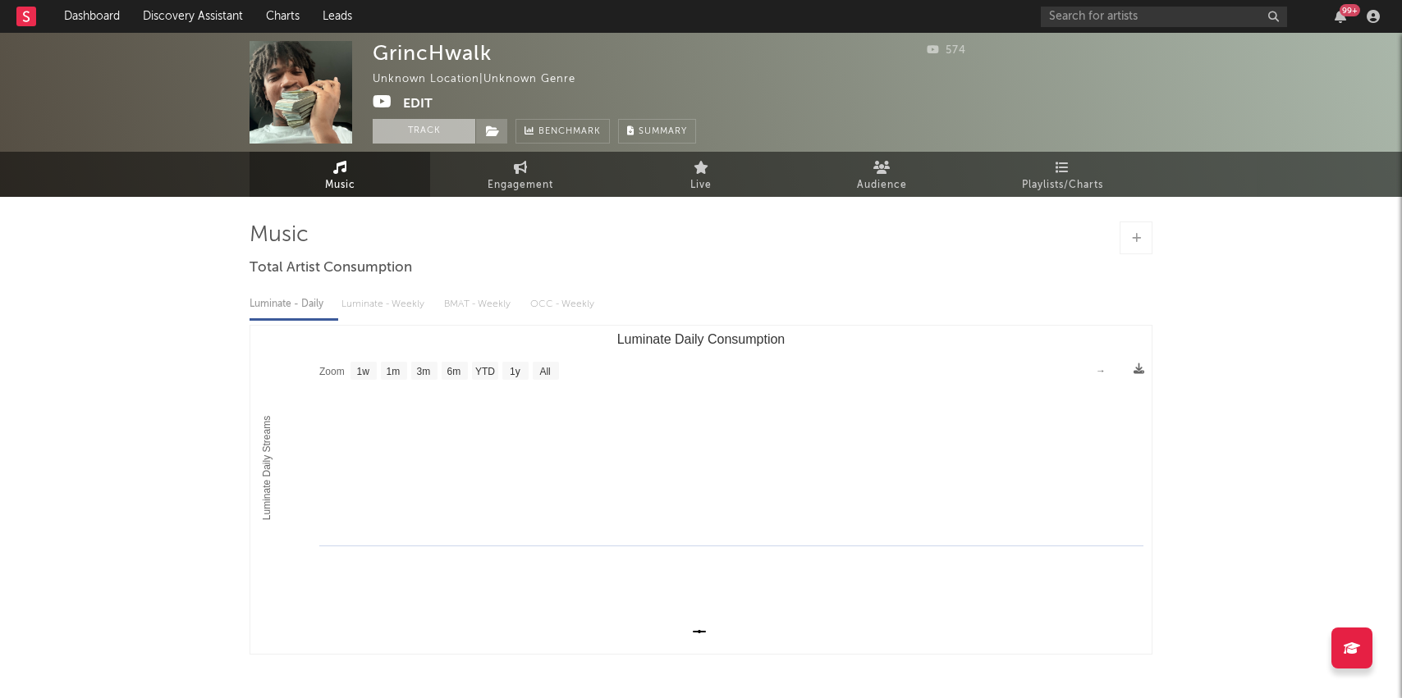
click at [396, 142] on button "Track" at bounding box center [424, 131] width 103 height 25
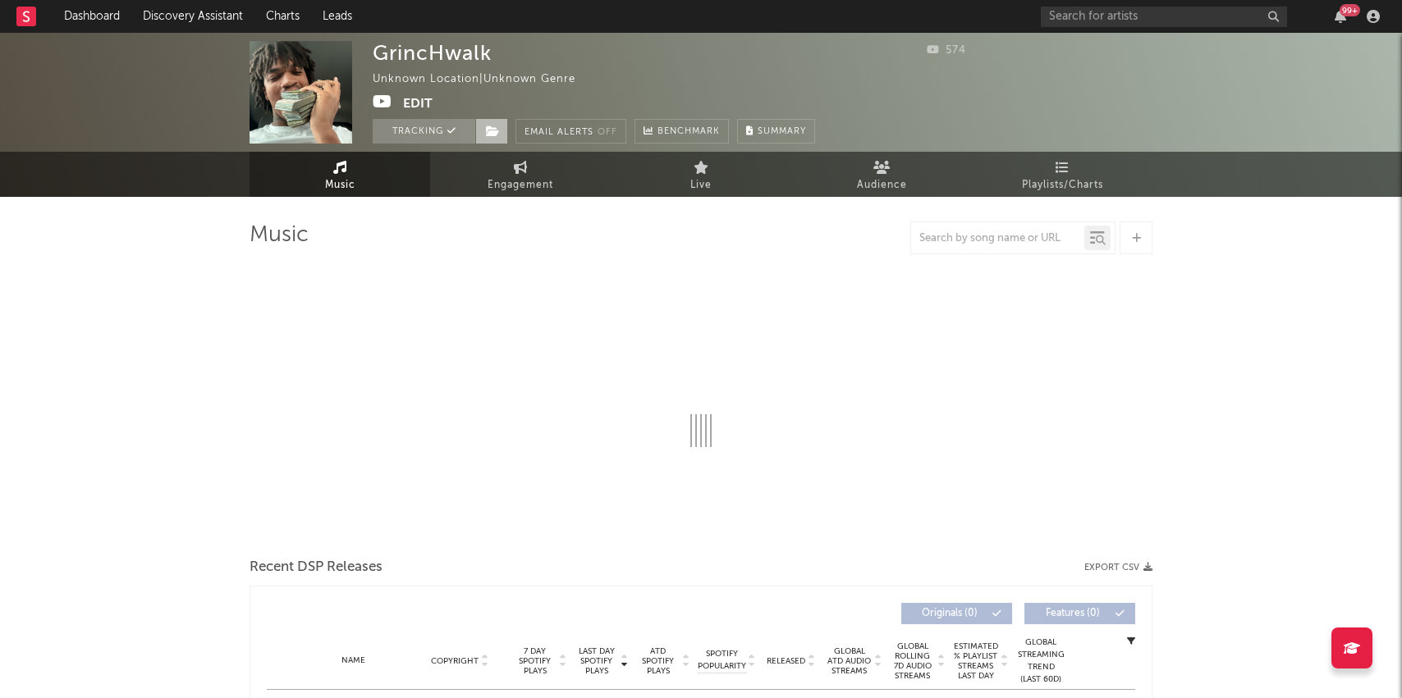
select select "1w"
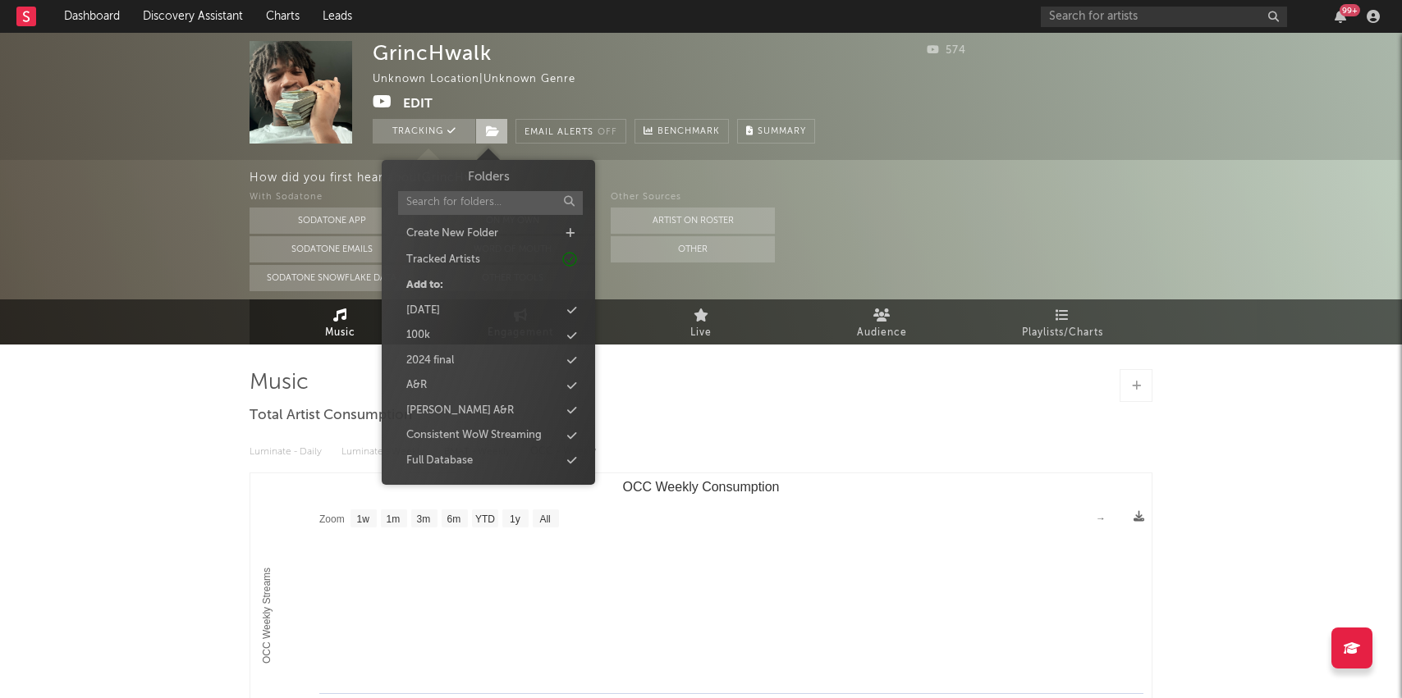
click at [491, 137] on span at bounding box center [491, 131] width 33 height 25
click at [483, 465] on div "Full Database" at bounding box center [488, 461] width 189 height 21
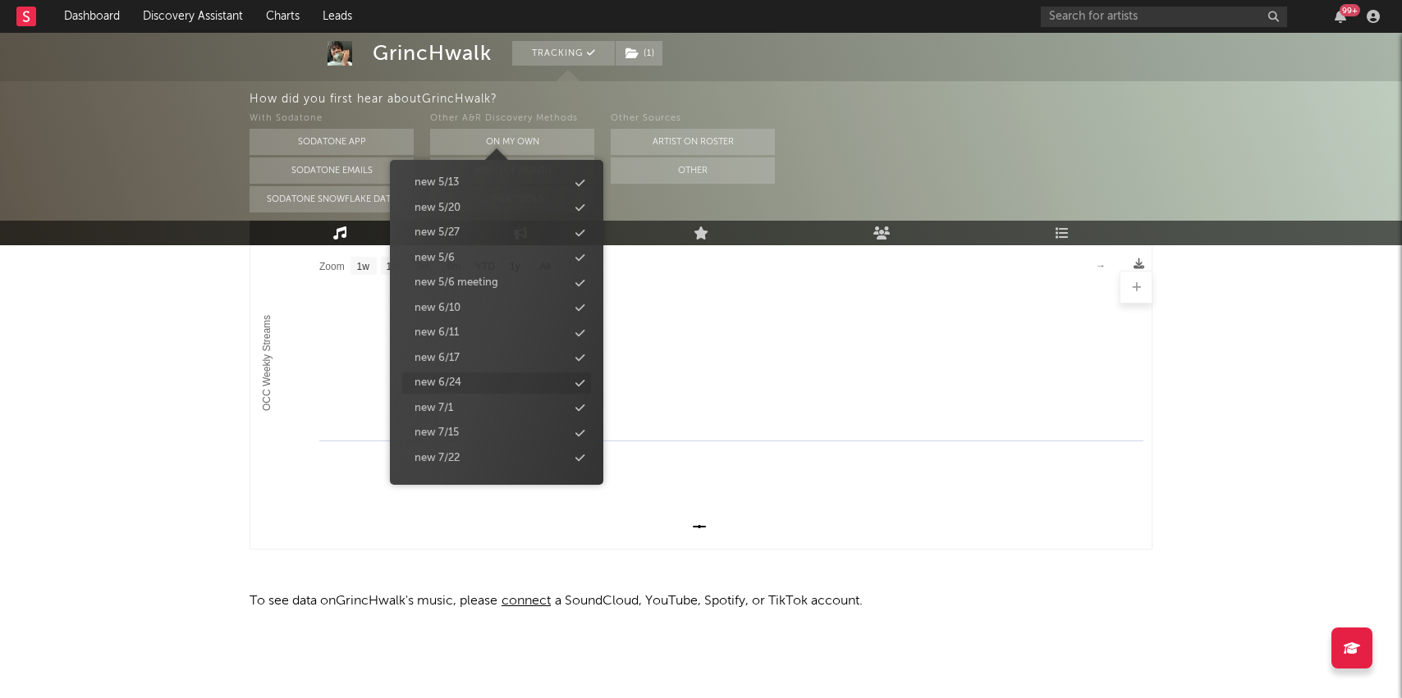
scroll to position [1651, 0]
click at [474, 369] on div "new 9/9" at bounding box center [496, 362] width 189 height 21
click at [192, 425] on div "GrincHwalk Tracking ( 2 ) Unknown Location | Unknown Genre Edit Tracking ( 2 ) …" at bounding box center [701, 239] width 1402 height 918
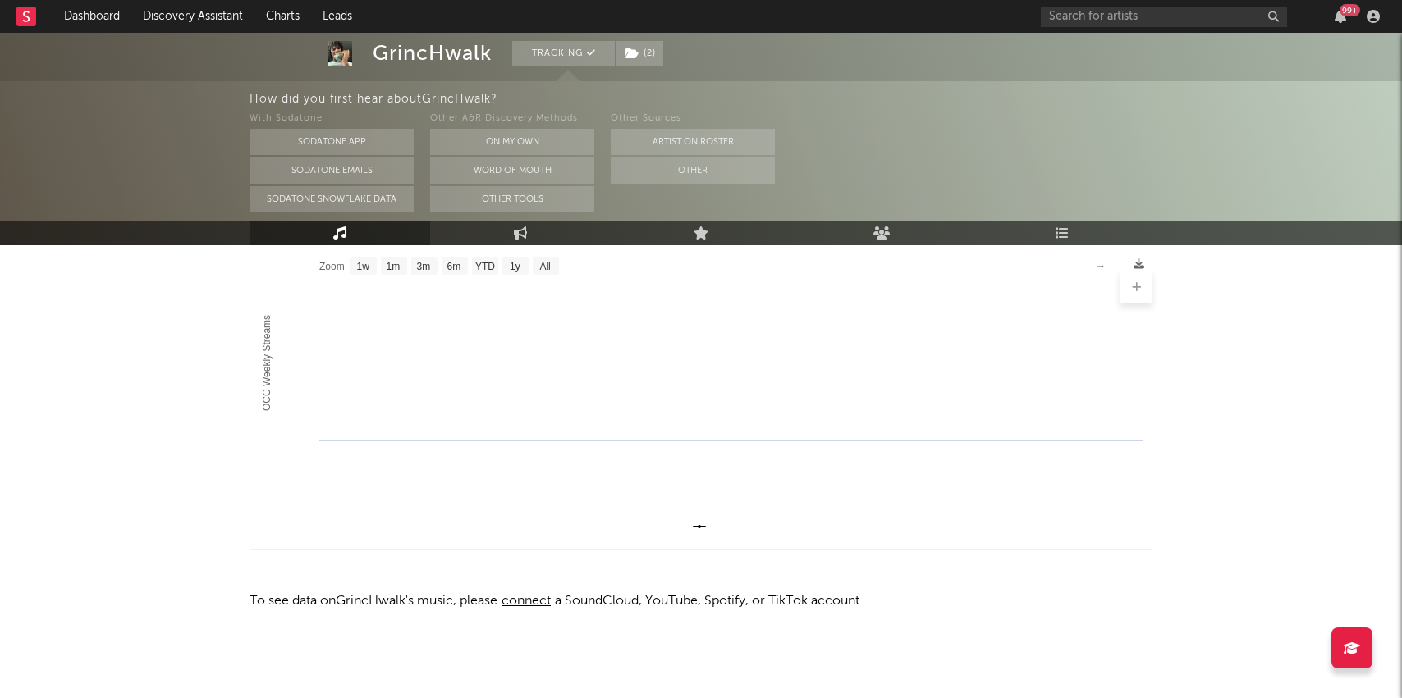
scroll to position [0, 0]
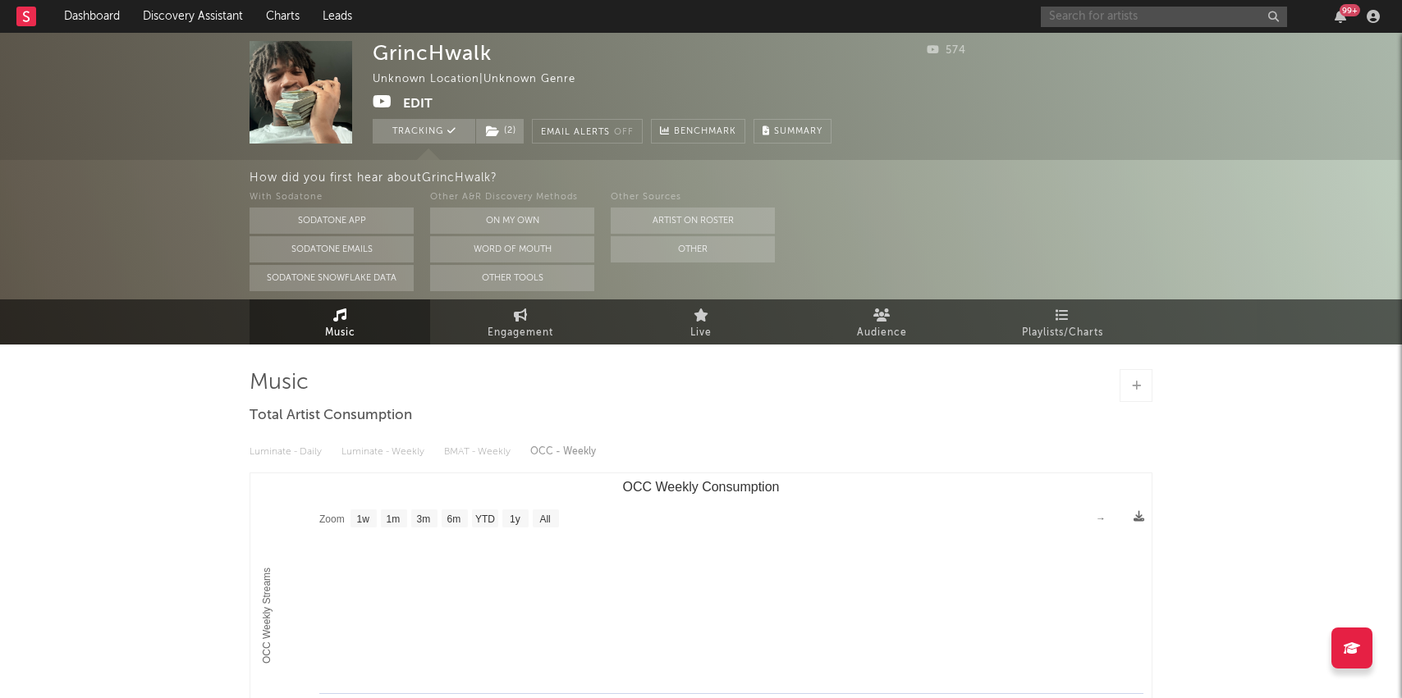
click at [1083, 16] on input "text" at bounding box center [1164, 17] width 246 height 21
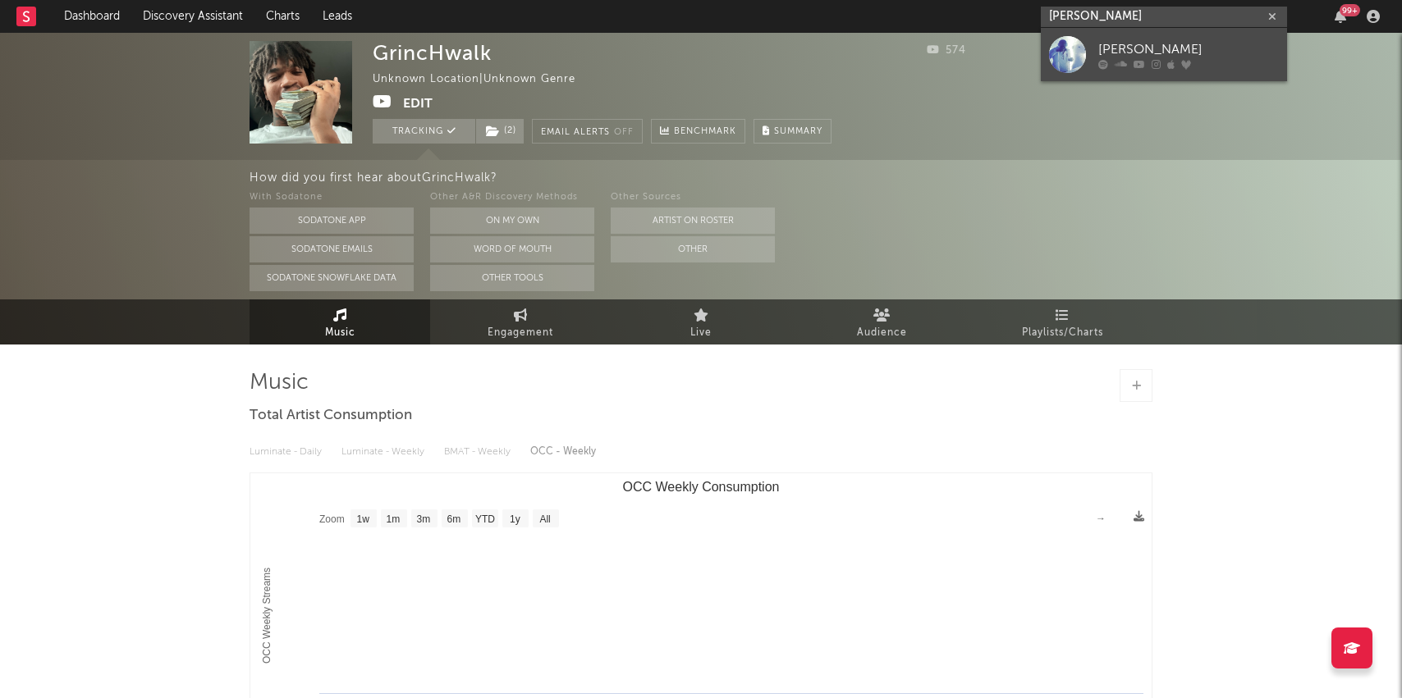
type input "lucy bedroque"
click at [1197, 67] on div at bounding box center [1188, 64] width 181 height 10
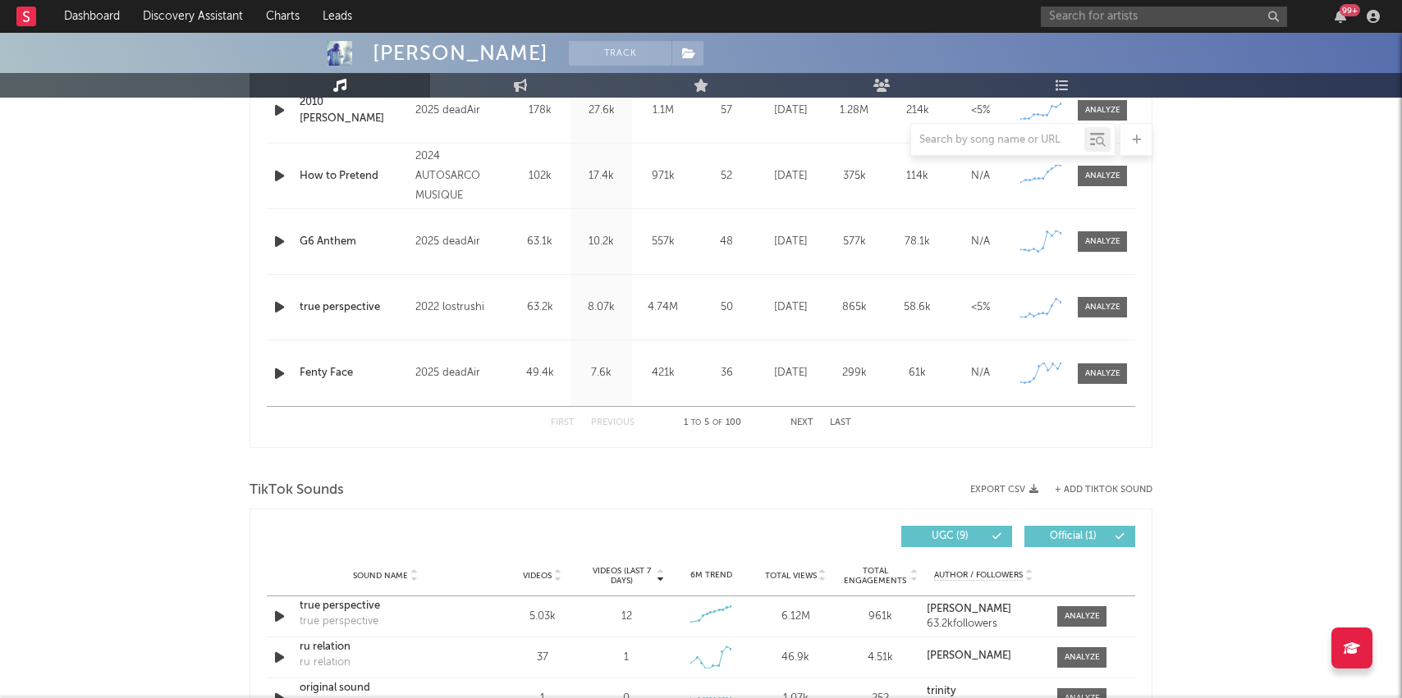
select select "6m"
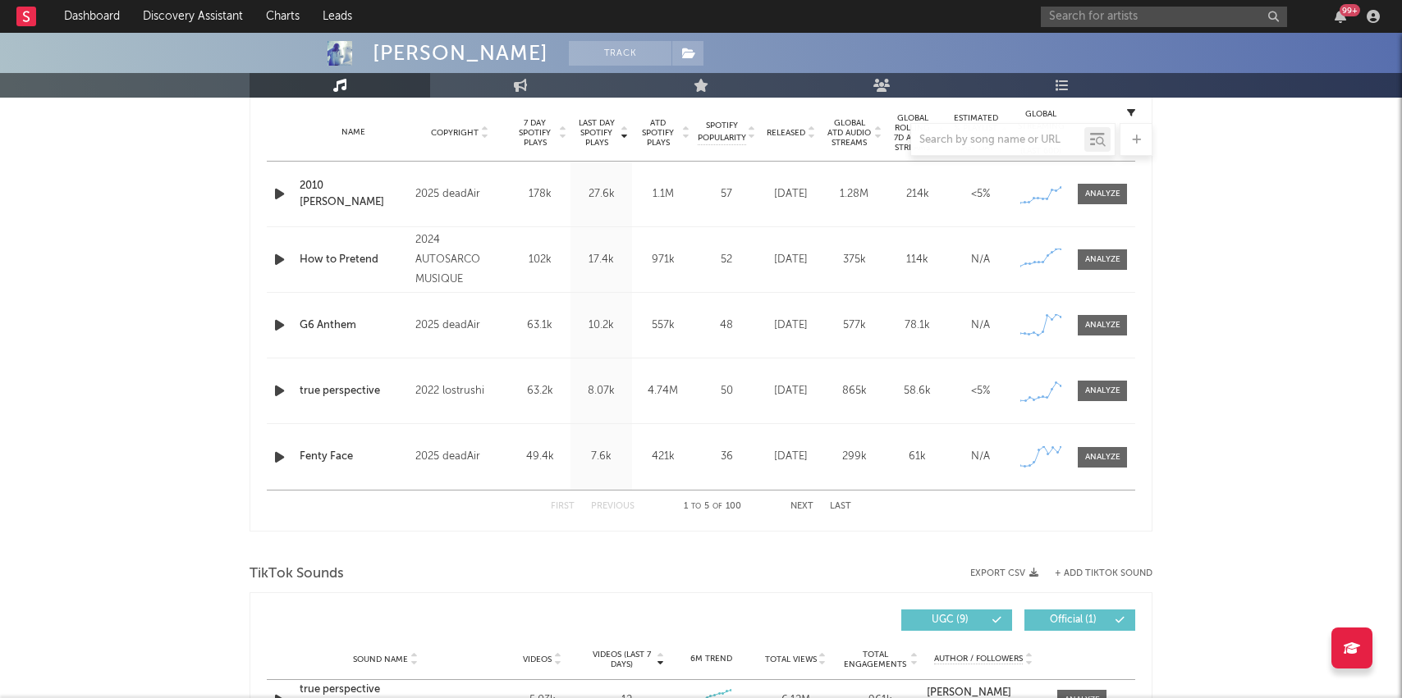
scroll to position [649, 0]
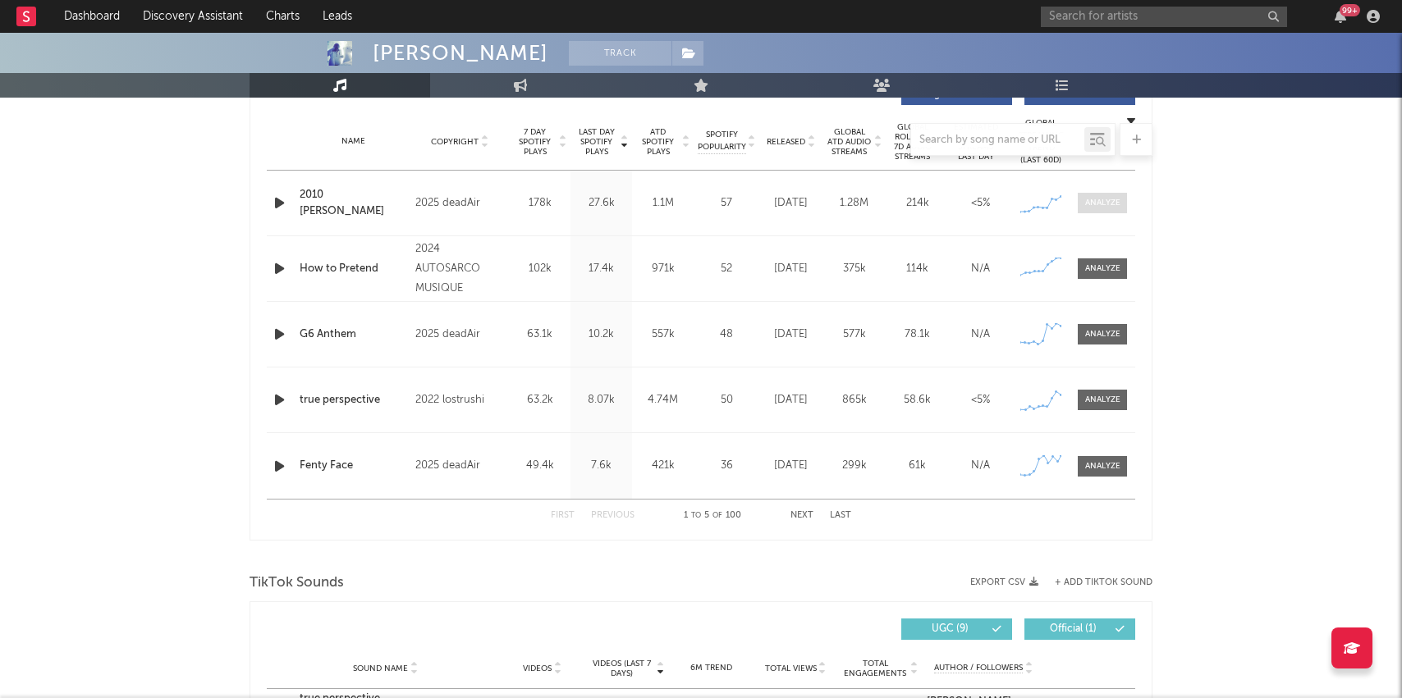
click at [1092, 202] on div at bounding box center [1102, 203] width 35 height 12
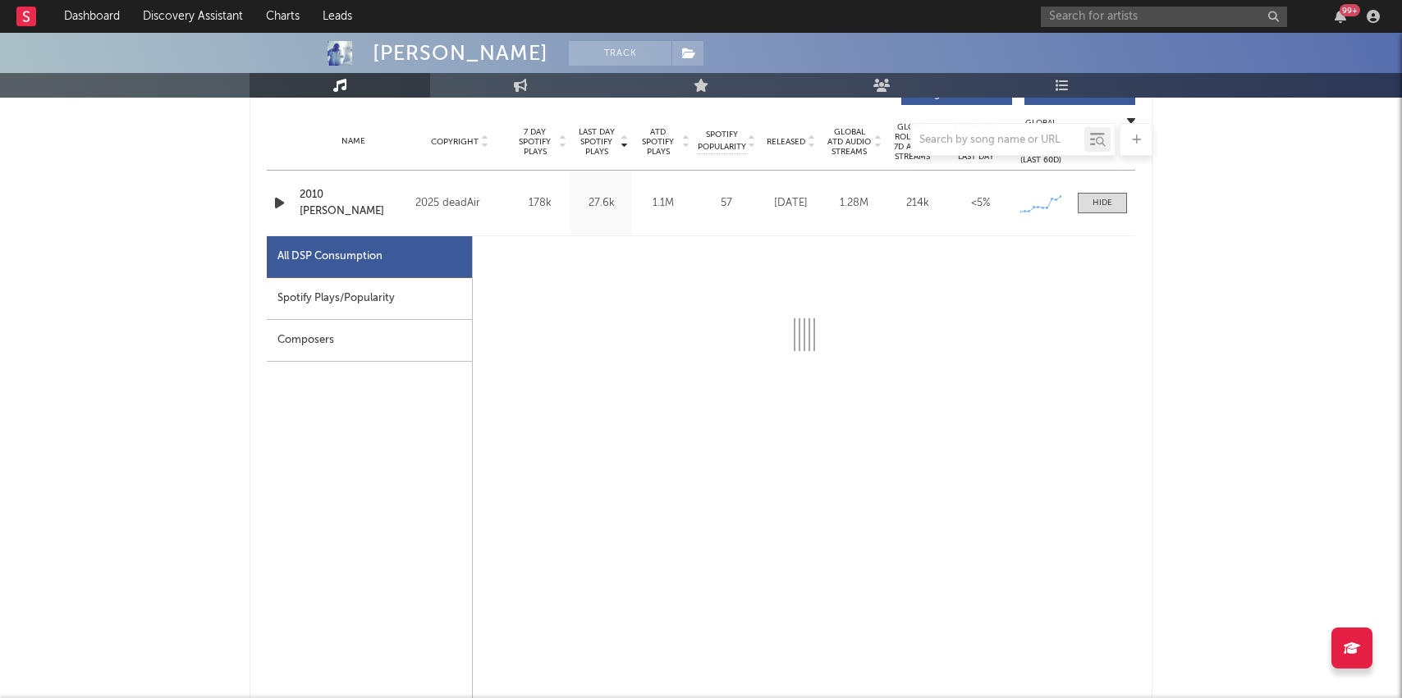
select select "1w"
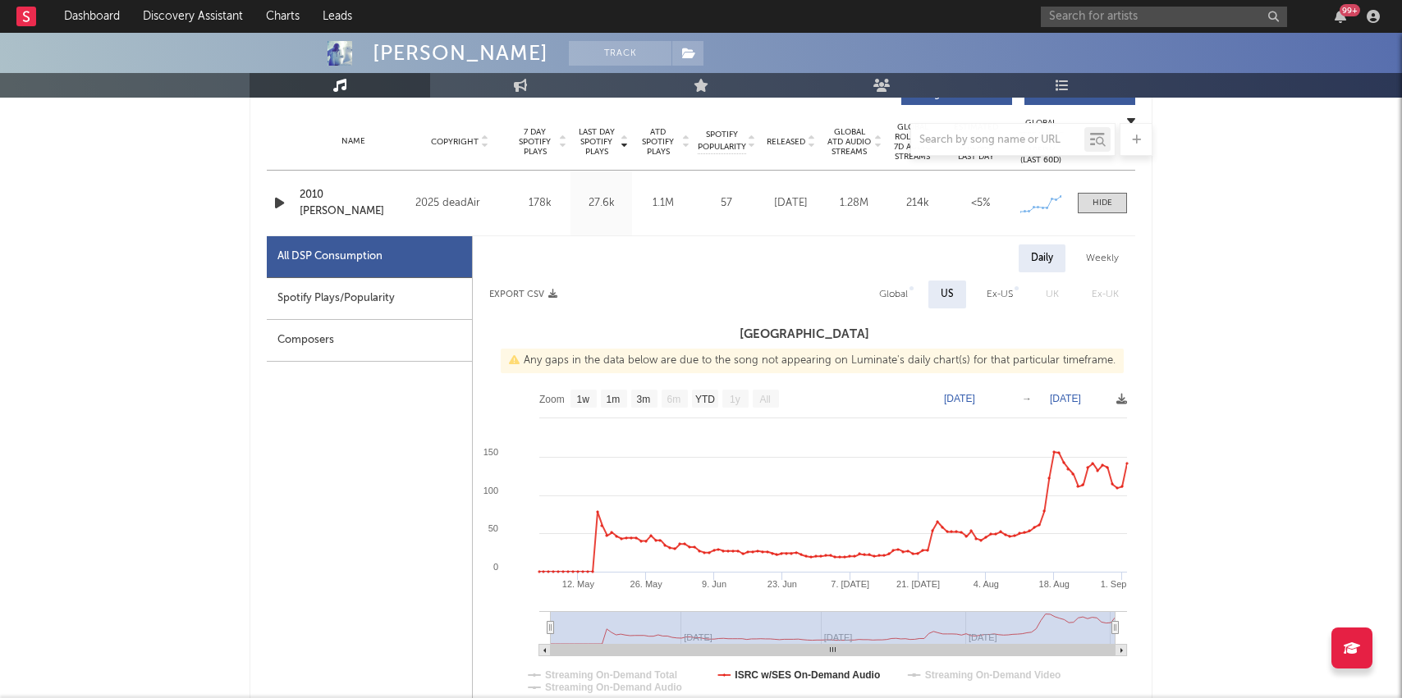
click at [275, 200] on icon "button" at bounding box center [279, 203] width 17 height 21
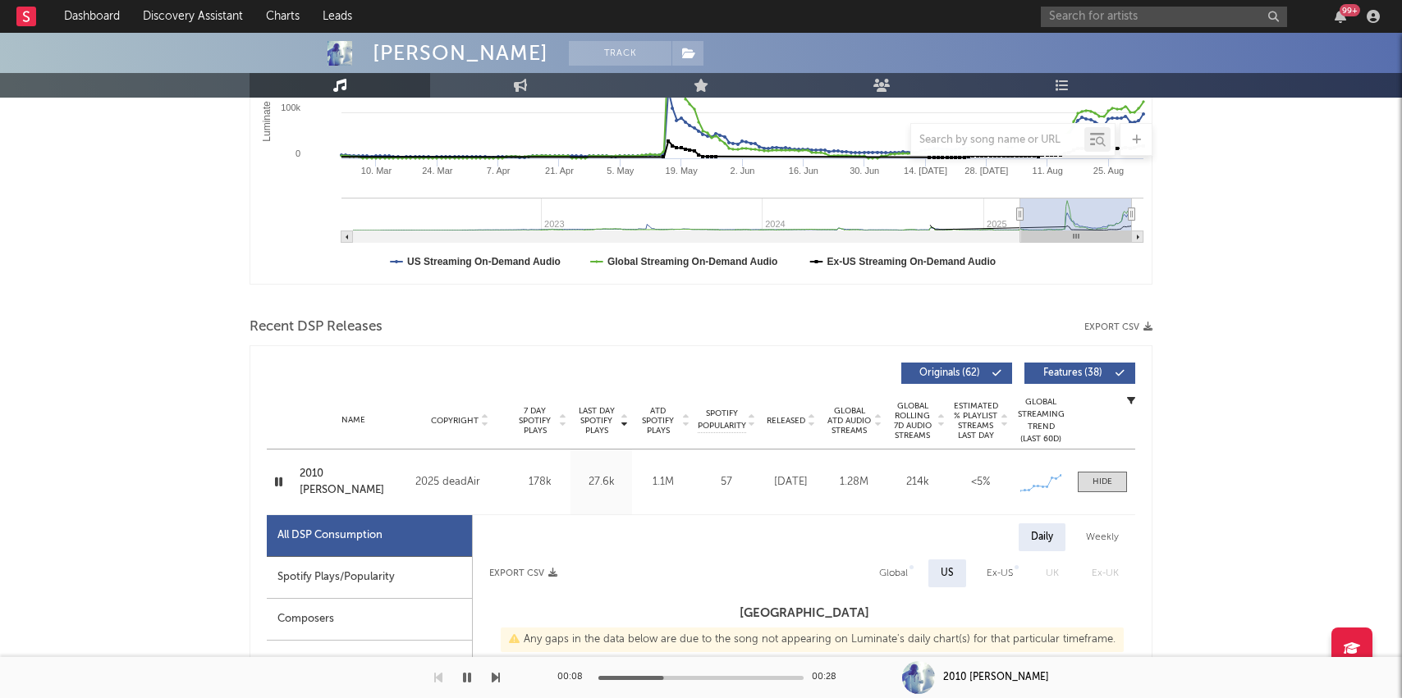
scroll to position [0, 0]
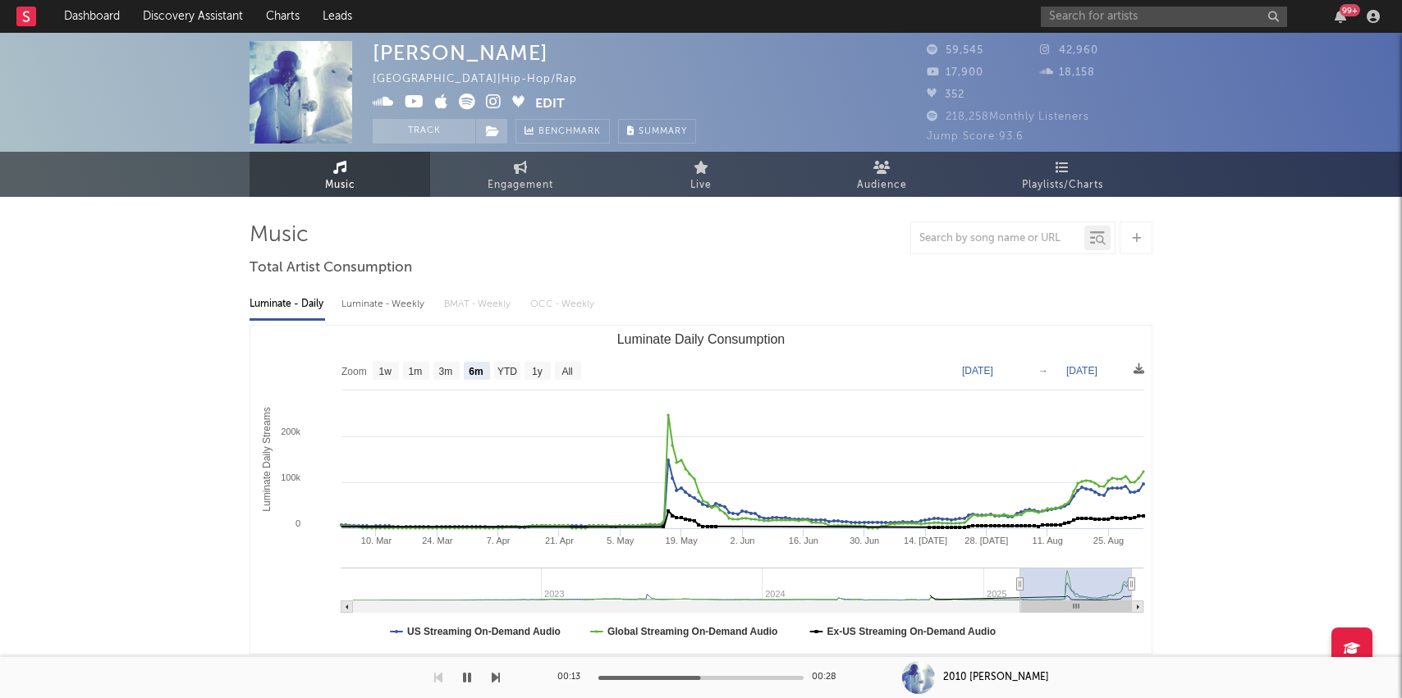
click at [497, 98] on icon at bounding box center [494, 102] width 16 height 16
click at [420, 94] on icon at bounding box center [415, 102] width 20 height 16
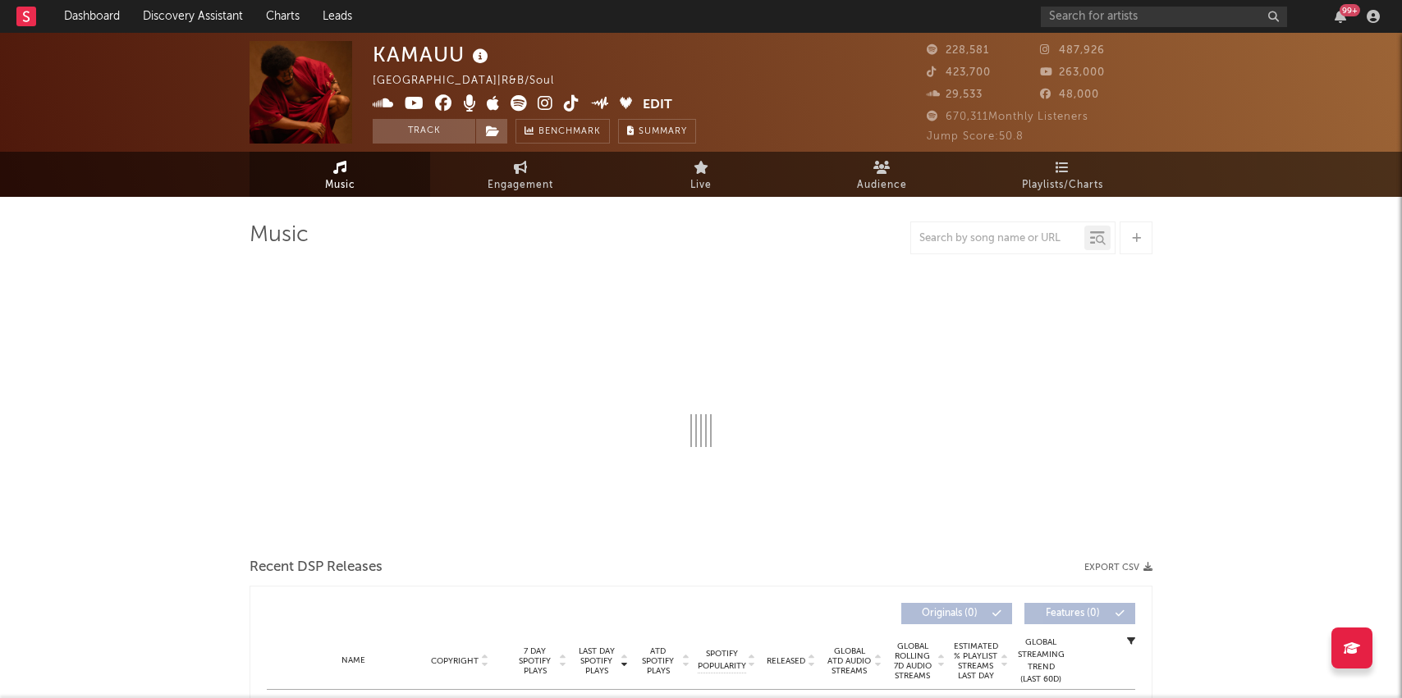
select select "6m"
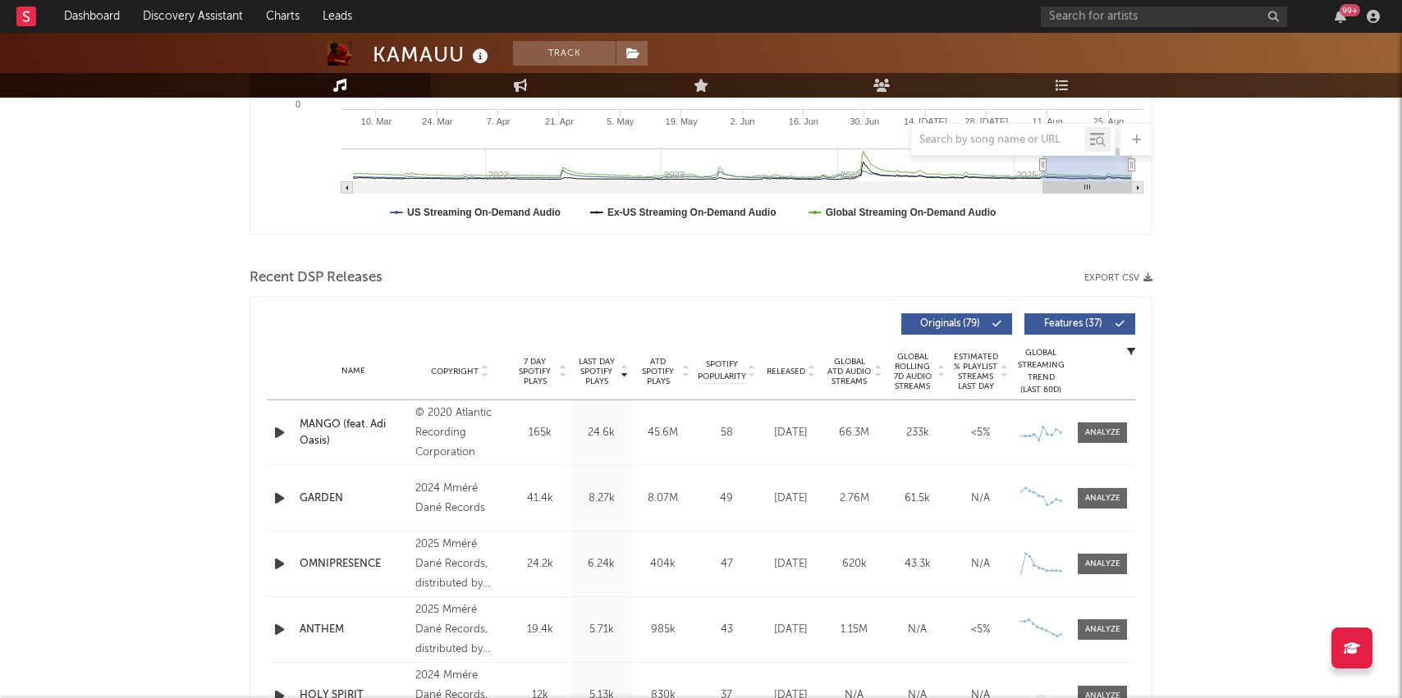
scroll to position [441, 0]
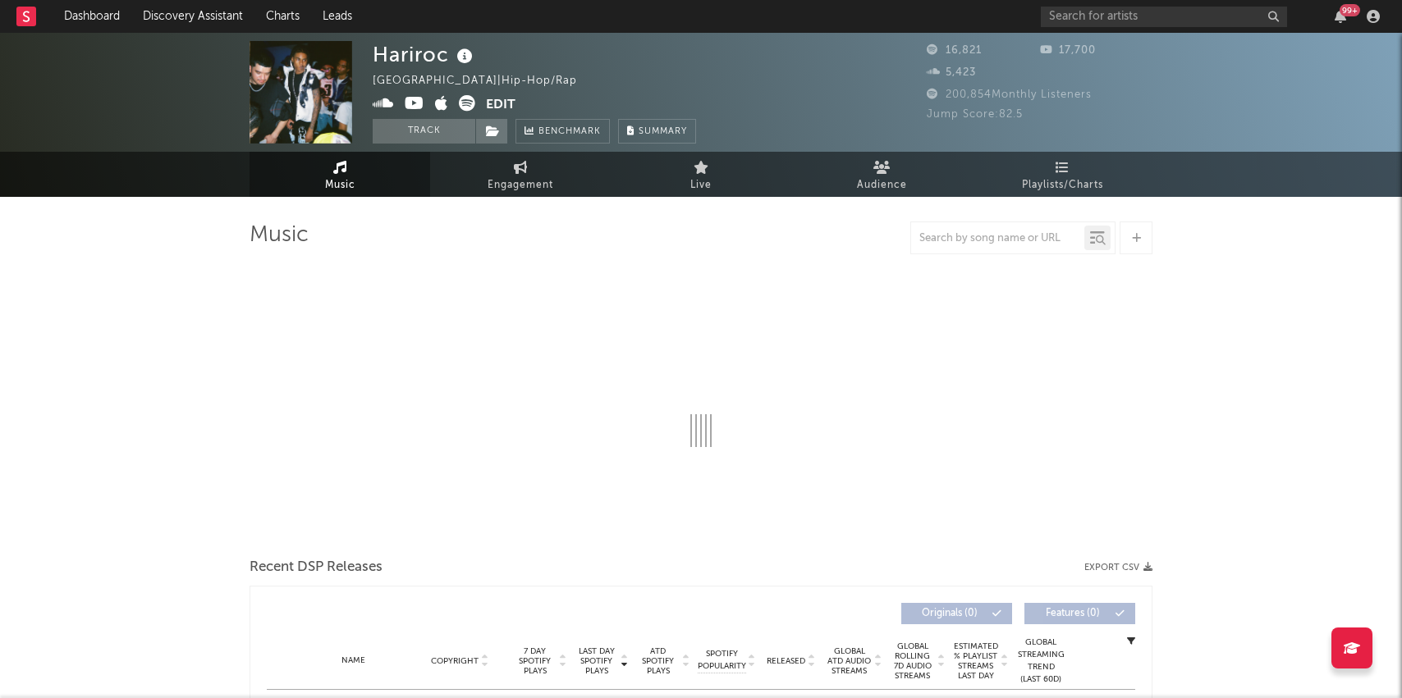
select select "6m"
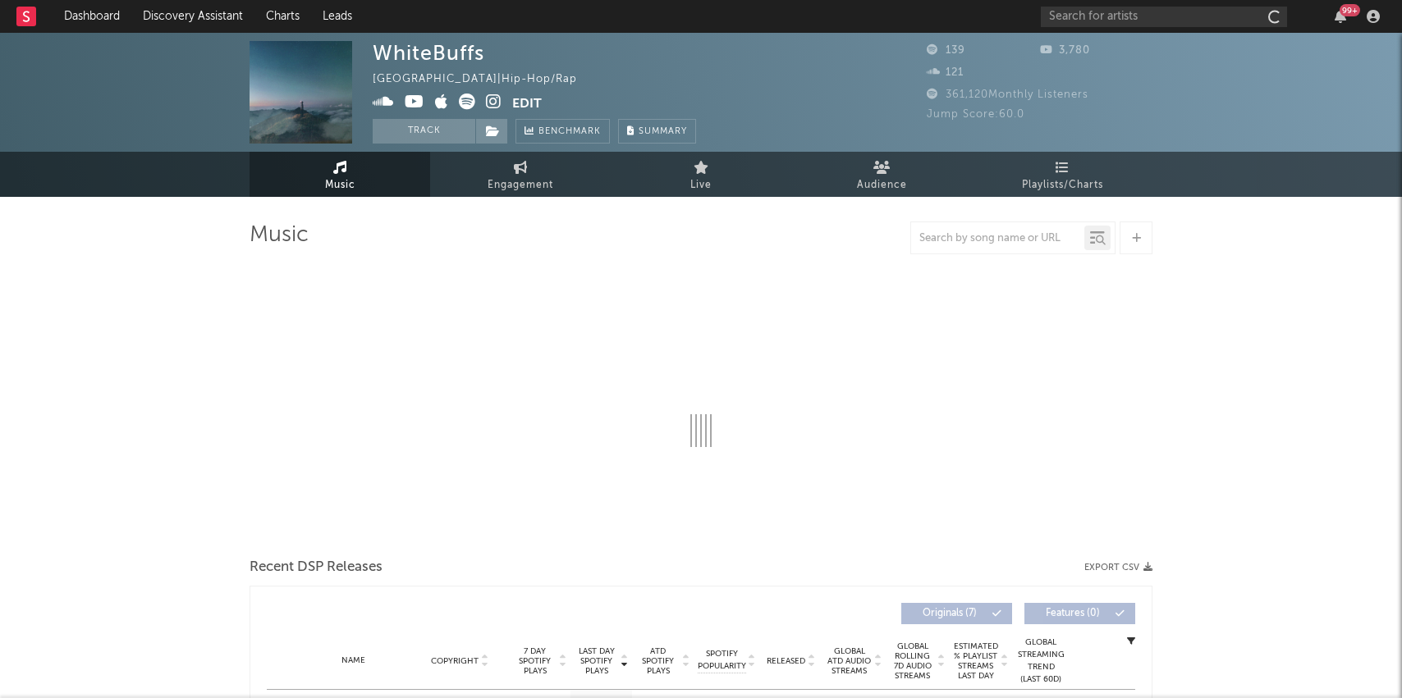
select select "1w"
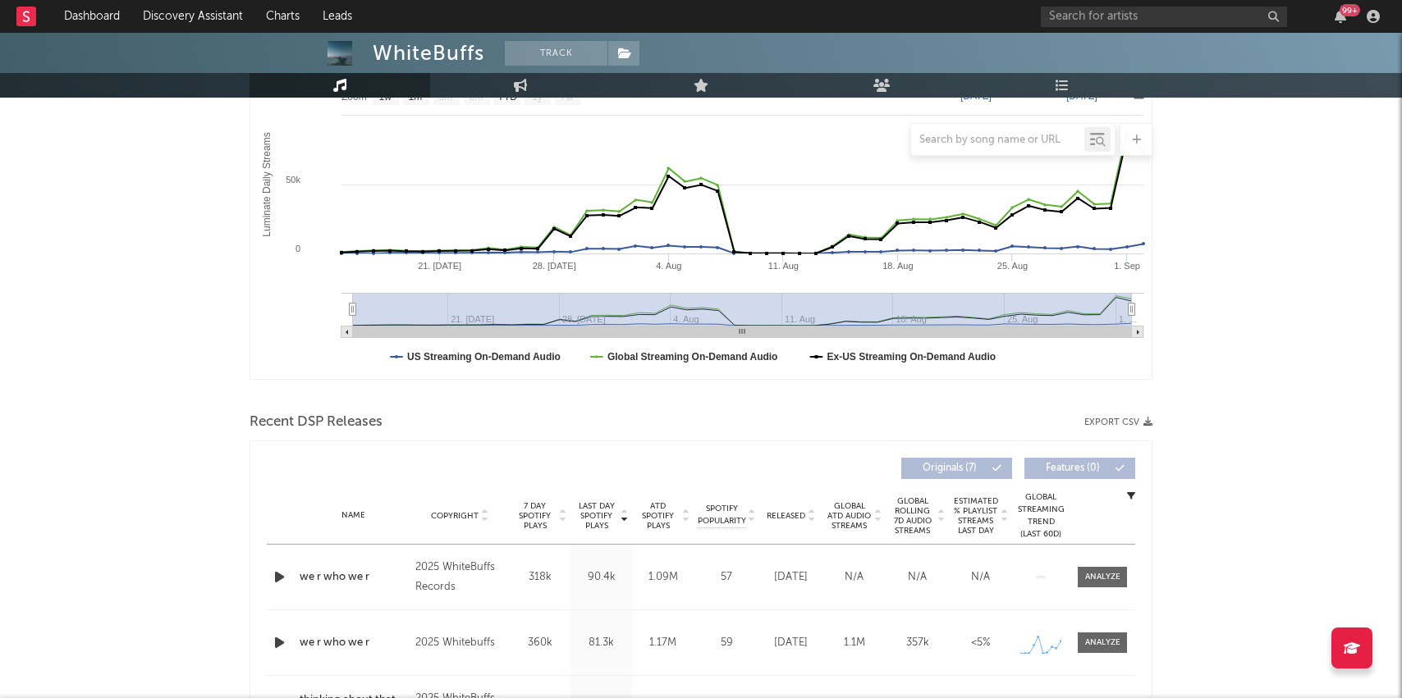
scroll to position [276, 0]
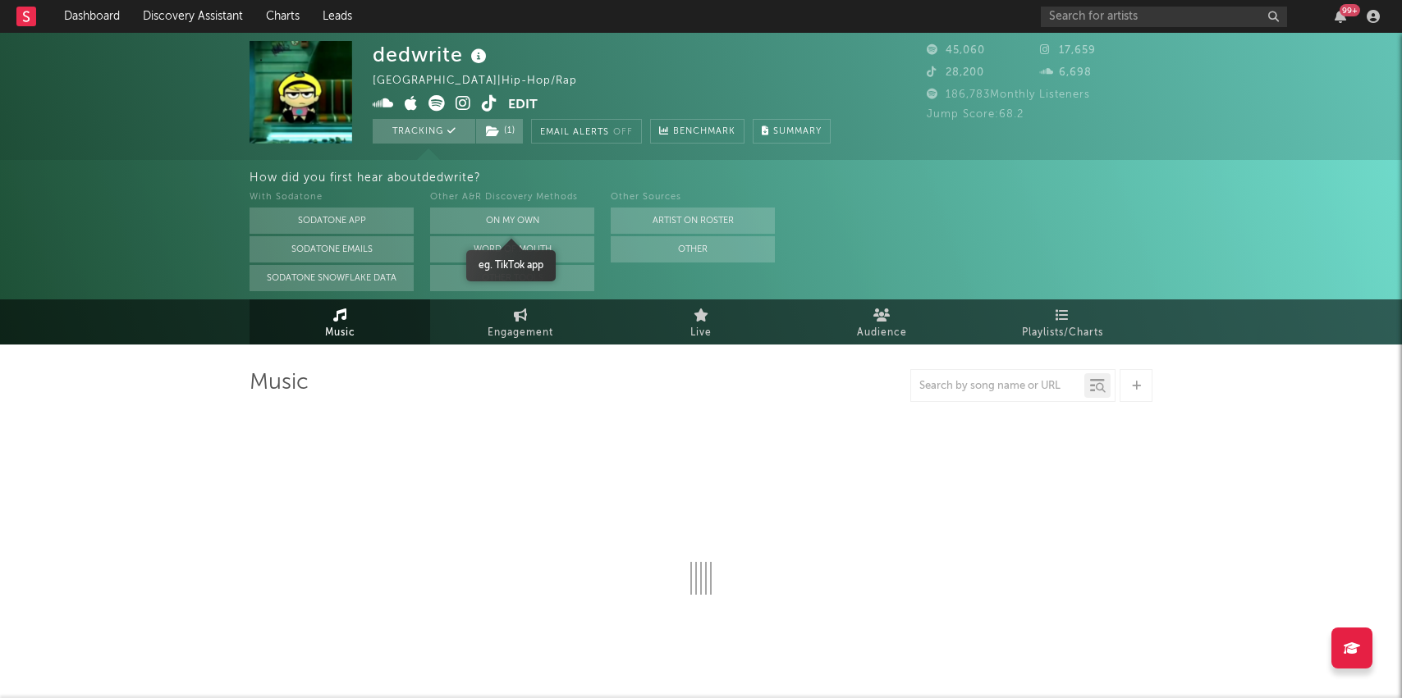
select select "6m"
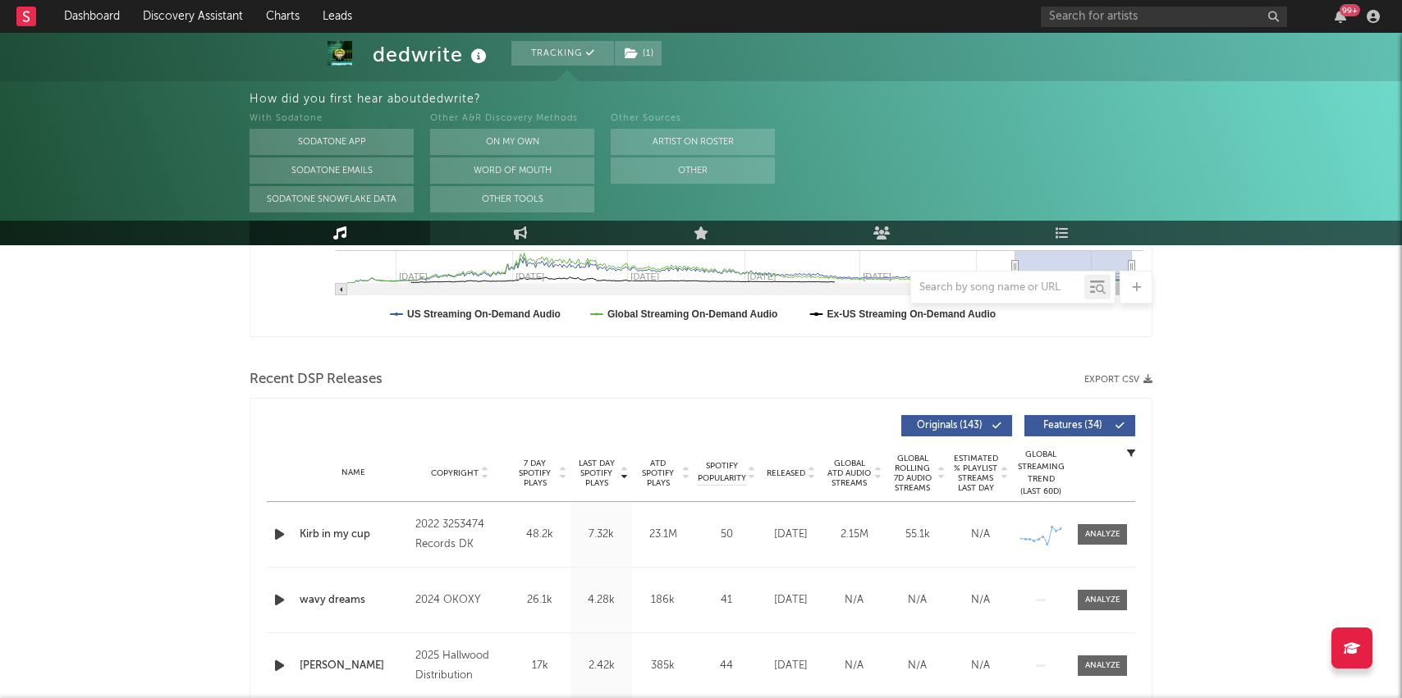
scroll to position [515, 0]
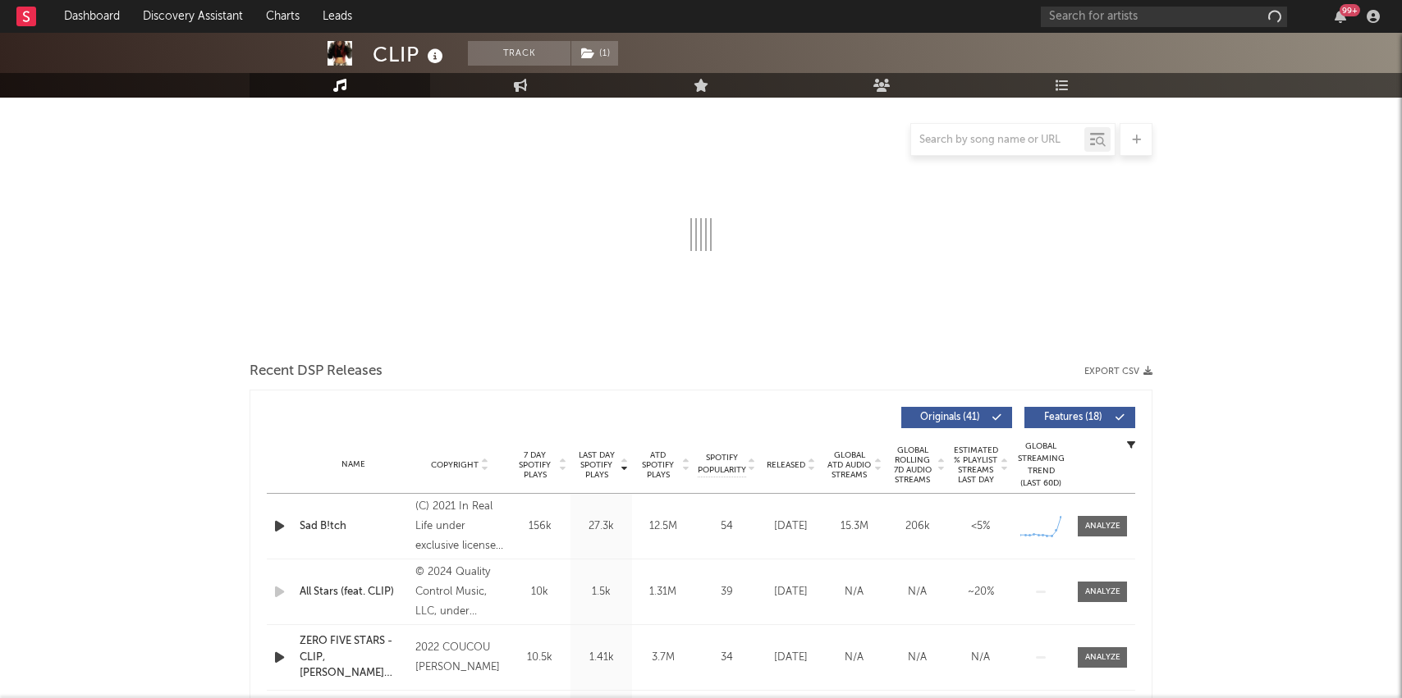
scroll to position [339, 0]
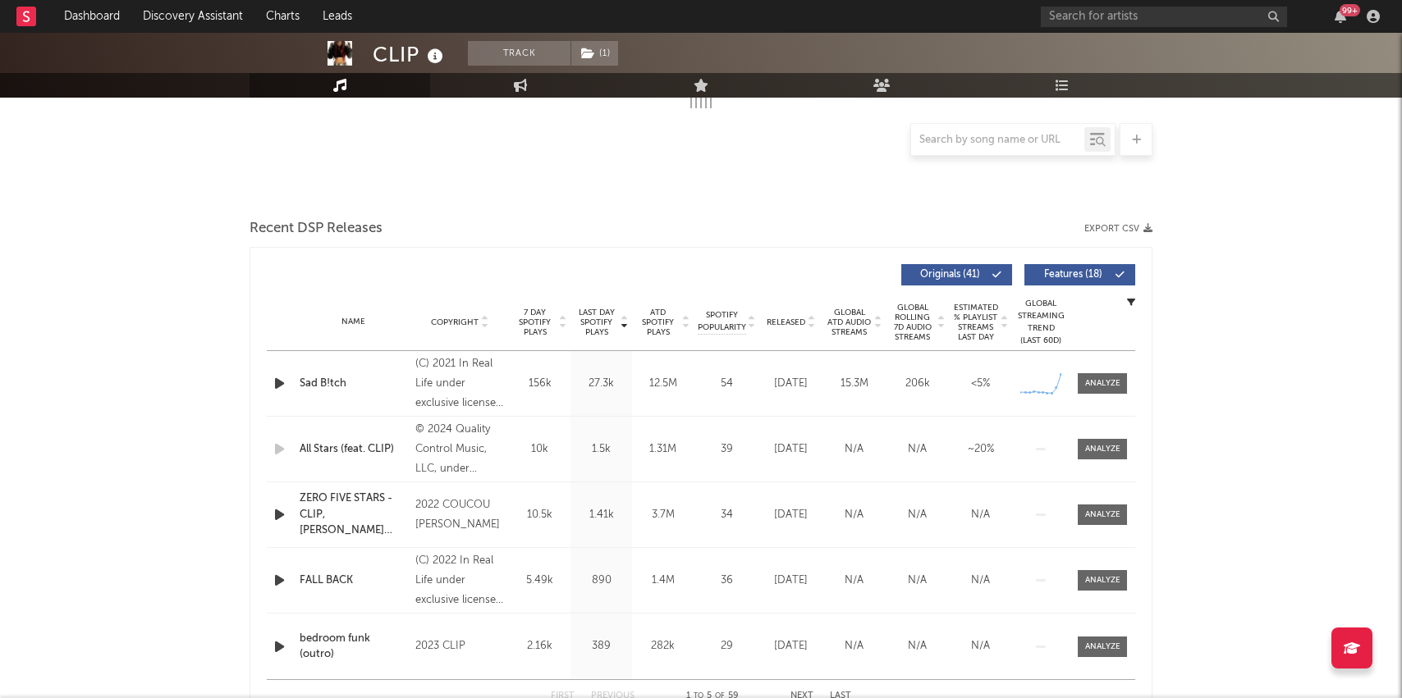
select select "6m"
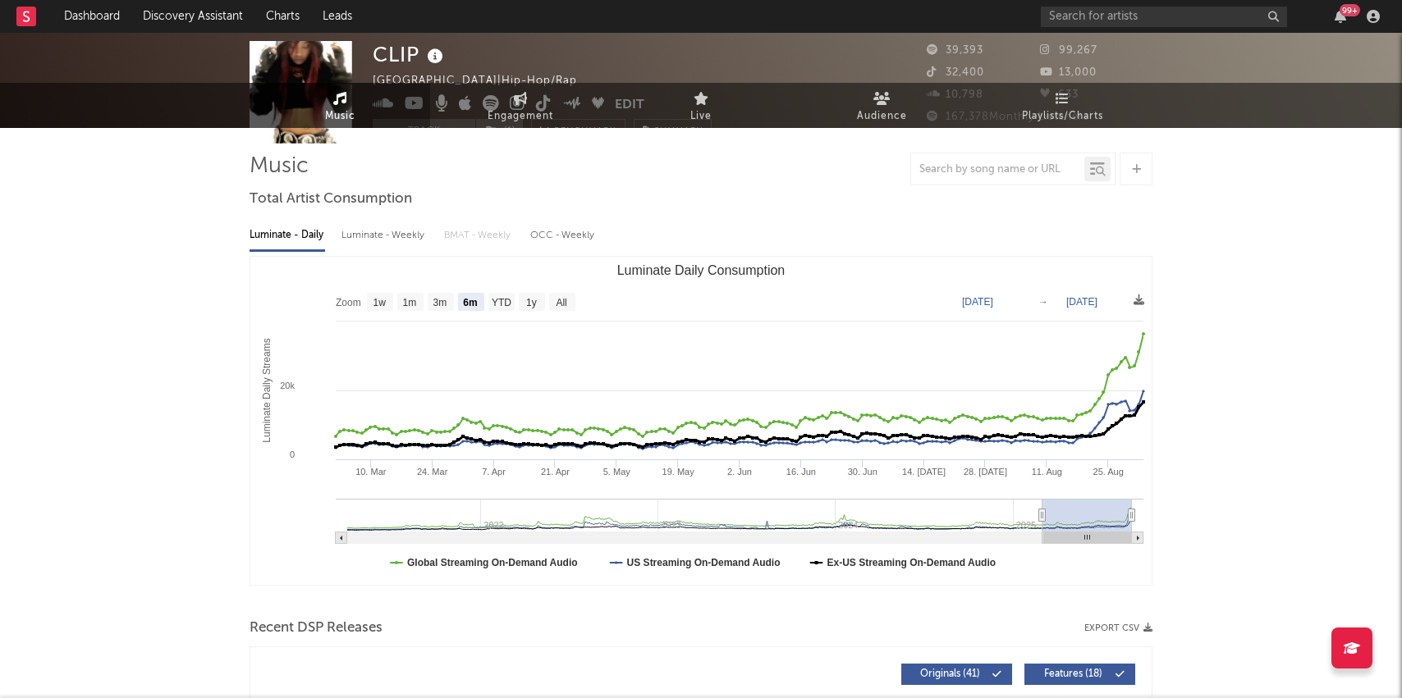
scroll to position [0, 0]
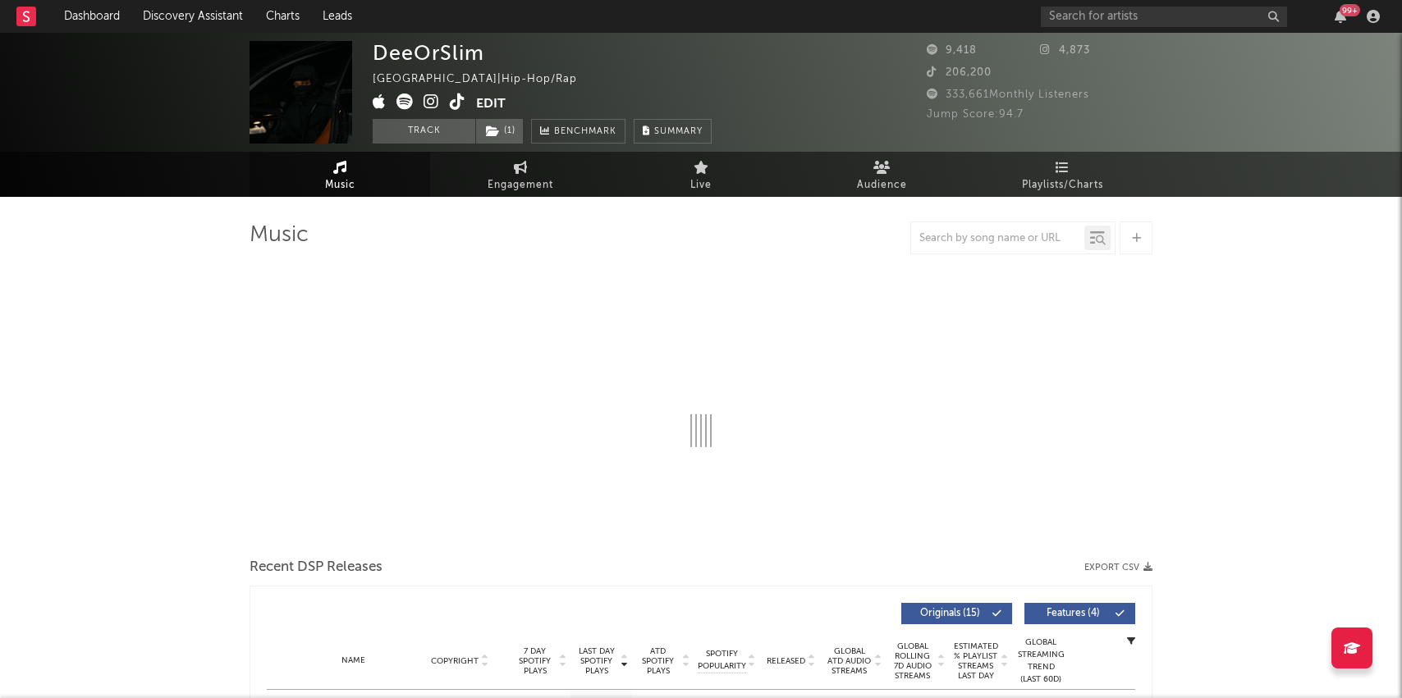
select select "6m"
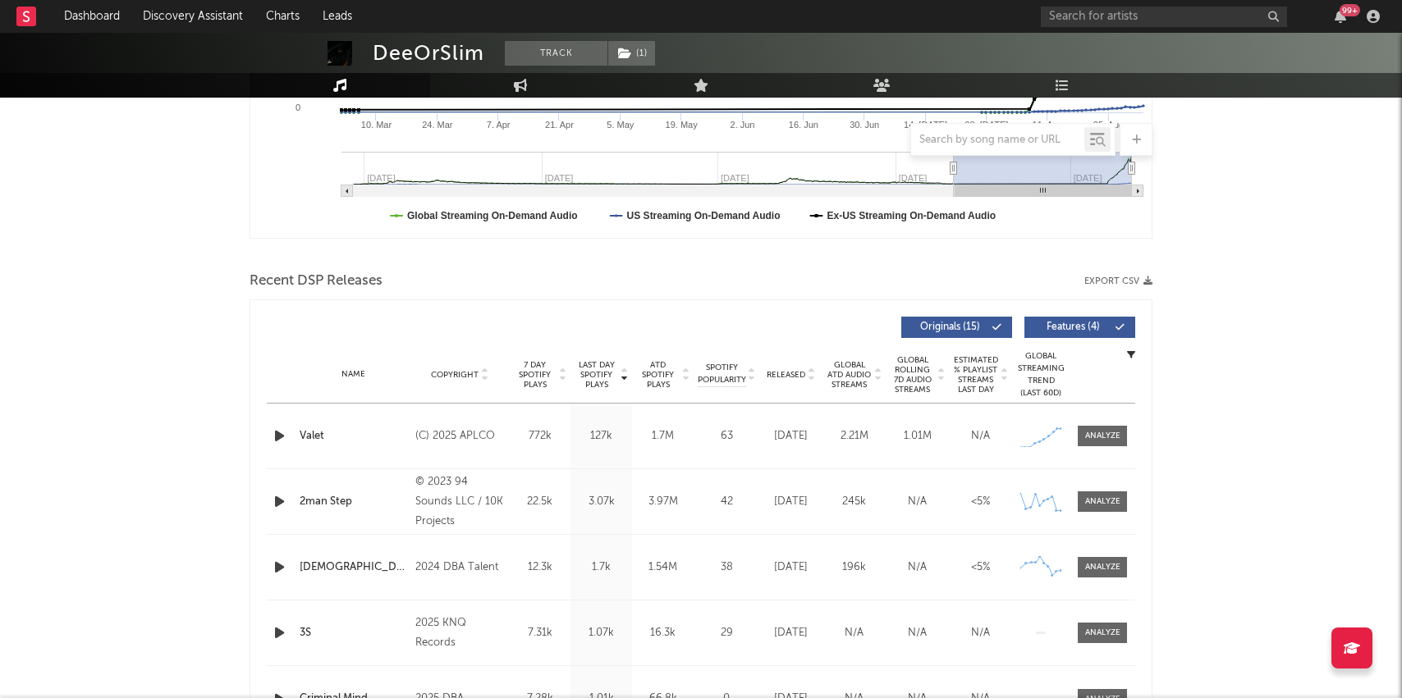
scroll to position [424, 0]
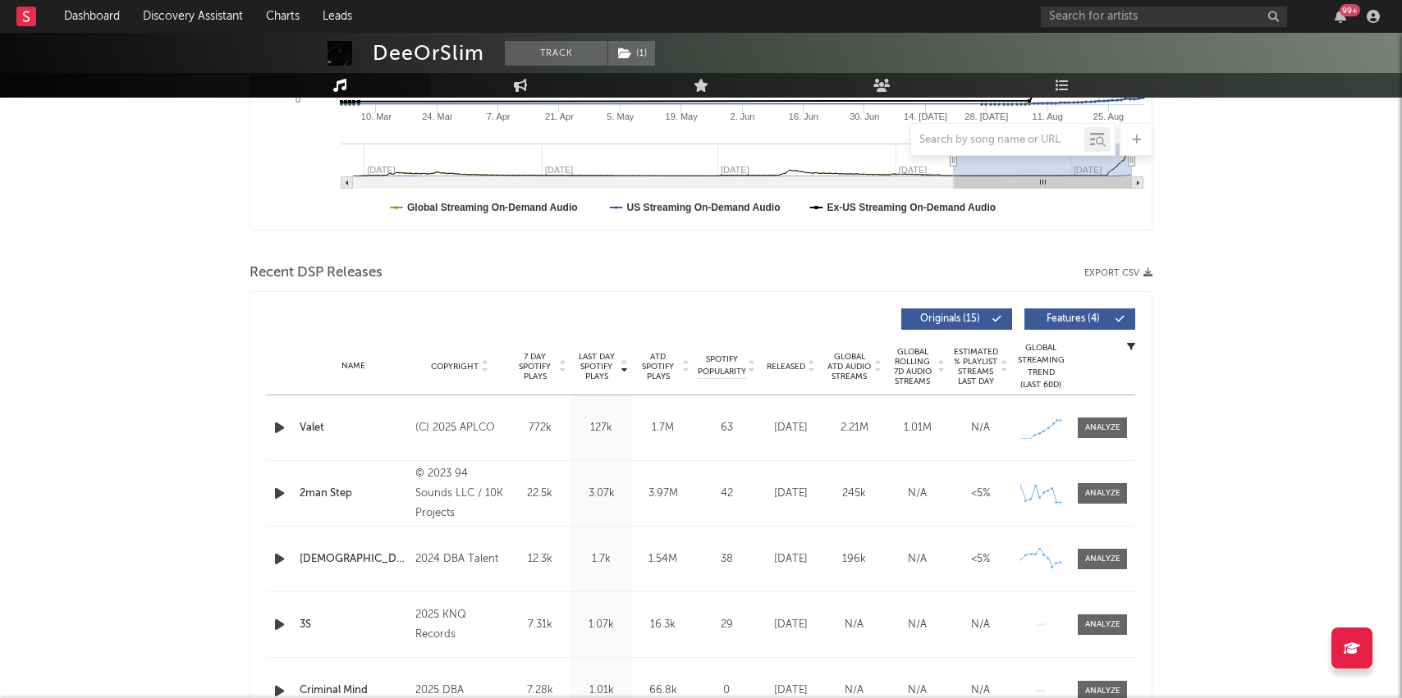
click at [322, 493] on div "2man Step" at bounding box center [354, 494] width 108 height 16
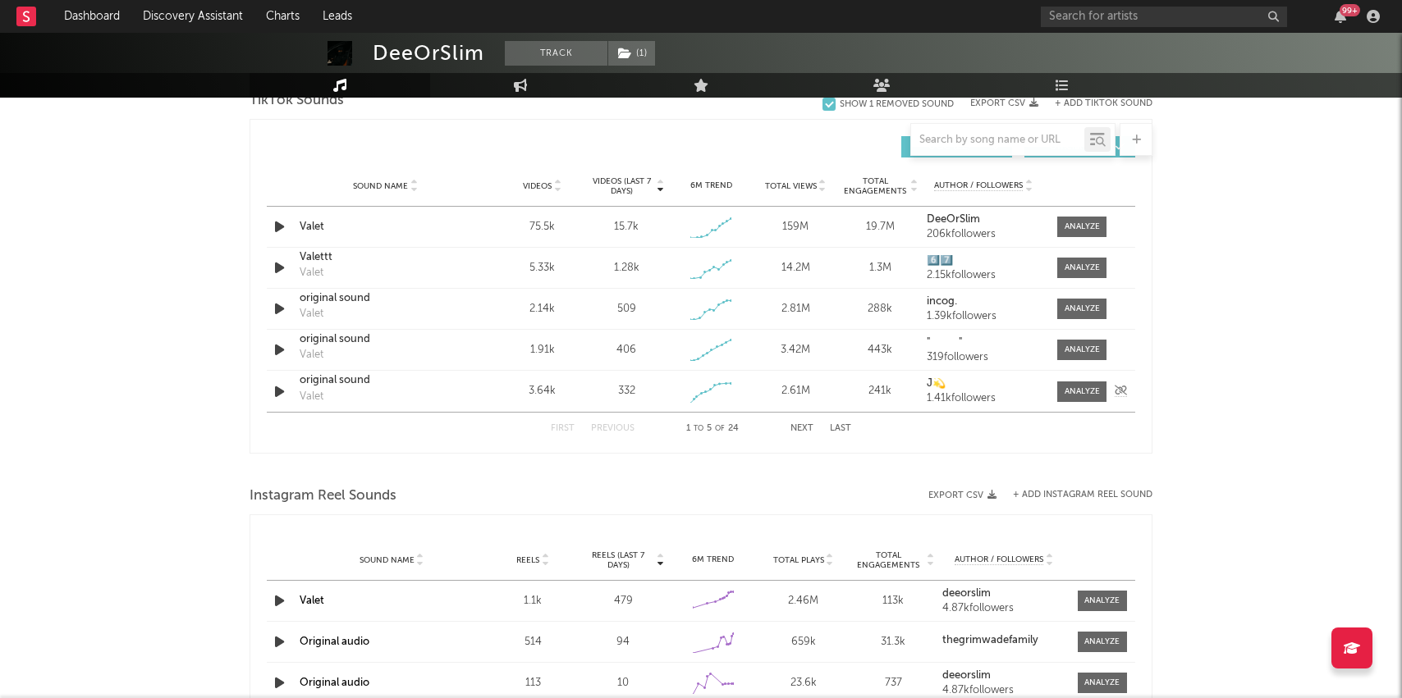
scroll to position [1133, 0]
click at [1063, 225] on span at bounding box center [1081, 225] width 49 height 21
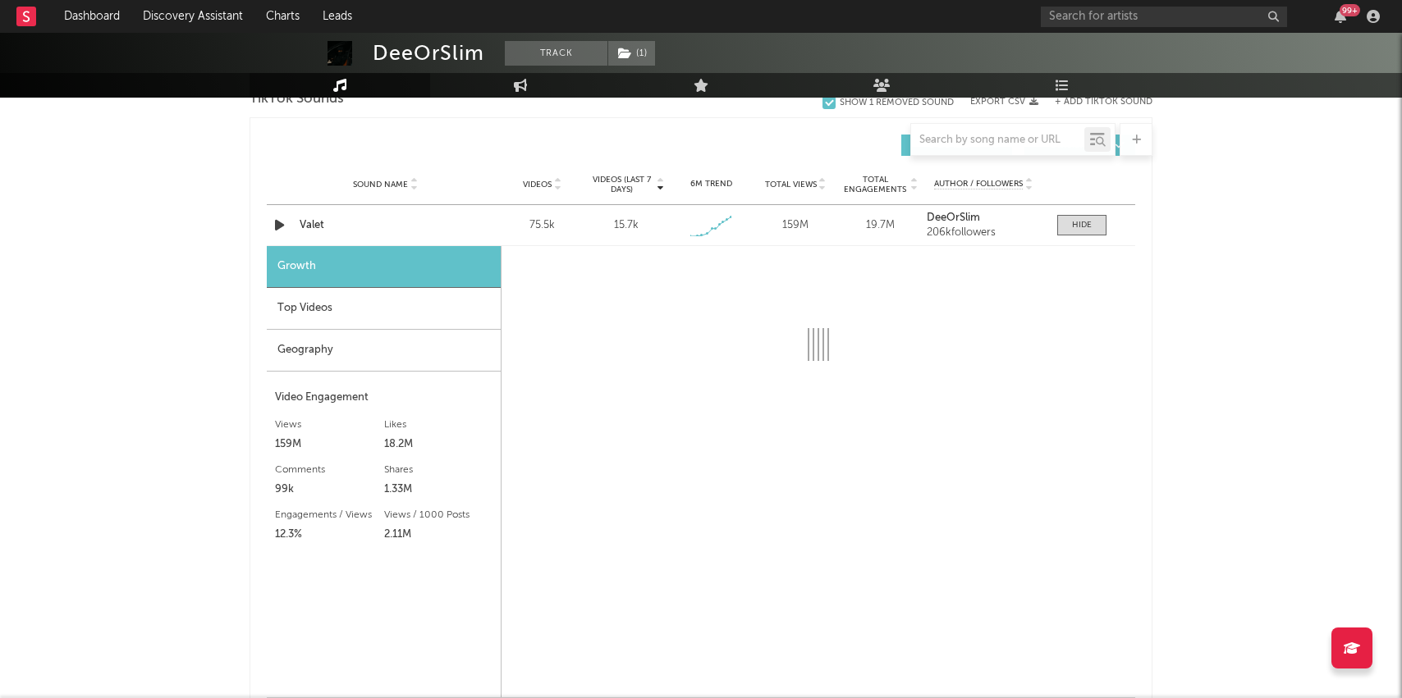
select select "1w"
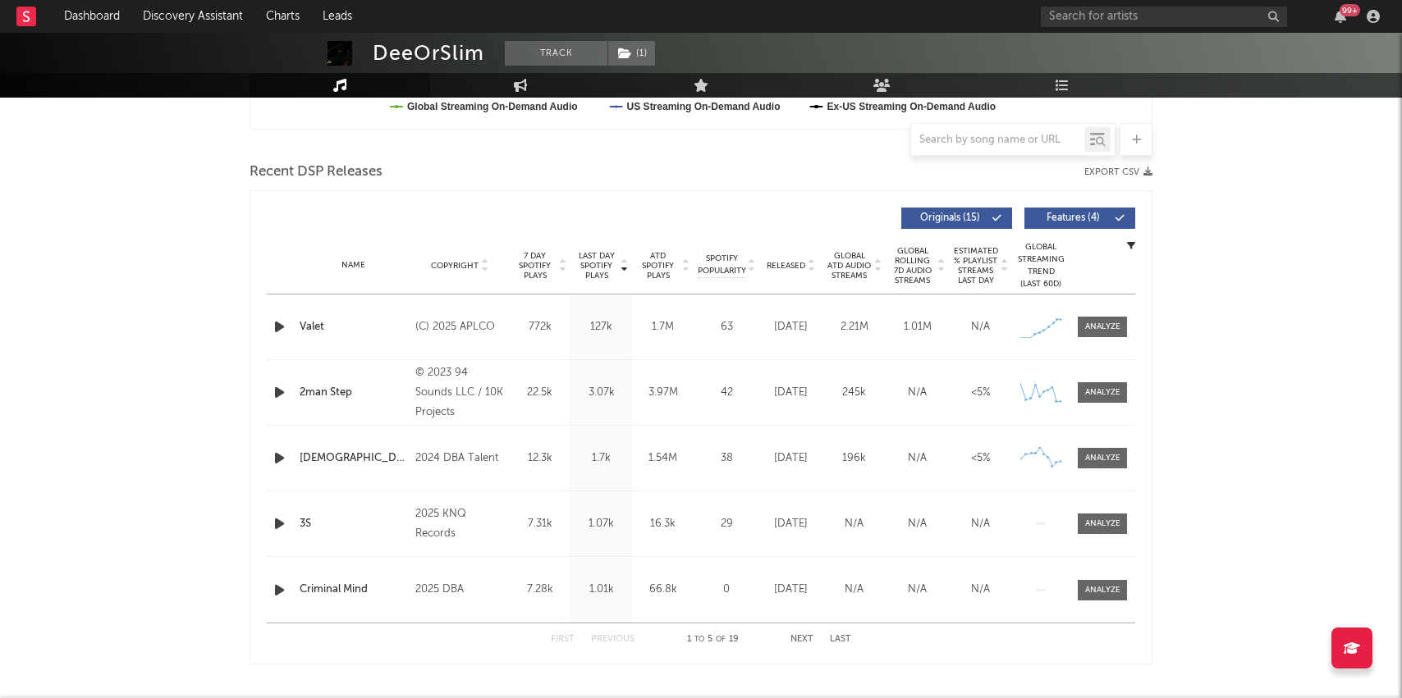
scroll to position [93, 0]
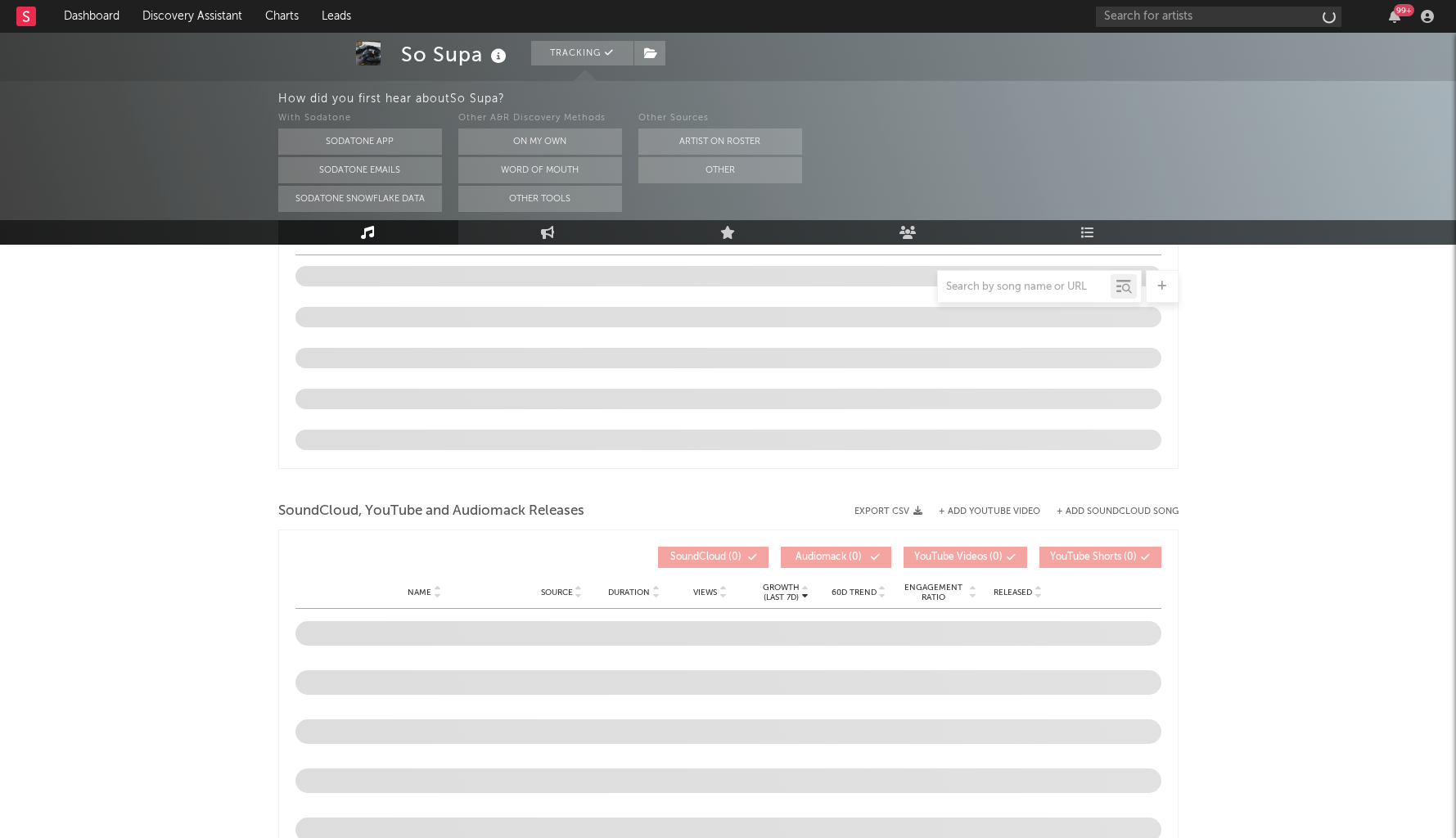
scroll to position [1554, 0]
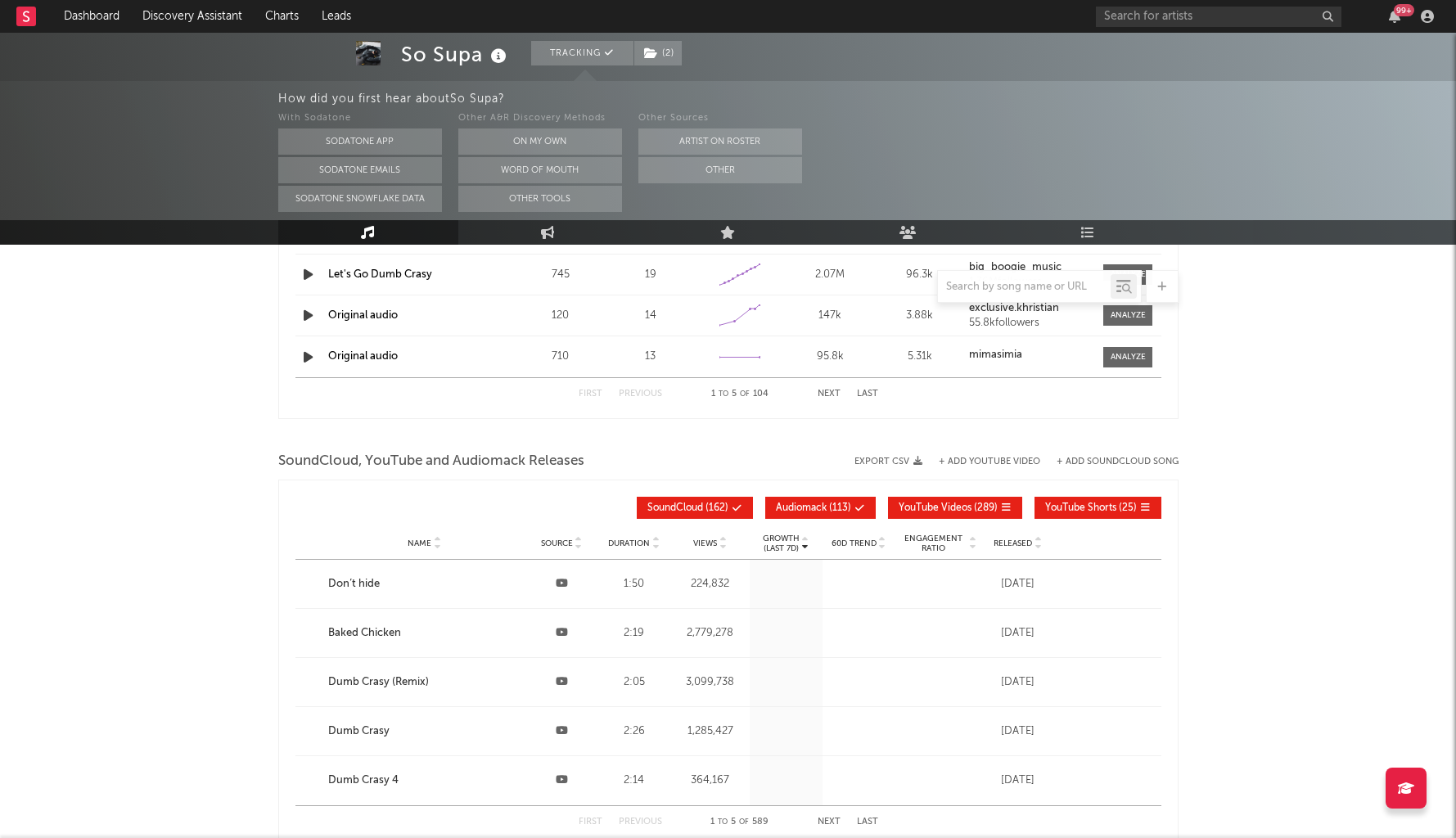
select select "6m"
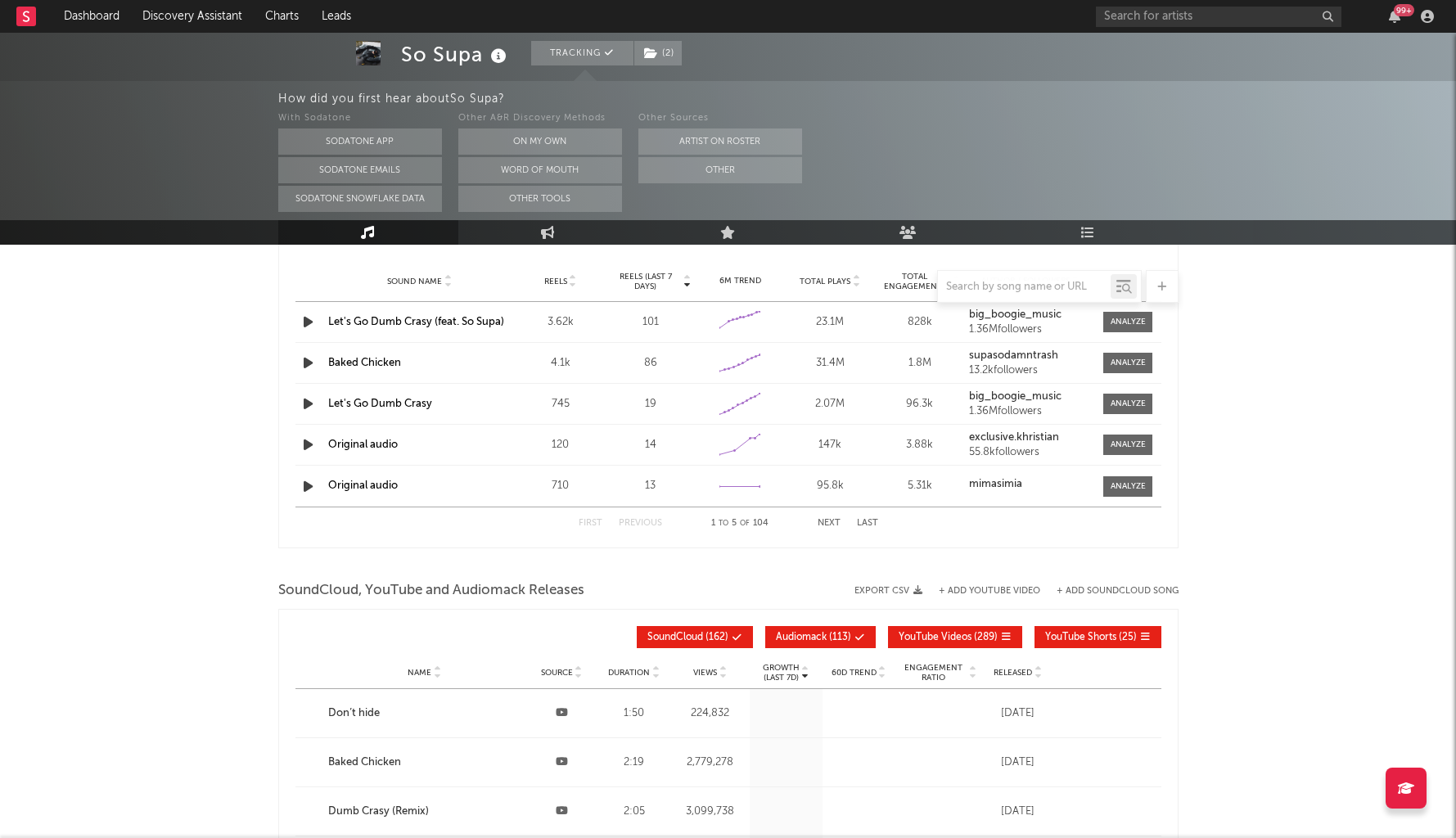
scroll to position [1749, 0]
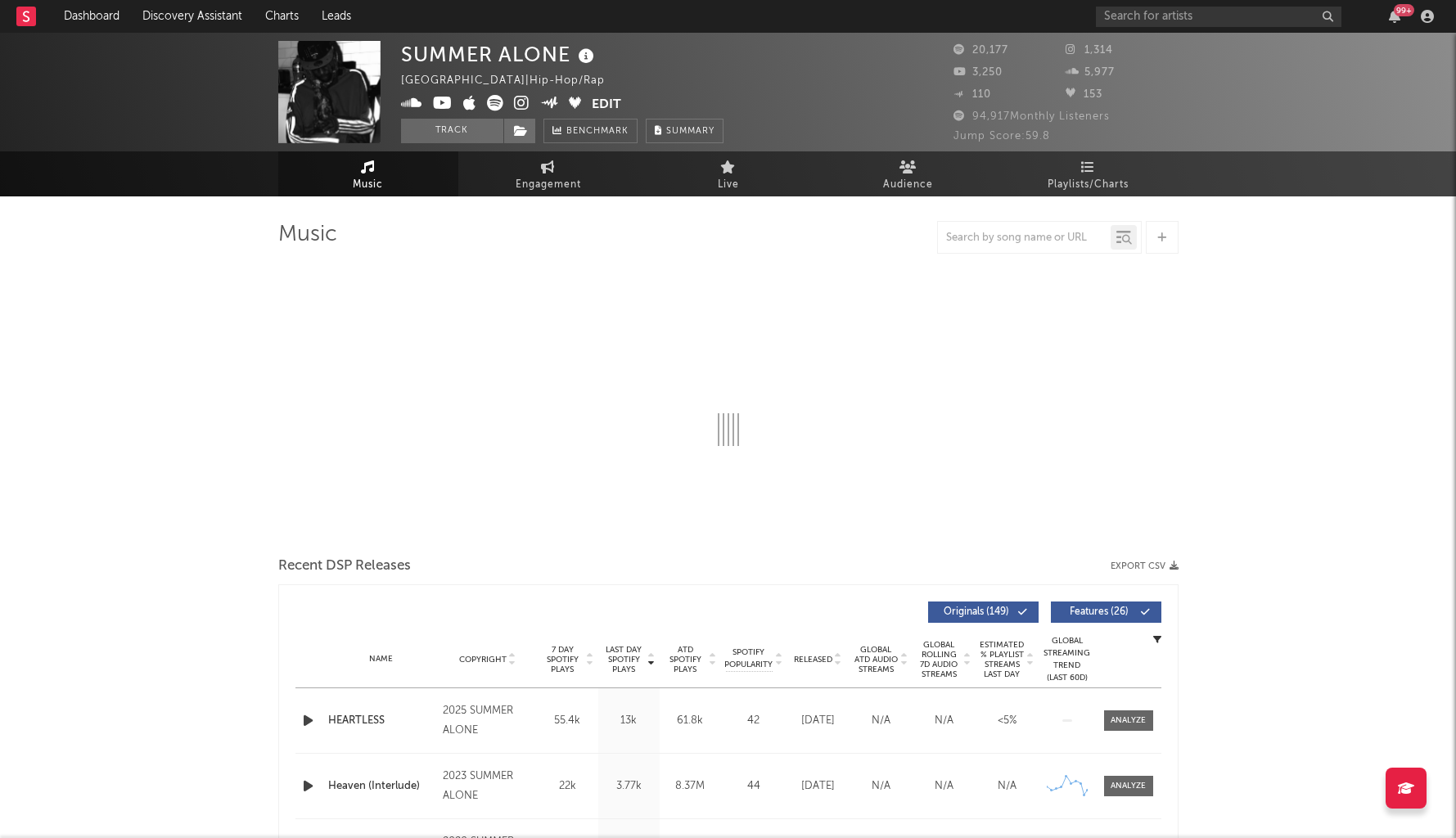
click at [525, 100] on icon at bounding box center [522, 103] width 16 height 16
select select "6m"
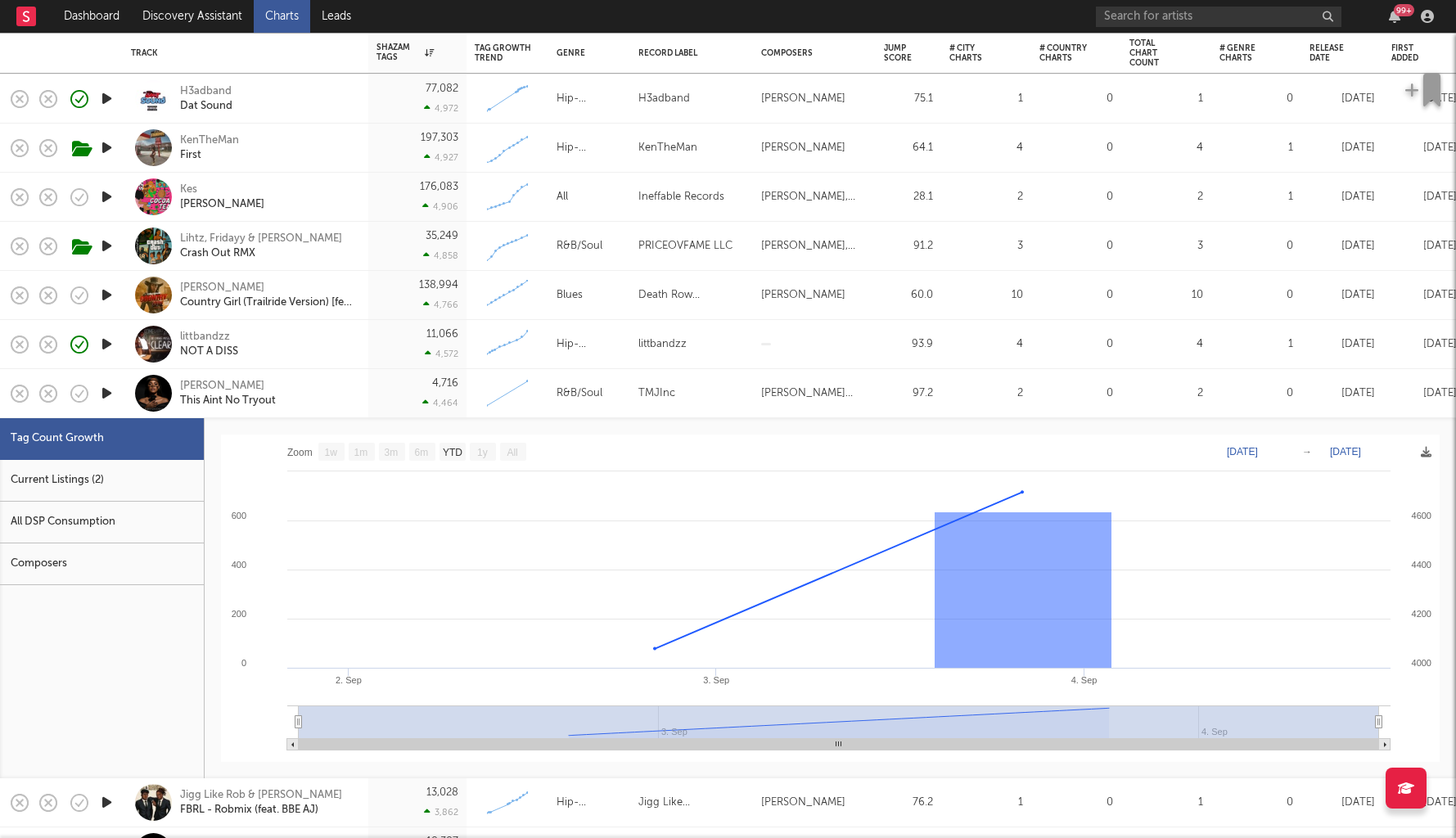
select select "1w"
click at [98, 22] on link "Dashboard" at bounding box center [92, 16] width 79 height 33
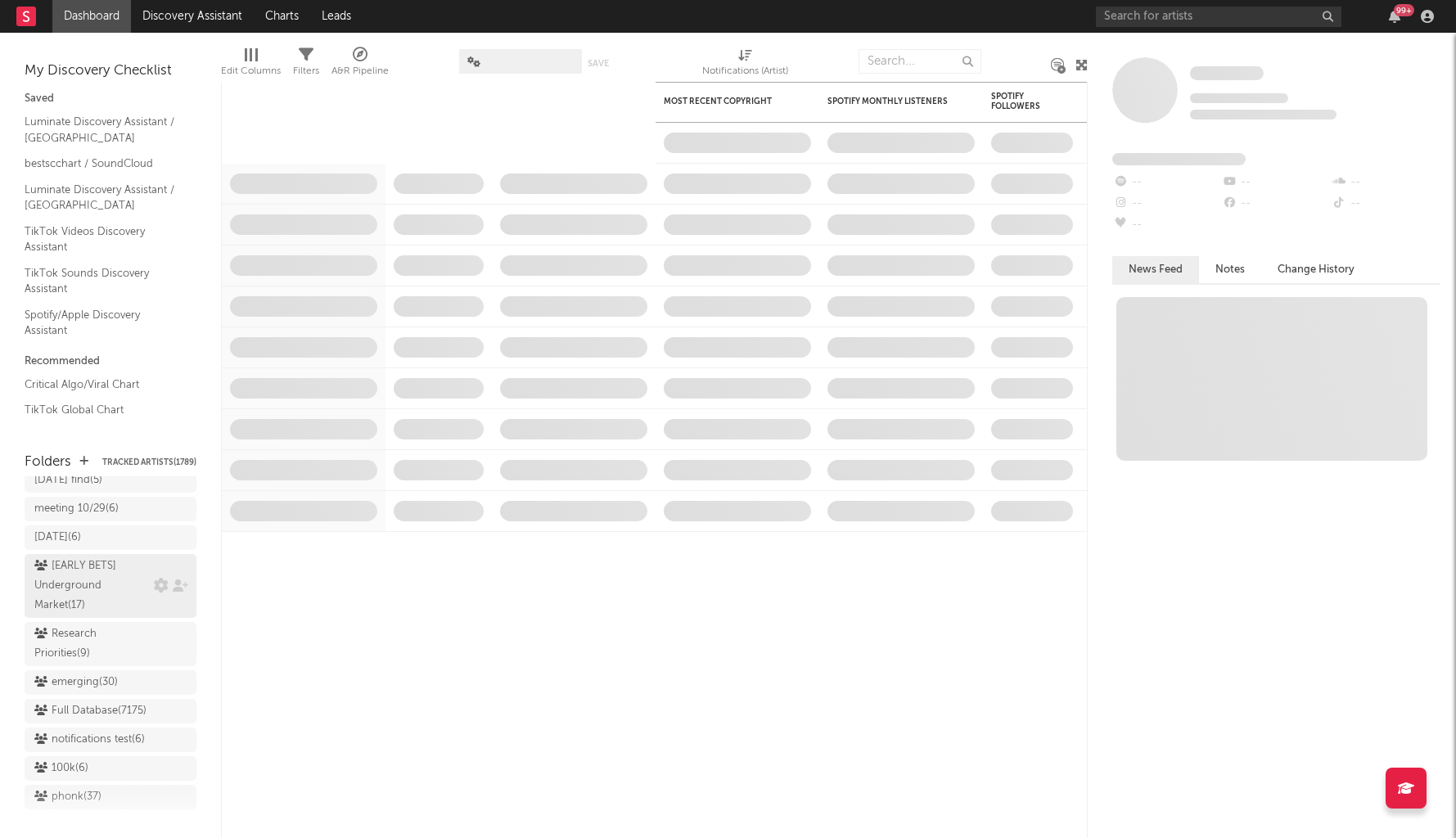
scroll to position [1395, 0]
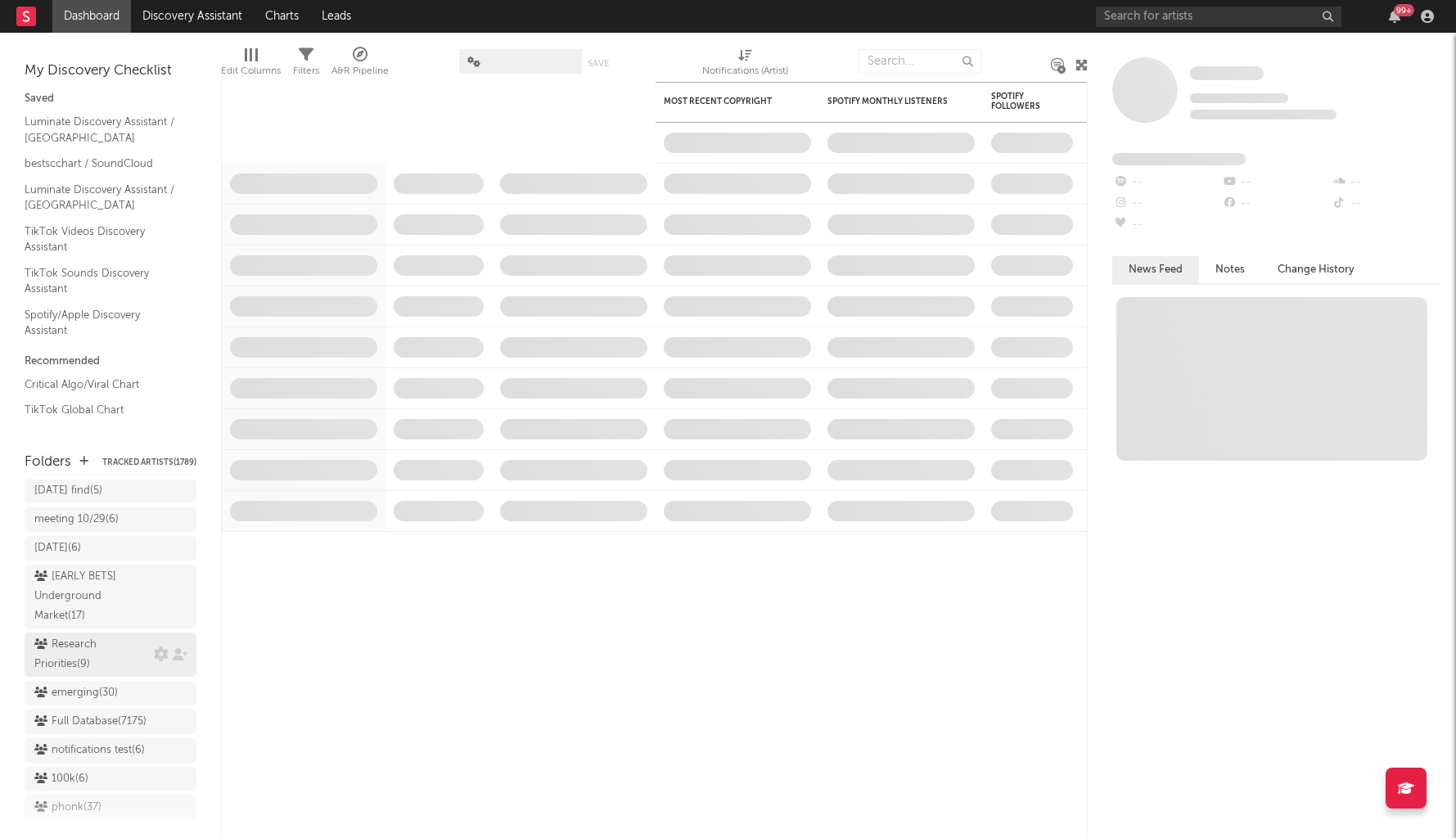
click at [84, 636] on div "Research Priorities ( 9 )" at bounding box center [92, 654] width 116 height 39
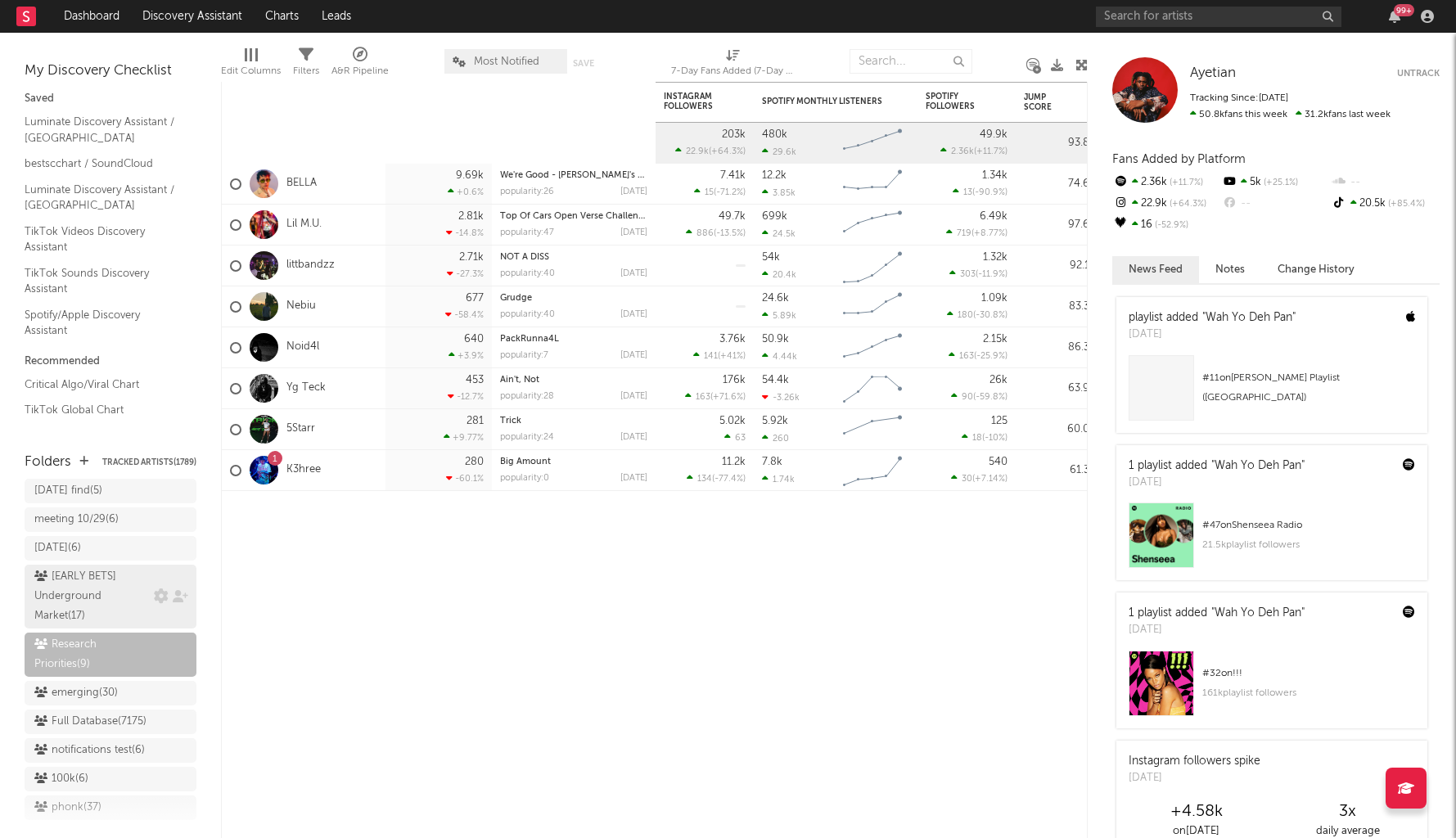
scroll to position [1384, 0]
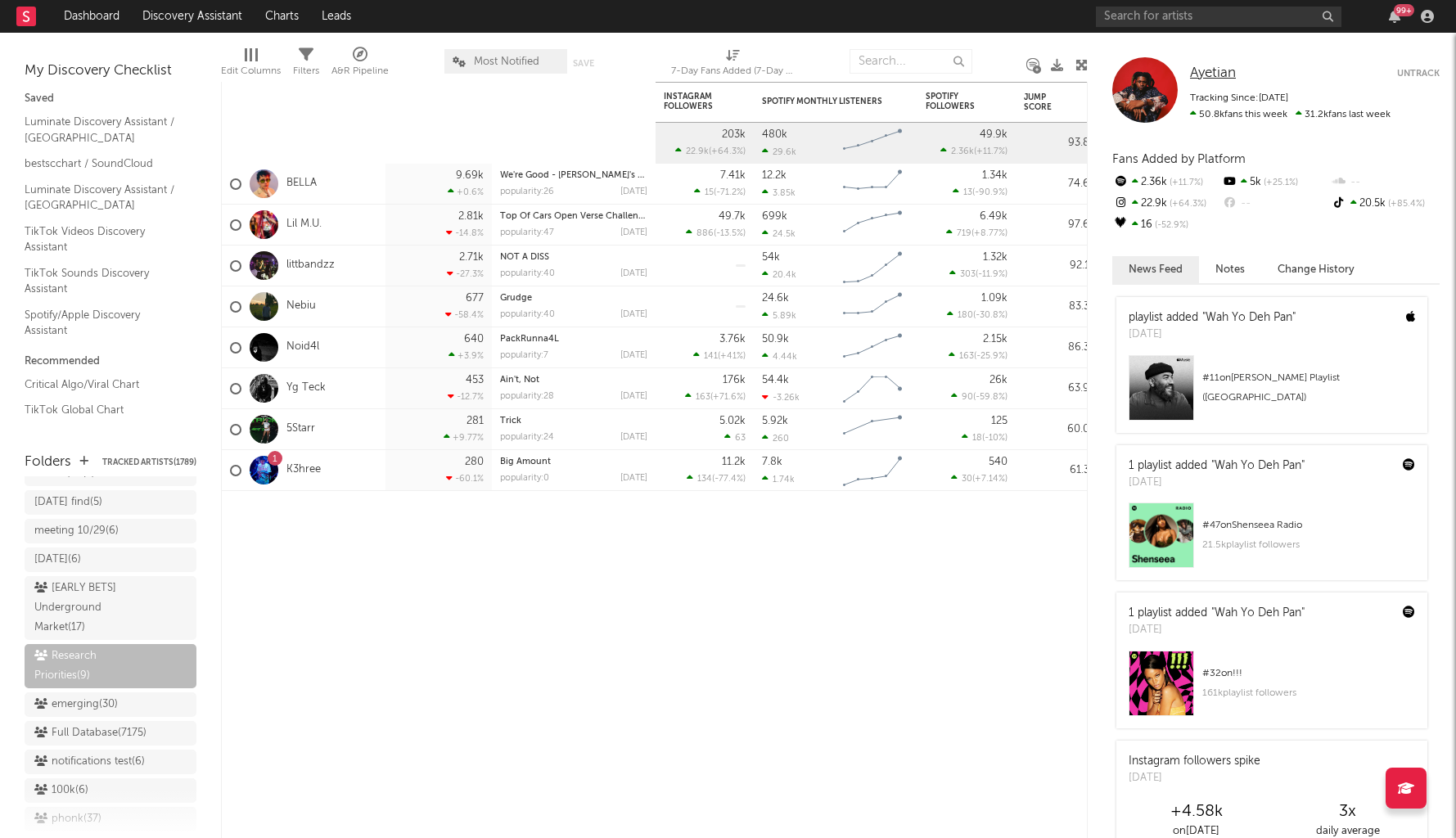
click at [1210, 73] on span "Ayetian" at bounding box center [1213, 73] width 46 height 14
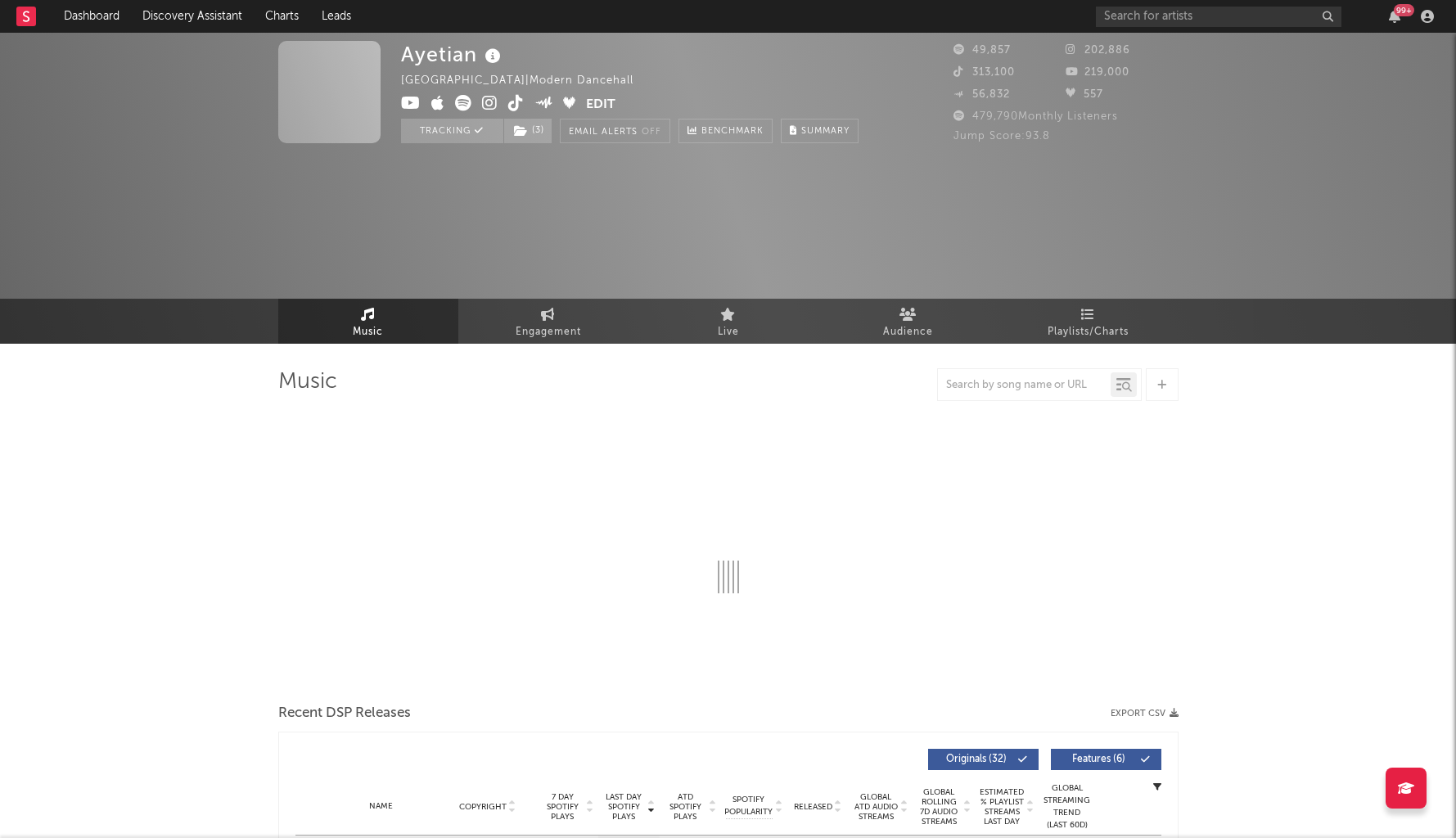
select select "6m"
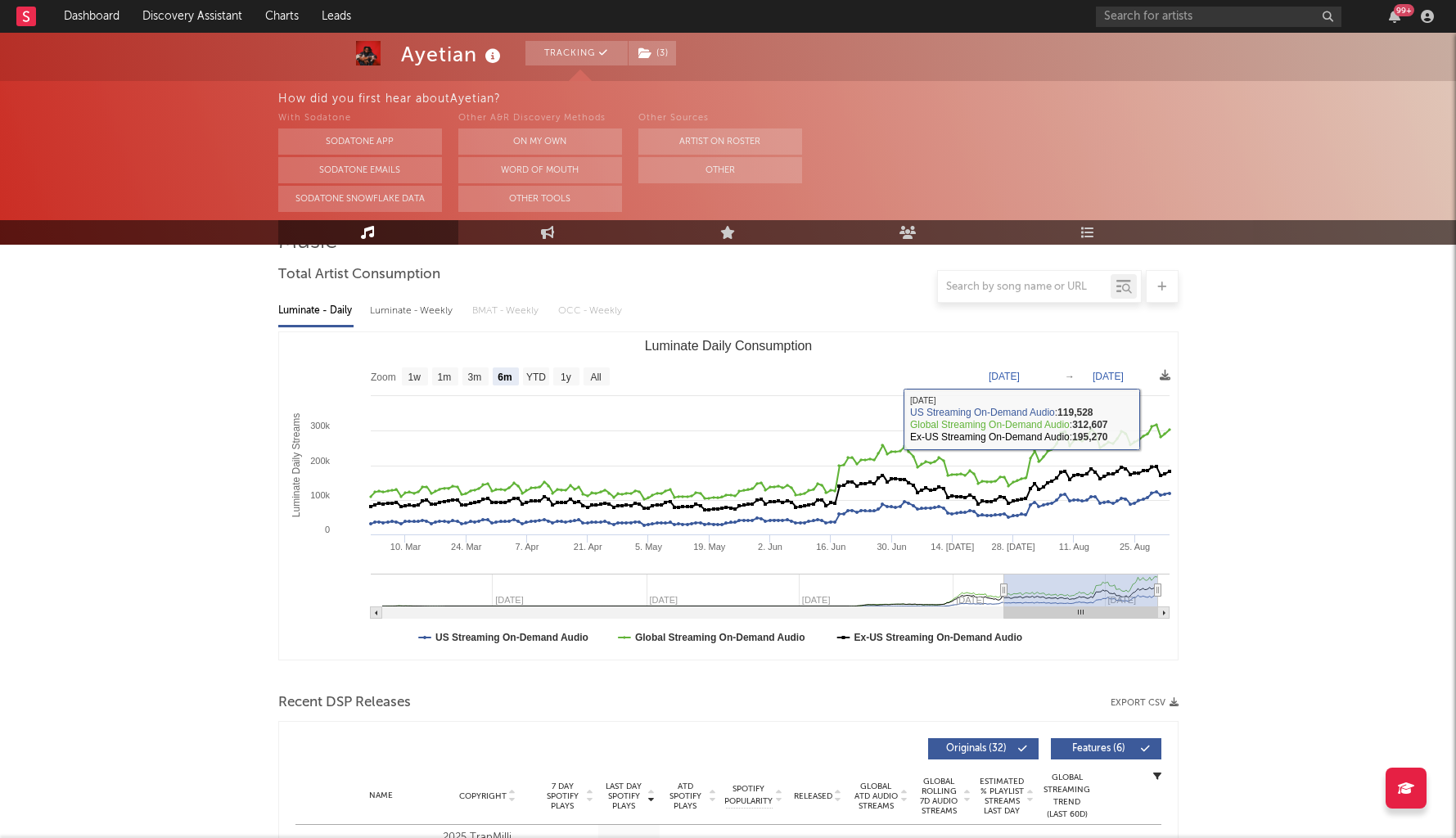
scroll to position [396, 0]
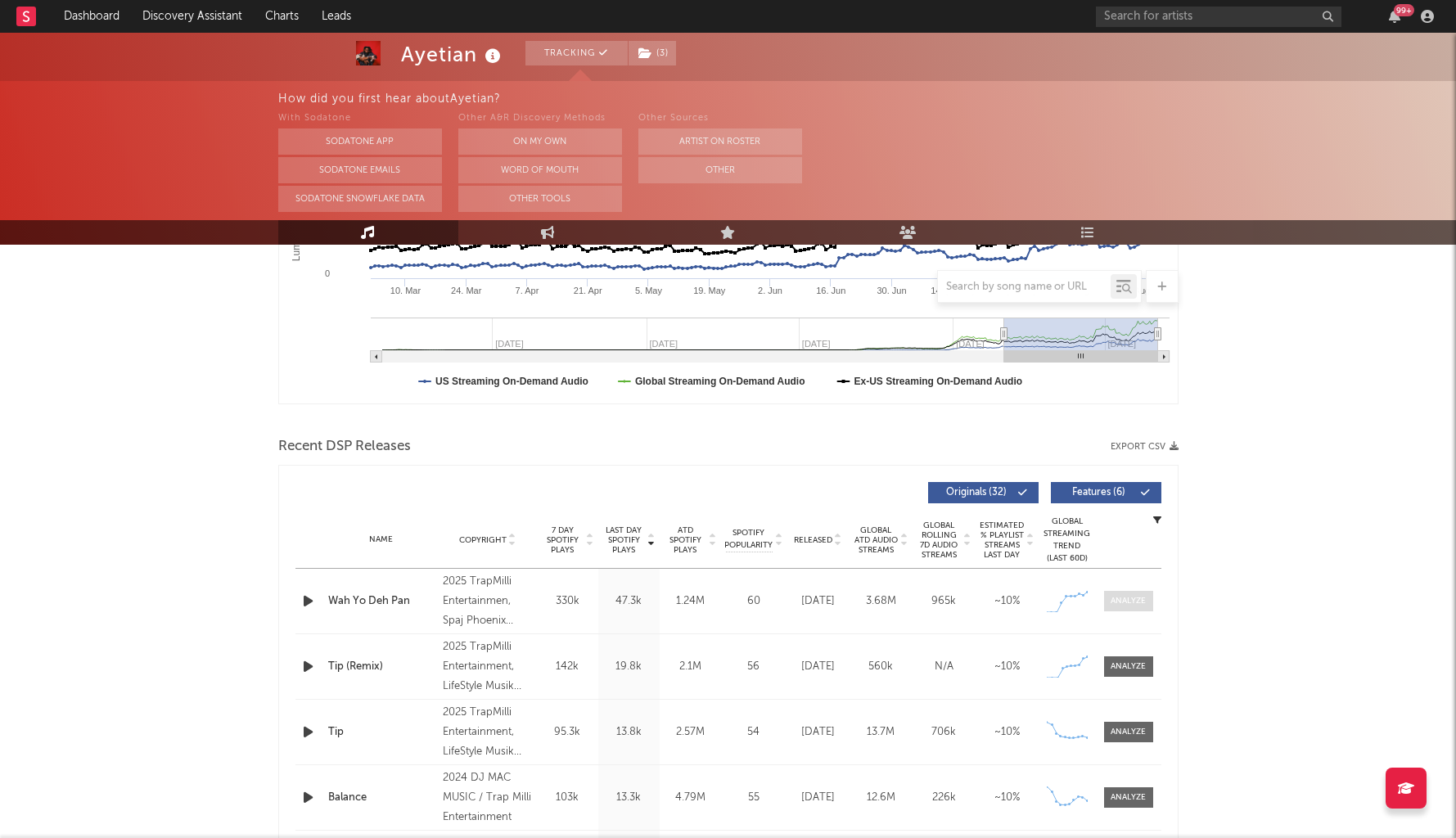
click at [1129, 608] on span at bounding box center [1128, 602] width 49 height 21
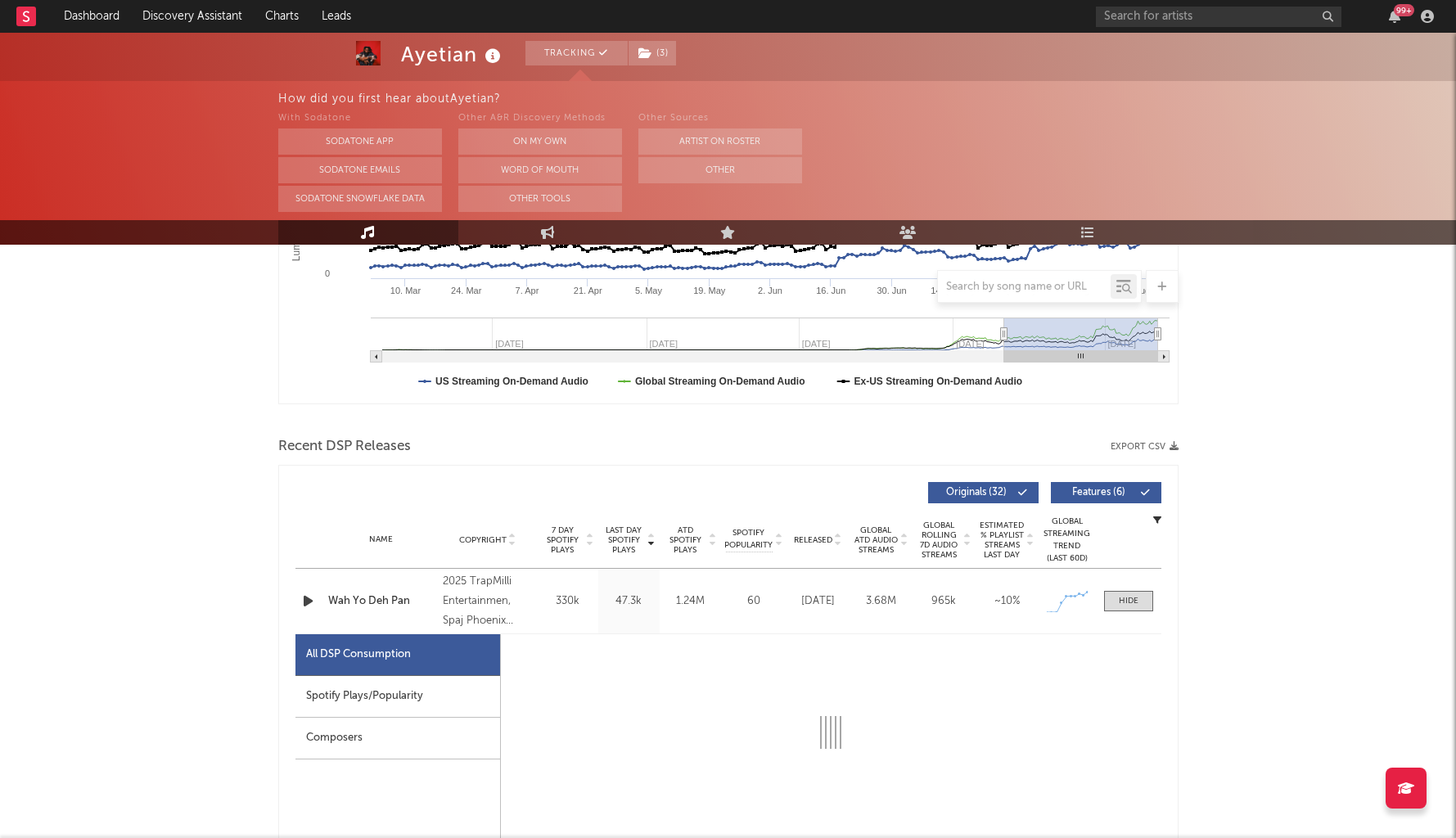
select select "1w"
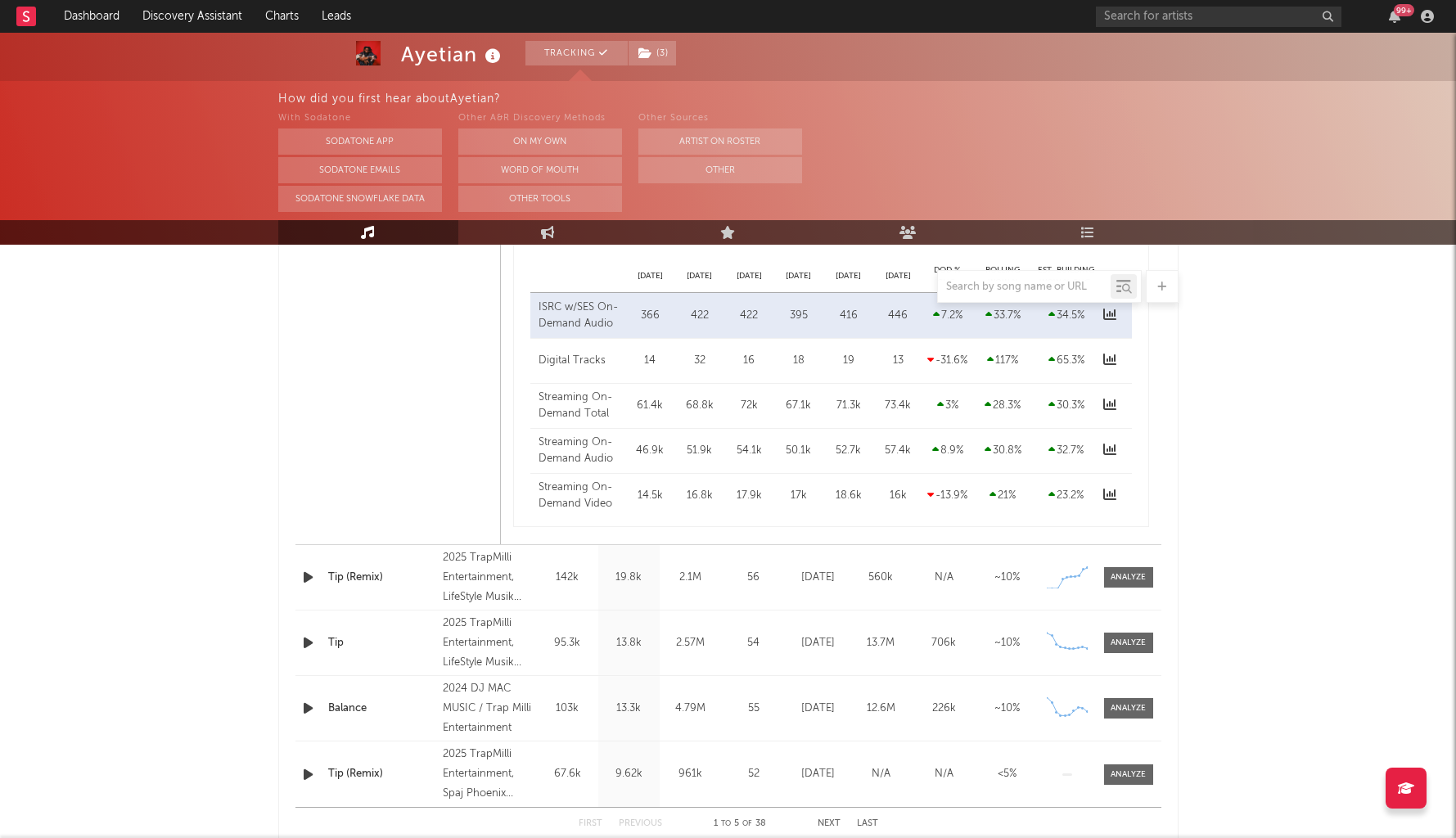
scroll to position [1278, 0]
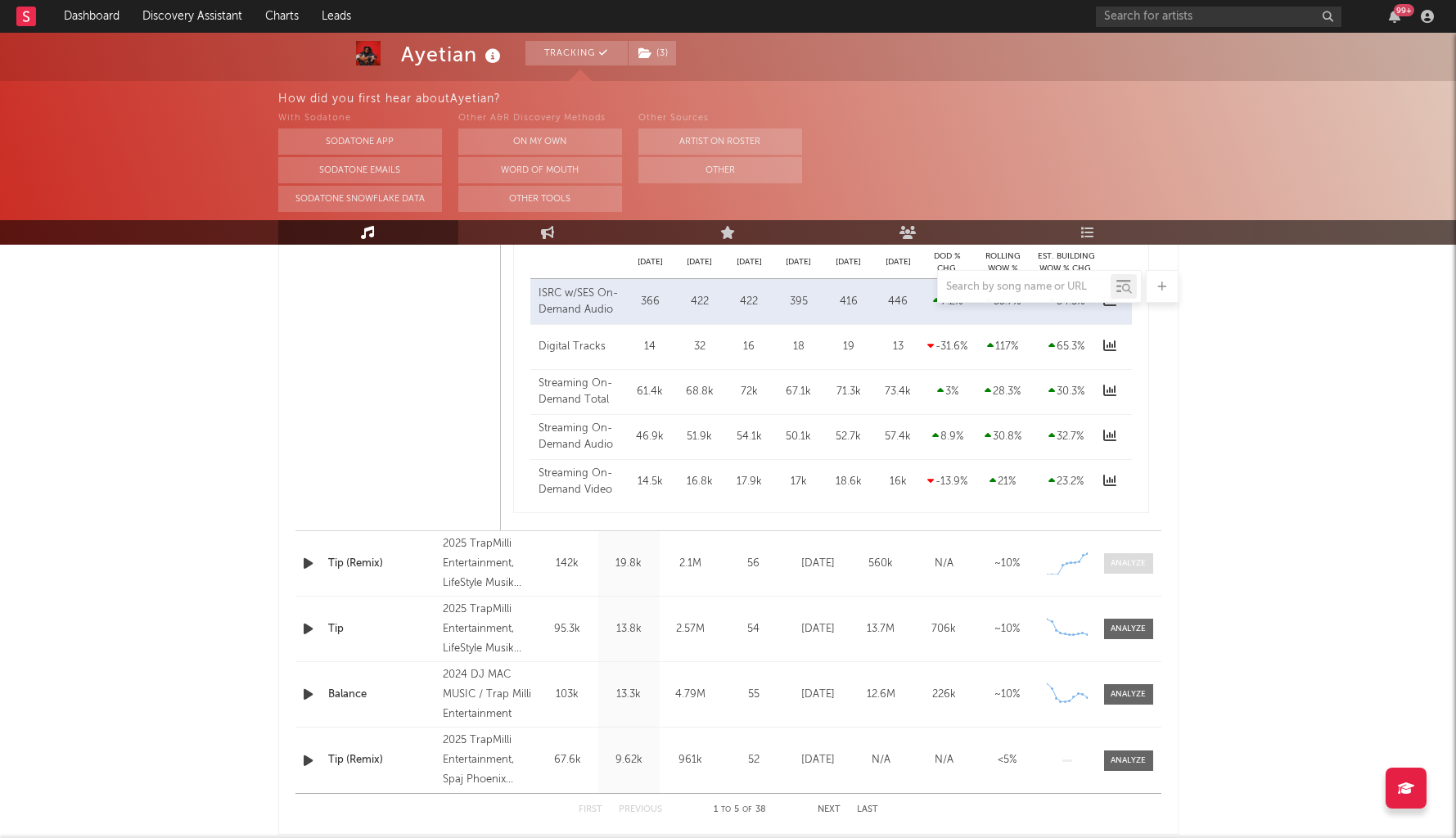
click at [1112, 555] on span at bounding box center [1128, 564] width 49 height 21
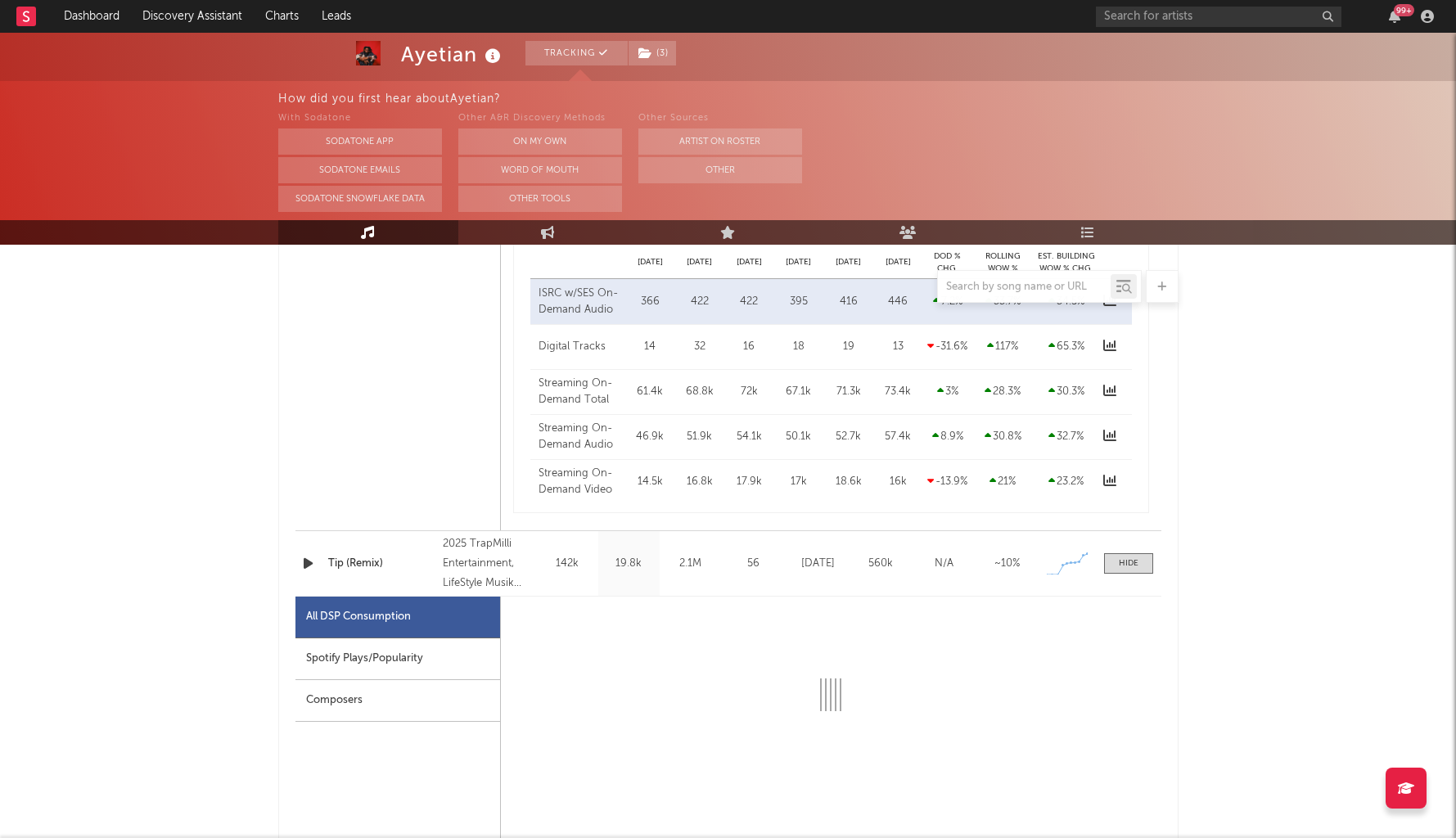
select select "1w"
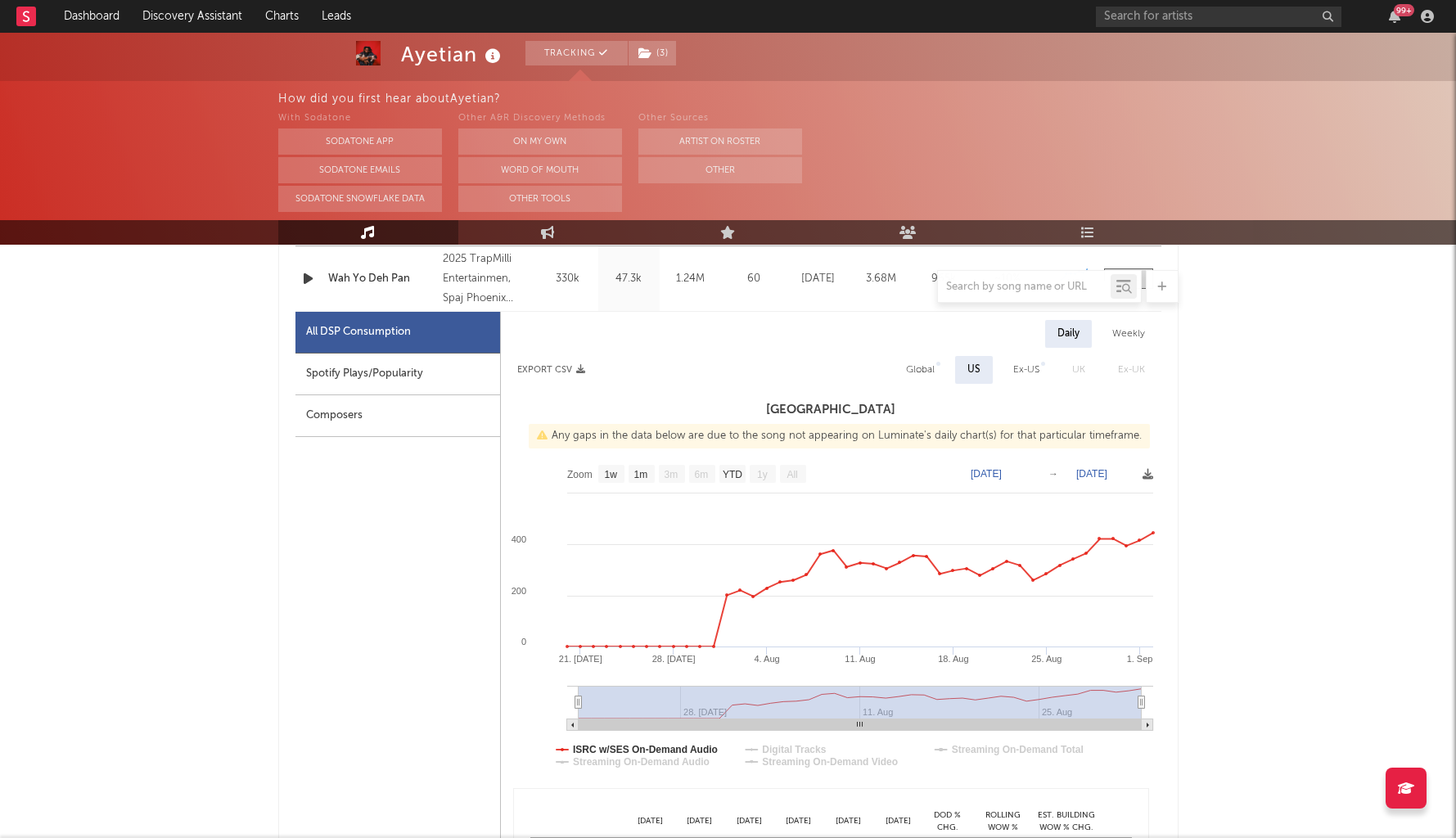
scroll to position [716, 0]
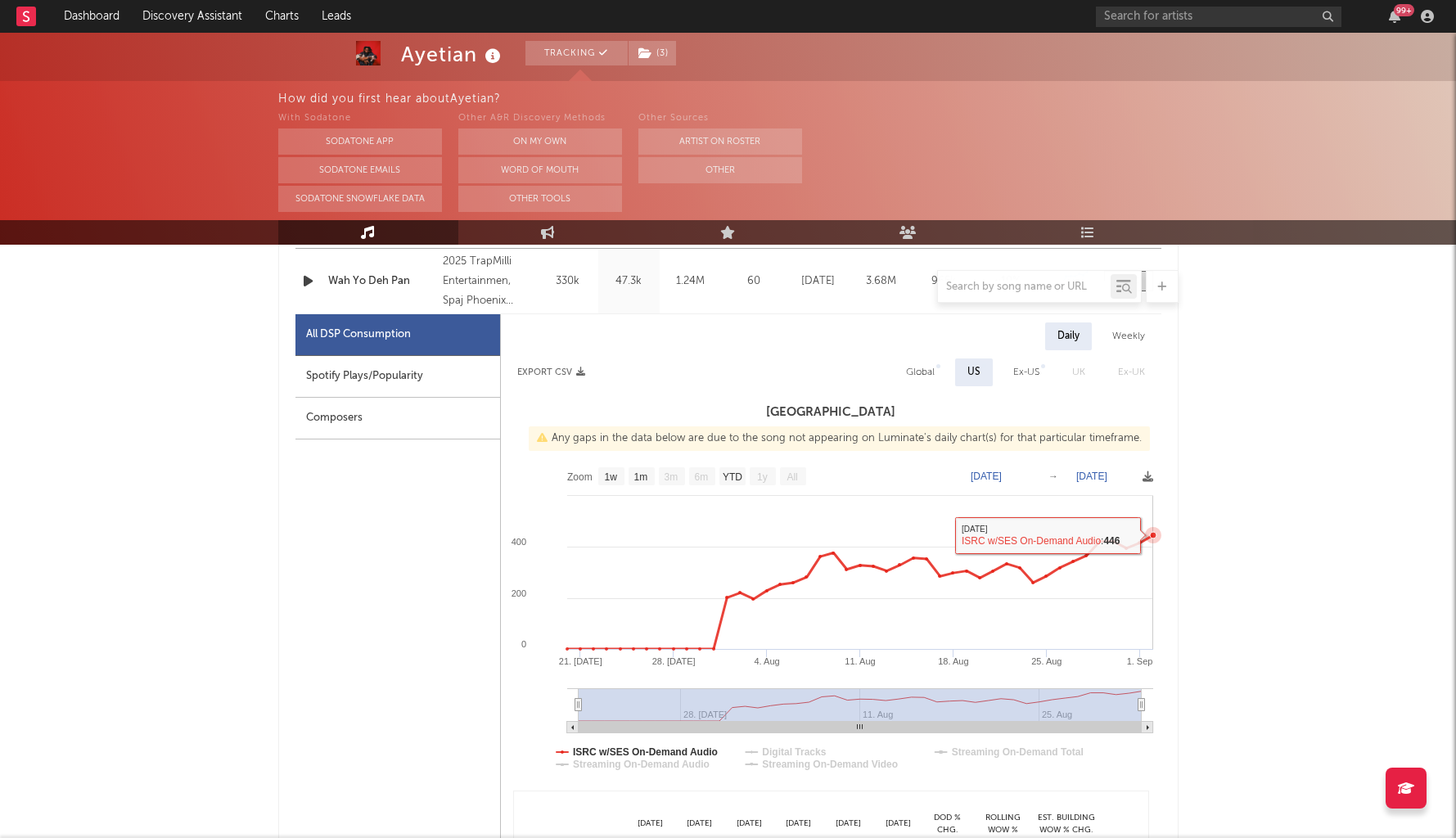
click at [1151, 539] on icon at bounding box center [1153, 536] width 16 height 16
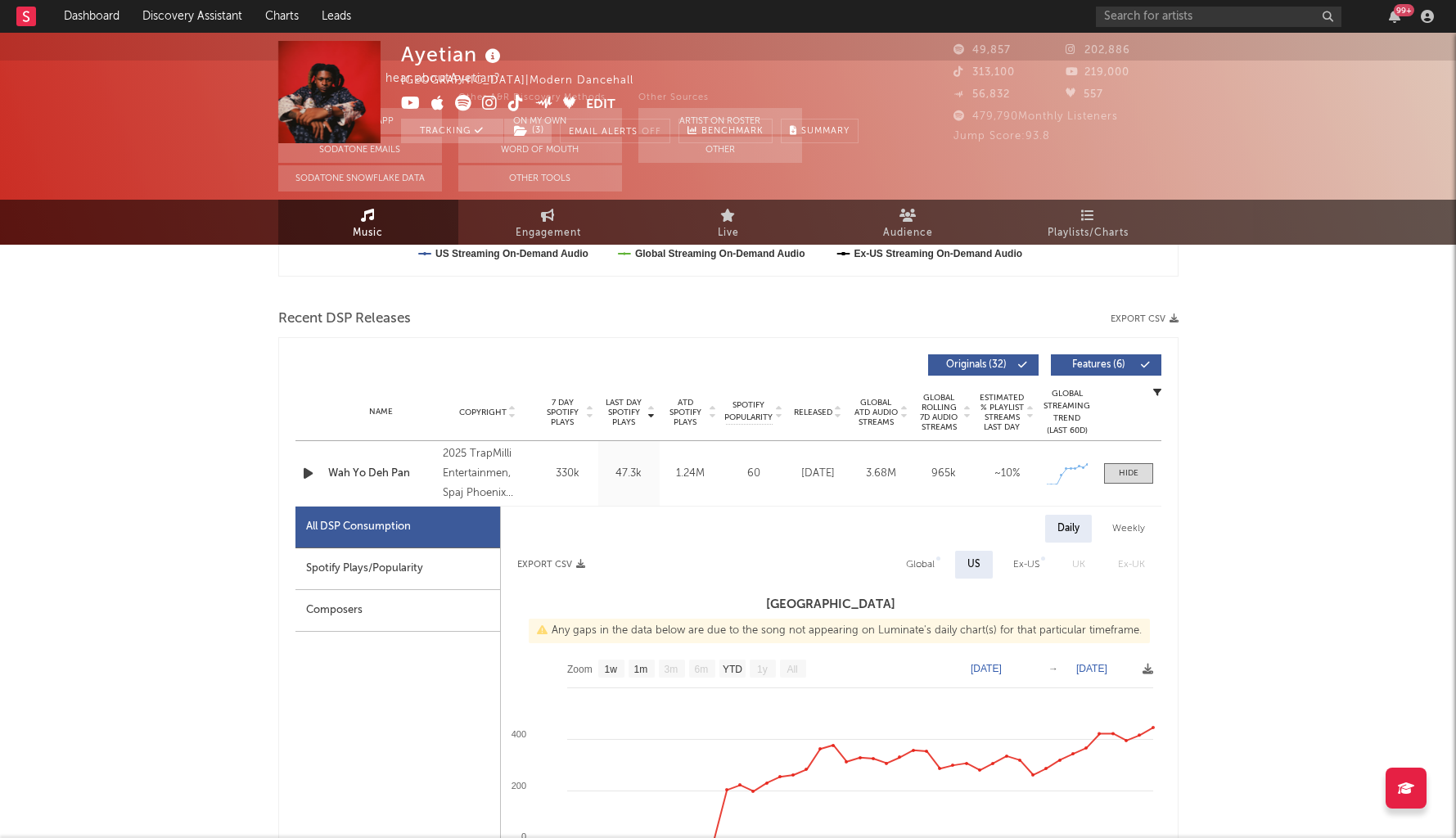
scroll to position [0, 0]
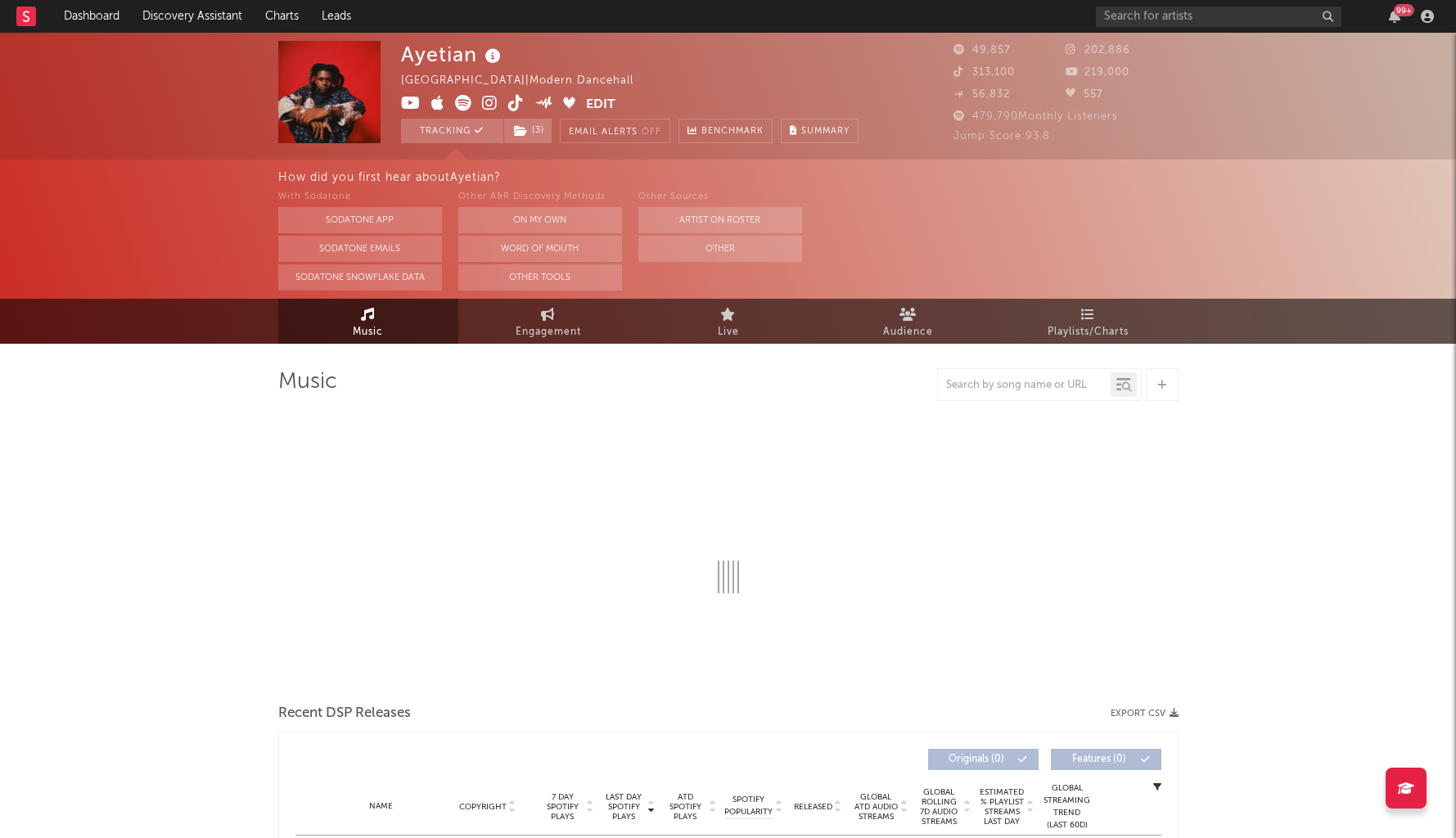
select select "6m"
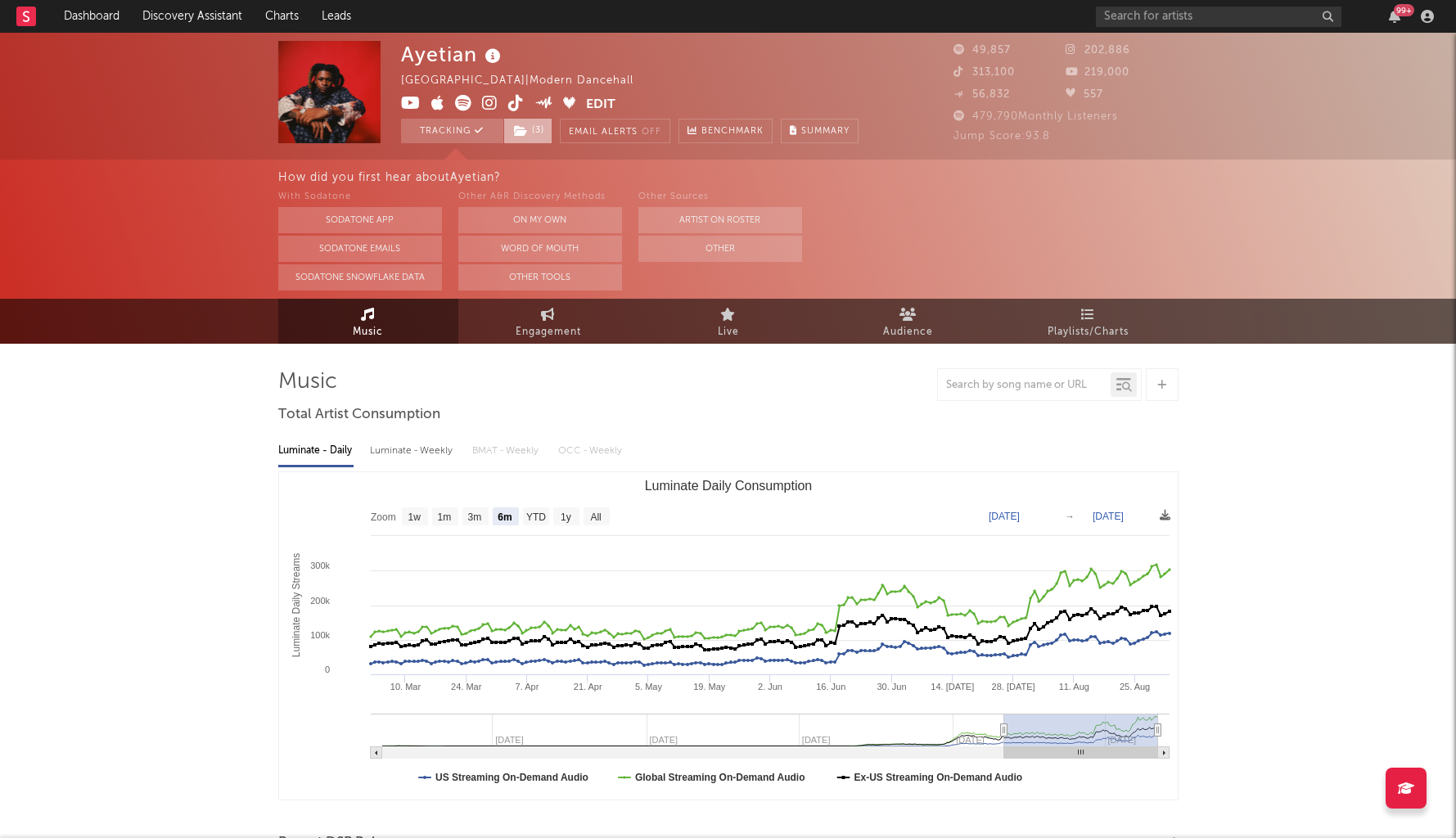
click at [536, 131] on span "( 3 )" at bounding box center [528, 131] width 49 height 25
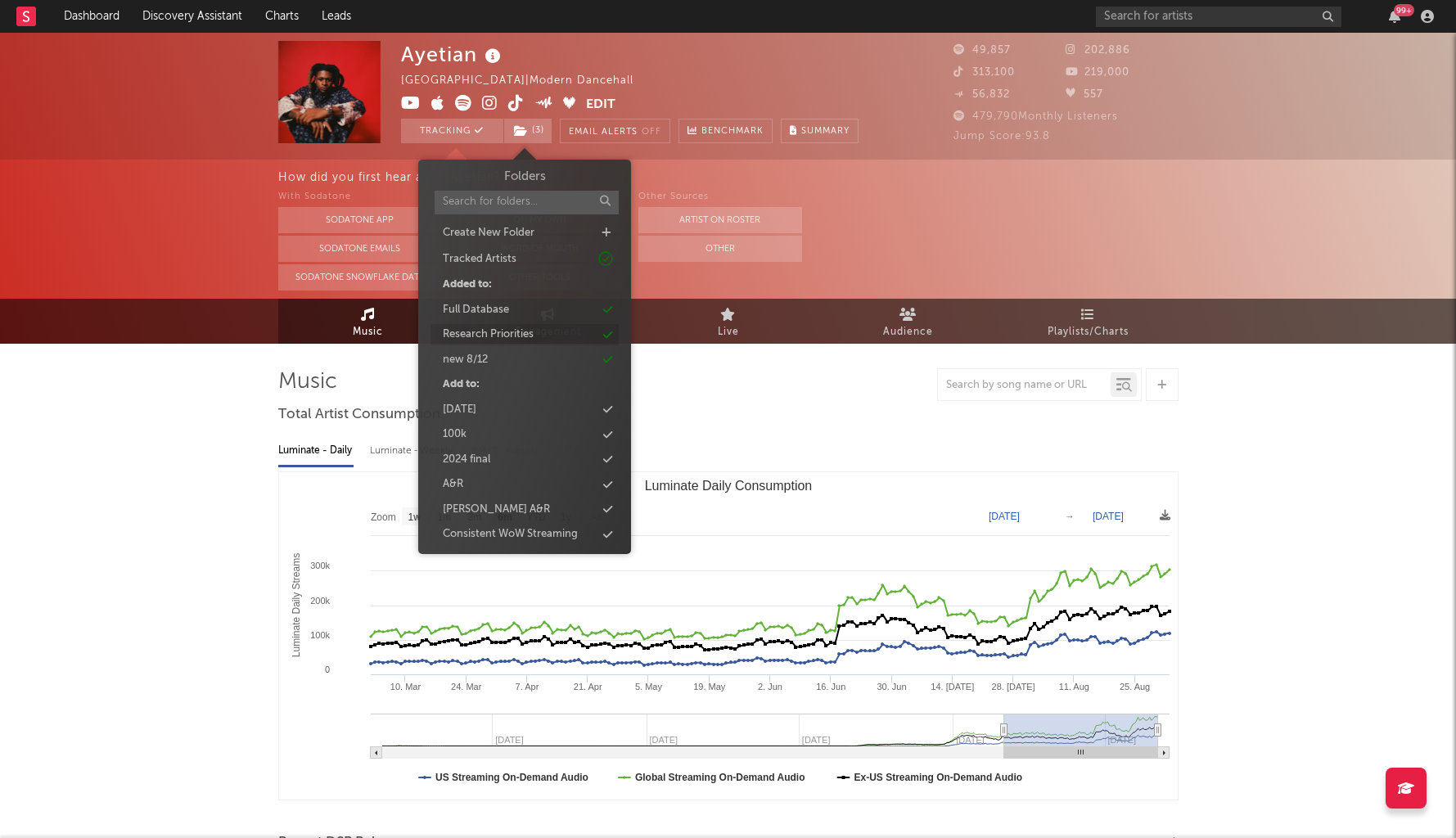
click at [521, 336] on div "Research Priorities" at bounding box center [488, 334] width 91 height 16
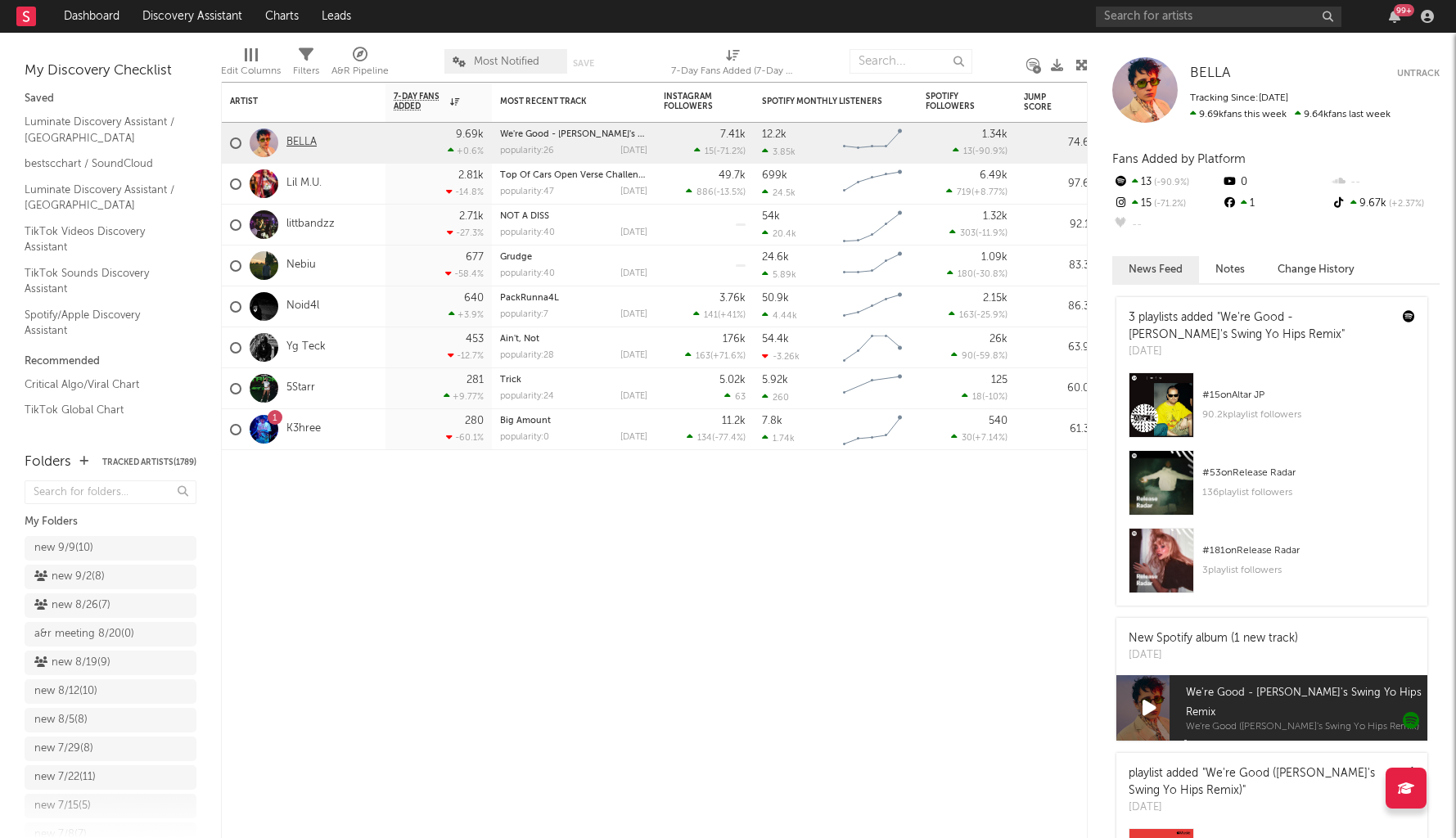
click at [311, 148] on link "BELLA" at bounding box center [301, 143] width 30 height 14
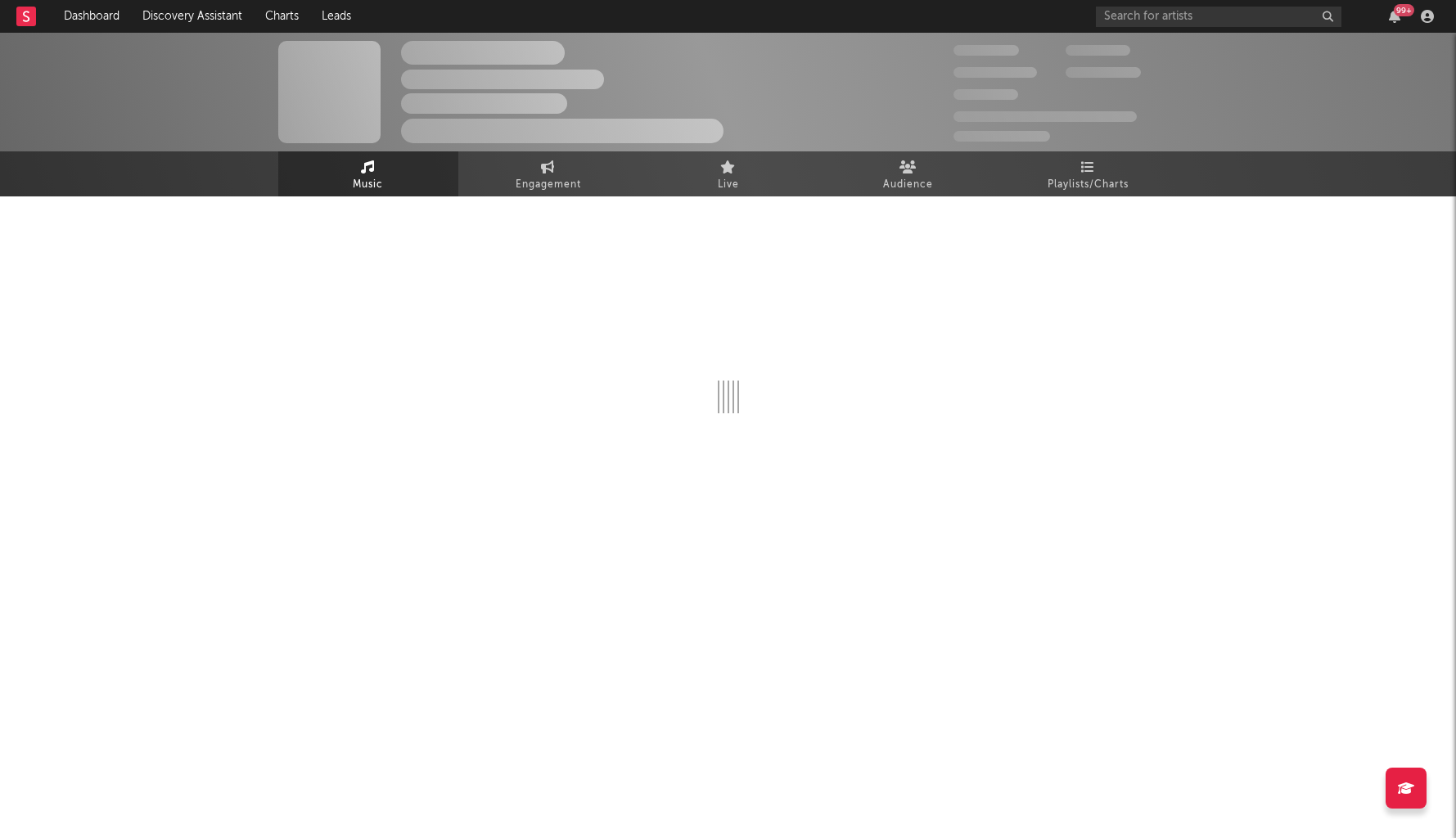
select select "1w"
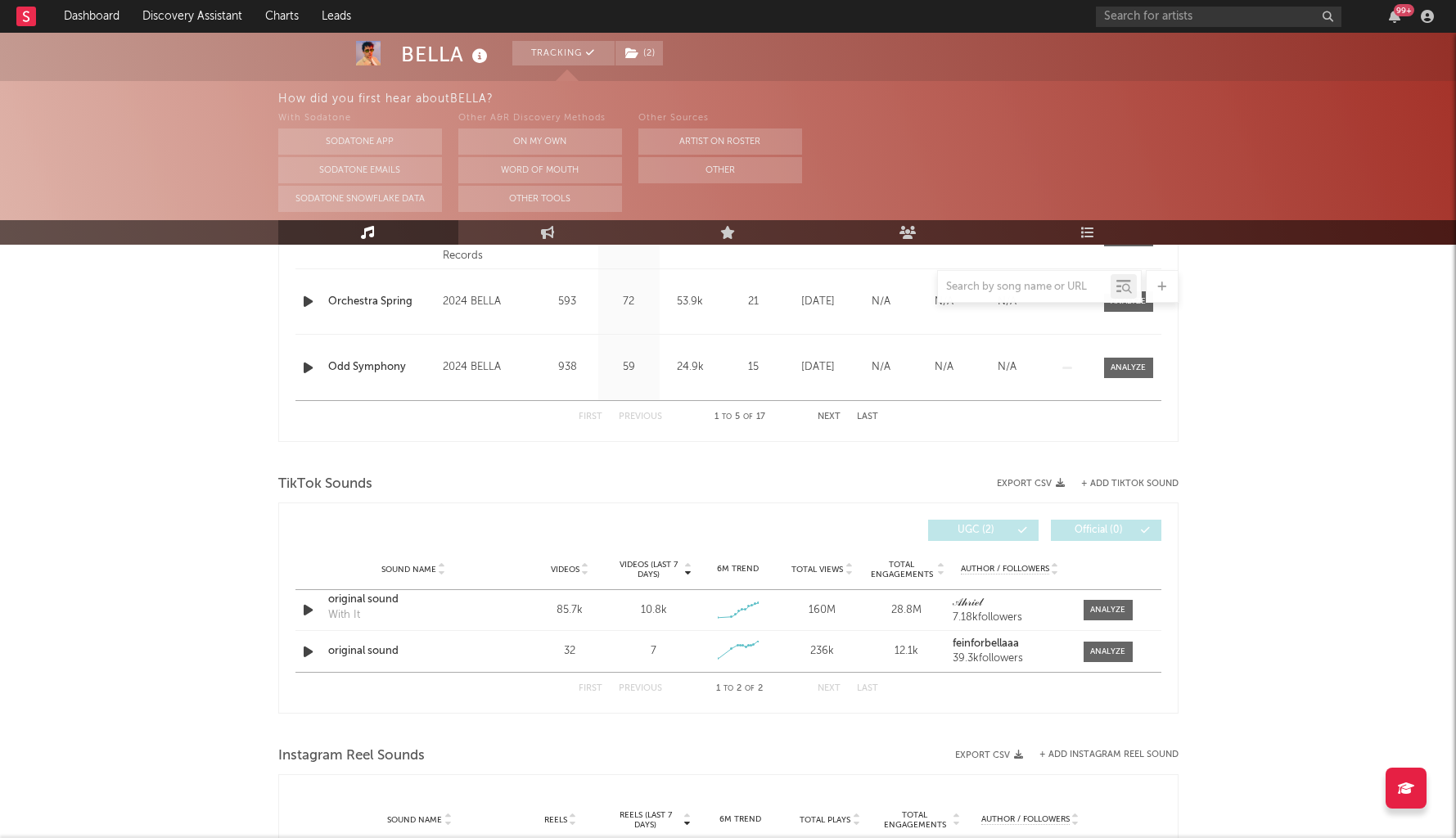
scroll to position [911, 0]
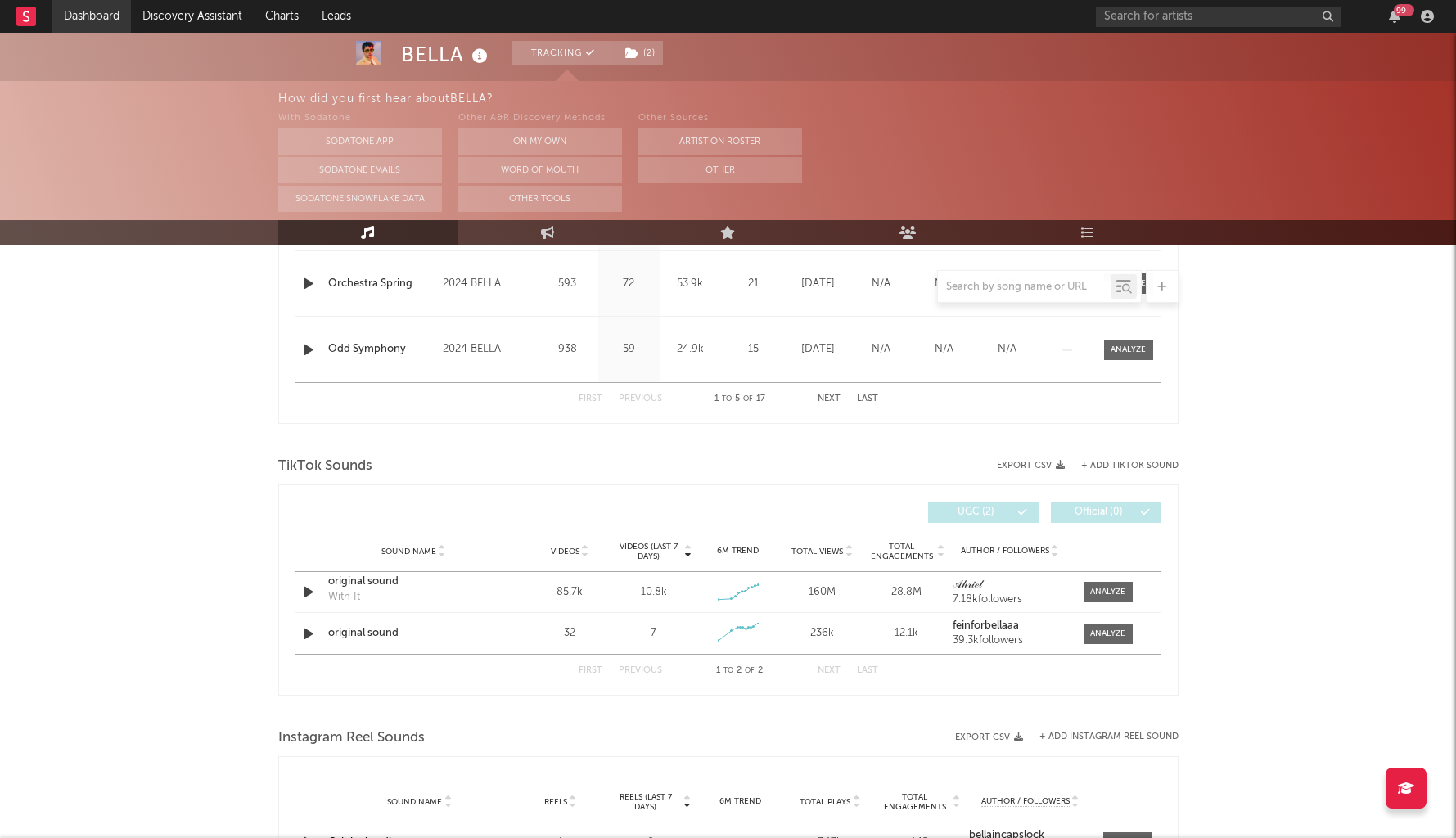
click at [103, 12] on link "Dashboard" at bounding box center [92, 16] width 79 height 33
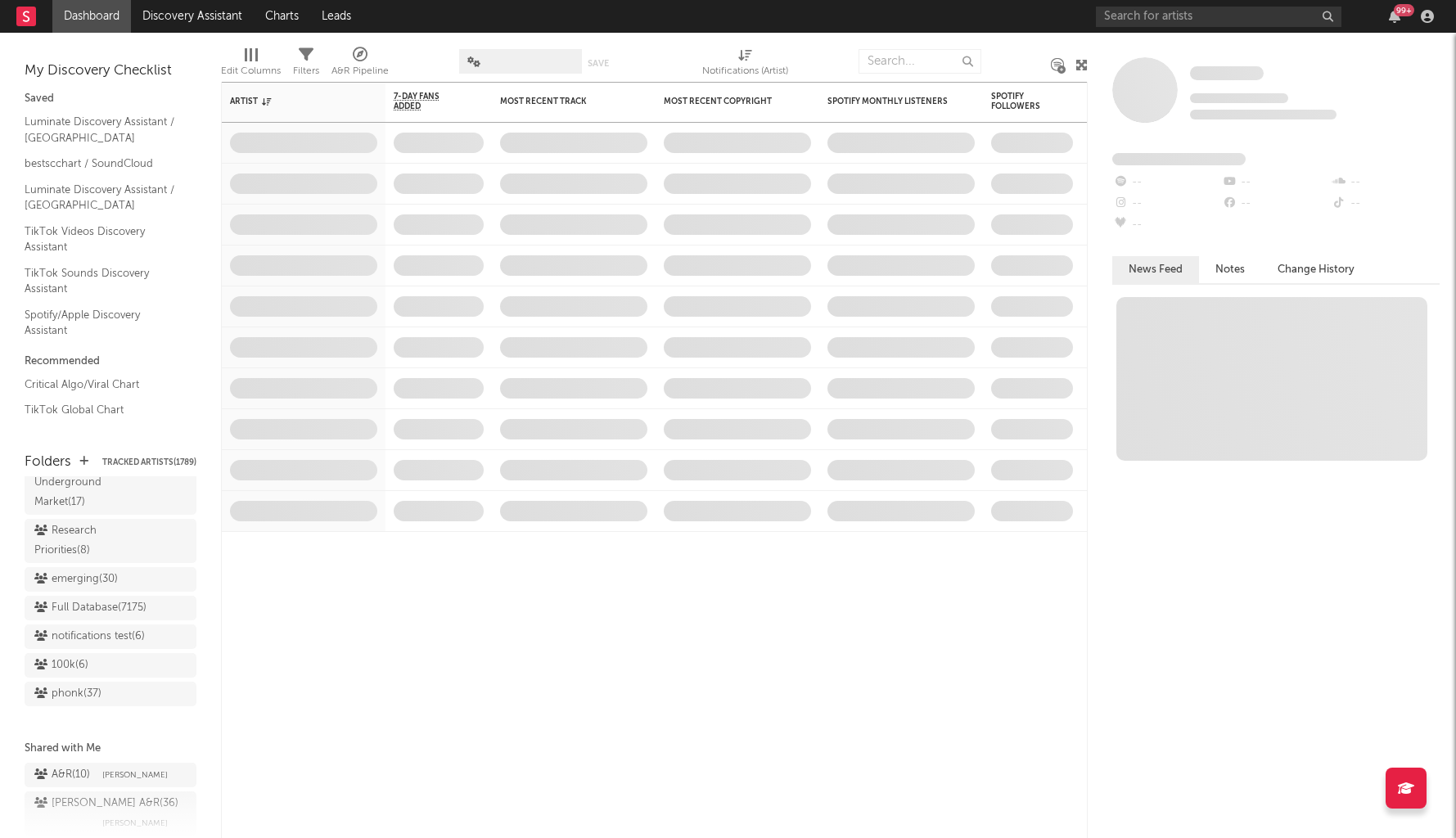
scroll to position [1508, 0]
click at [103, 524] on div "Research Priorities ( 8 )" at bounding box center [92, 542] width 116 height 39
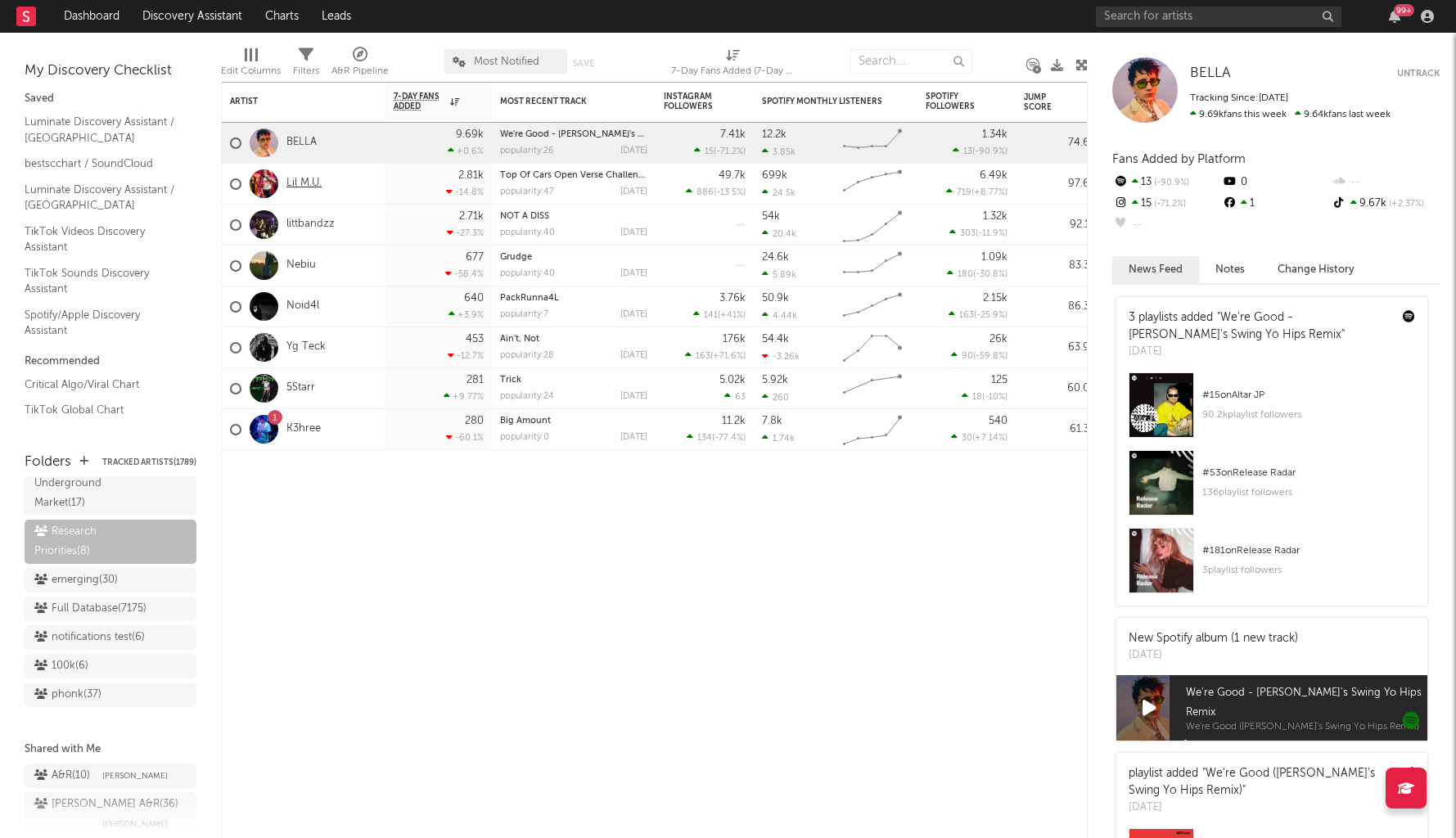
click at [299, 188] on link "Lil M.U." at bounding box center [303, 184] width 35 height 14
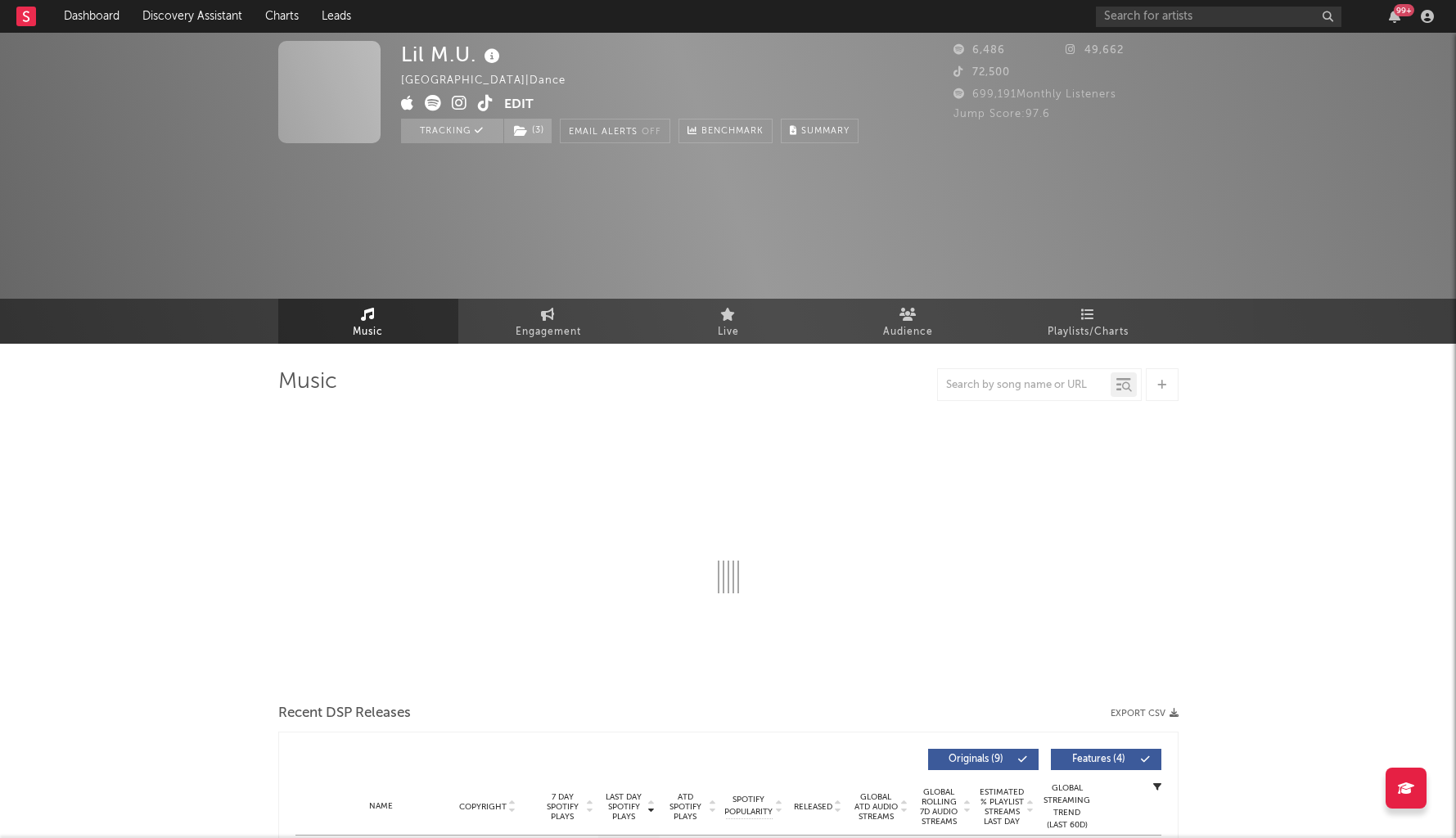
select select "1w"
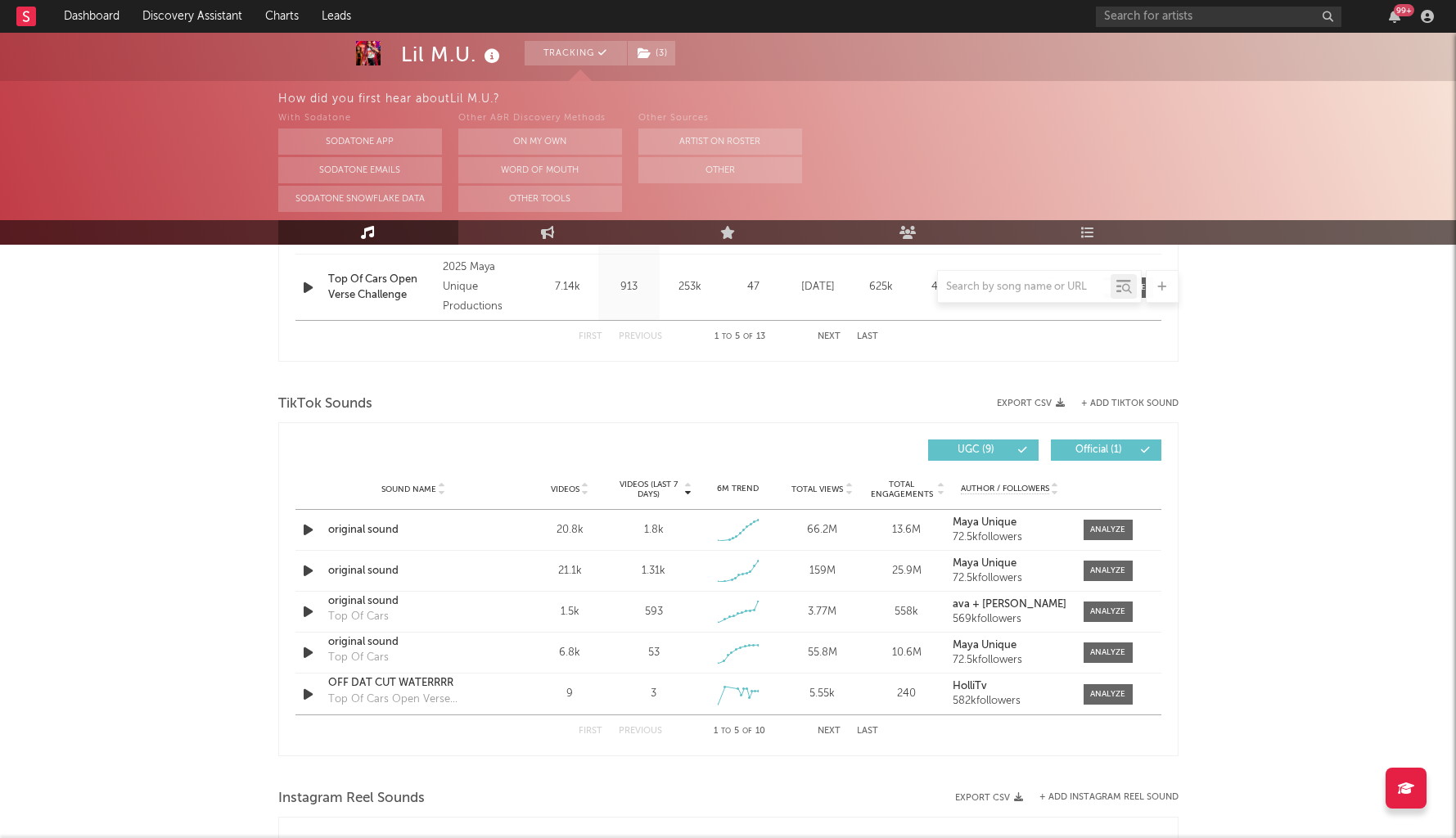
scroll to position [996, 0]
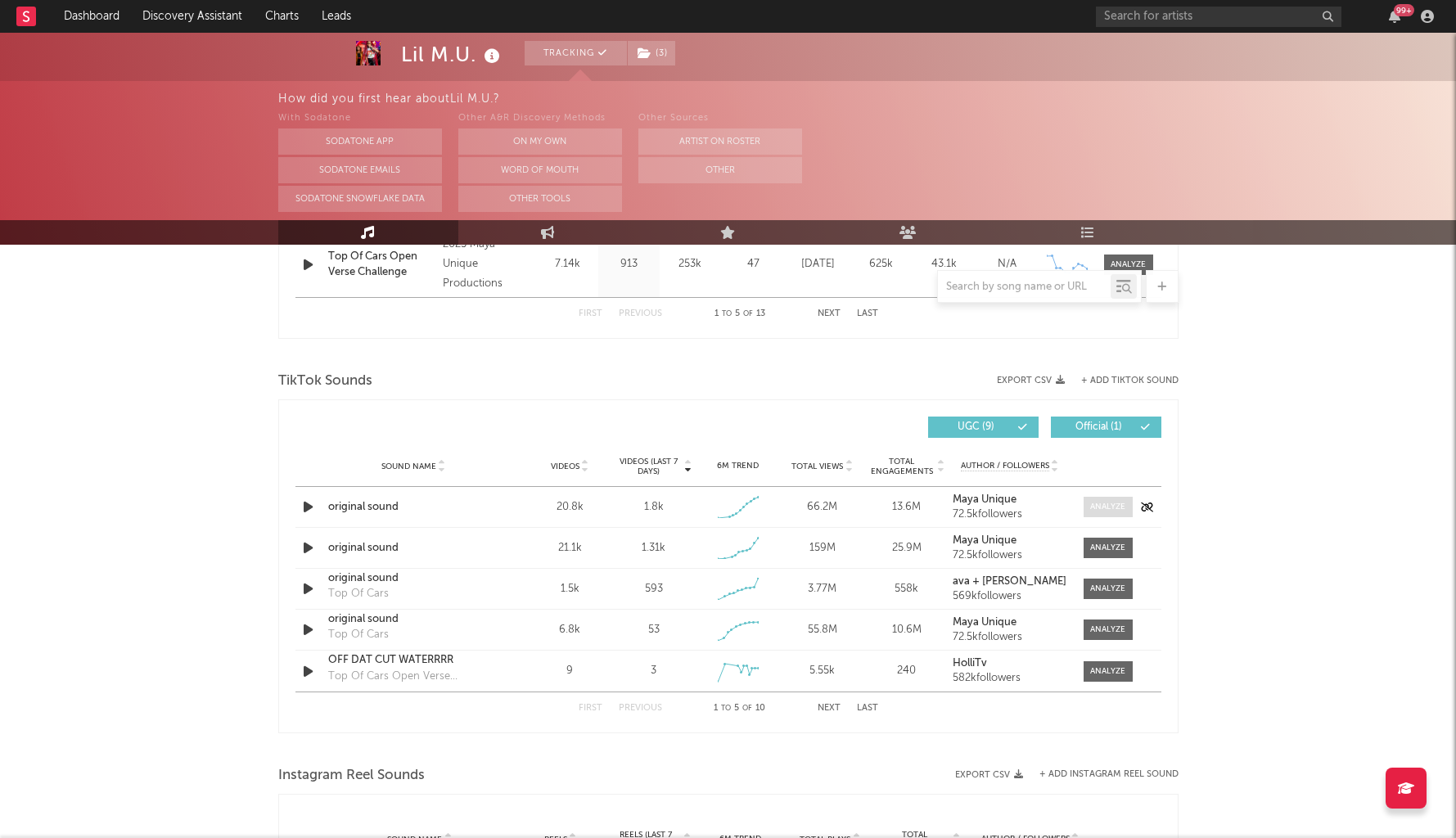
click at [1112, 505] on div at bounding box center [1107, 507] width 35 height 12
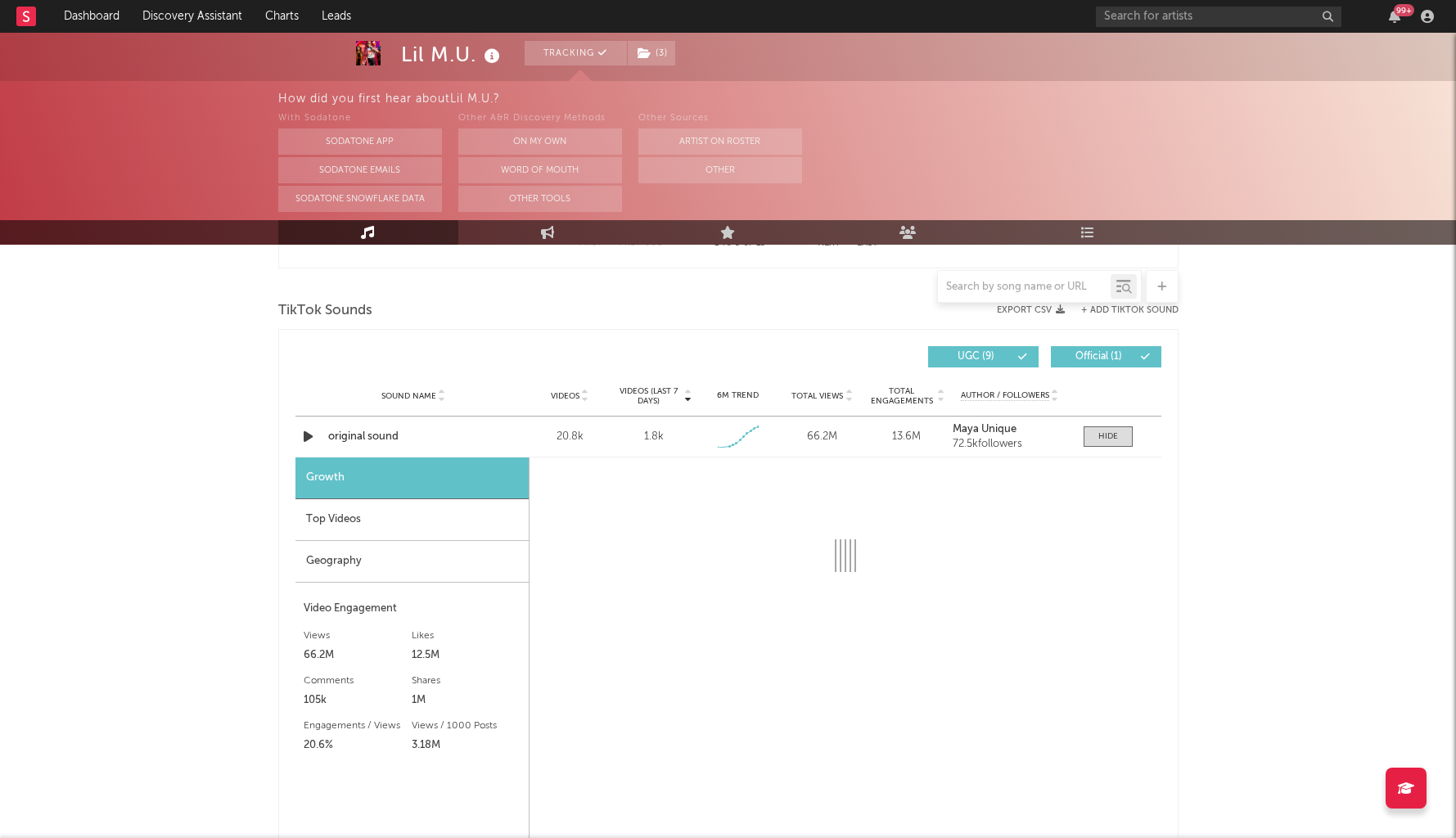
select select "1w"
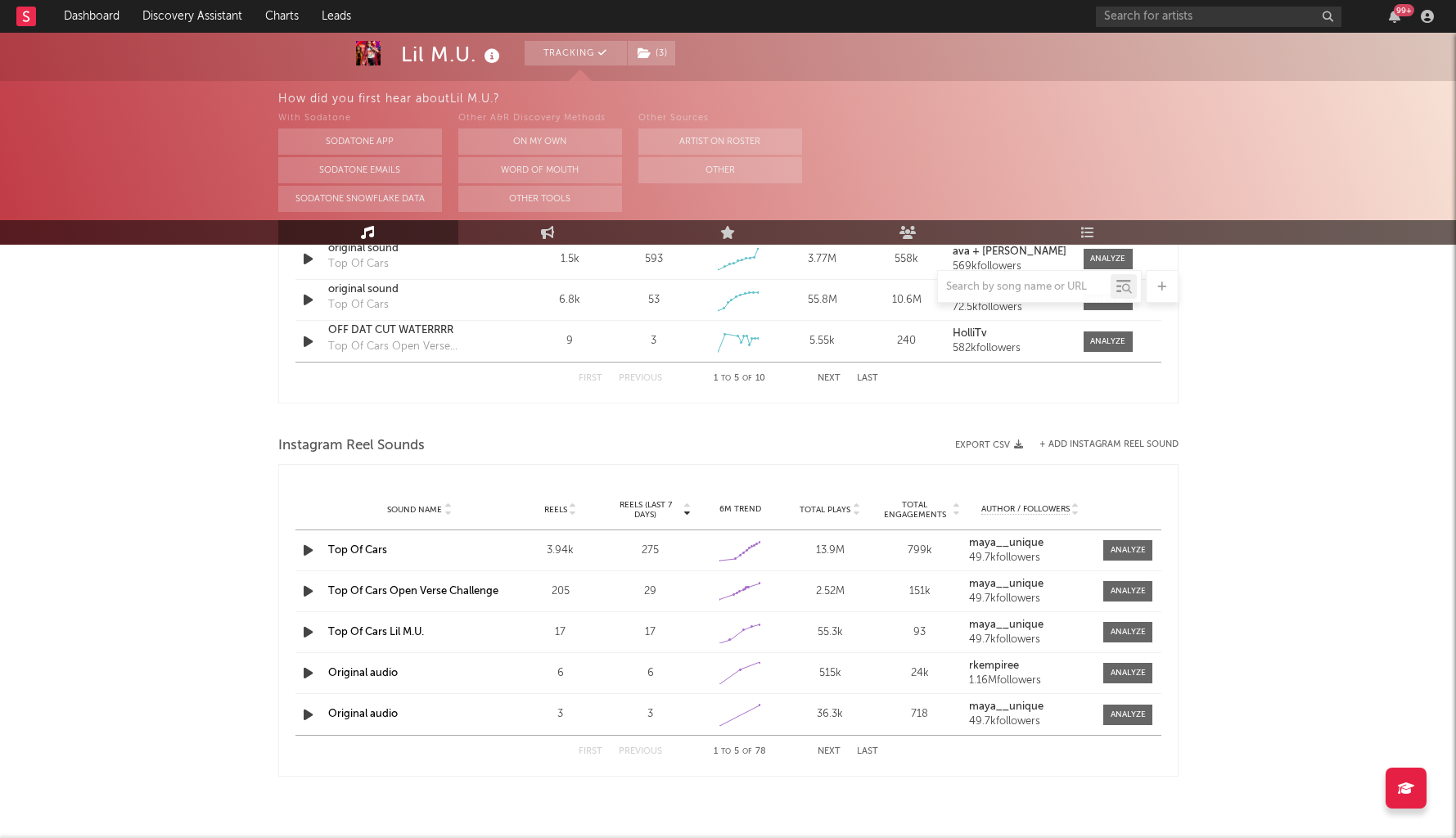
scroll to position [1793, 0]
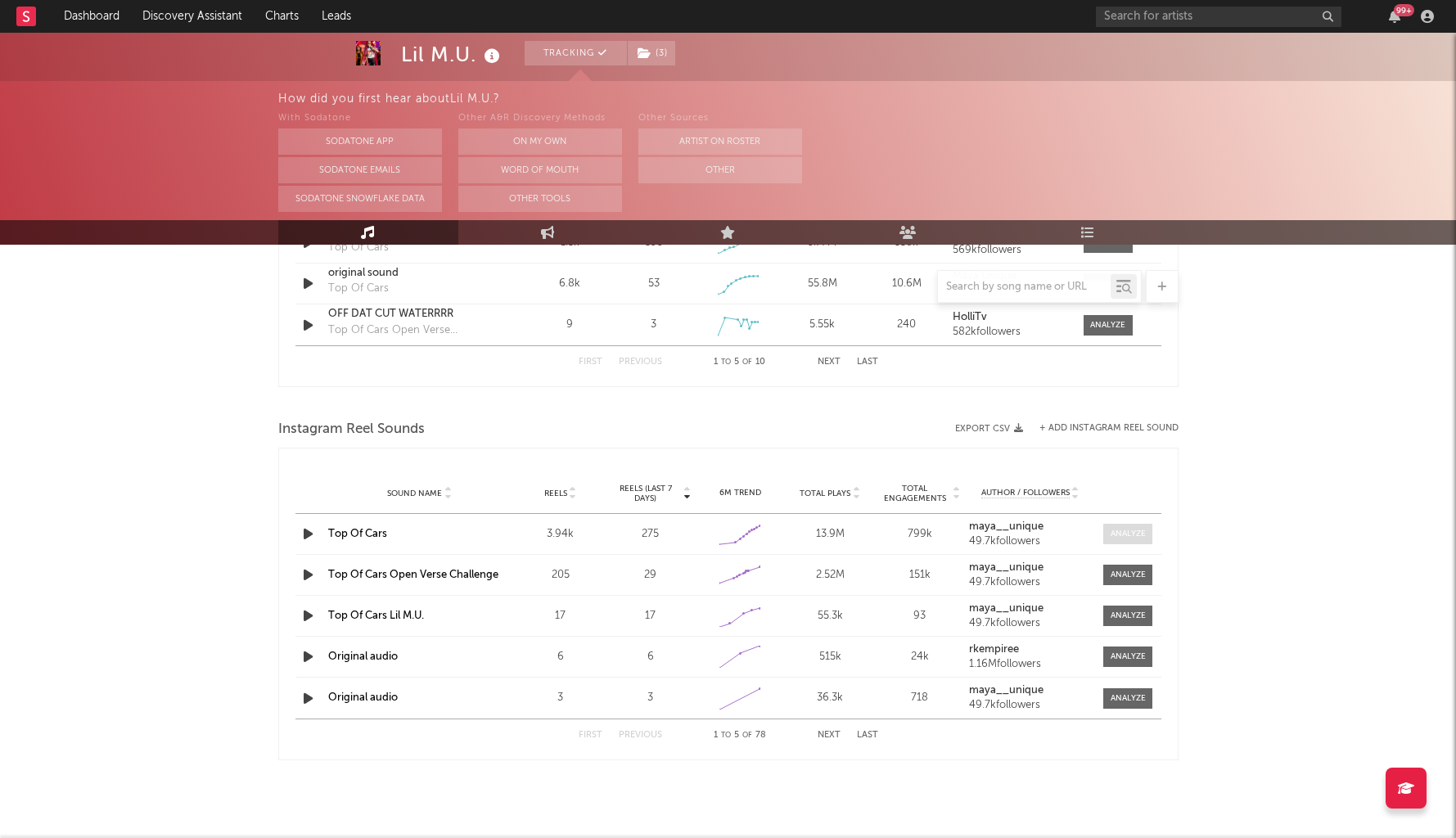
click at [1132, 531] on div at bounding box center [1128, 534] width 35 height 12
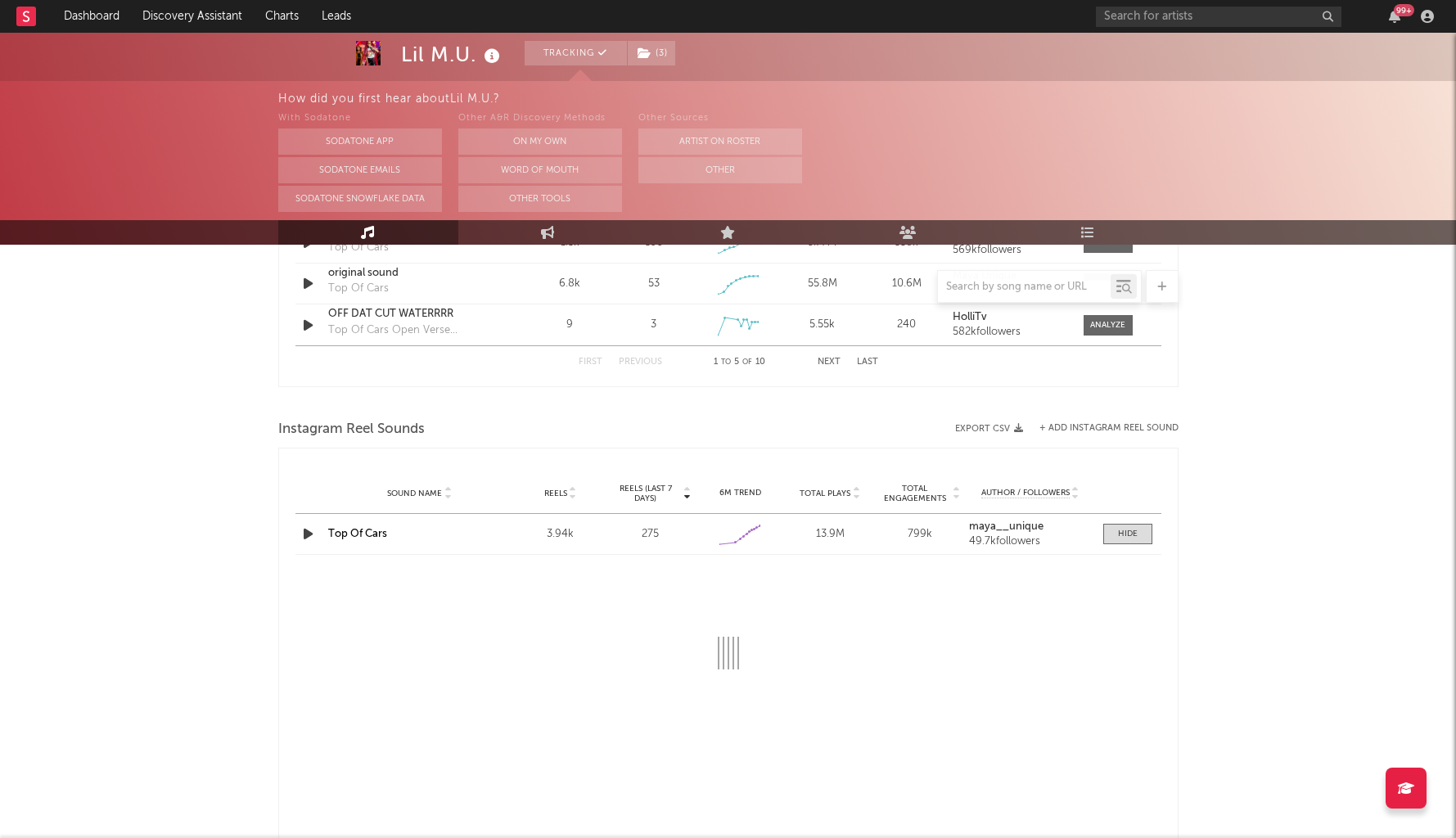
select select "1w"
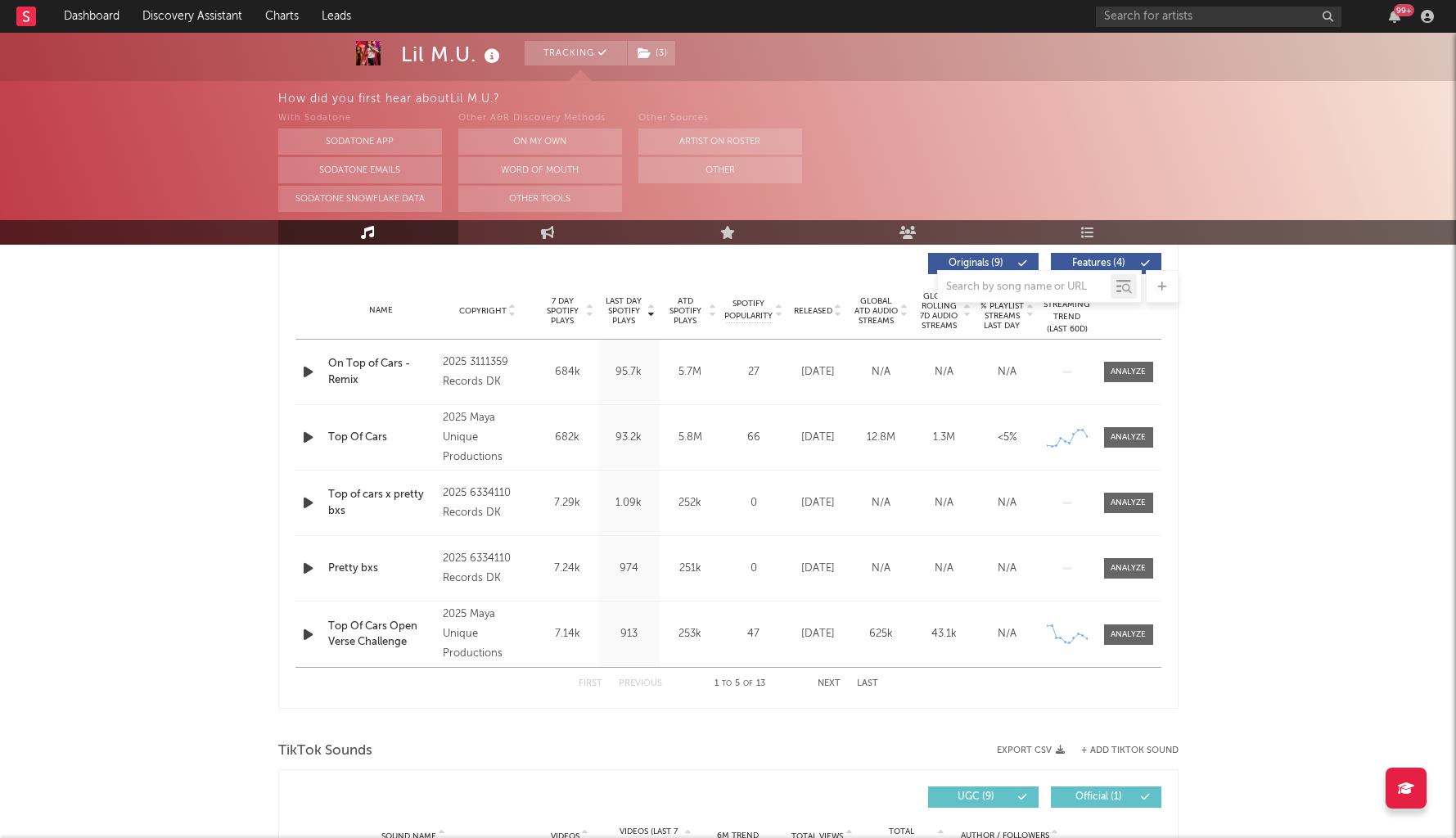
scroll to position [773, 0]
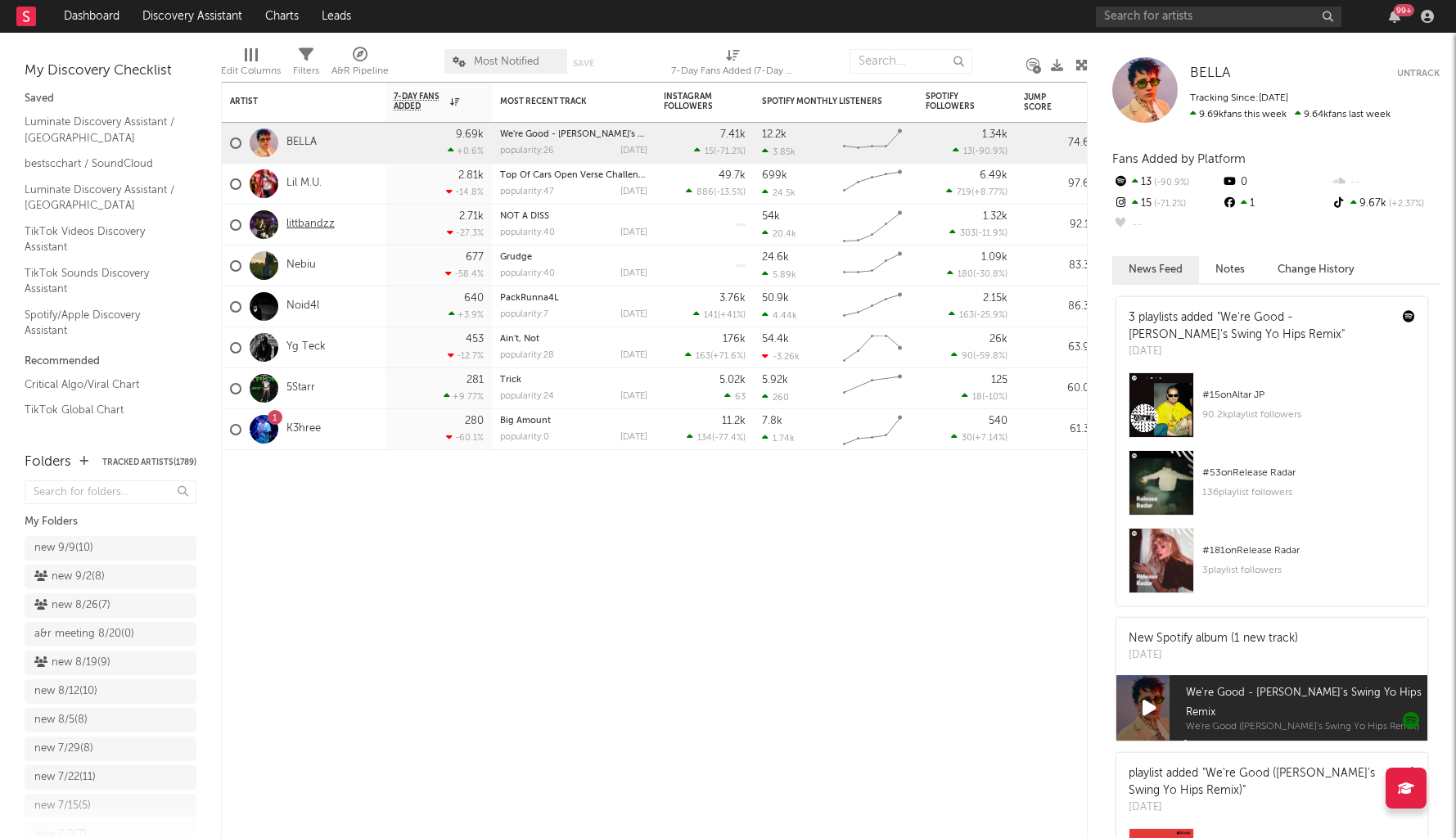
click at [322, 223] on link "littbandzz" at bounding box center [310, 224] width 48 height 14
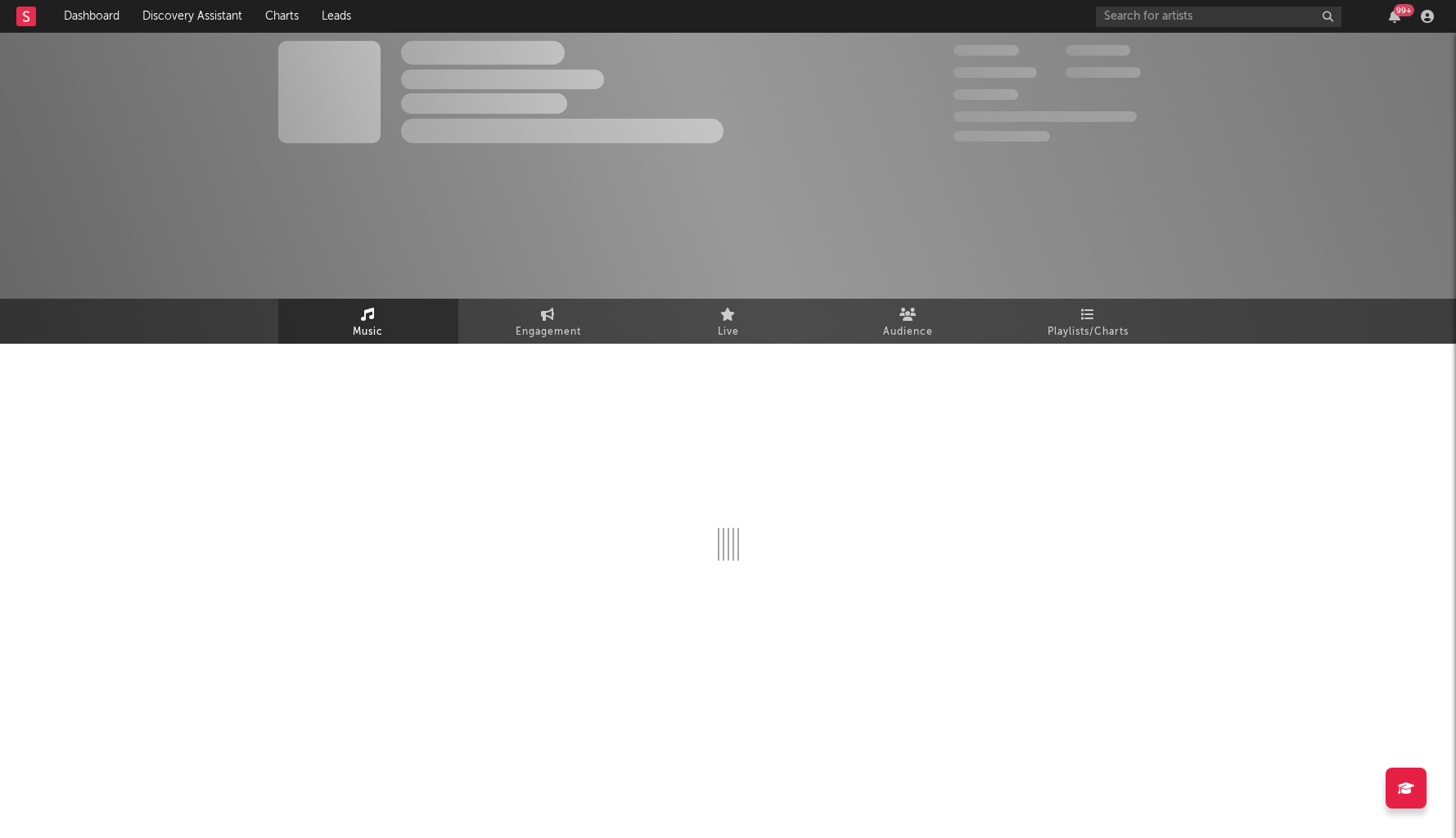
select select "1w"
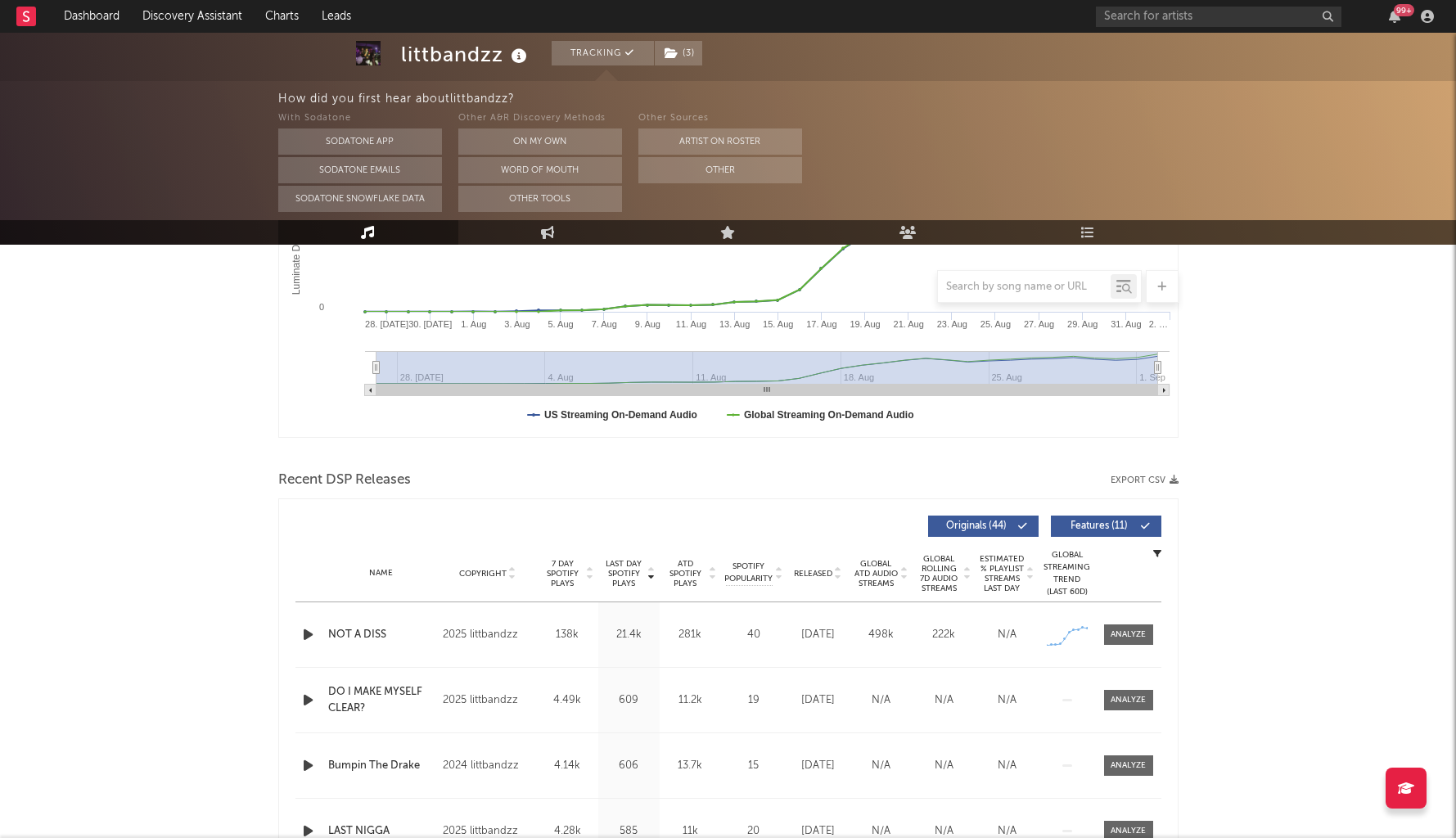
scroll to position [365, 0]
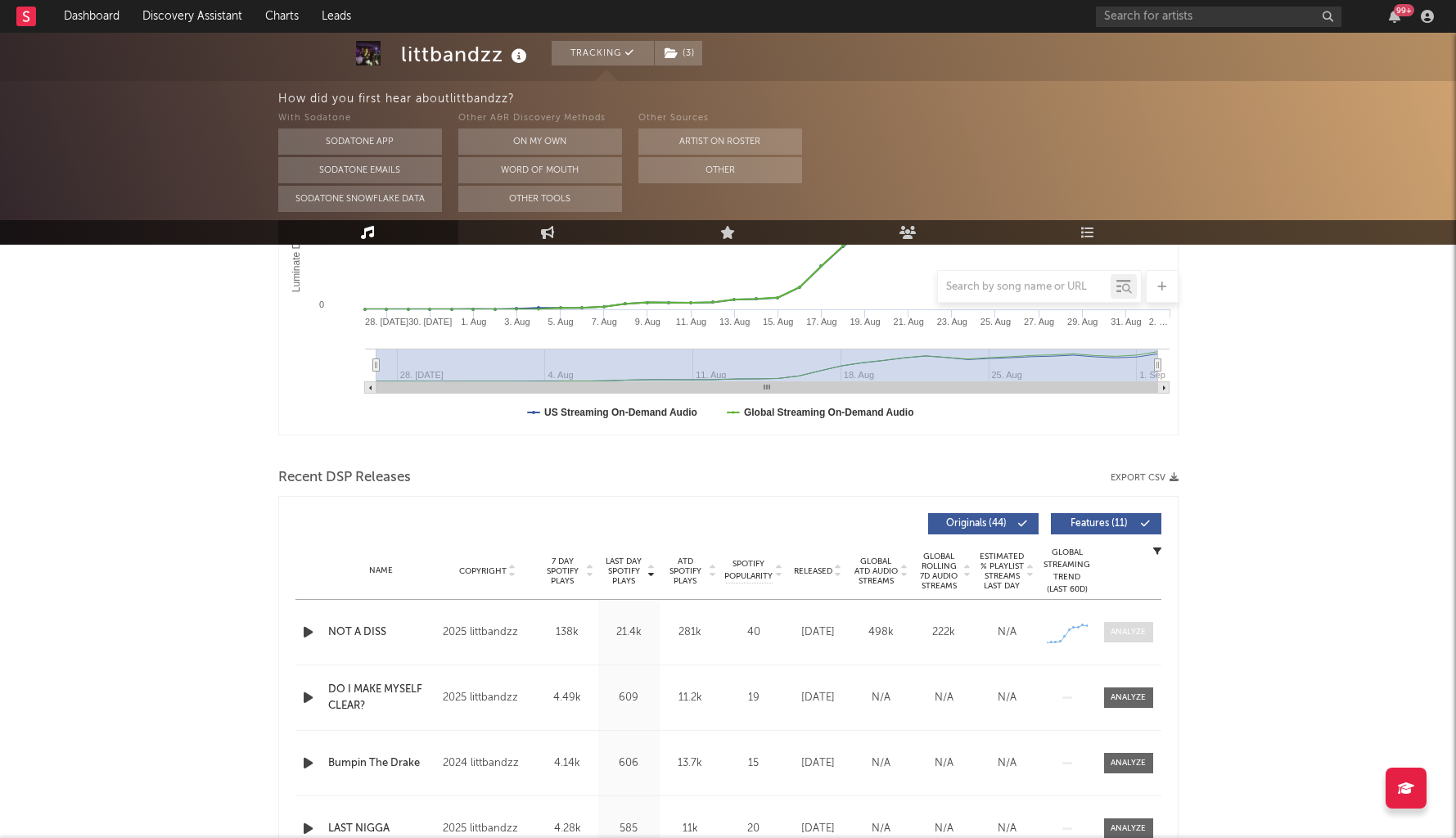
click at [1130, 634] on div at bounding box center [1128, 632] width 35 height 12
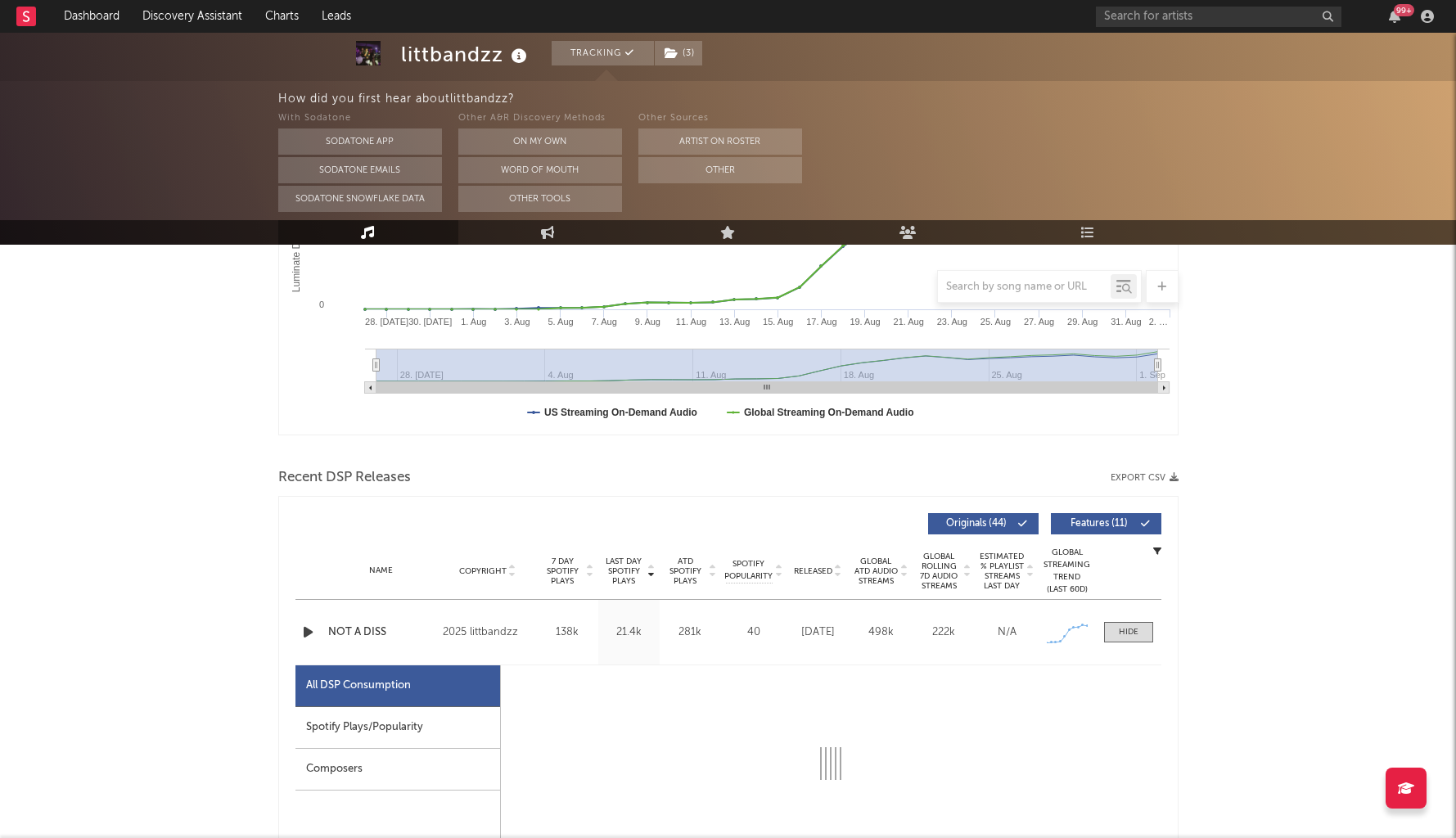
select select "1w"
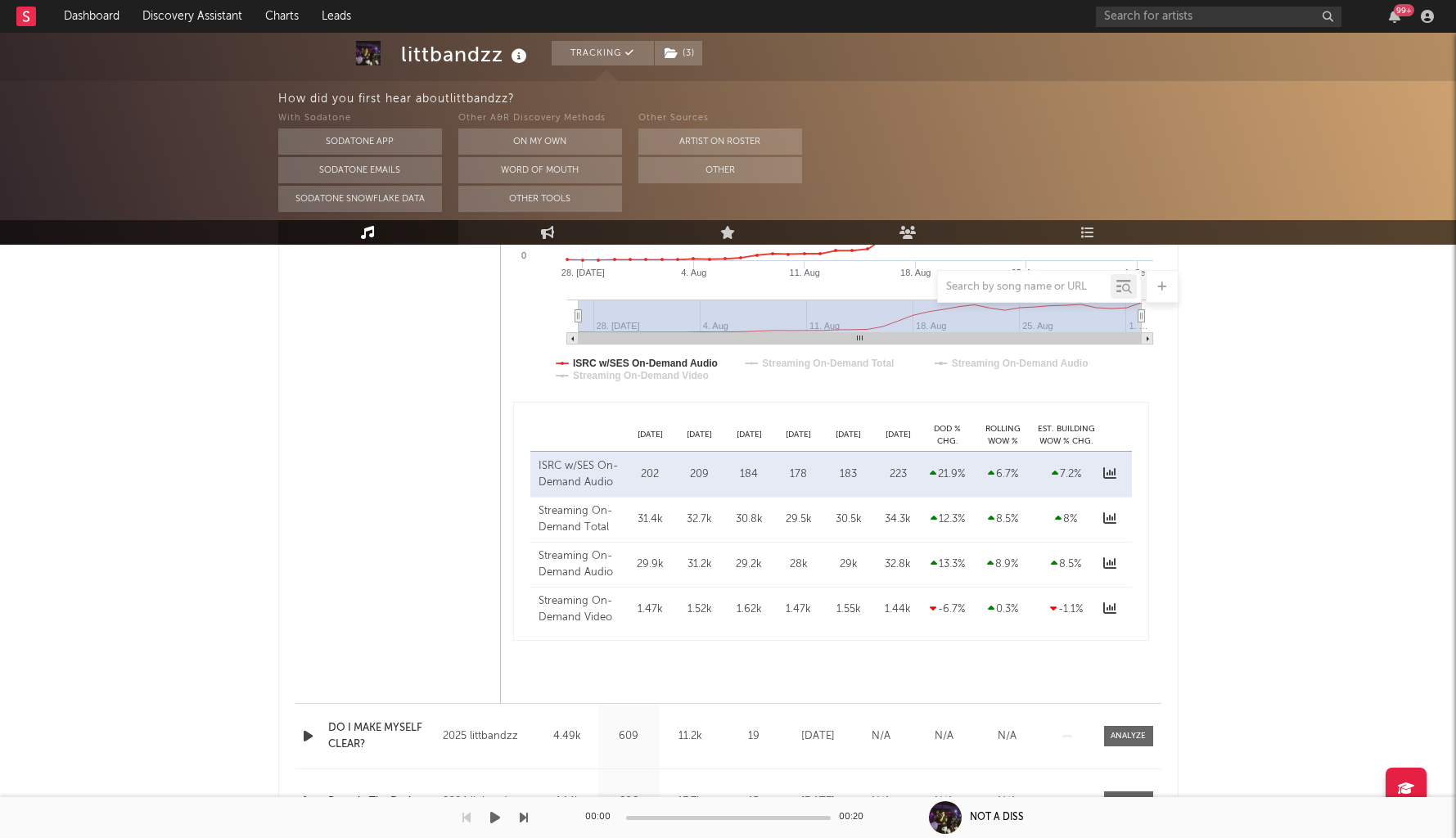
scroll to position [0, 0]
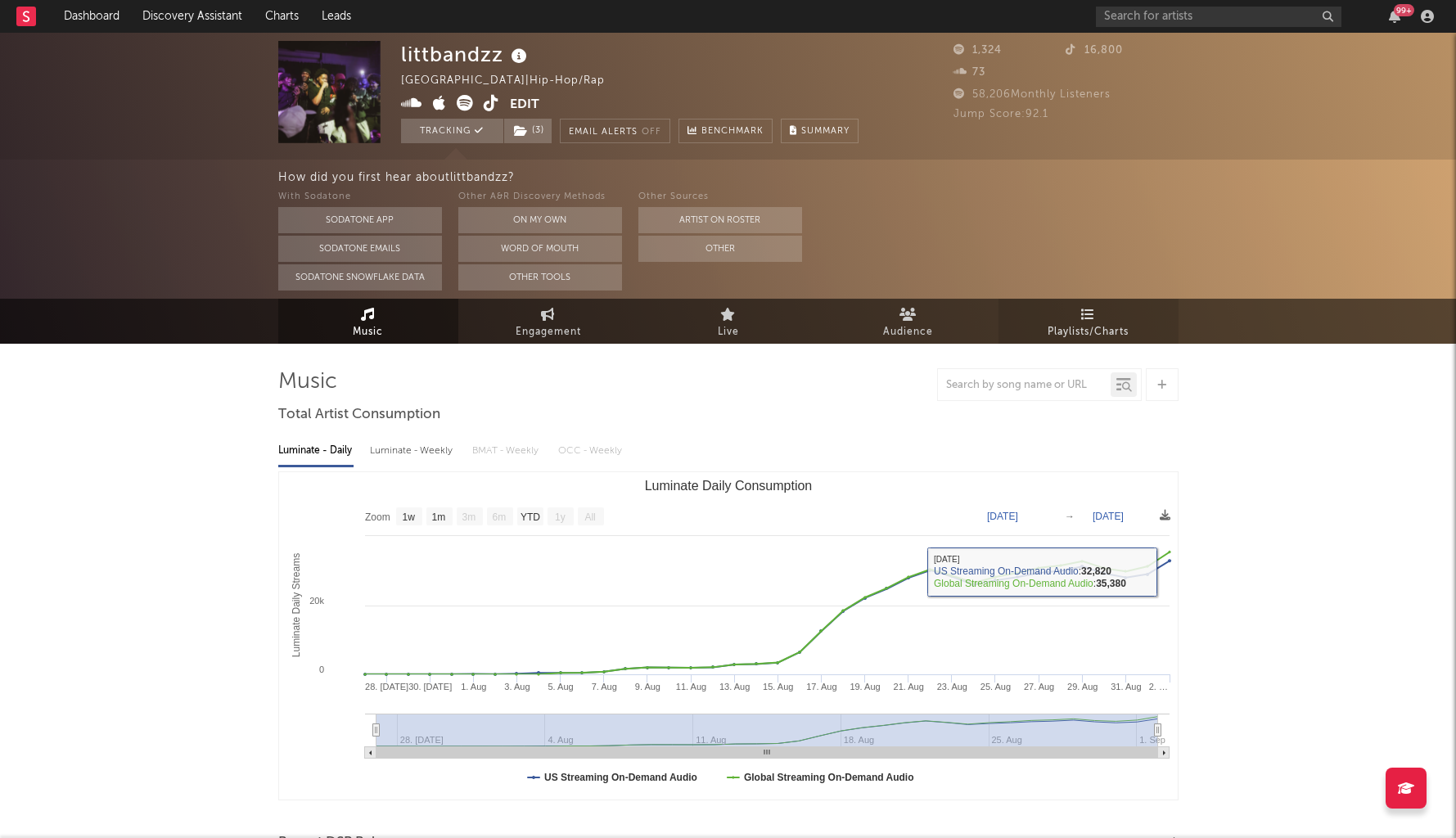
click at [1053, 308] on link "Playlists/Charts" at bounding box center [1088, 321] width 181 height 45
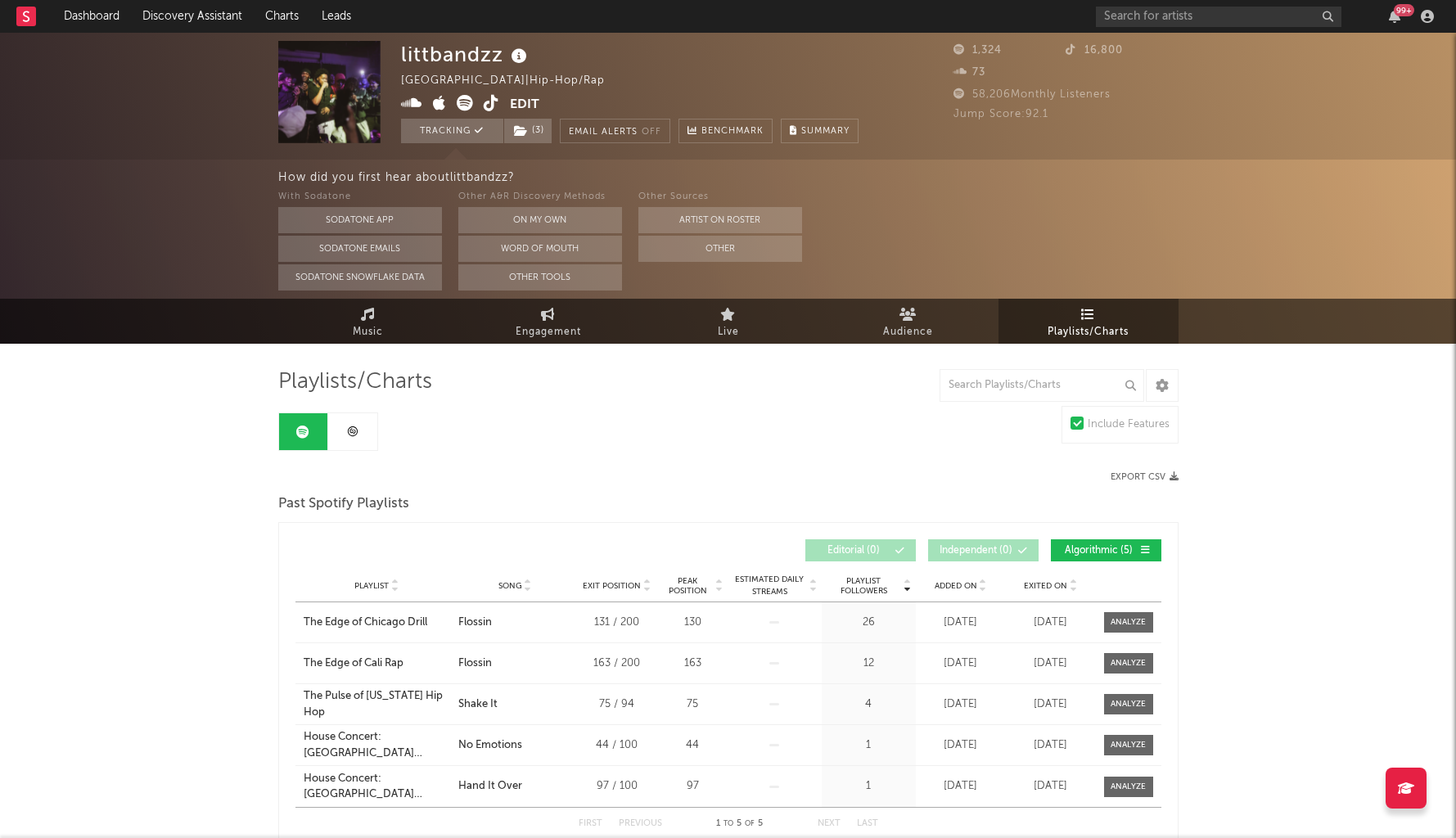
click at [355, 429] on icon at bounding box center [352, 432] width 12 height 12
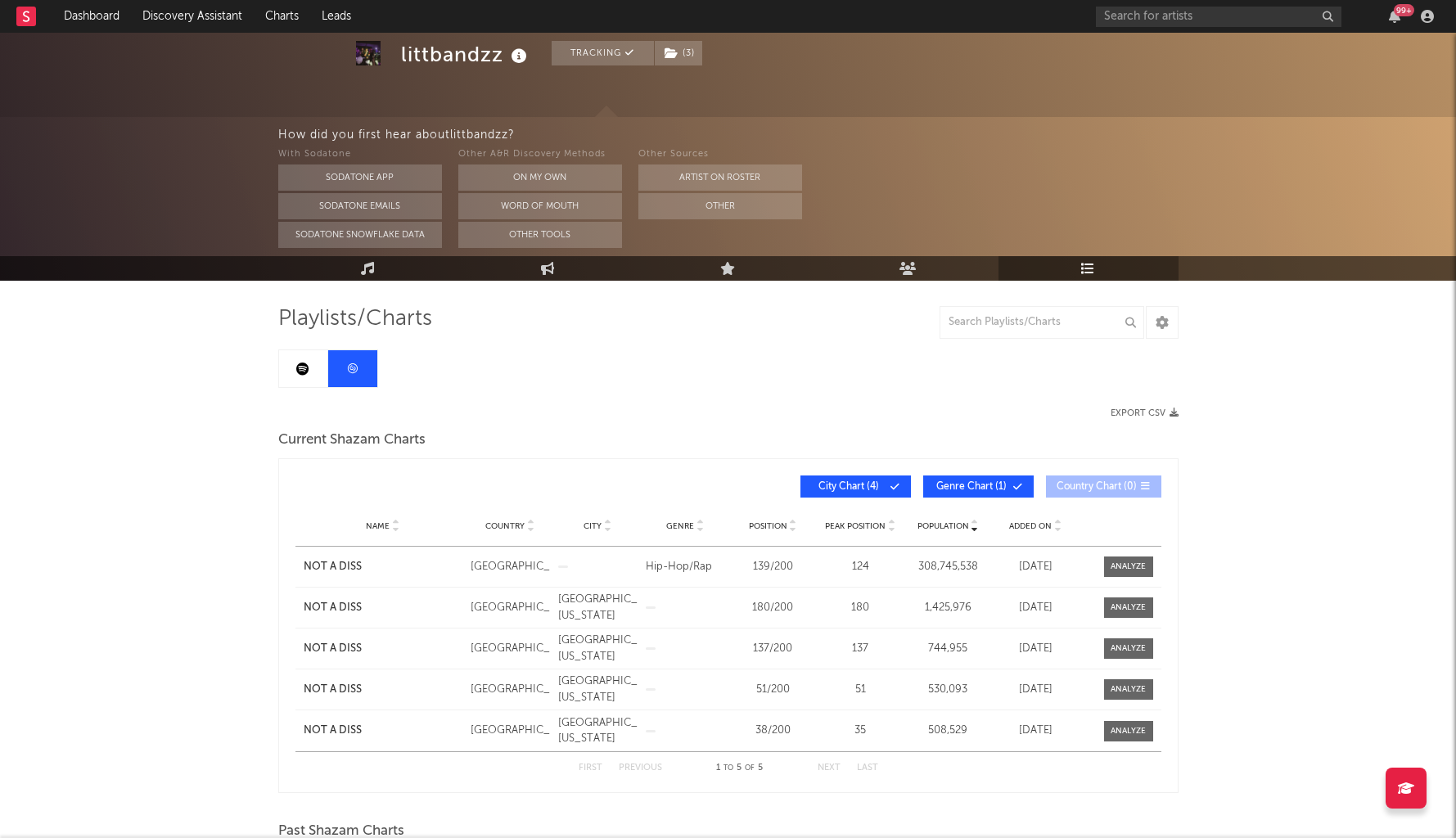
scroll to position [64, 0]
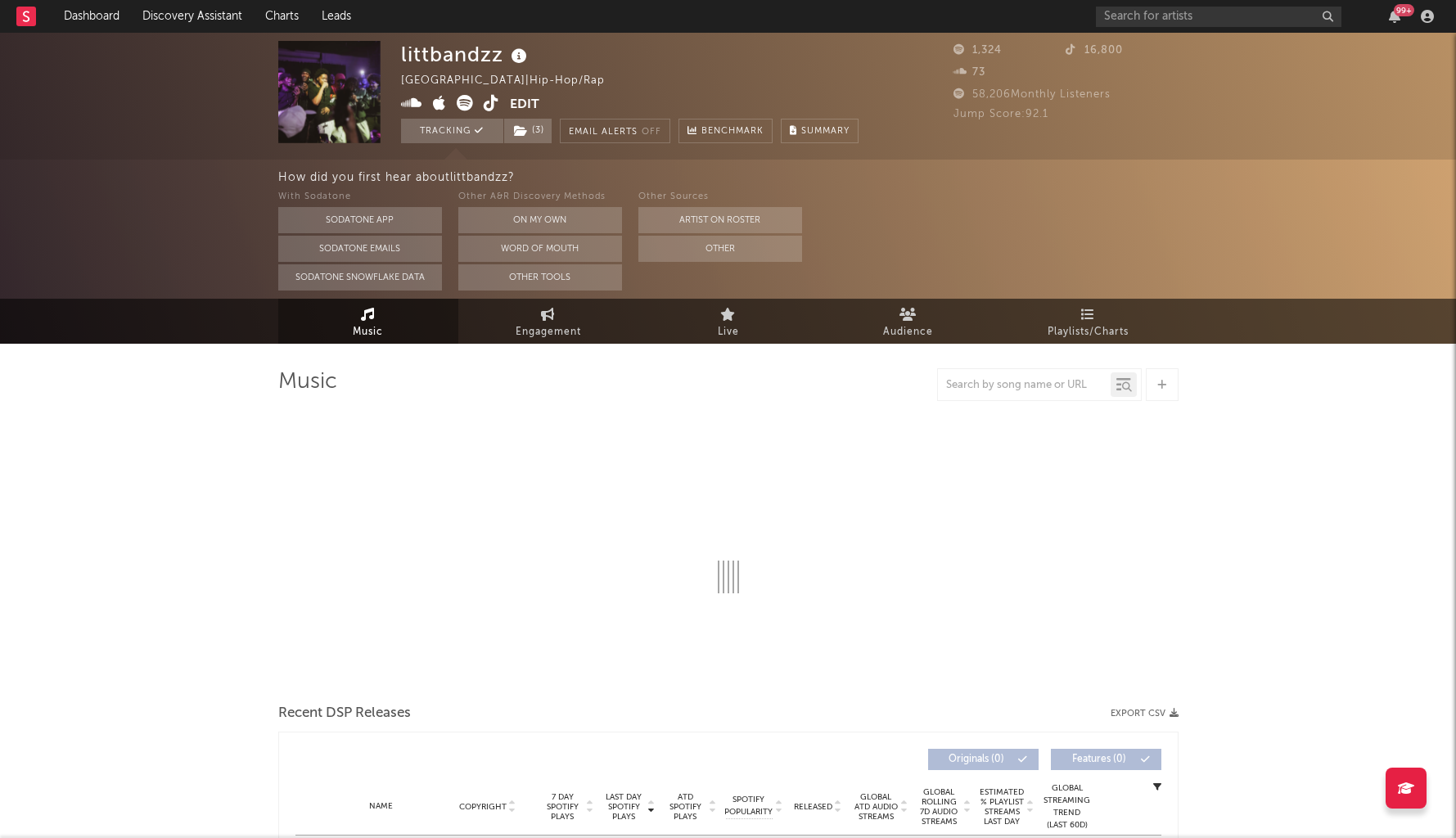
select select "1w"
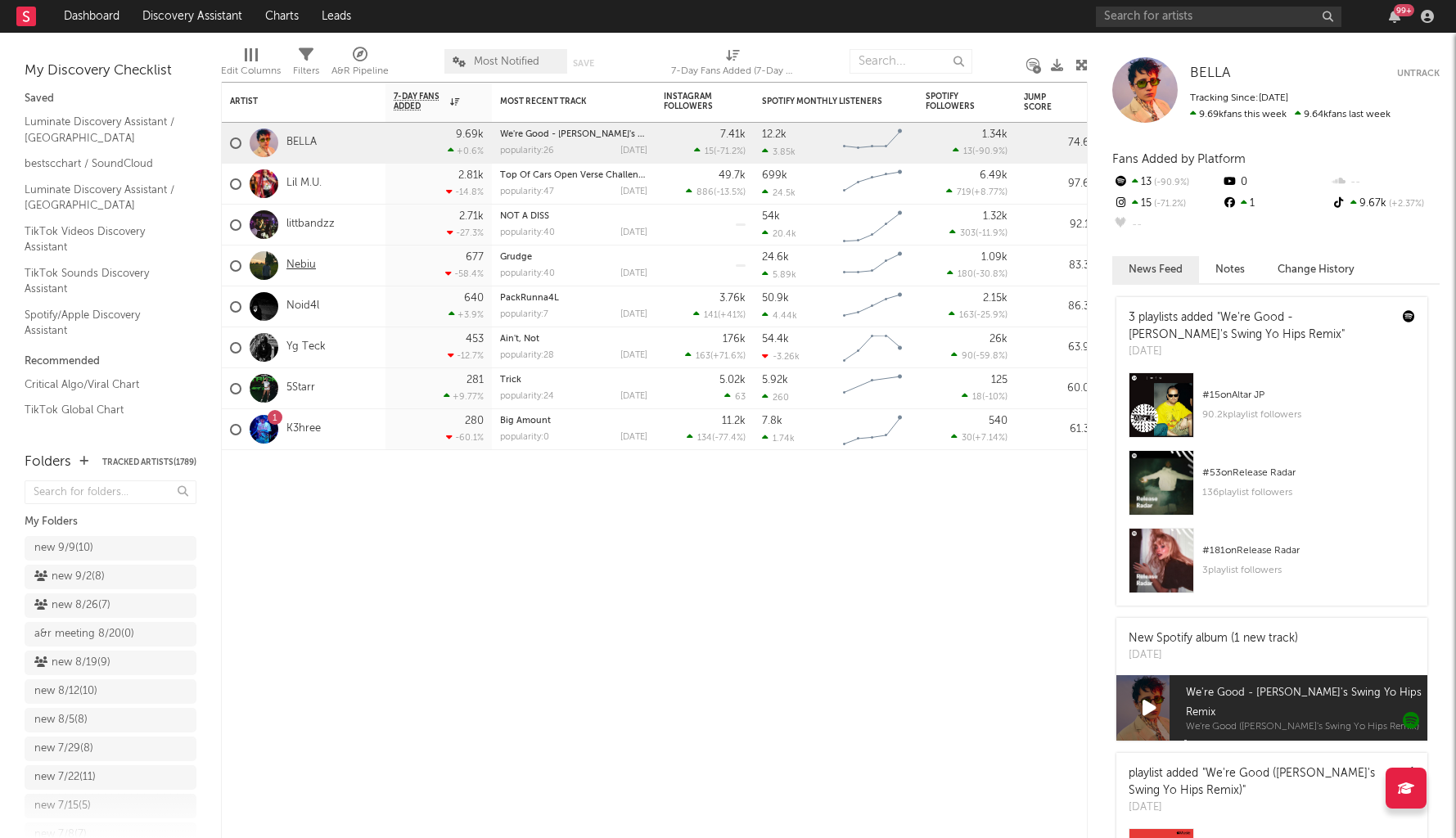
click at [299, 263] on link "Nebiu" at bounding box center [301, 265] width 30 height 14
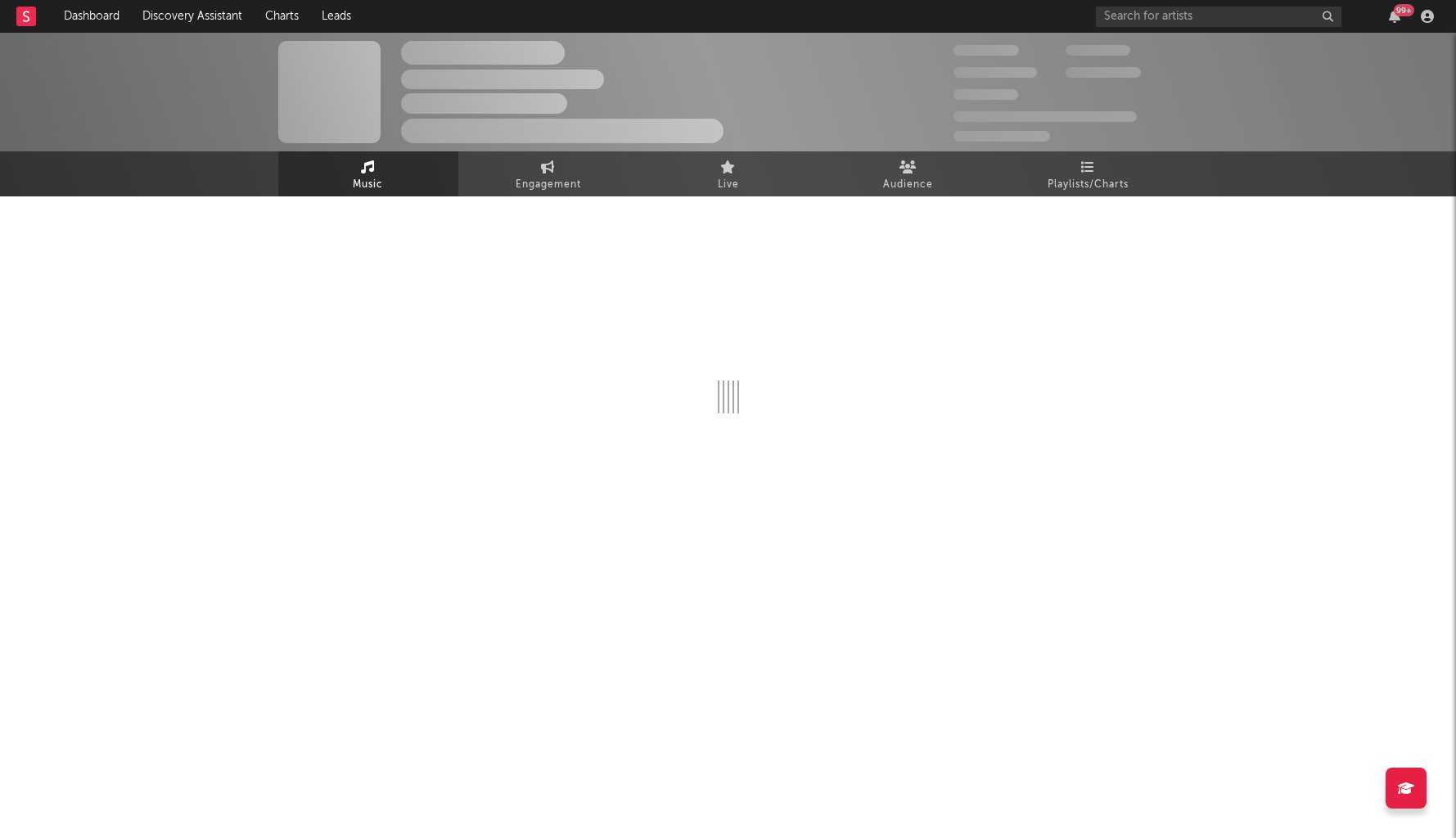
select select "1w"
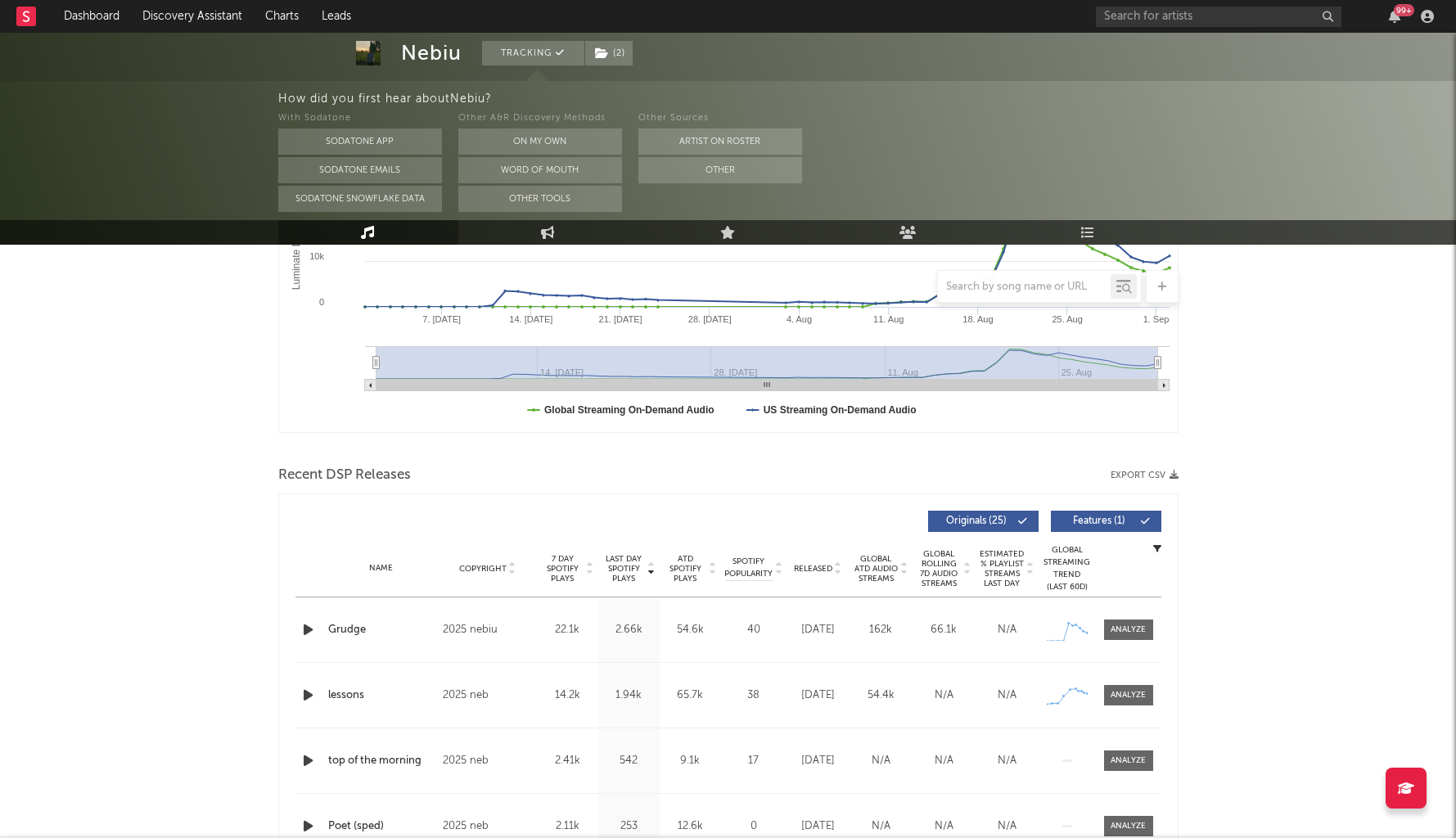
scroll to position [387, 0]
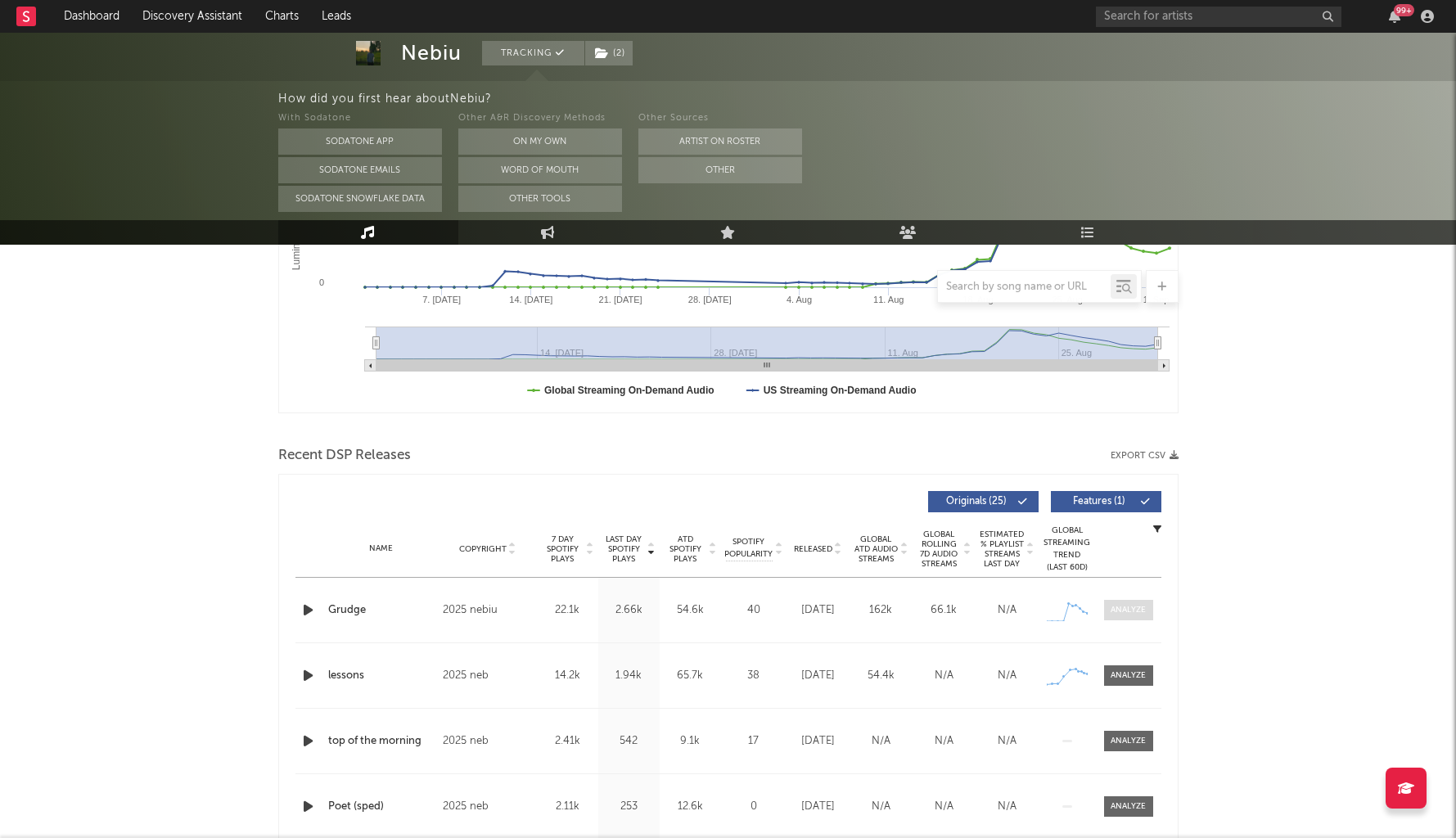
click at [1118, 601] on span at bounding box center [1128, 611] width 49 height 21
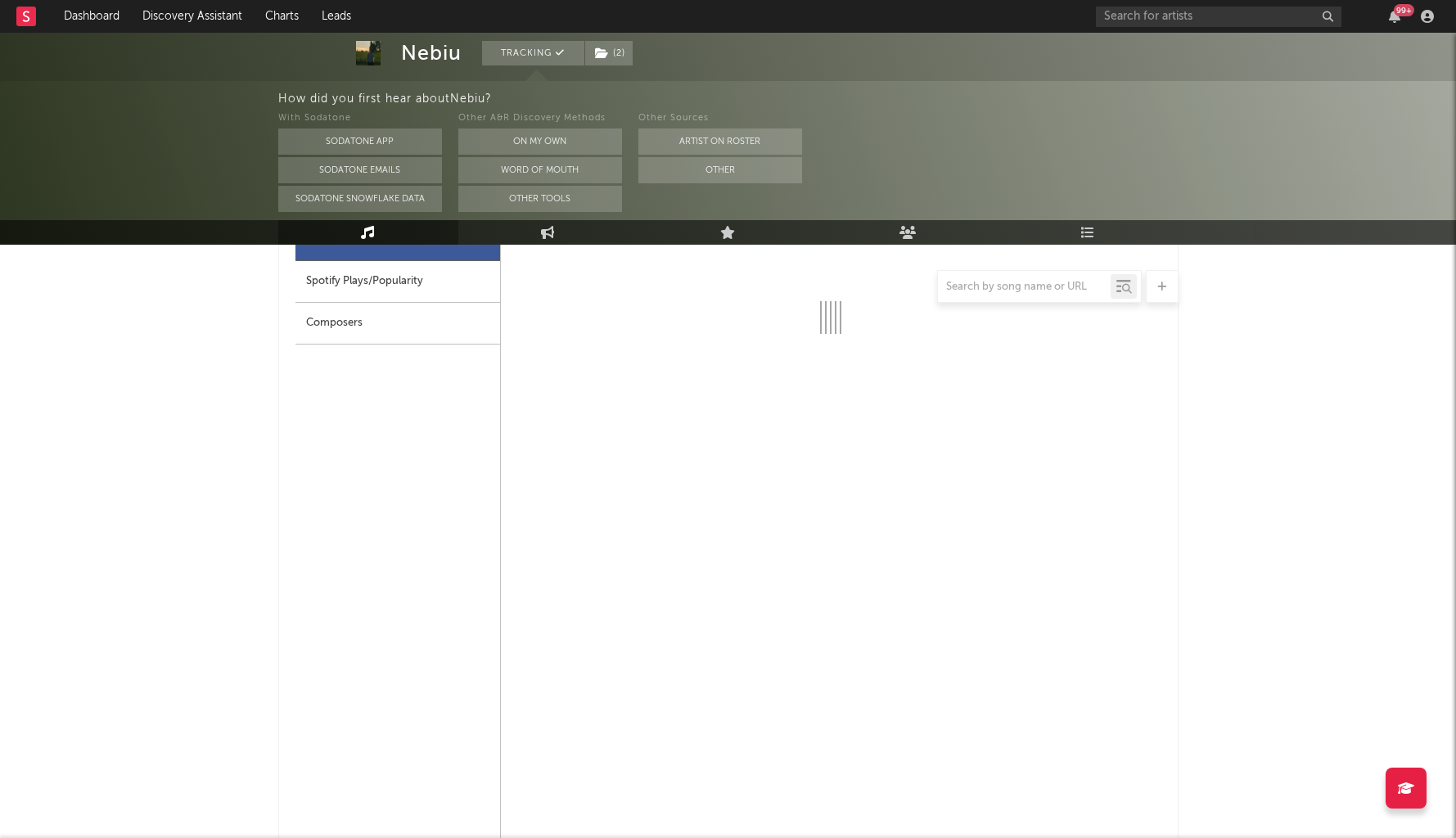
select select "1w"
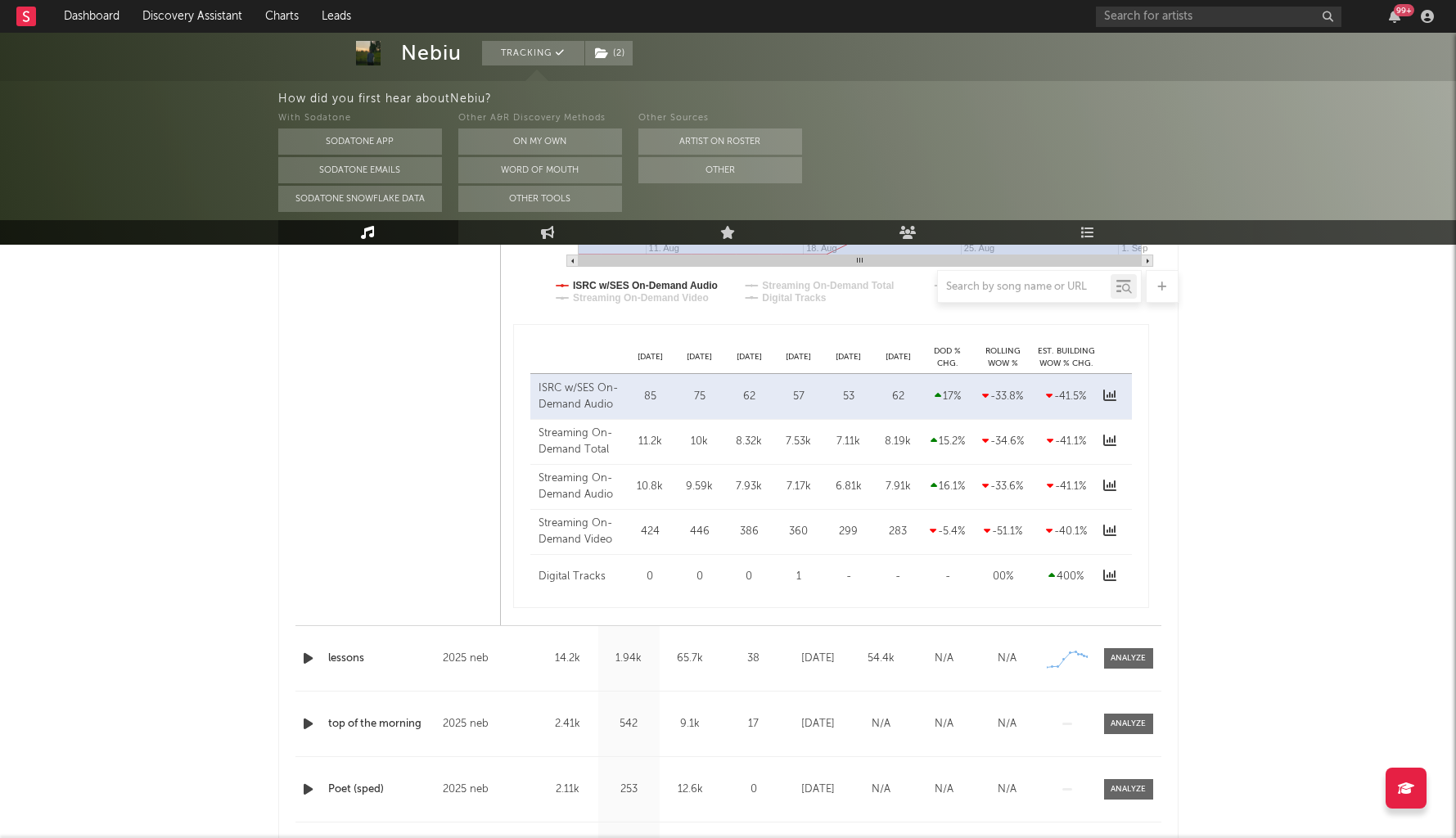
scroll to position [1186, 0]
click at [1127, 645] on span at bounding box center [1128, 655] width 49 height 21
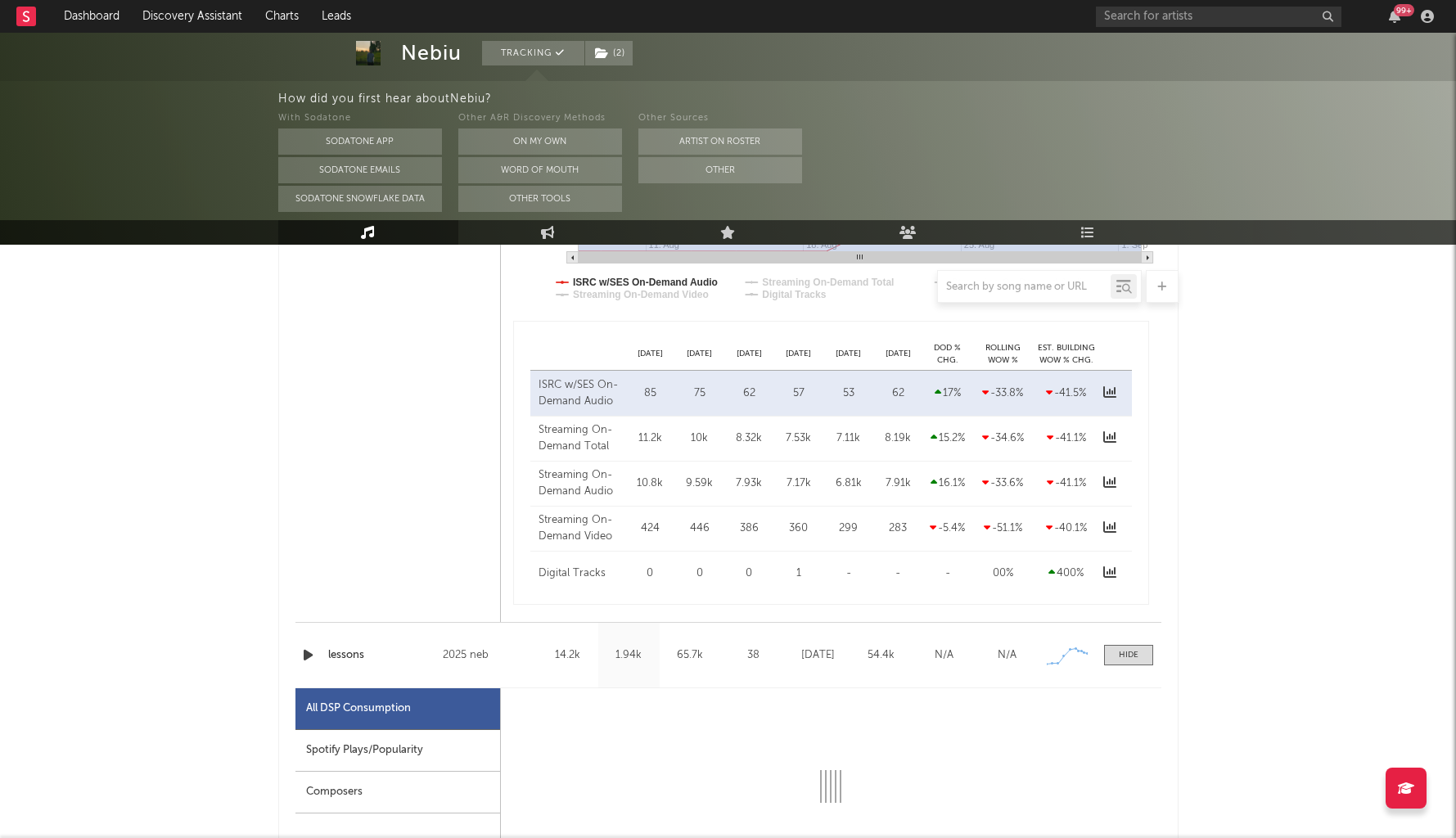
select select "1w"
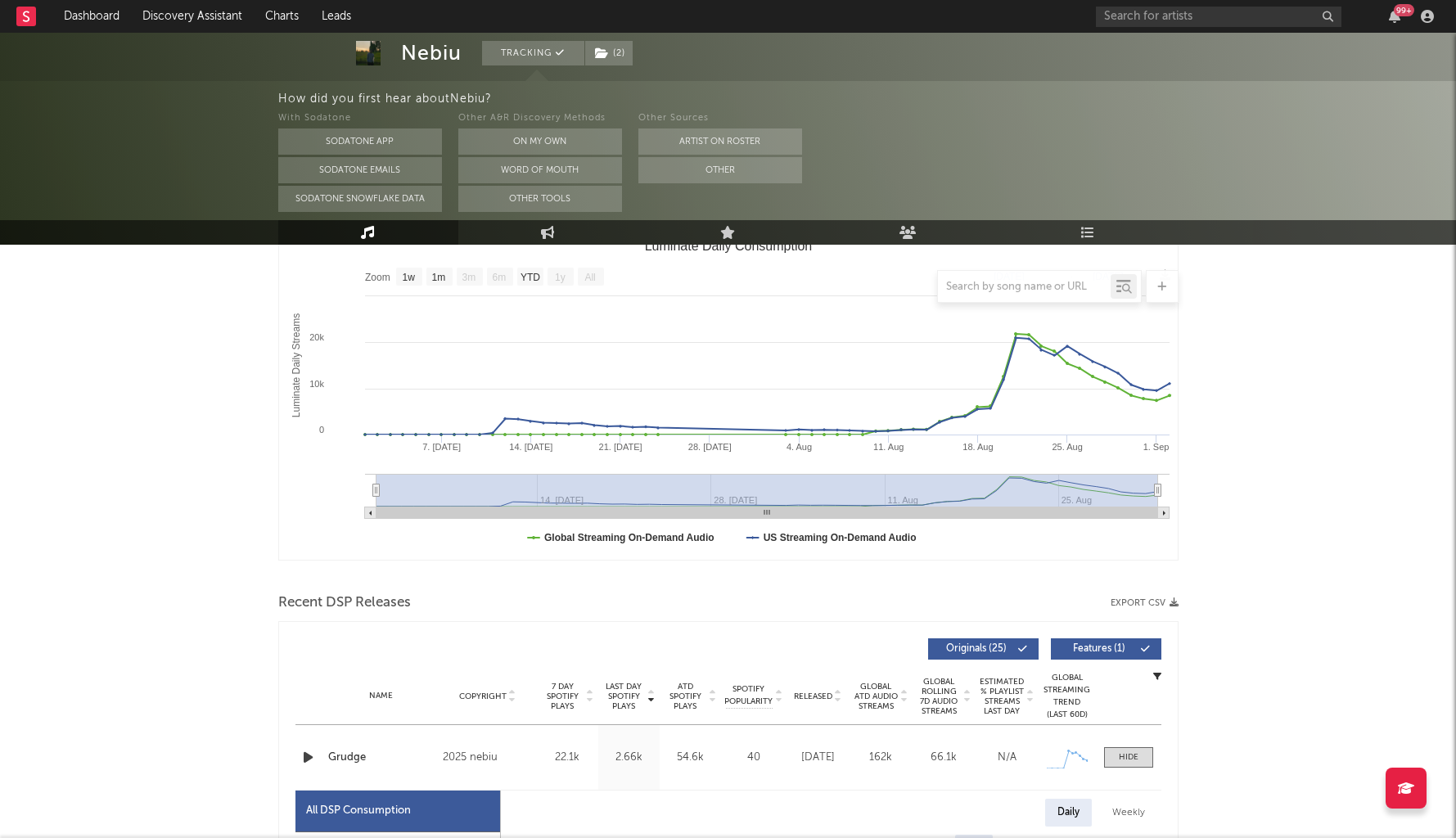
scroll to position [0, 0]
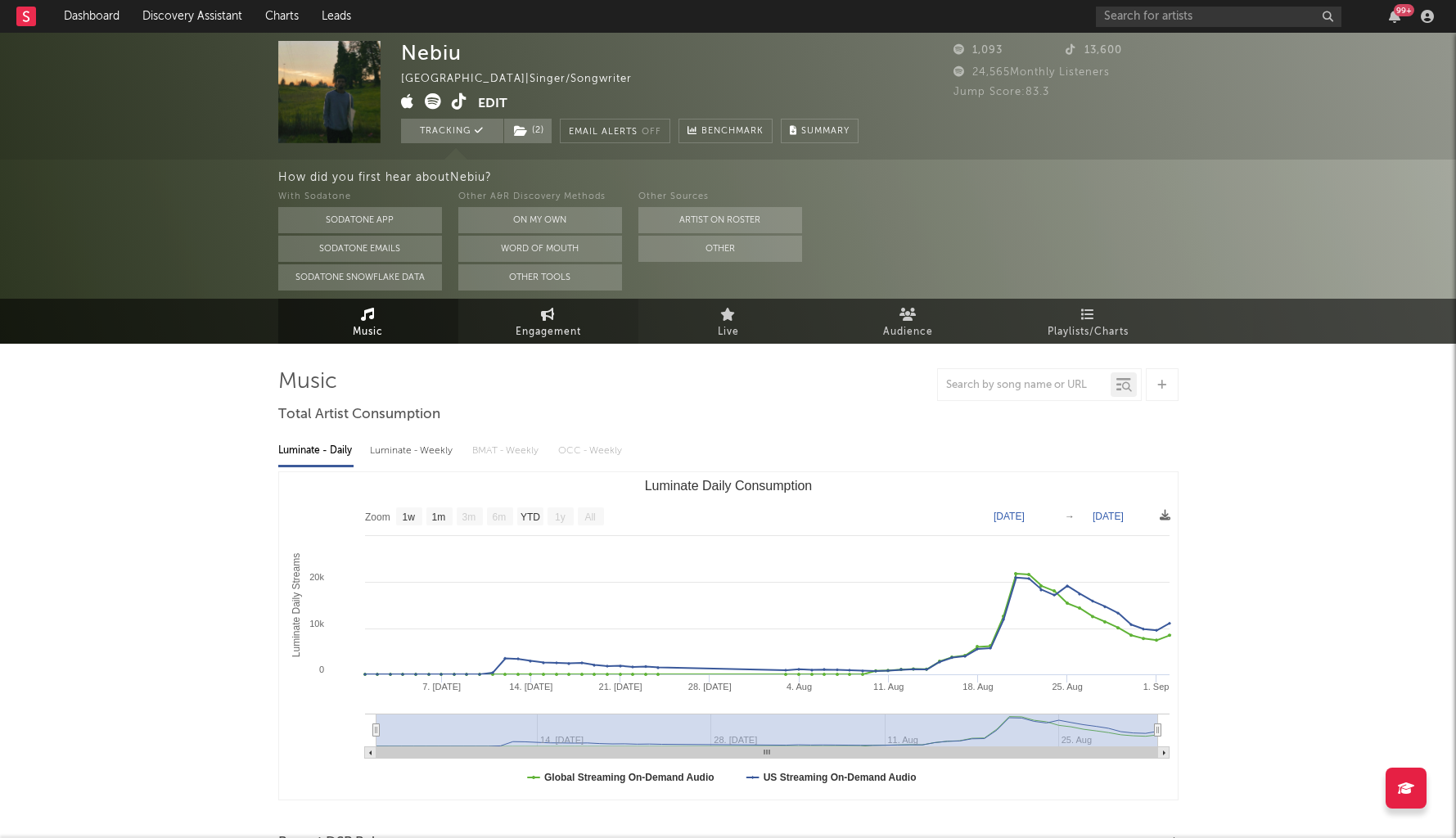
click at [534, 326] on span "Engagement" at bounding box center [548, 332] width 66 height 20
select select "1w"
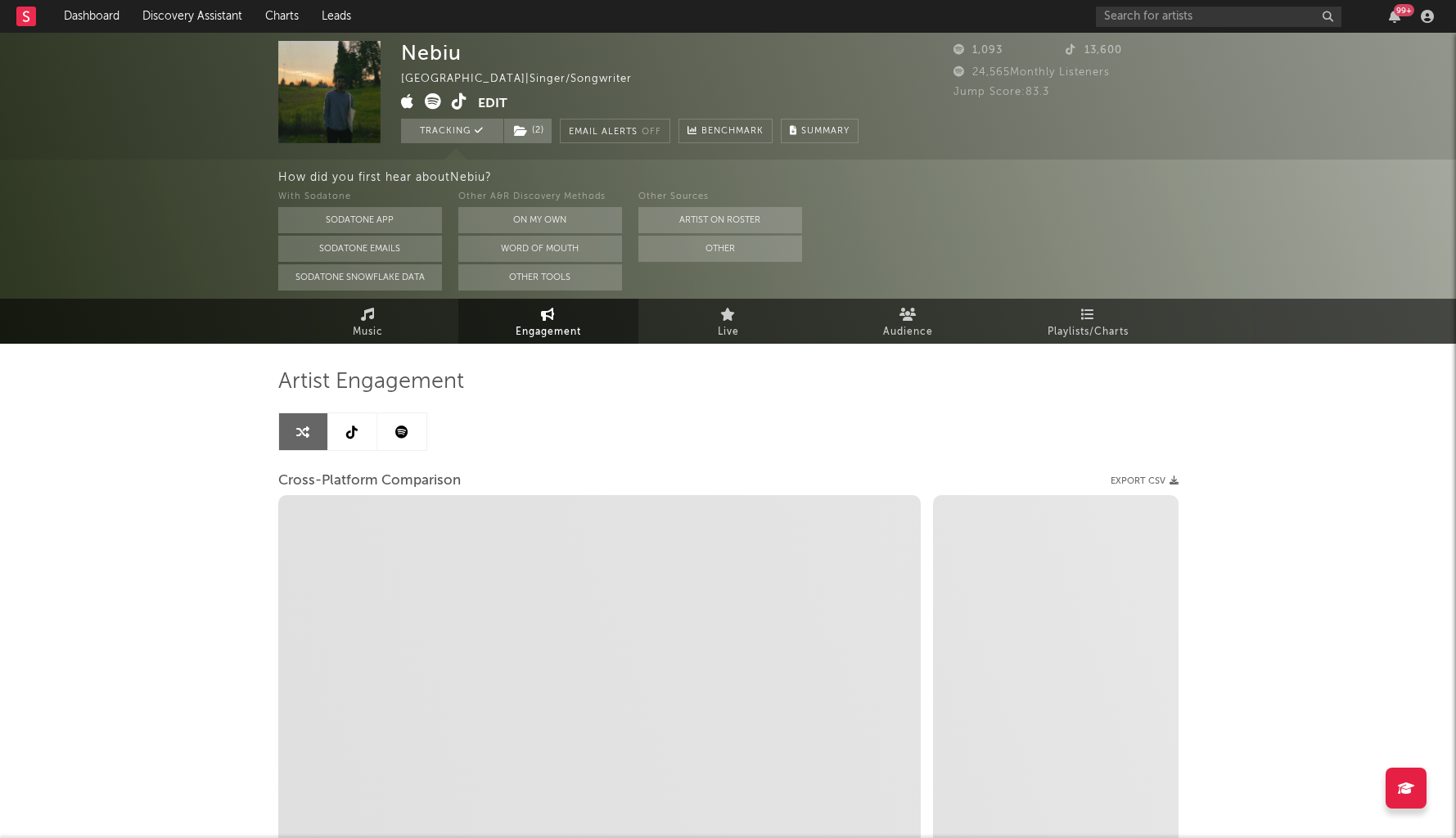
click at [358, 423] on link at bounding box center [352, 431] width 49 height 37
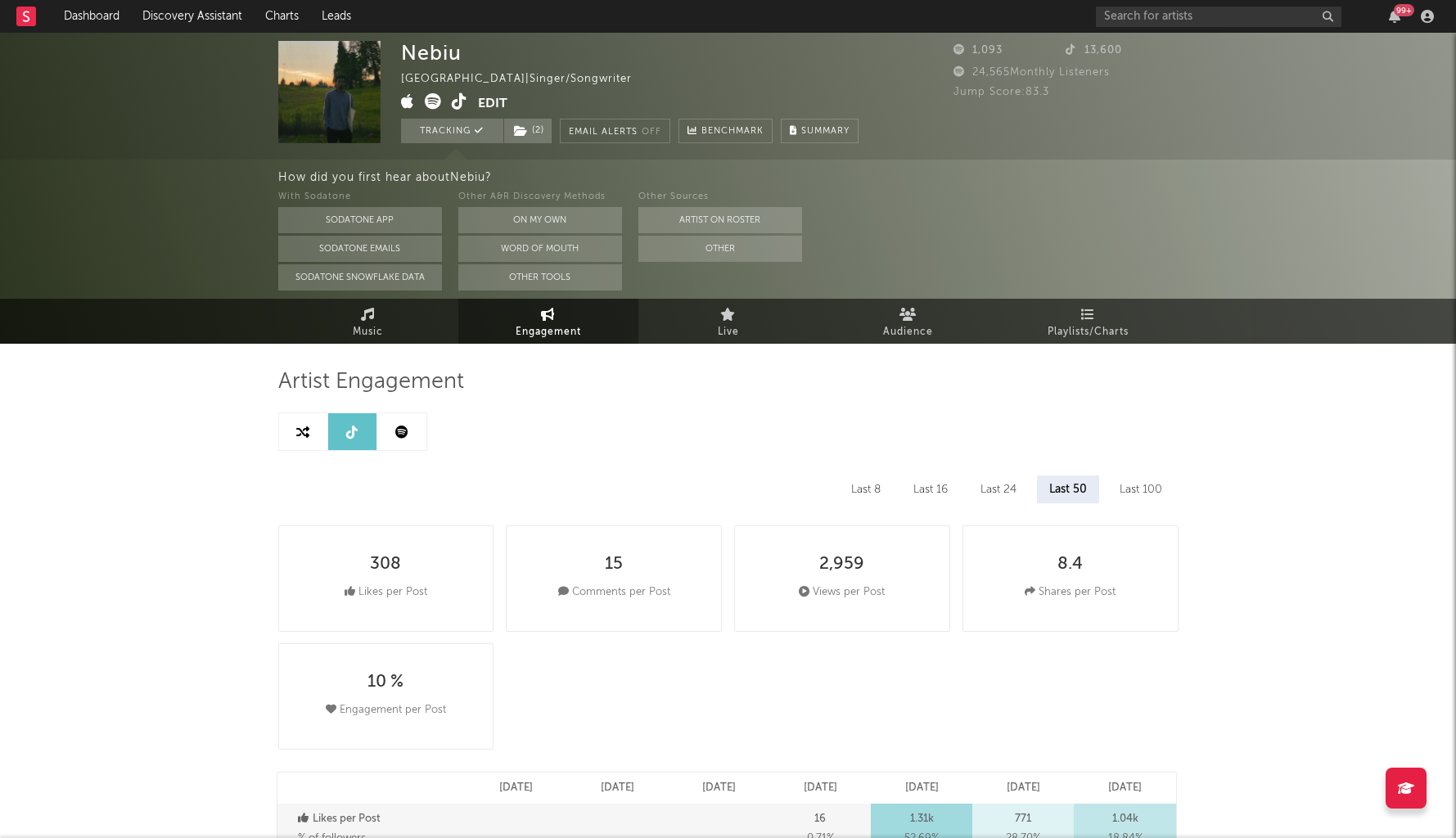
select select "1w"
click at [377, 320] on link "Music" at bounding box center [368, 321] width 181 height 45
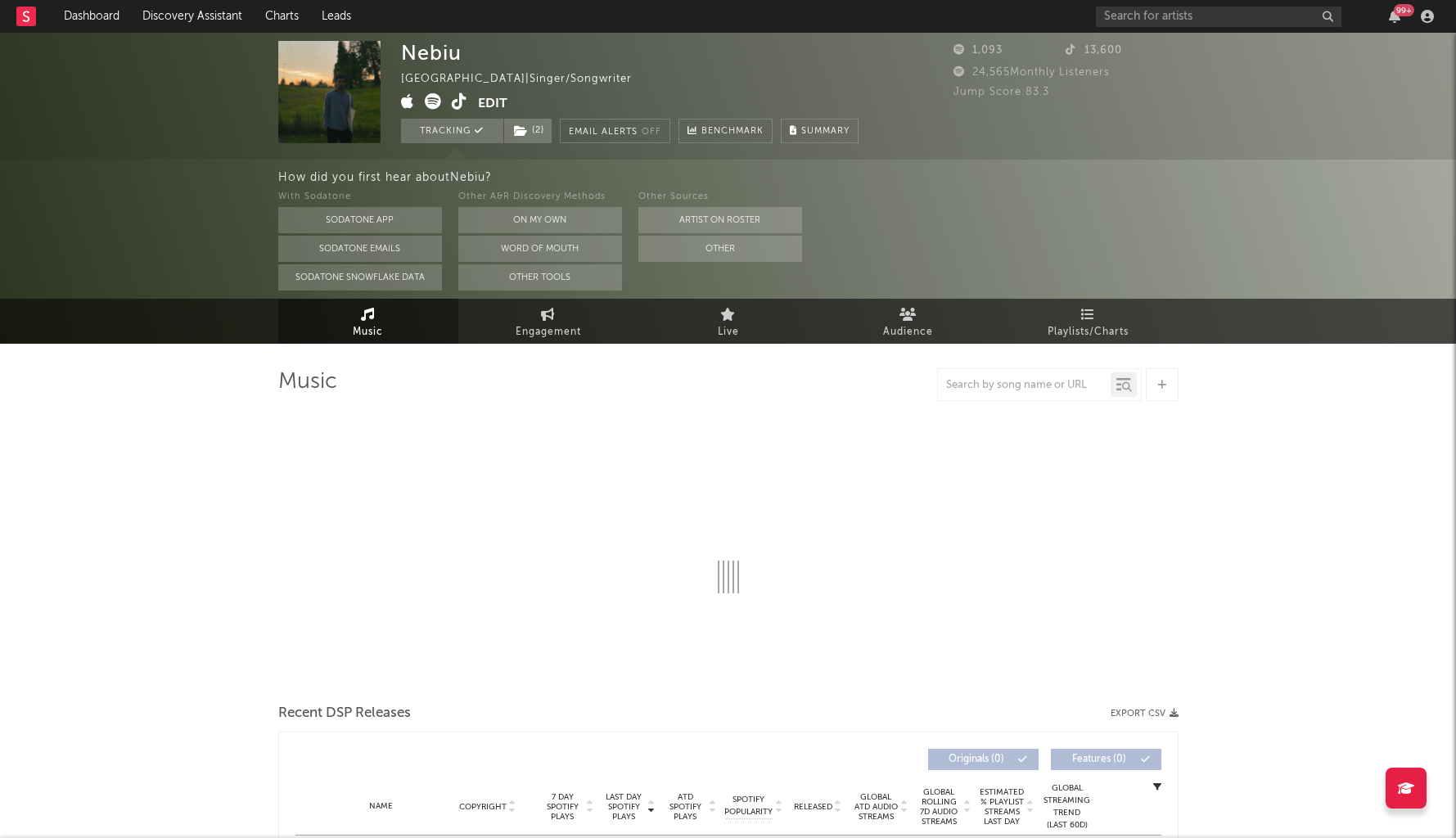
select select "1w"
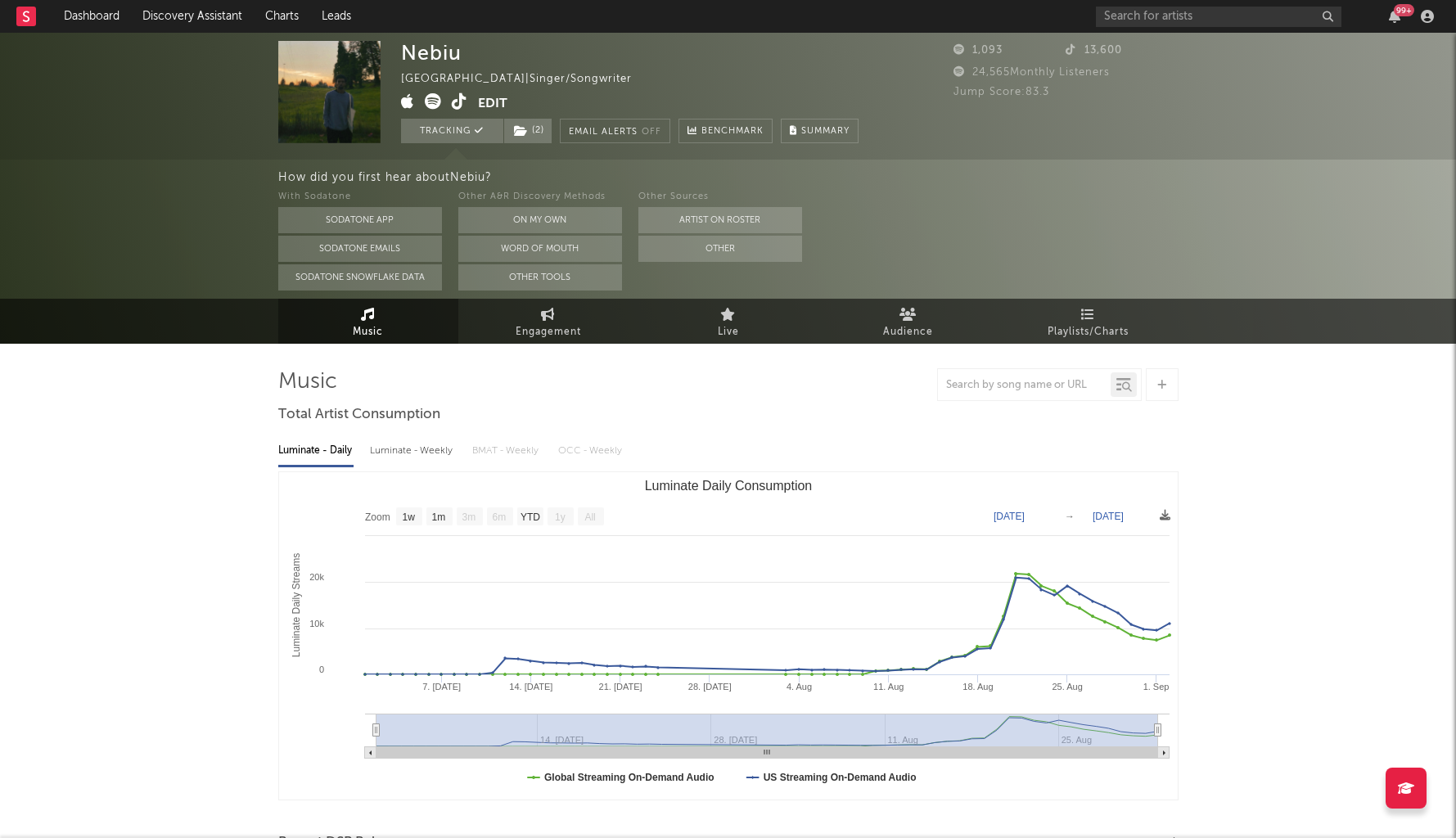
click at [105, 38] on div "Nebiu [GEOGRAPHIC_DATA] | Singer/Songwriter Edit Tracking ( 2 ) Email Alerts Of…" at bounding box center [728, 96] width 1456 height 127
click at [99, 16] on link "Dashboard" at bounding box center [92, 16] width 79 height 33
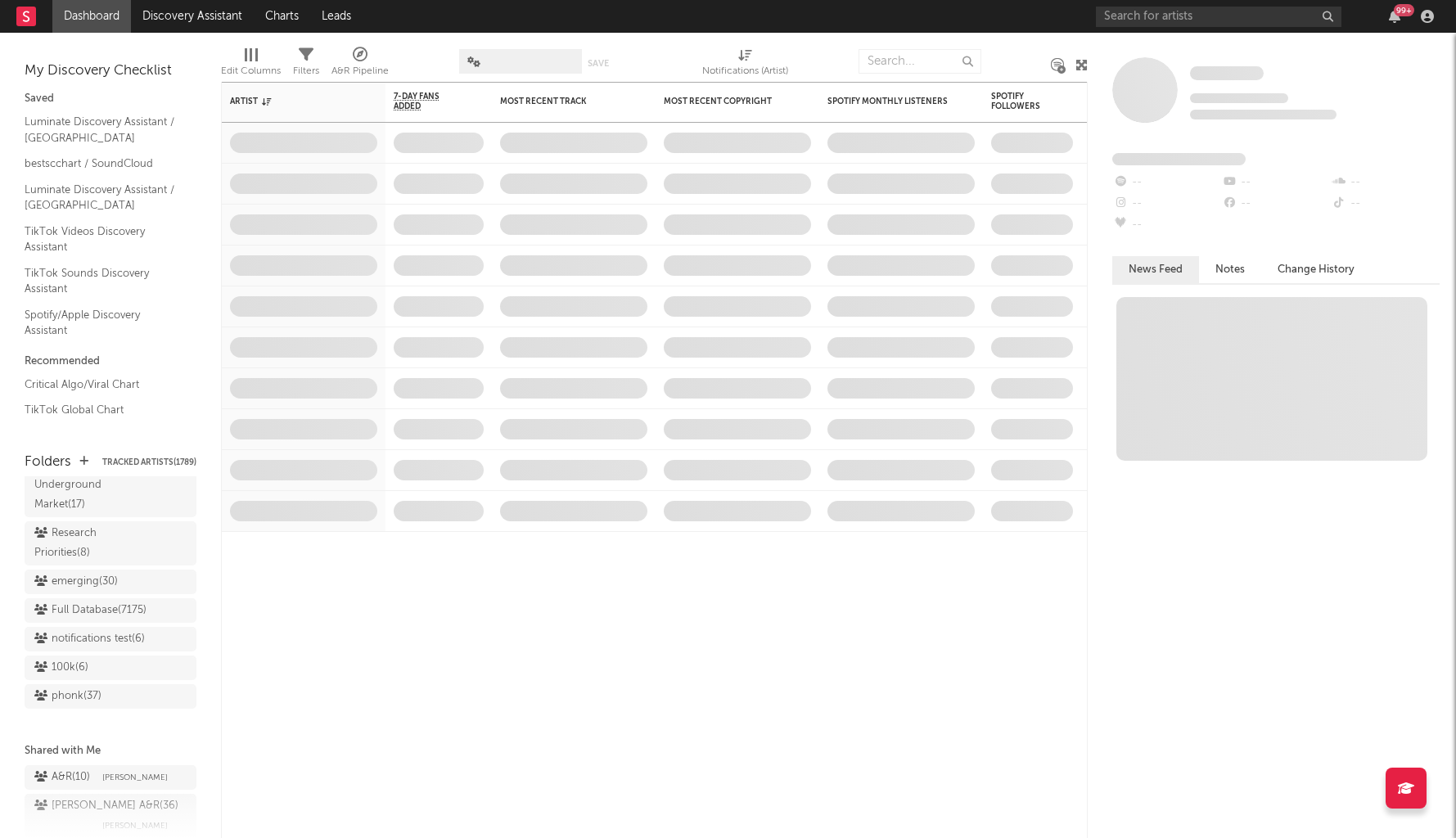
scroll to position [1505, 0]
click at [83, 533] on div "Research Priorities ( 8 )" at bounding box center [92, 544] width 116 height 39
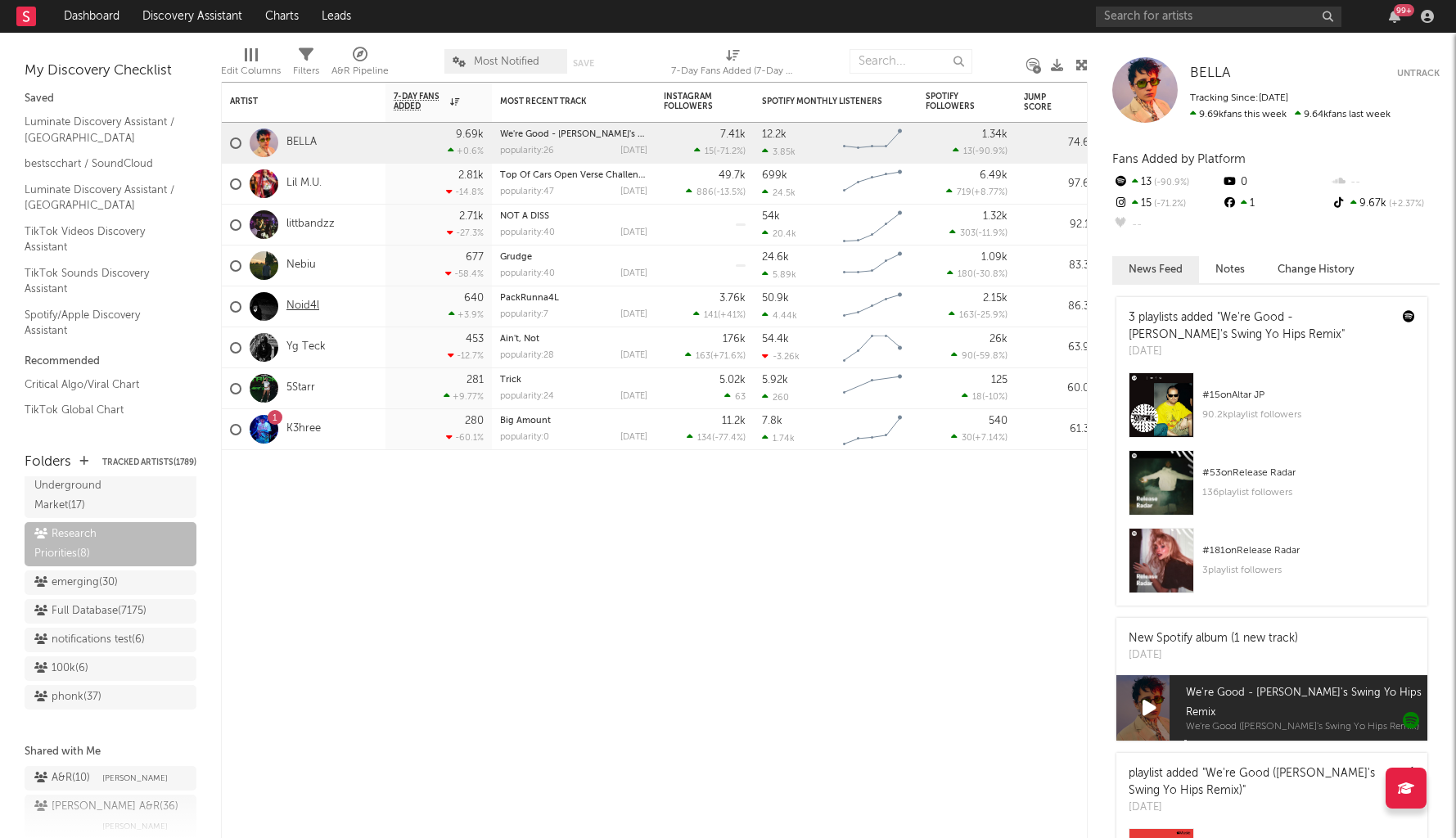
click at [308, 301] on link "Noid4l" at bounding box center [302, 306] width 33 height 14
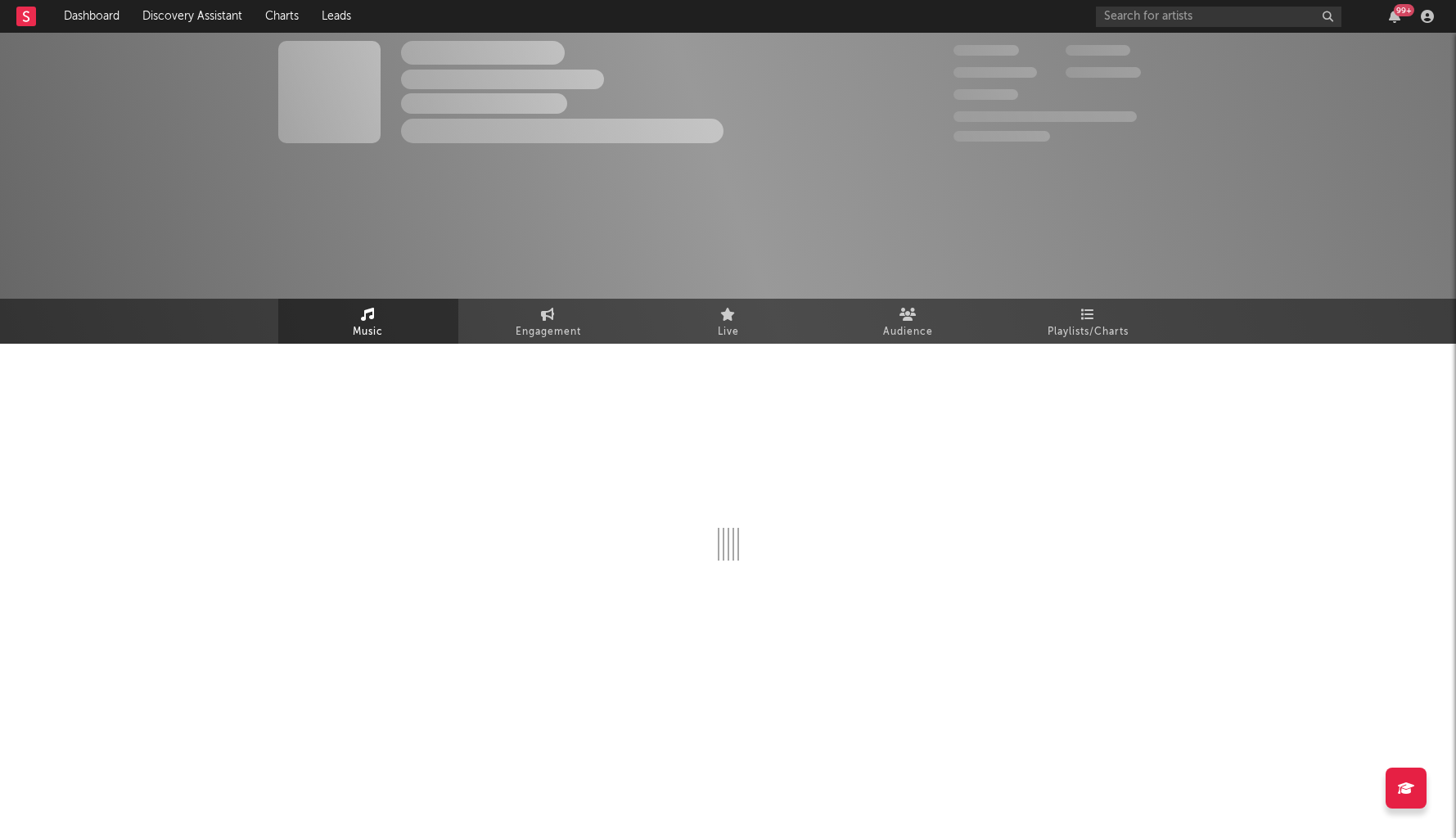
select select "6m"
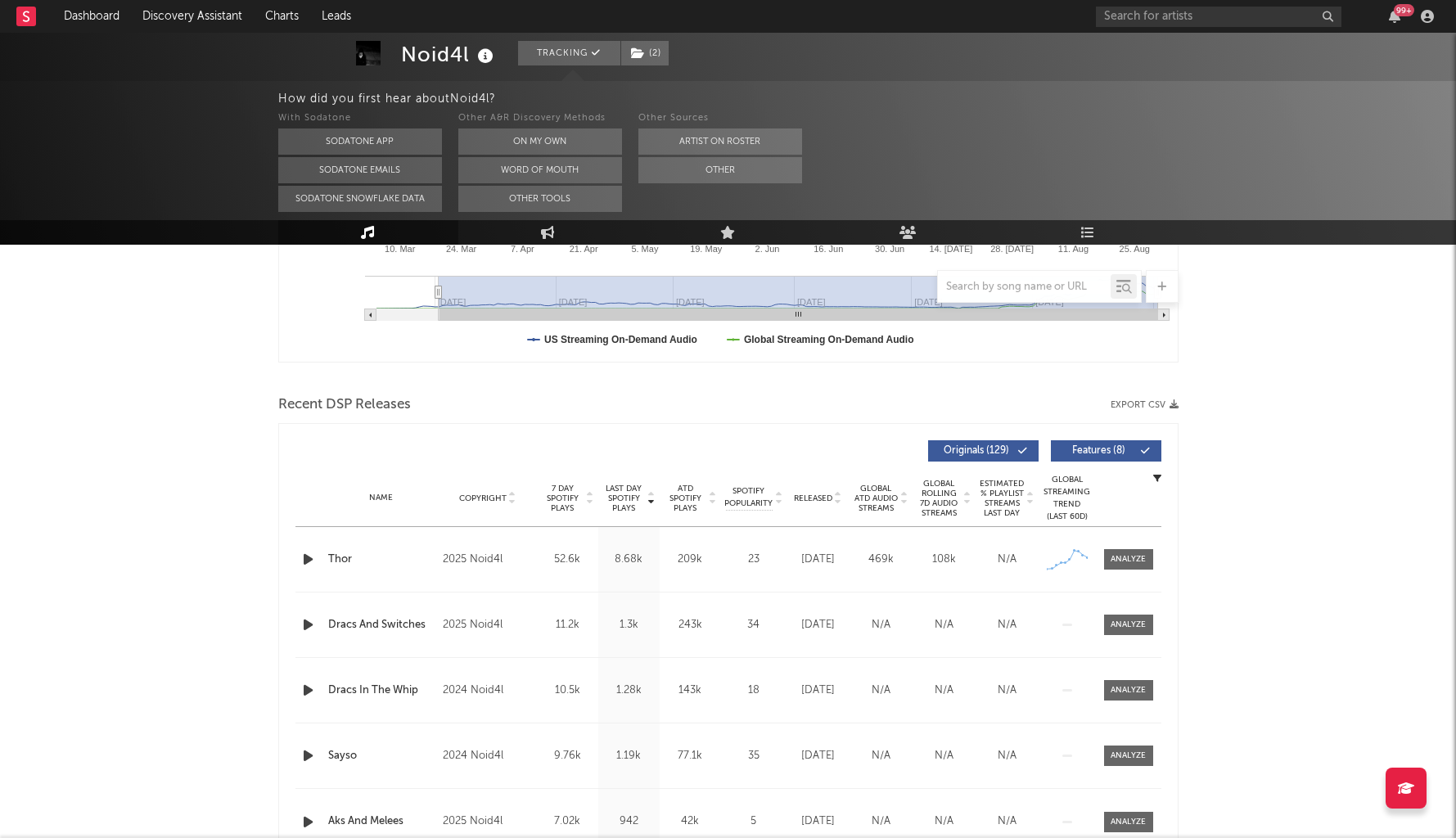
scroll to position [451, 0]
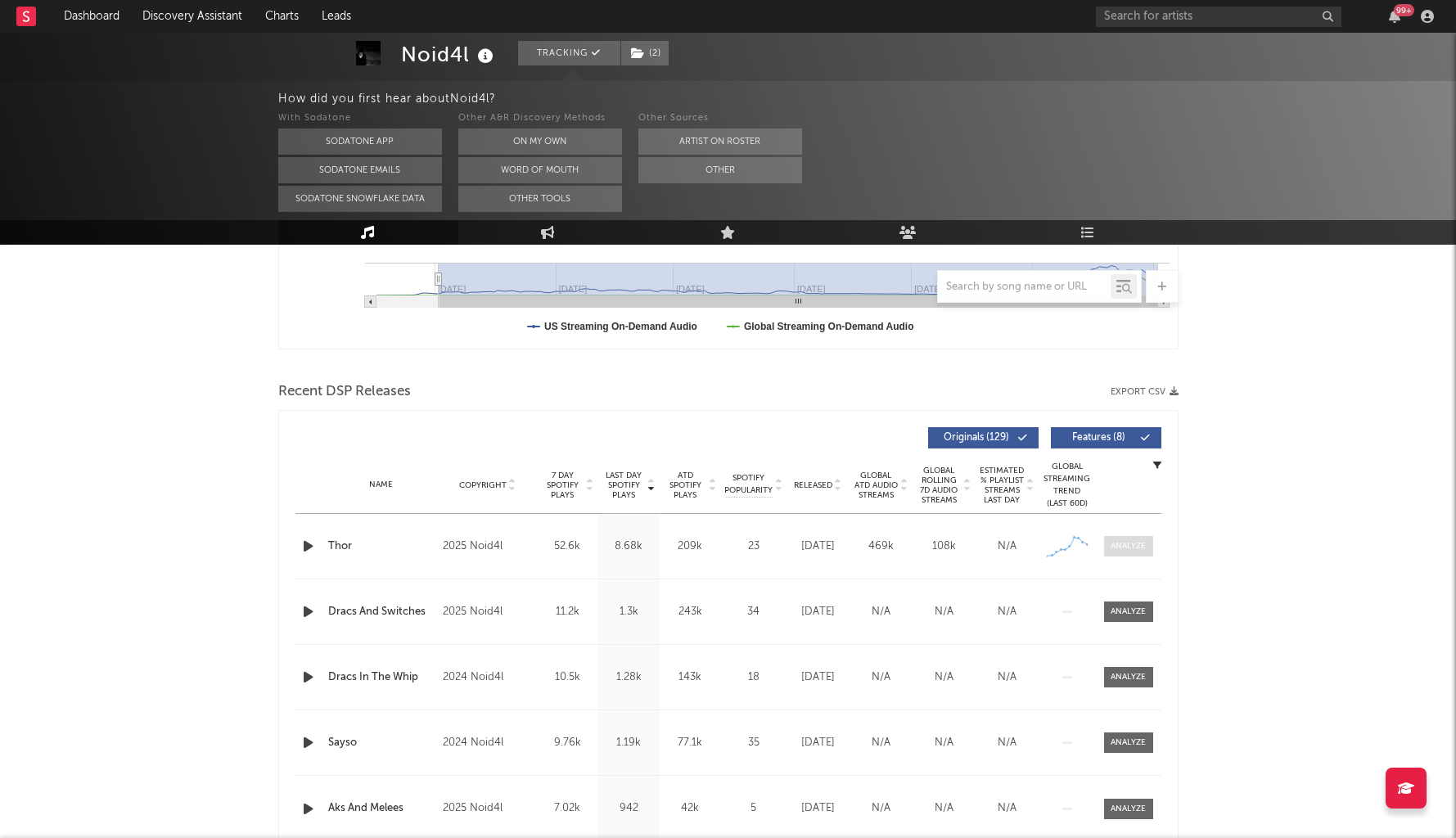
click at [1138, 545] on div at bounding box center [1128, 547] width 35 height 12
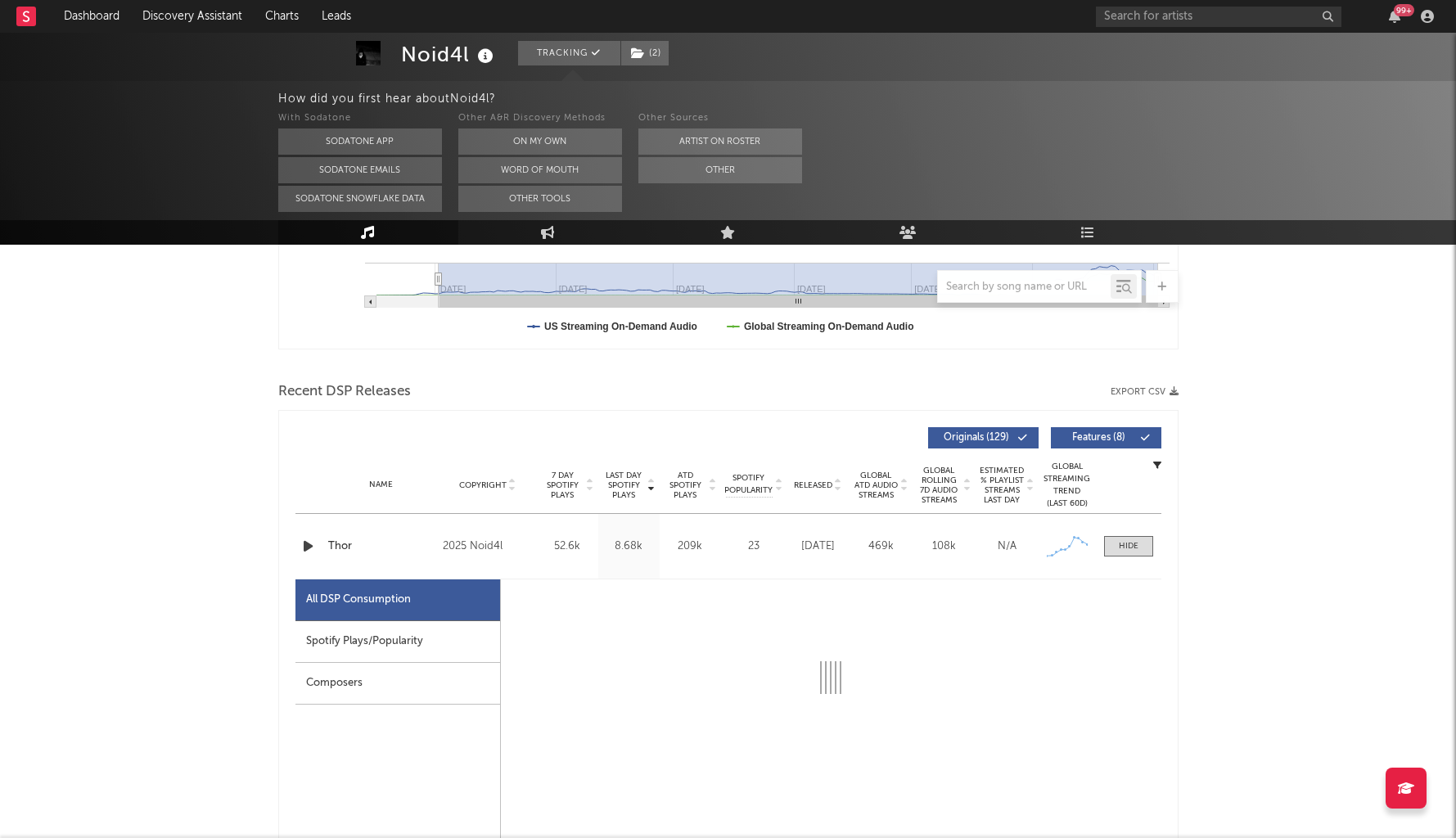
select select "1w"
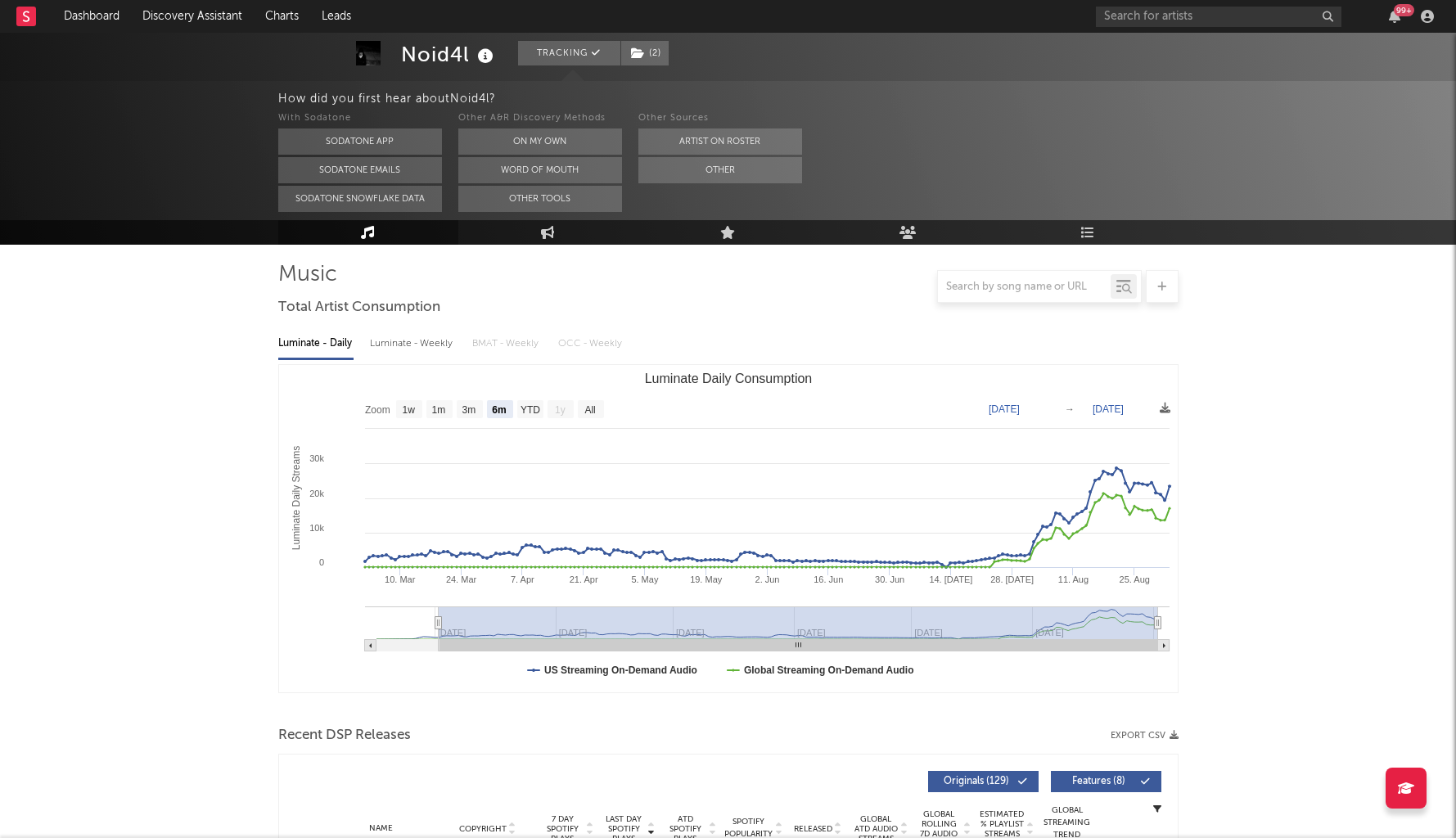
scroll to position [108, 0]
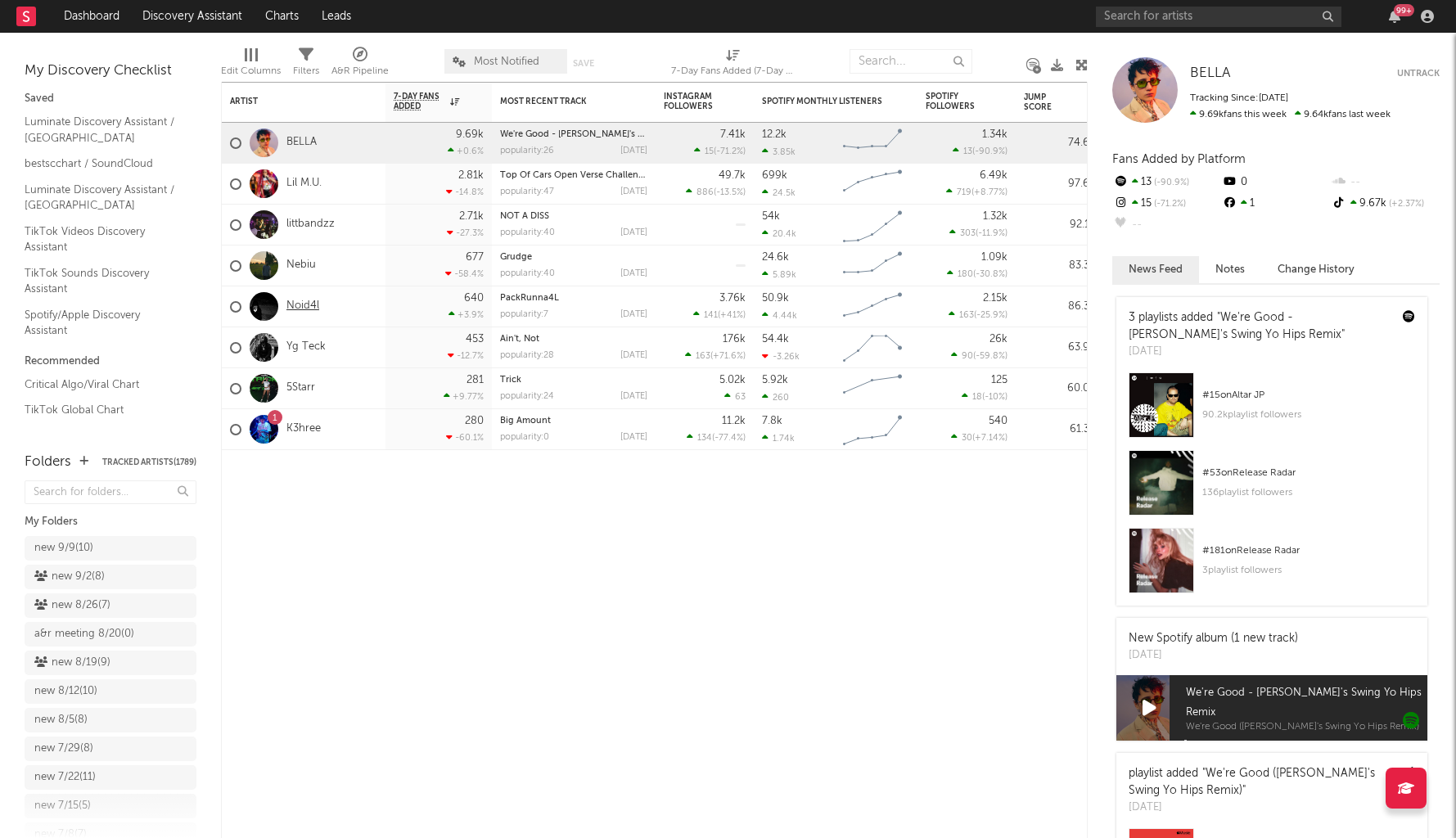
click at [303, 304] on link "Noid4l" at bounding box center [302, 306] width 33 height 14
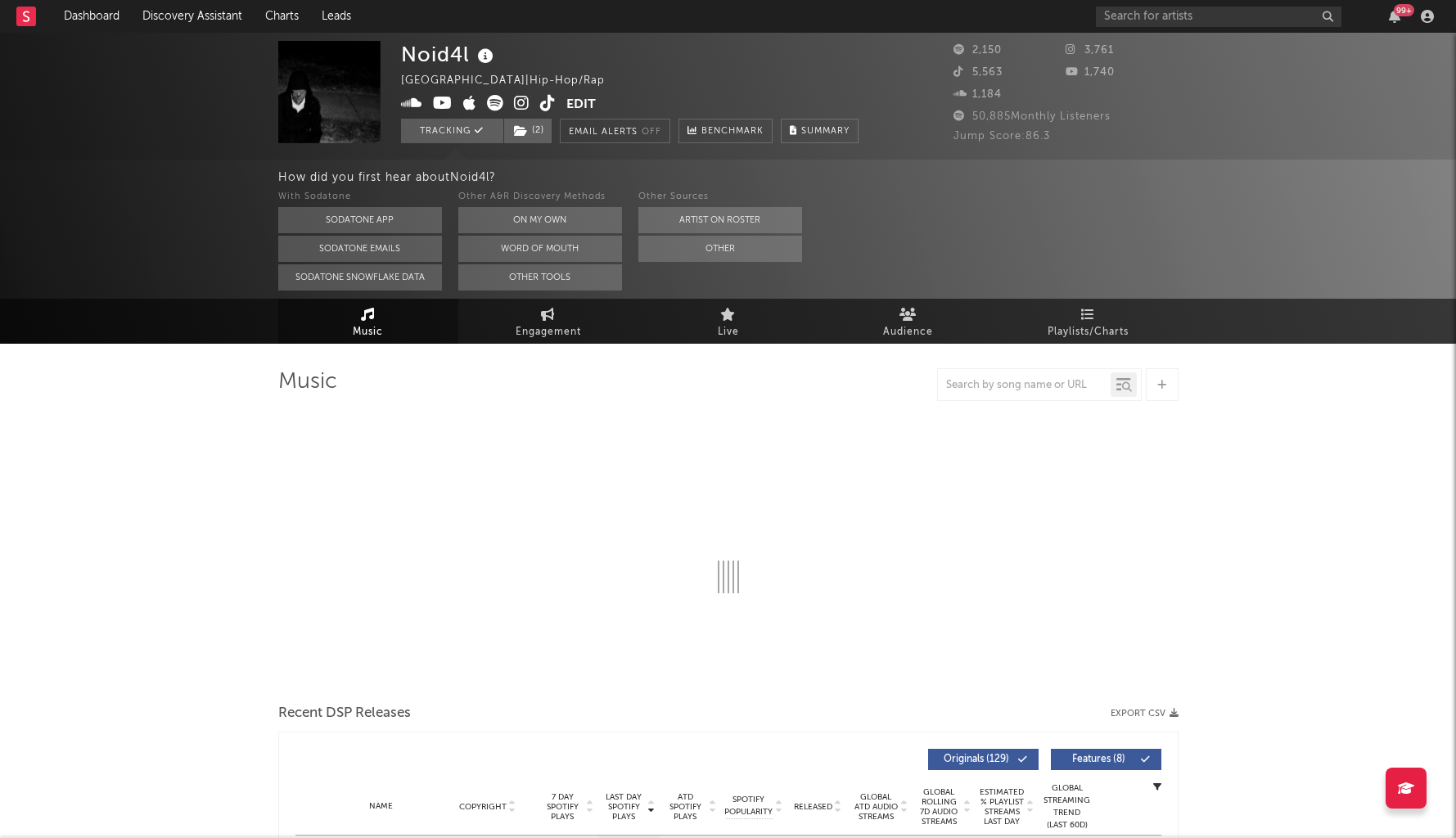
select select "6m"
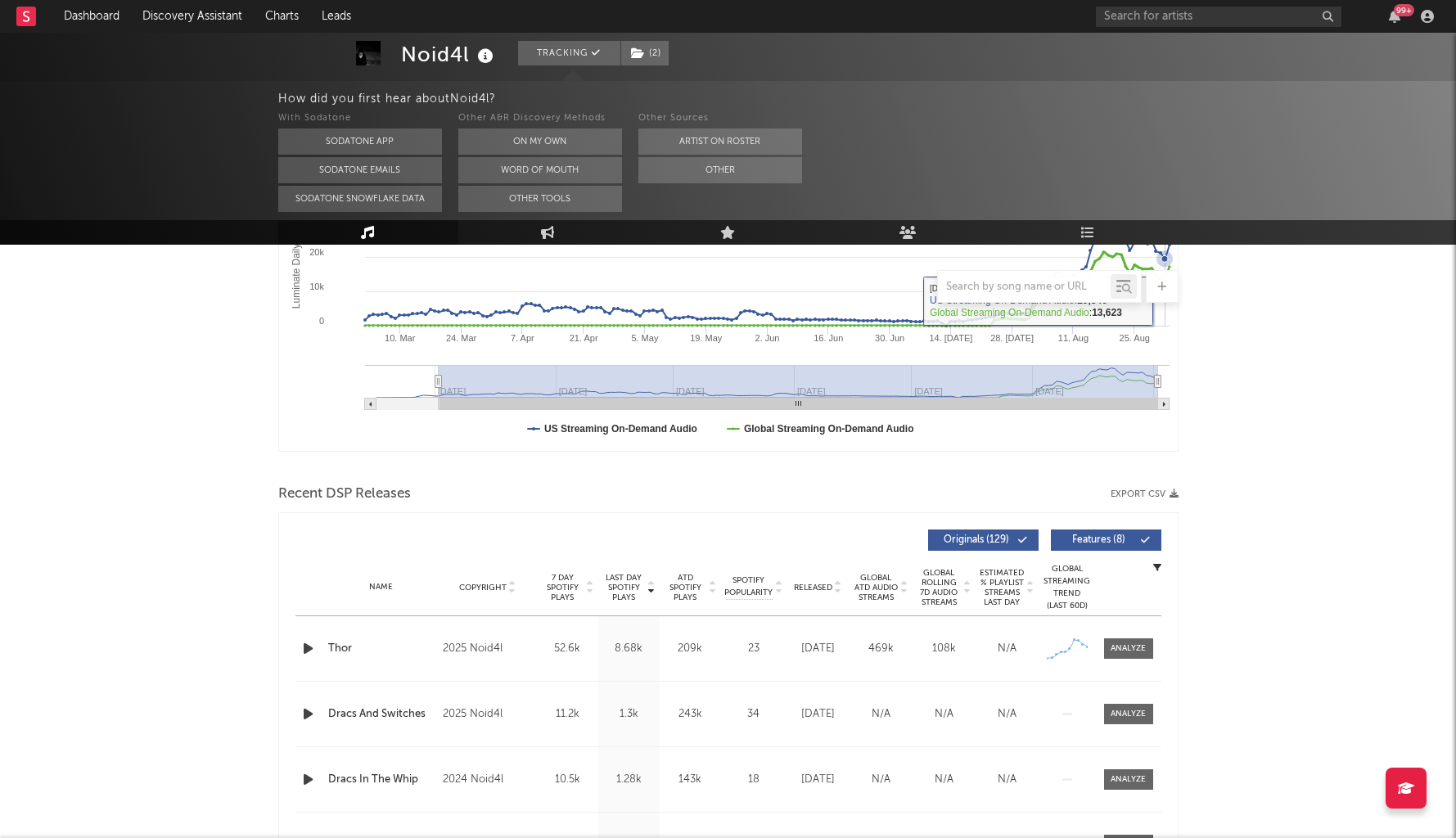
scroll to position [347, 0]
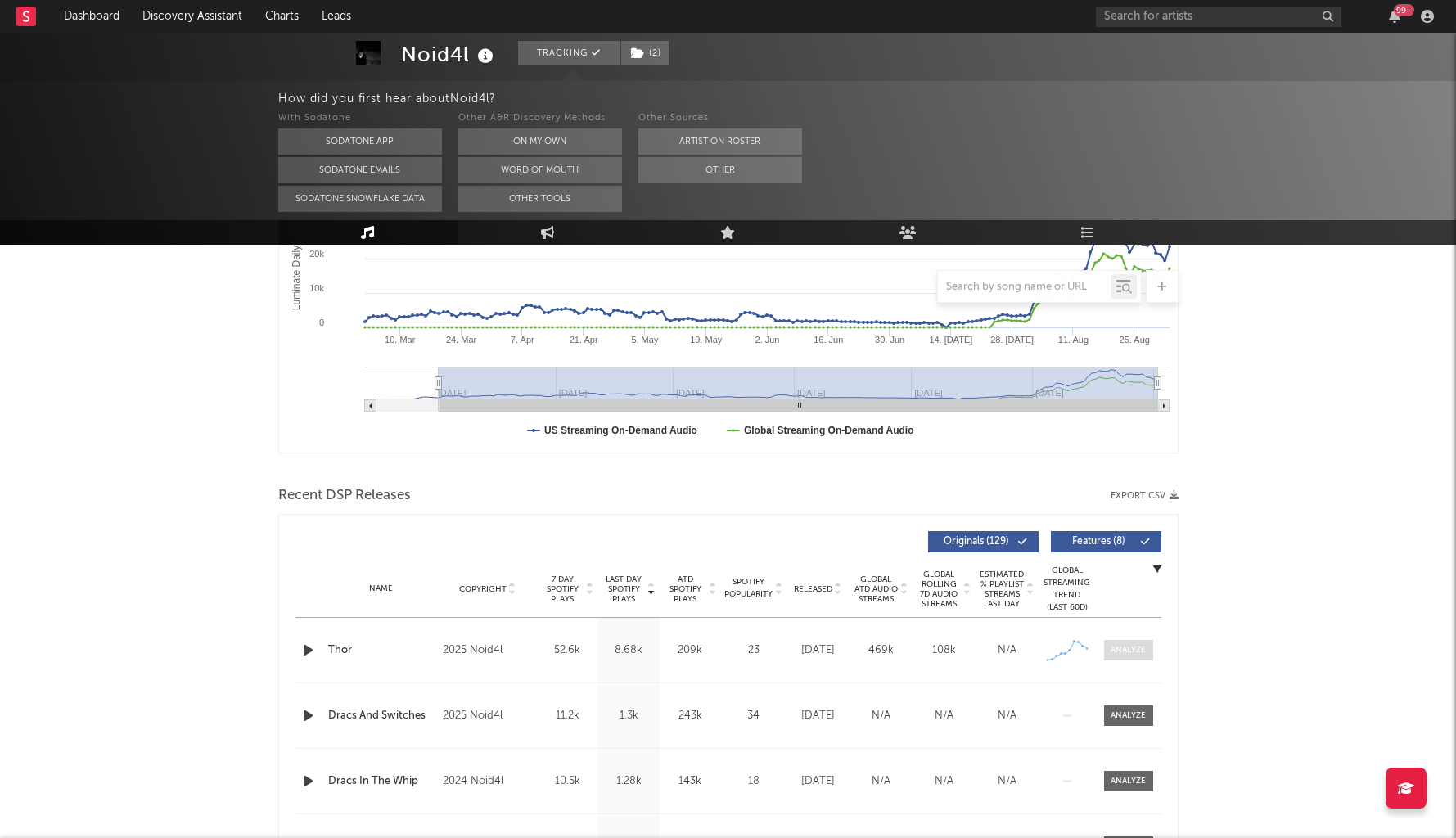
click at [1118, 651] on div at bounding box center [1128, 650] width 35 height 12
select select "1w"
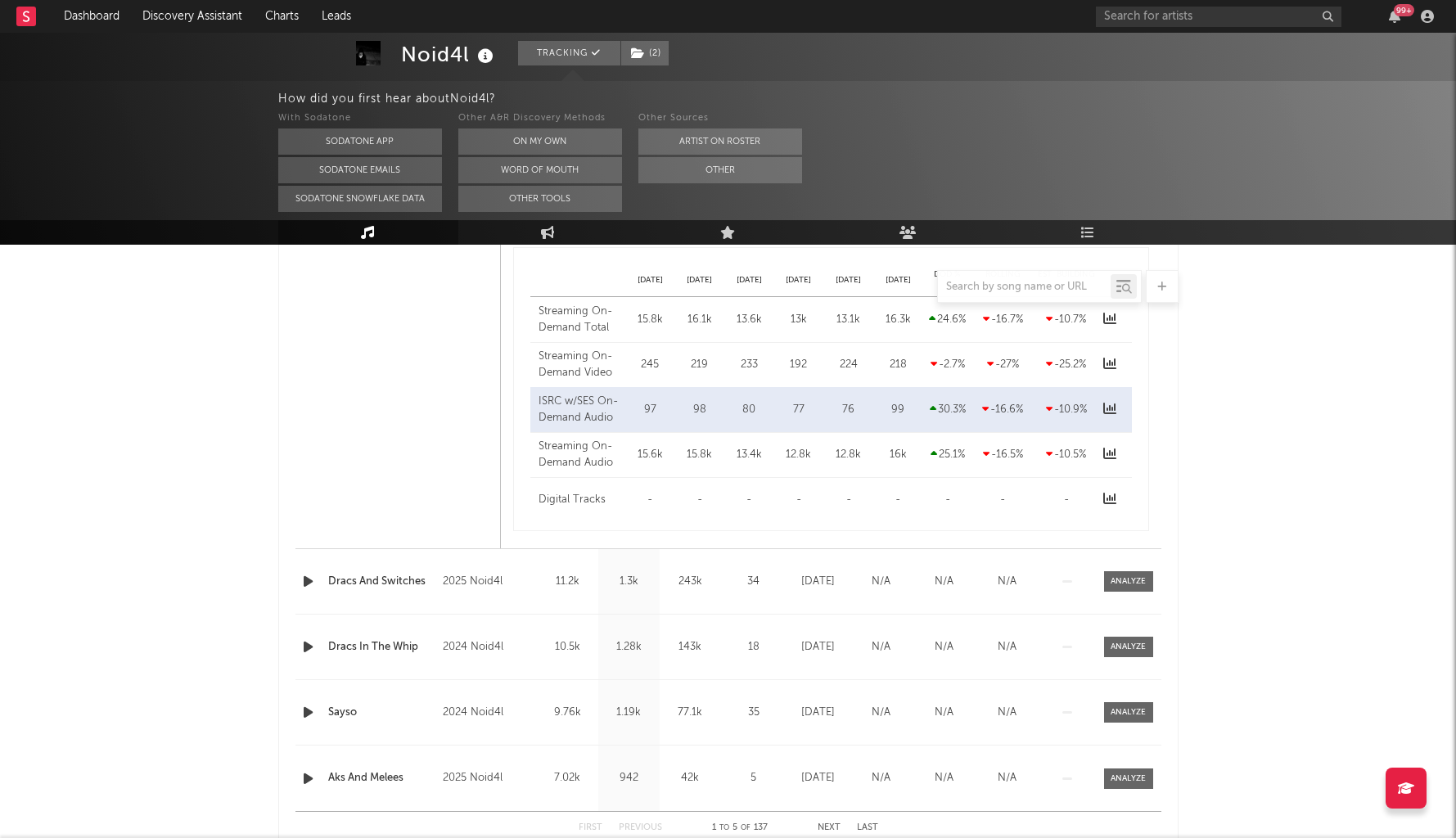
scroll to position [1309, 0]
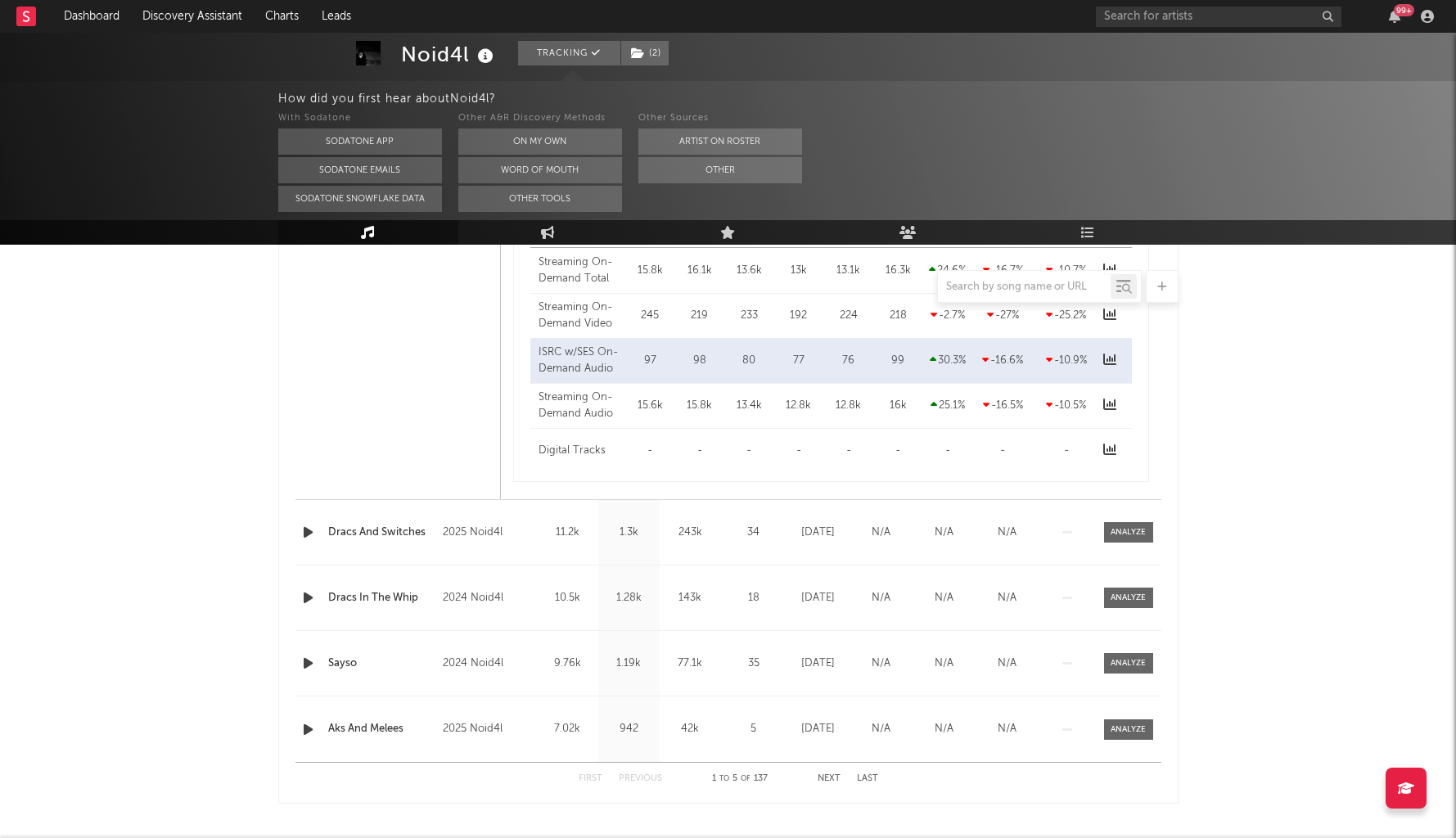
click at [1153, 538] on div at bounding box center [1129, 533] width 66 height 21
click at [1142, 536] on div at bounding box center [1128, 533] width 35 height 12
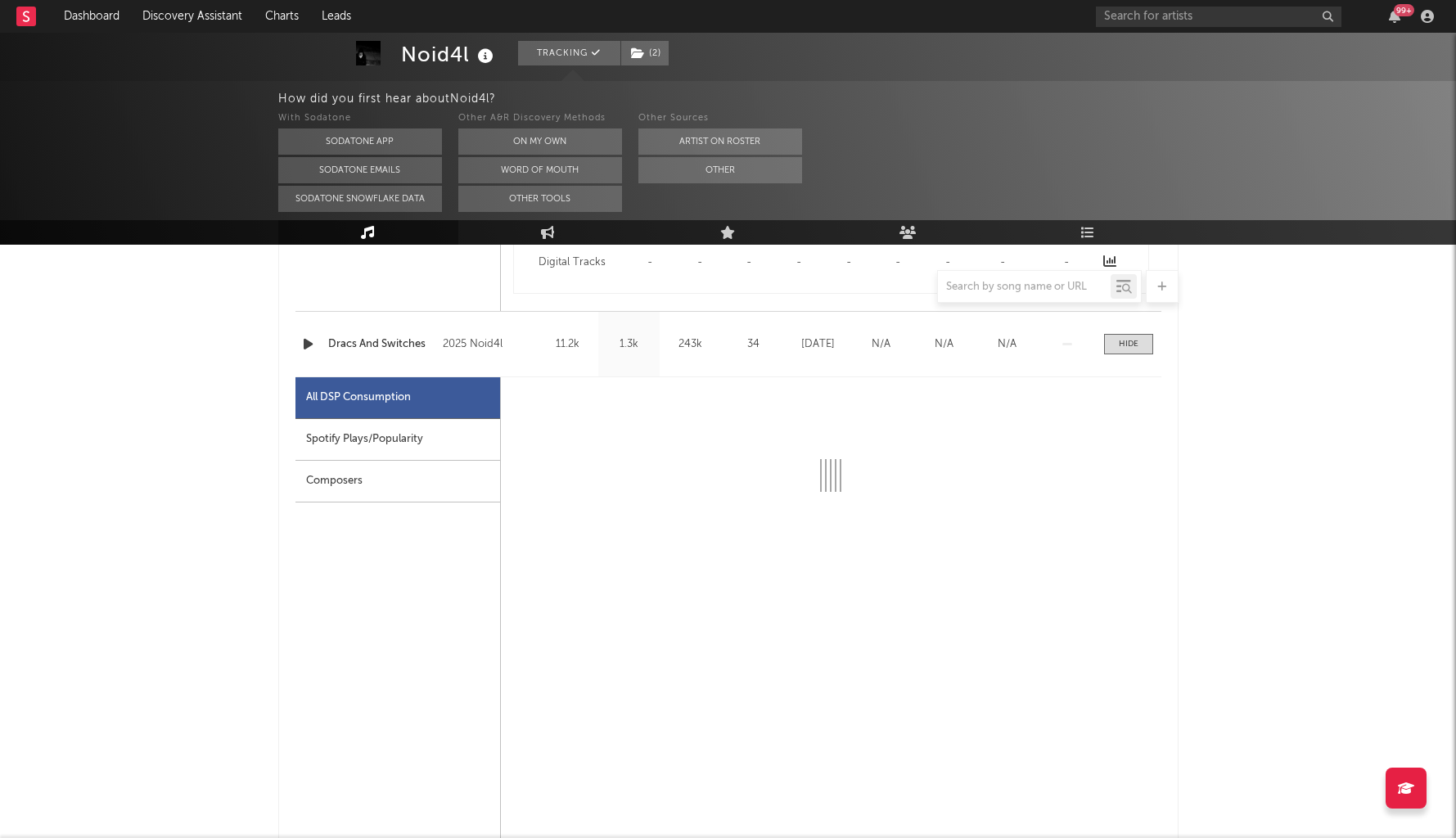
select select "1w"
select select "6m"
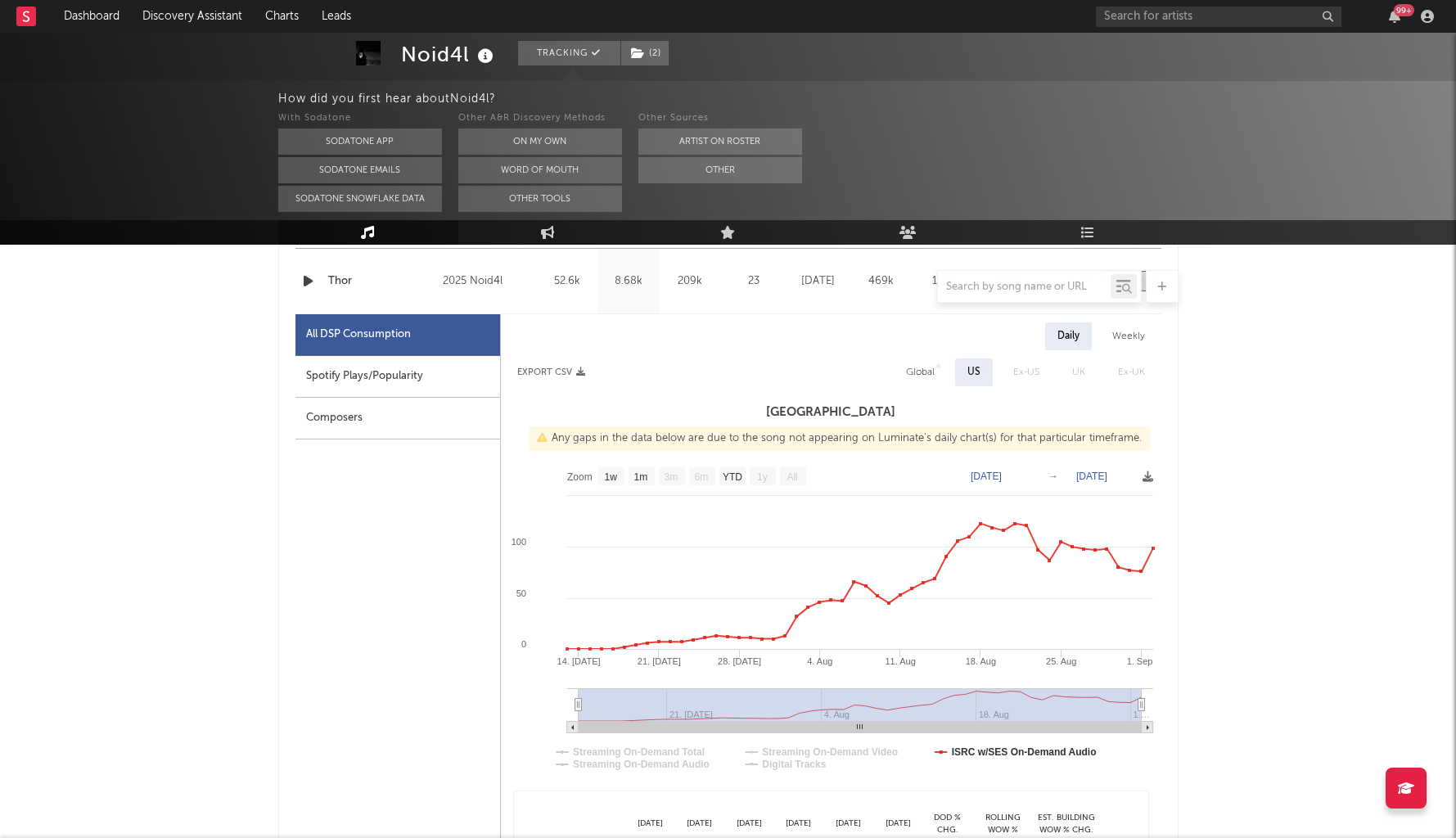
scroll to position [0, 0]
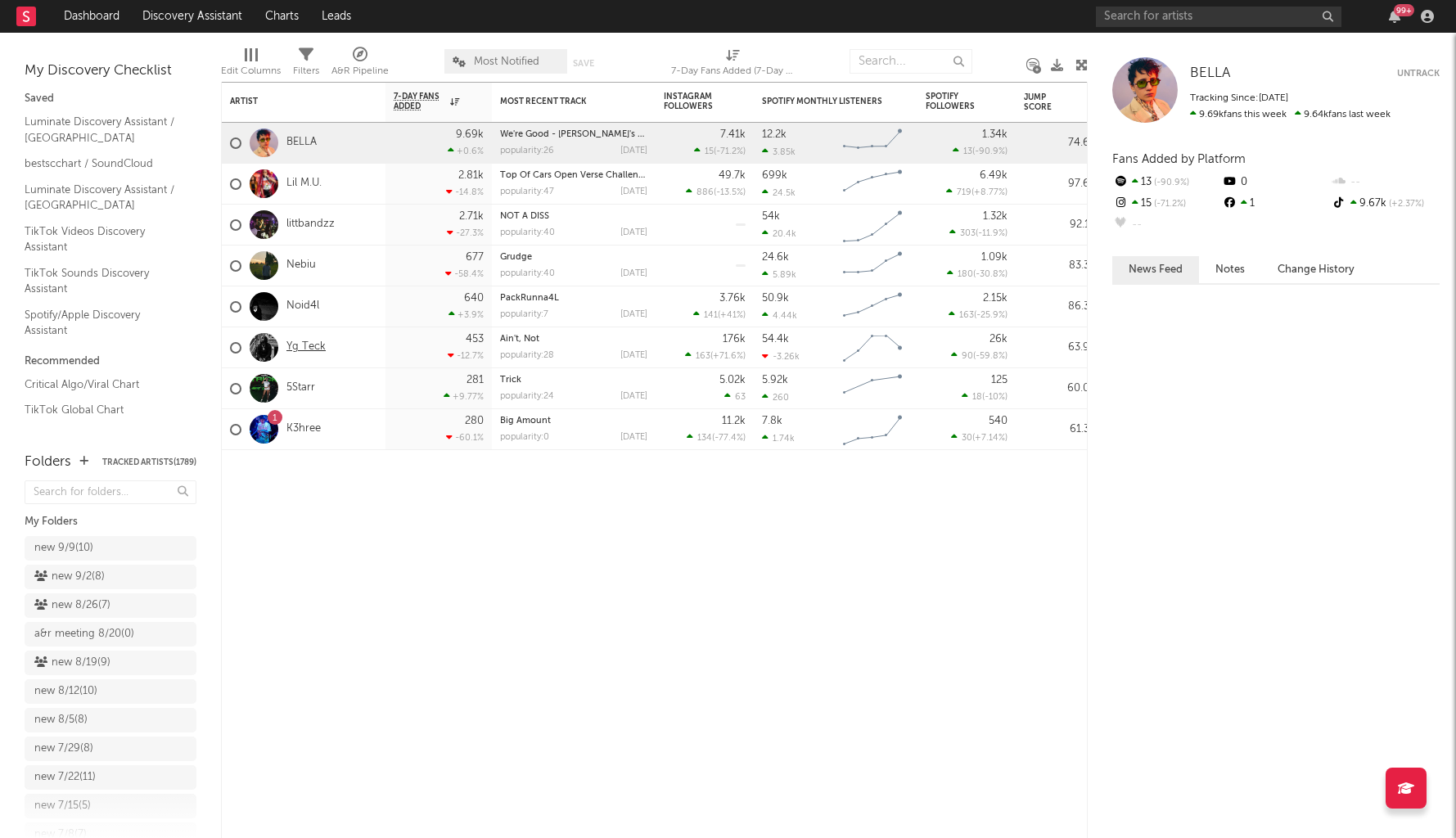
click at [302, 349] on link "Yg Teck" at bounding box center [305, 347] width 39 height 14
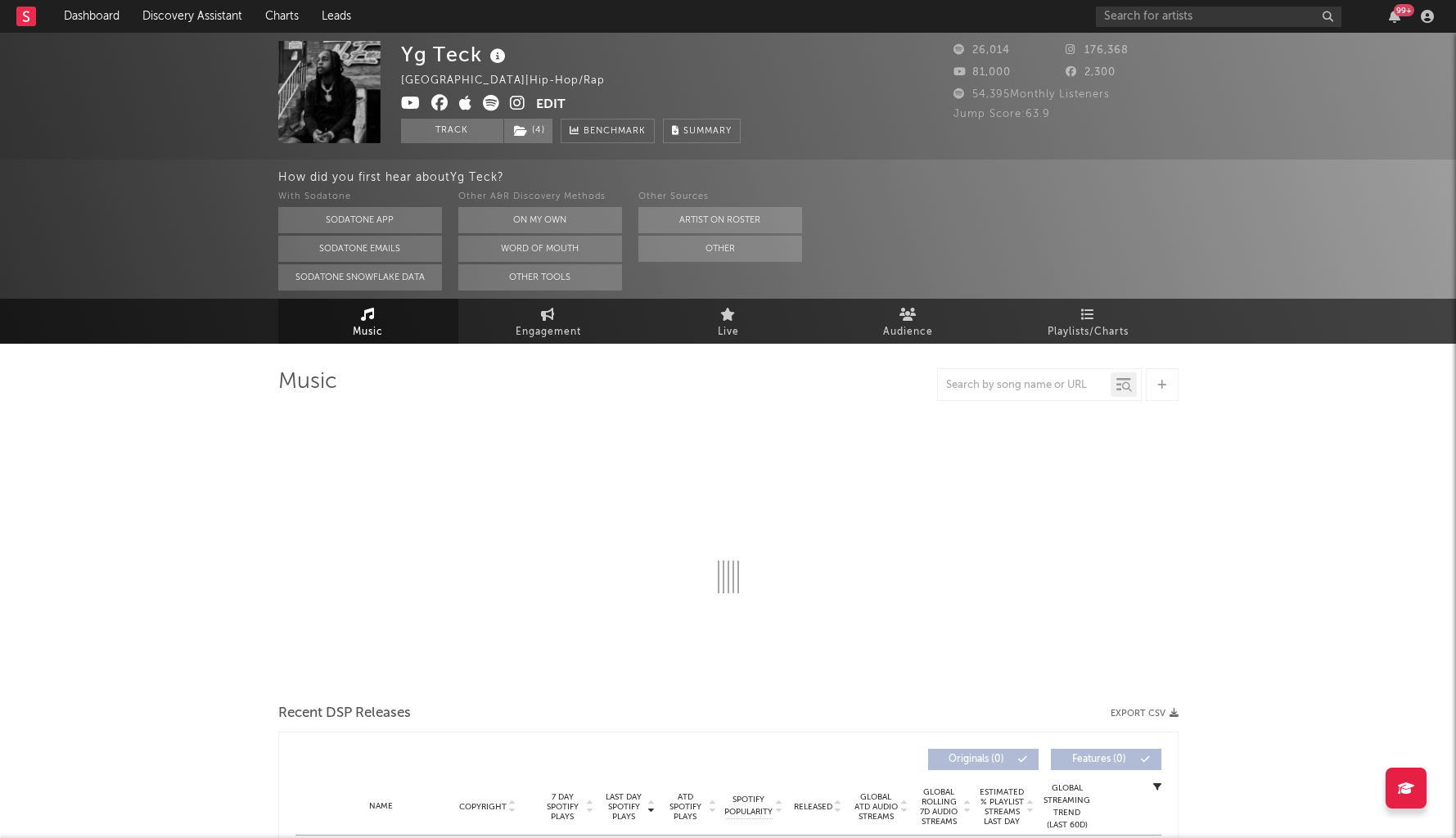
select select "6m"
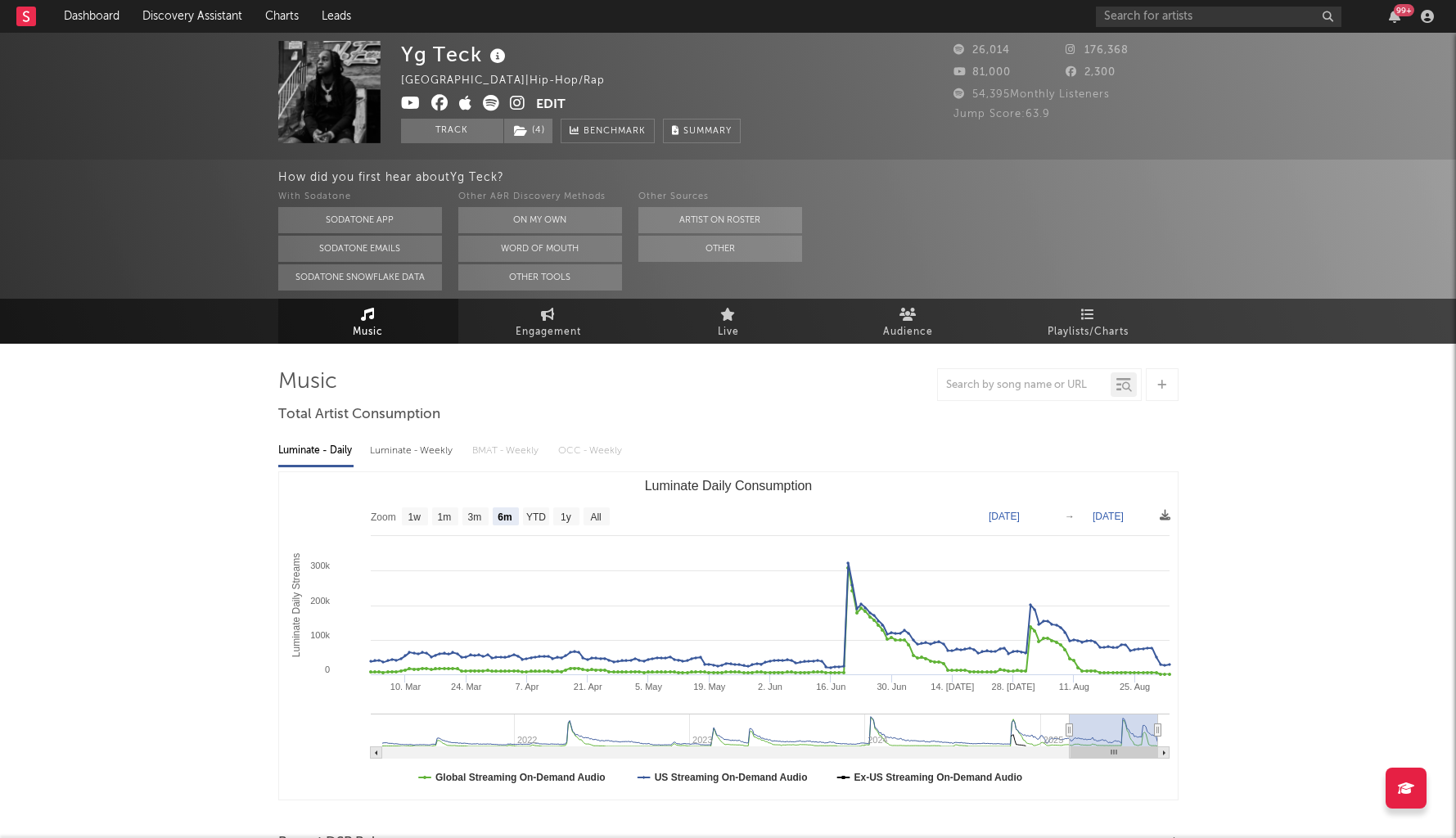
select select "6m"
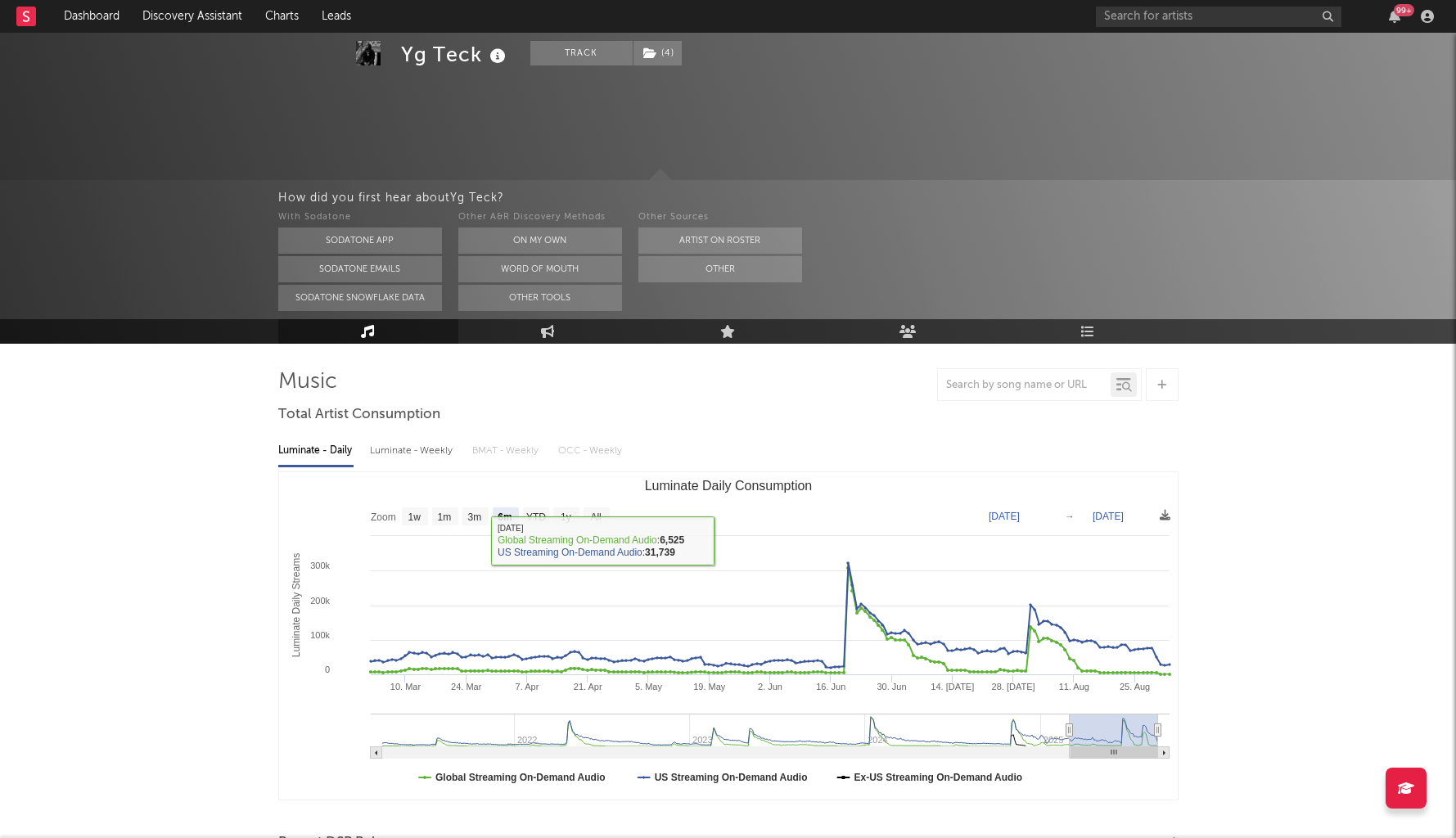
scroll to position [104, 0]
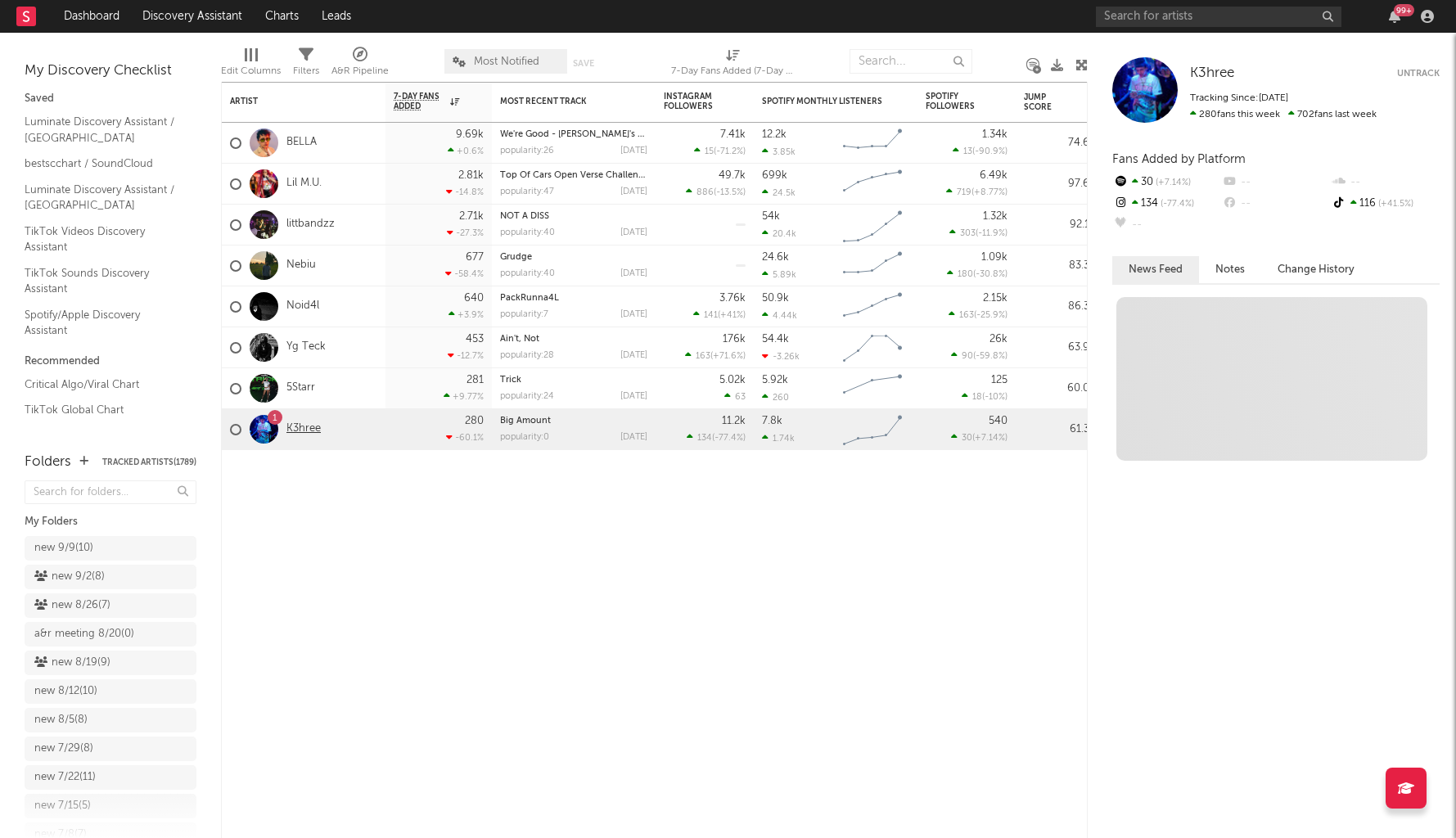
click at [301, 428] on link "K3hree" at bounding box center [303, 429] width 34 height 14
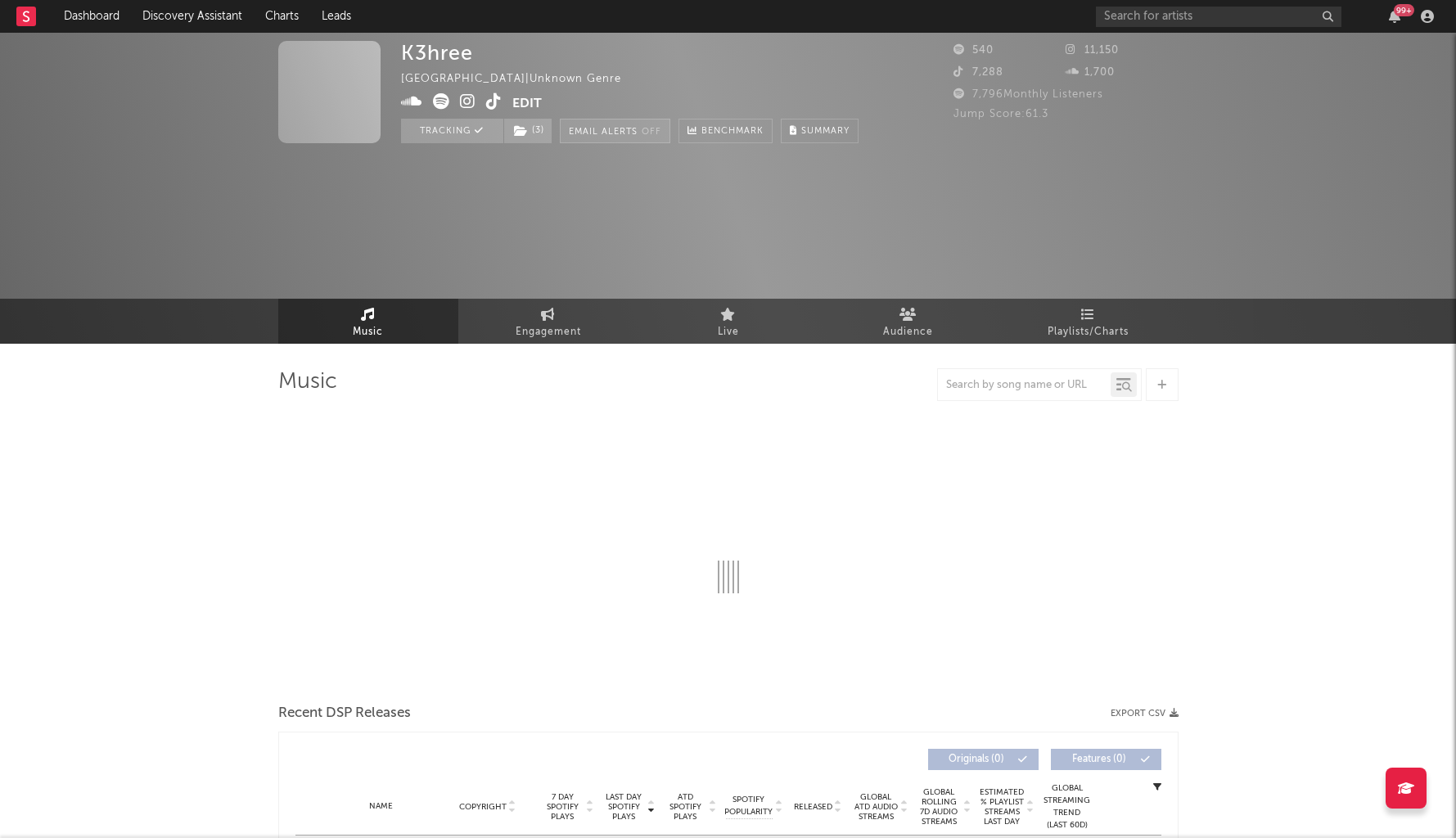
select select "6m"
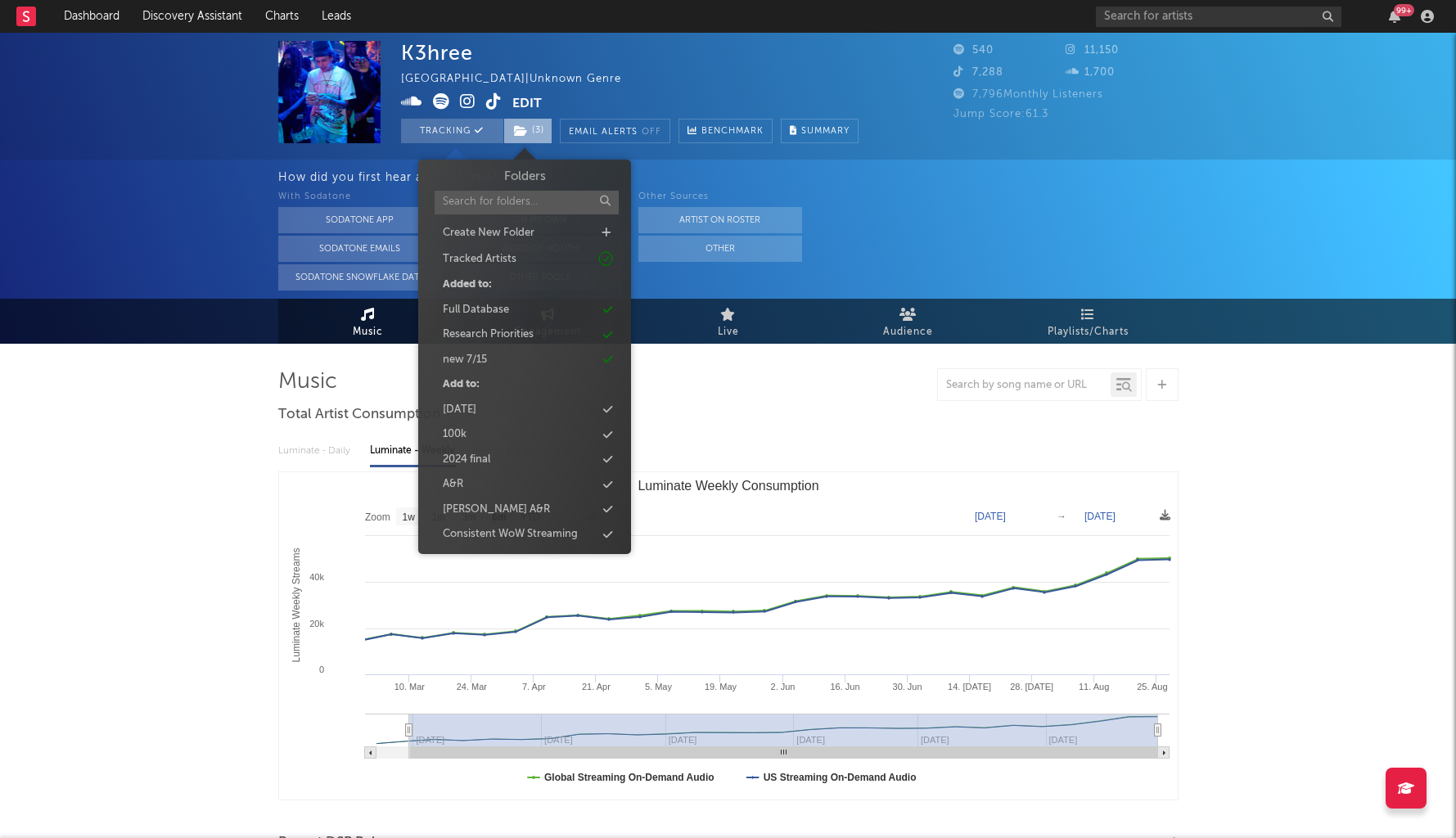
click at [526, 127] on icon at bounding box center [521, 131] width 14 height 11
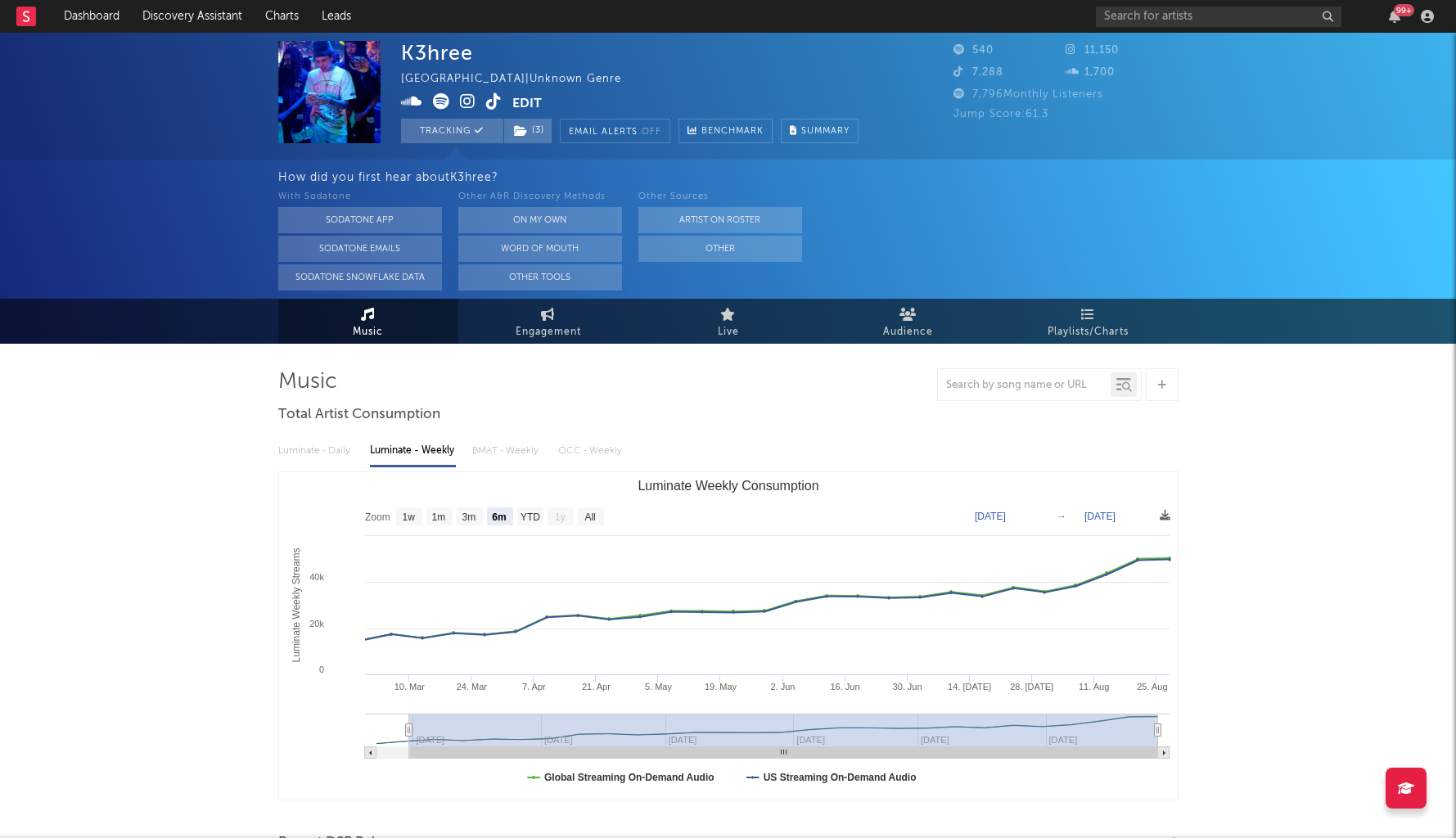
click at [517, 144] on div "K3hree [GEOGRAPHIC_DATA] | Unknown Genre Edit Tracking ( 3 ) Email Alerts Off B…" at bounding box center [728, 96] width 1456 height 127
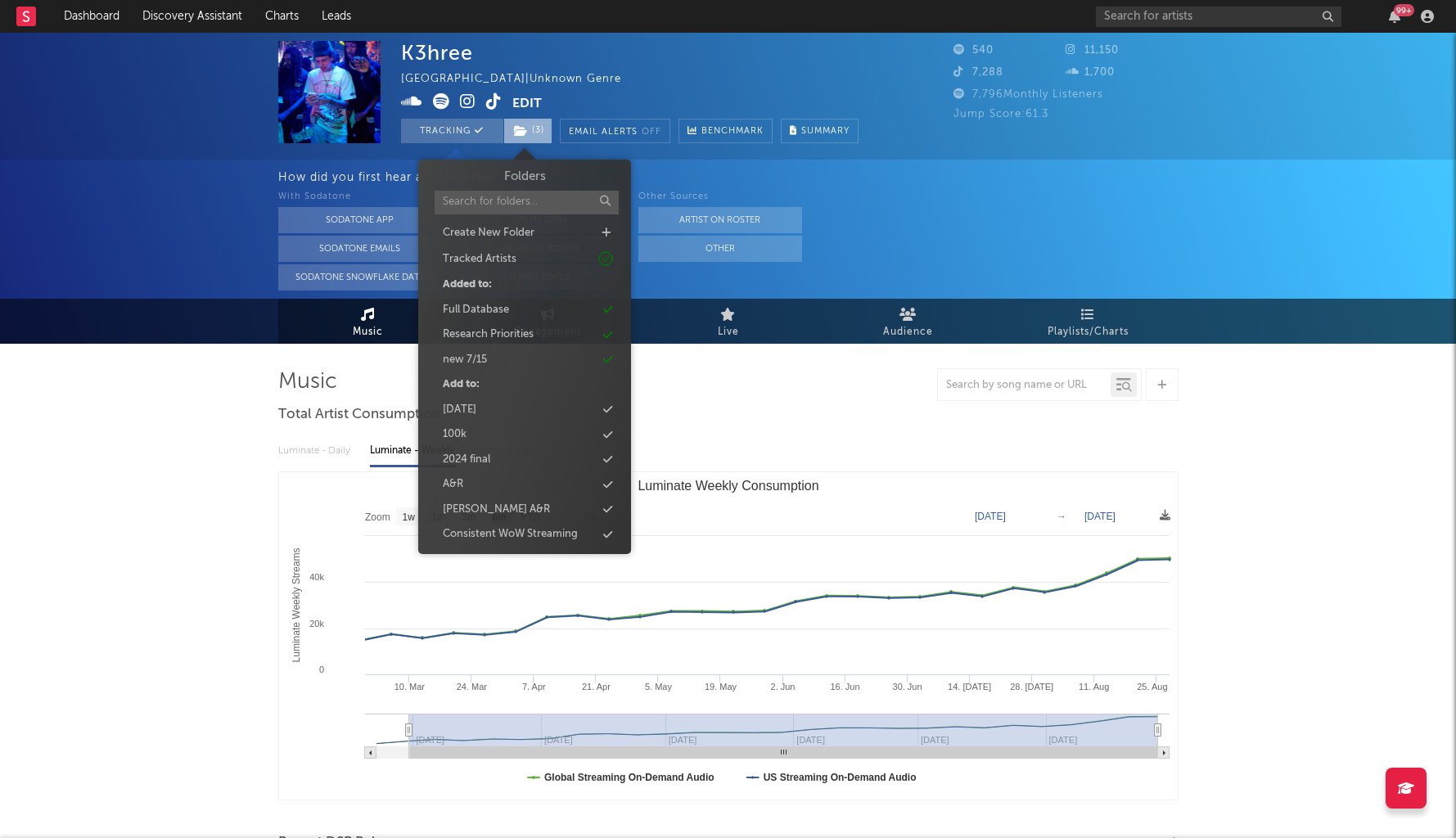
click at [529, 133] on span "( 3 )" at bounding box center [528, 131] width 49 height 25
click at [450, 337] on div "Research Priorities" at bounding box center [488, 334] width 91 height 16
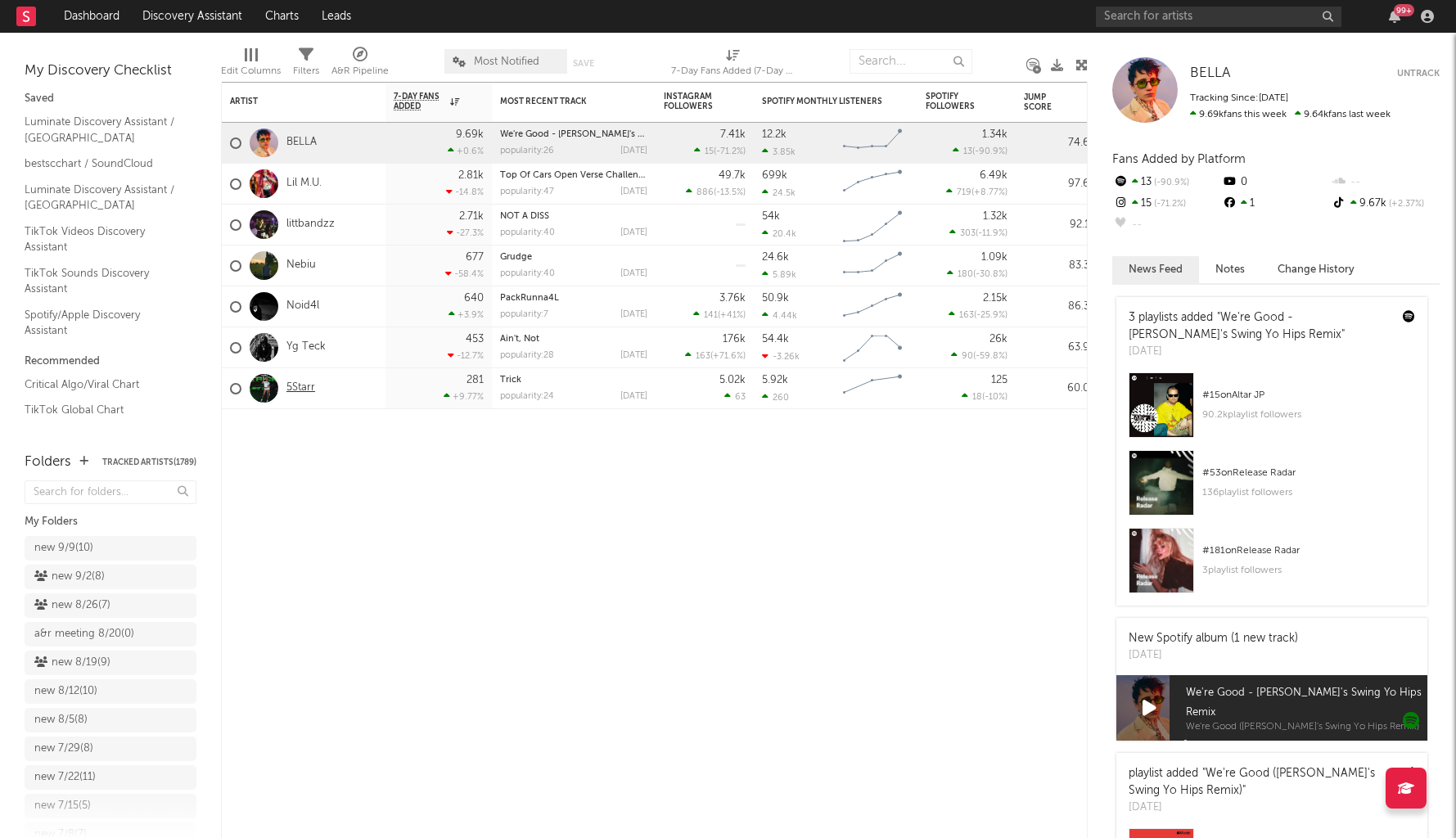
click at [292, 386] on link "5Starr" at bounding box center [300, 388] width 29 height 14
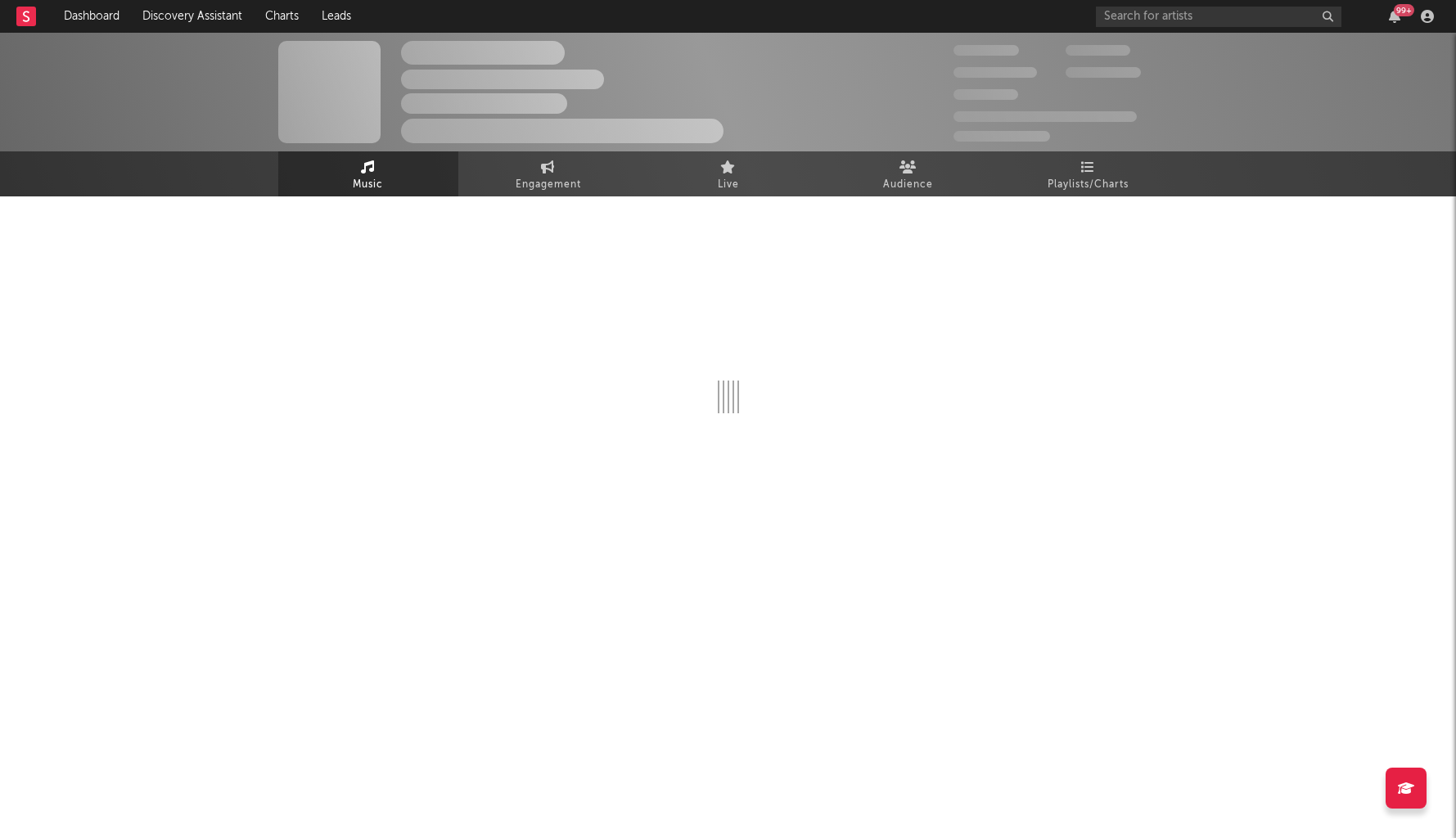
select select "1w"
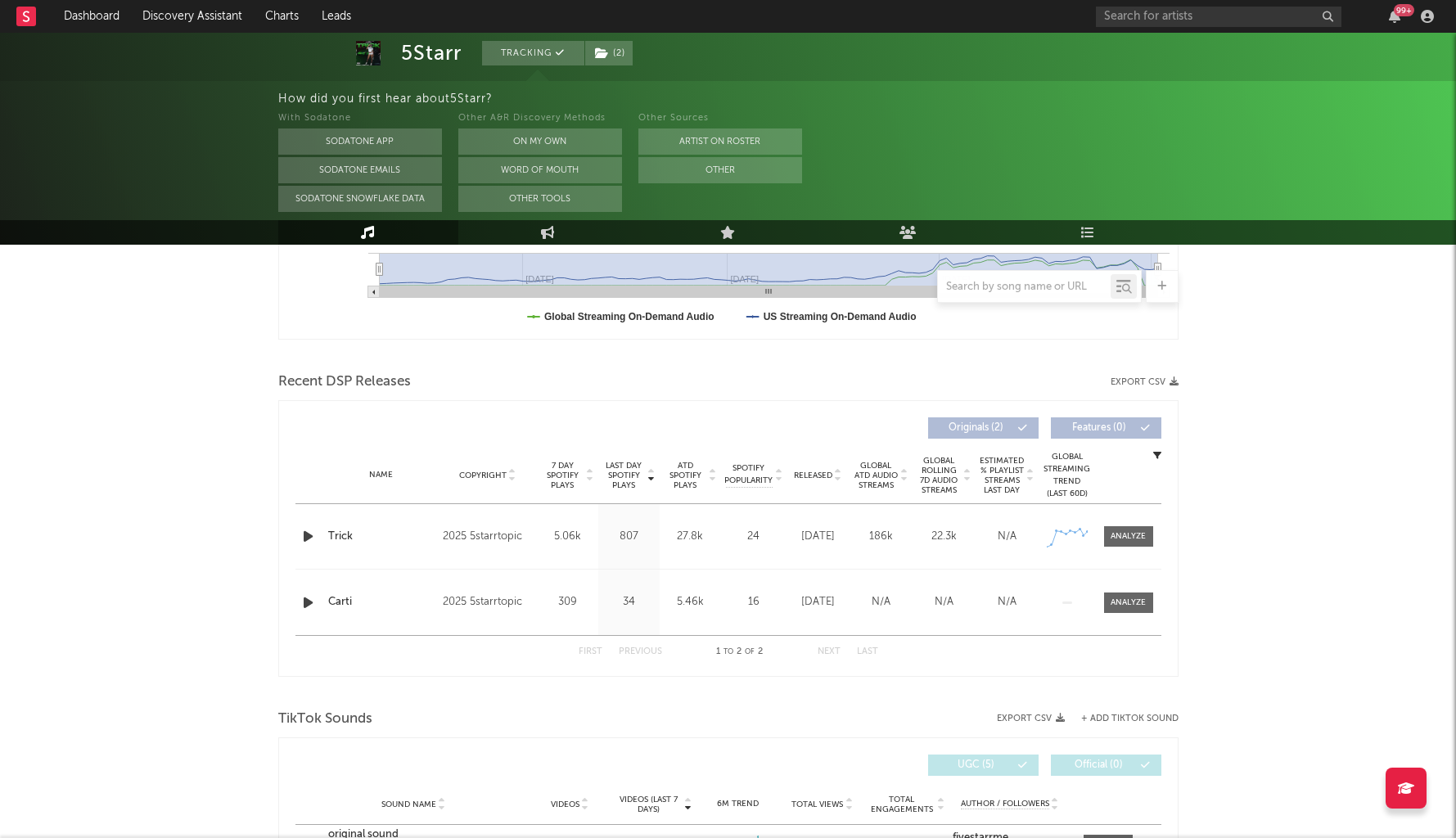
scroll to position [479, 0]
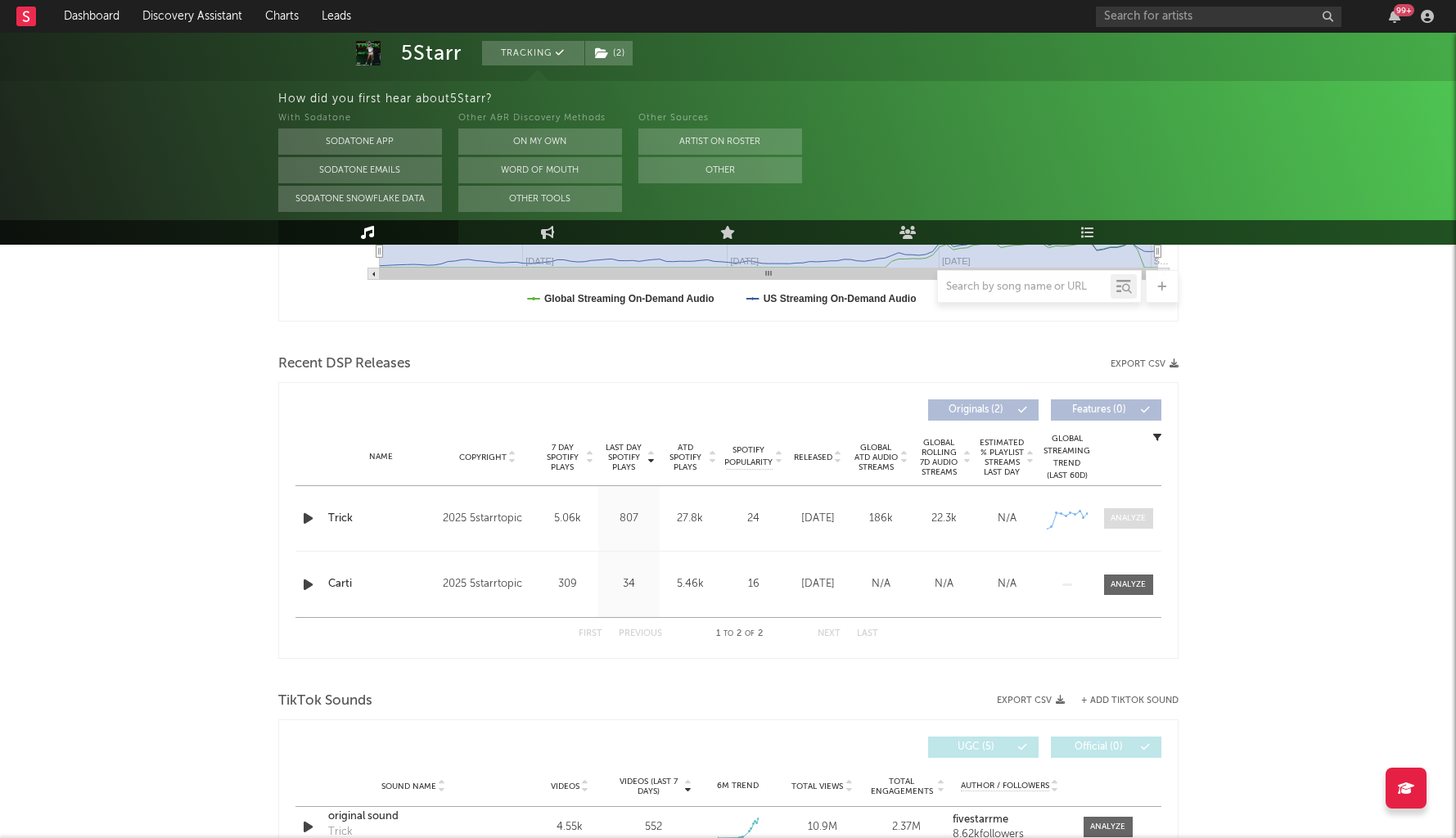
click at [1125, 514] on div at bounding box center [1128, 519] width 35 height 12
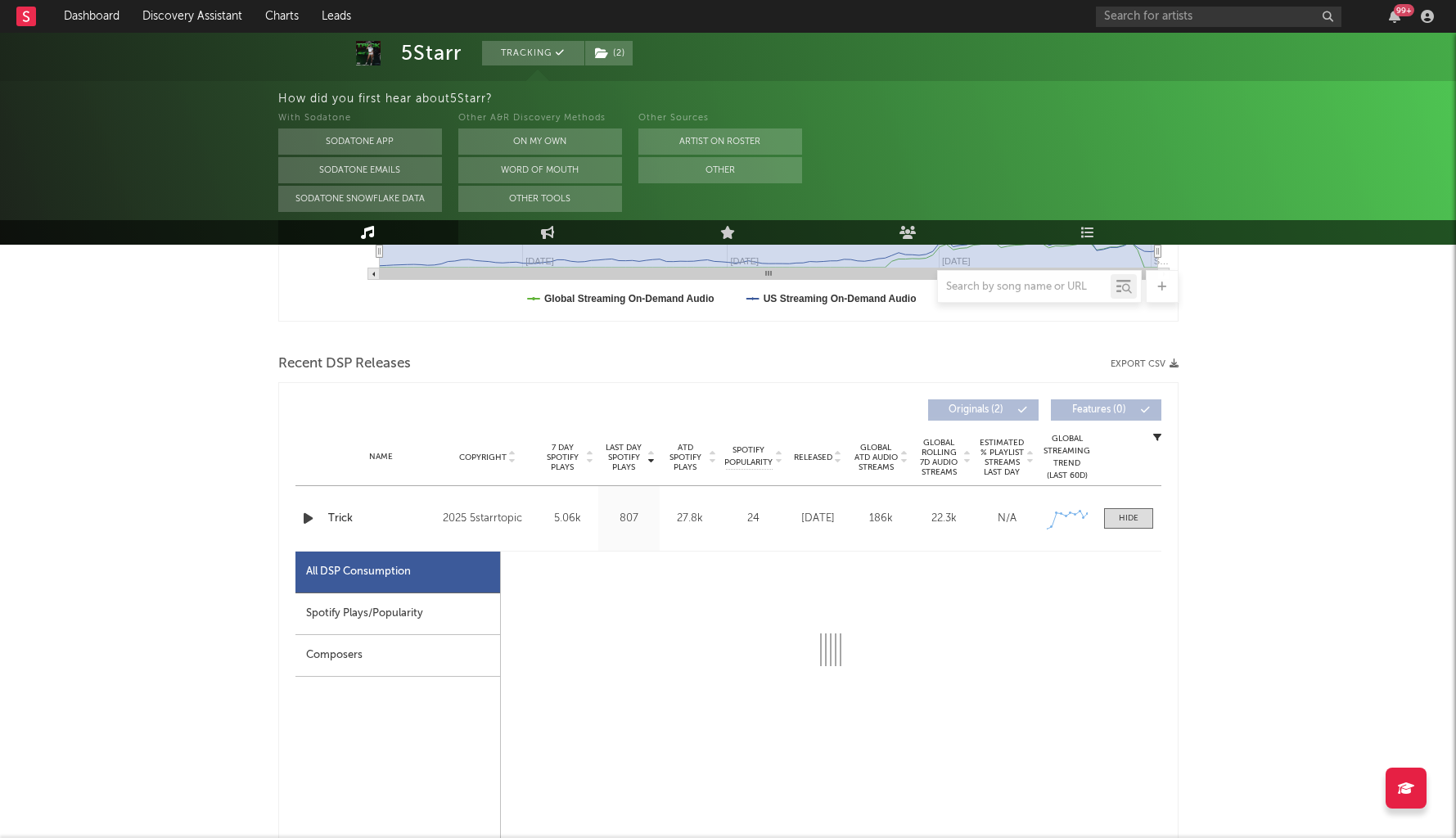
select select "1w"
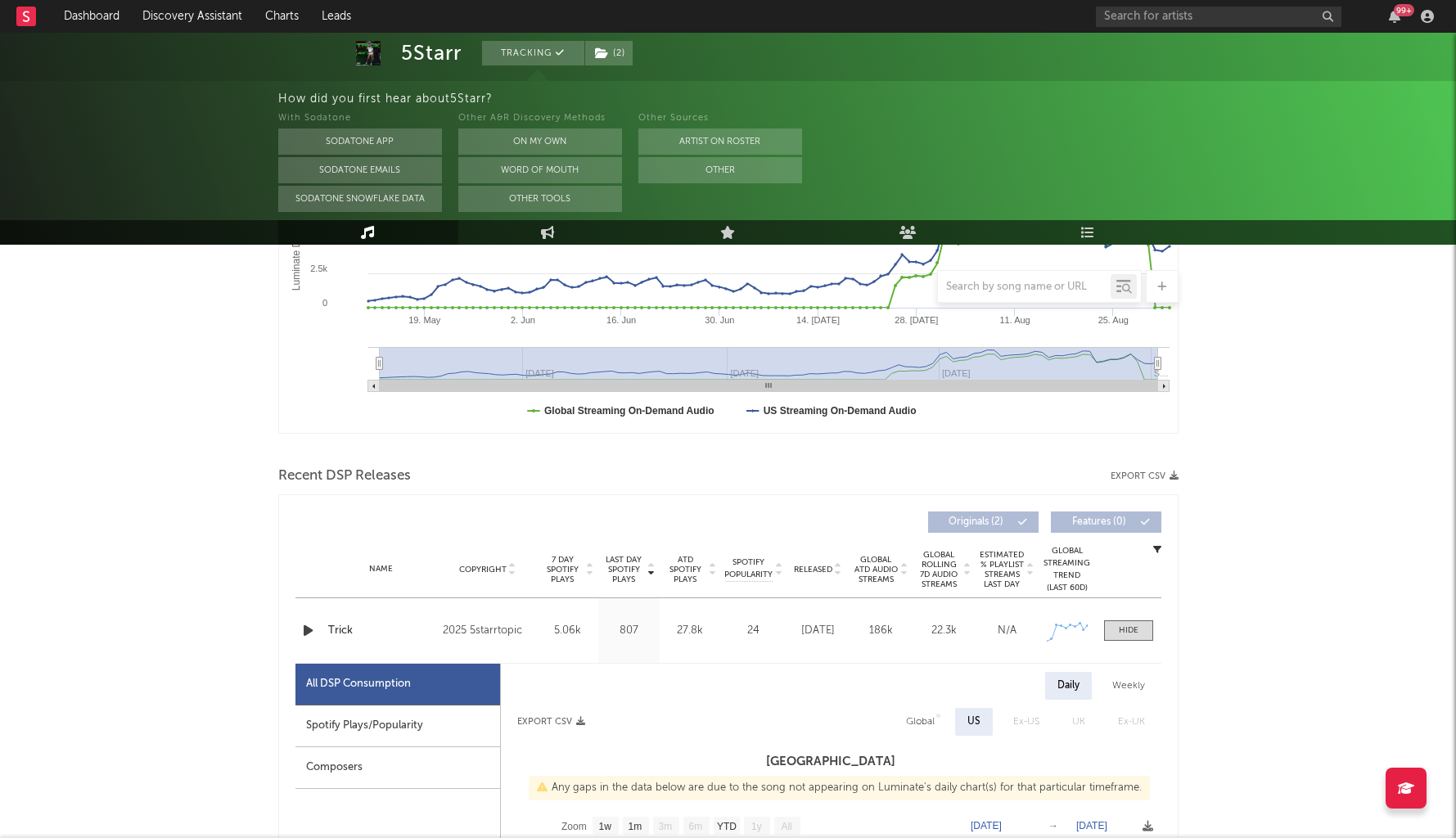
scroll to position [0, 0]
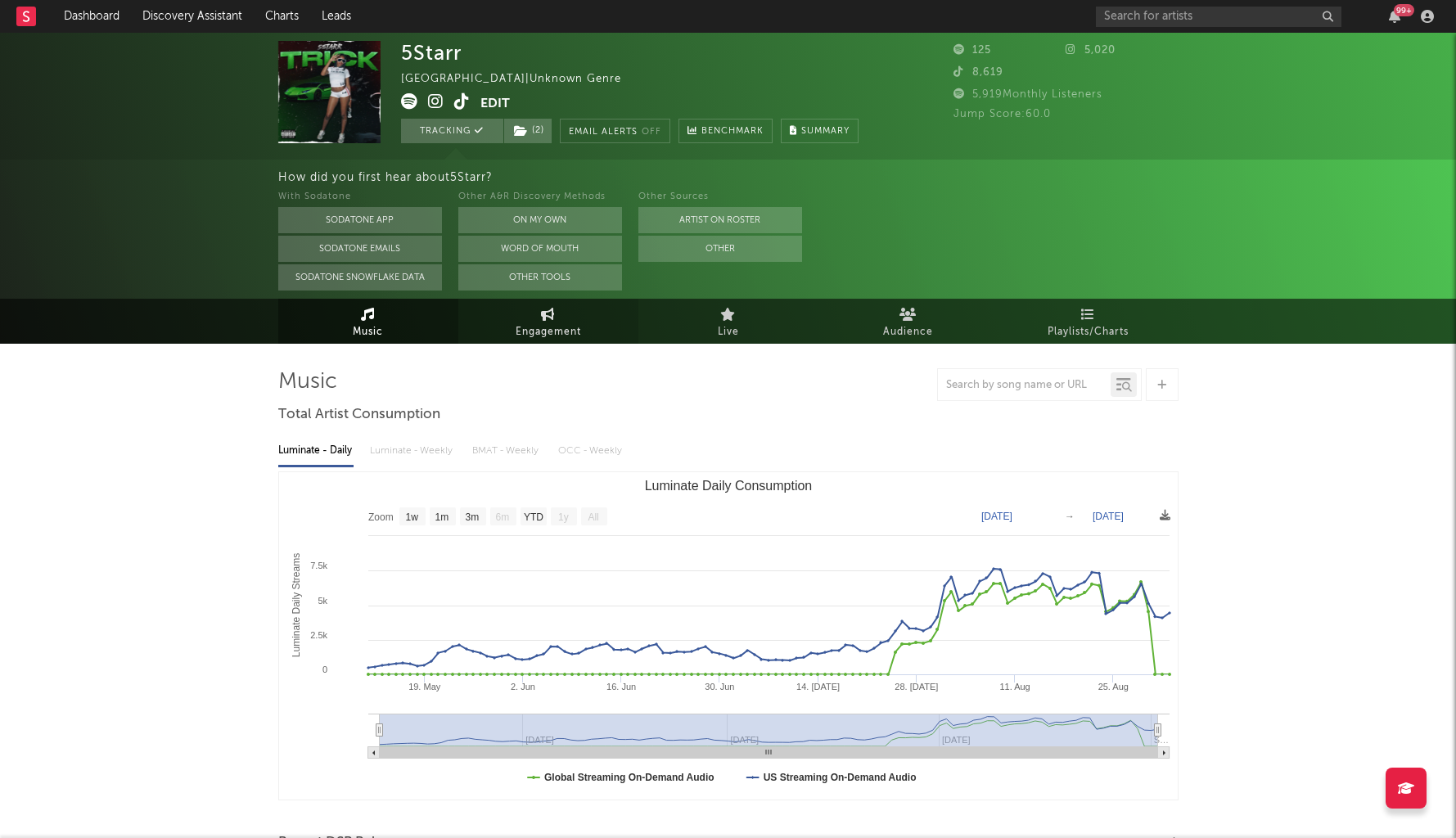
click at [539, 310] on link "Engagement" at bounding box center [548, 321] width 181 height 45
select select "1w"
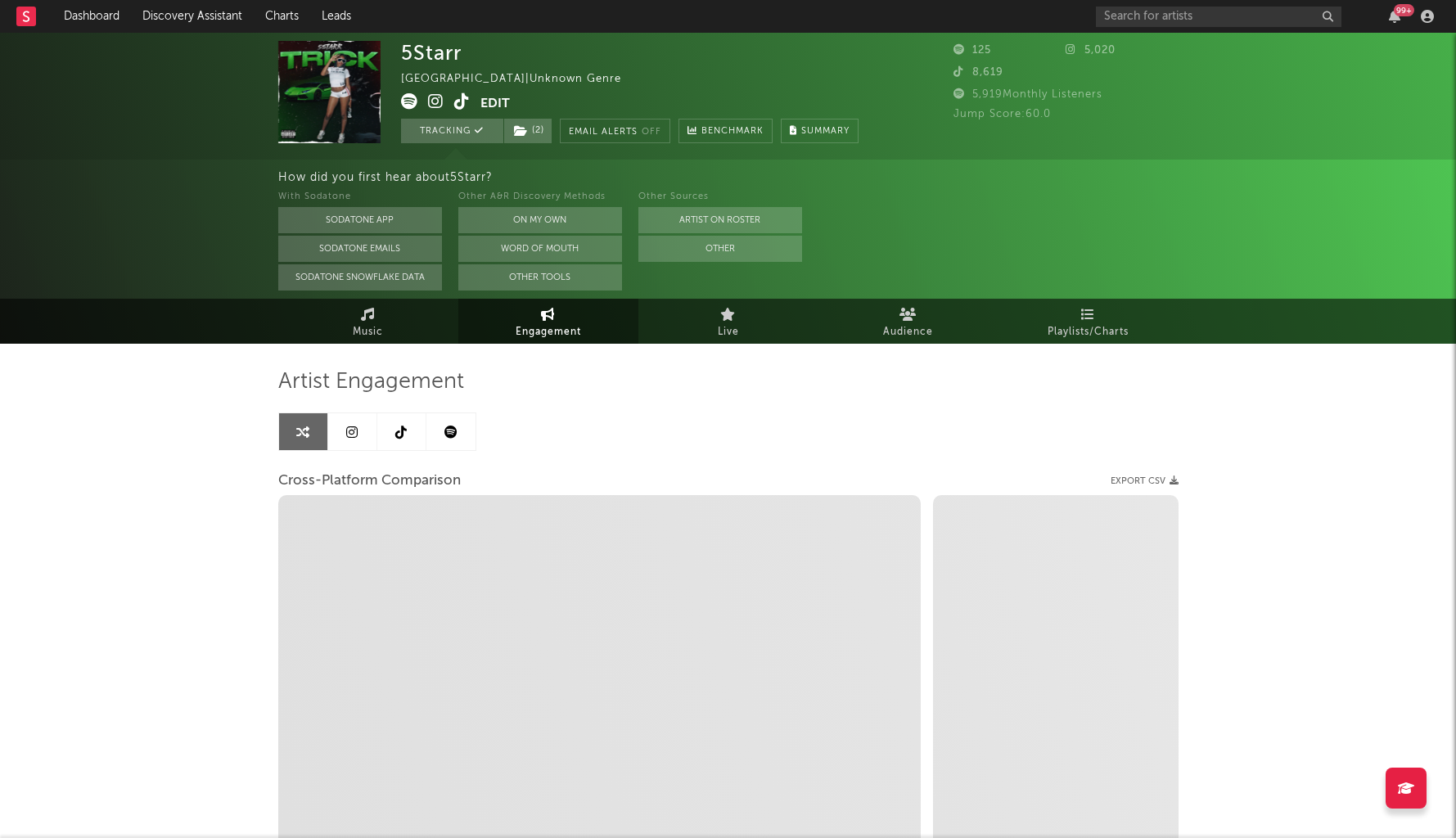
select select "1m"
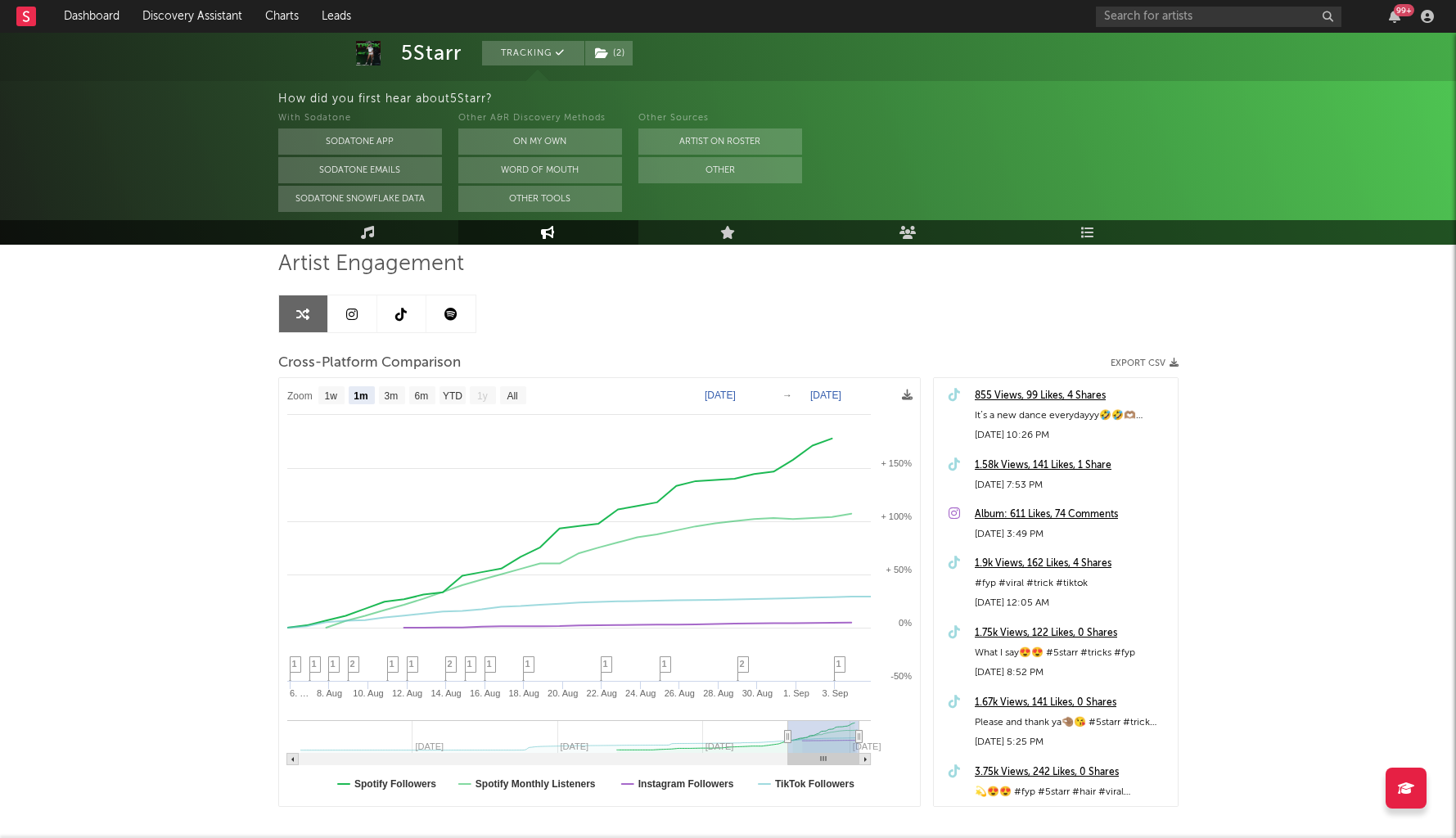
scroll to position [138, 0]
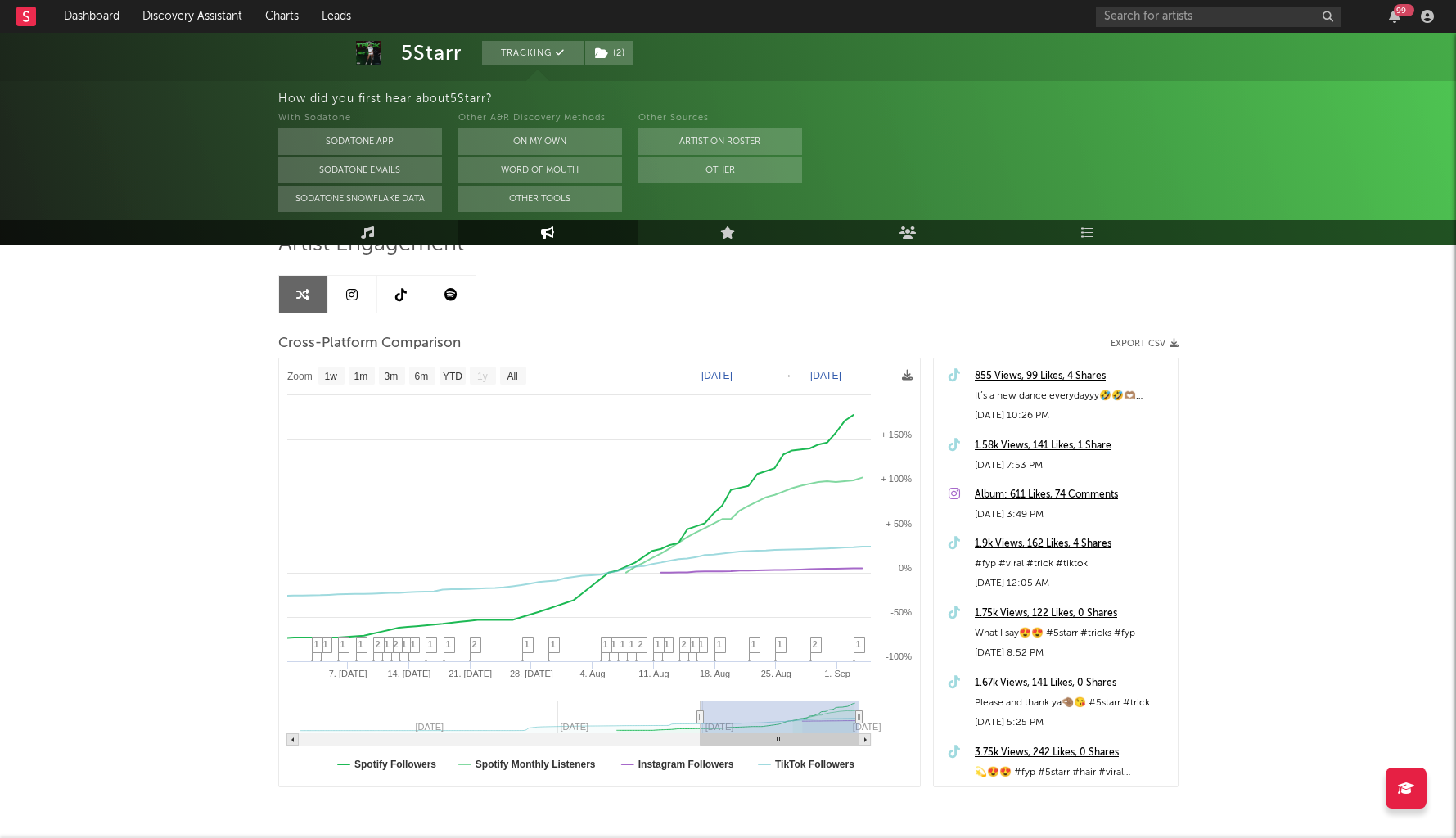
type input "[DATE]"
drag, startPoint x: 788, startPoint y: 713, endPoint x: 692, endPoint y: 710, distance: 96.0
click at [692, 711] on icon at bounding box center [692, 717] width 7 height 12
select select "1w"
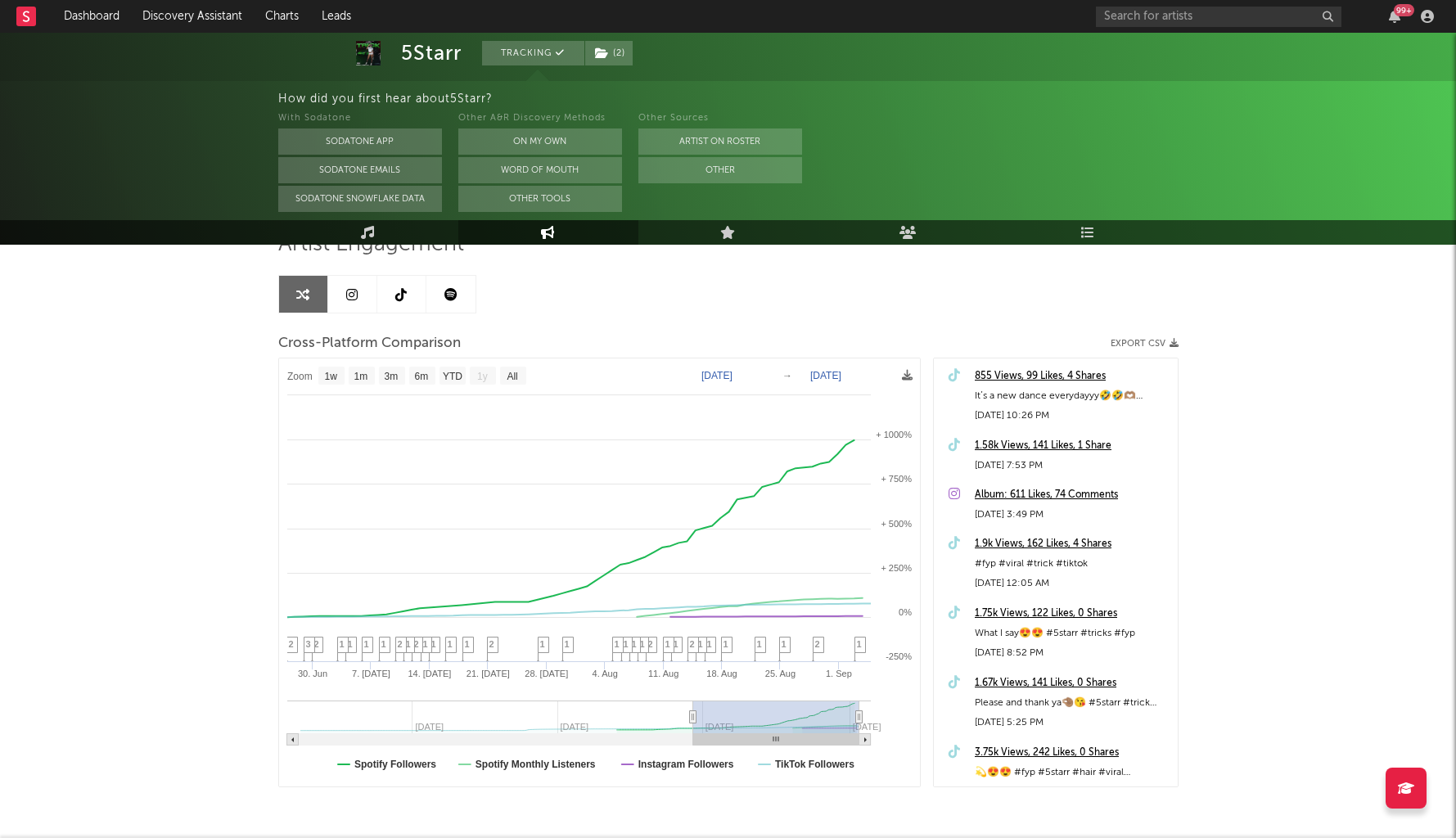
click at [1160, 26] on div "99 +" at bounding box center [1268, 16] width 344 height 33
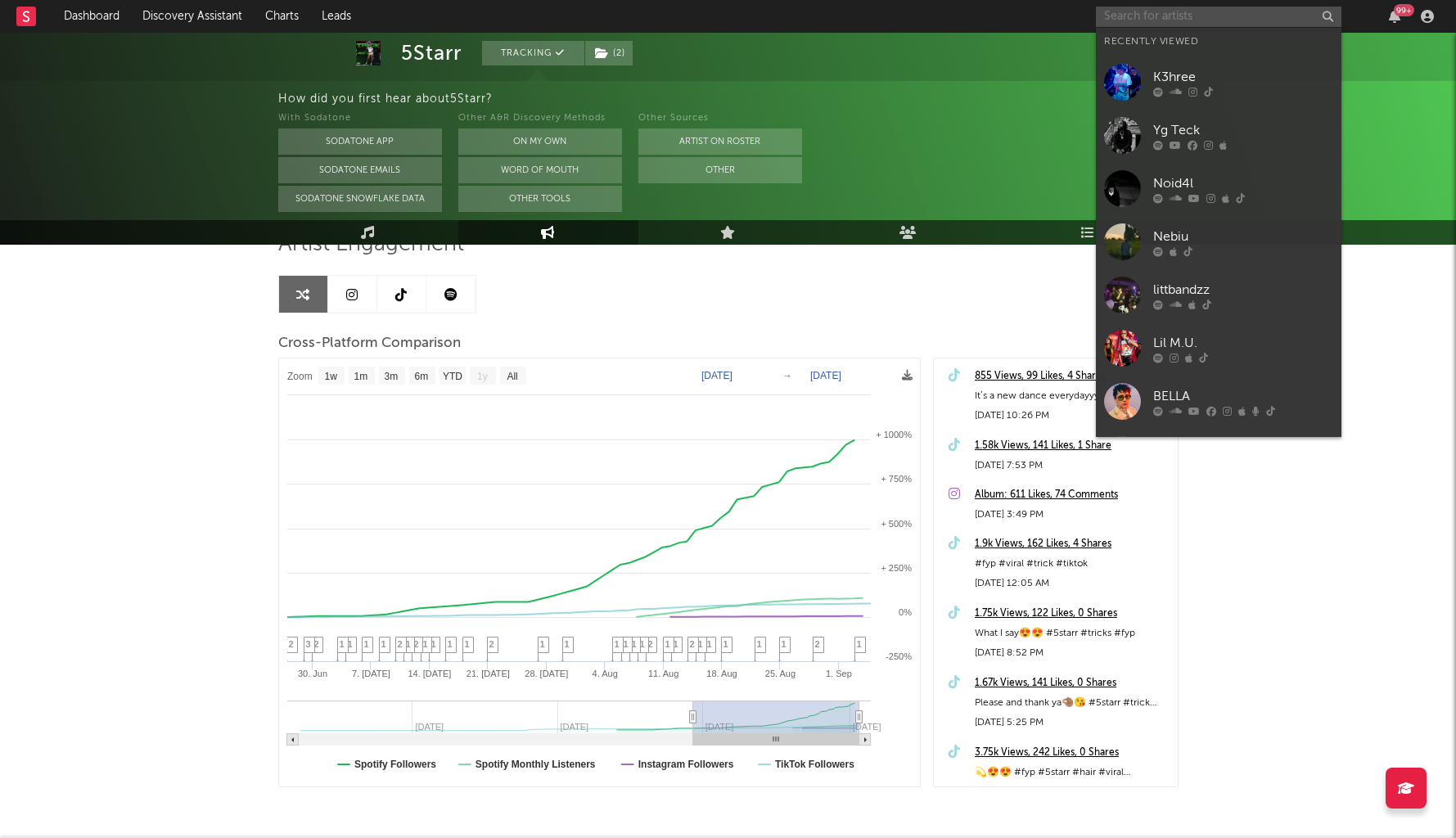
click at [1160, 24] on input "text" at bounding box center [1219, 17] width 245 height 21
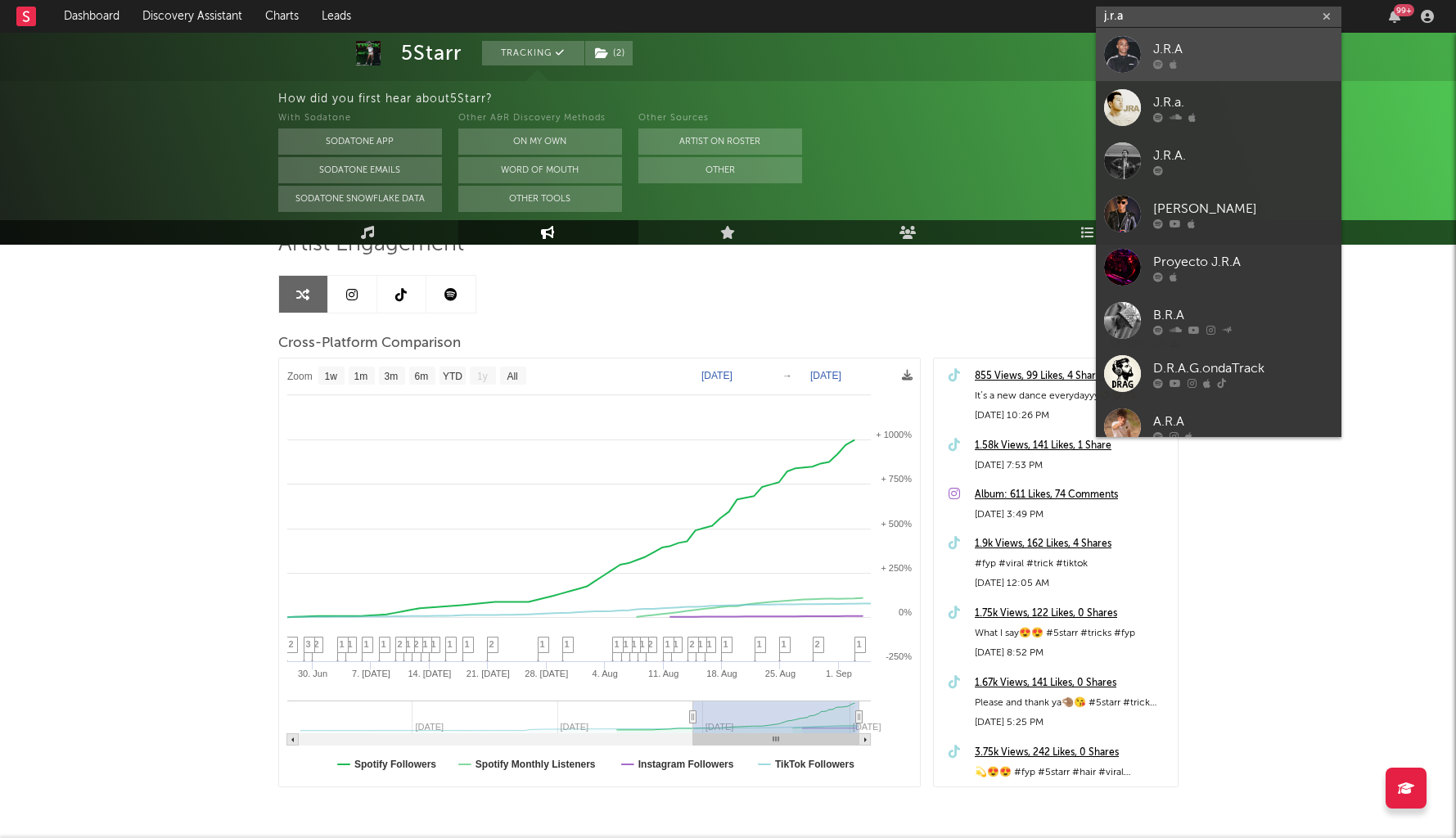
type input "j.r.a"
click at [1183, 34] on link "J.R.A" at bounding box center [1219, 54] width 245 height 53
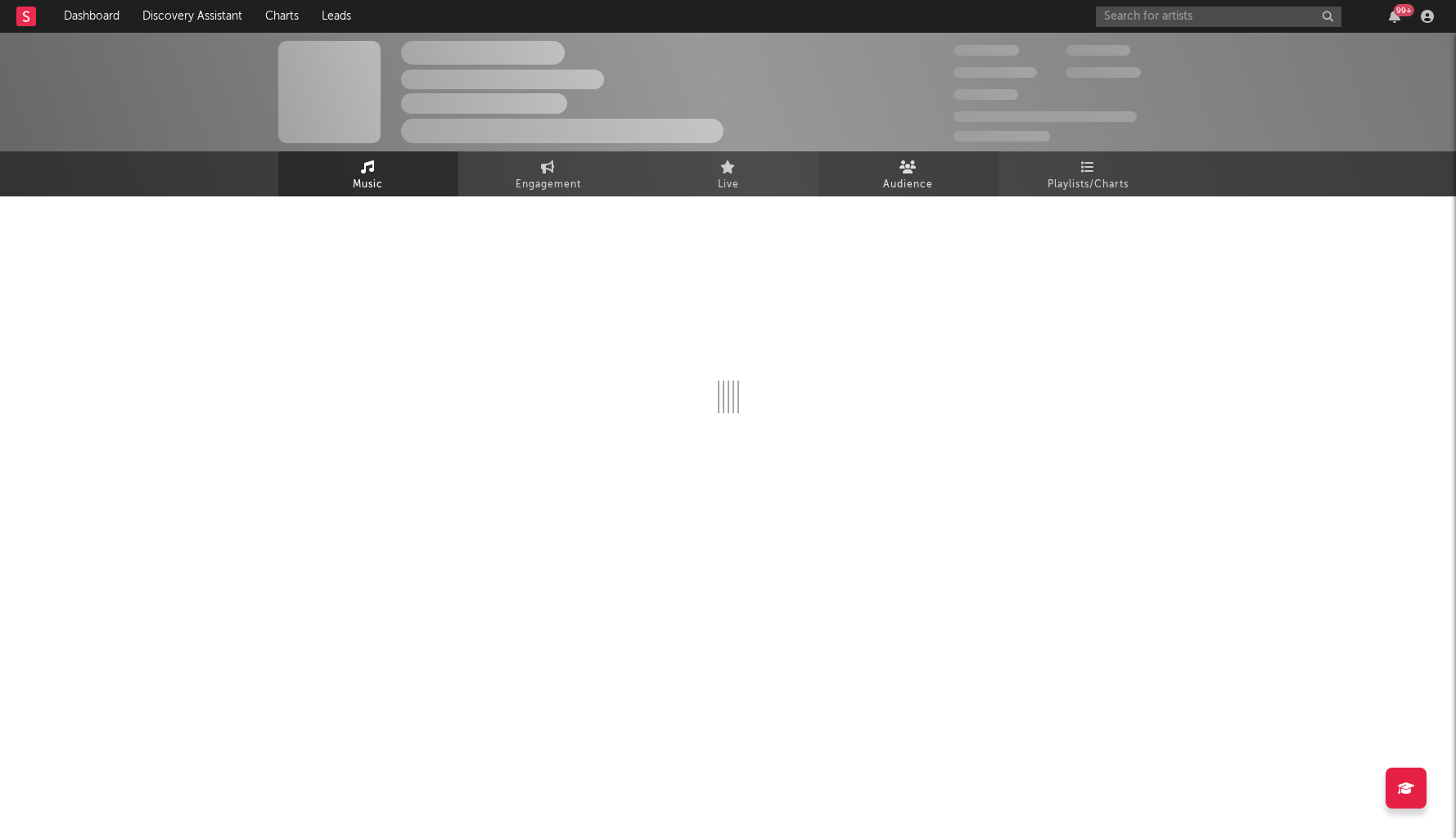
select select "1w"
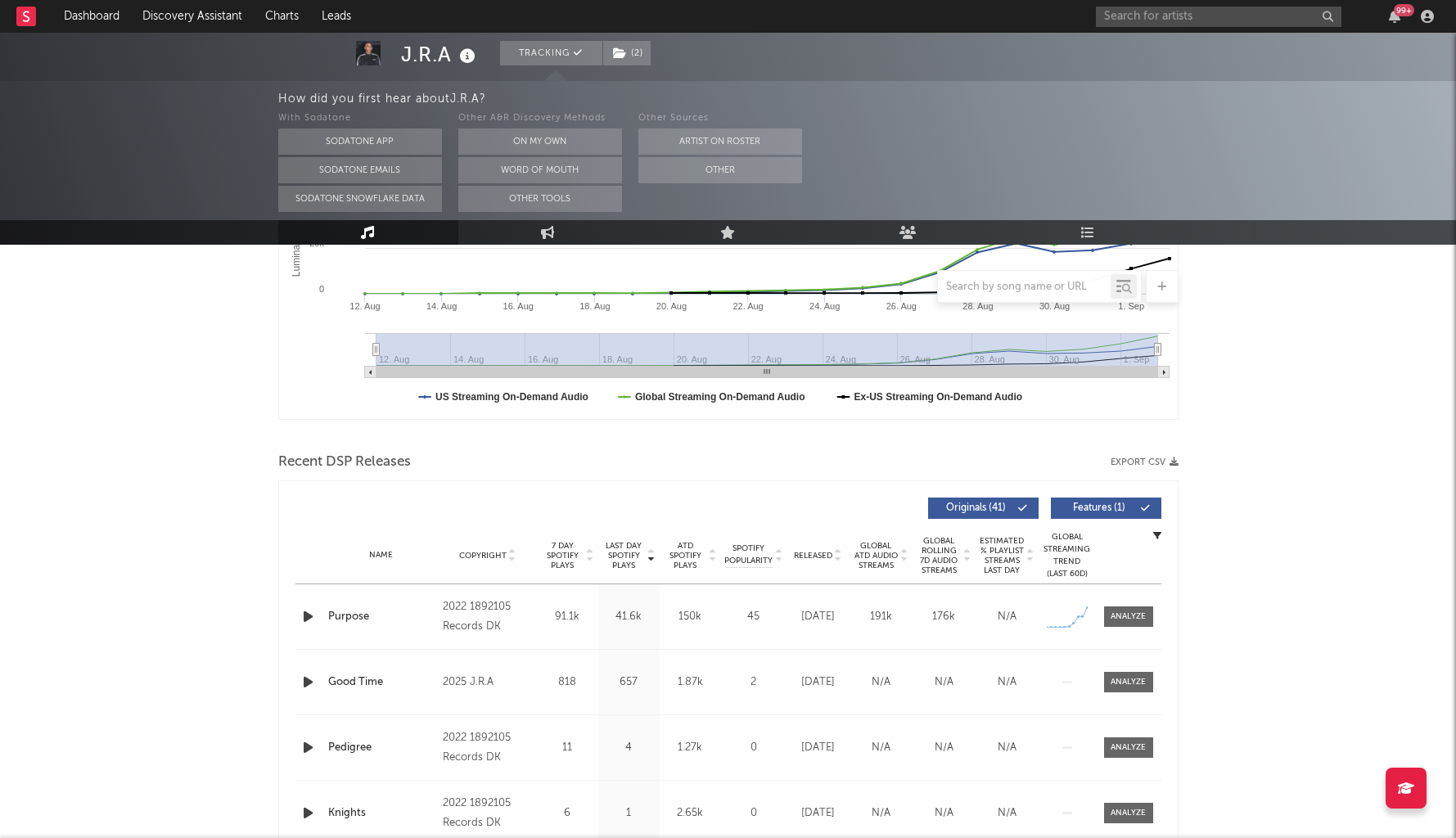
scroll to position [389, 0]
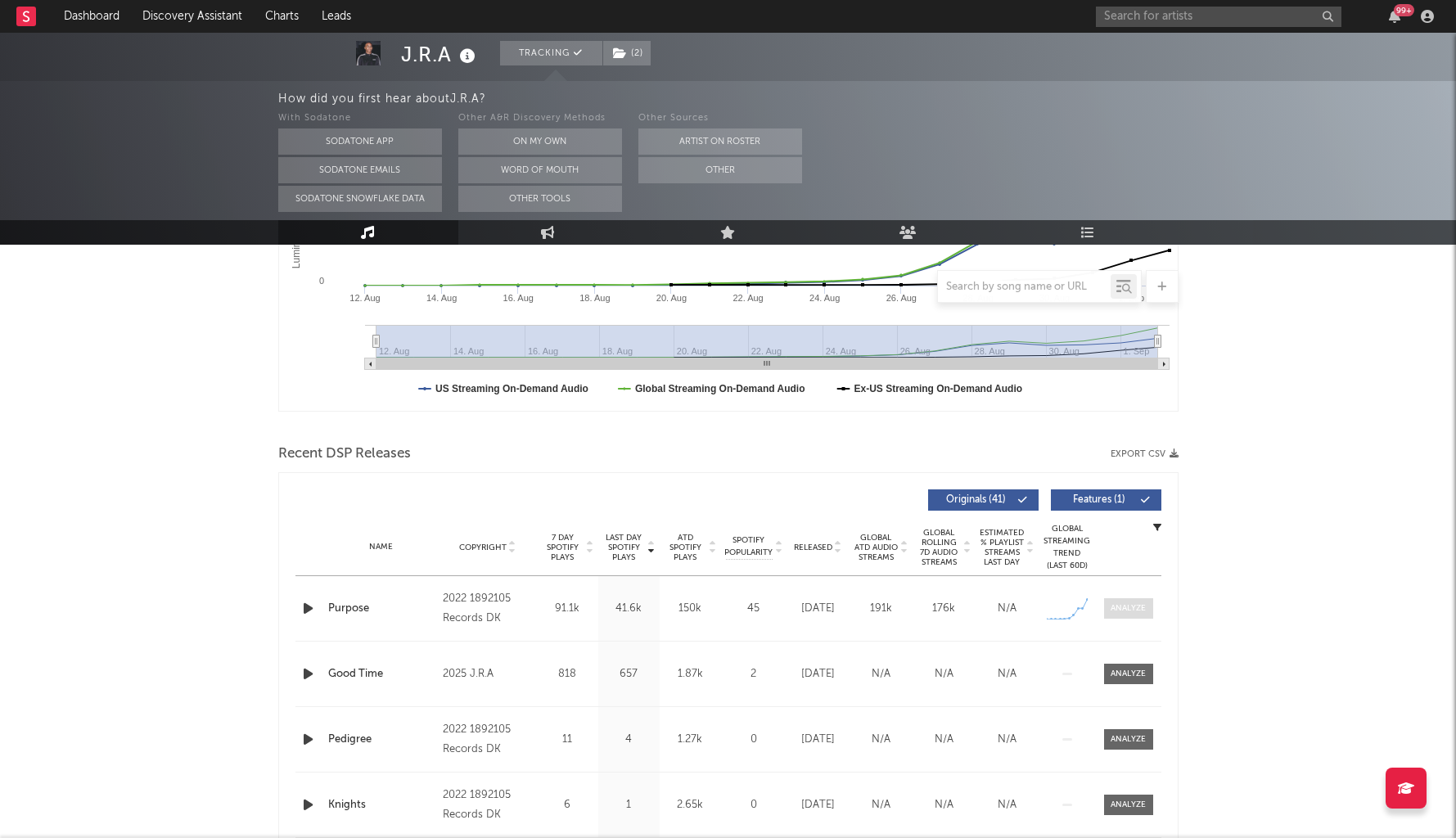
click at [1131, 613] on div at bounding box center [1128, 609] width 35 height 12
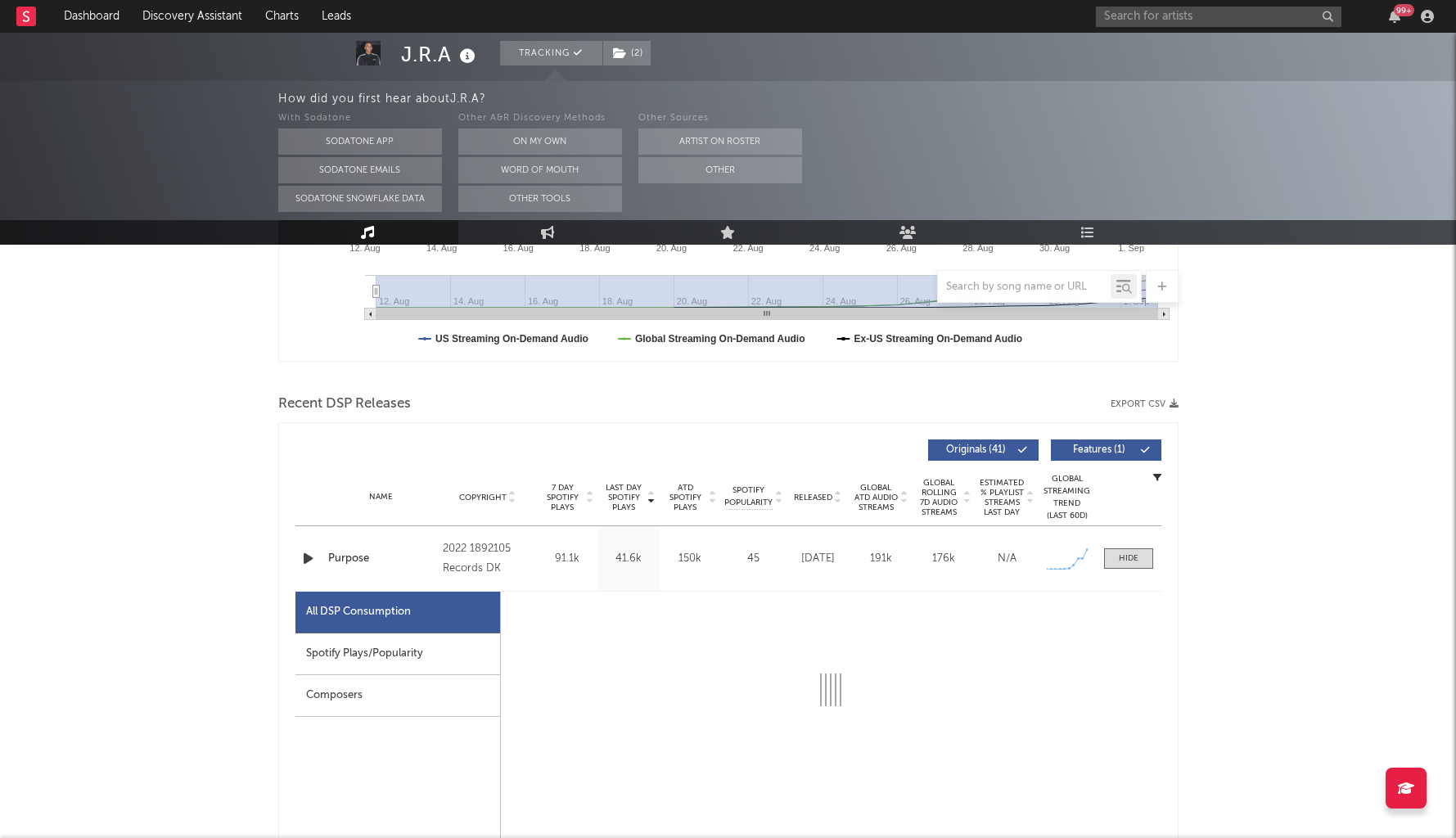
select select "1w"
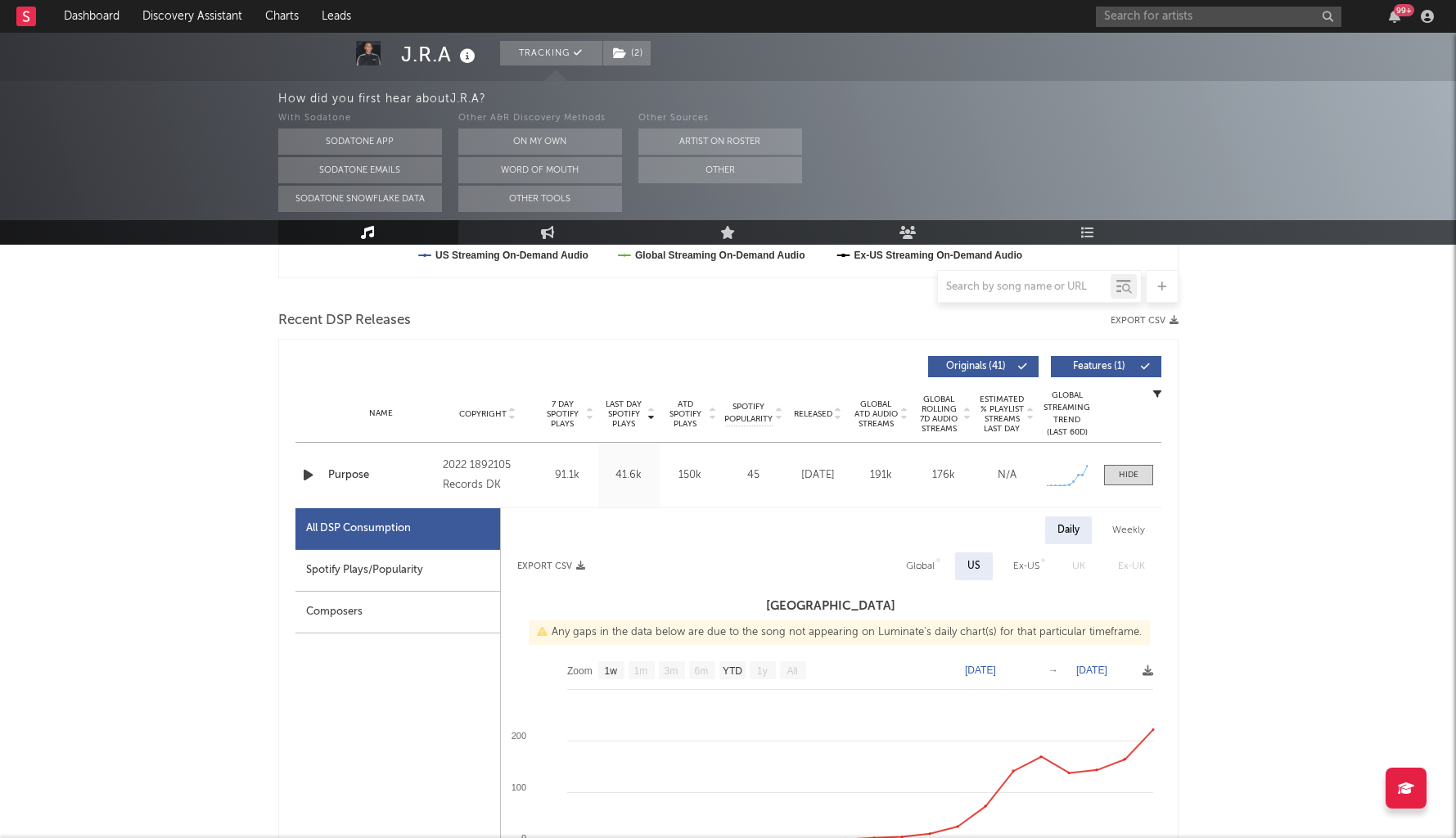
scroll to position [523, 0]
click at [304, 473] on icon "button" at bounding box center [307, 474] width 17 height 21
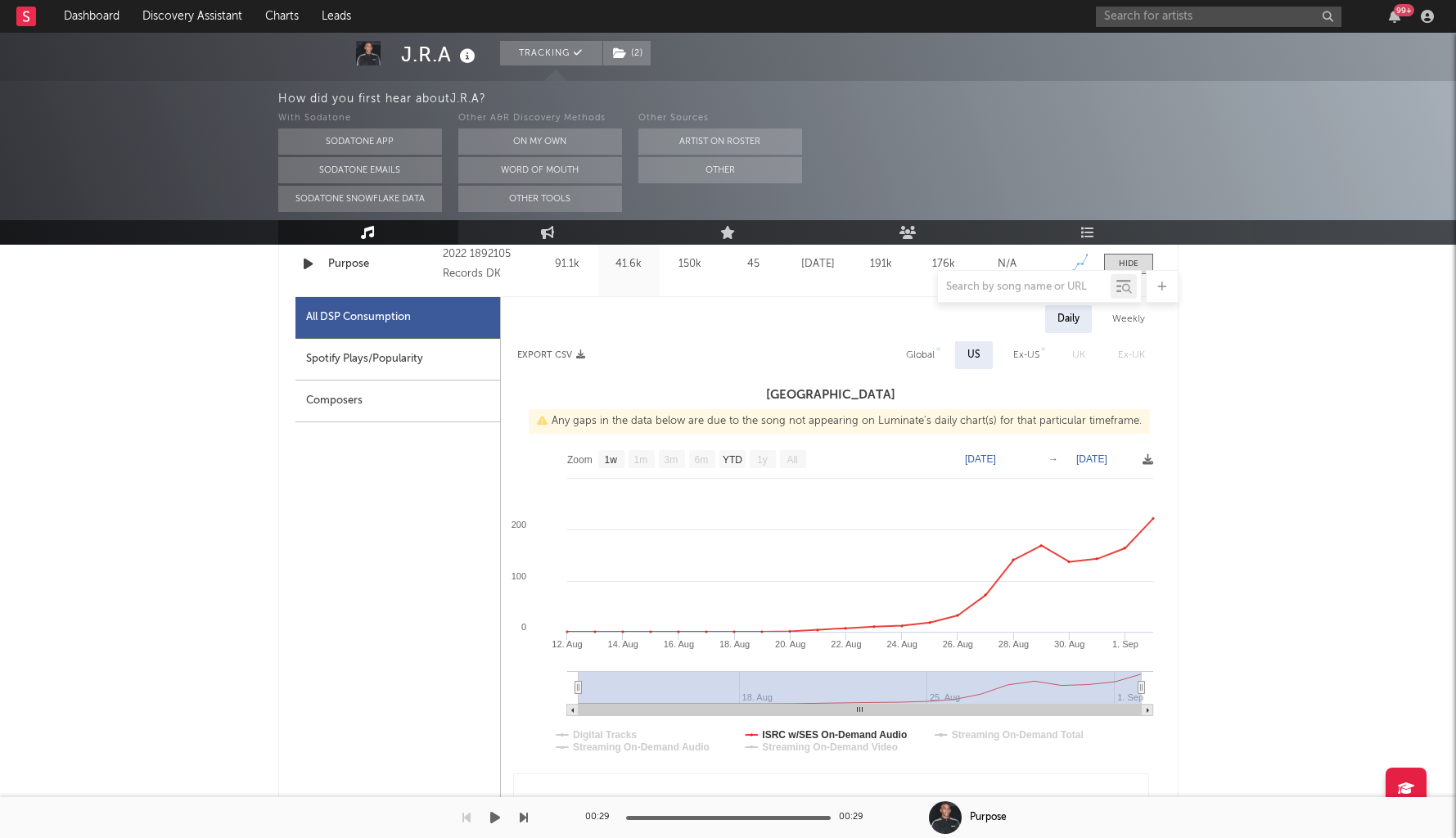
scroll to position [762, 0]
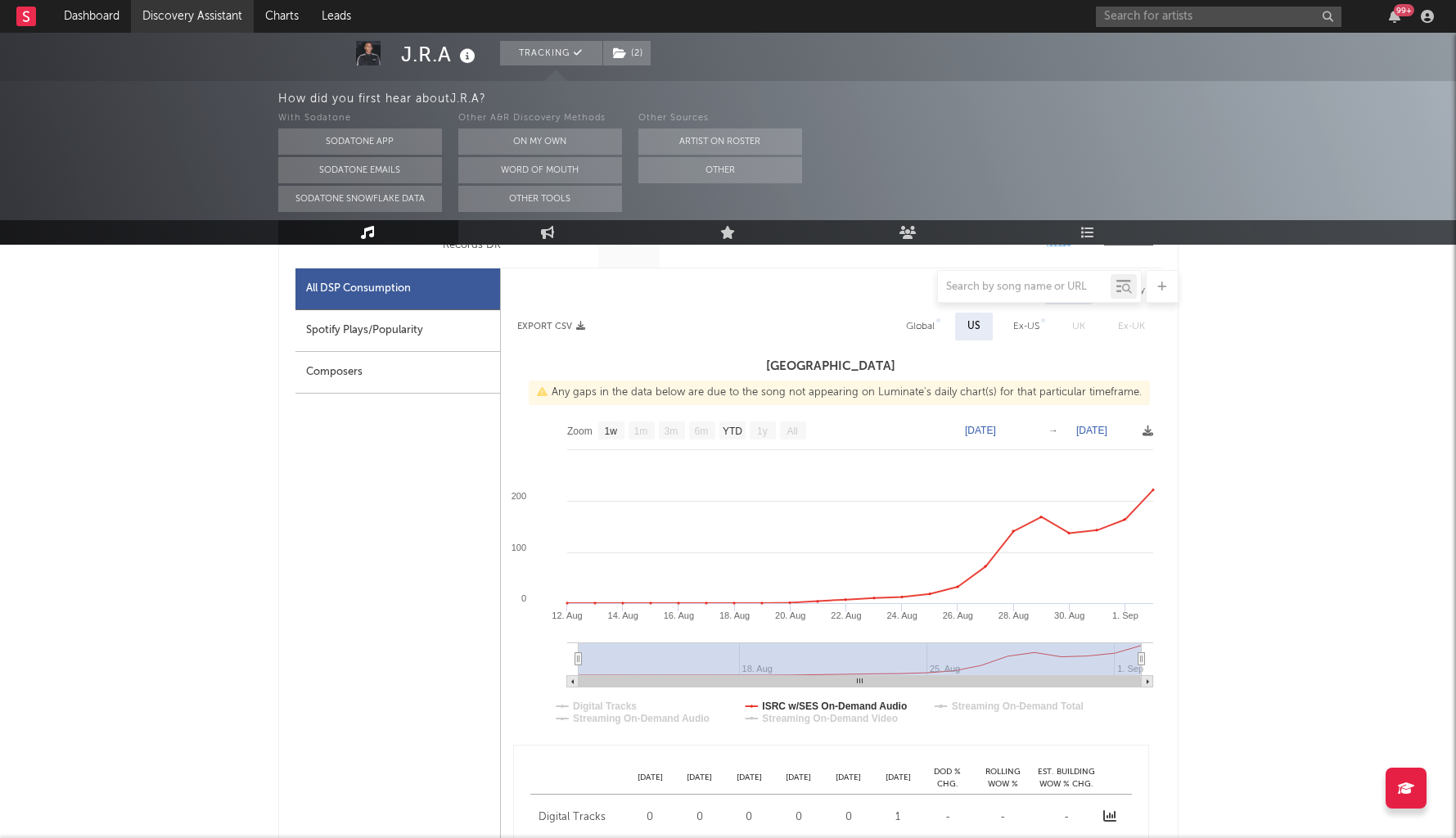
click at [202, 24] on link "Discovery Assistant" at bounding box center [191, 16] width 123 height 33
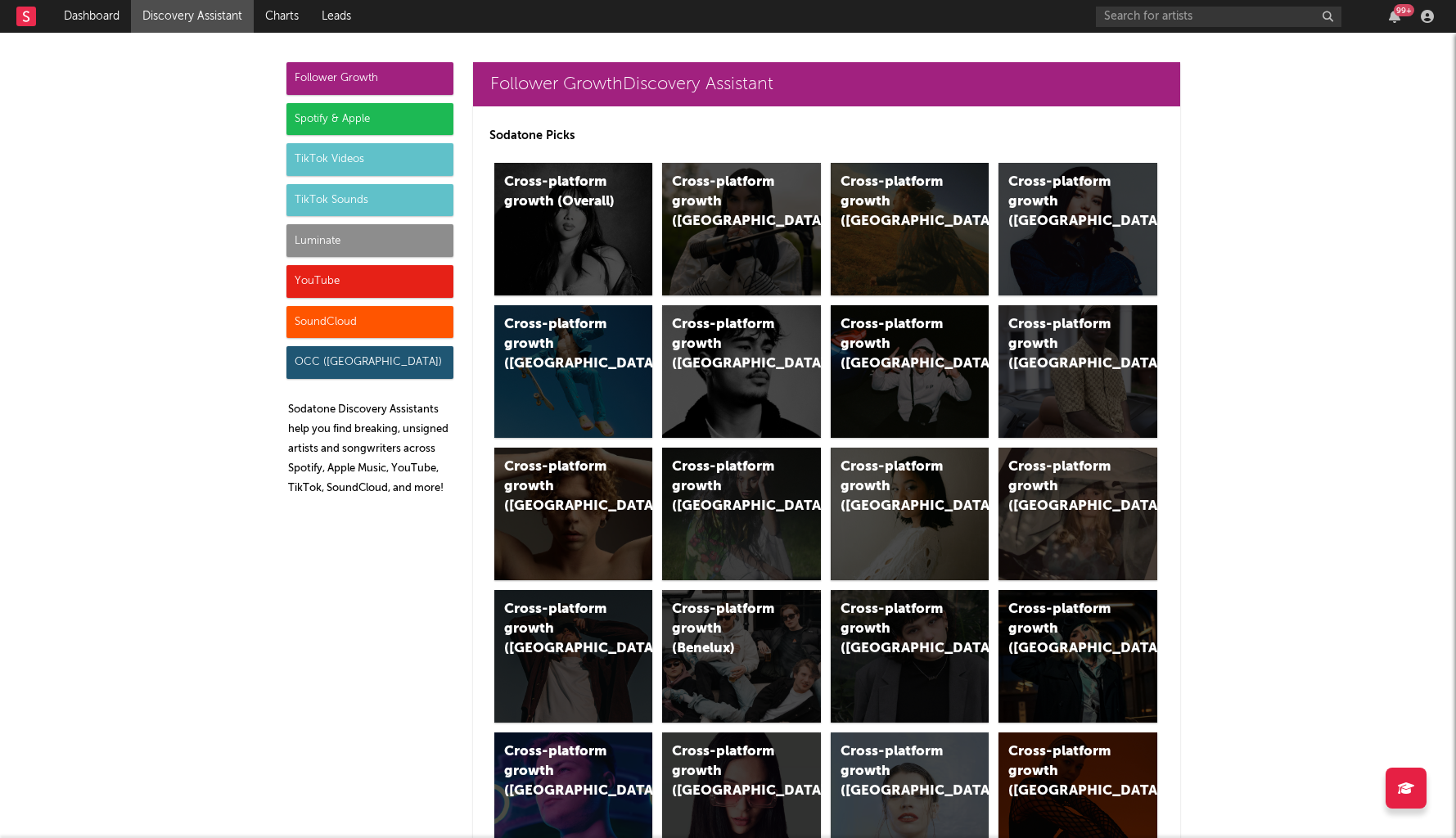
click at [394, 225] on div "Luminate" at bounding box center [369, 240] width 167 height 33
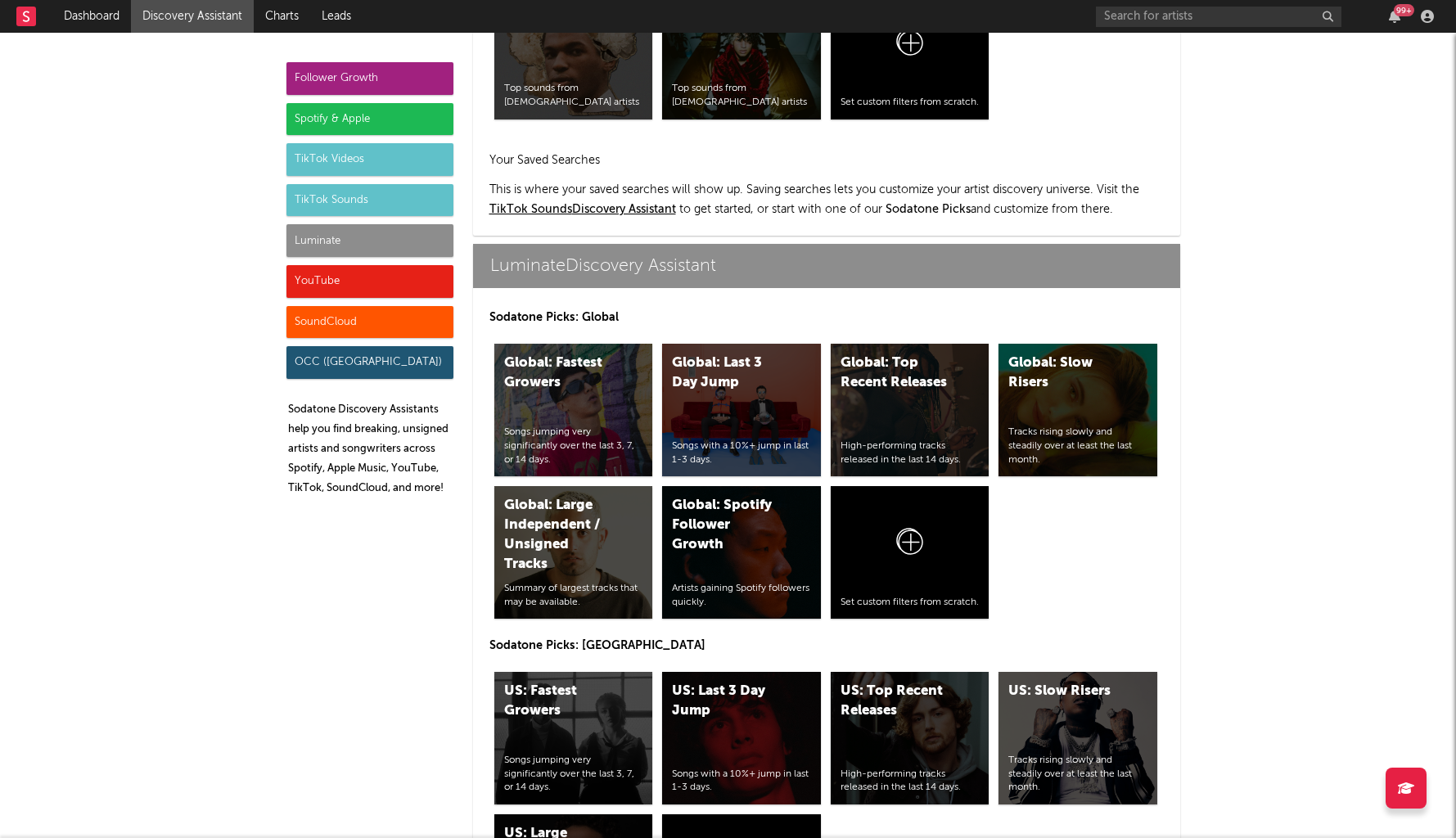
scroll to position [7268, 0]
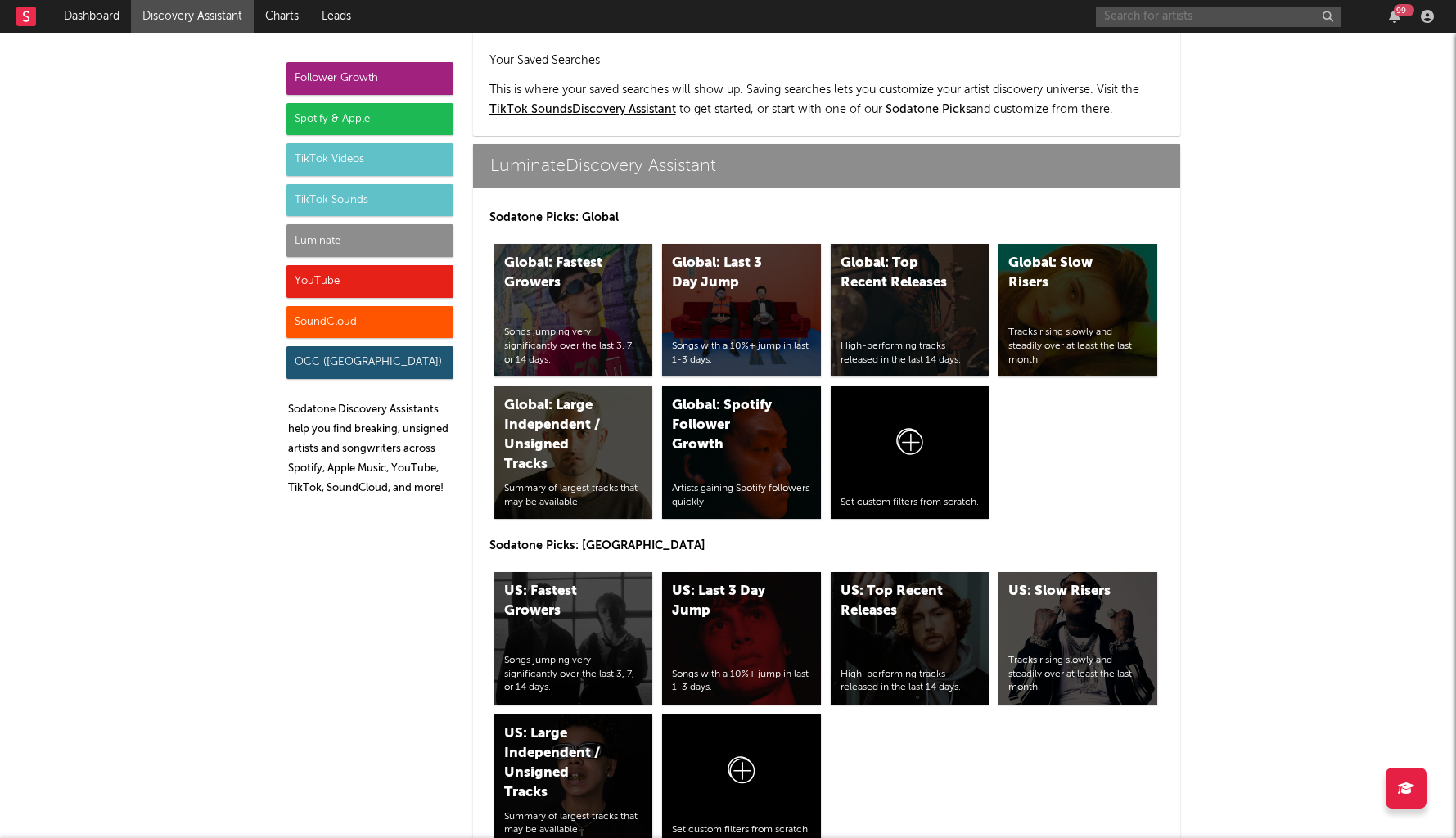
click at [1126, 7] on input "text" at bounding box center [1219, 17] width 245 height 21
click at [1278, 7] on input "text" at bounding box center [1219, 17] width 245 height 21
click at [228, 16] on link "Discovery Assistant" at bounding box center [191, 16] width 123 height 33
click at [328, 249] on div "Luminate" at bounding box center [369, 240] width 167 height 33
click at [568, 573] on div "US: Fastest Growers Songs jumping very significantly over the last 3, 7, or 14 …" at bounding box center [573, 638] width 159 height 133
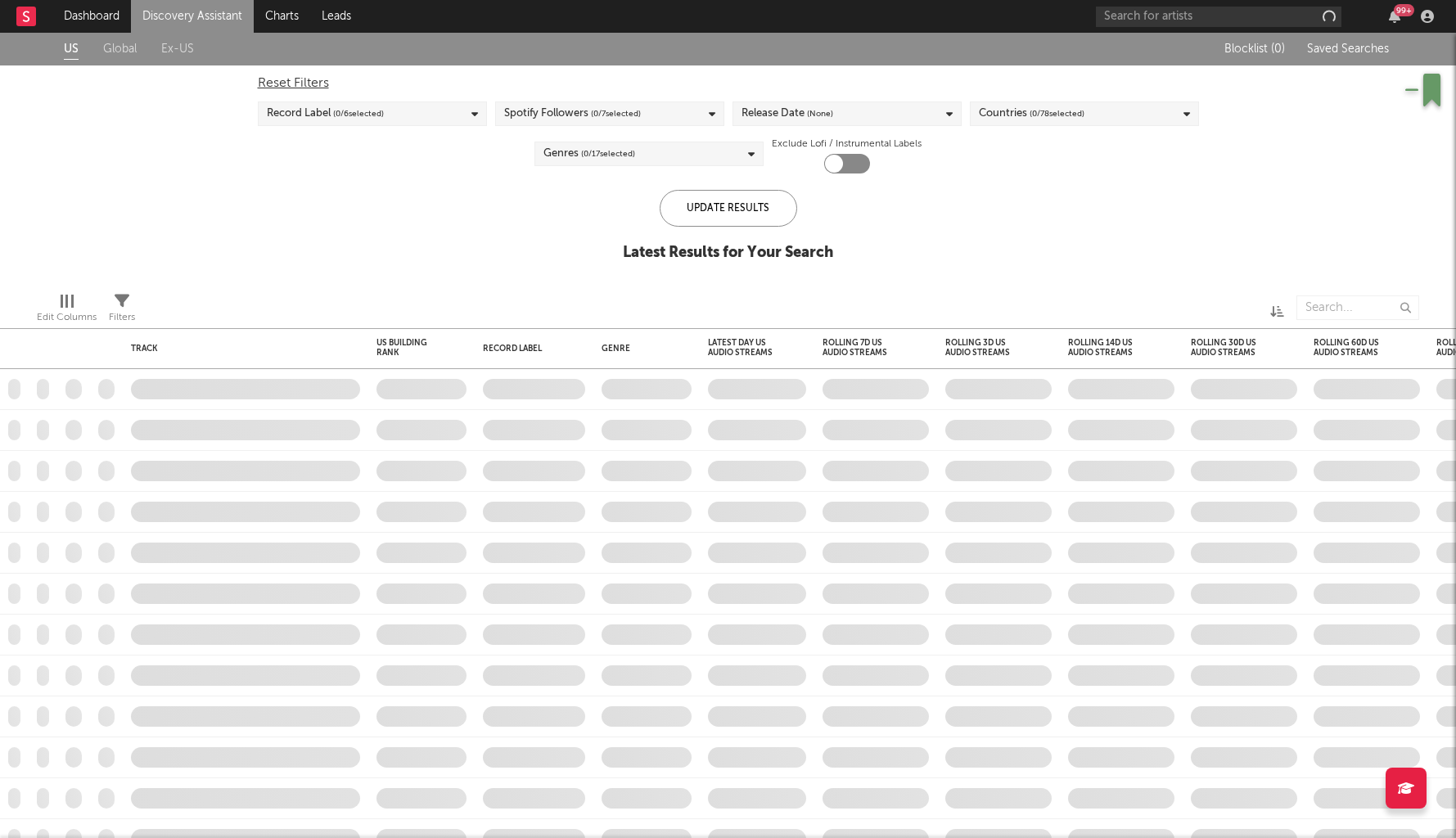
checkbox input "true"
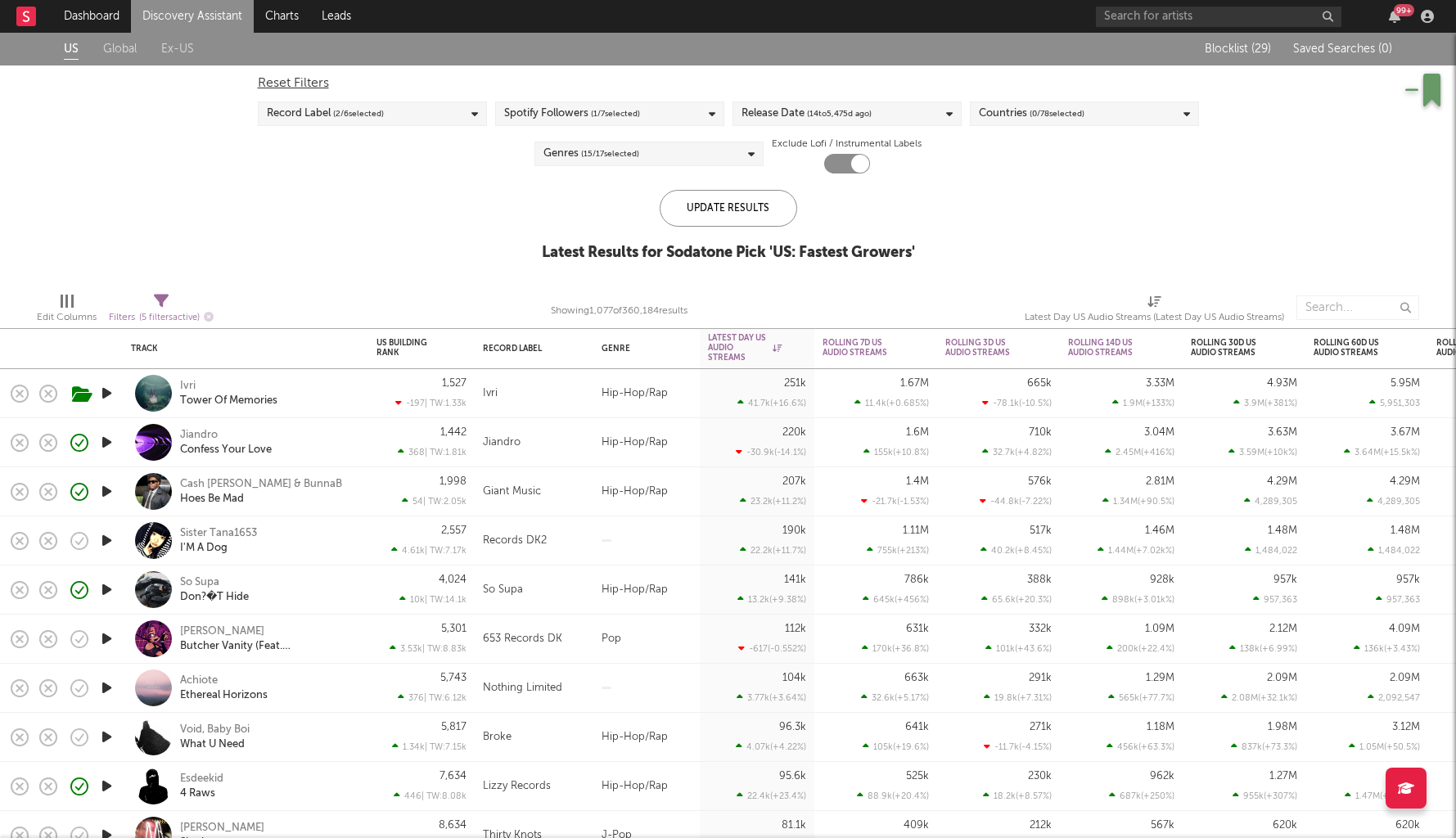
click at [183, 18] on link "Discovery Assistant" at bounding box center [191, 16] width 123 height 33
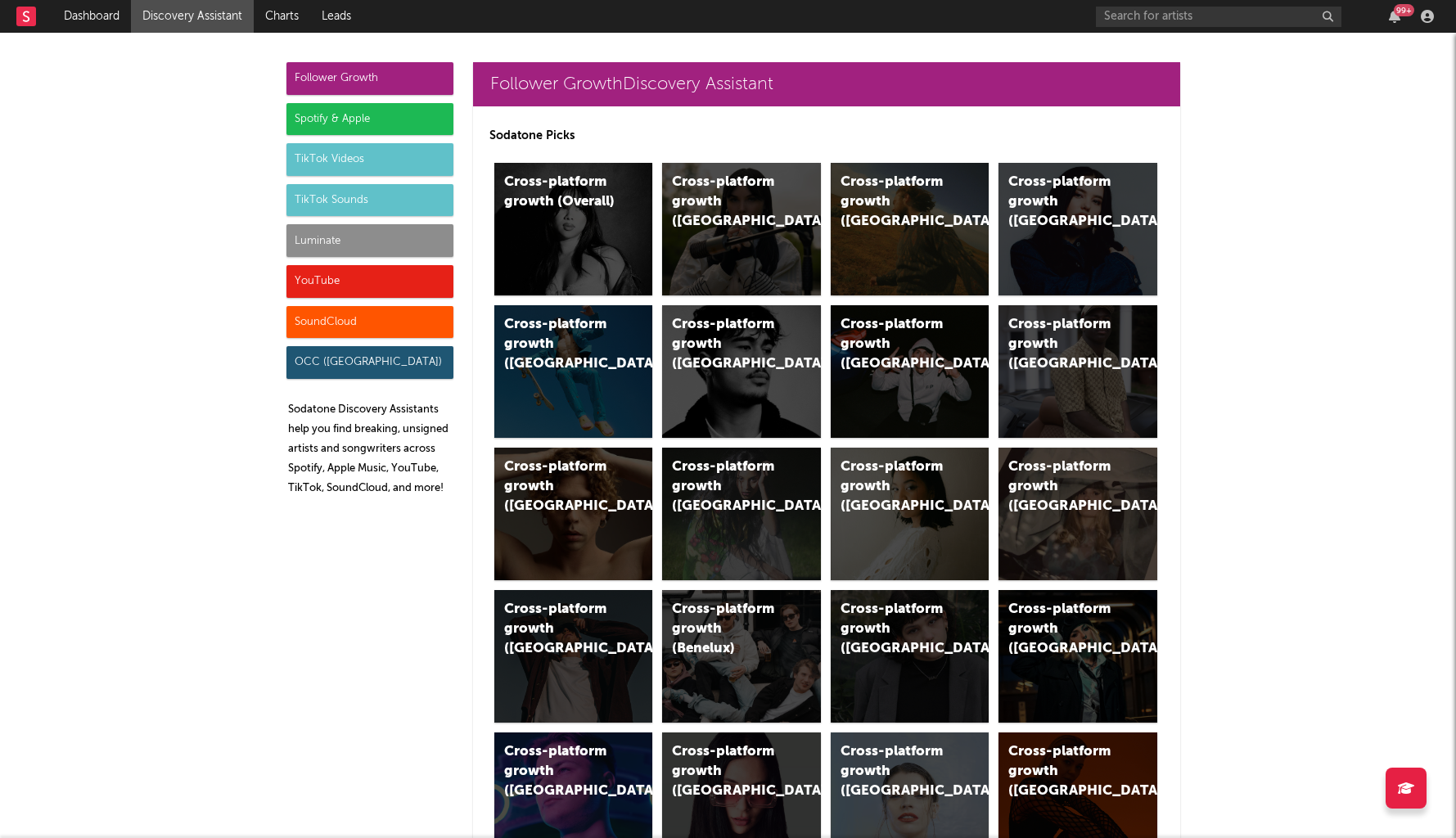
click at [342, 236] on div "Luminate" at bounding box center [369, 240] width 167 height 33
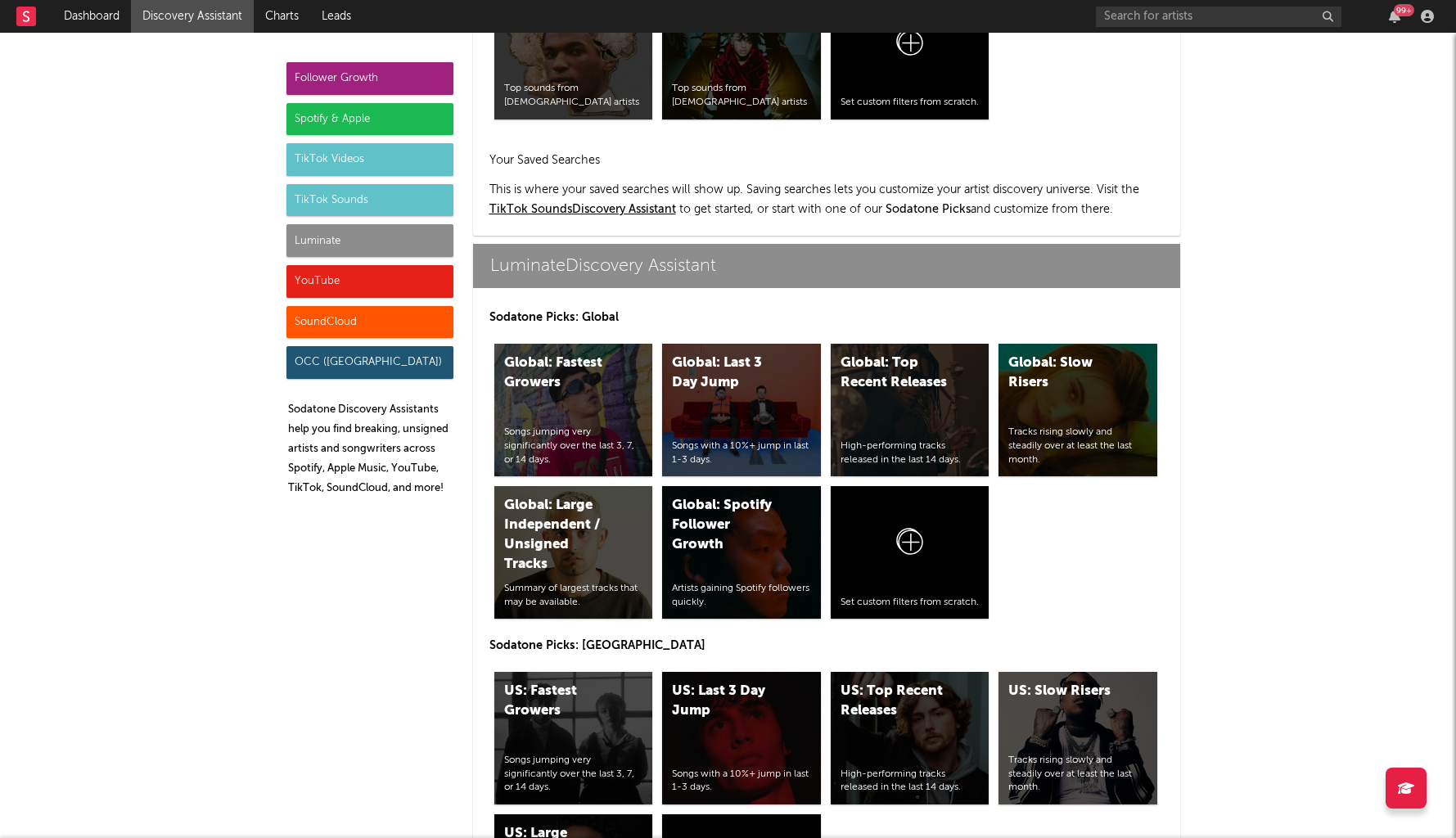
scroll to position [7268, 0]
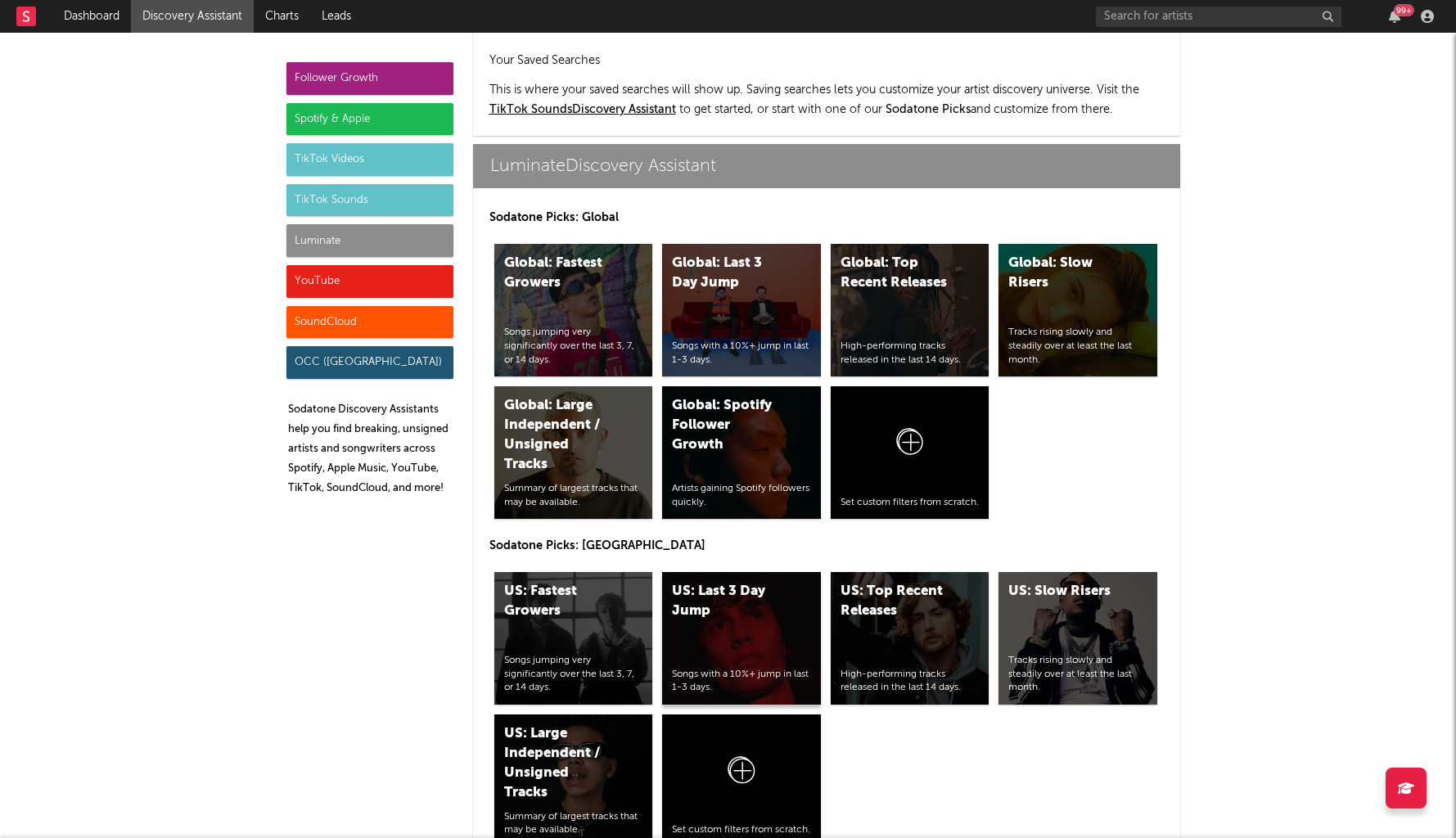
click at [744, 573] on div "US: Last 3 Day Jump Songs with a 10%+ jump in last 1-3 days." at bounding box center [741, 638] width 159 height 133
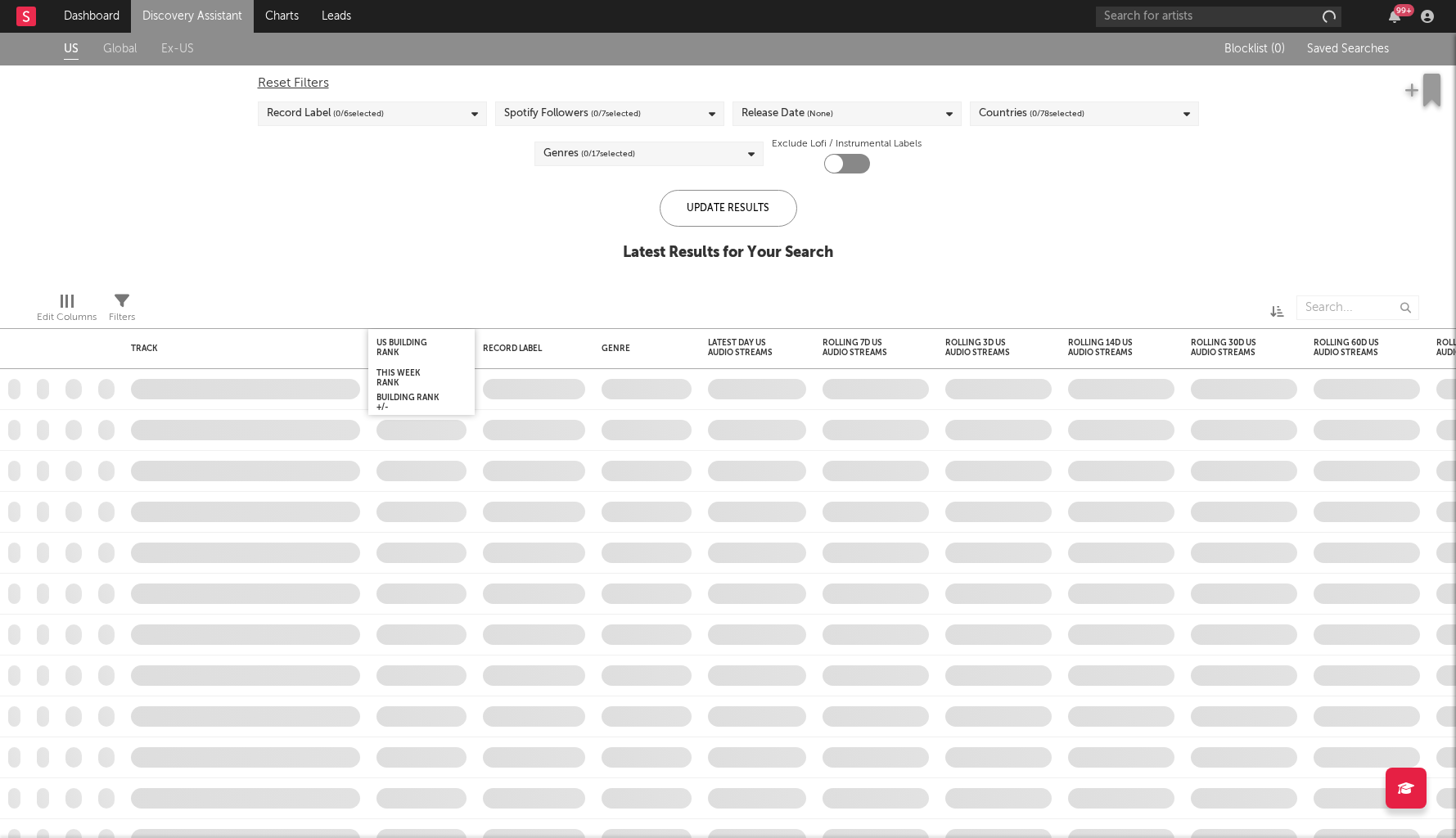
checkbox input "true"
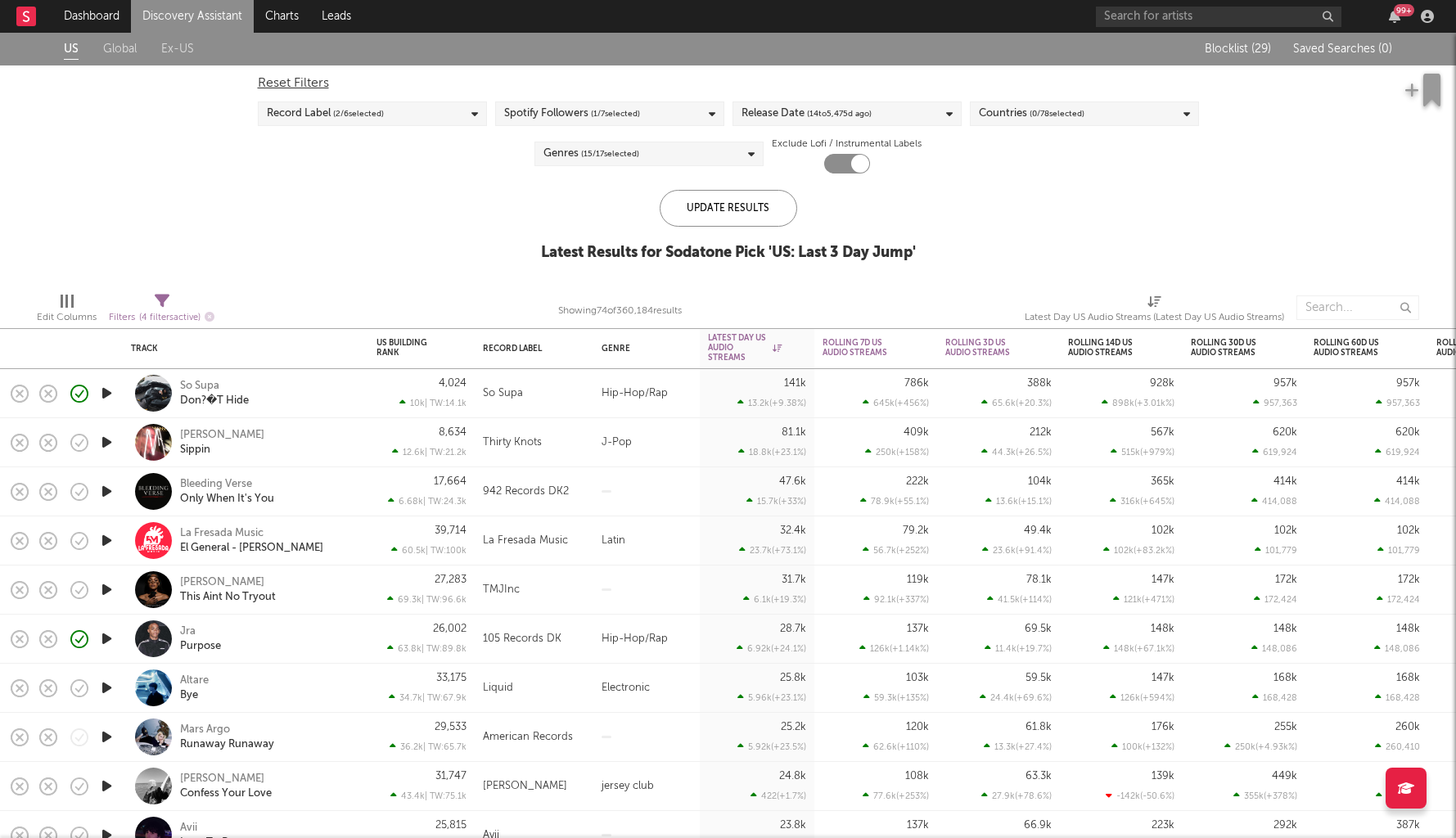
click at [316, 591] on div "[PERSON_NAME] This Aint No Tryout" at bounding box center [268, 591] width 176 height 30
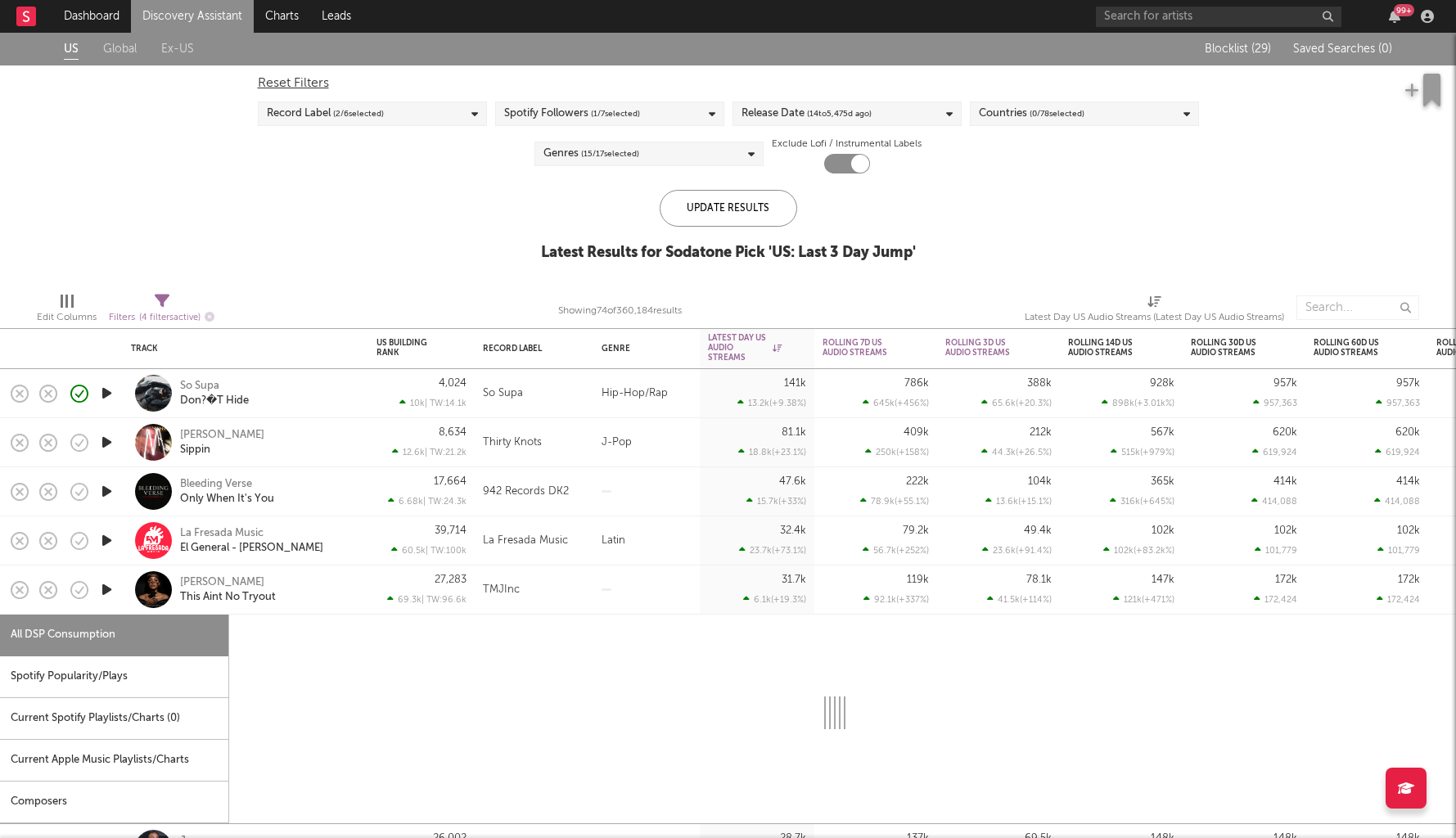
select select "1w"
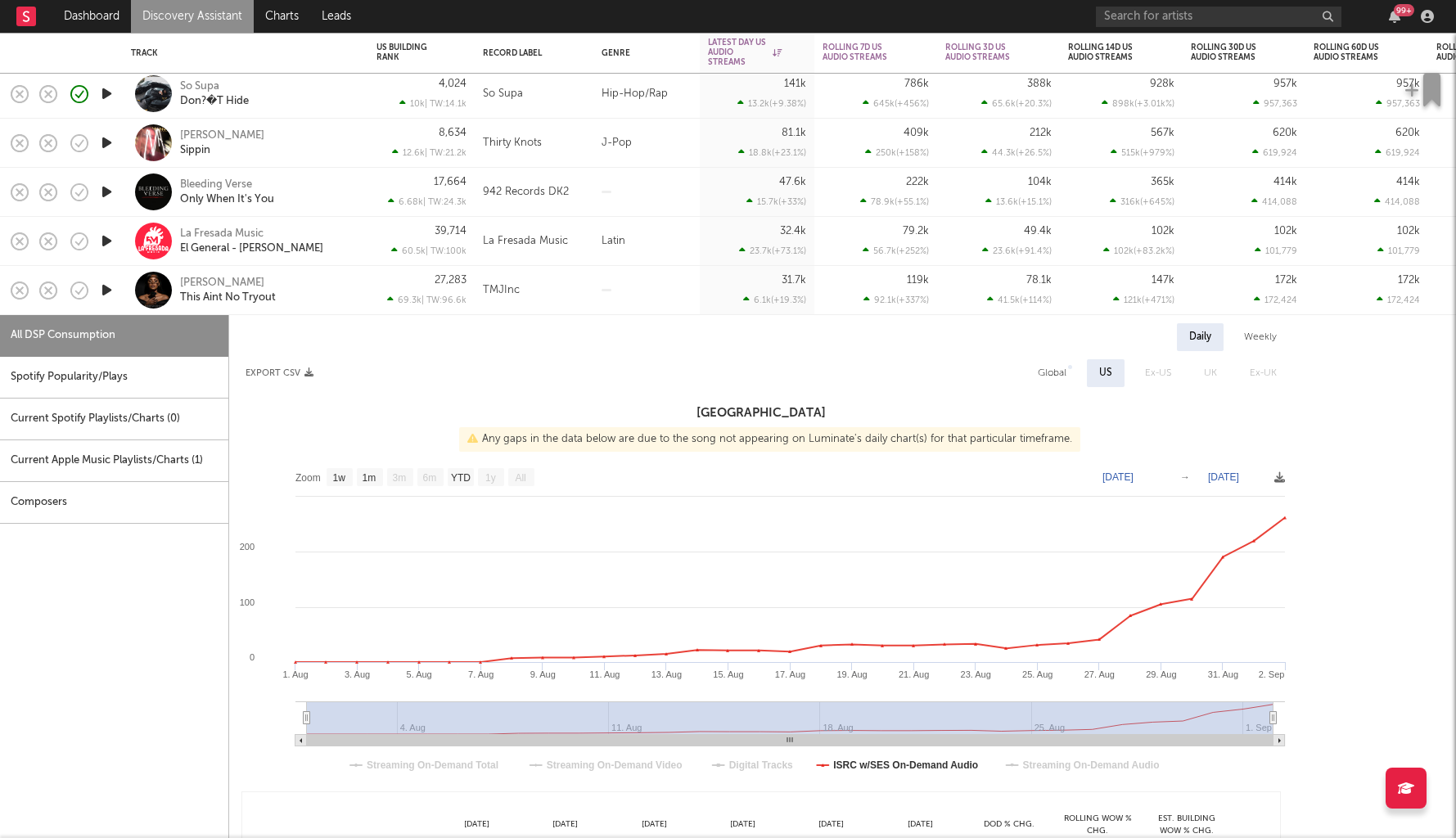
click at [105, 294] on icon "button" at bounding box center [106, 290] width 17 height 21
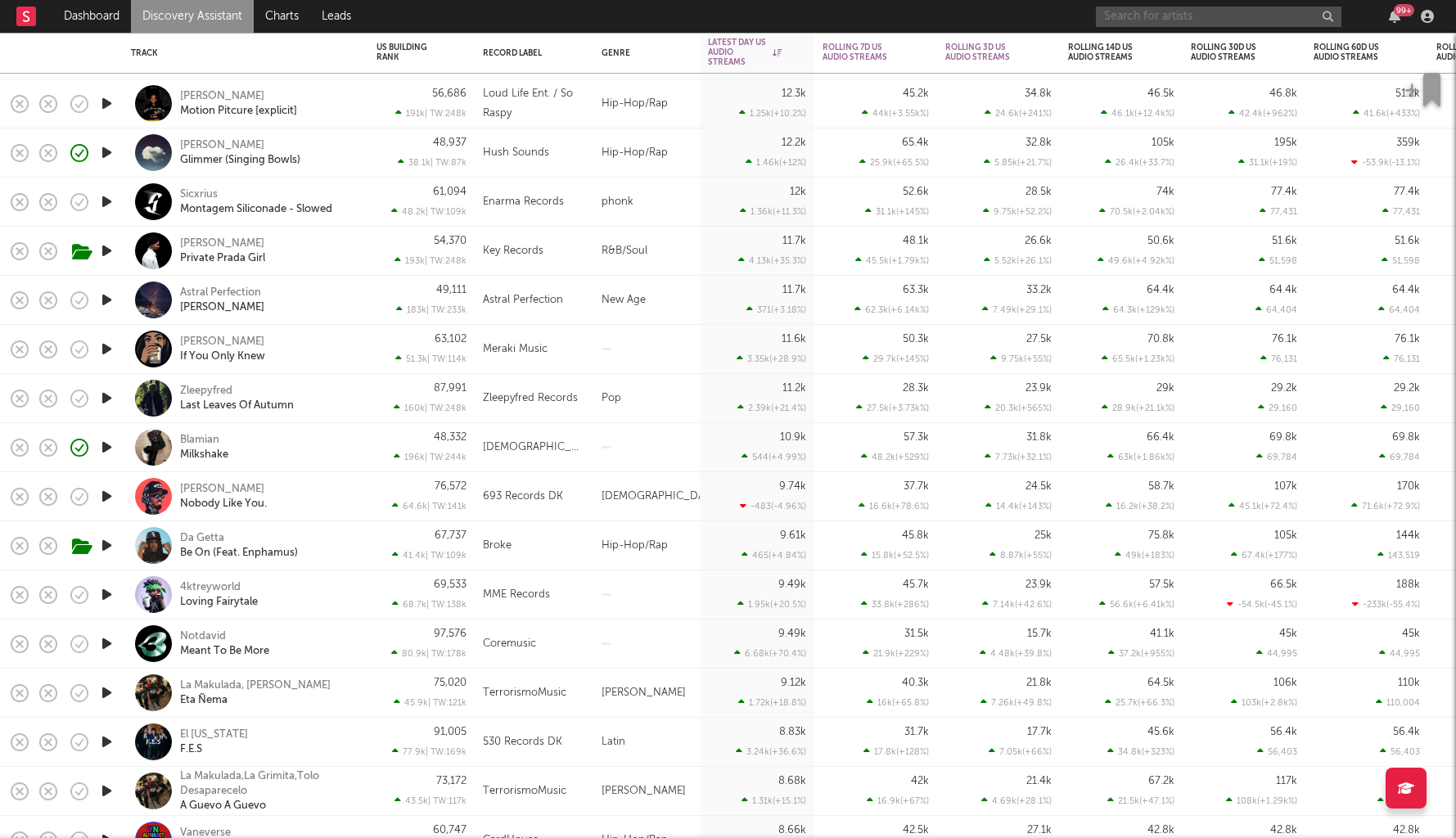
click at [1130, 19] on input "text" at bounding box center [1219, 17] width 245 height 21
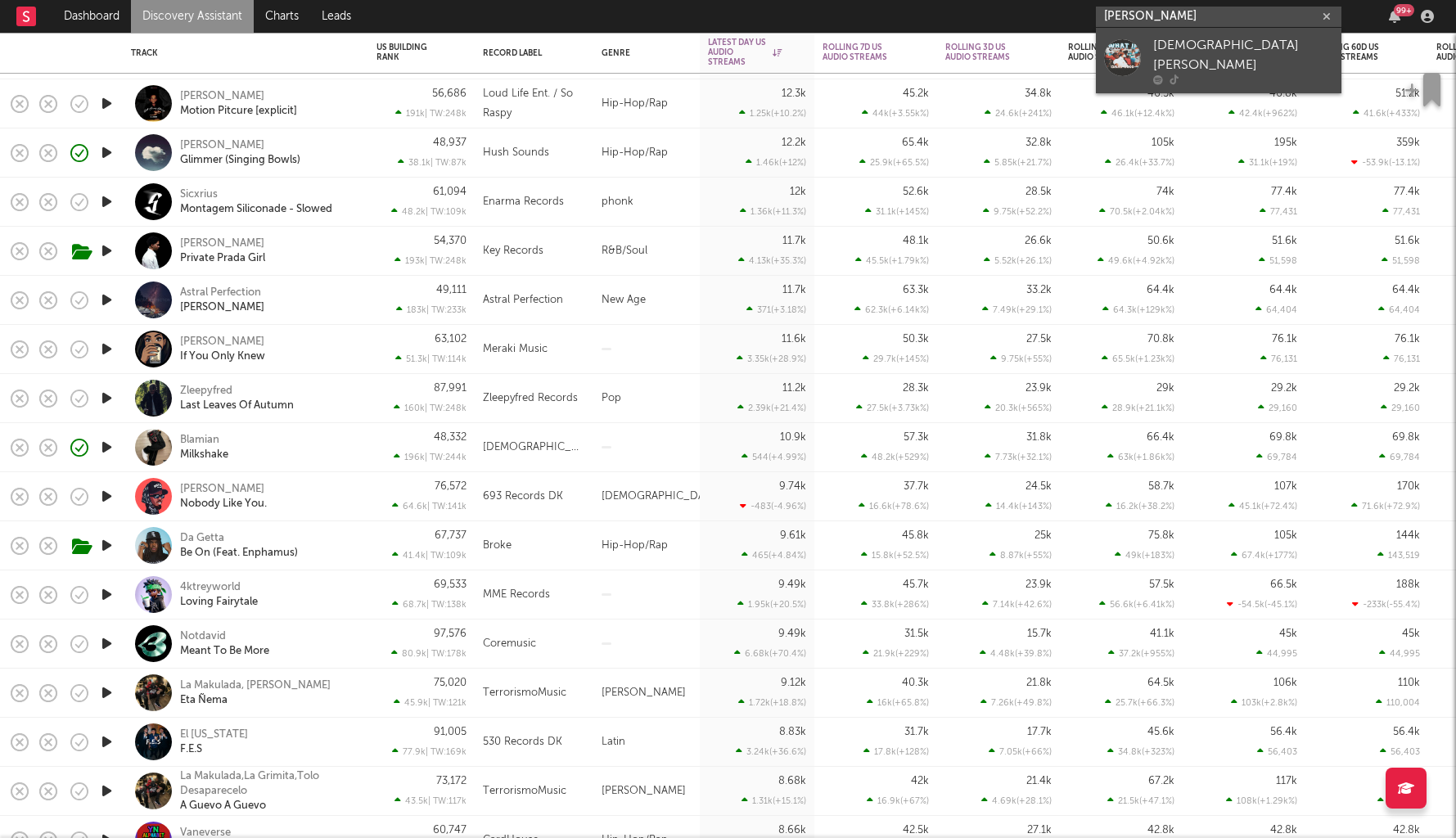
type input "[PERSON_NAME]"
click at [1226, 49] on div "[DEMOGRAPHIC_DATA][PERSON_NAME]" at bounding box center [1243, 55] width 181 height 39
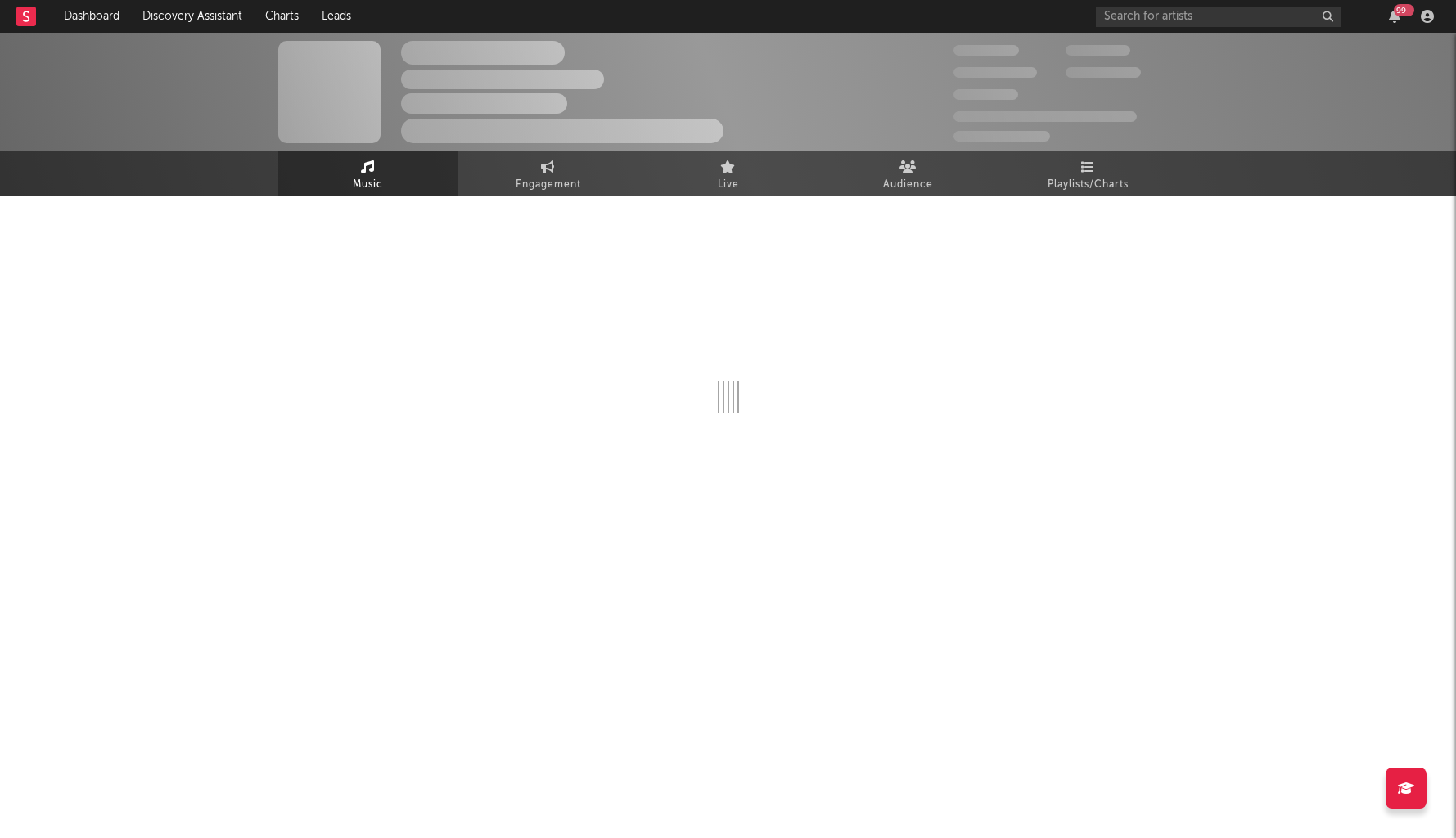
select select "1w"
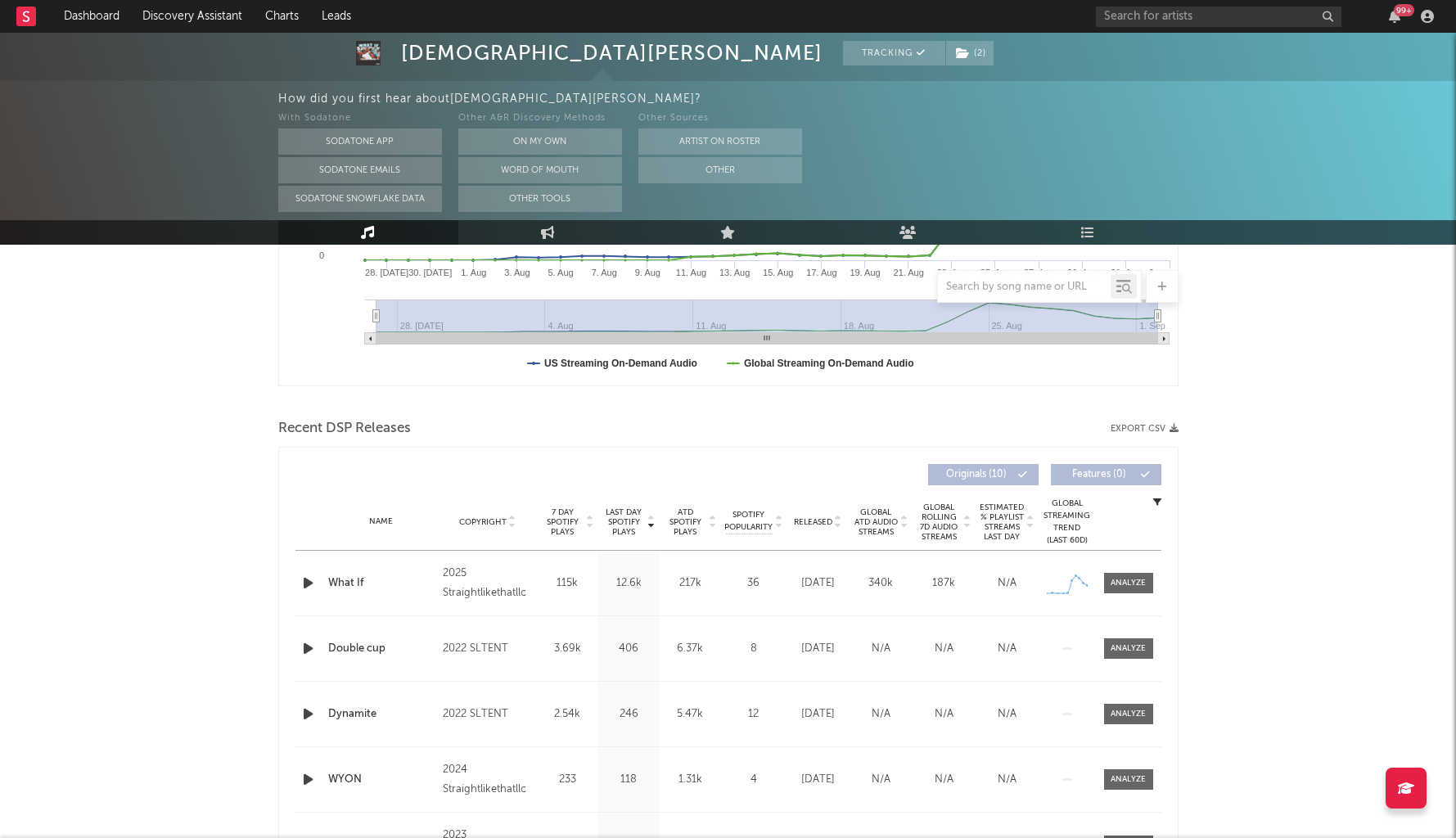
scroll to position [498, 0]
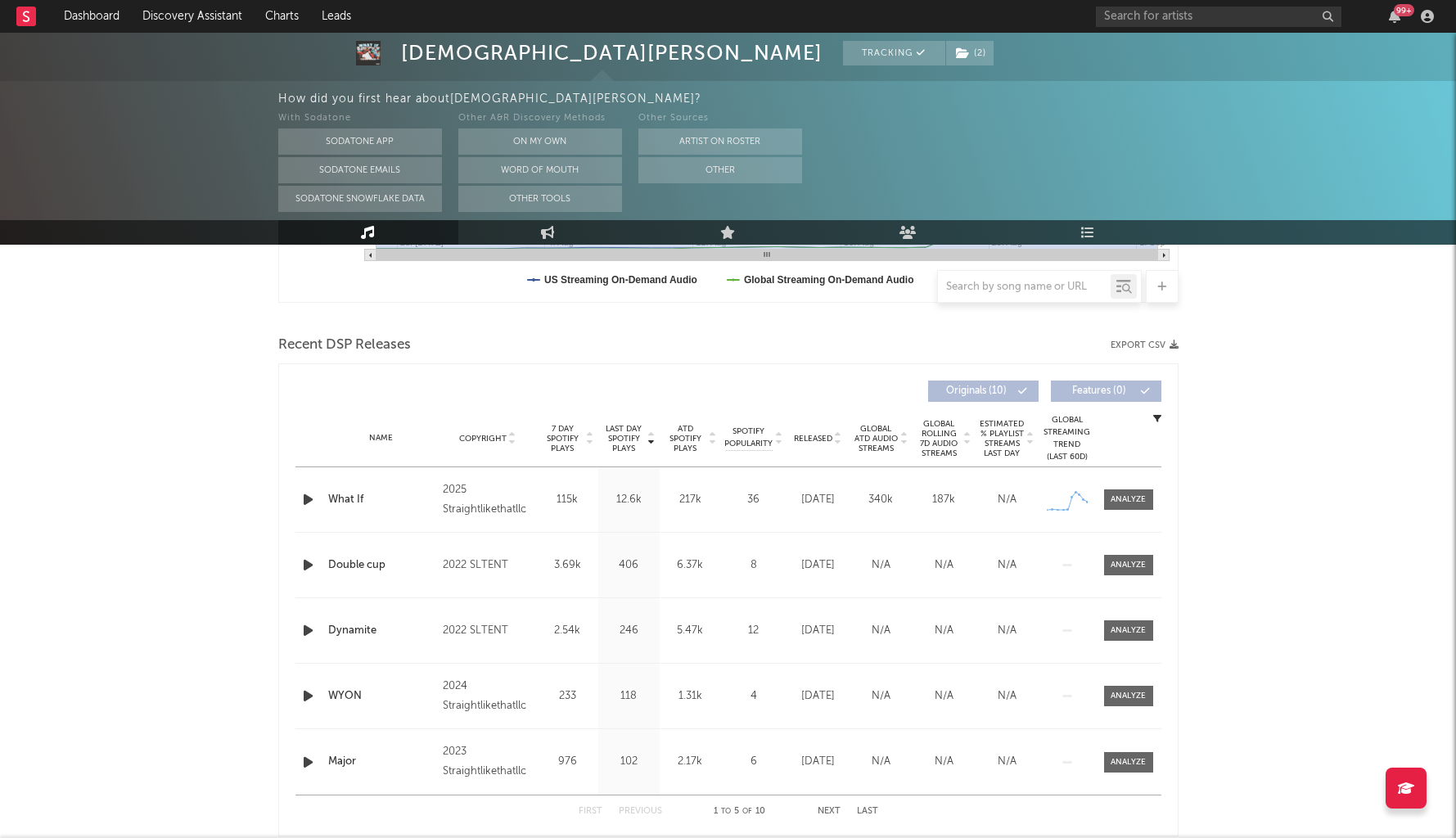
click at [1139, 488] on div "Name What If Copyright 2025 Straightlikethatllc Label Straightlikethatllc Album…" at bounding box center [728, 500] width 866 height 65
click at [1138, 500] on div at bounding box center [1128, 500] width 35 height 12
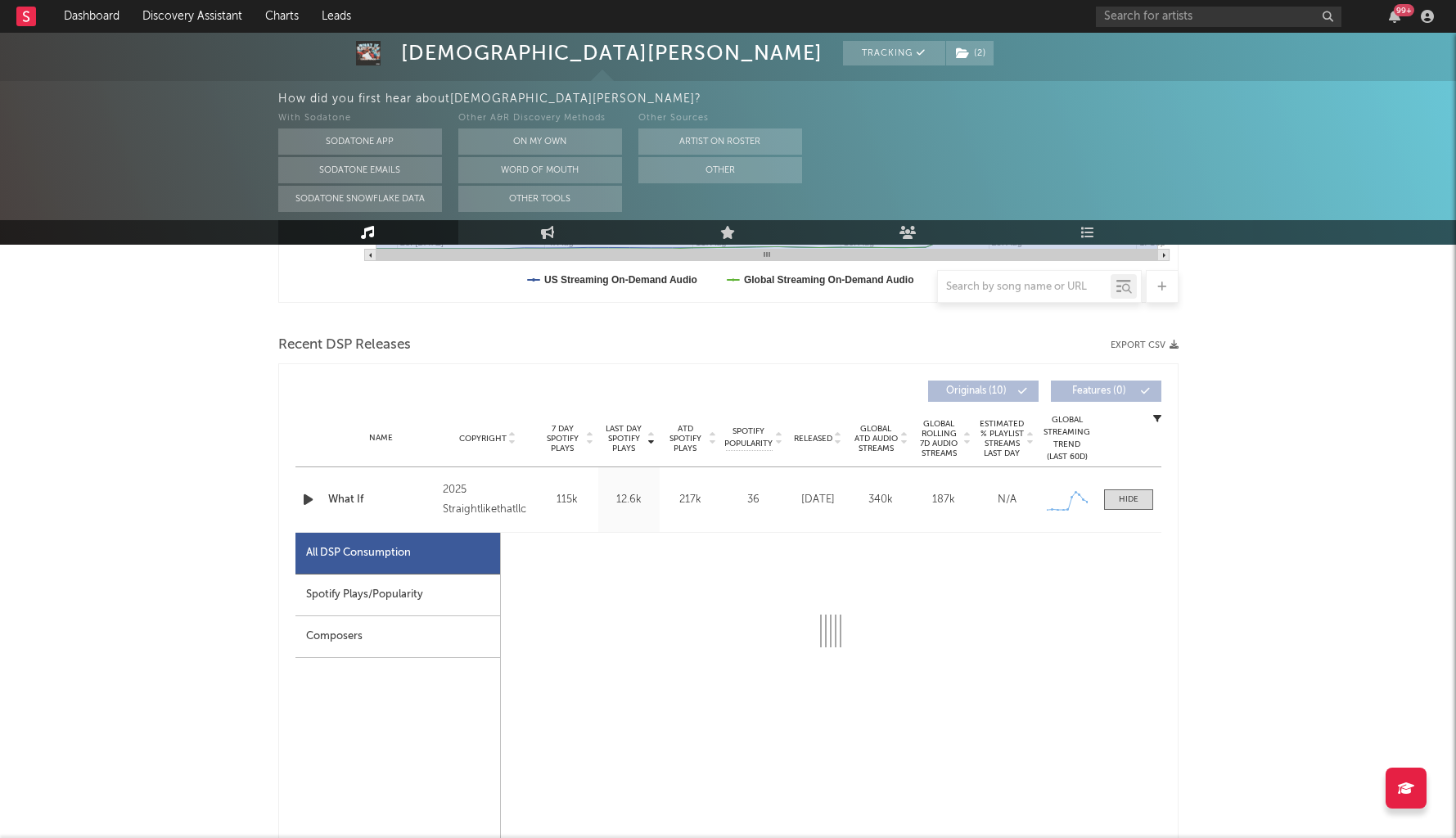
select select "1w"
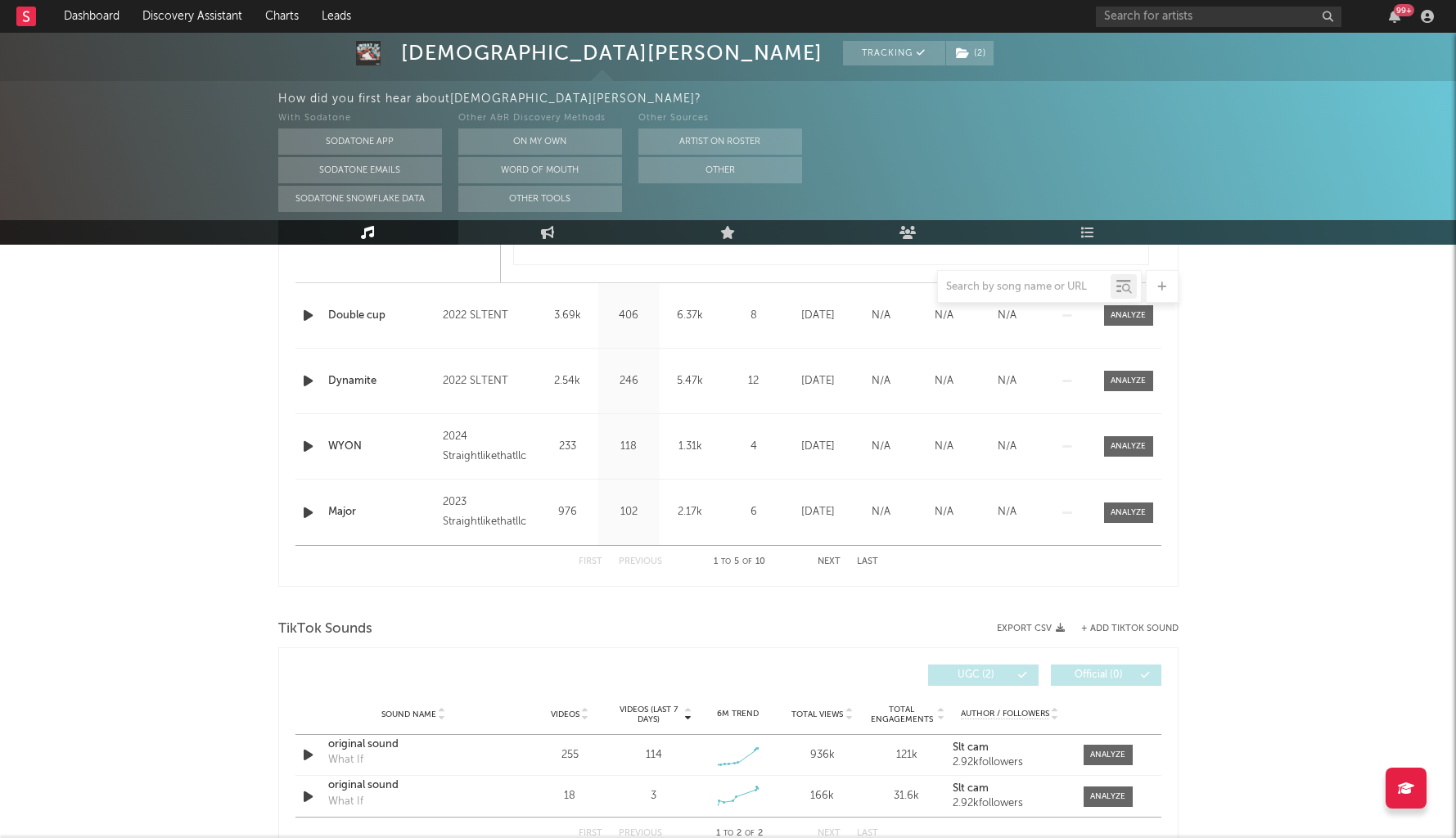
scroll to position [1624, 0]
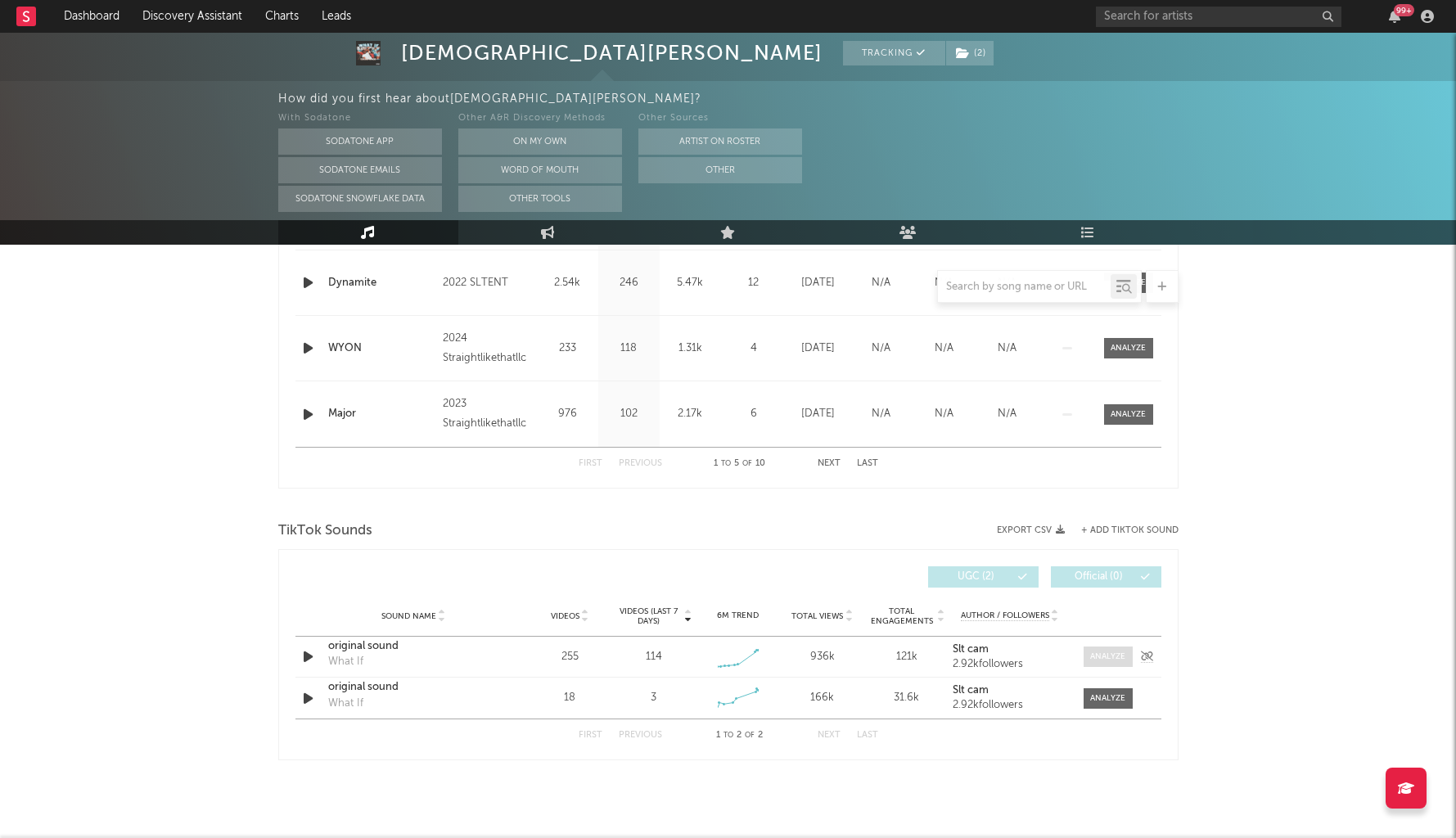
click at [1114, 658] on div at bounding box center [1107, 656] width 35 height 12
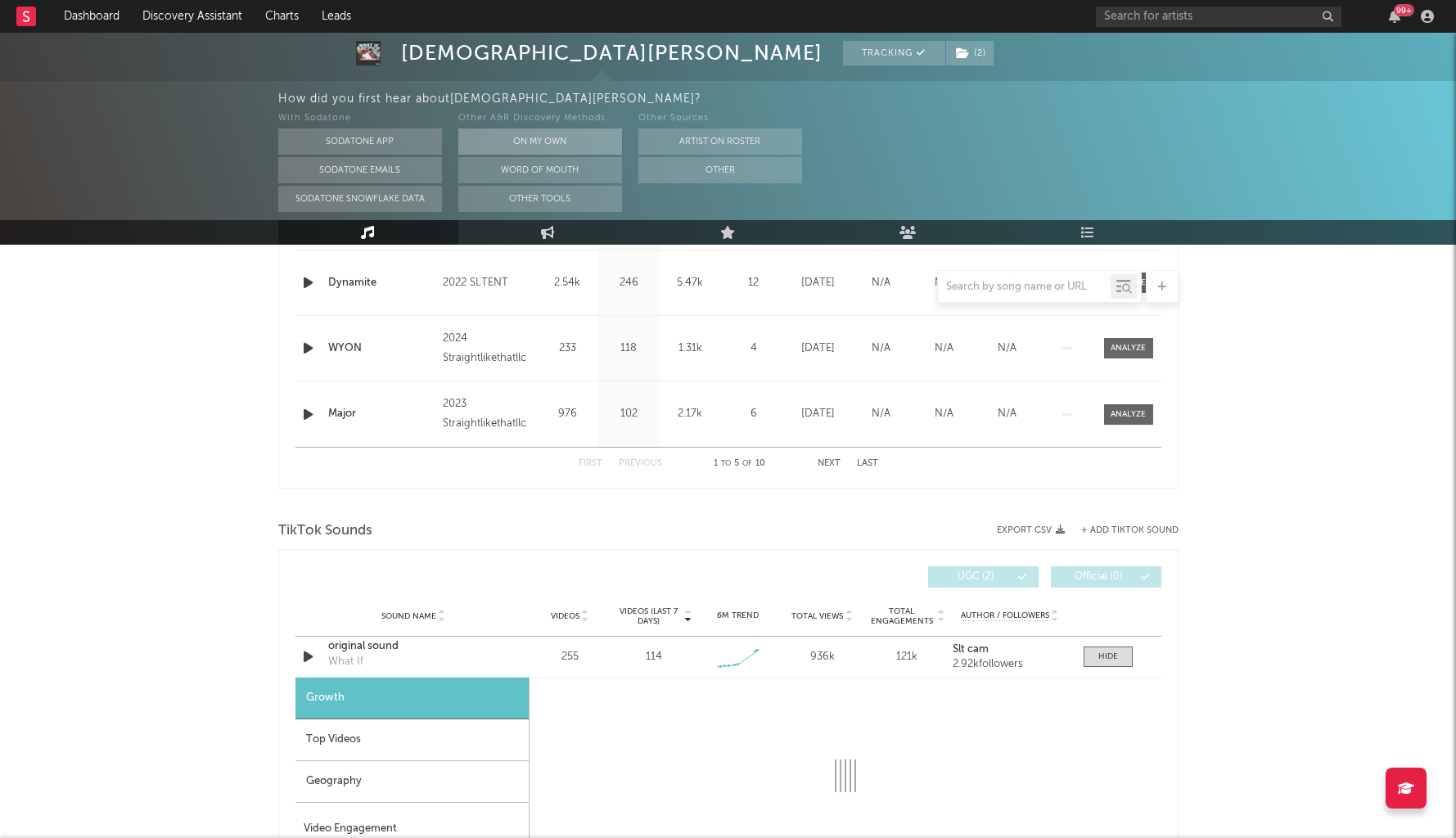
select select "1w"
click at [1153, 30] on div "99 +" at bounding box center [1268, 16] width 344 height 33
click at [1153, 27] on div "99 +" at bounding box center [1268, 16] width 344 height 33
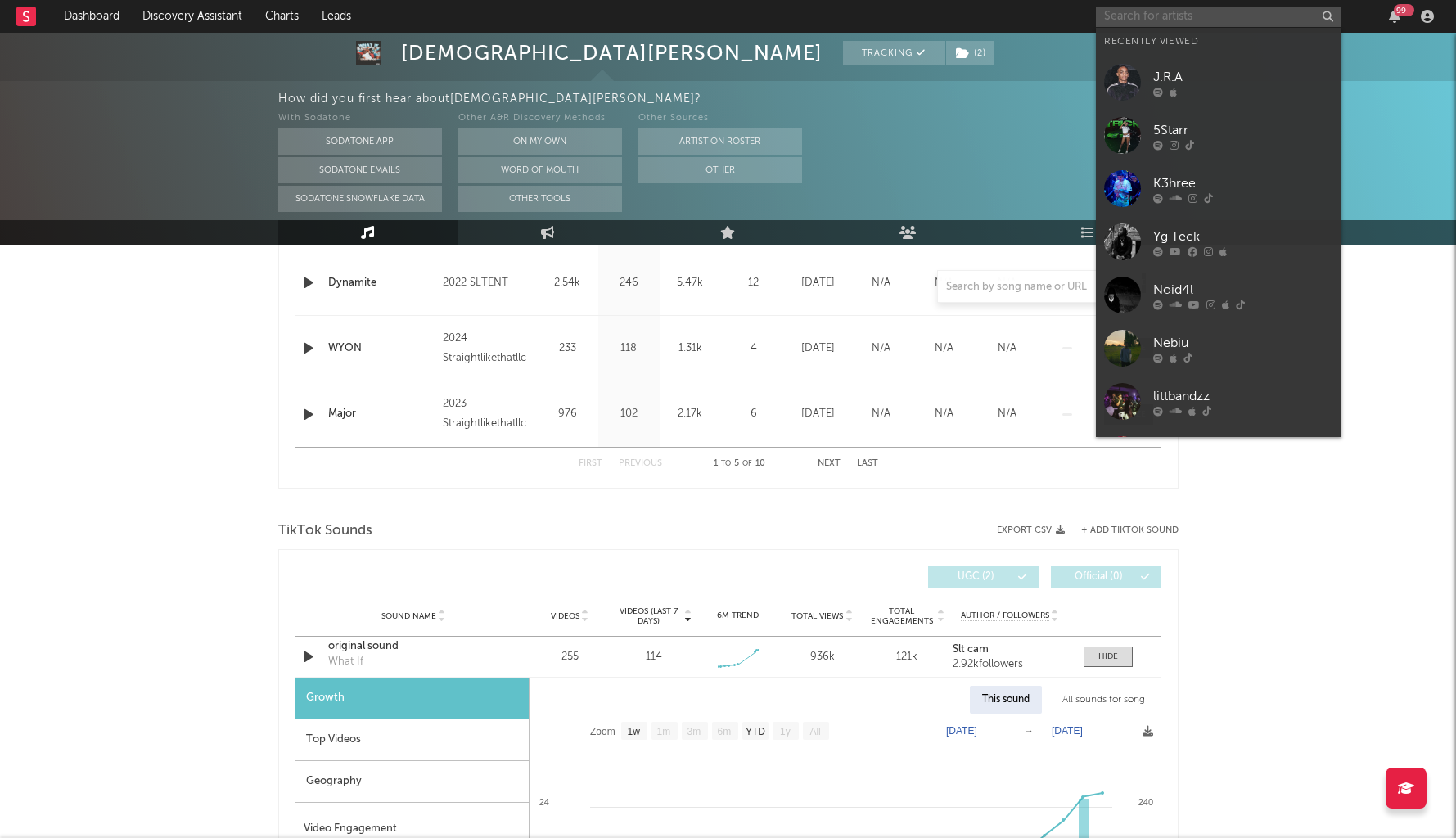
click at [1151, 20] on input "text" at bounding box center [1219, 17] width 245 height 21
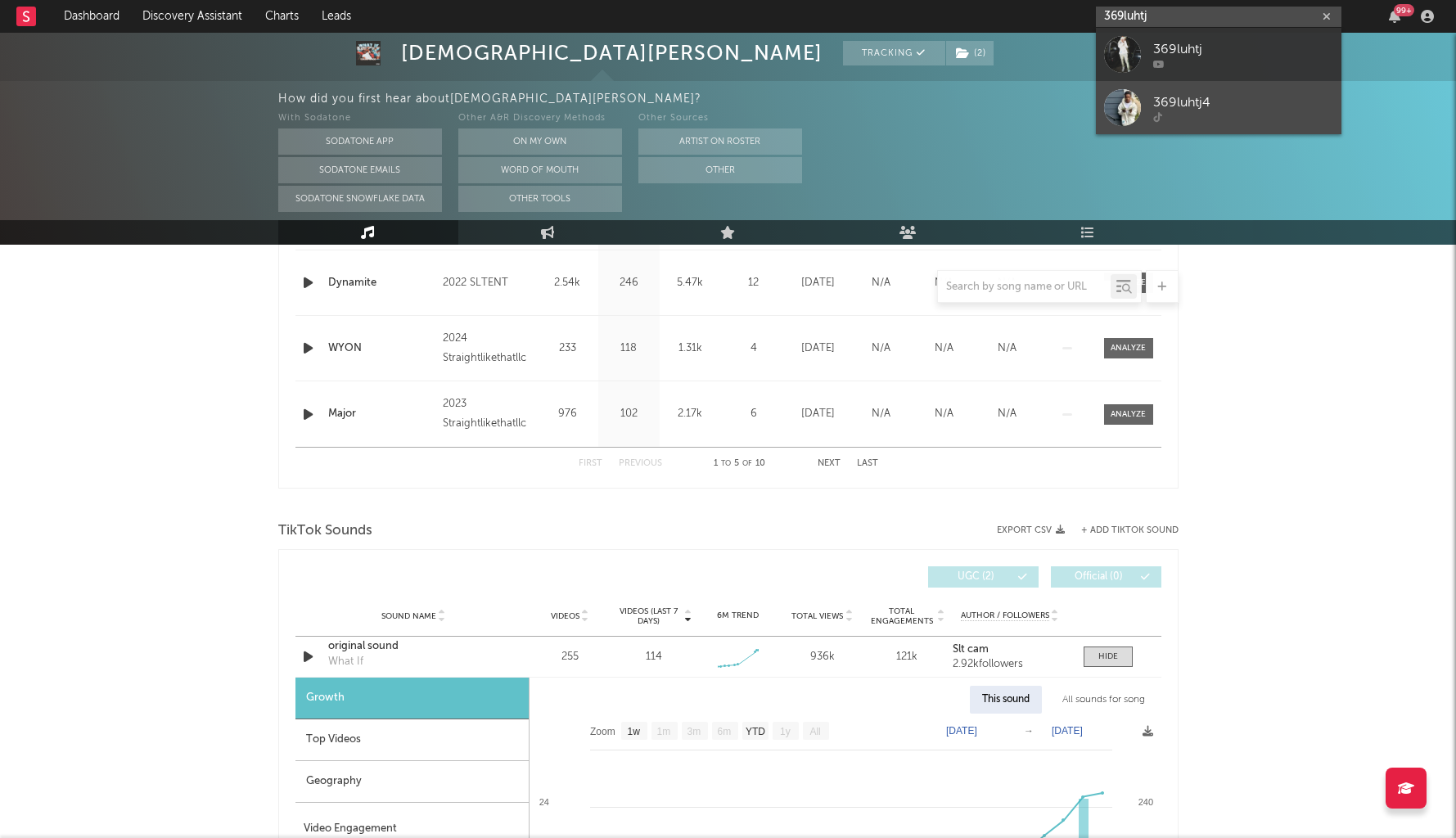
type input "369luhtj"
click at [1202, 98] on div "369luhtj4" at bounding box center [1243, 103] width 181 height 20
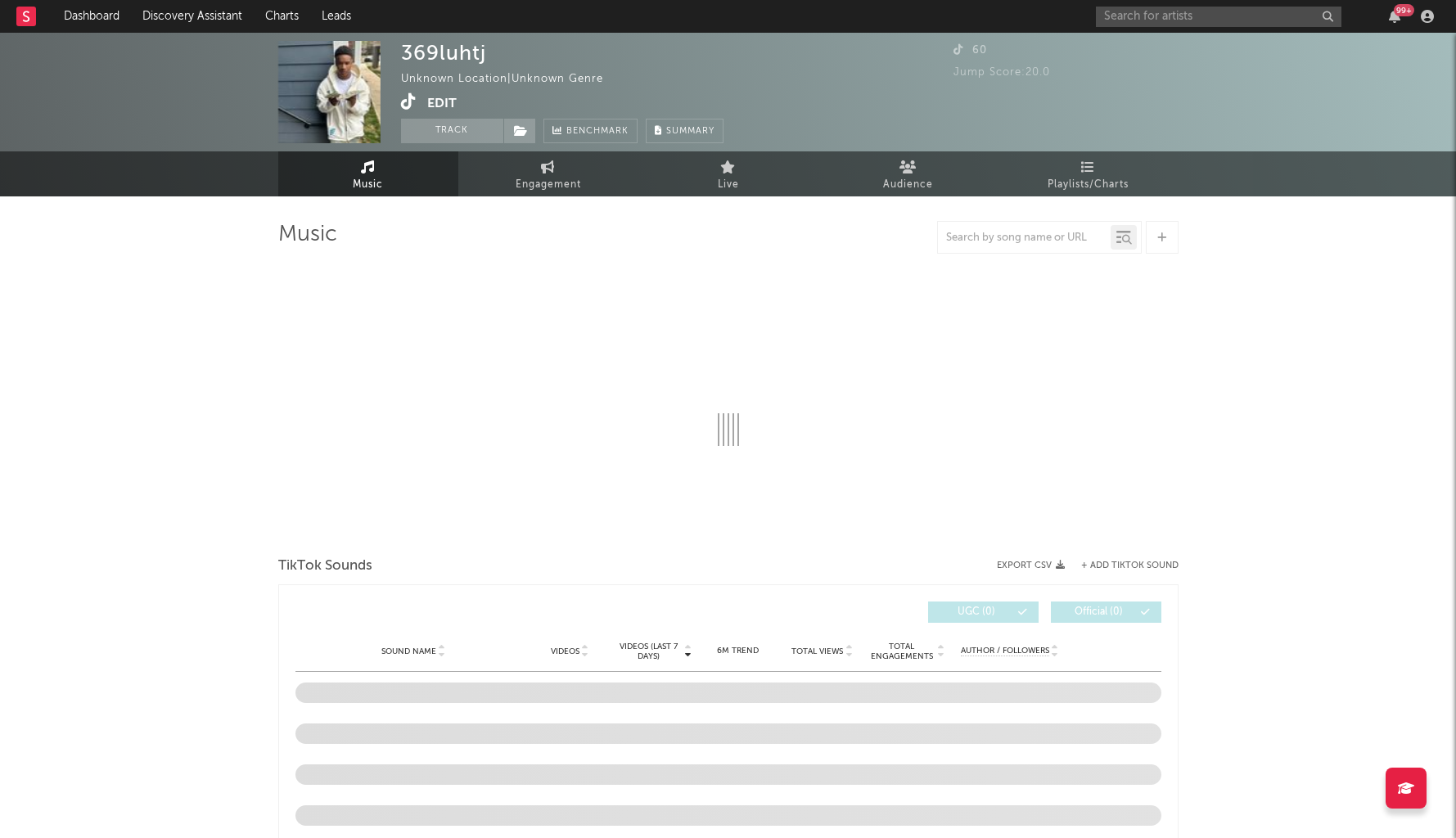
select select "1w"
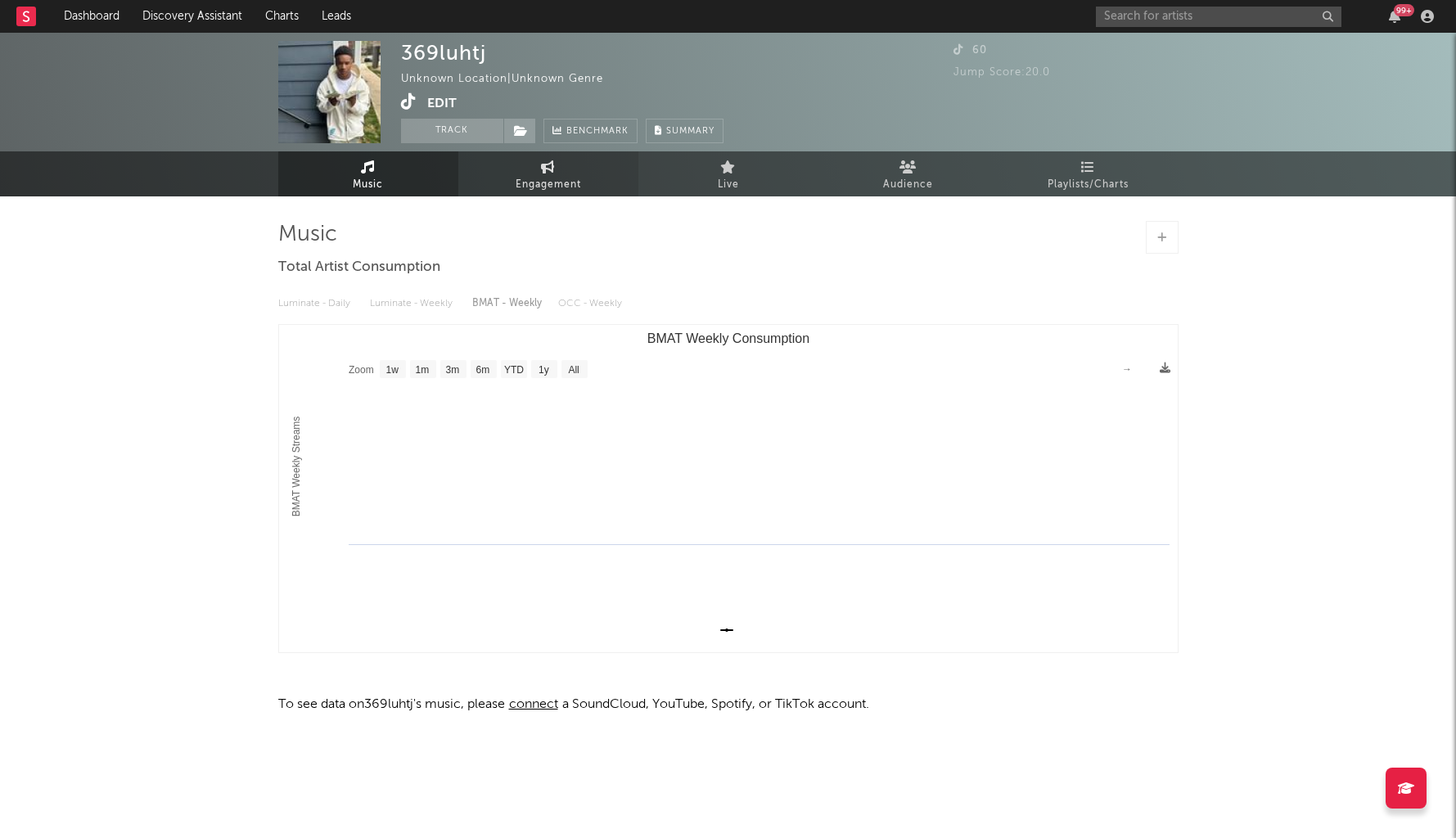
click at [545, 177] on span "Engagement" at bounding box center [548, 186] width 66 height 20
select select "1w"
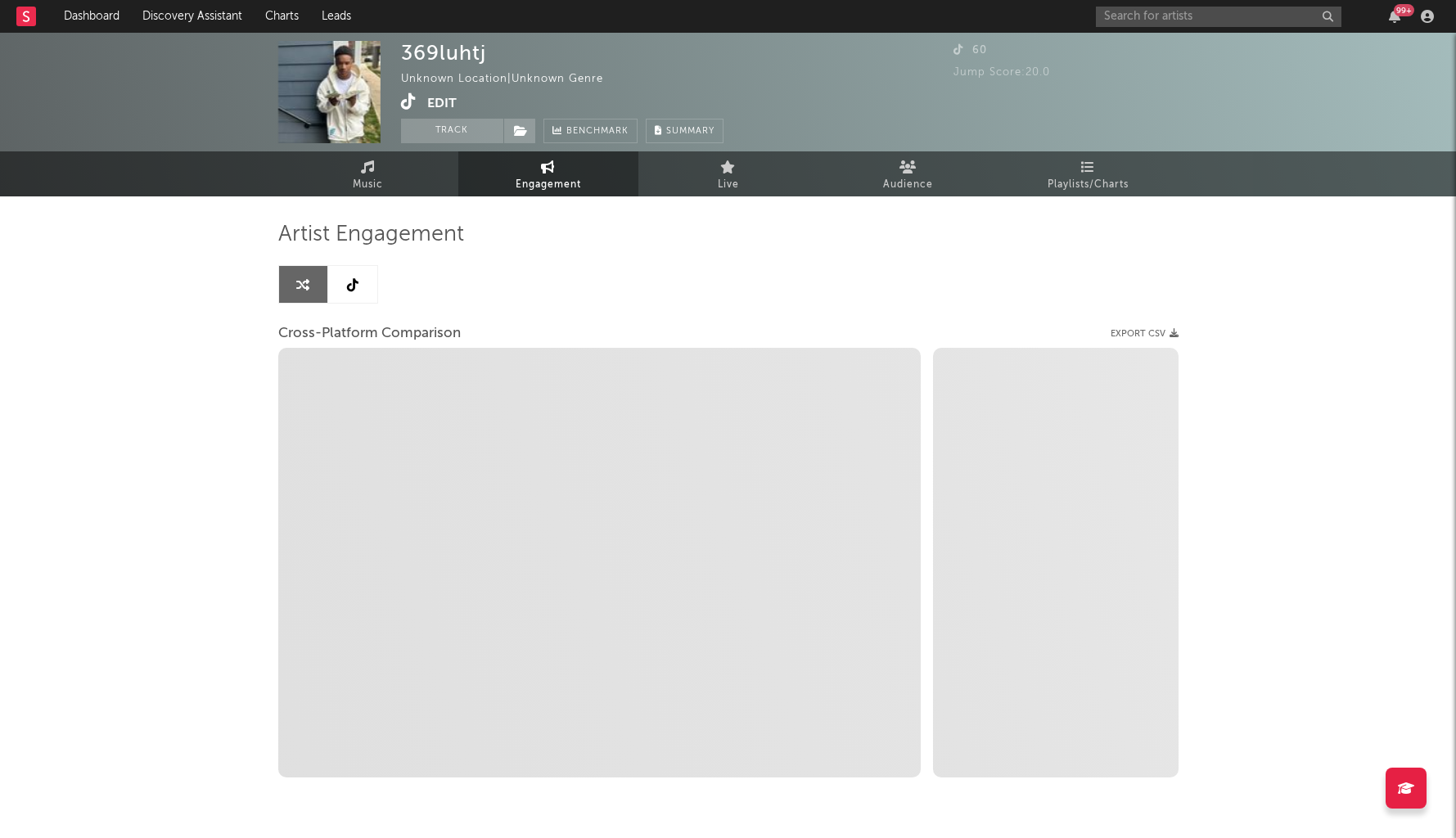
select select "1m"
